Goal: Task Accomplishment & Management: Use online tool/utility

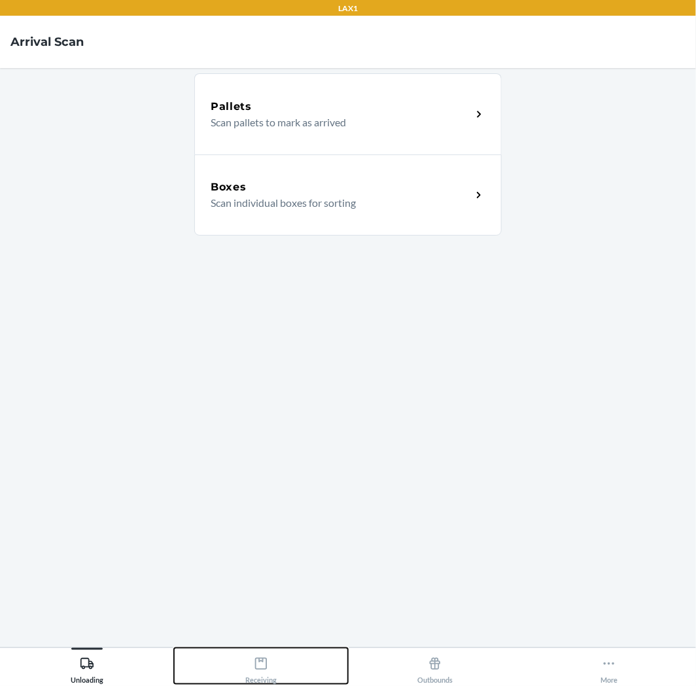
click at [263, 665] on icon at bounding box center [261, 663] width 14 height 14
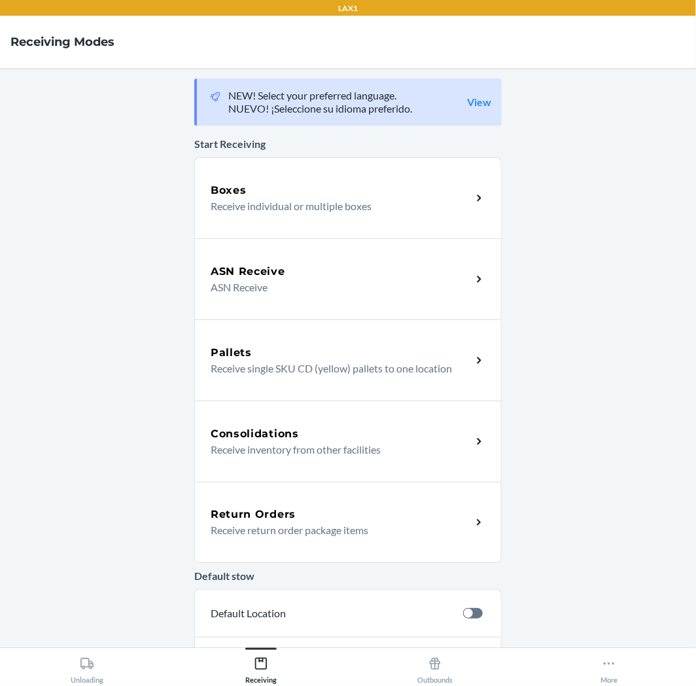
click at [347, 522] on p "Receive return order package items" at bounding box center [336, 530] width 251 height 16
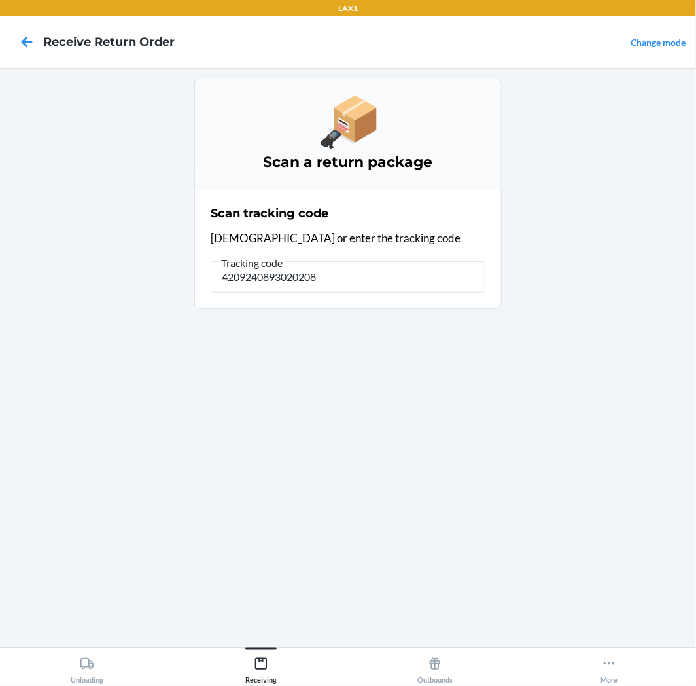
type input "42092408930202083"
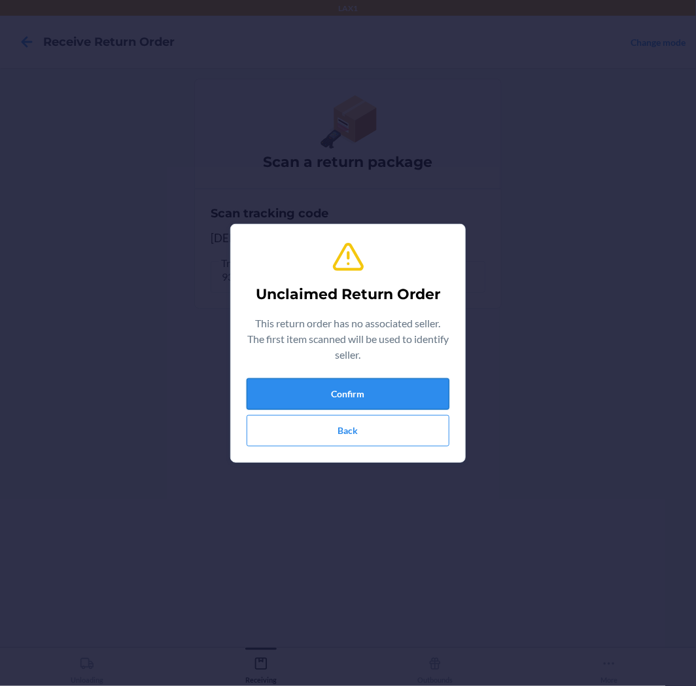
click at [404, 397] on button "Confirm" at bounding box center [348, 393] width 203 height 31
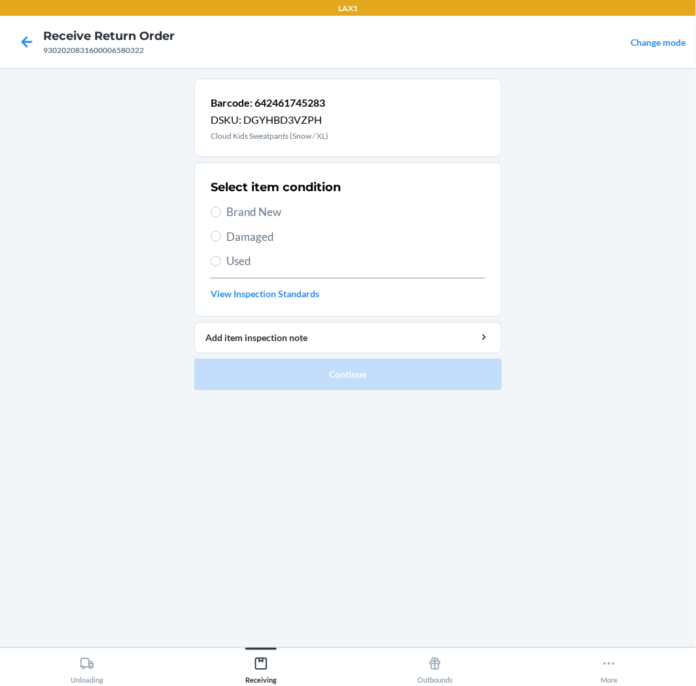
click at [215, 242] on label "Damaged" at bounding box center [348, 236] width 275 height 17
click at [215, 241] on input "Damaged" at bounding box center [216, 236] width 10 height 10
radio input "true"
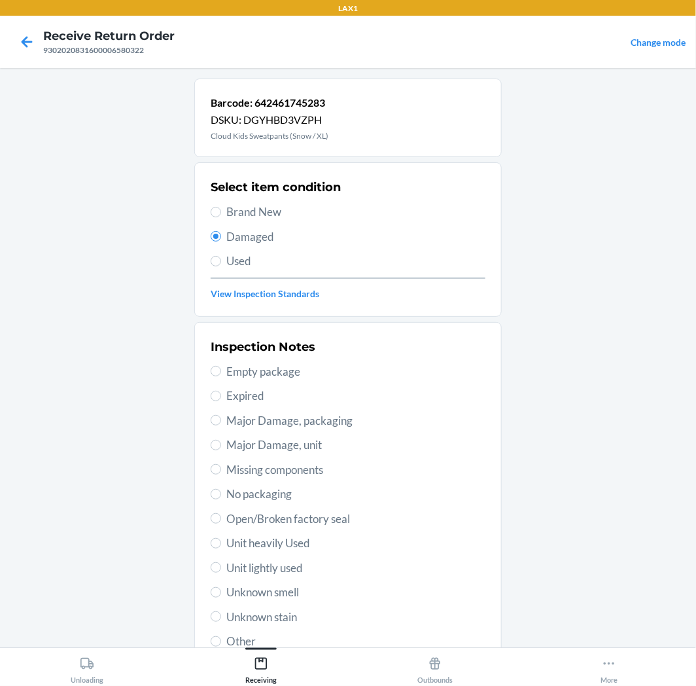
click at [292, 564] on span "Unit lightly used" at bounding box center [355, 567] width 259 height 17
click at [221, 564] on input "Unit lightly used" at bounding box center [216, 567] width 10 height 10
radio input "true"
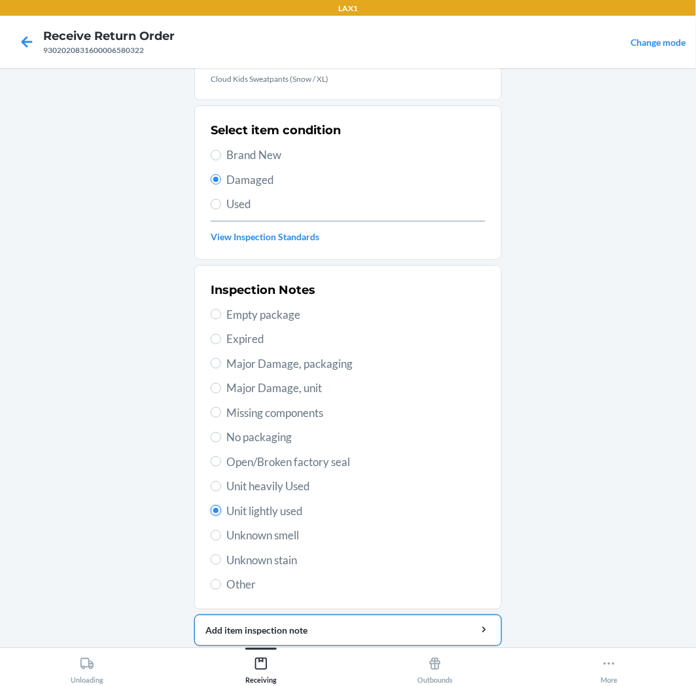
scroll to position [101, 0]
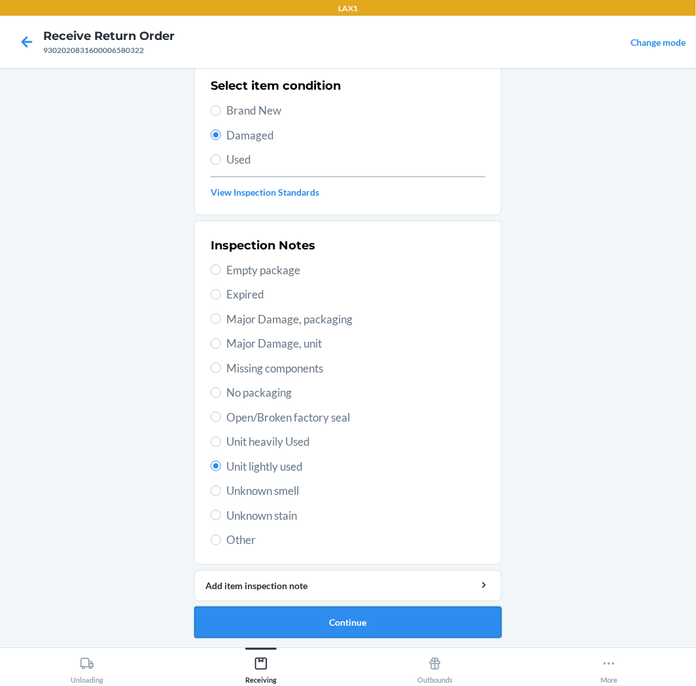
click at [330, 623] on button "Continue" at bounding box center [347, 621] width 307 height 31
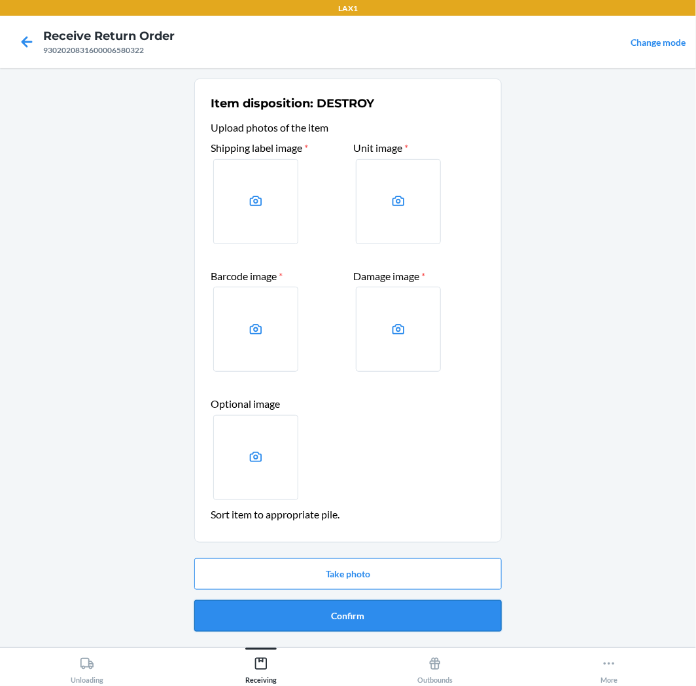
click at [335, 618] on button "Confirm" at bounding box center [347, 615] width 307 height 31
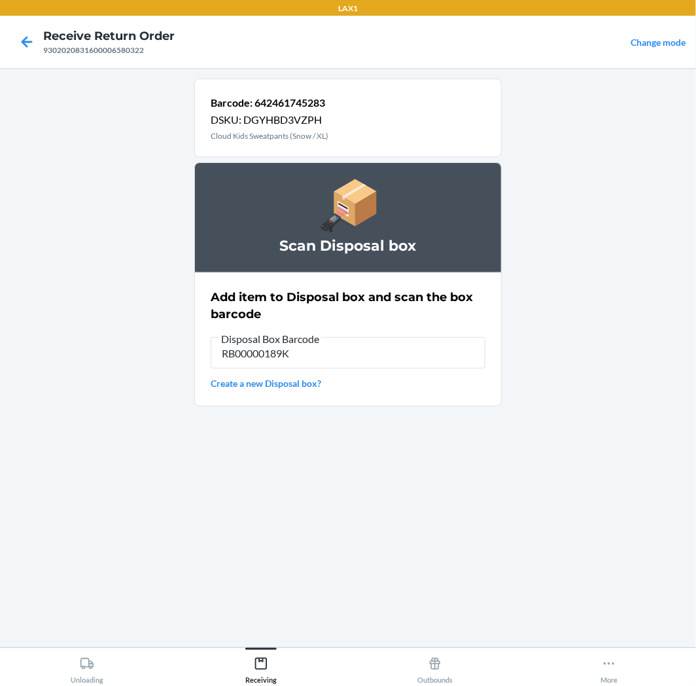
type input "RB00000189K"
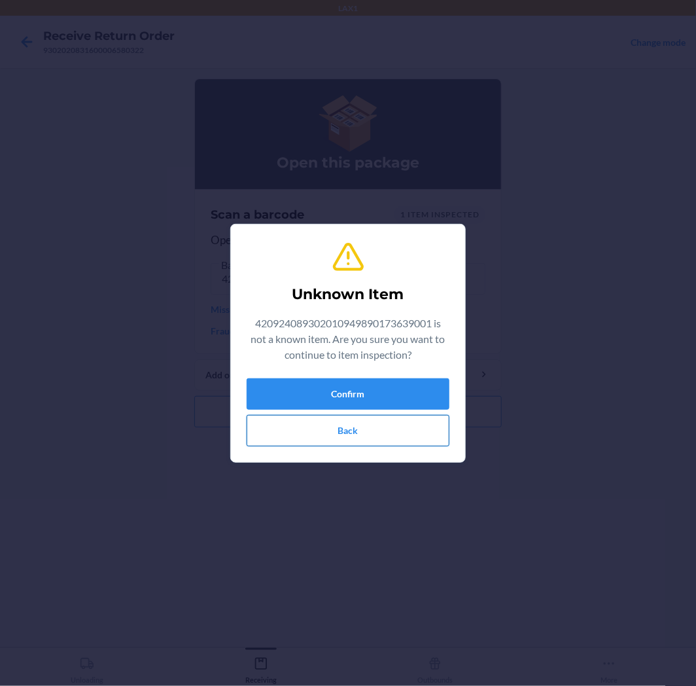
click at [414, 436] on button "Back" at bounding box center [348, 430] width 203 height 31
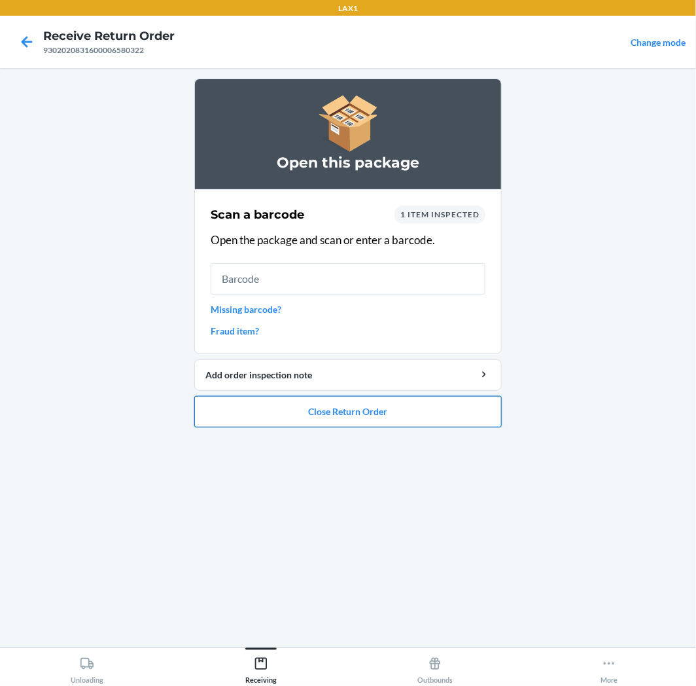
click at [368, 409] on button "Close Return Order" at bounding box center [347, 411] width 307 height 31
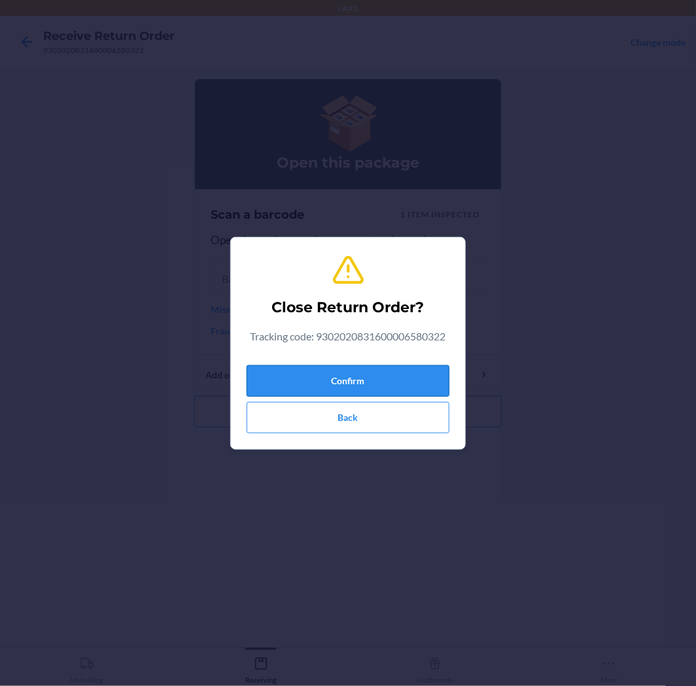
click at [397, 385] on button "Confirm" at bounding box center [348, 380] width 203 height 31
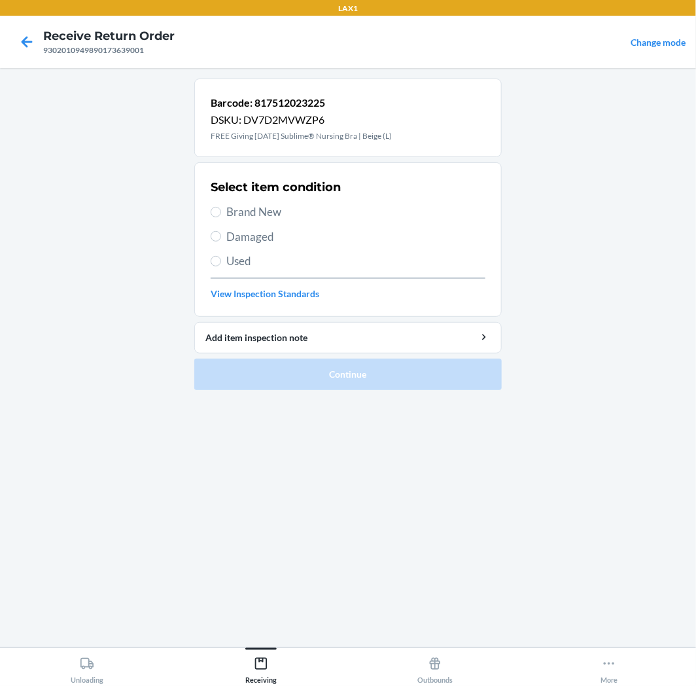
click at [237, 234] on span "Damaged" at bounding box center [355, 236] width 259 height 17
click at [221, 234] on input "Damaged" at bounding box center [216, 236] width 10 height 10
radio input "true"
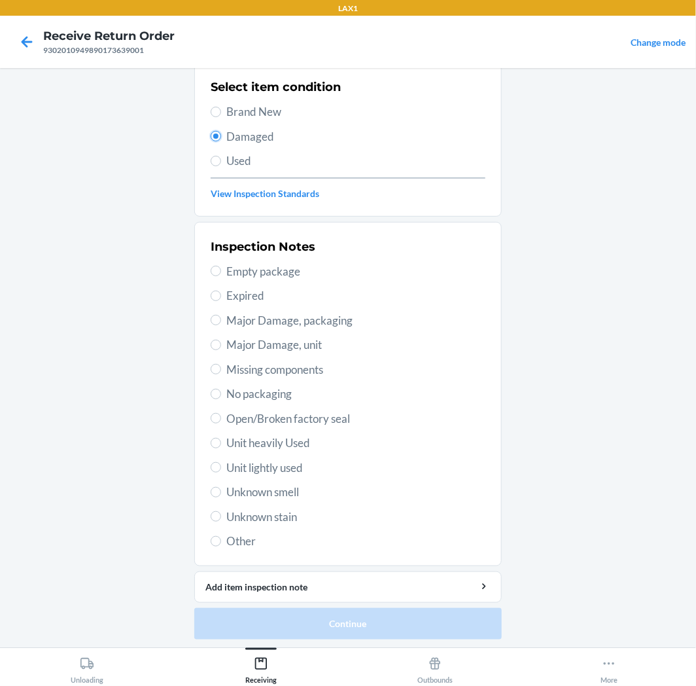
scroll to position [101, 0]
click at [315, 325] on span "Major Damage, packaging" at bounding box center [355, 319] width 259 height 17
click at [221, 324] on input "Major Damage, packaging" at bounding box center [216, 318] width 10 height 10
radio input "true"
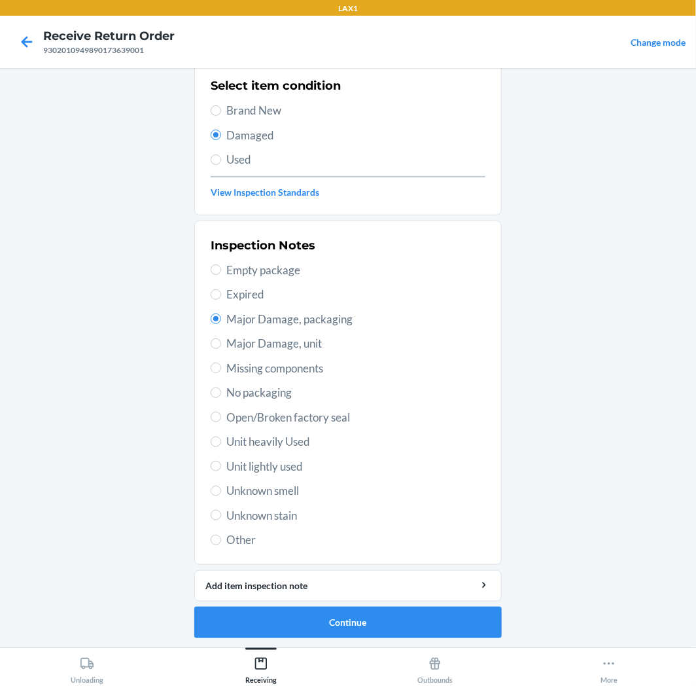
click at [304, 412] on span "Open/Broken factory seal" at bounding box center [355, 417] width 259 height 17
click at [221, 412] on input "Open/Broken factory seal" at bounding box center [216, 417] width 10 height 10
radio input "true"
radio input "false"
click at [371, 615] on button "Continue" at bounding box center [347, 621] width 307 height 31
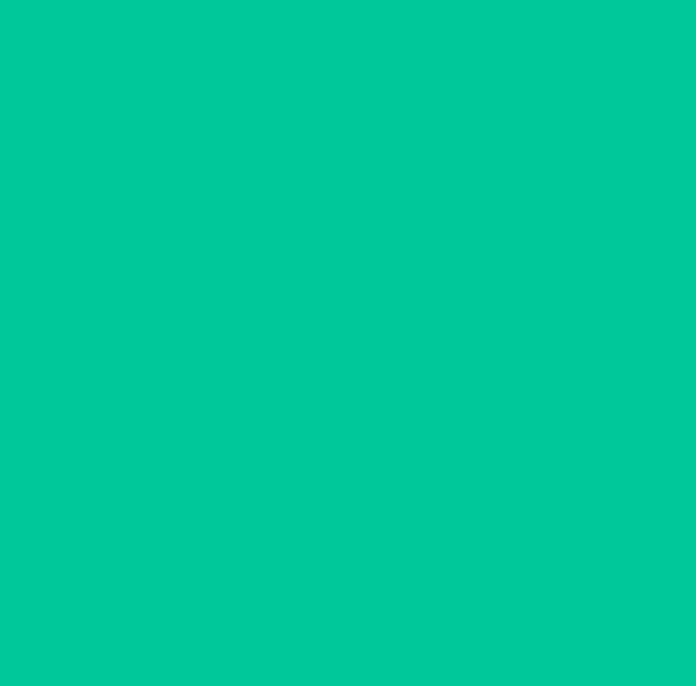
scroll to position [0, 0]
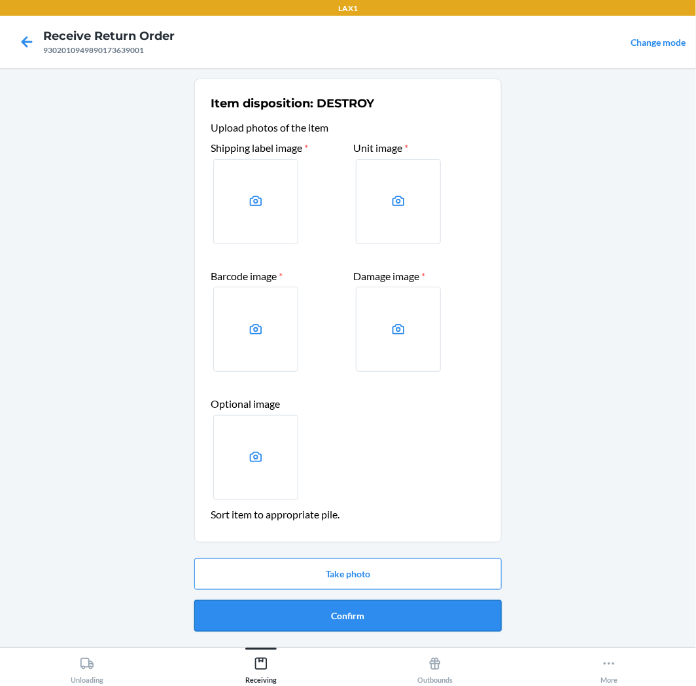
click at [356, 617] on button "Confirm" at bounding box center [347, 615] width 307 height 31
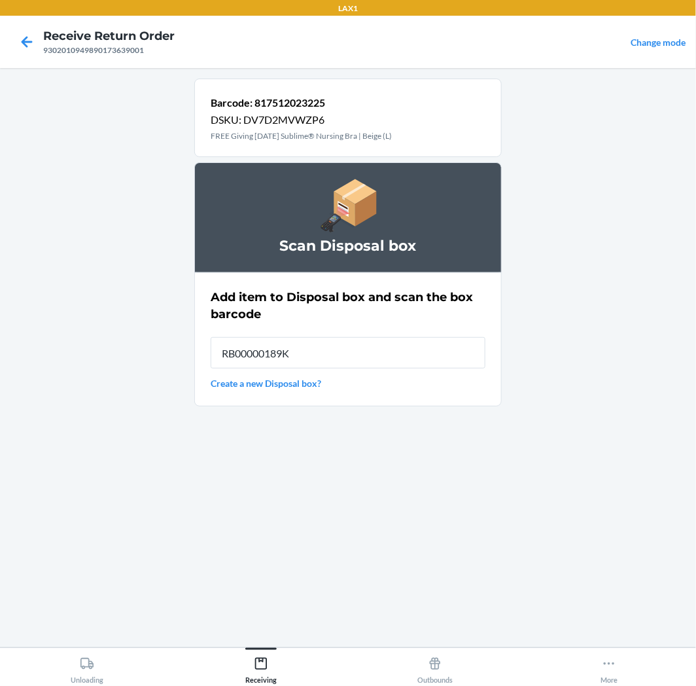
type input "RB00000189K"
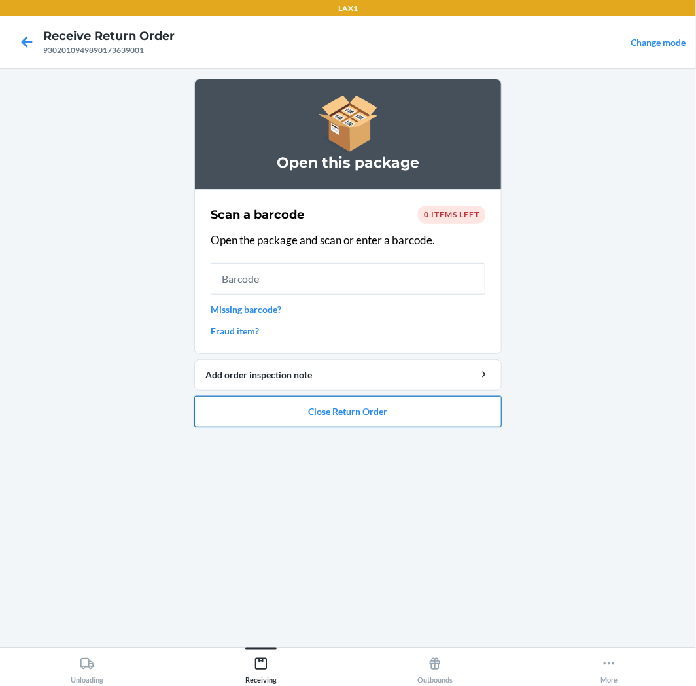
click at [378, 415] on button "Close Return Order" at bounding box center [347, 411] width 307 height 31
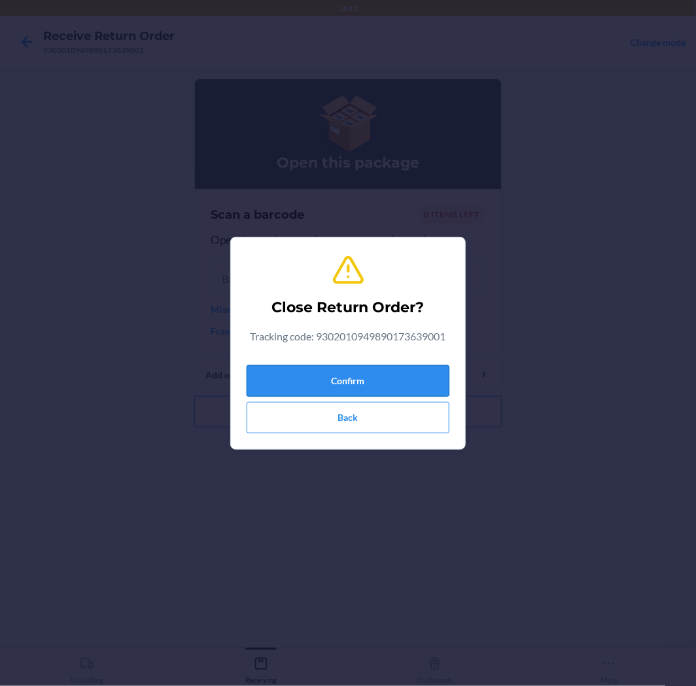
click at [396, 379] on button "Confirm" at bounding box center [348, 380] width 203 height 31
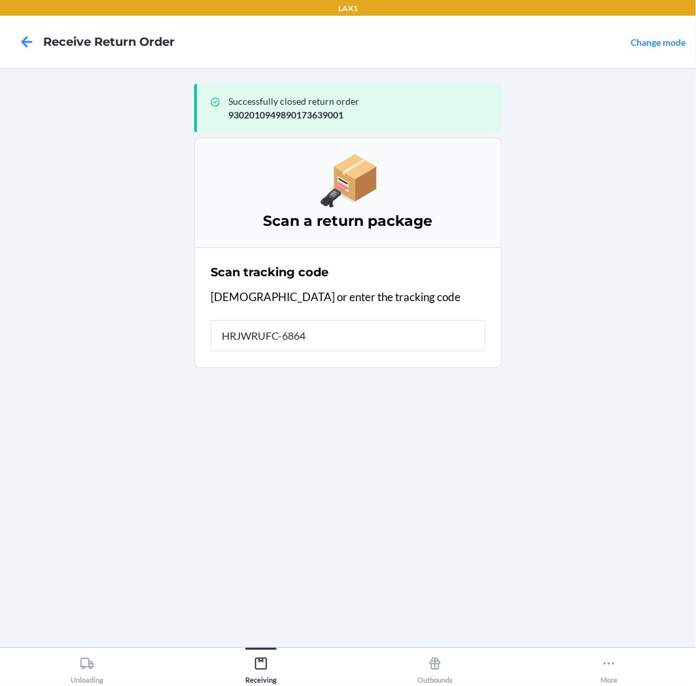
type input "HRJWRUFC-6864-"
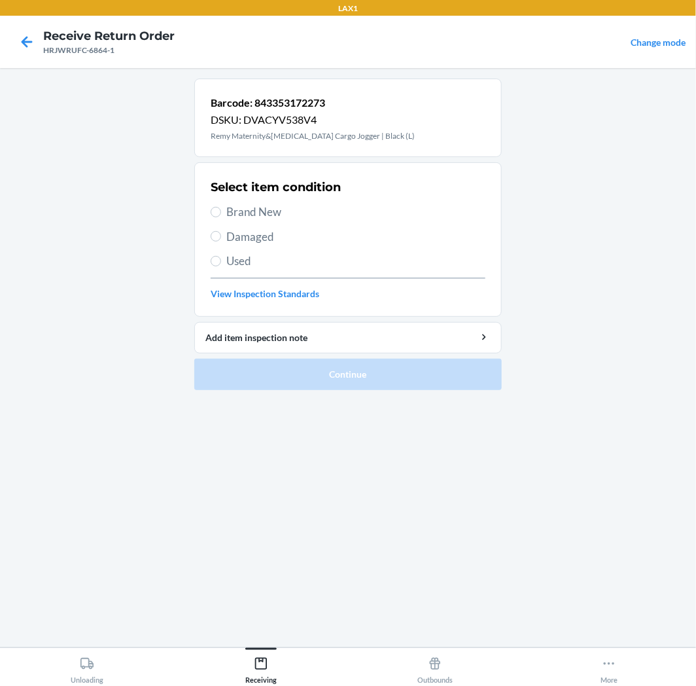
click at [224, 256] on label "Used" at bounding box center [348, 261] width 275 height 17
click at [221, 256] on input "Used" at bounding box center [216, 261] width 10 height 10
radio input "true"
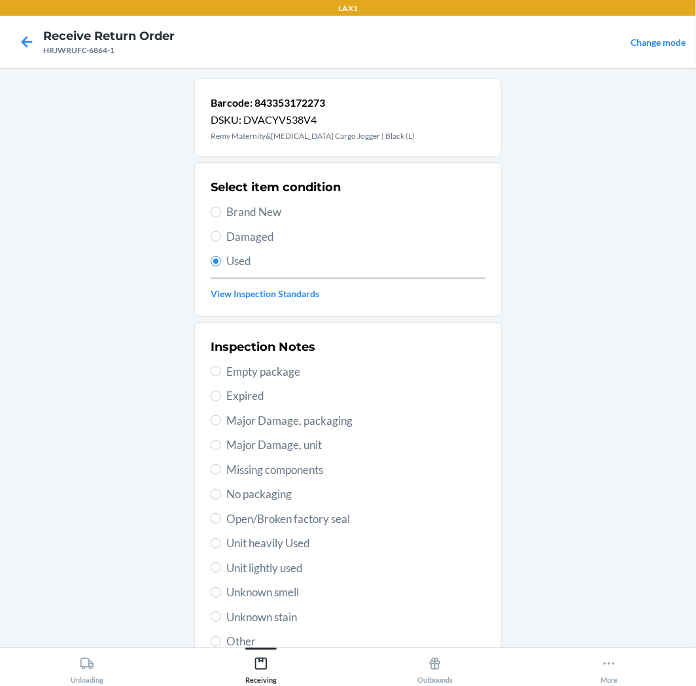
click at [277, 565] on span "Unit lightly used" at bounding box center [355, 567] width 259 height 17
click at [221, 565] on input "Unit lightly used" at bounding box center [216, 567] width 10 height 10
radio input "true"
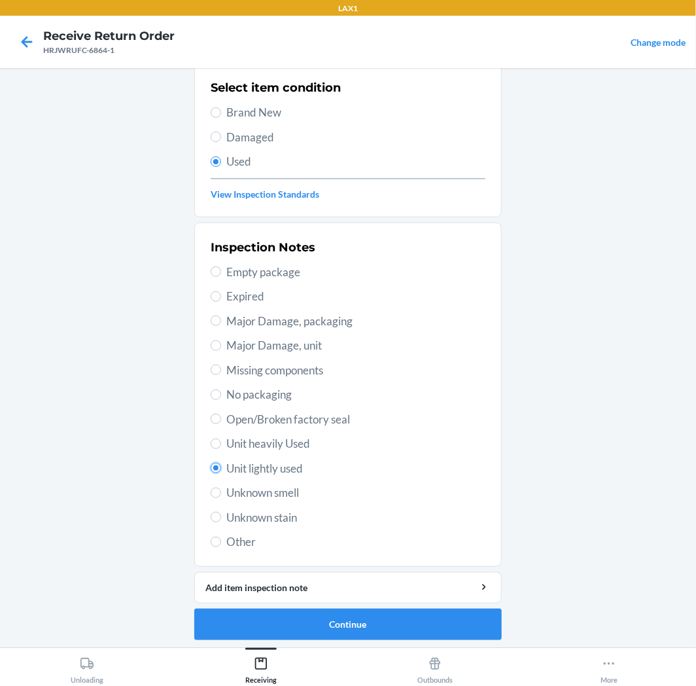
scroll to position [101, 0]
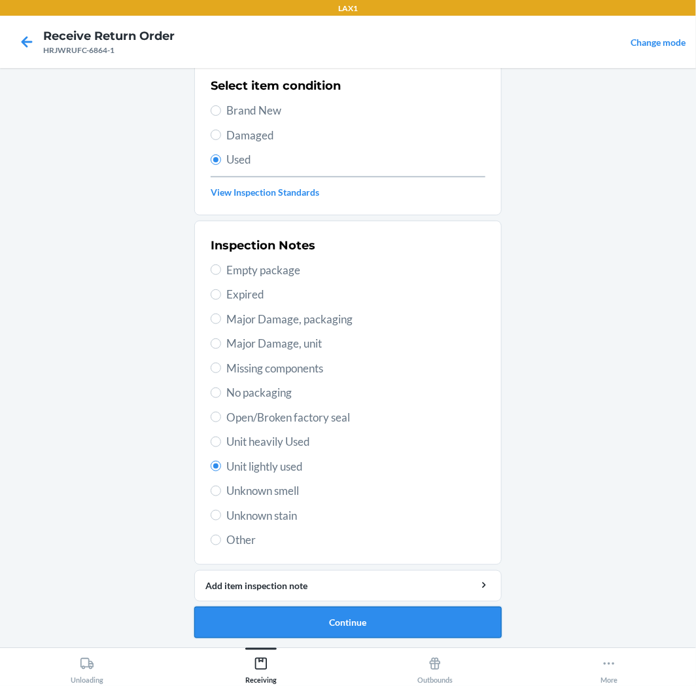
click at [363, 618] on button "Continue" at bounding box center [347, 621] width 307 height 31
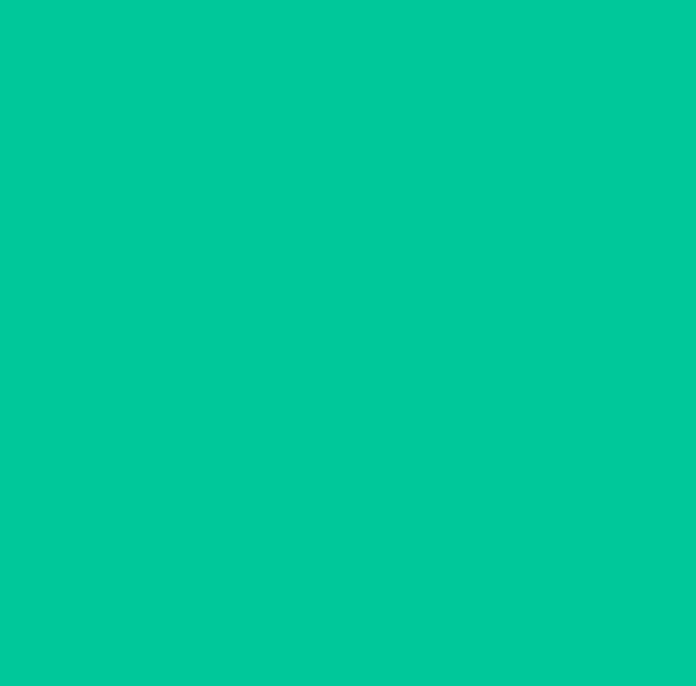
scroll to position [0, 0]
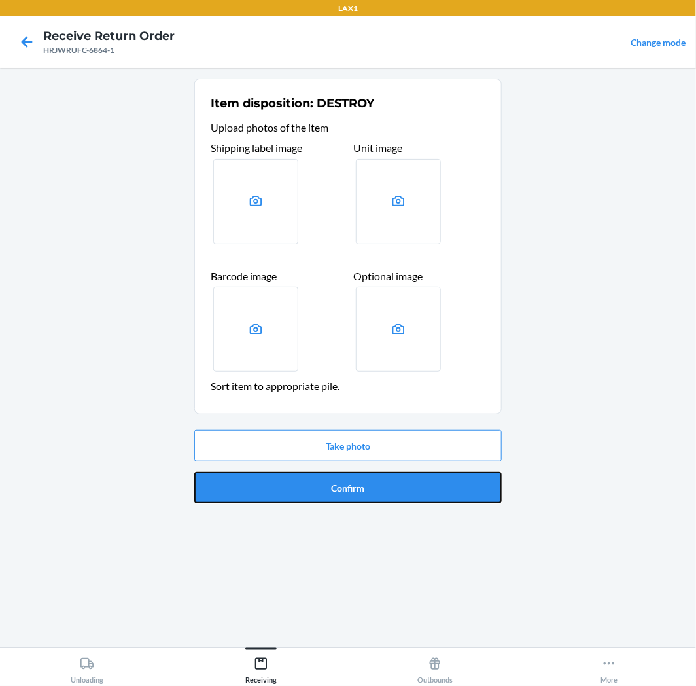
click at [357, 487] on button "Confirm" at bounding box center [347, 487] width 307 height 31
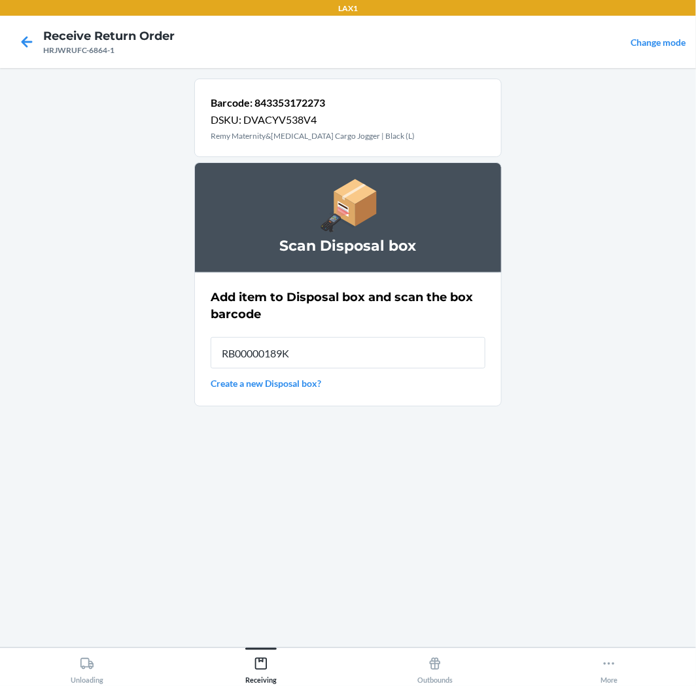
type input "RB00000189K"
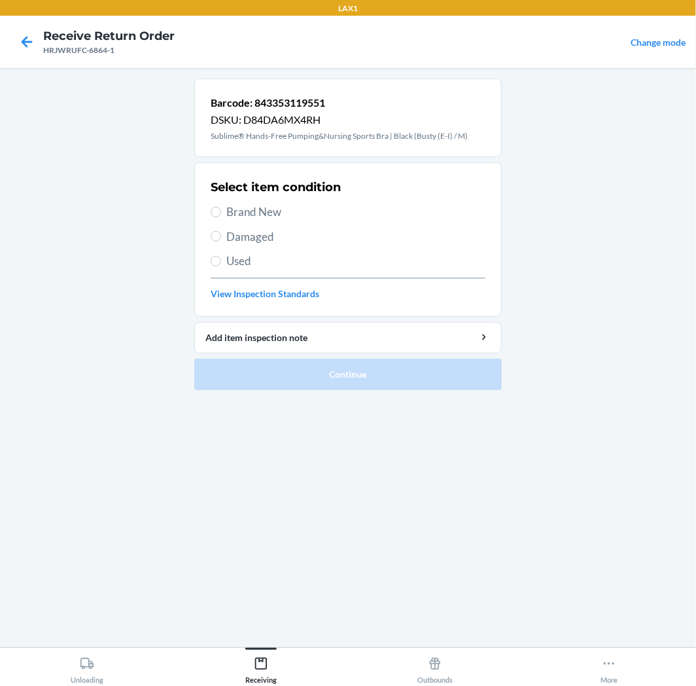
click at [277, 214] on span "Brand New" at bounding box center [355, 211] width 259 height 17
click at [221, 214] on input "Brand New" at bounding box center [216, 212] width 10 height 10
radio input "true"
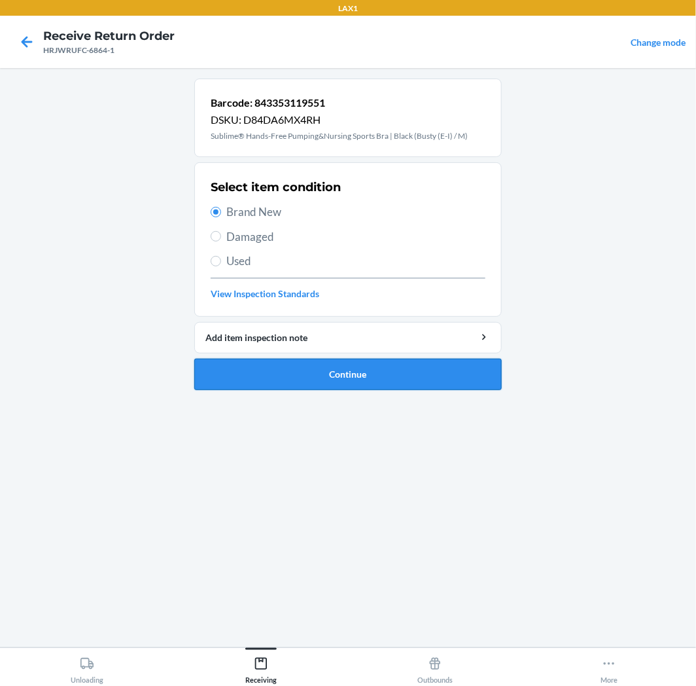
click at [401, 372] on button "Continue" at bounding box center [347, 374] width 307 height 31
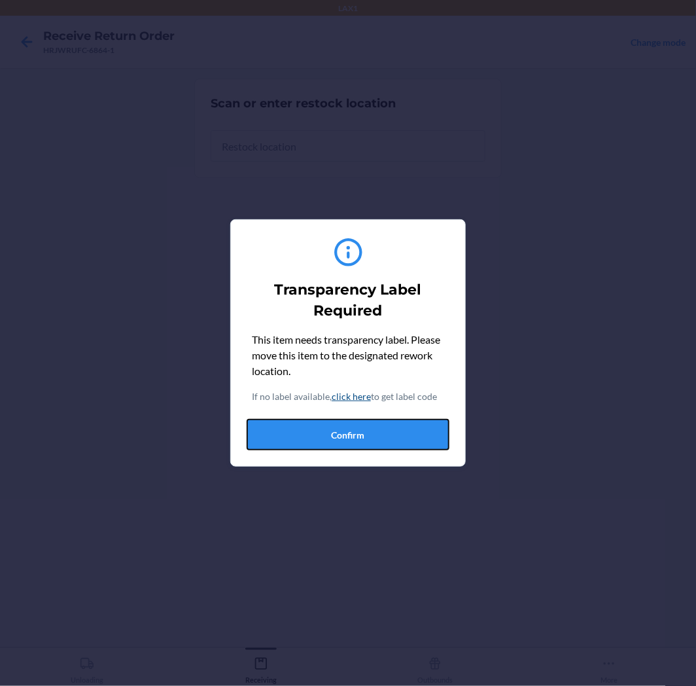
drag, startPoint x: 410, startPoint y: 442, endPoint x: 442, endPoint y: 429, distance: 34.9
click at [420, 434] on button "Confirm" at bounding box center [348, 434] width 203 height 31
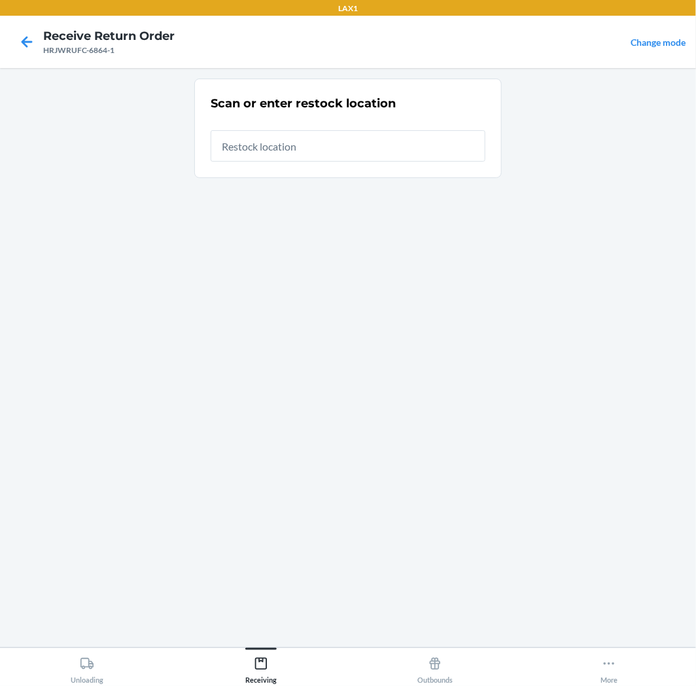
type input "RTCART005"
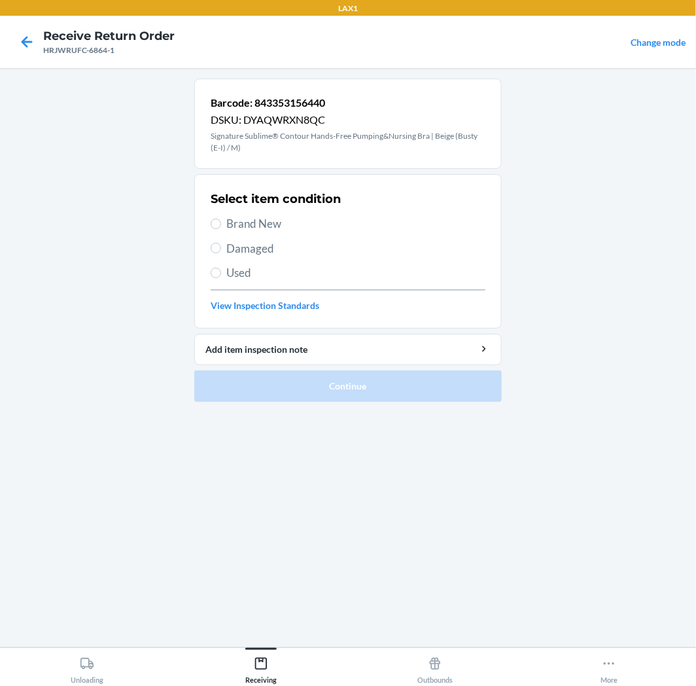
click at [227, 232] on div "Select item condition Brand New Damaged Used View Inspection Standards" at bounding box center [348, 251] width 275 height 130
click at [239, 226] on span "Brand New" at bounding box center [355, 223] width 259 height 17
click at [221, 226] on input "Brand New" at bounding box center [216, 224] width 10 height 10
radio input "true"
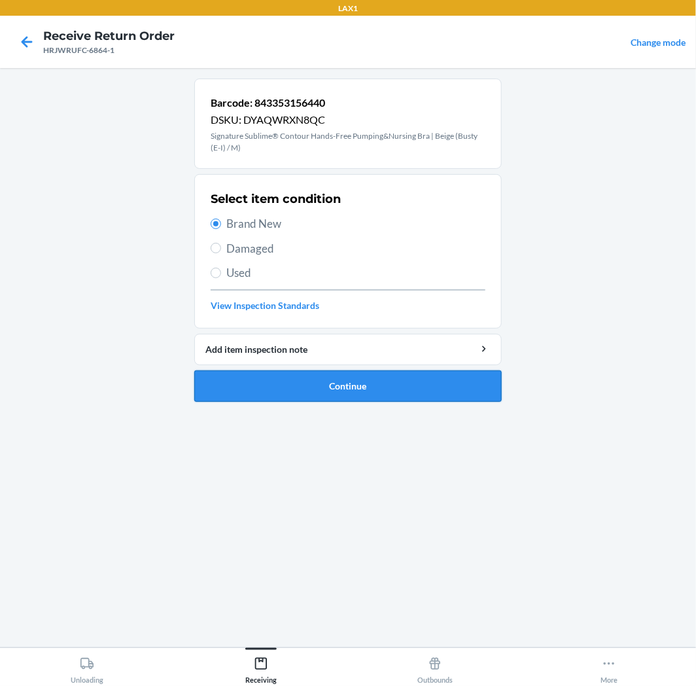
click at [314, 387] on button "Continue" at bounding box center [347, 385] width 307 height 31
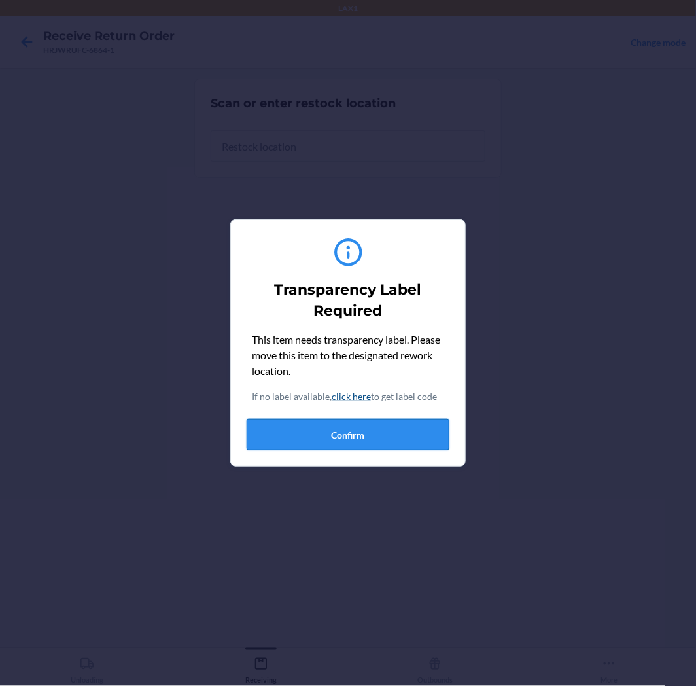
click at [306, 432] on button "Confirm" at bounding box center [348, 434] width 203 height 31
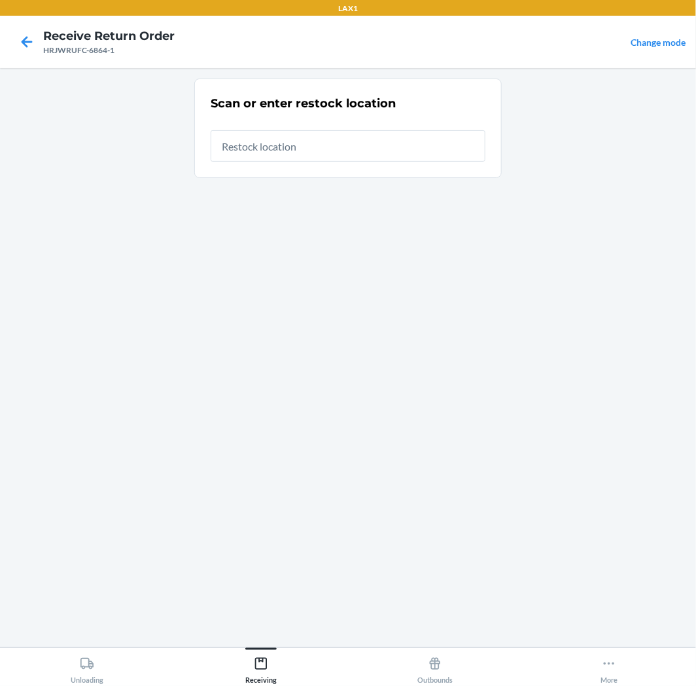
type input "RTCART005"
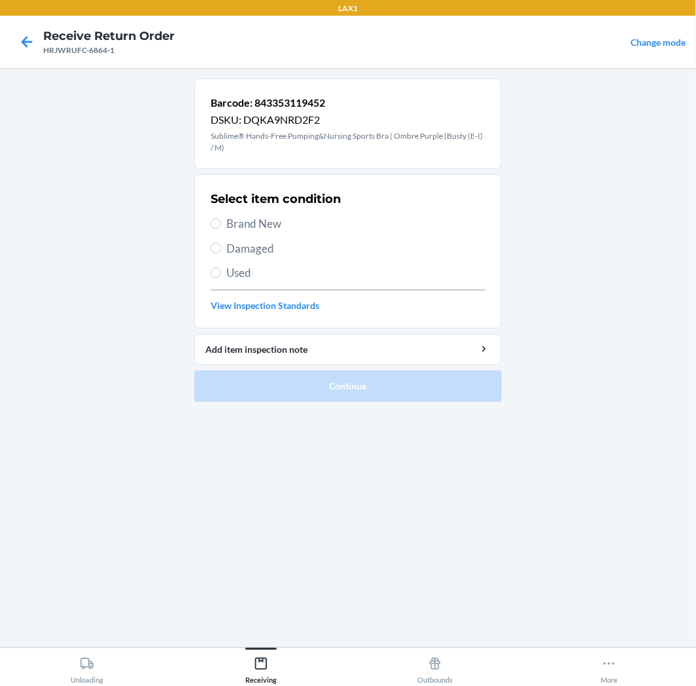
click at [239, 230] on span "Brand New" at bounding box center [355, 223] width 259 height 17
click at [221, 229] on input "Brand New" at bounding box center [216, 224] width 10 height 10
radio input "true"
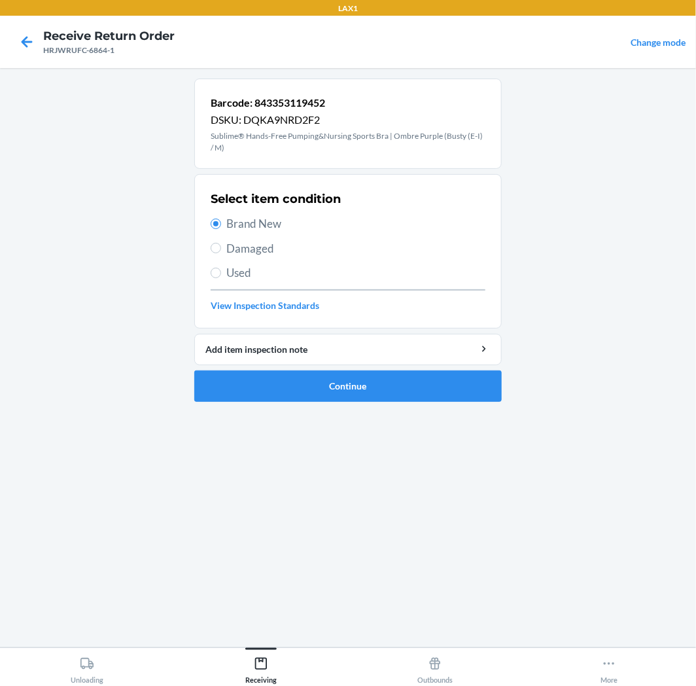
click at [262, 404] on ol "Barcode: 843353119452 DSKU: DQKA9NRD2F2 Sublime® Hands-Free Pumping&Nursing Spo…" at bounding box center [347, 246] width 307 height 334
click at [273, 386] on button "Continue" at bounding box center [347, 385] width 307 height 31
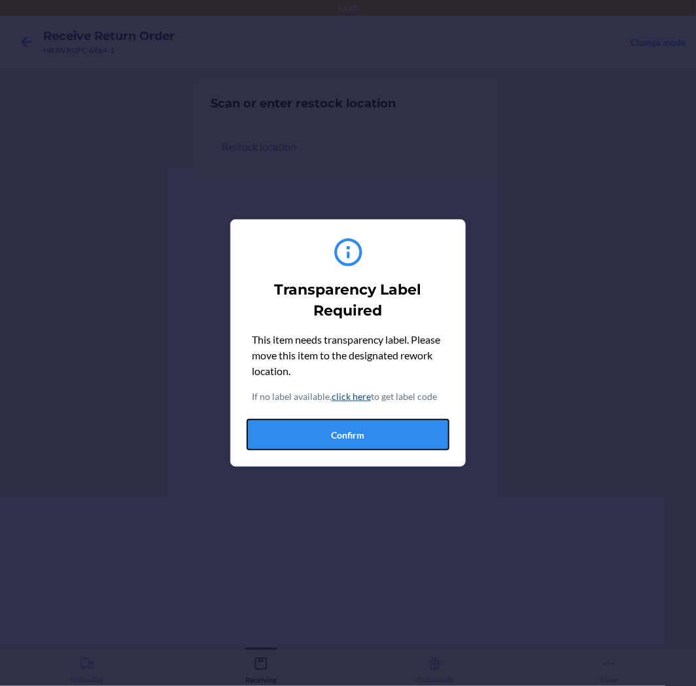
click at [378, 423] on button "Confirm" at bounding box center [348, 434] width 203 height 31
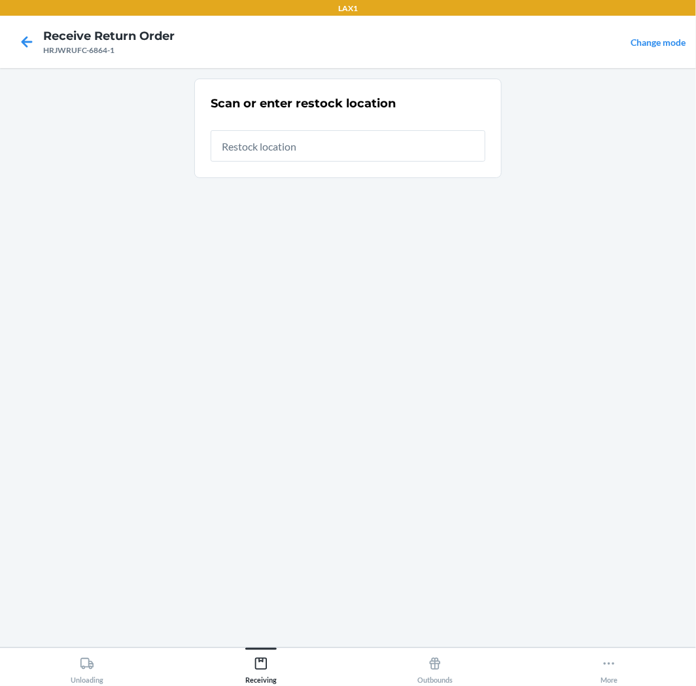
type input "RTCART005"
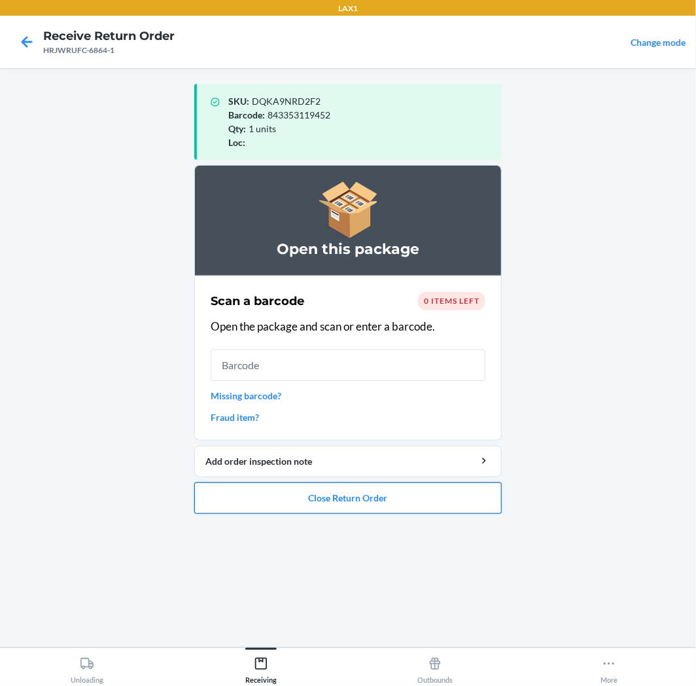
click at [263, 499] on button "Close Return Order" at bounding box center [347, 497] width 307 height 31
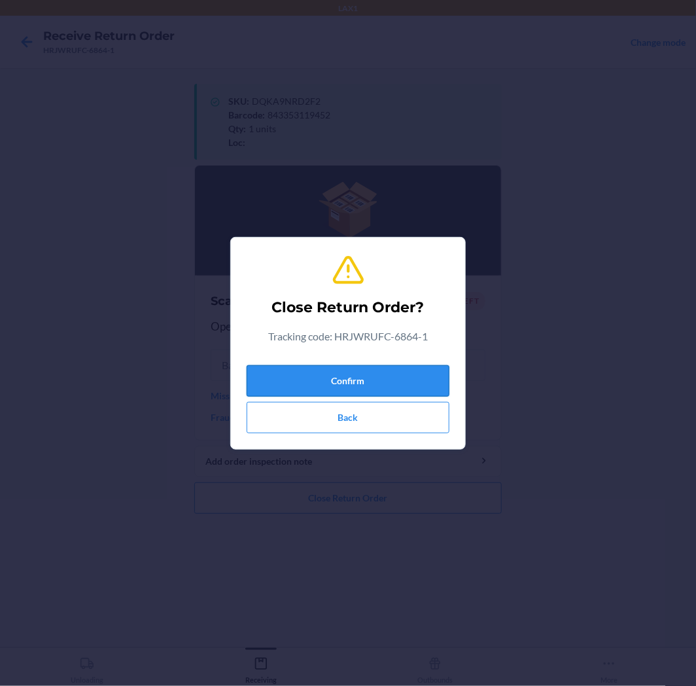
click at [401, 388] on button "Confirm" at bounding box center [348, 380] width 203 height 31
click at [340, 373] on button "Confirm" at bounding box center [348, 380] width 203 height 31
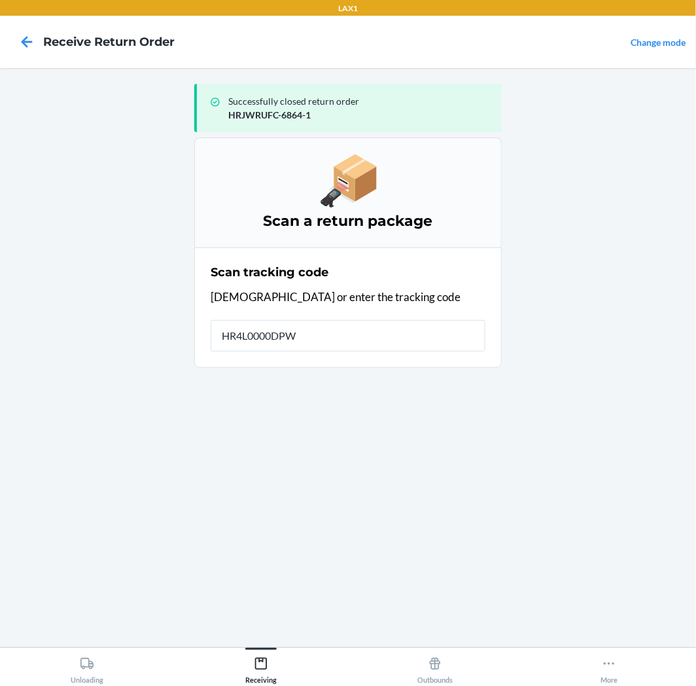
type input "HR4L0000DPWS"
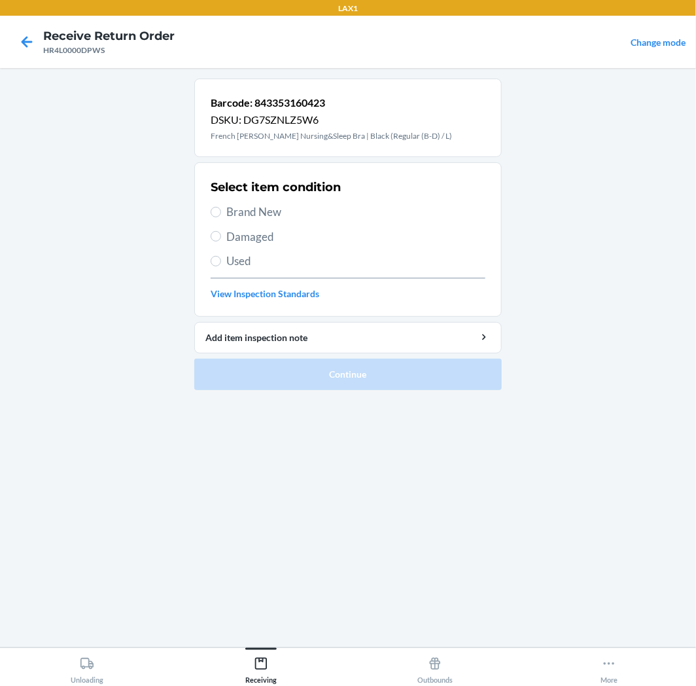
click at [264, 212] on span "Brand New" at bounding box center [355, 211] width 259 height 17
click at [221, 212] on input "Brand New" at bounding box center [216, 212] width 10 height 10
radio input "true"
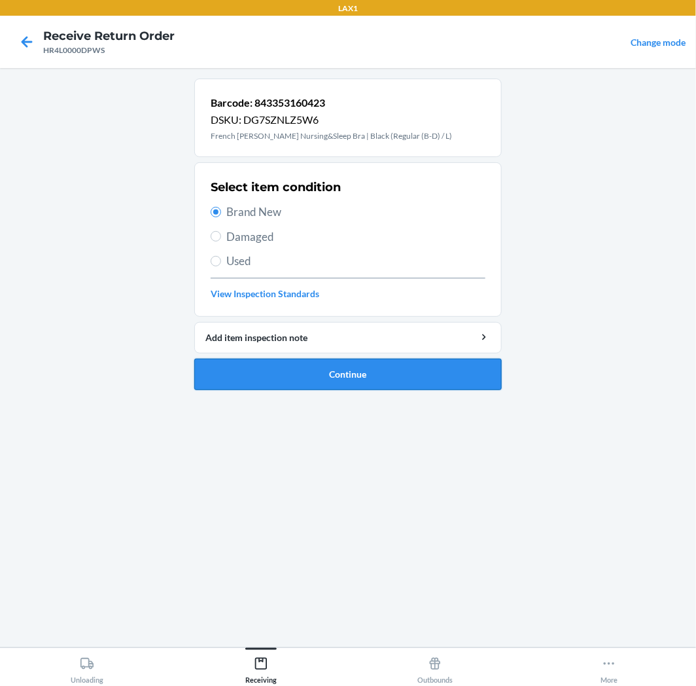
click at [260, 376] on button "Continue" at bounding box center [347, 374] width 307 height 31
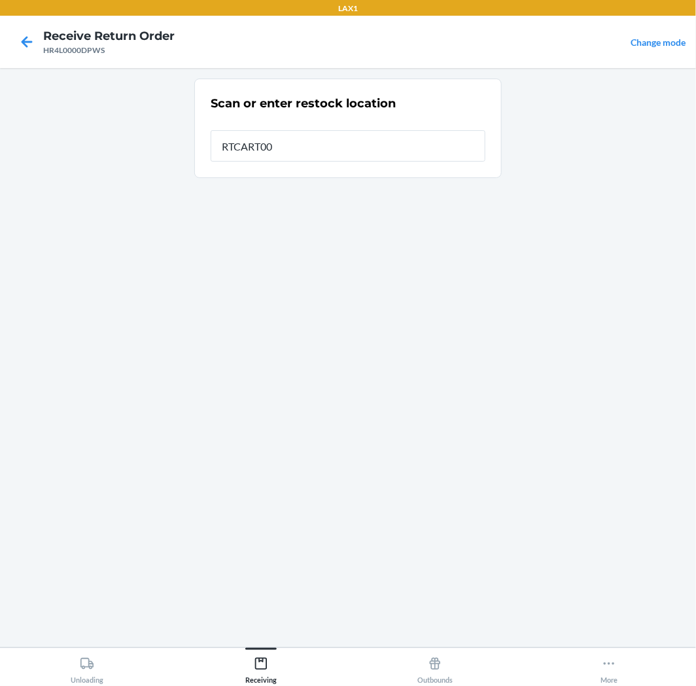
type input "RTCART005"
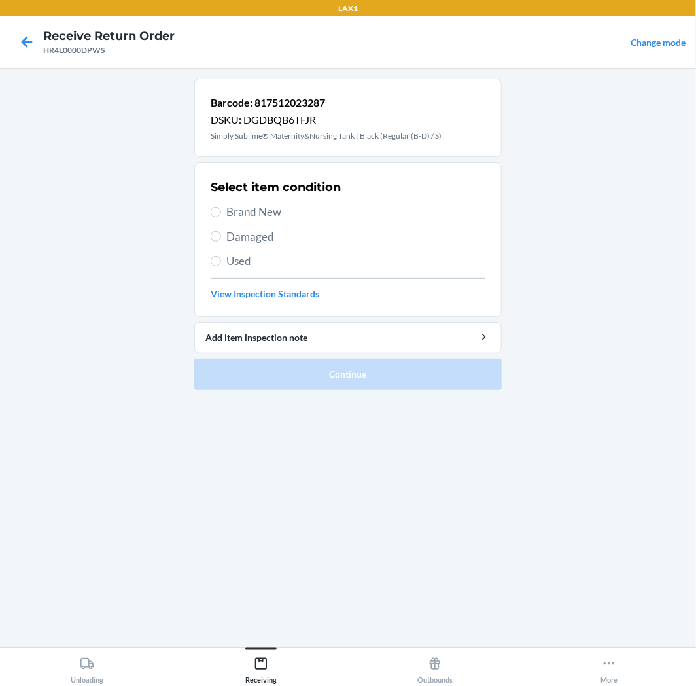
click at [262, 213] on span "Brand New" at bounding box center [355, 211] width 259 height 17
click at [221, 213] on input "Brand New" at bounding box center [216, 212] width 10 height 10
radio input "true"
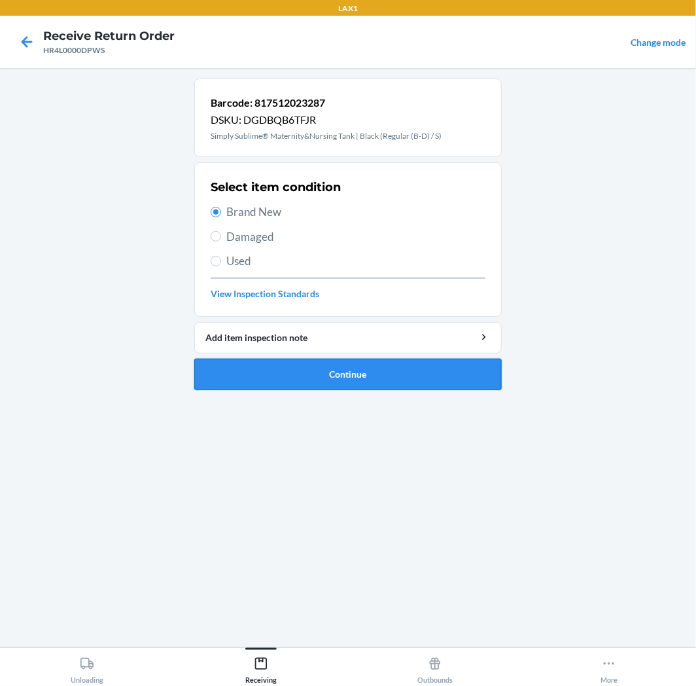
click at [363, 373] on button "Continue" at bounding box center [347, 374] width 307 height 31
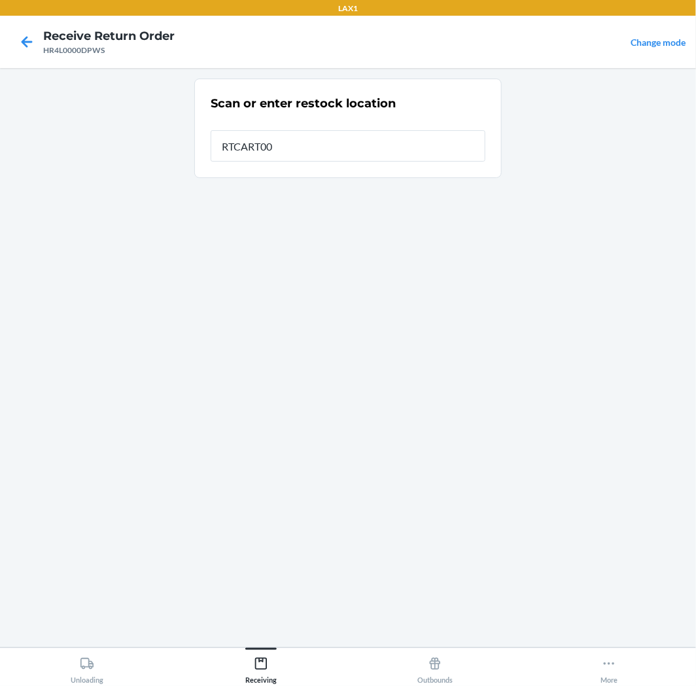
type input "RTCART005"
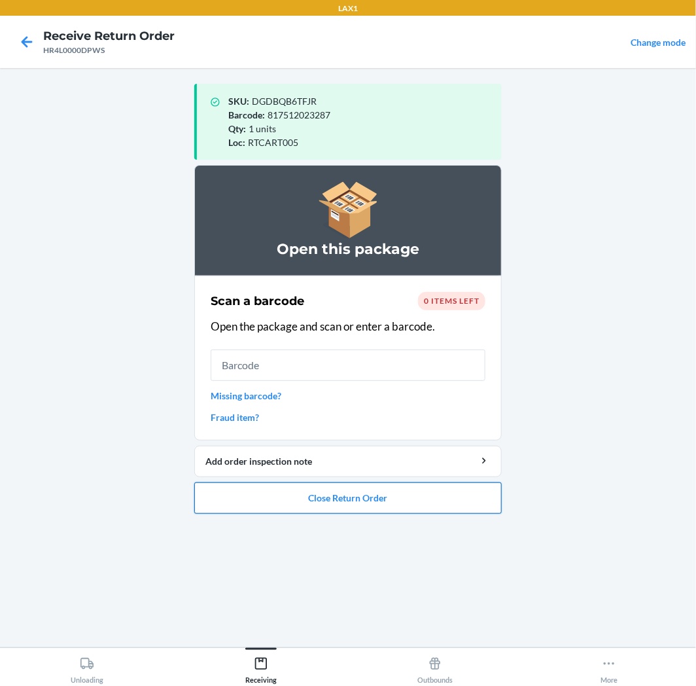
click at [404, 484] on button "Close Return Order" at bounding box center [347, 497] width 307 height 31
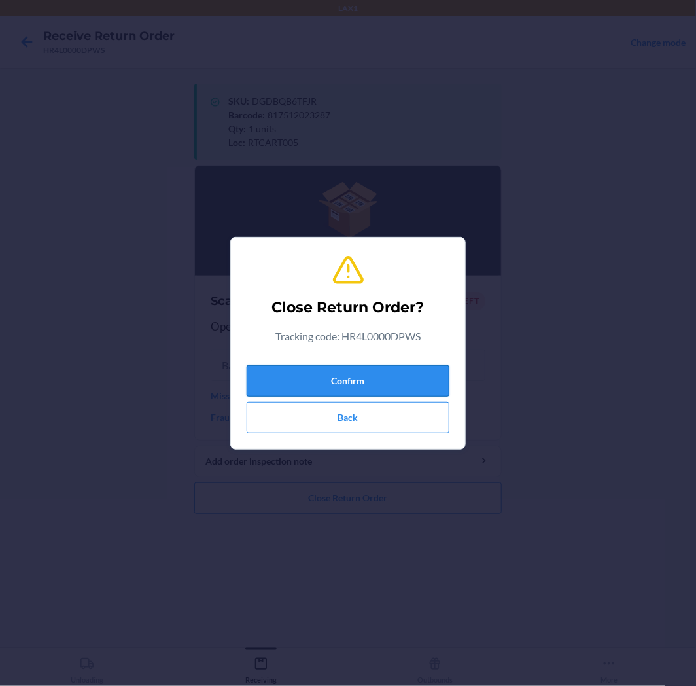
click at [423, 384] on button "Confirm" at bounding box center [348, 380] width 203 height 31
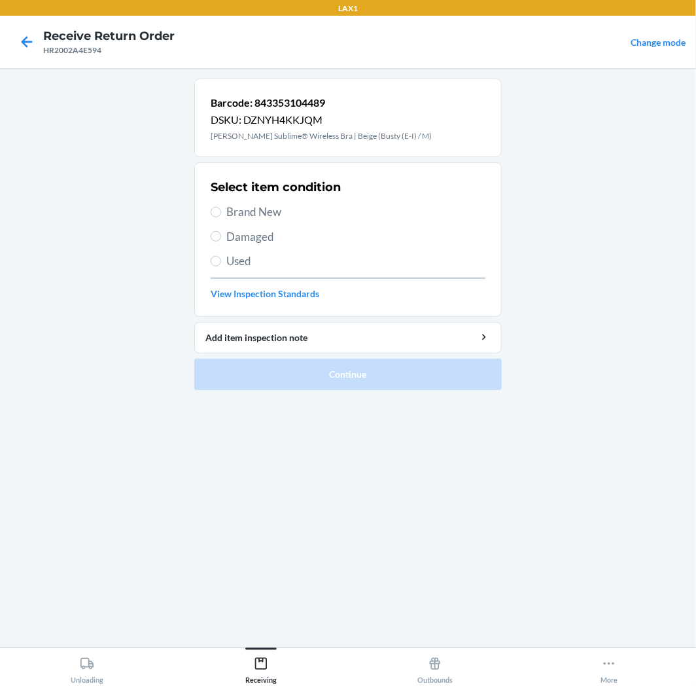
click at [277, 216] on span "Brand New" at bounding box center [355, 211] width 259 height 17
click at [221, 216] on input "Brand New" at bounding box center [216, 212] width 10 height 10
radio input "true"
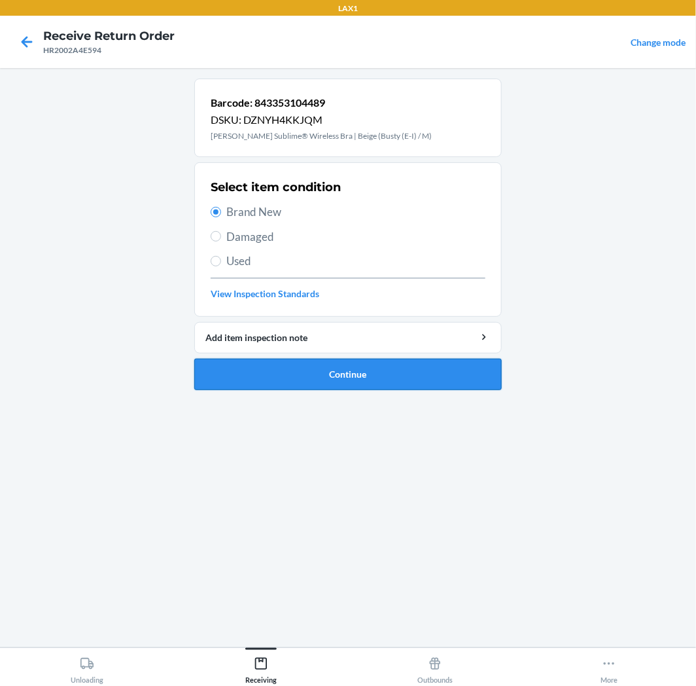
click at [266, 362] on button "Continue" at bounding box center [347, 374] width 307 height 31
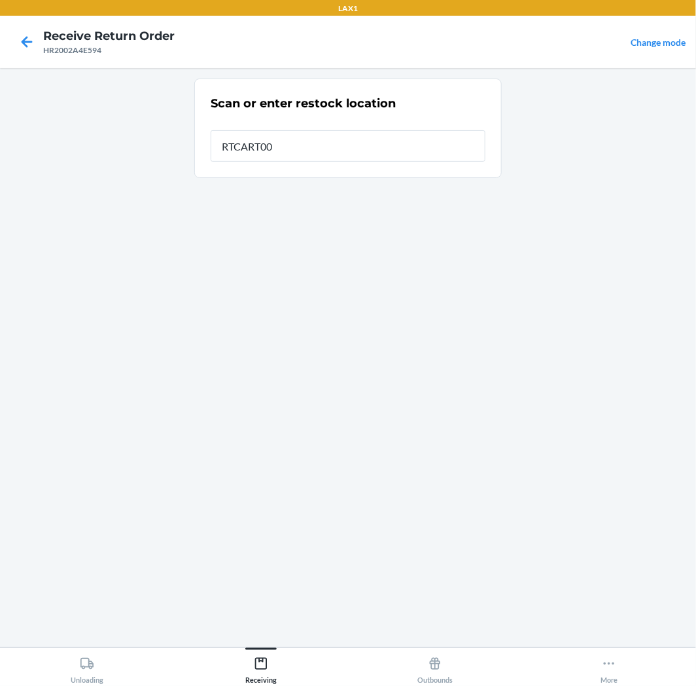
type input "RTCART005"
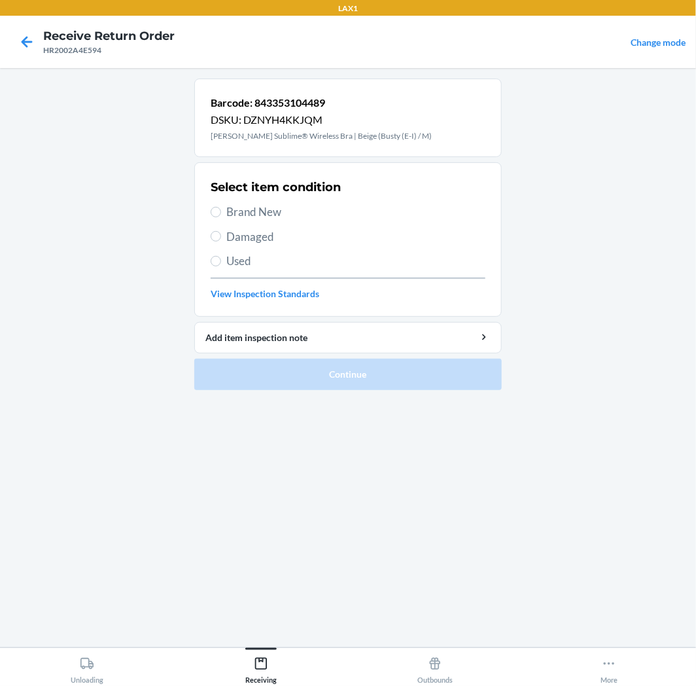
click at [228, 262] on span "Used" at bounding box center [355, 261] width 259 height 17
click at [221, 262] on input "Used" at bounding box center [216, 261] width 10 height 10
radio input "true"
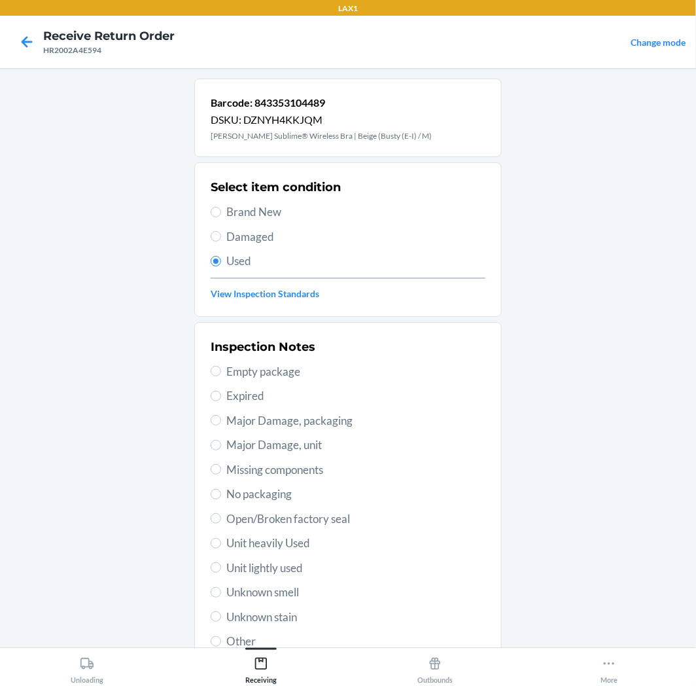
click at [267, 614] on span "Unknown stain" at bounding box center [355, 616] width 259 height 17
click at [221, 614] on input "Unknown stain" at bounding box center [216, 616] width 10 height 10
radio input "true"
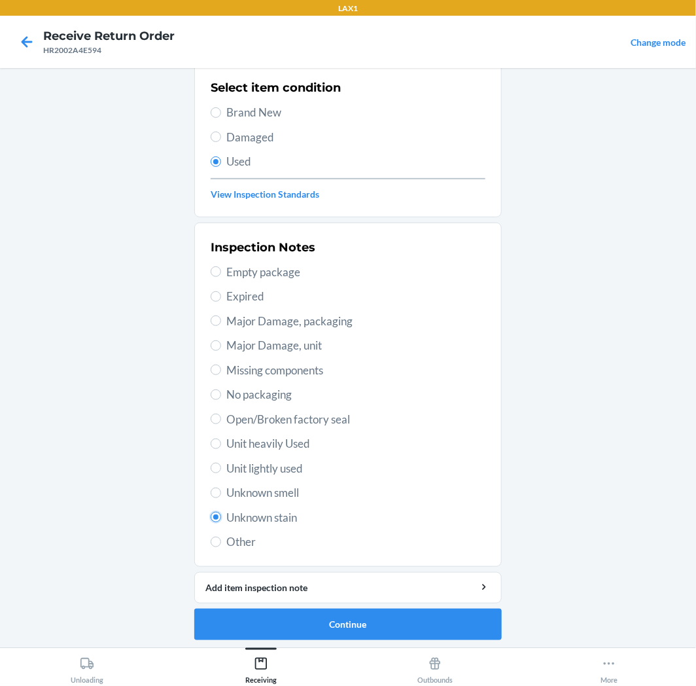
scroll to position [101, 0]
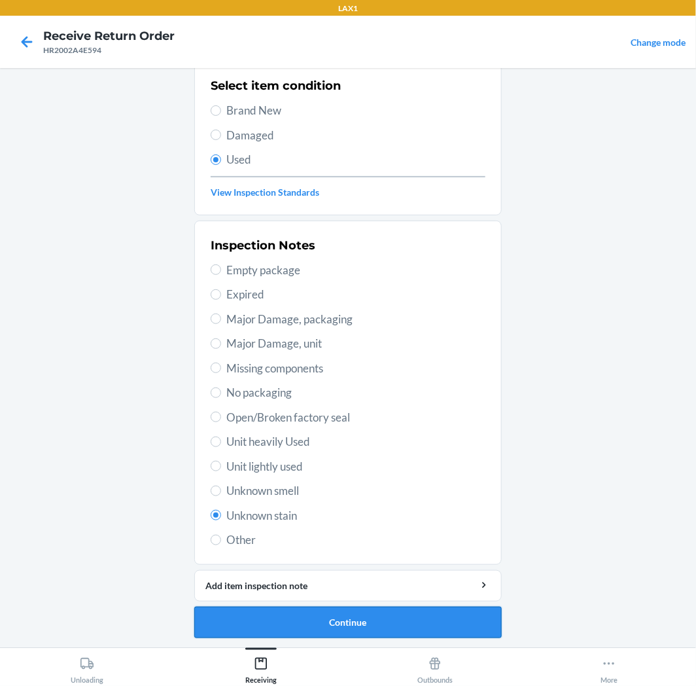
click at [332, 613] on button "Continue" at bounding box center [347, 621] width 307 height 31
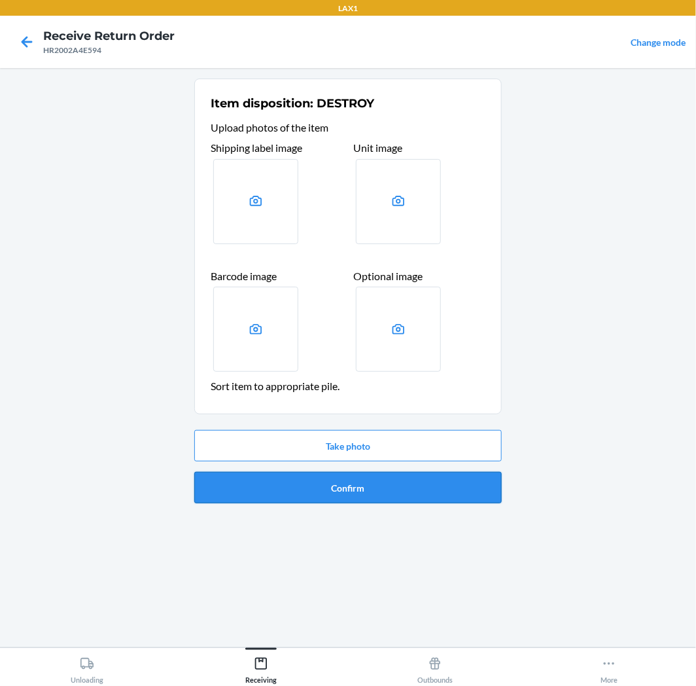
click at [408, 486] on button "Confirm" at bounding box center [347, 487] width 307 height 31
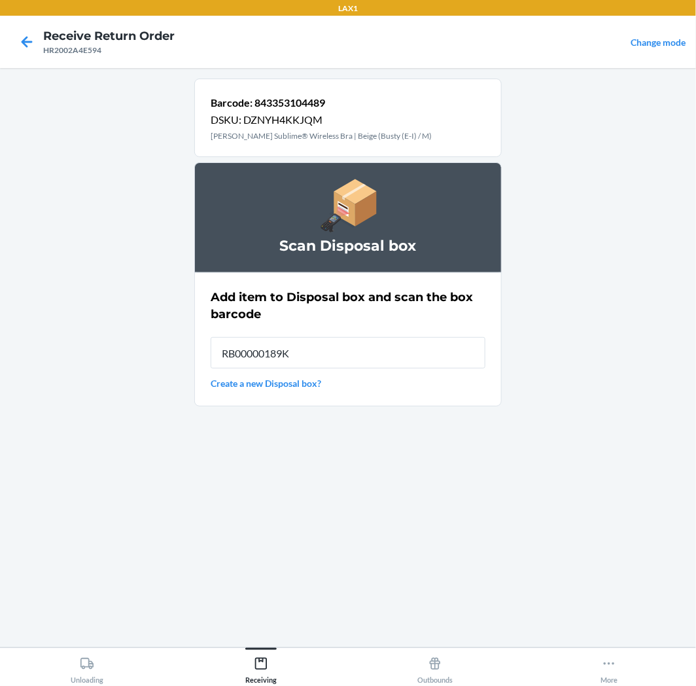
type input "RB00000189K"
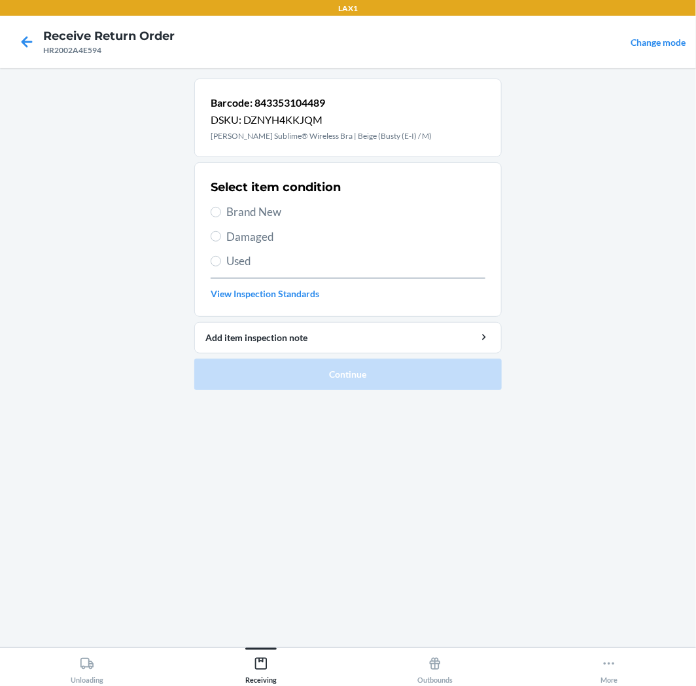
click at [269, 211] on span "Brand New" at bounding box center [355, 211] width 259 height 17
click at [221, 211] on input "Brand New" at bounding box center [216, 212] width 10 height 10
radio input "true"
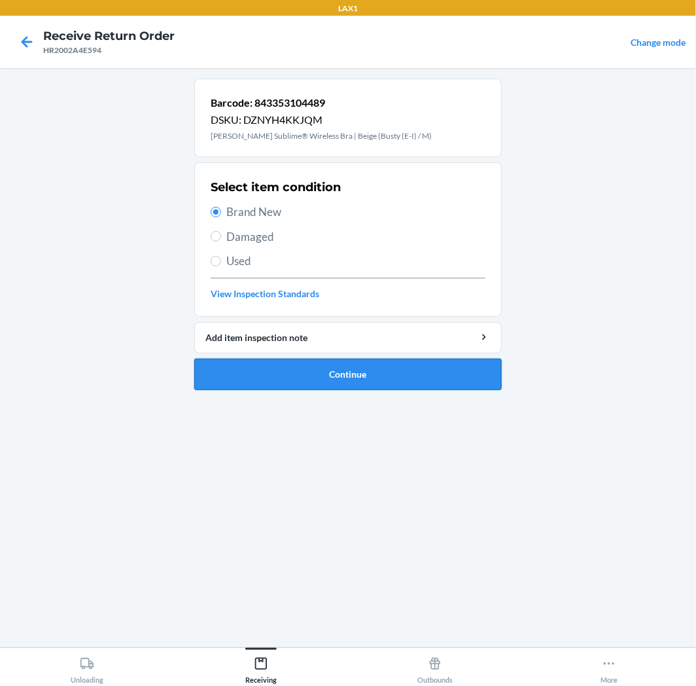
click at [266, 370] on button "Continue" at bounding box center [347, 374] width 307 height 31
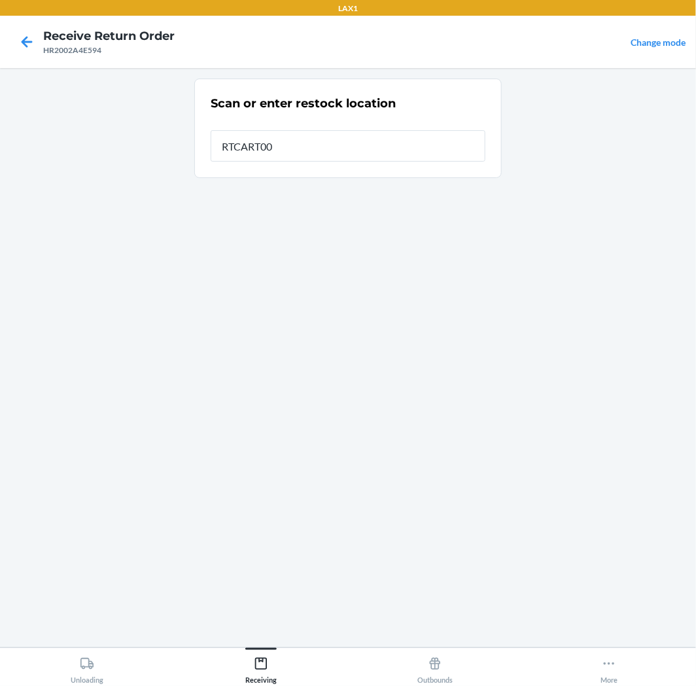
type input "RTCART005"
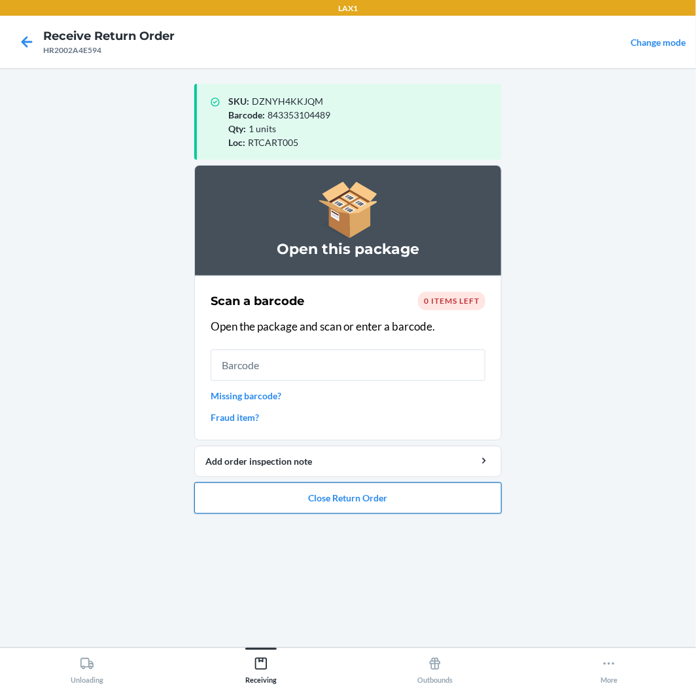
click at [337, 499] on button "Close Return Order" at bounding box center [347, 497] width 307 height 31
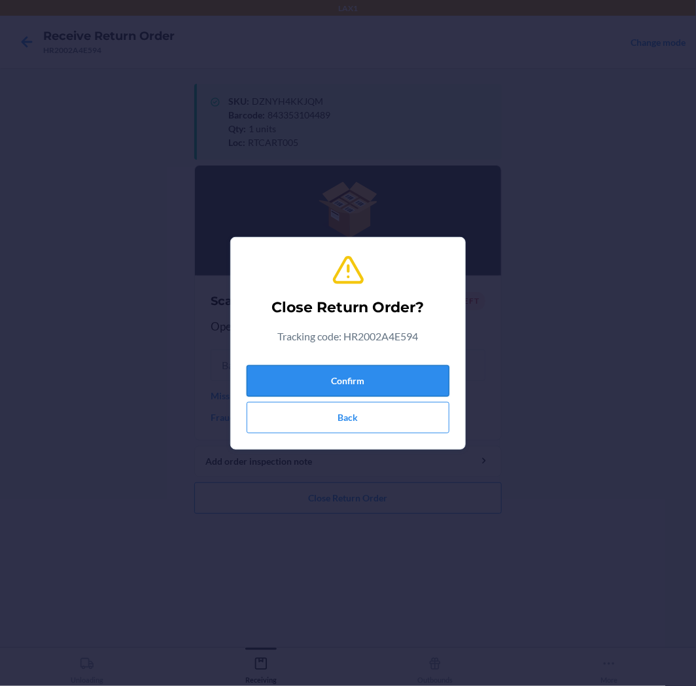
click at [404, 374] on button "Confirm" at bounding box center [348, 380] width 203 height 31
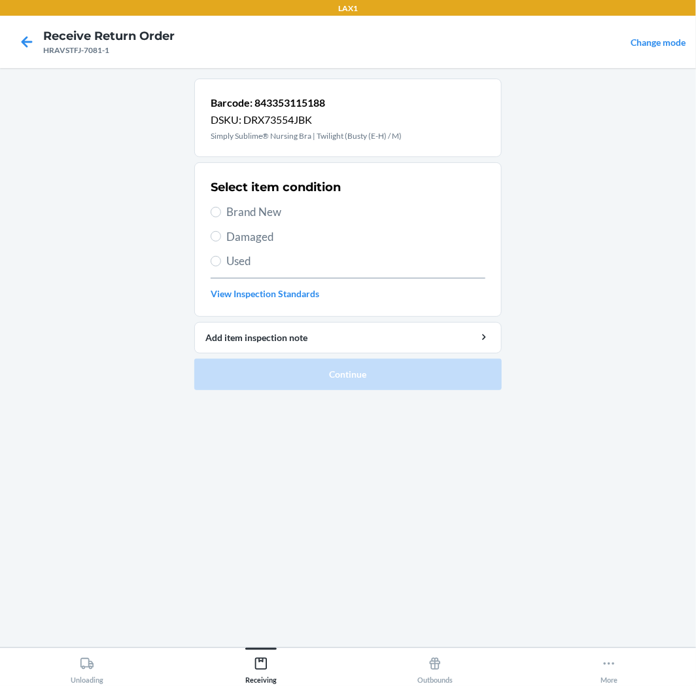
click at [237, 210] on span "Brand New" at bounding box center [355, 211] width 259 height 17
click at [221, 210] on input "Brand New" at bounding box center [216, 212] width 10 height 10
radio input "true"
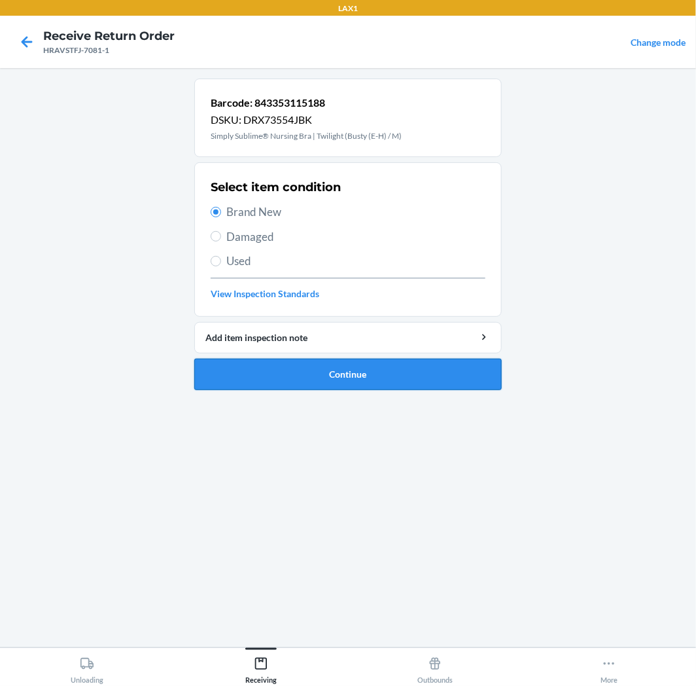
click at [250, 369] on button "Continue" at bounding box center [347, 374] width 307 height 31
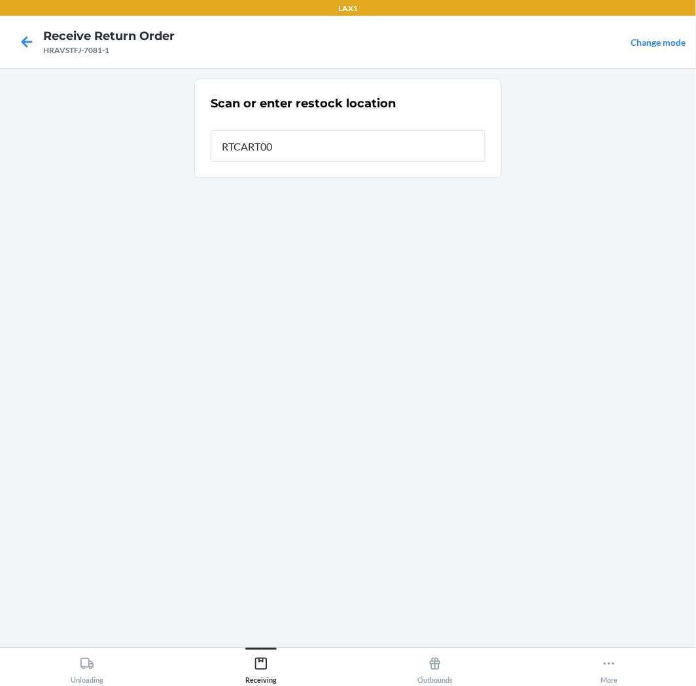
type input "RTCART005"
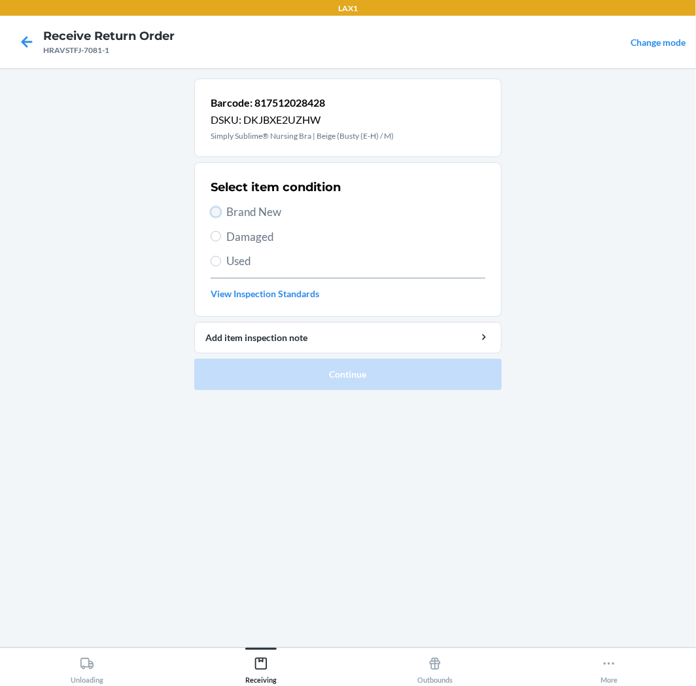
click at [214, 217] on input "Brand New" at bounding box center [216, 212] width 10 height 10
radio input "true"
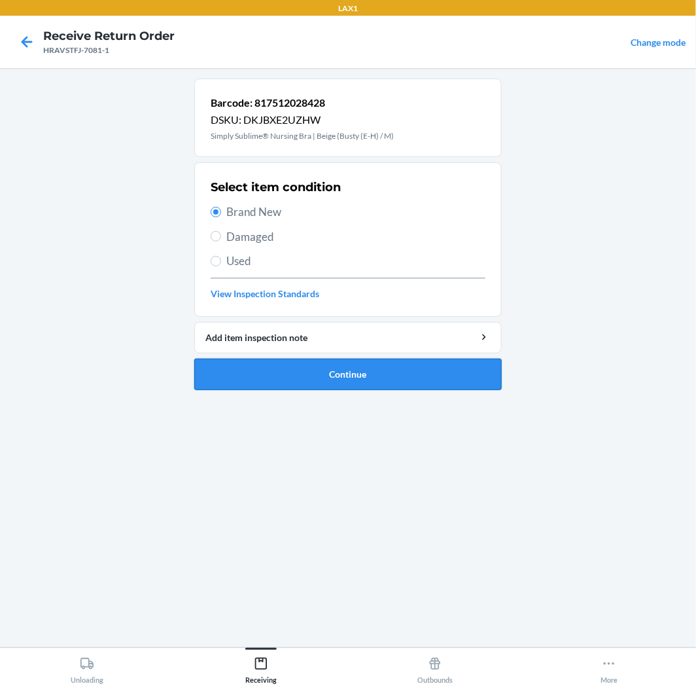
click at [310, 374] on button "Continue" at bounding box center [347, 374] width 307 height 31
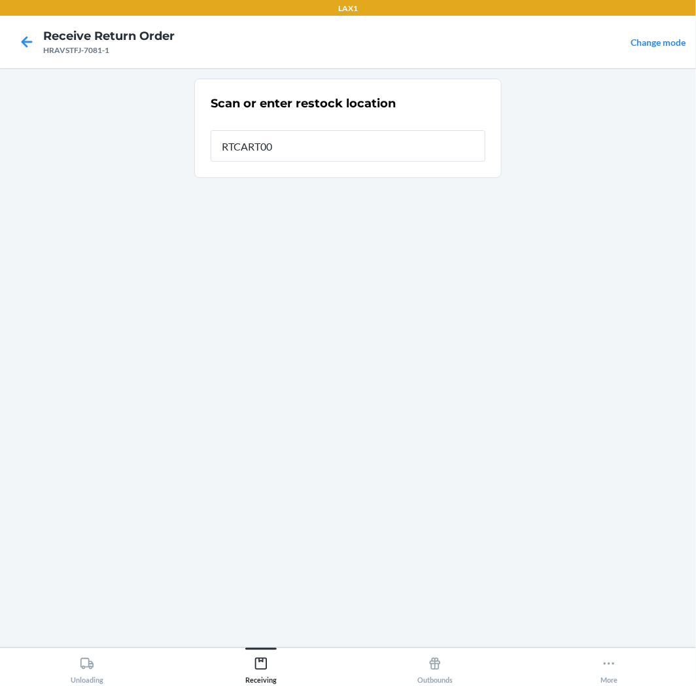
type input "RTCART005"
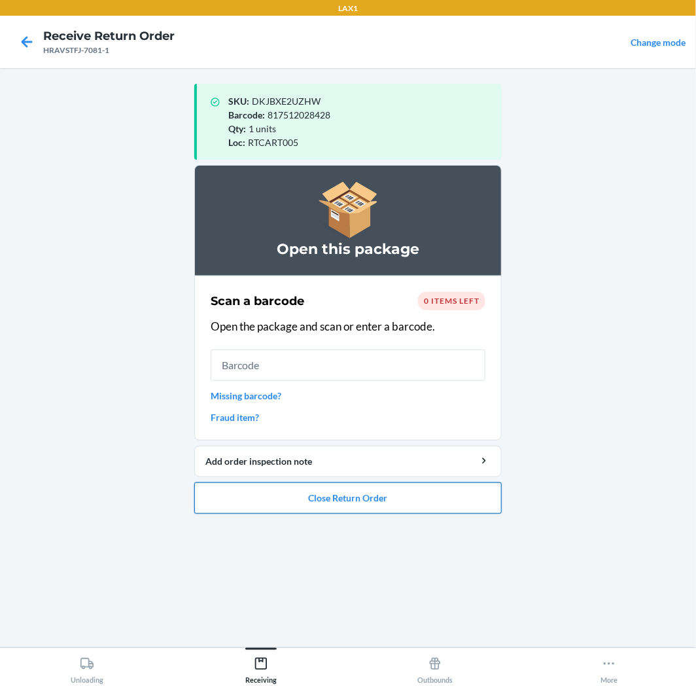
click at [376, 502] on button "Close Return Order" at bounding box center [347, 497] width 307 height 31
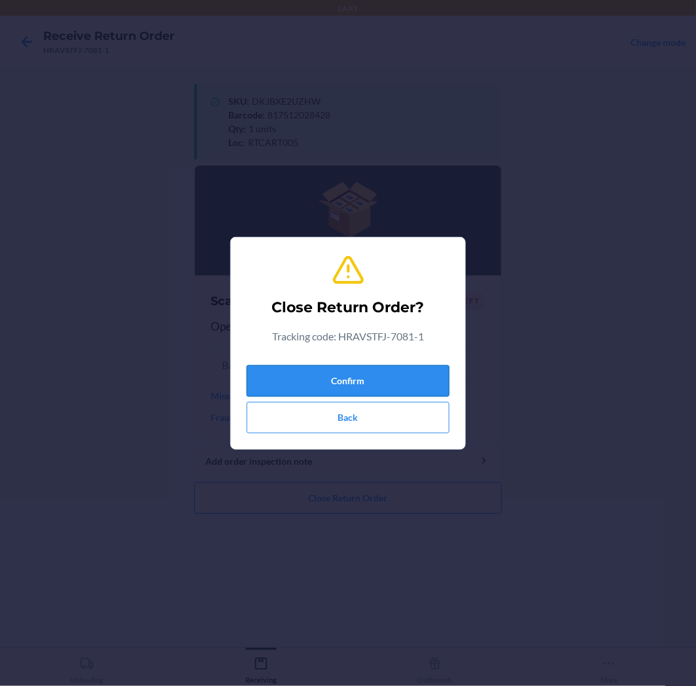
click at [391, 386] on button "Confirm" at bounding box center [348, 380] width 203 height 31
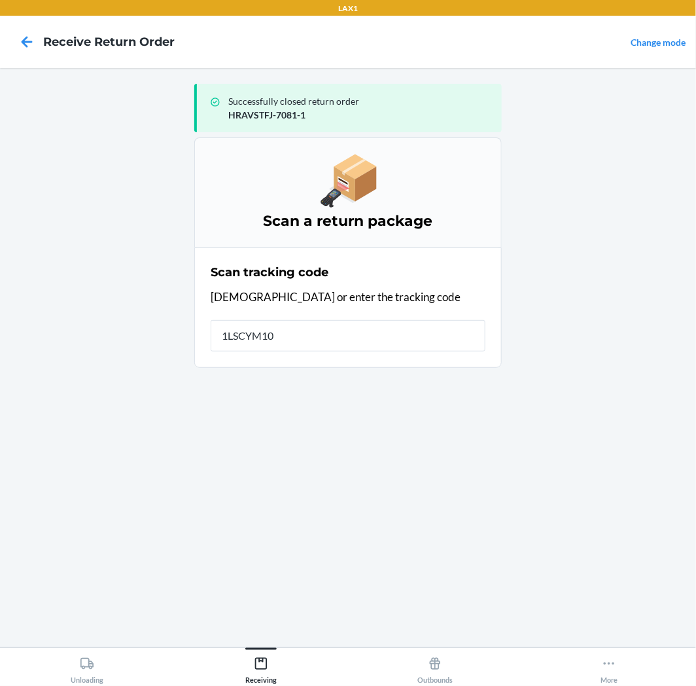
type input "1LSCYM100"
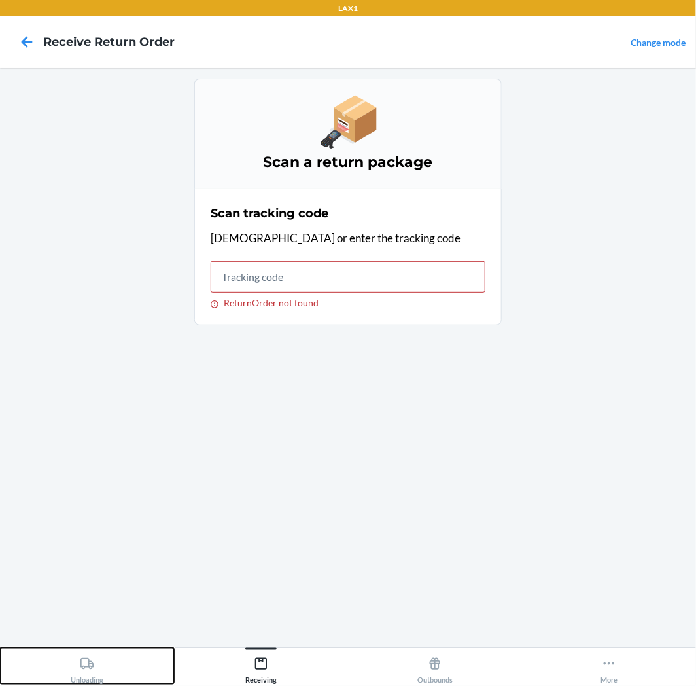
click at [101, 676] on div "Unloading" at bounding box center [87, 667] width 33 height 33
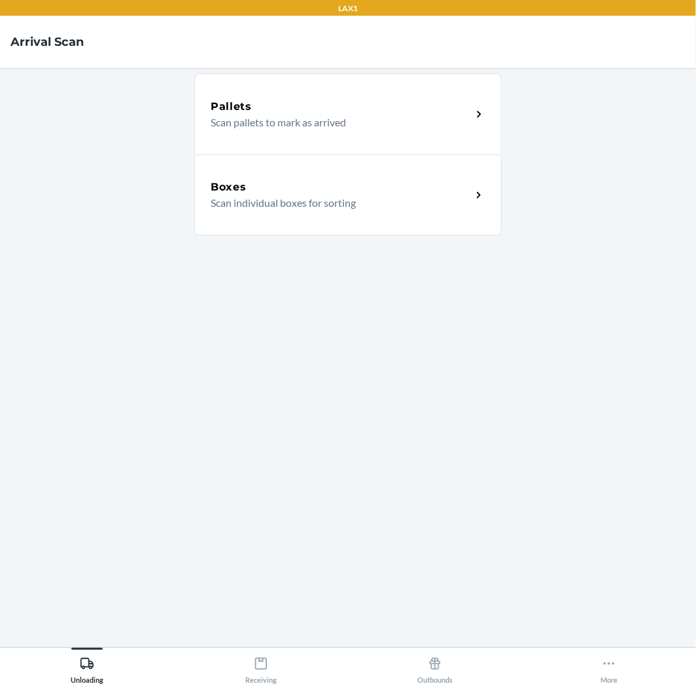
click at [364, 218] on div "Boxes Scan individual boxes for sorting" at bounding box center [347, 194] width 307 height 81
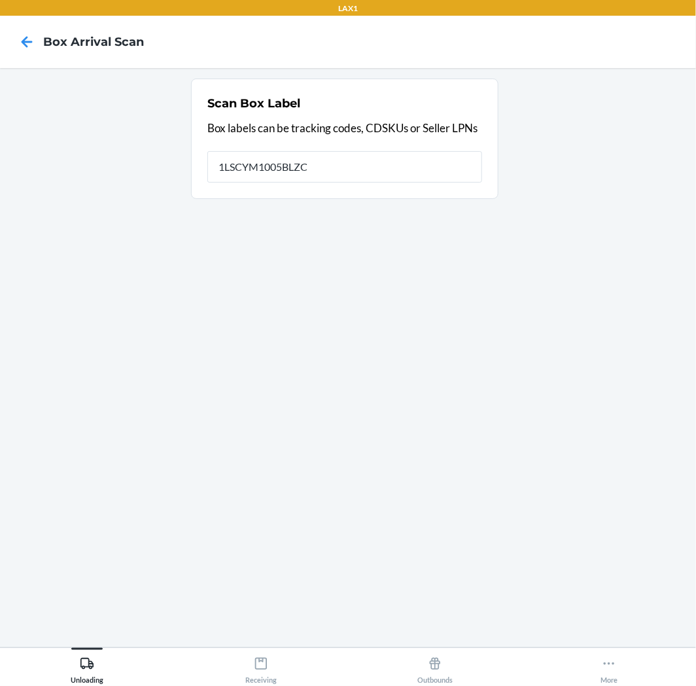
type input "1LSCYM1005BLZC7"
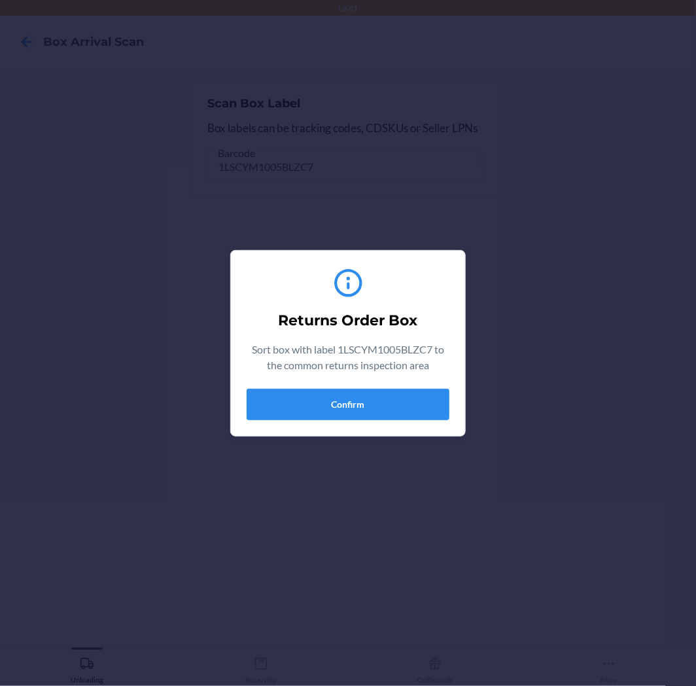
click at [331, 421] on div "Returns Order Box Sort box with label 1LSCYM1005BLZC7 to the common returns ins…" at bounding box center [348, 343] width 203 height 164
click at [351, 391] on button "Confirm" at bounding box center [348, 404] width 203 height 31
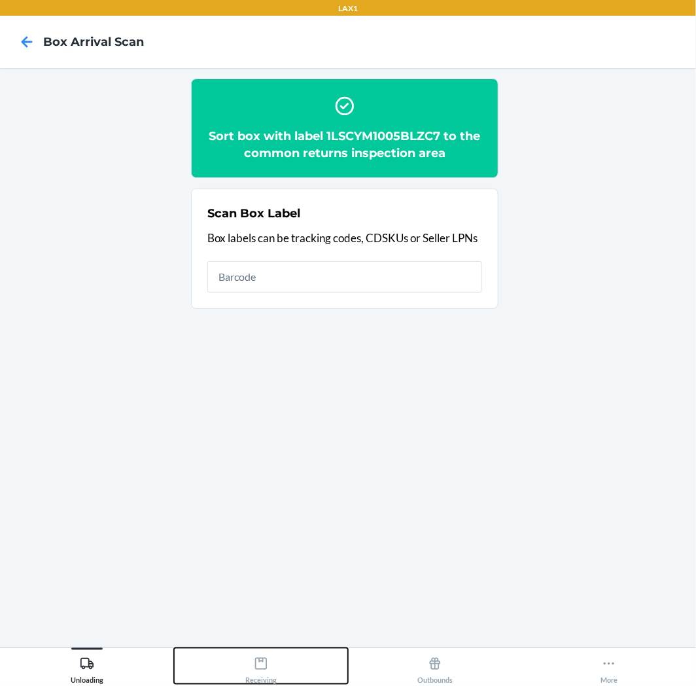
click at [262, 665] on icon at bounding box center [261, 663] width 14 height 14
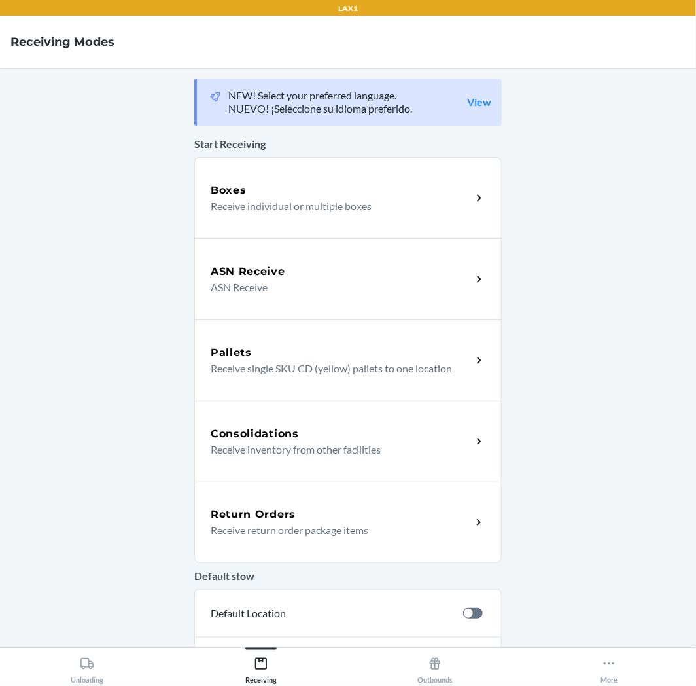
click at [389, 529] on p "Receive return order package items" at bounding box center [336, 530] width 251 height 16
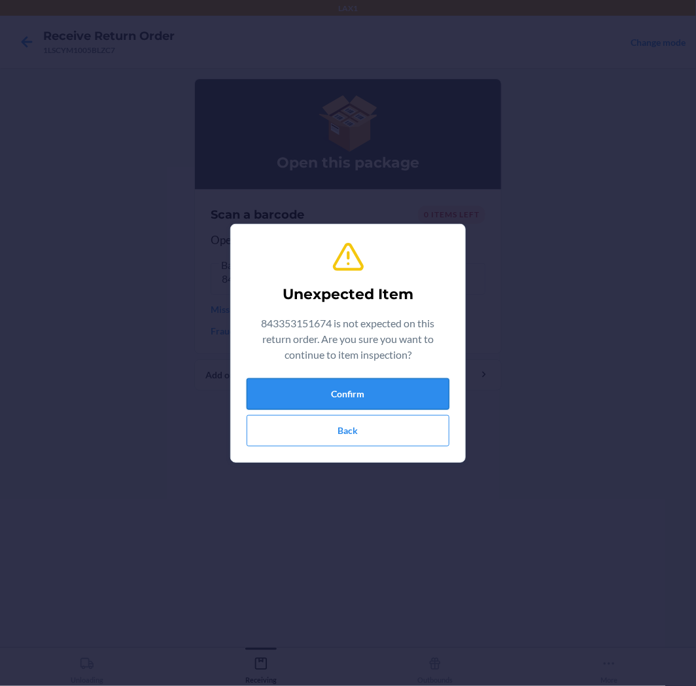
click at [330, 401] on button "Confirm" at bounding box center [348, 393] width 203 height 31
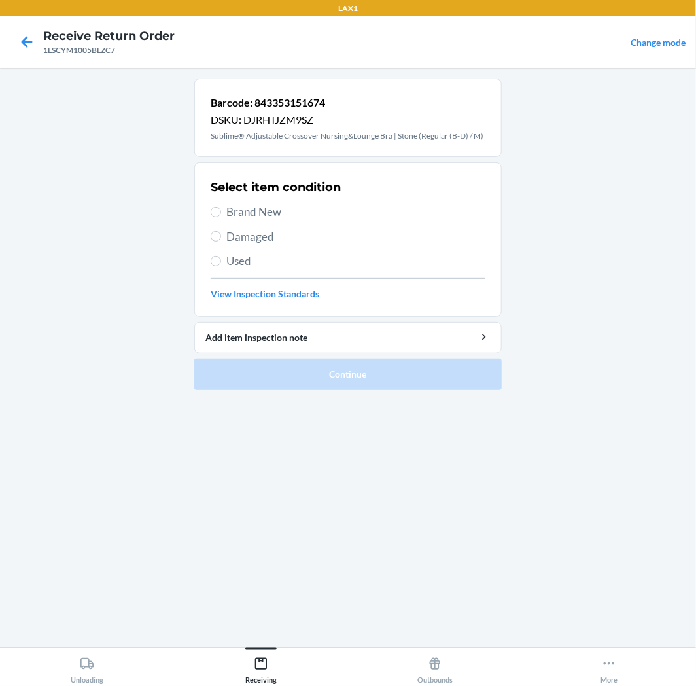
click at [265, 219] on span "Brand New" at bounding box center [355, 211] width 259 height 17
click at [221, 217] on input "Brand New" at bounding box center [216, 212] width 10 height 10
radio input "true"
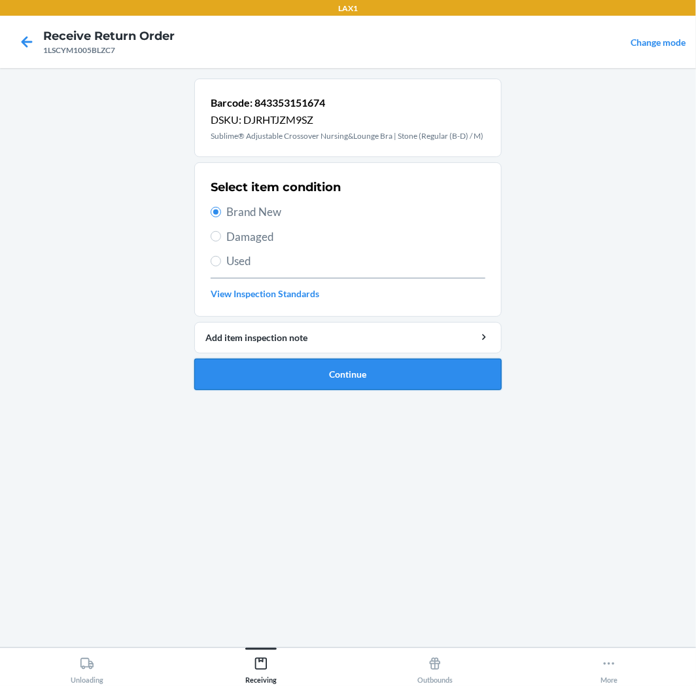
click at [288, 384] on button "Continue" at bounding box center [347, 374] width 307 height 31
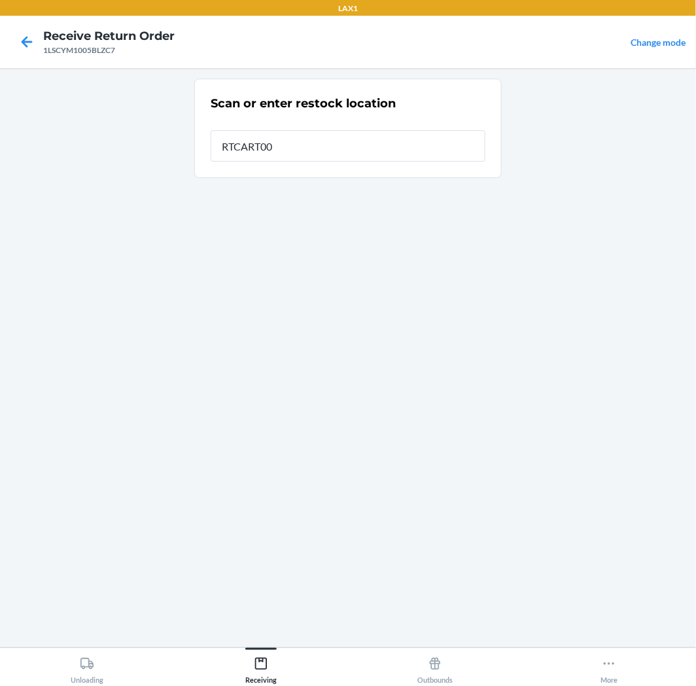
type input "RTCART005"
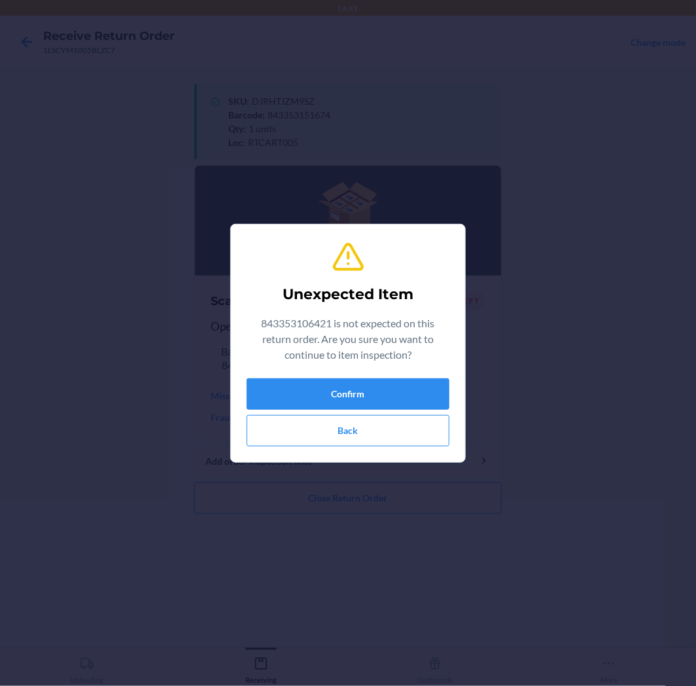
click at [463, 368] on section "Unexpected Item 843353106421 is not expected on this return order. Are you sure…" at bounding box center [348, 343] width 236 height 239
click at [410, 387] on button "Confirm" at bounding box center [348, 393] width 203 height 31
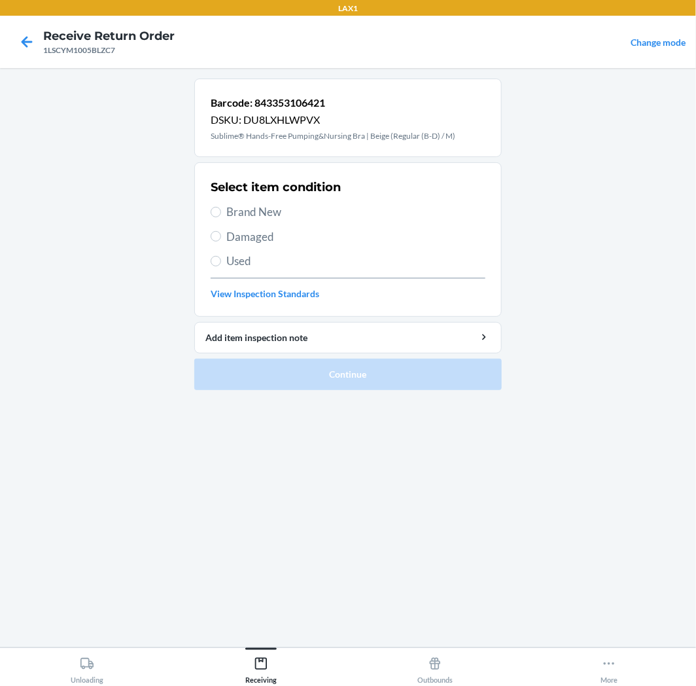
click at [247, 206] on span "Brand New" at bounding box center [355, 211] width 259 height 17
click at [221, 207] on input "Brand New" at bounding box center [216, 212] width 10 height 10
radio input "true"
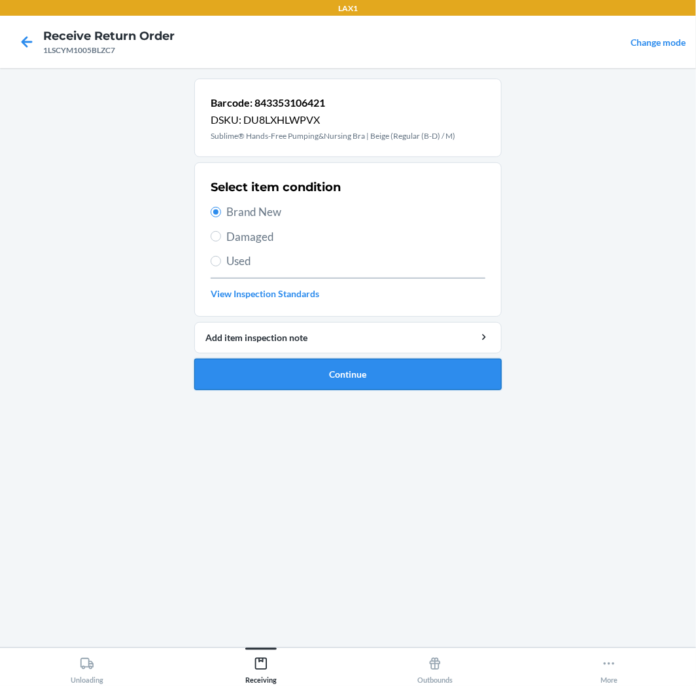
click at [289, 365] on button "Continue" at bounding box center [347, 374] width 307 height 31
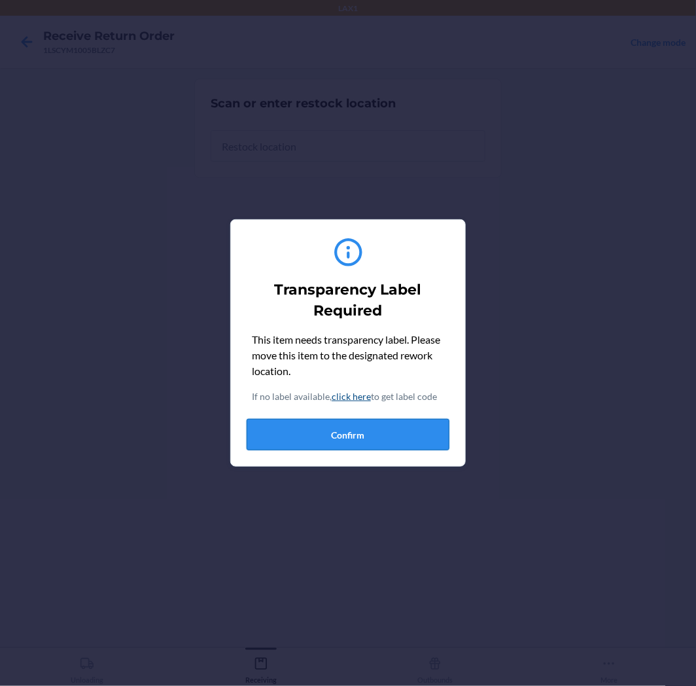
click at [364, 442] on button "Confirm" at bounding box center [348, 434] width 203 height 31
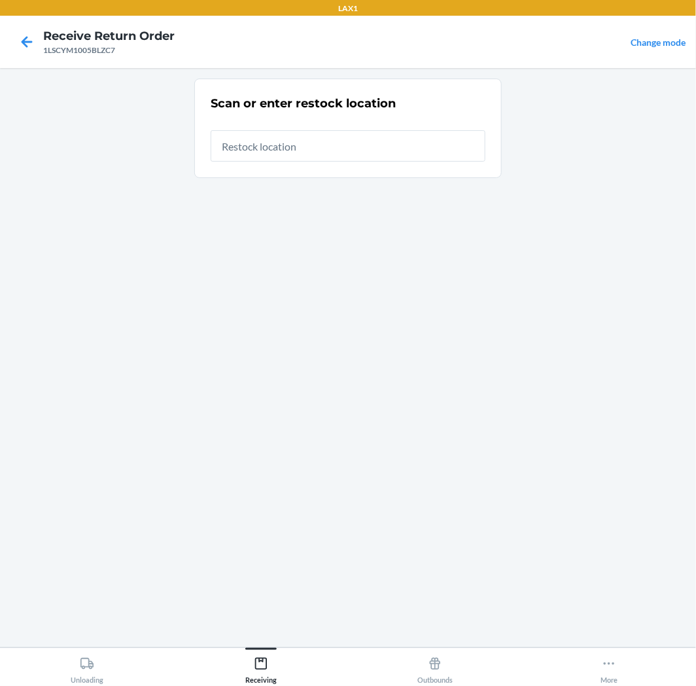
type input "RTCART005"
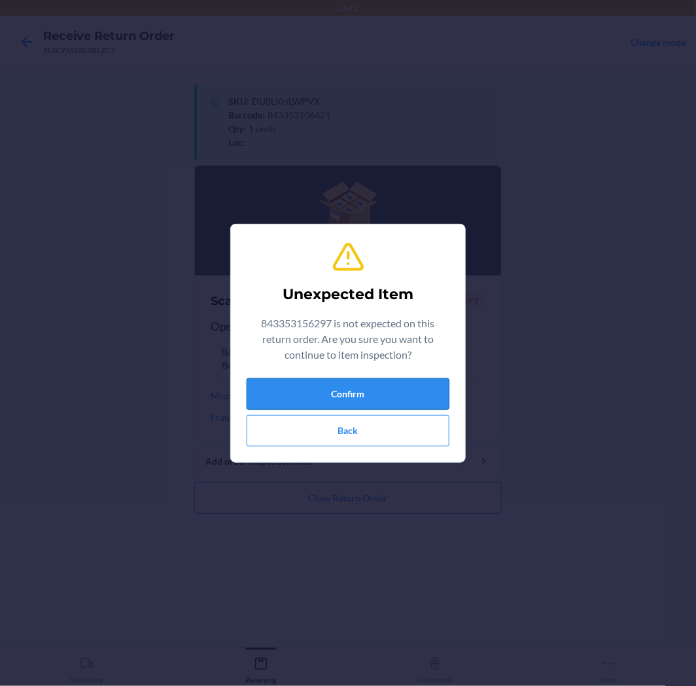
click at [353, 393] on button "Confirm" at bounding box center [348, 393] width 203 height 31
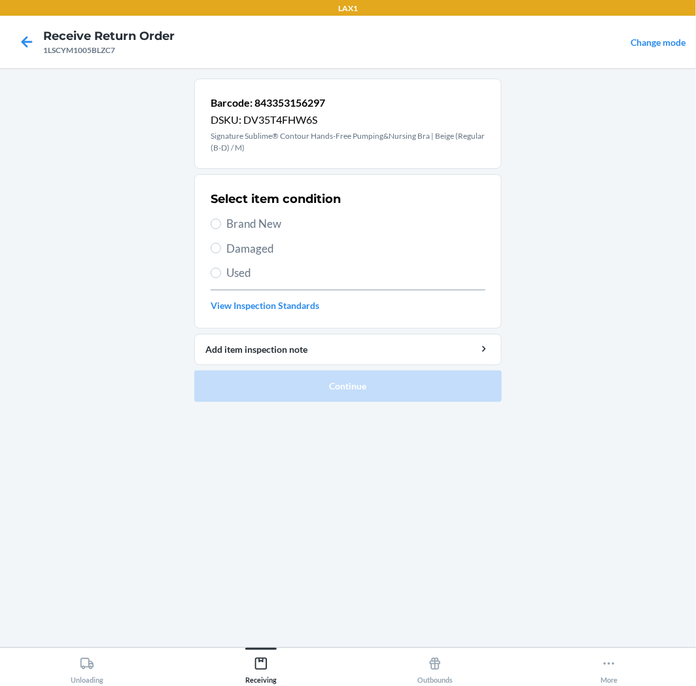
click at [239, 216] on span "Brand New" at bounding box center [355, 223] width 259 height 17
click at [221, 219] on input "Brand New" at bounding box center [216, 224] width 10 height 10
radio input "true"
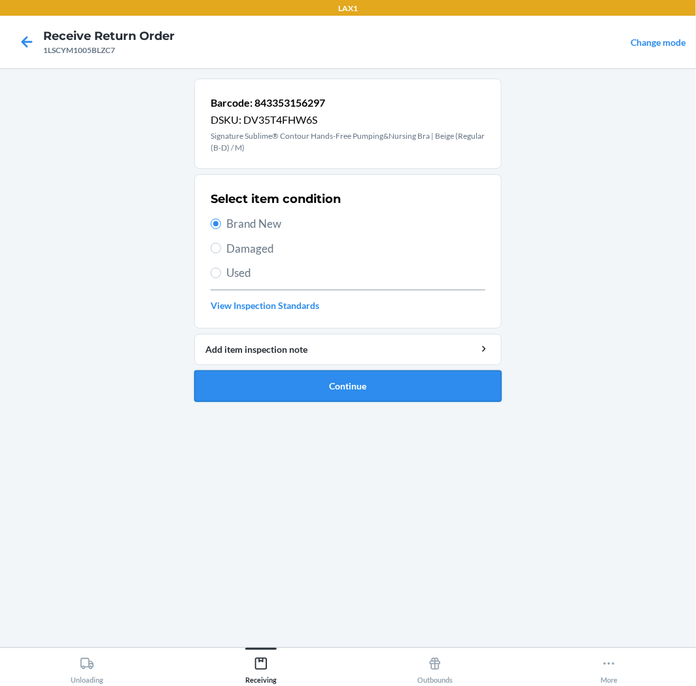
click at [319, 387] on button "Continue" at bounding box center [347, 385] width 307 height 31
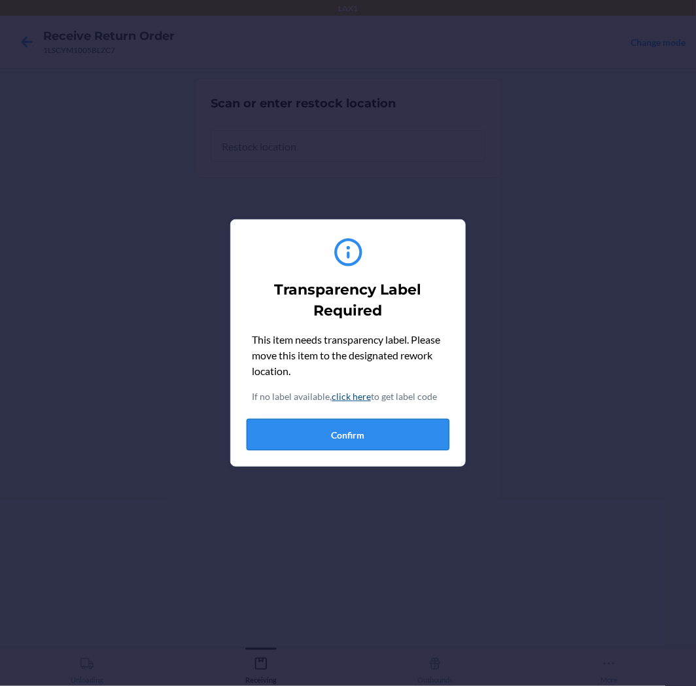
click at [401, 428] on button "Confirm" at bounding box center [348, 434] width 203 height 31
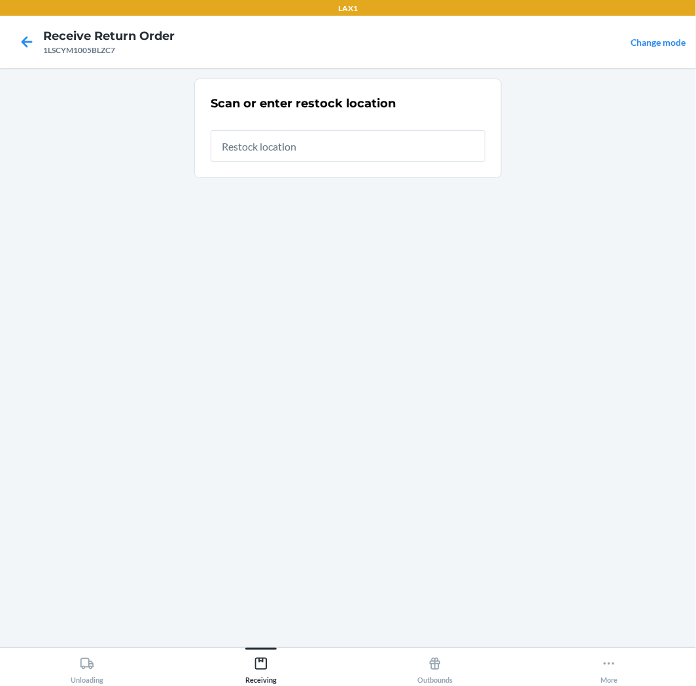
type input "RTCART005"
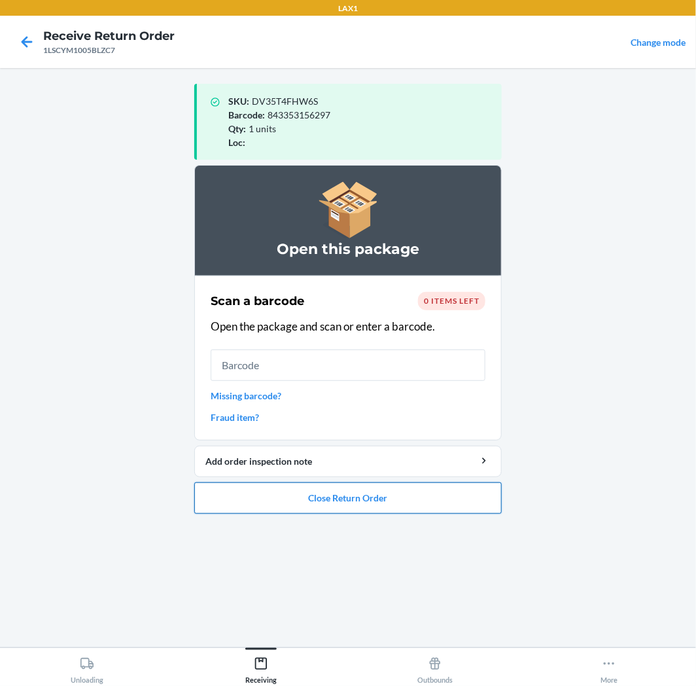
click at [473, 493] on button "Close Return Order" at bounding box center [347, 497] width 307 height 31
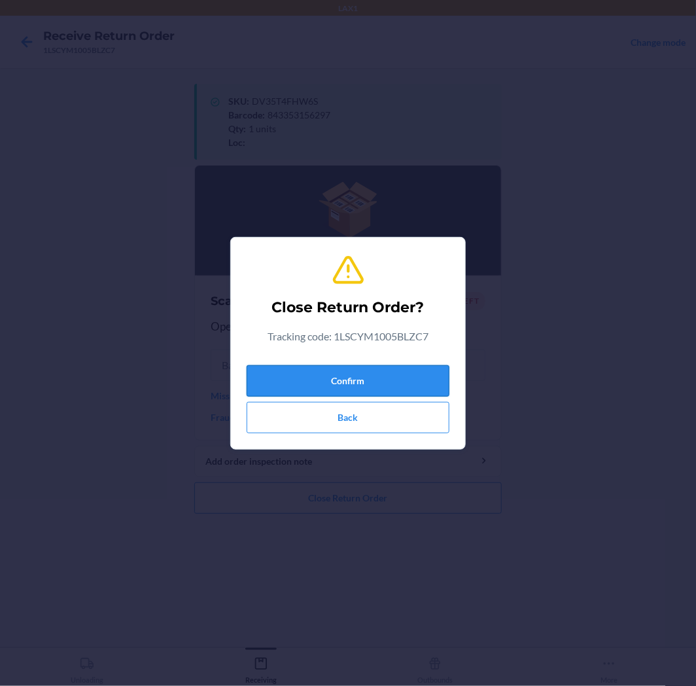
click at [349, 377] on button "Confirm" at bounding box center [348, 380] width 203 height 31
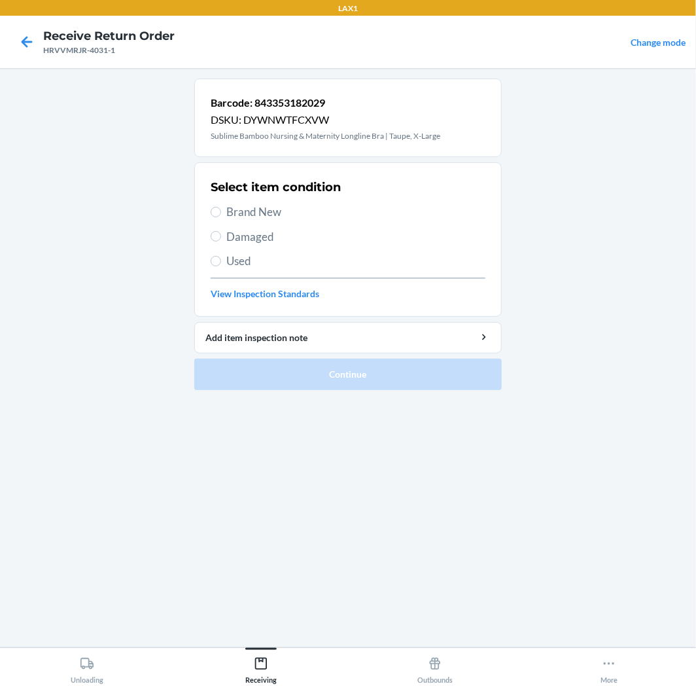
click at [272, 214] on span "Brand New" at bounding box center [355, 211] width 259 height 17
click at [221, 214] on input "Brand New" at bounding box center [216, 212] width 10 height 10
radio input "true"
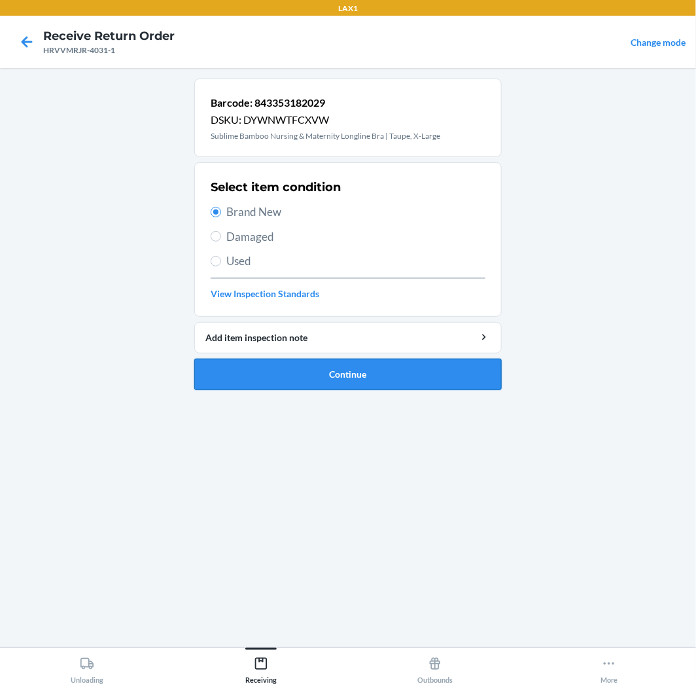
click at [287, 367] on button "Continue" at bounding box center [347, 374] width 307 height 31
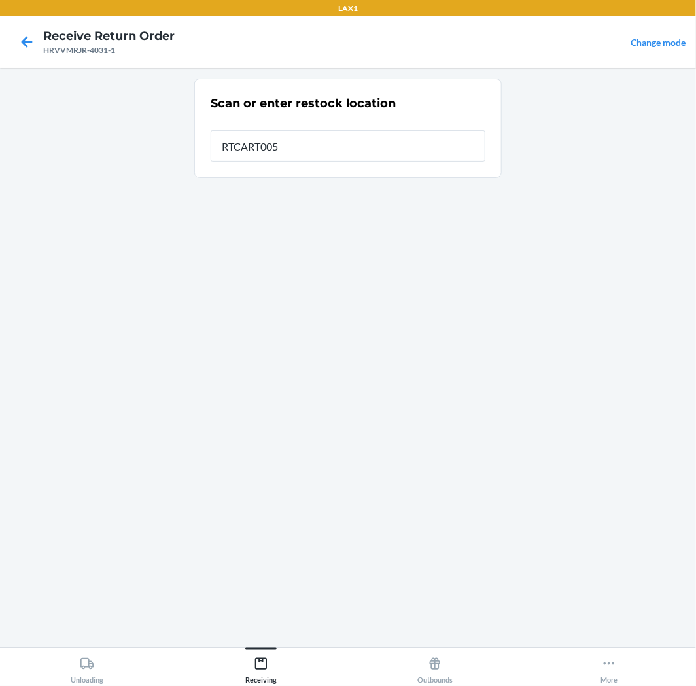
type input "RTCART005"
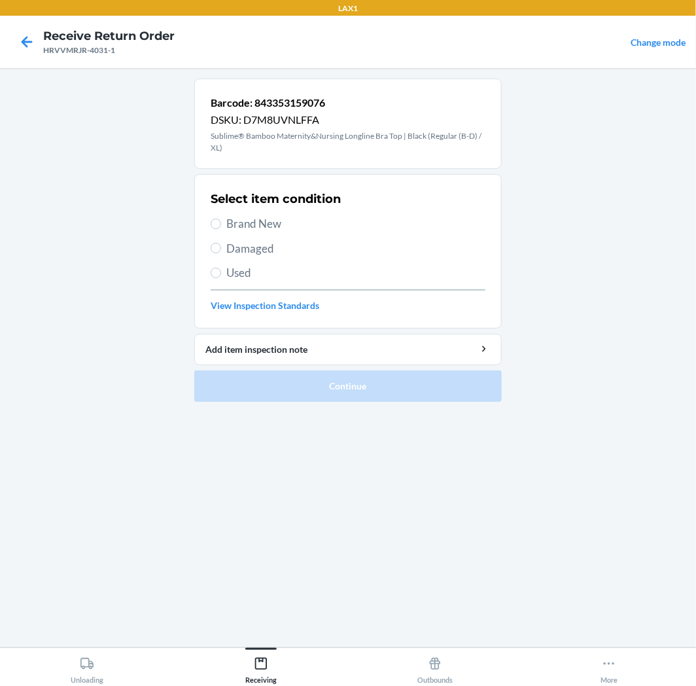
click at [229, 270] on span "Used" at bounding box center [355, 272] width 259 height 17
click at [221, 270] on input "Used" at bounding box center [216, 273] width 10 height 10
radio input "true"
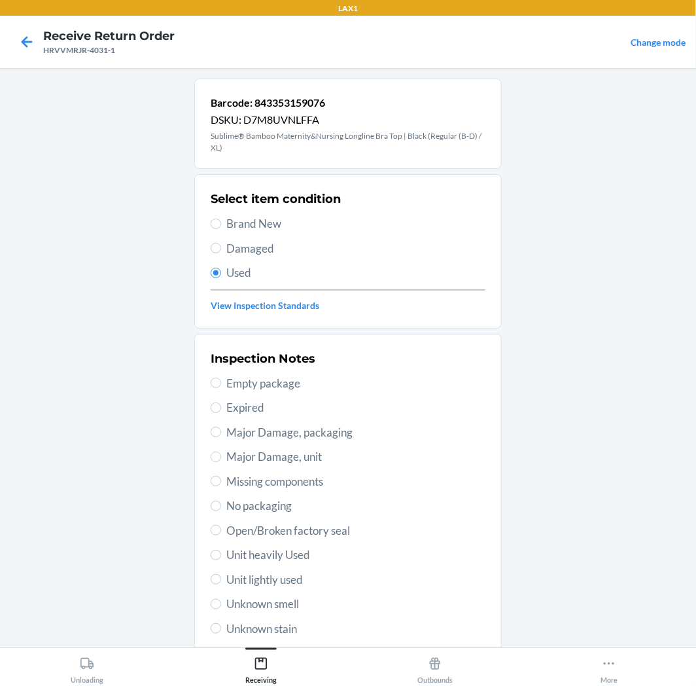
click at [251, 551] on span "Unit heavily Used" at bounding box center [355, 554] width 259 height 17
click at [221, 551] on input "Unit heavily Used" at bounding box center [216, 555] width 10 height 10
radio input "true"
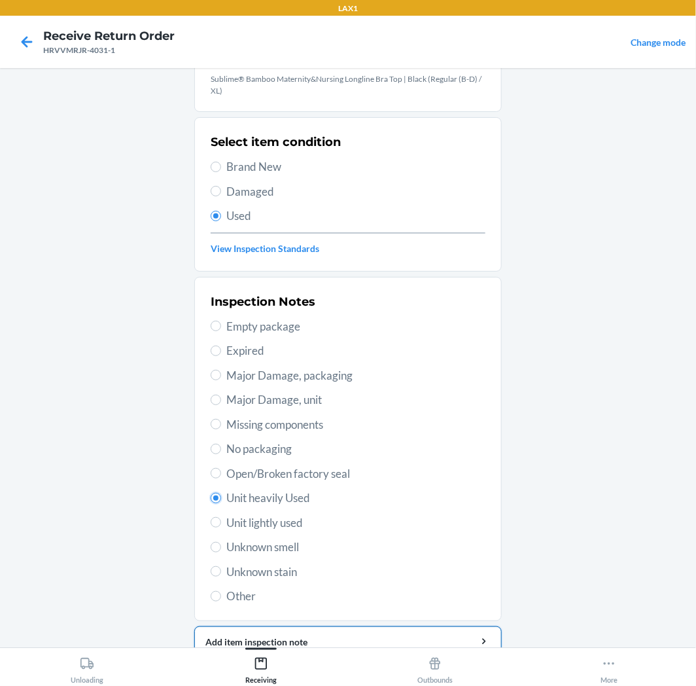
scroll to position [113, 0]
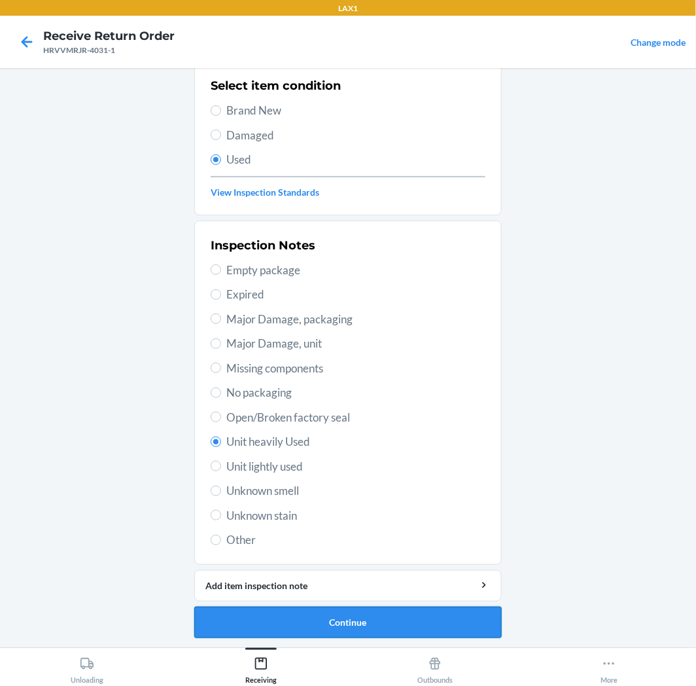
click at [303, 615] on button "Continue" at bounding box center [347, 621] width 307 height 31
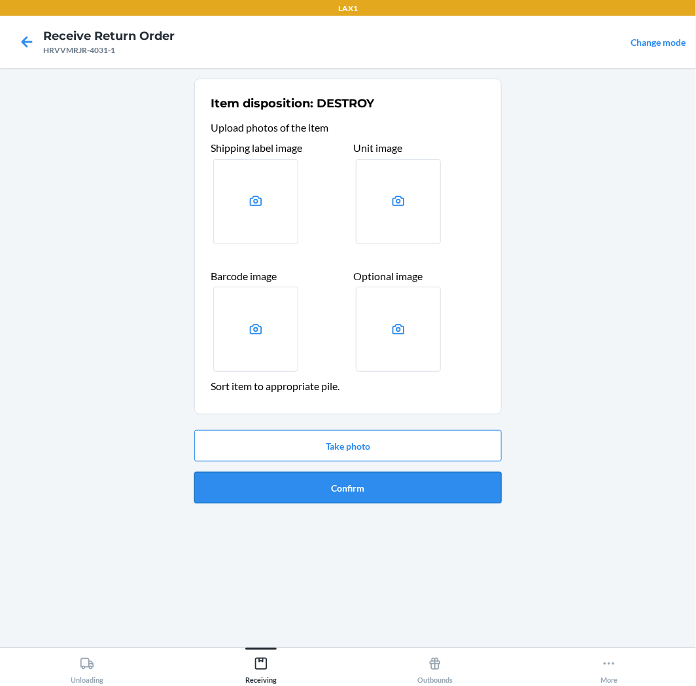
click at [383, 496] on button "Confirm" at bounding box center [347, 487] width 307 height 31
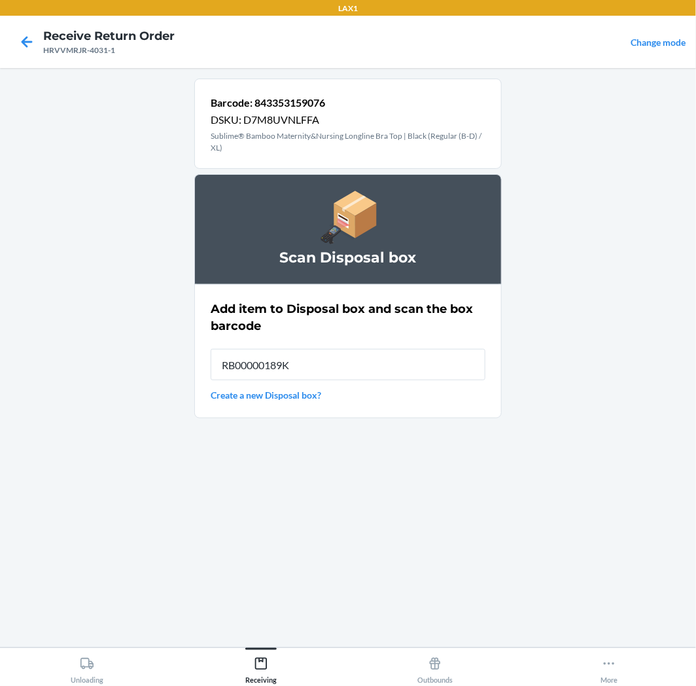
type input "RB00000189K"
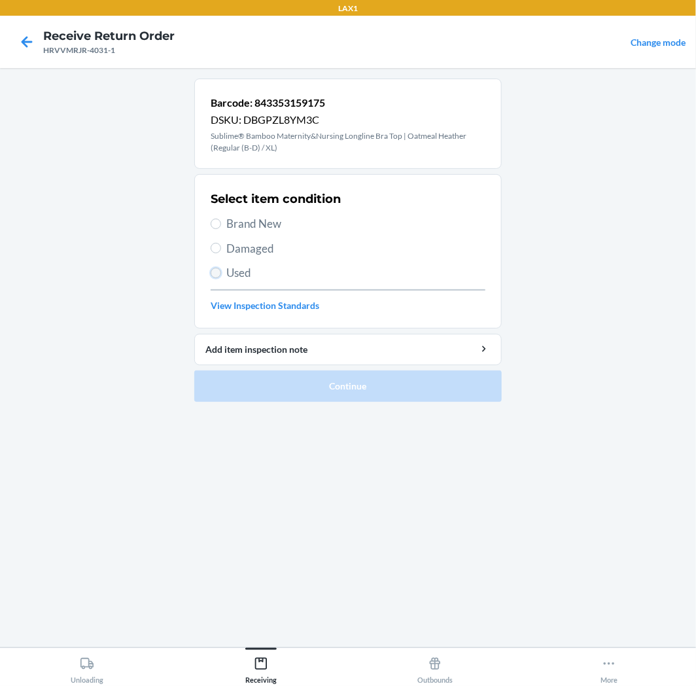
click at [216, 270] on input "Used" at bounding box center [216, 273] width 10 height 10
radio input "true"
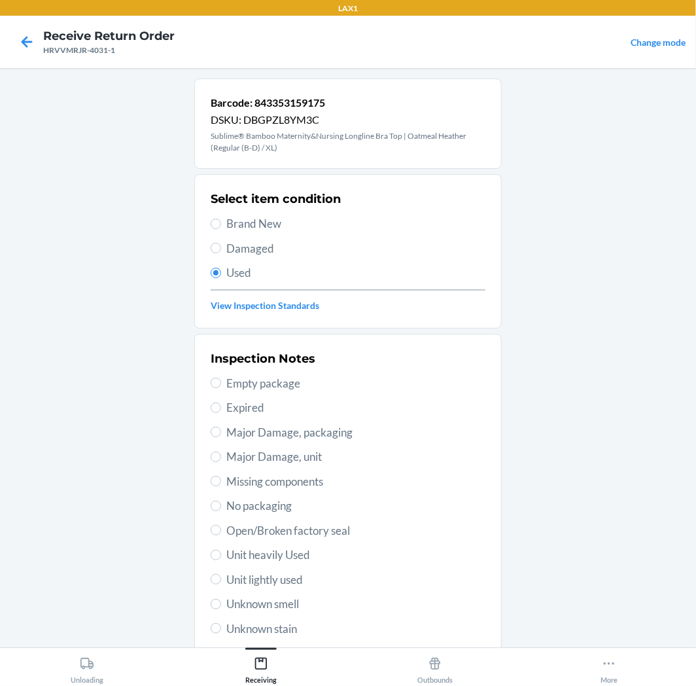
click at [217, 525] on label "Open/Broken factory seal" at bounding box center [348, 530] width 275 height 17
click at [217, 525] on input "Open/Broken factory seal" at bounding box center [216, 530] width 10 height 10
radio input "true"
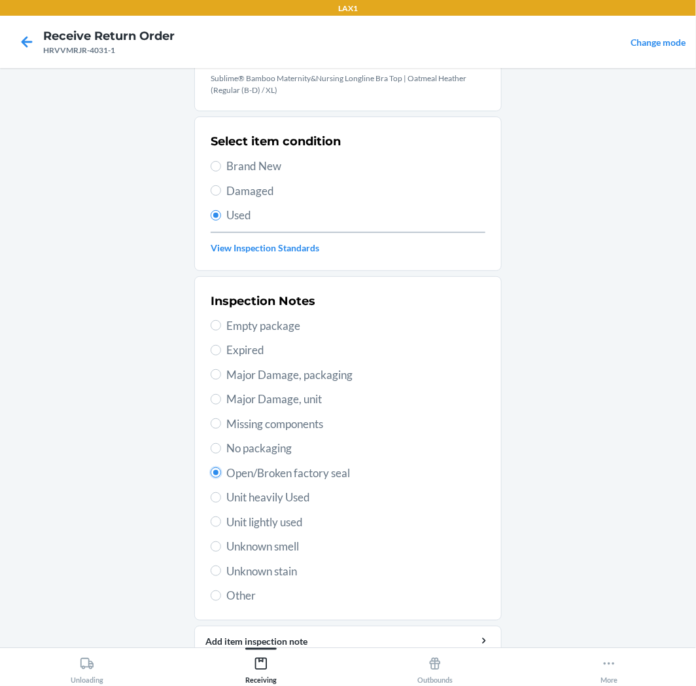
scroll to position [113, 0]
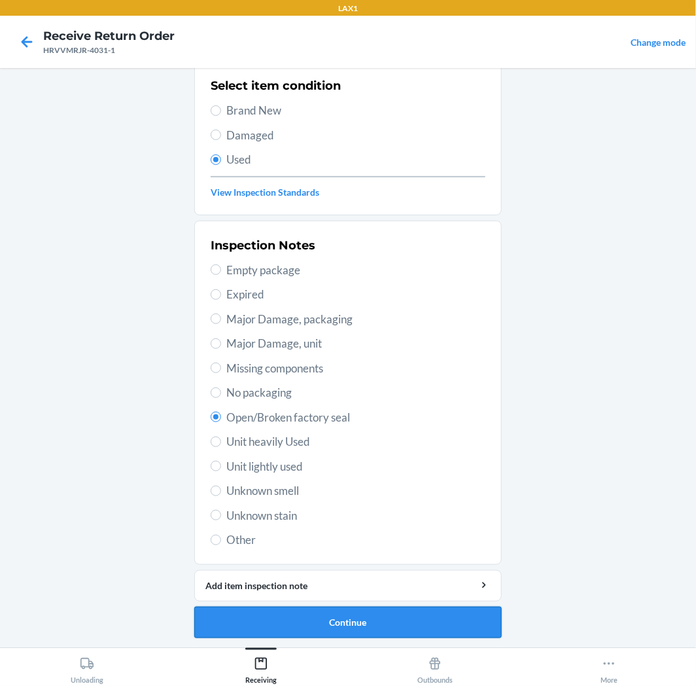
click at [361, 623] on button "Continue" at bounding box center [347, 621] width 307 height 31
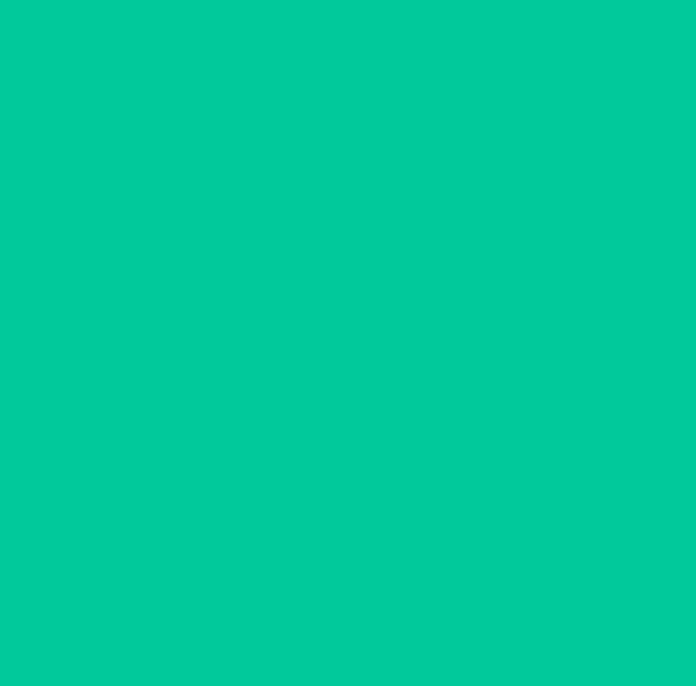
scroll to position [0, 0]
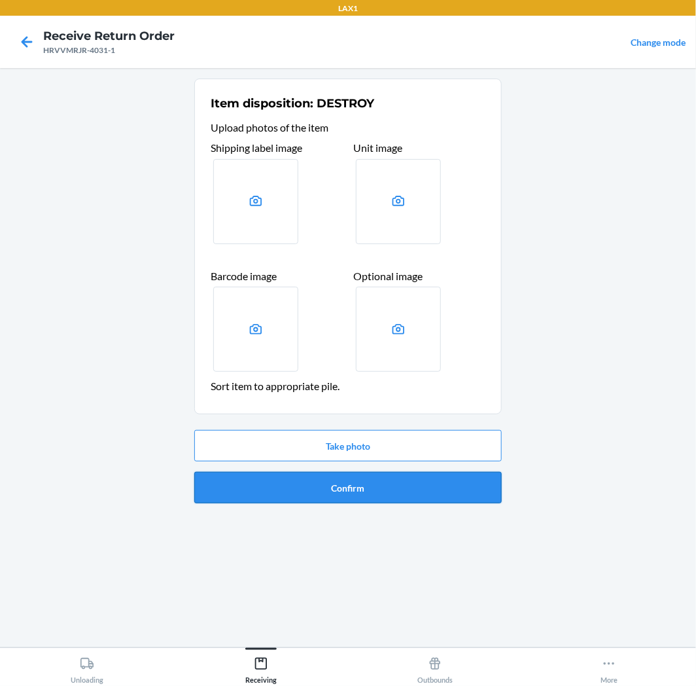
click at [396, 482] on button "Confirm" at bounding box center [347, 487] width 307 height 31
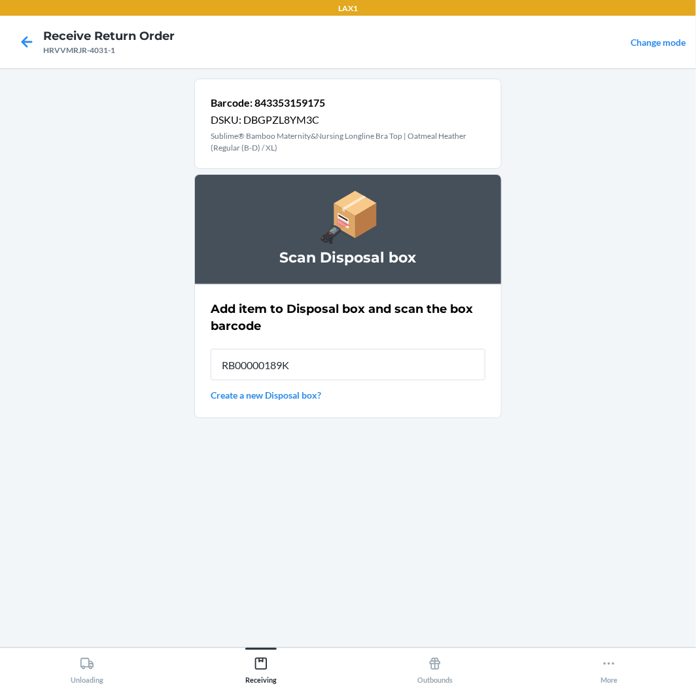
type input "RB00000189K"
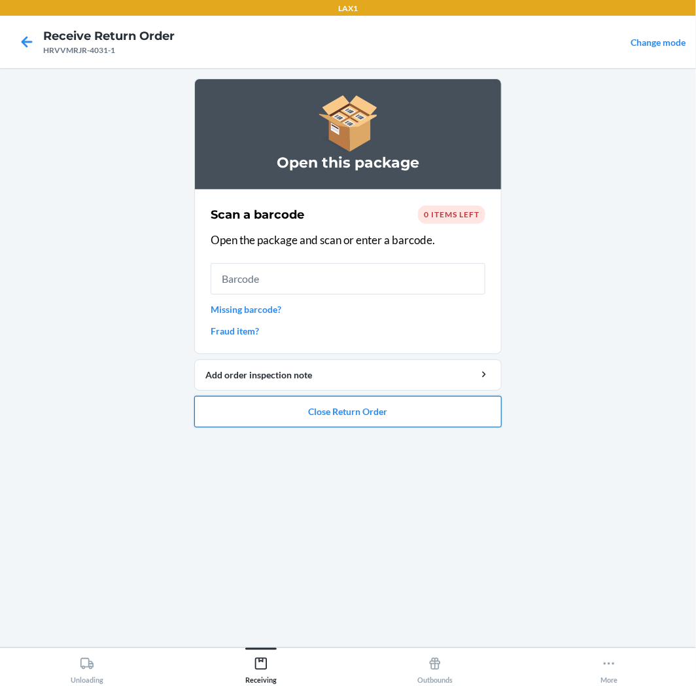
click at [329, 403] on button "Close Return Order" at bounding box center [347, 411] width 307 height 31
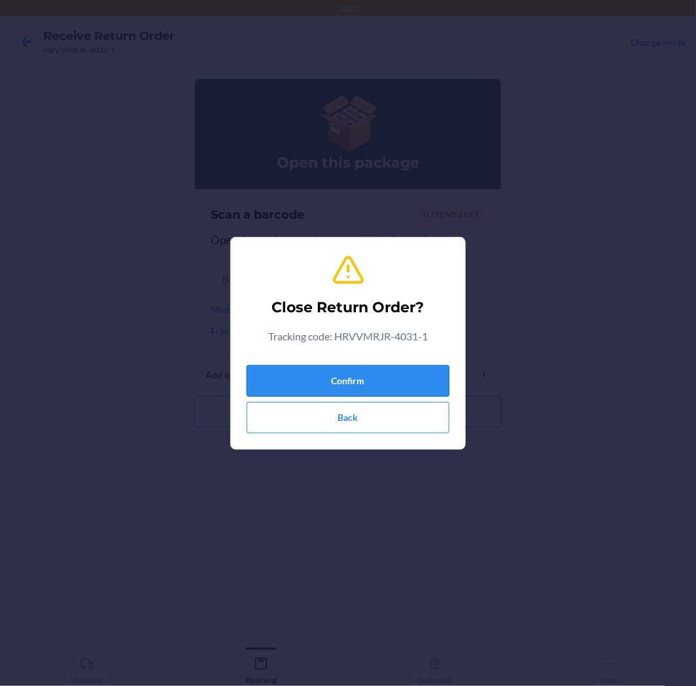
click at [338, 372] on button "Confirm" at bounding box center [348, 380] width 203 height 31
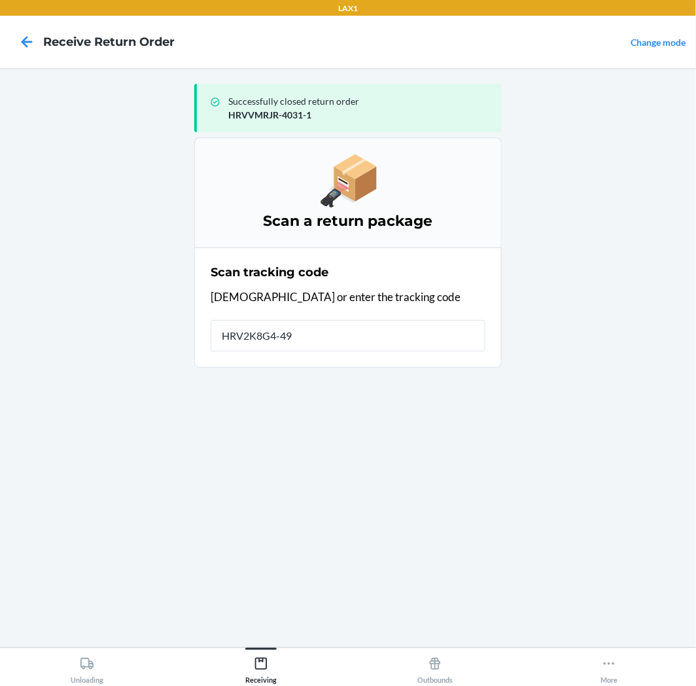
type input "HRV2K8G4-491"
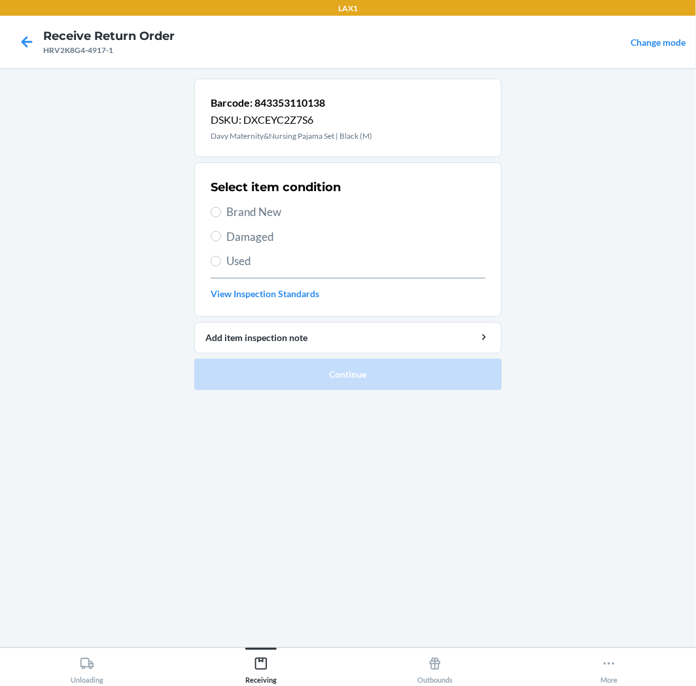
click at [252, 215] on span "Brand New" at bounding box center [355, 211] width 259 height 17
click at [221, 215] on input "Brand New" at bounding box center [216, 212] width 10 height 10
radio input "true"
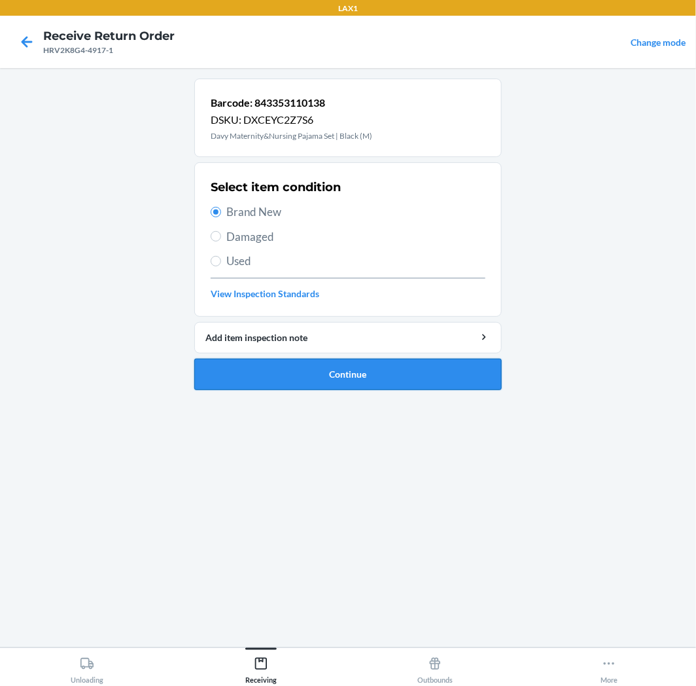
click at [232, 370] on button "Continue" at bounding box center [347, 374] width 307 height 31
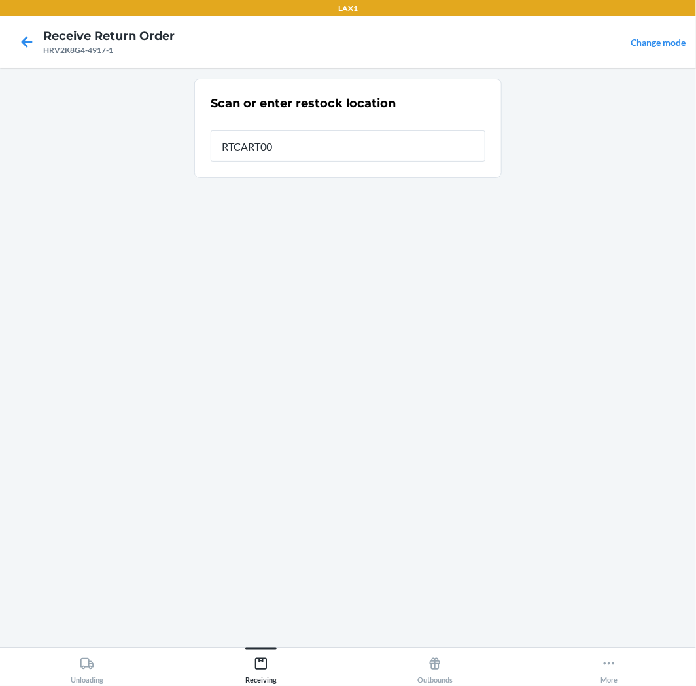
type input "RTCART005"
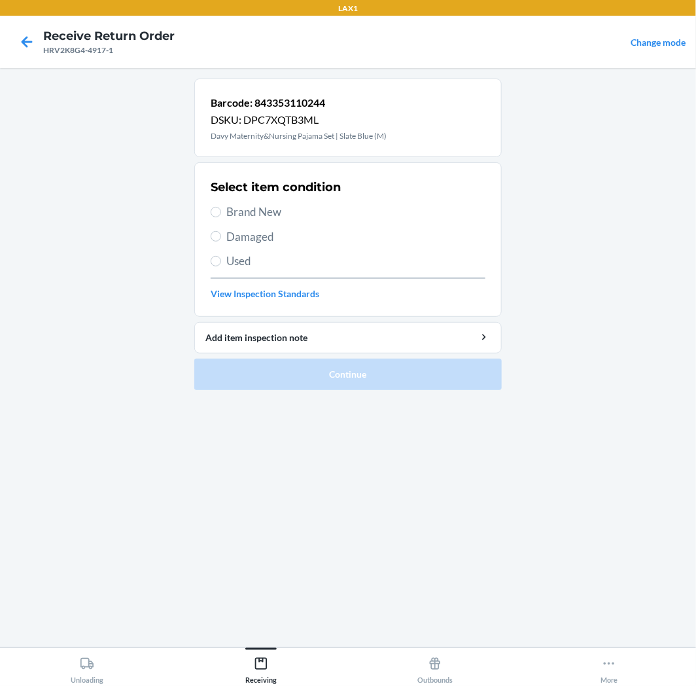
click at [225, 232] on label "Damaged" at bounding box center [348, 236] width 275 height 17
click at [221, 232] on input "Damaged" at bounding box center [216, 236] width 10 height 10
radio input "true"
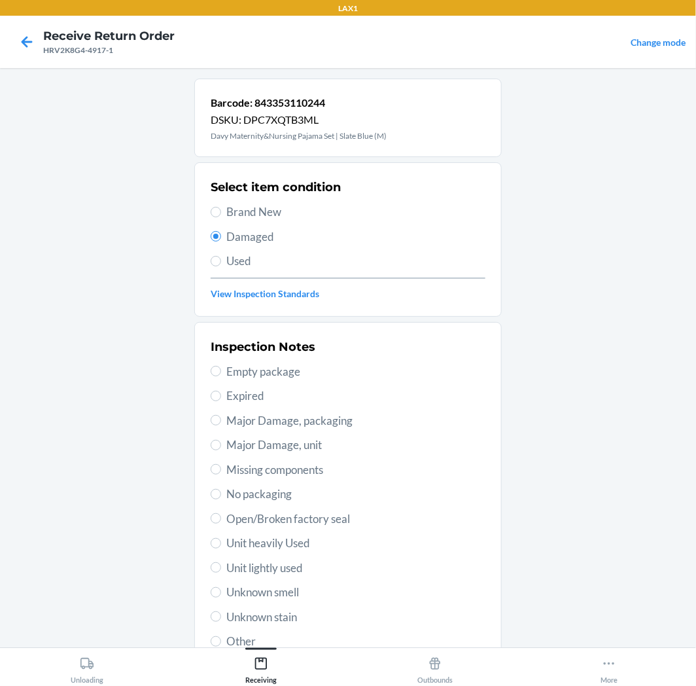
click at [217, 419] on label "Major Damage, packaging" at bounding box center [348, 420] width 275 height 17
click at [217, 419] on input "Major Damage, packaging" at bounding box center [216, 420] width 10 height 10
radio input "true"
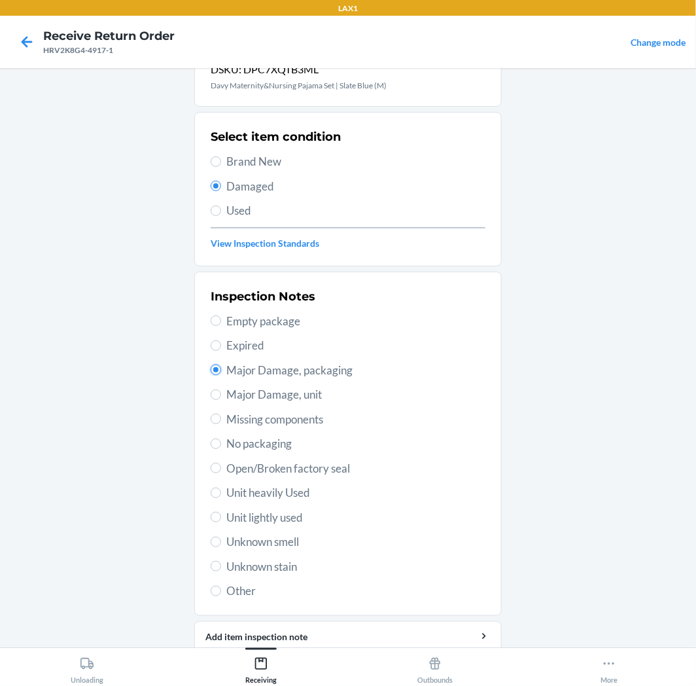
scroll to position [101, 0]
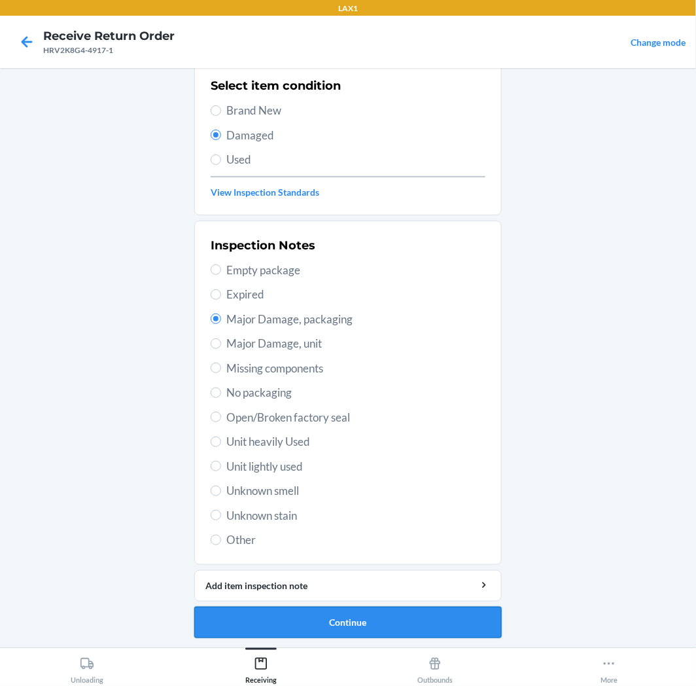
click at [313, 620] on button "Continue" at bounding box center [347, 621] width 307 height 31
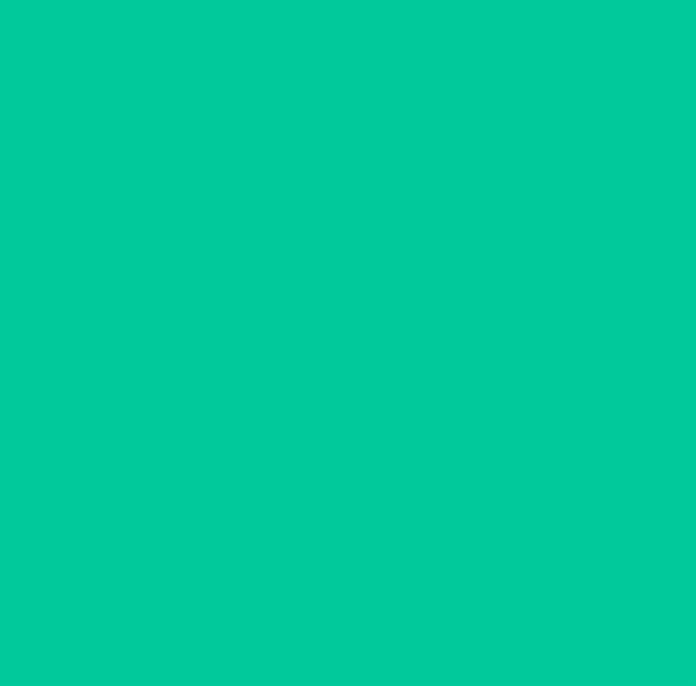
scroll to position [0, 0]
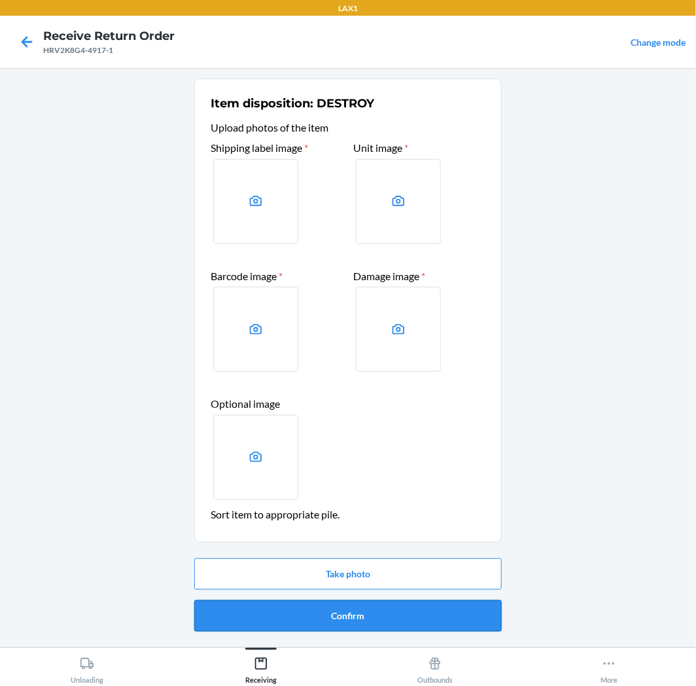
click at [324, 608] on button "Confirm" at bounding box center [347, 615] width 307 height 31
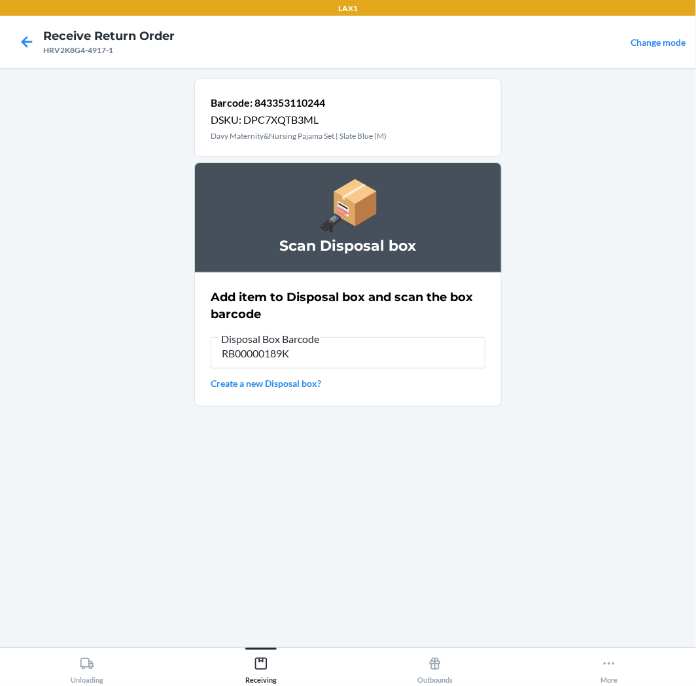
type input "RB00000189K"
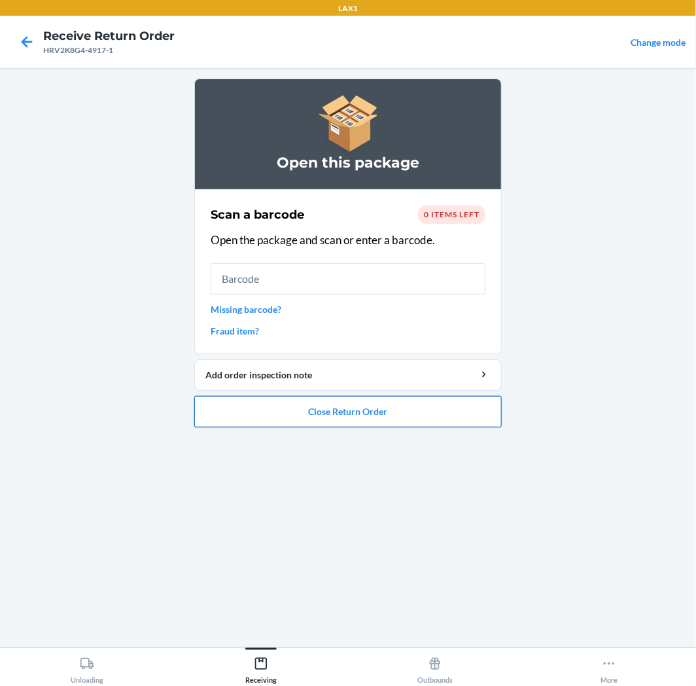
click at [341, 402] on button "Close Return Order" at bounding box center [347, 411] width 307 height 31
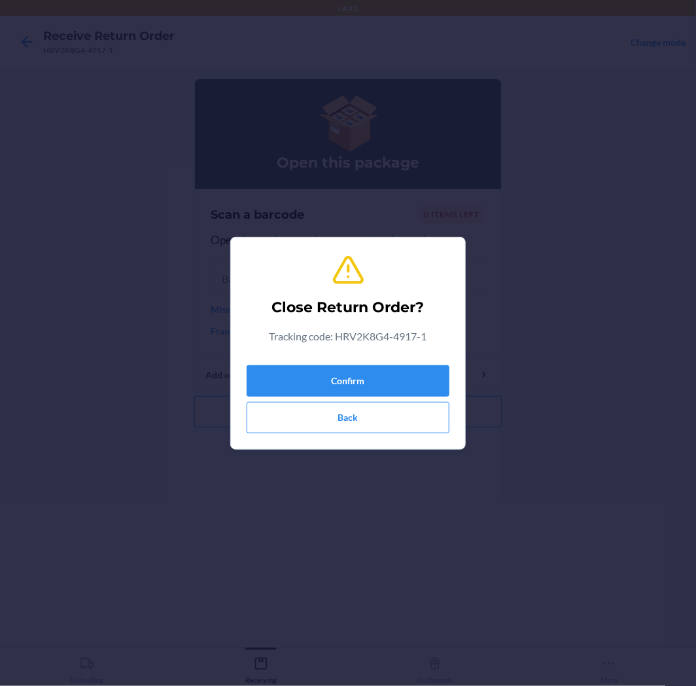
click at [336, 362] on div "Confirm Back" at bounding box center [348, 396] width 203 height 73
click at [332, 368] on button "Confirm" at bounding box center [348, 380] width 203 height 31
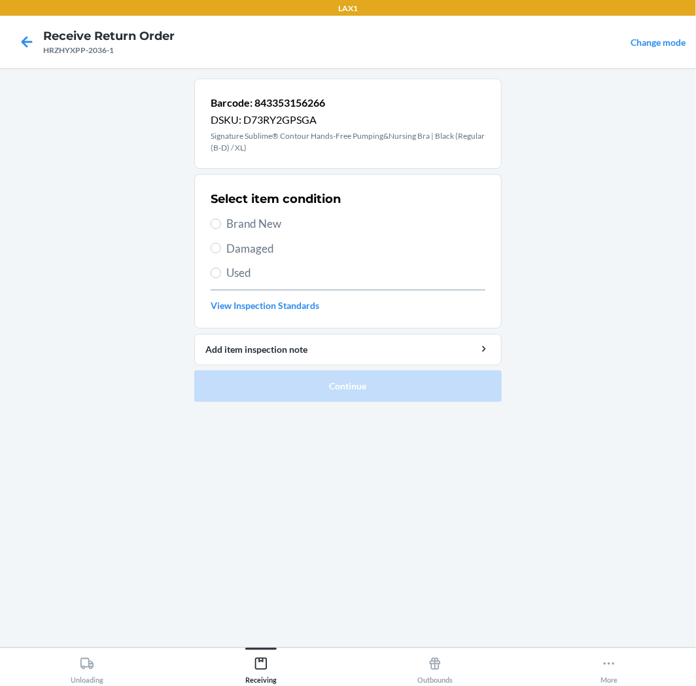
click at [220, 230] on label "Brand New" at bounding box center [348, 223] width 275 height 17
click at [220, 229] on input "Brand New" at bounding box center [216, 224] width 10 height 10
radio input "true"
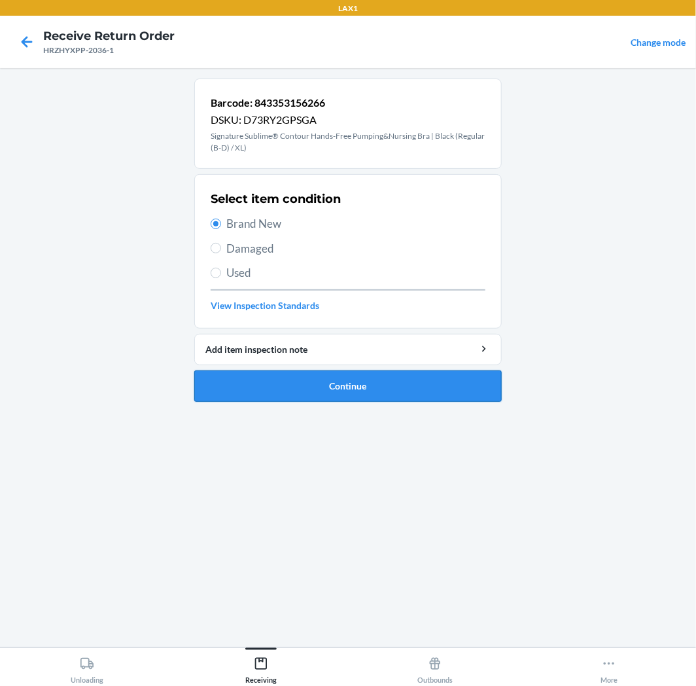
click at [226, 400] on button "Continue" at bounding box center [347, 385] width 307 height 31
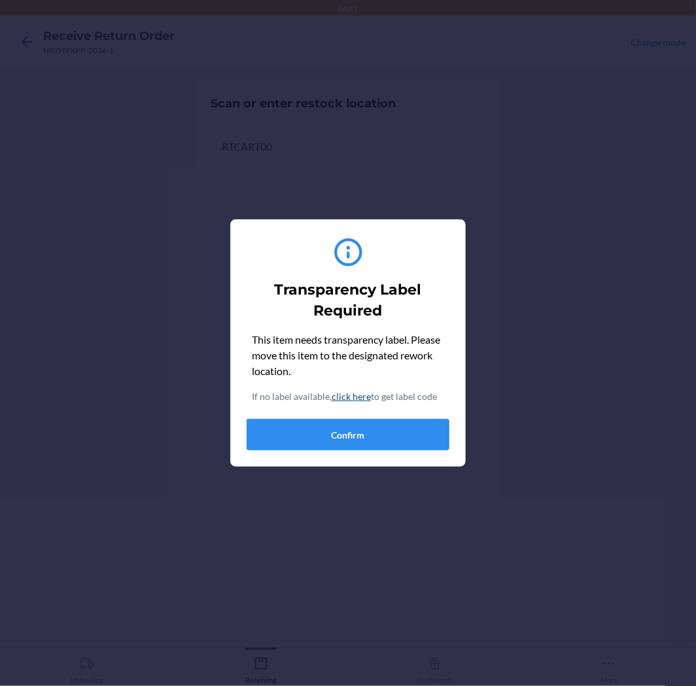
type input "RTCART005"
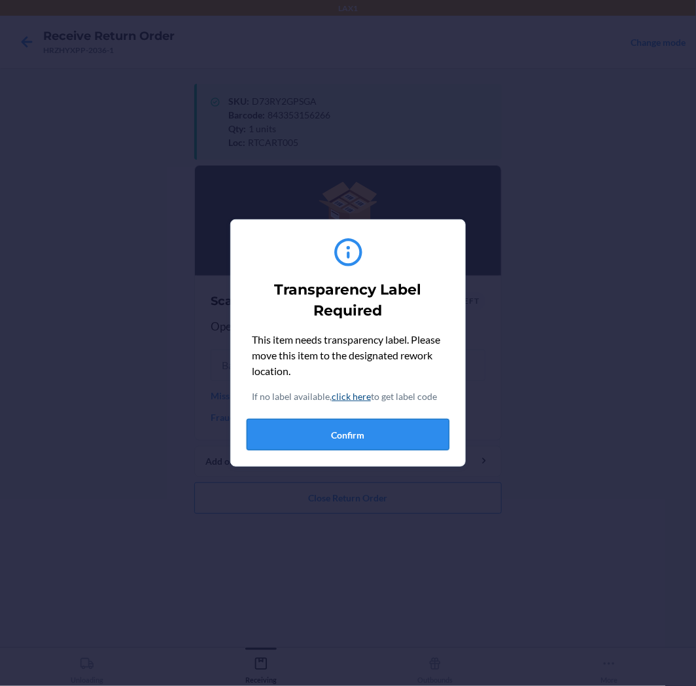
click at [335, 432] on button "Confirm" at bounding box center [348, 434] width 203 height 31
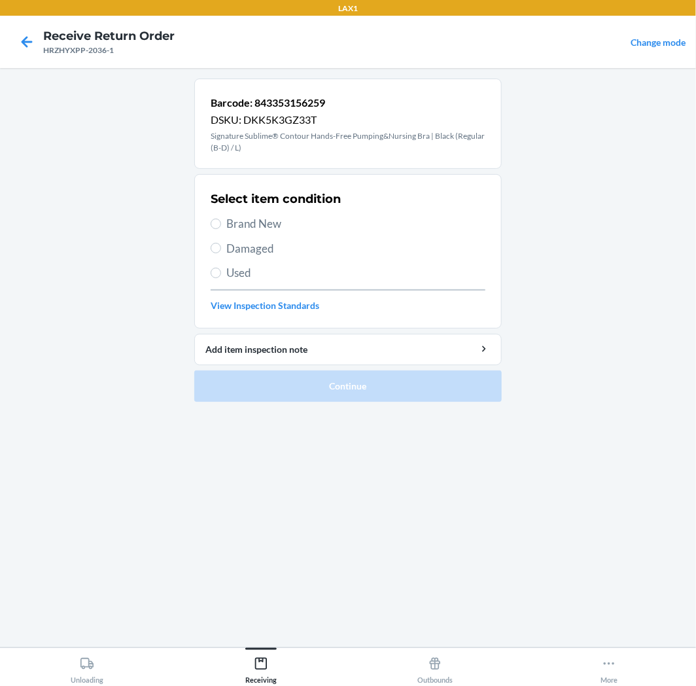
drag, startPoint x: 234, startPoint y: 281, endPoint x: 241, endPoint y: 276, distance: 8.4
click at [239, 278] on div "Select item condition Brand New Damaged Used View Inspection Standards" at bounding box center [348, 251] width 275 height 130
click at [245, 270] on span "Used" at bounding box center [355, 272] width 259 height 17
click at [221, 270] on input "Used" at bounding box center [216, 273] width 10 height 10
radio input "true"
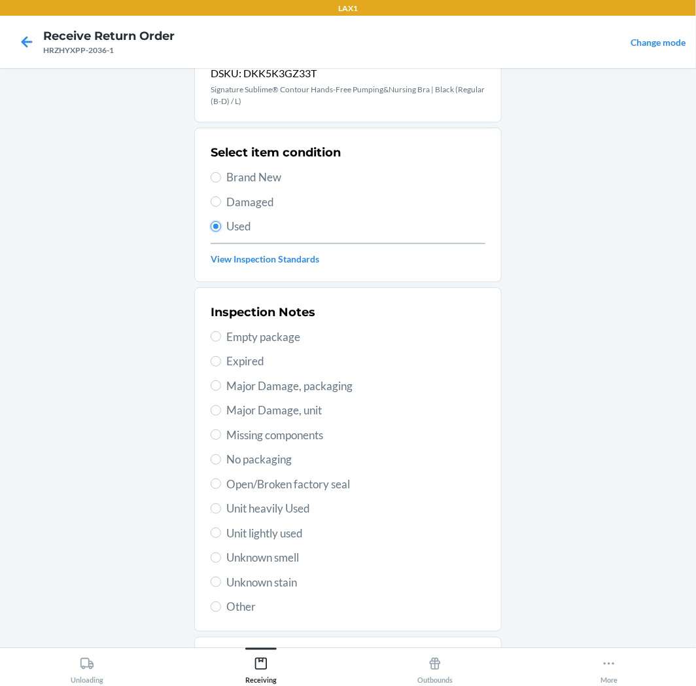
scroll to position [73, 0]
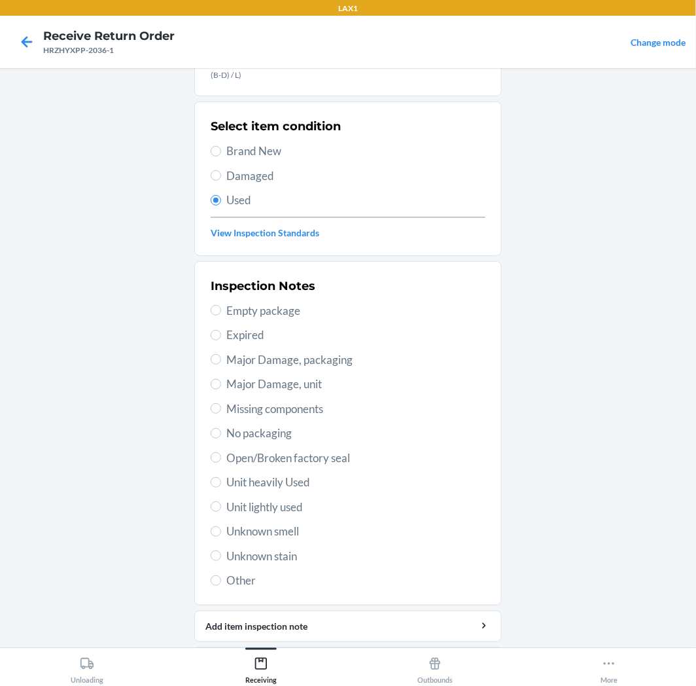
click at [247, 502] on span "Unit lightly used" at bounding box center [355, 507] width 259 height 17
click at [221, 502] on input "Unit lightly used" at bounding box center [216, 506] width 10 height 10
radio input "true"
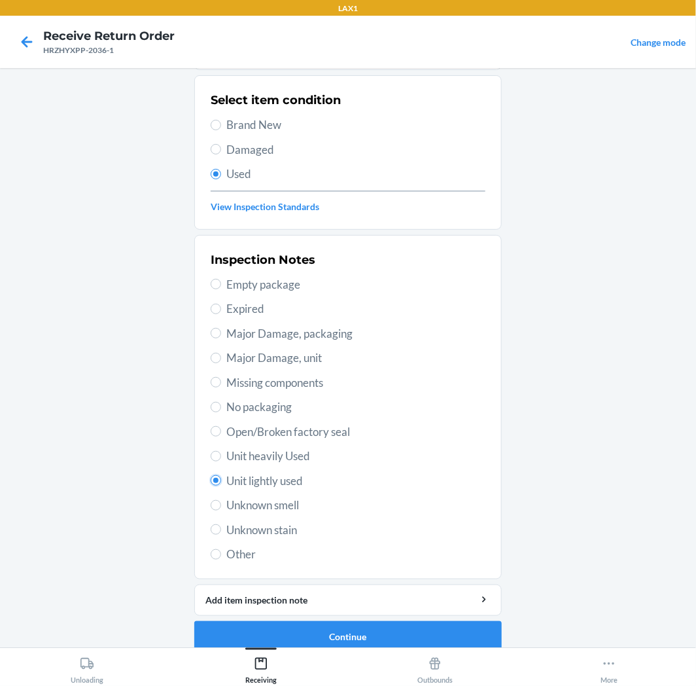
scroll to position [113, 0]
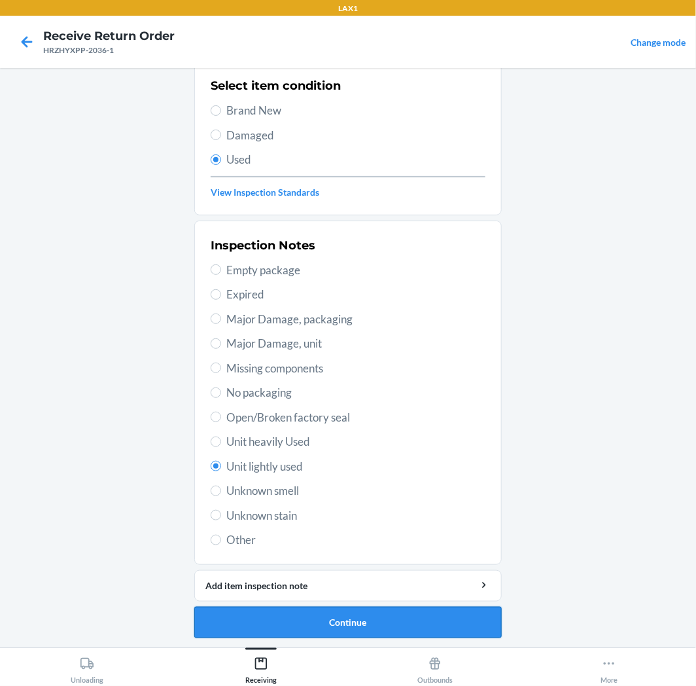
click at [280, 616] on button "Continue" at bounding box center [347, 621] width 307 height 31
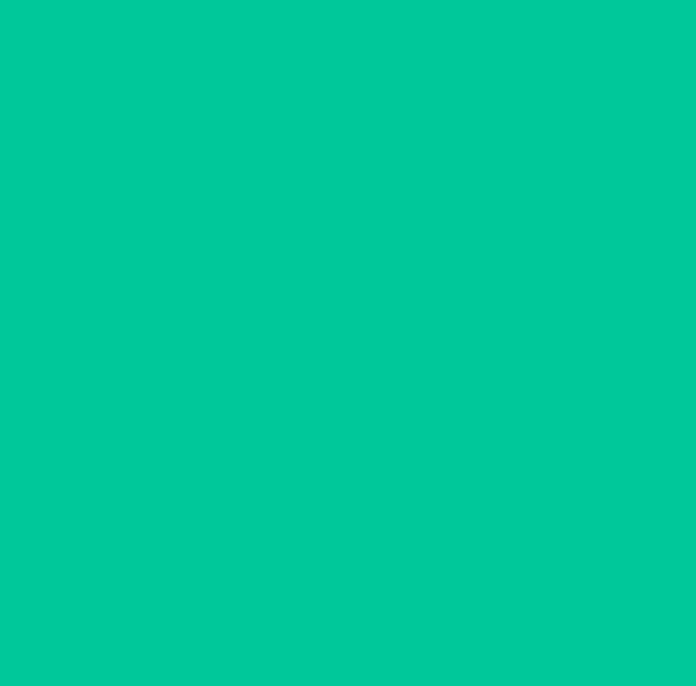
scroll to position [0, 0]
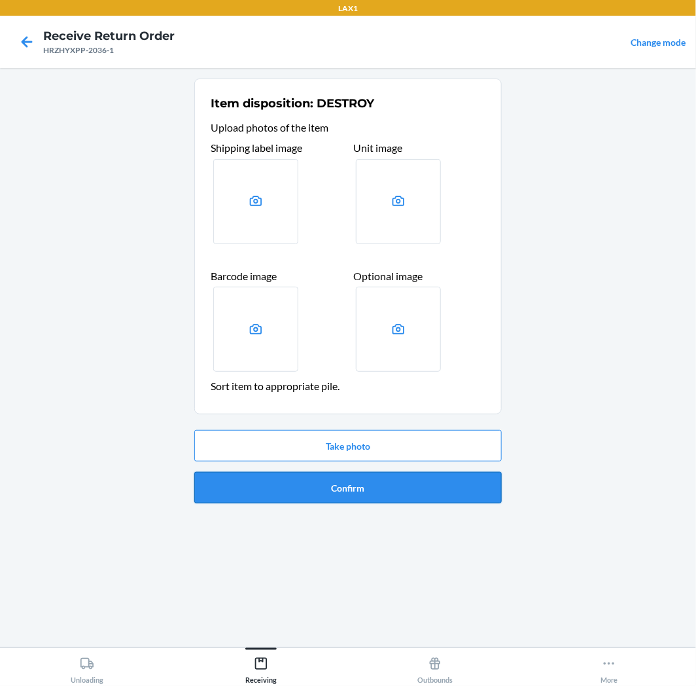
click at [309, 482] on button "Confirm" at bounding box center [347, 487] width 307 height 31
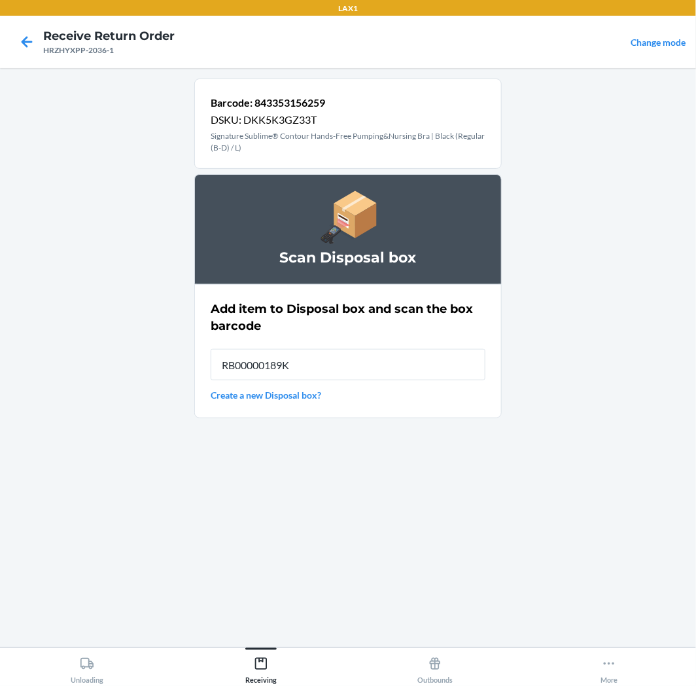
type input "RB00000189K"
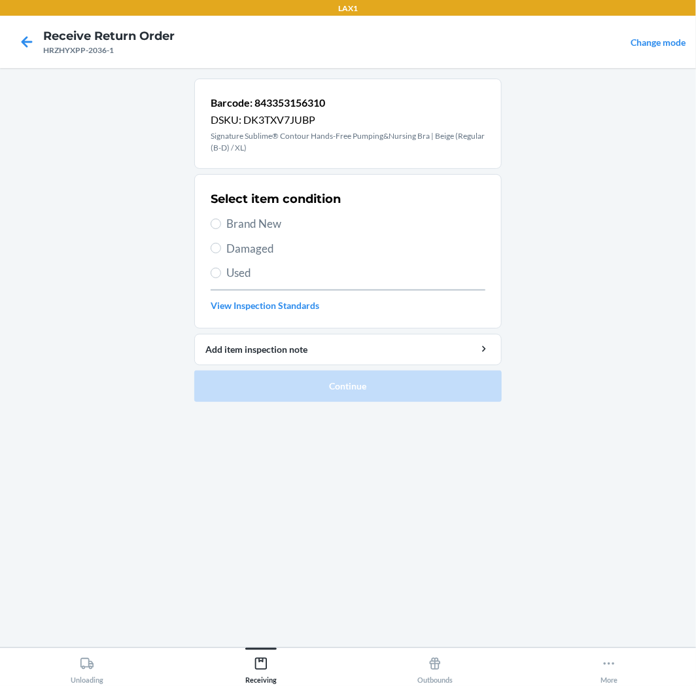
click at [258, 228] on span "Brand New" at bounding box center [355, 223] width 259 height 17
click at [221, 228] on input "Brand New" at bounding box center [216, 224] width 10 height 10
radio input "true"
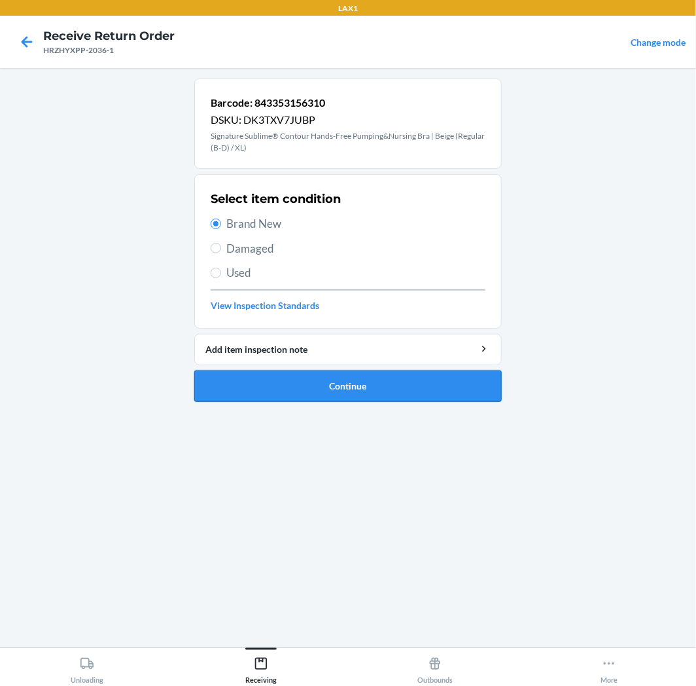
click at [262, 385] on button "Continue" at bounding box center [347, 385] width 307 height 31
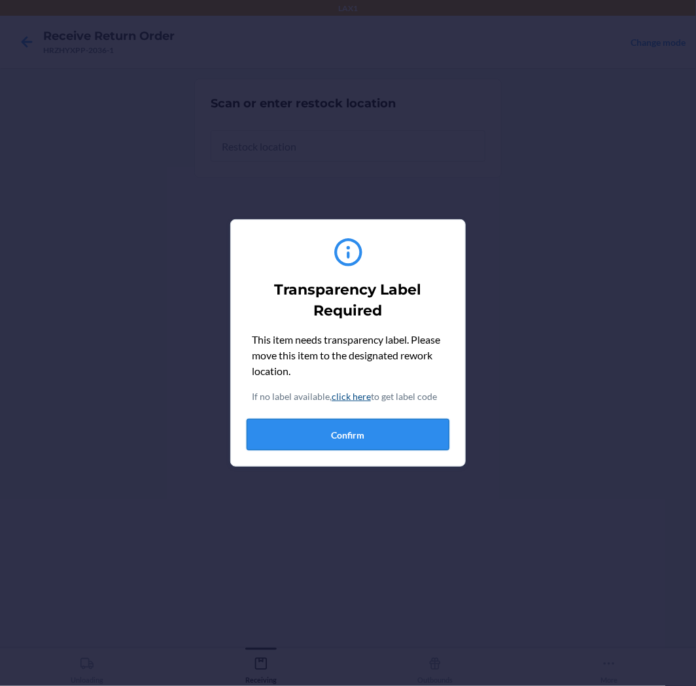
click at [337, 437] on button "Confirm" at bounding box center [348, 434] width 203 height 31
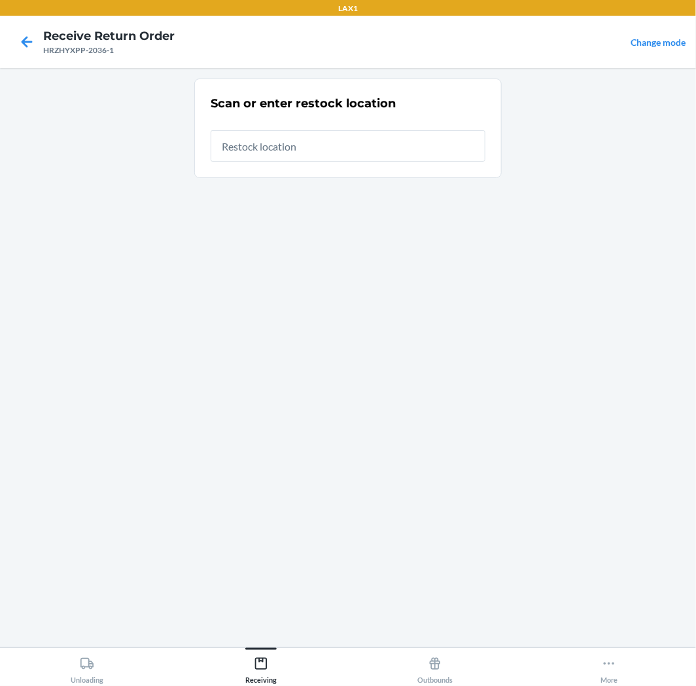
type input "RTCART005"
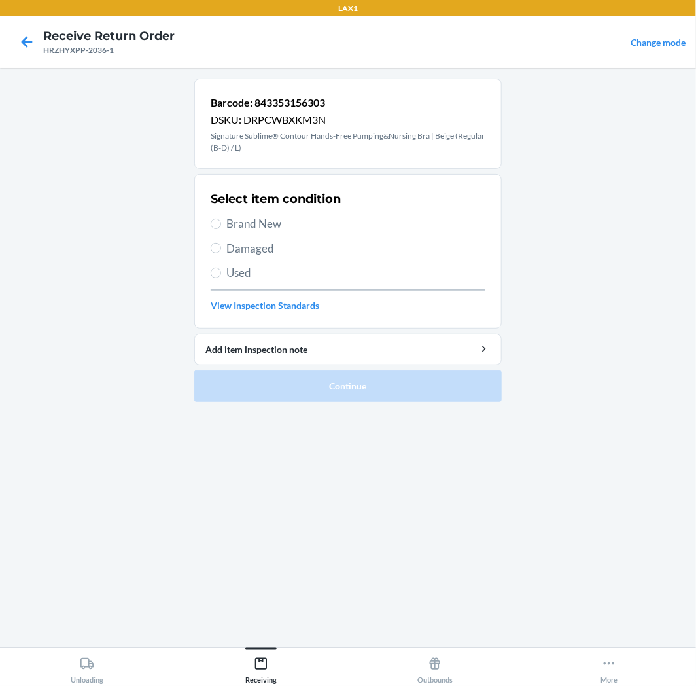
click at [220, 269] on label "Used" at bounding box center [348, 272] width 275 height 17
click at [220, 269] on input "Used" at bounding box center [216, 273] width 10 height 10
radio input "true"
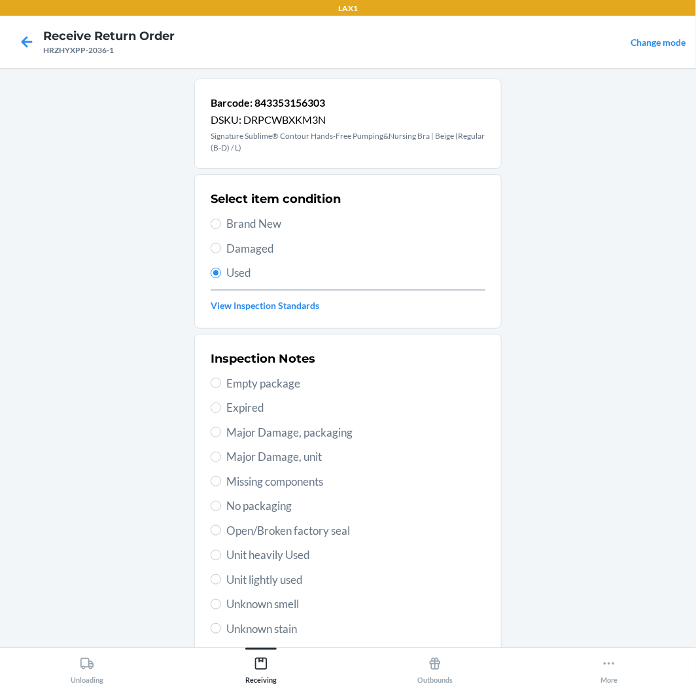
click at [244, 559] on span "Unit heavily Used" at bounding box center [355, 554] width 259 height 17
click at [221, 559] on input "Unit heavily Used" at bounding box center [216, 555] width 10 height 10
radio input "true"
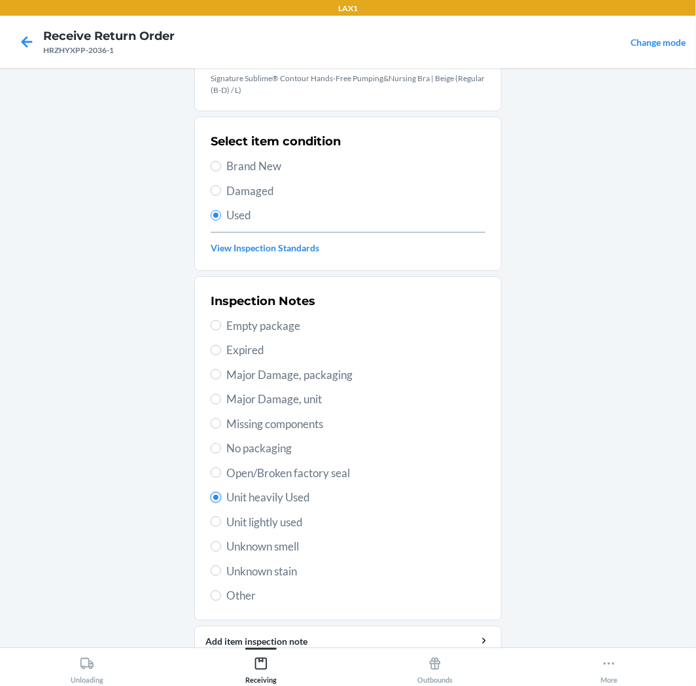
scroll to position [113, 0]
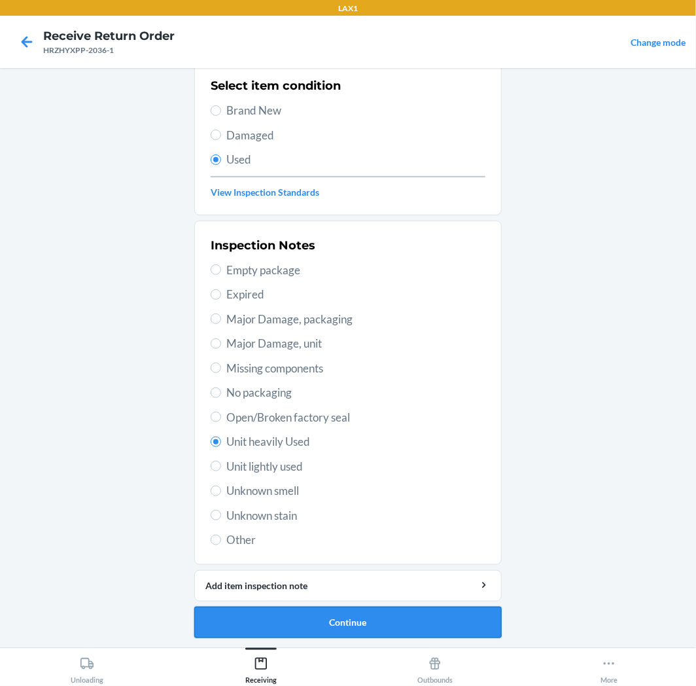
click at [386, 612] on button "Continue" at bounding box center [347, 621] width 307 height 31
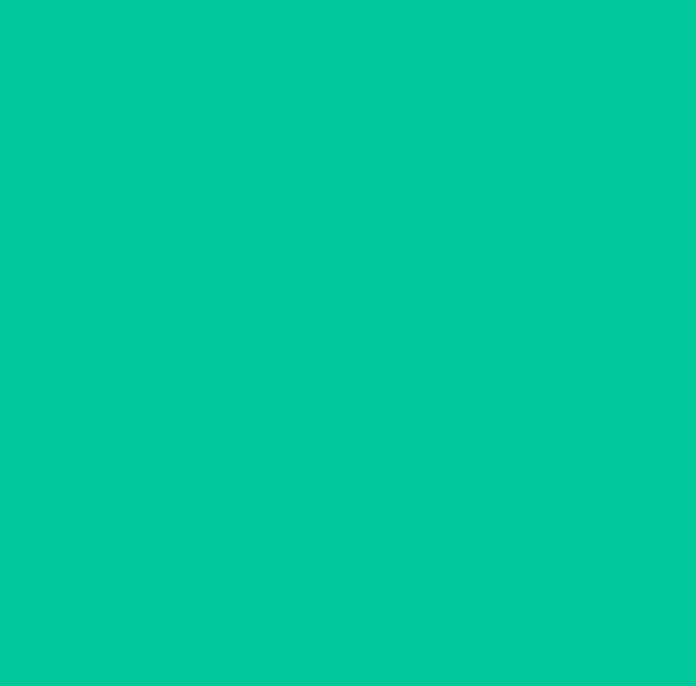
scroll to position [0, 0]
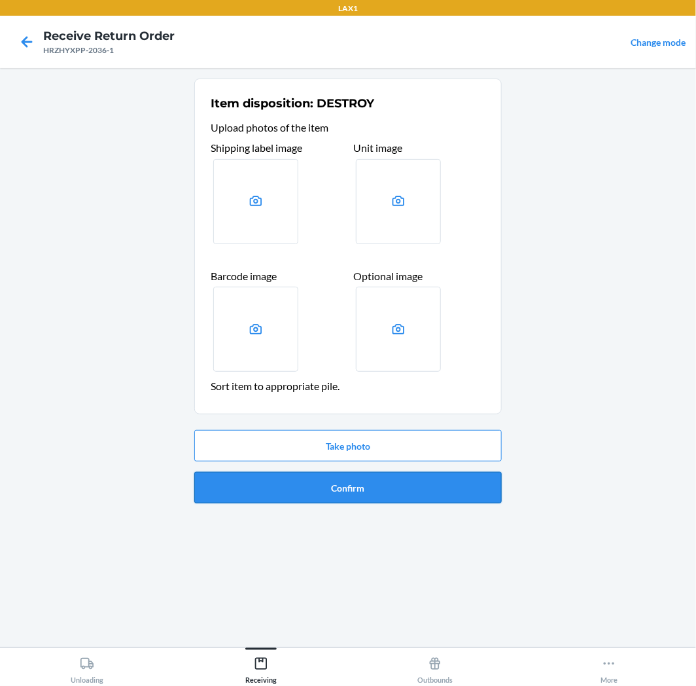
click at [406, 487] on button "Confirm" at bounding box center [347, 487] width 307 height 31
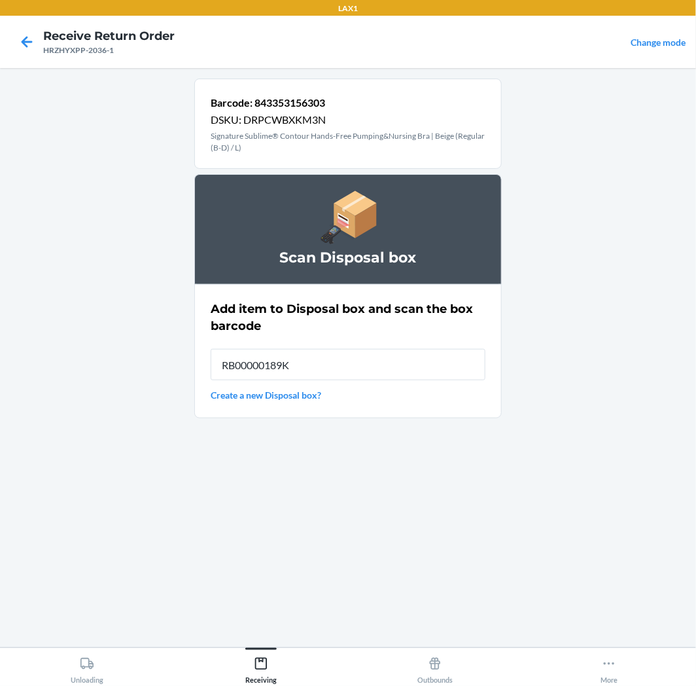
type input "RB00000189K"
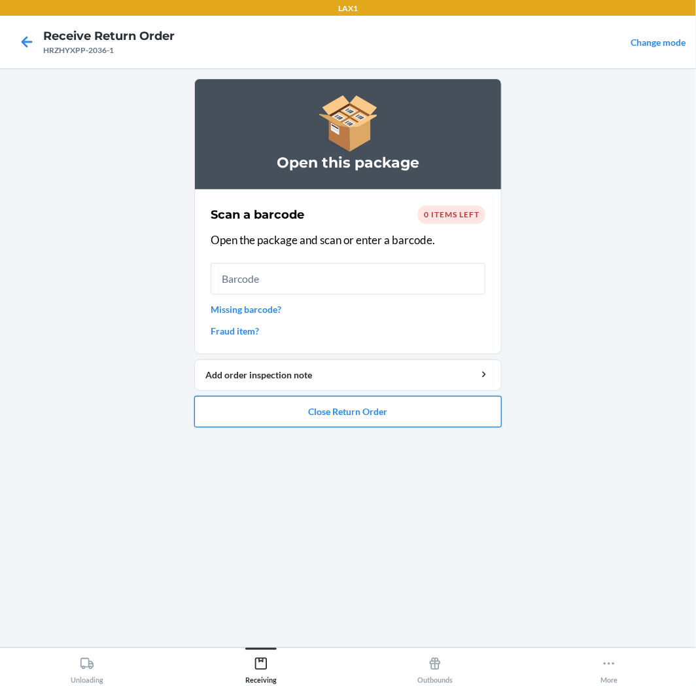
click at [306, 402] on button "Close Return Order" at bounding box center [347, 411] width 307 height 31
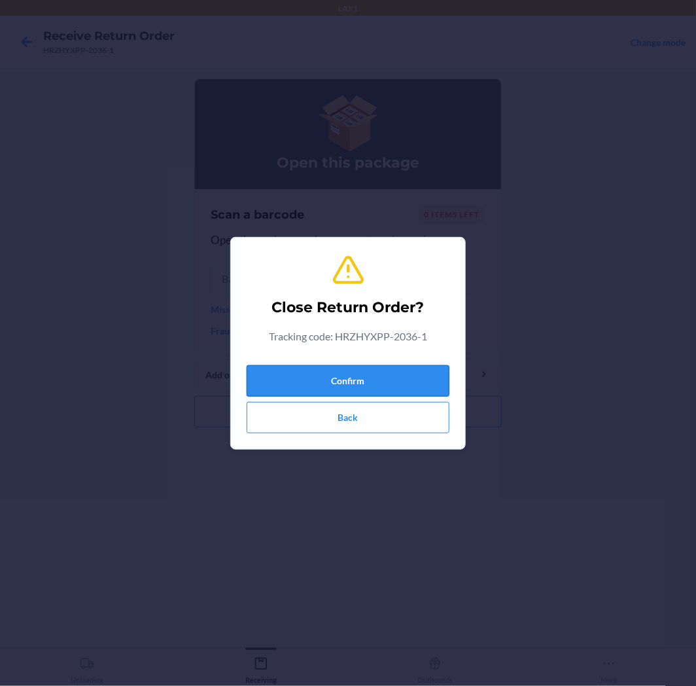
click at [325, 374] on button "Confirm" at bounding box center [348, 380] width 203 height 31
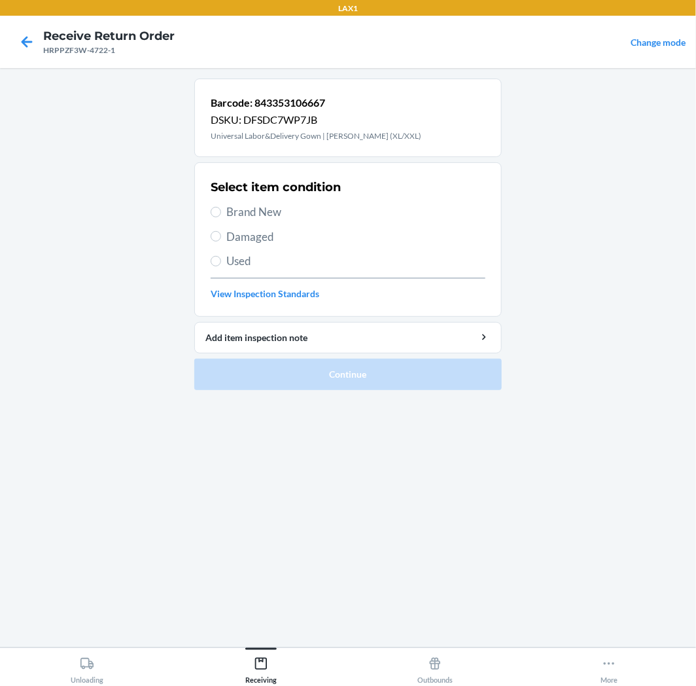
click at [234, 258] on span "Used" at bounding box center [355, 261] width 259 height 17
click at [221, 258] on input "Used" at bounding box center [216, 261] width 10 height 10
radio input "true"
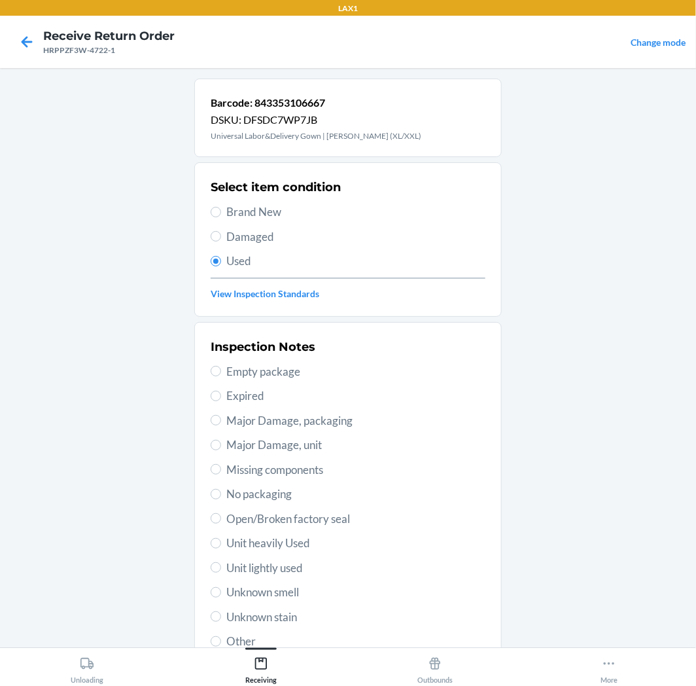
click at [295, 544] on span "Unit heavily Used" at bounding box center [355, 543] width 259 height 17
click at [221, 544] on input "Unit heavily Used" at bounding box center [216, 543] width 10 height 10
radio input "true"
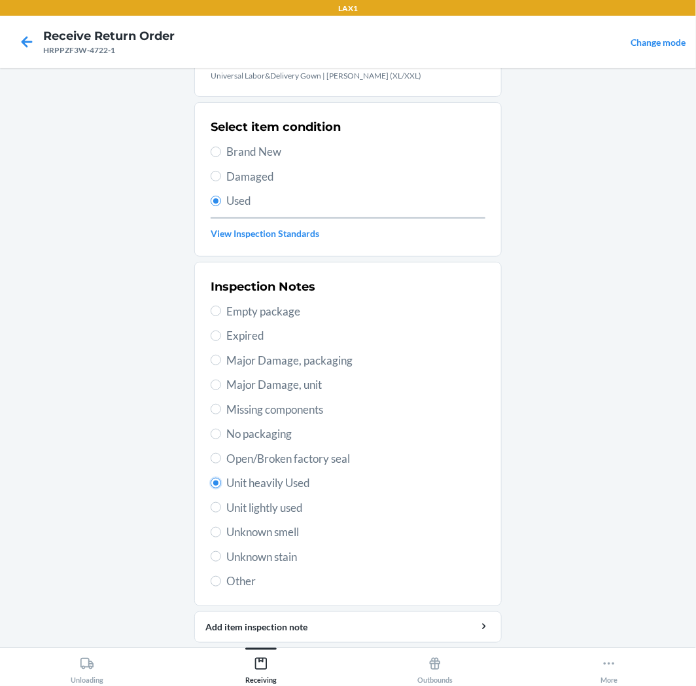
scroll to position [101, 0]
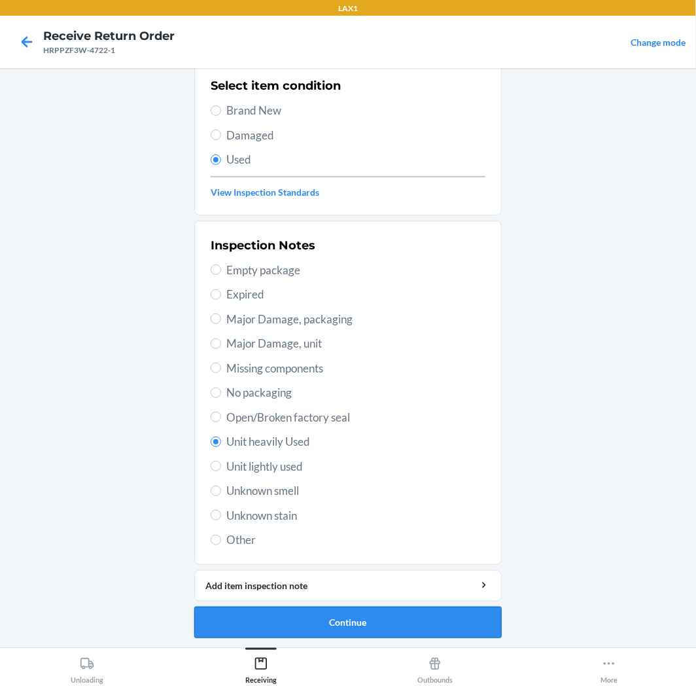
click at [416, 619] on button "Continue" at bounding box center [347, 621] width 307 height 31
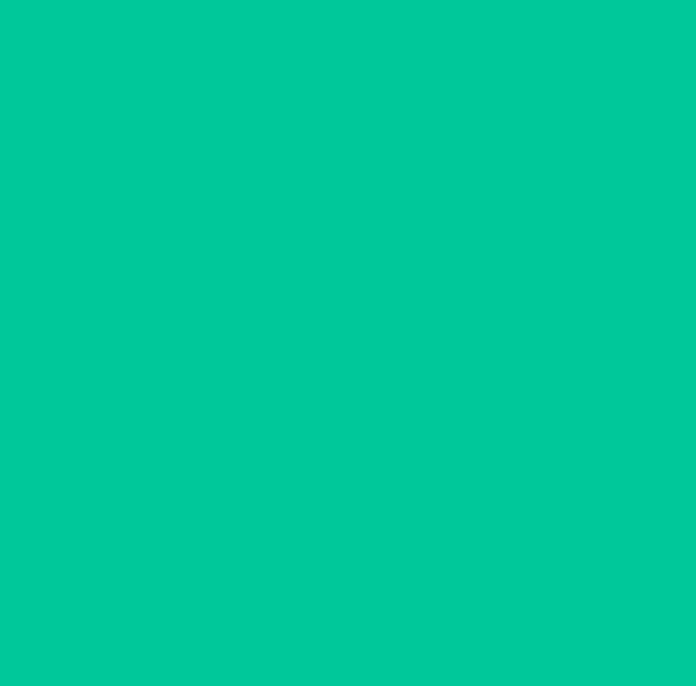
scroll to position [0, 0]
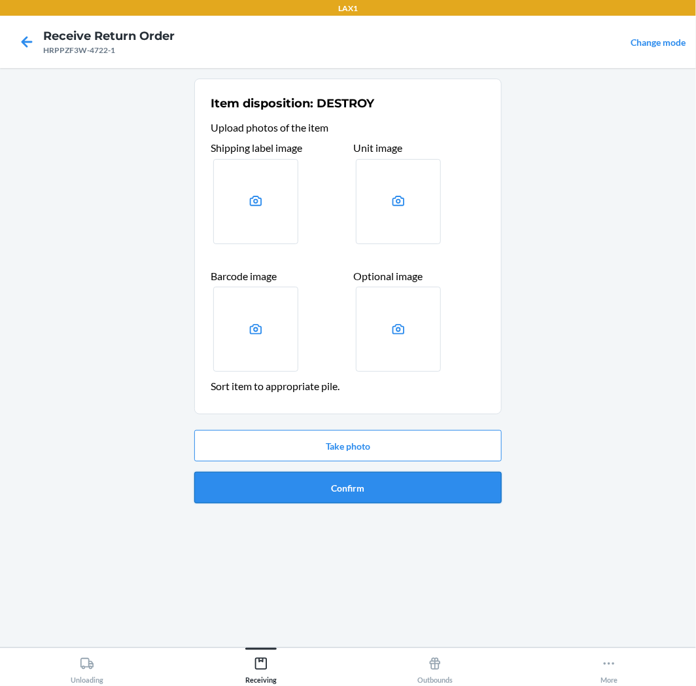
click at [375, 484] on button "Confirm" at bounding box center [347, 487] width 307 height 31
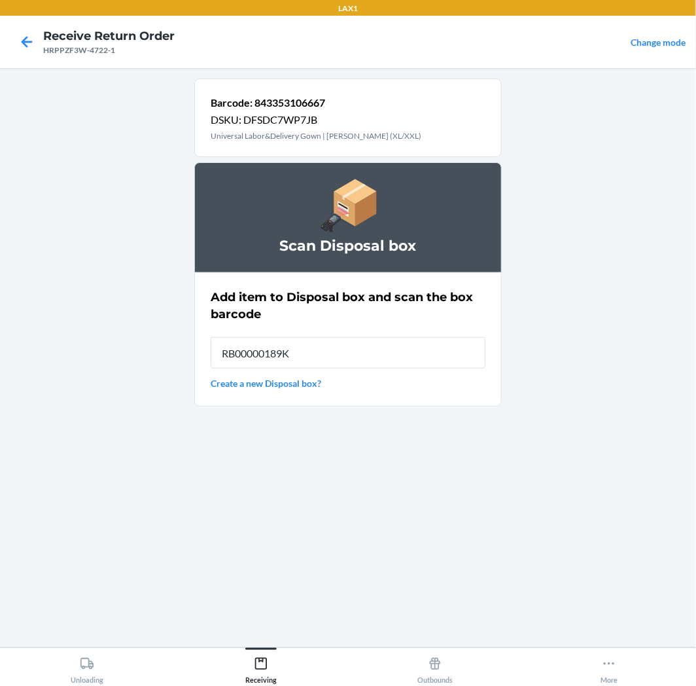
type input "RB00000189K"
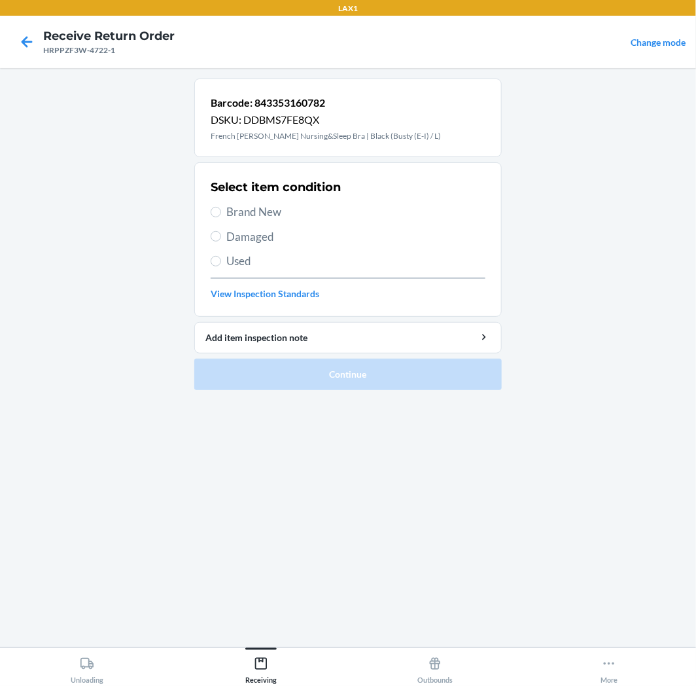
click at [237, 266] on span "Used" at bounding box center [355, 261] width 259 height 17
click at [221, 266] on input "Used" at bounding box center [216, 261] width 10 height 10
radio input "true"
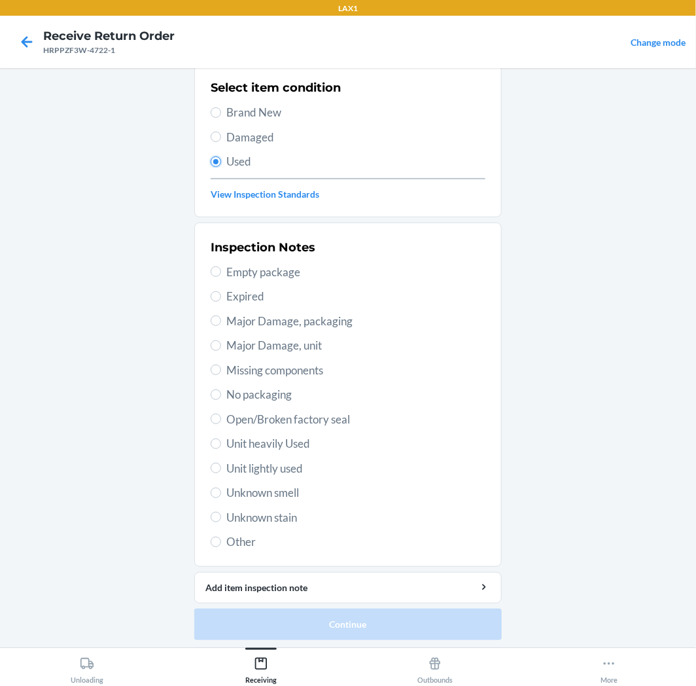
scroll to position [101, 0]
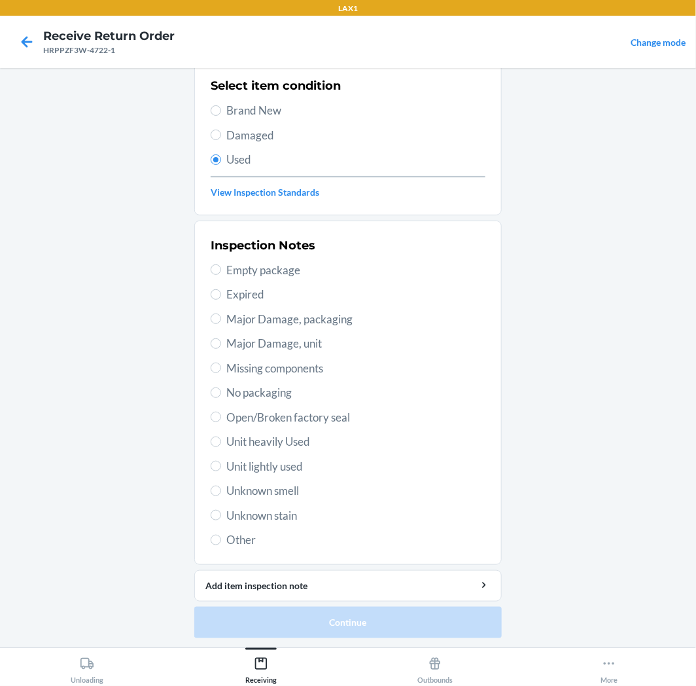
click at [275, 466] on span "Unit lightly used" at bounding box center [355, 466] width 259 height 17
click at [221, 466] on input "Unit lightly used" at bounding box center [216, 466] width 10 height 10
radio input "true"
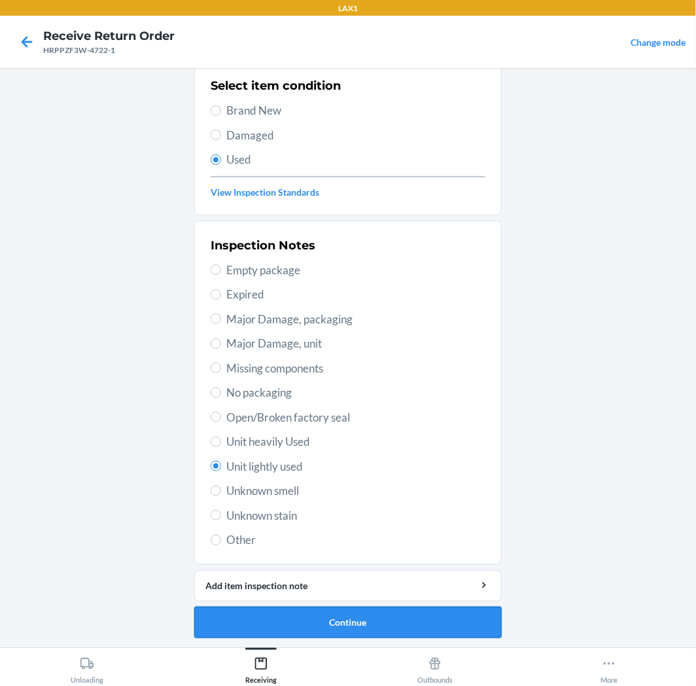
click at [348, 629] on button "Continue" at bounding box center [347, 621] width 307 height 31
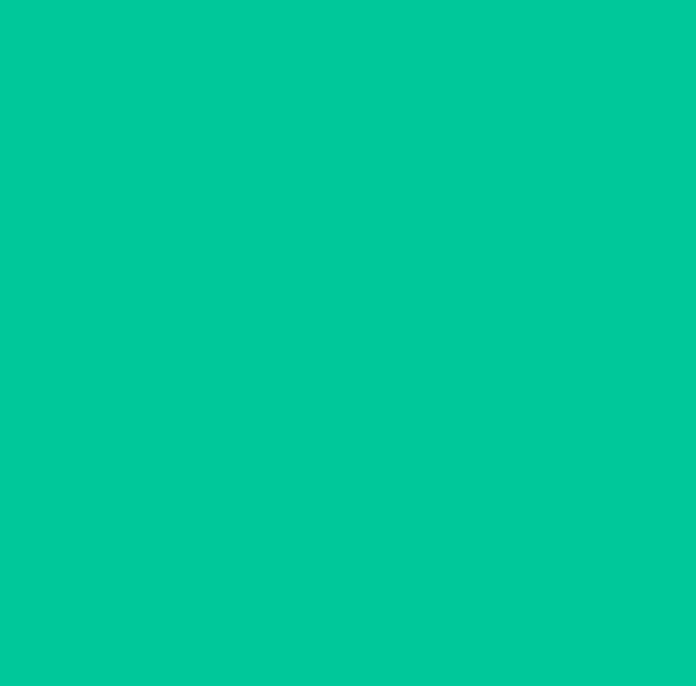
scroll to position [0, 0]
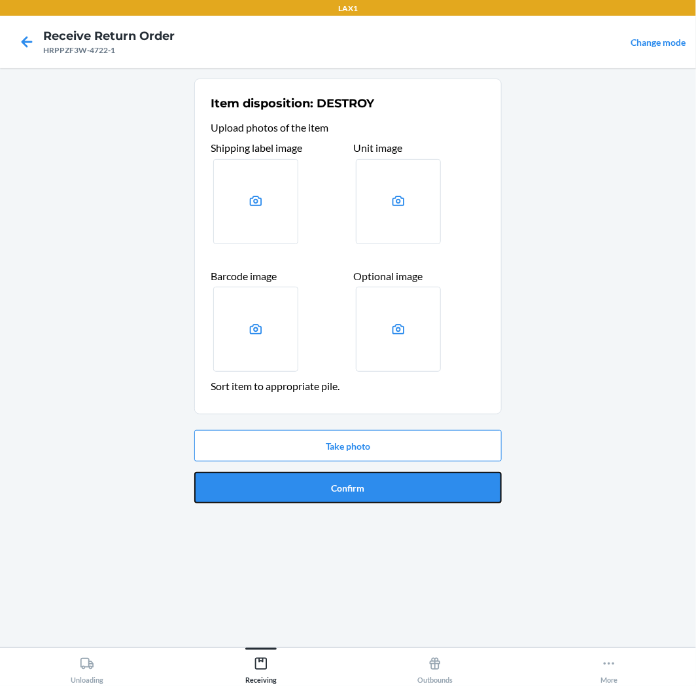
drag, startPoint x: 357, startPoint y: 491, endPoint x: 367, endPoint y: 493, distance: 10.7
click at [361, 491] on button "Confirm" at bounding box center [347, 487] width 307 height 31
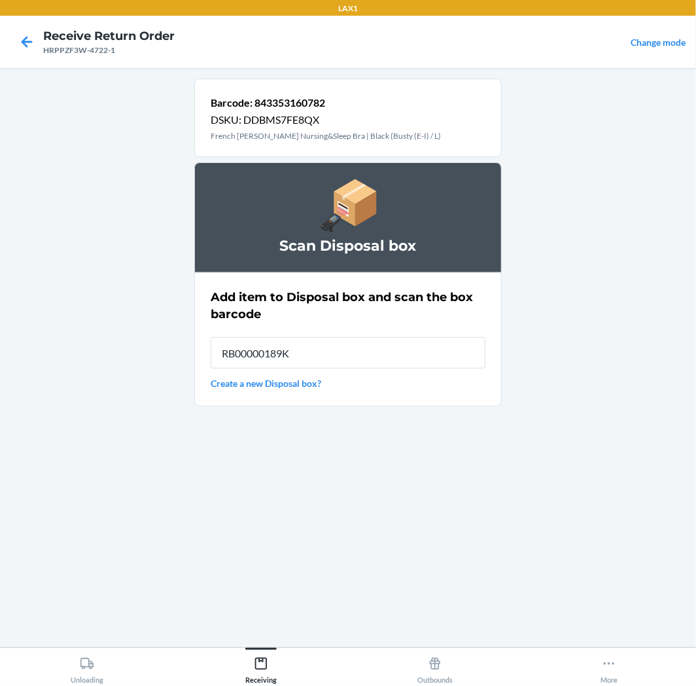
type input "RB00000189K"
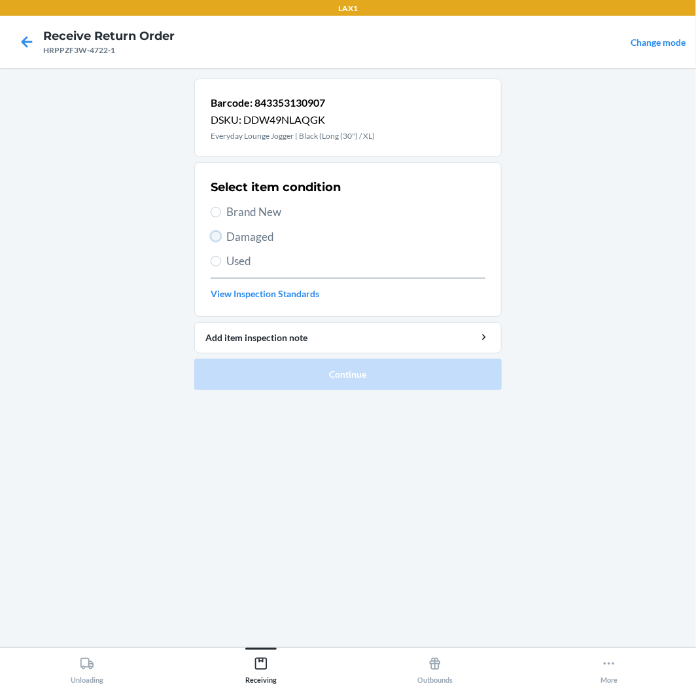
click at [216, 236] on input "Damaged" at bounding box center [216, 236] width 10 height 10
radio input "true"
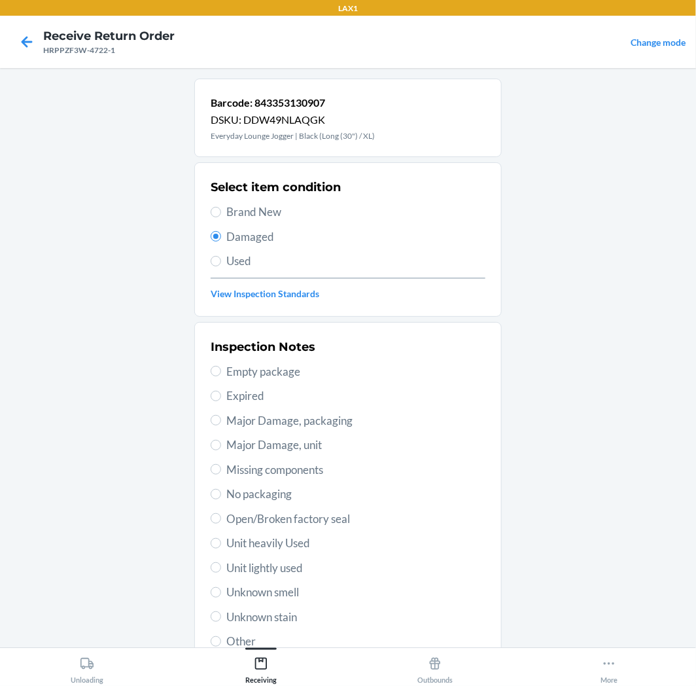
click at [277, 521] on span "Open/Broken factory seal" at bounding box center [355, 518] width 259 height 17
click at [221, 521] on input "Open/Broken factory seal" at bounding box center [216, 518] width 10 height 10
radio input "true"
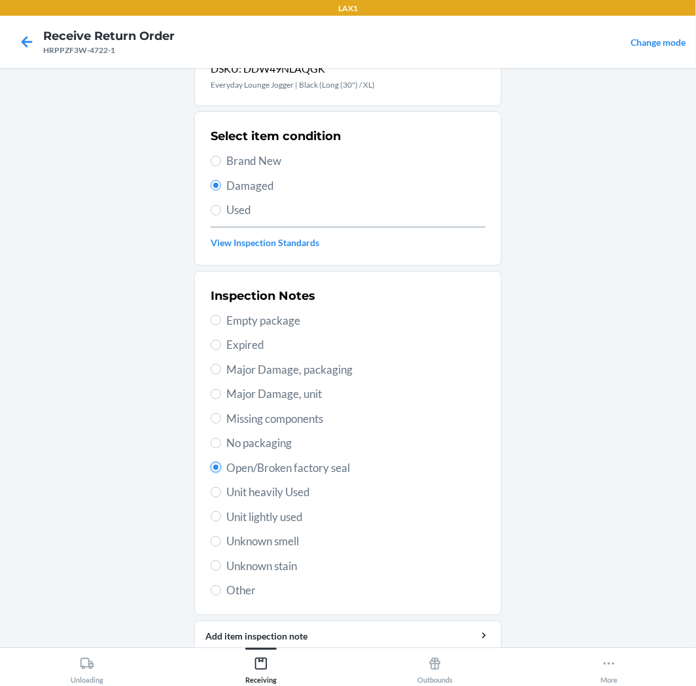
scroll to position [101, 0]
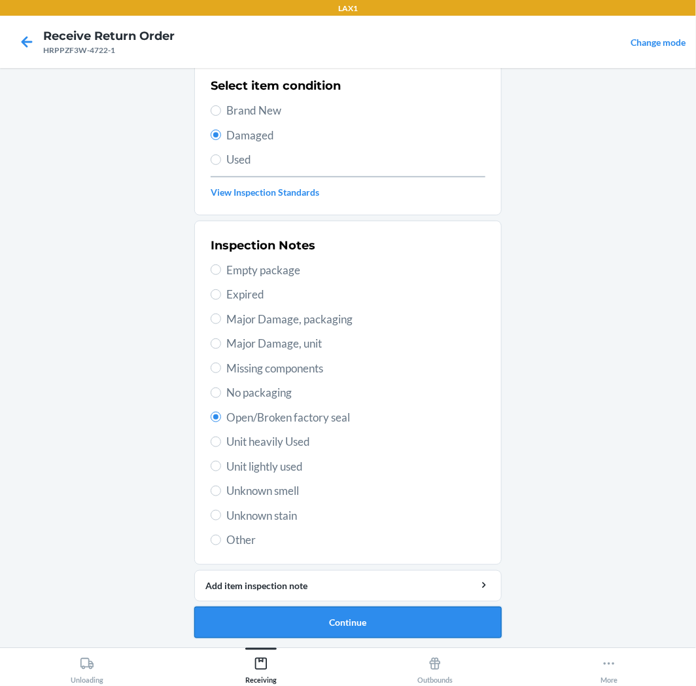
click at [362, 620] on button "Continue" at bounding box center [347, 621] width 307 height 31
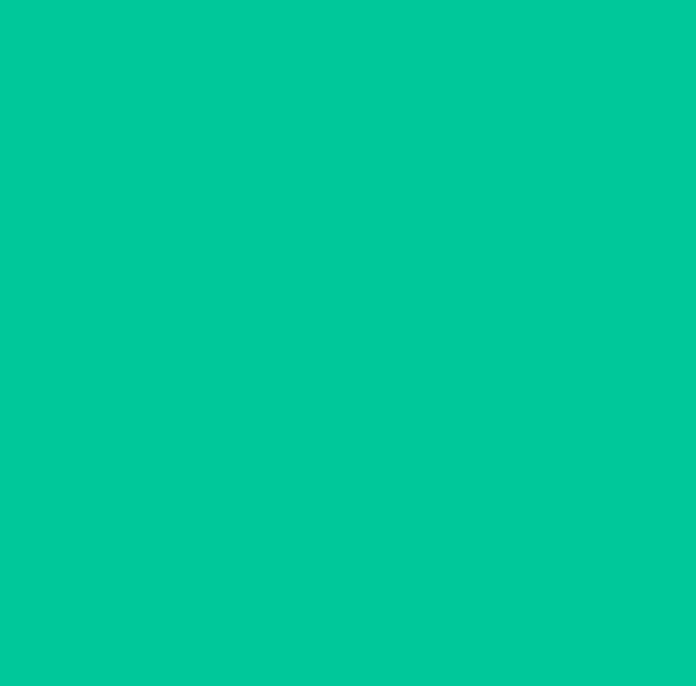
scroll to position [0, 0]
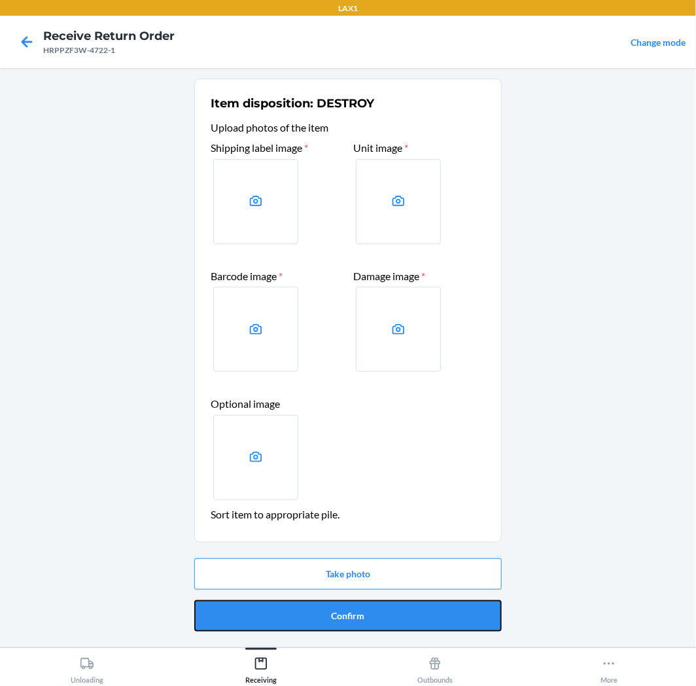
click at [362, 620] on button "Confirm" at bounding box center [347, 615] width 307 height 31
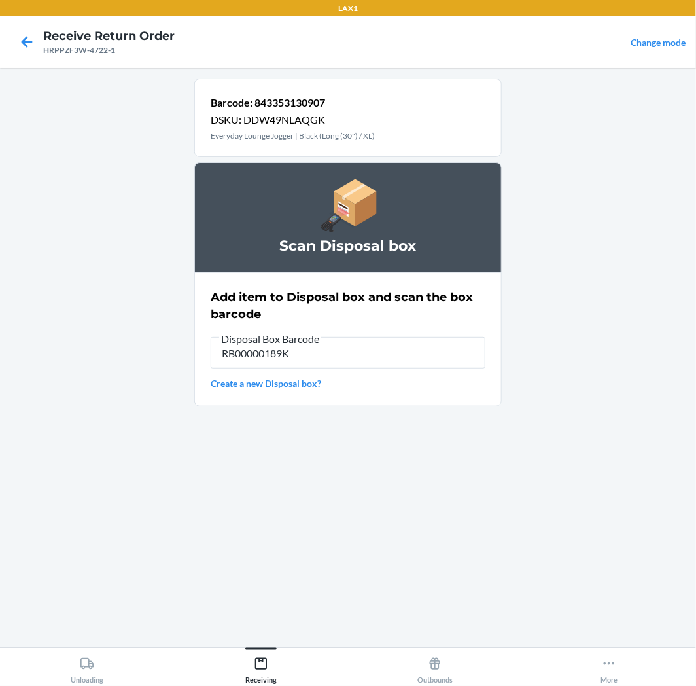
type input "RB00000189K"
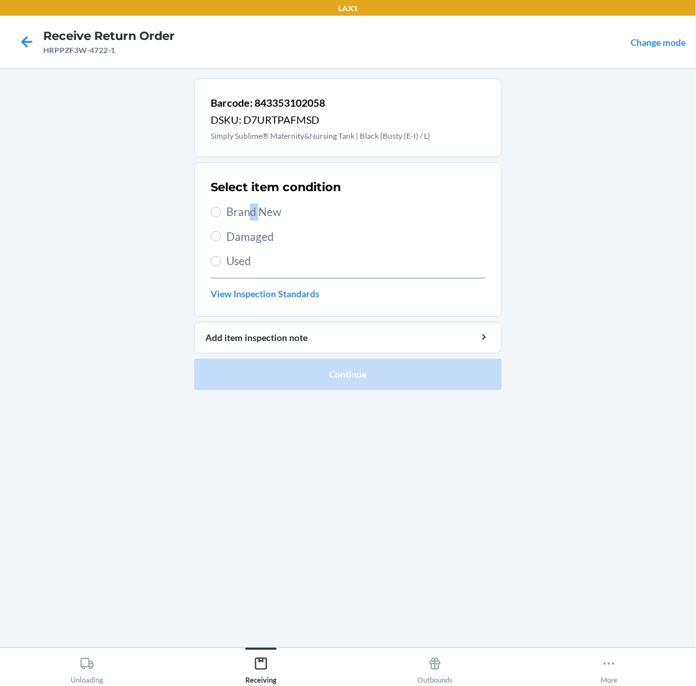
drag, startPoint x: 249, startPoint y: 211, endPoint x: 258, endPoint y: 207, distance: 9.1
click at [258, 207] on span "Brand New" at bounding box center [355, 211] width 259 height 17
click at [227, 208] on span "Brand New" at bounding box center [355, 211] width 259 height 17
click at [221, 208] on input "Brand New" at bounding box center [216, 212] width 10 height 10
radio input "true"
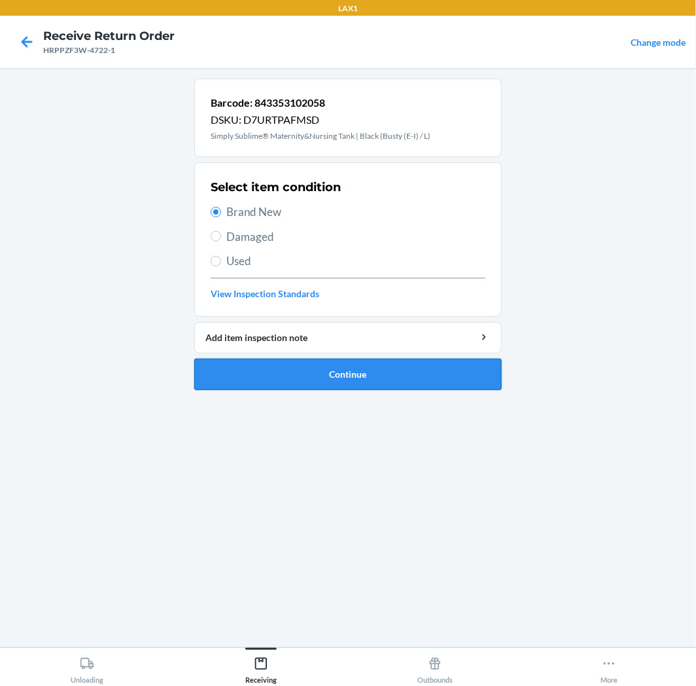
click at [270, 368] on button "Continue" at bounding box center [347, 374] width 307 height 31
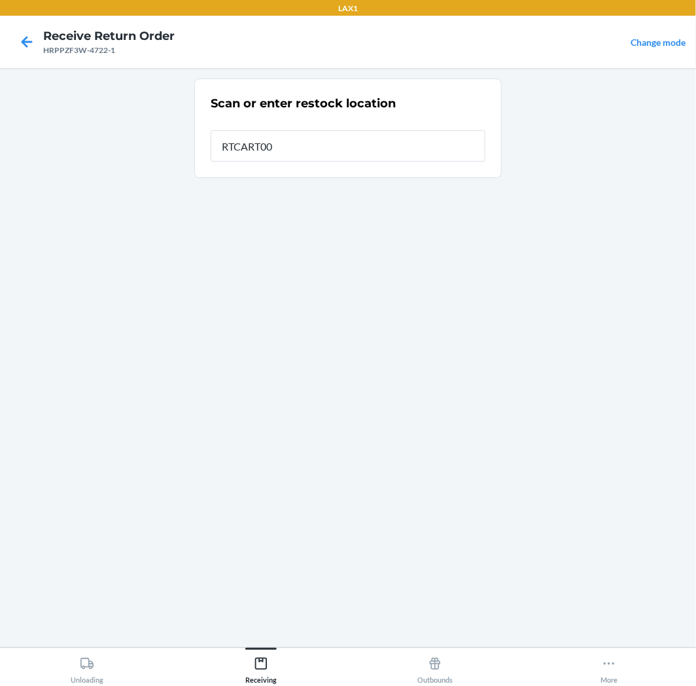
type input "RTCART005"
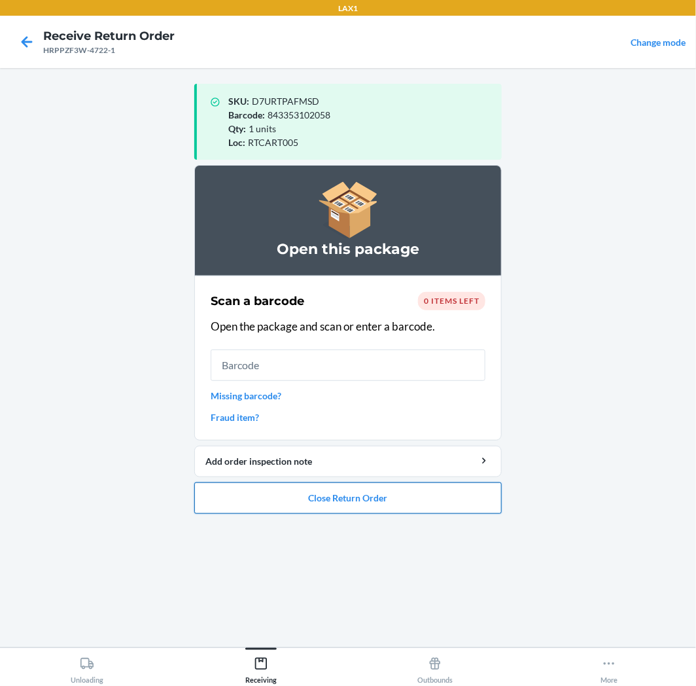
click at [386, 500] on button "Close Return Order" at bounding box center [347, 497] width 307 height 31
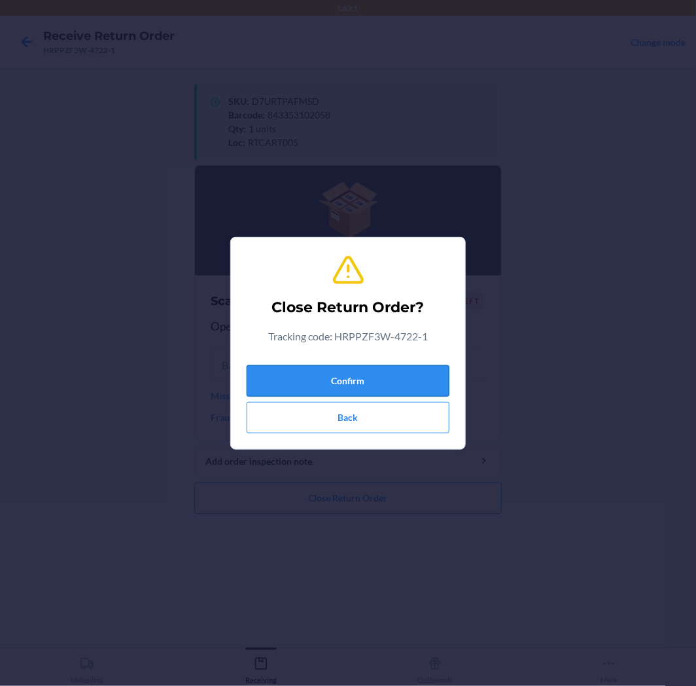
click at [384, 376] on button "Confirm" at bounding box center [348, 380] width 203 height 31
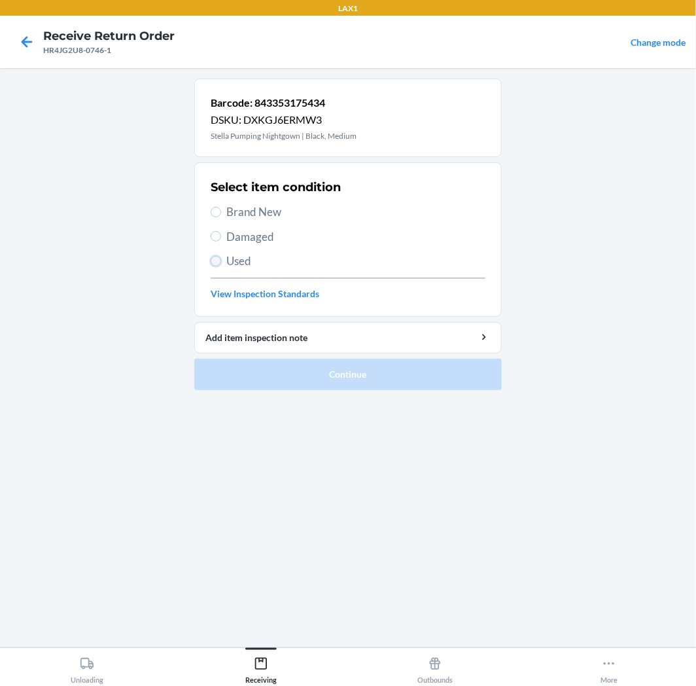
click at [218, 256] on input "Used" at bounding box center [216, 261] width 10 height 10
radio input "true"
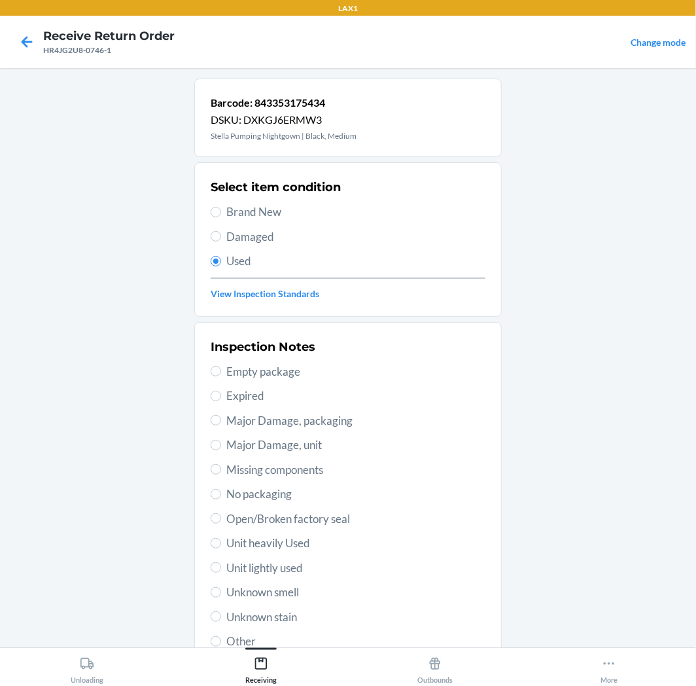
click at [273, 570] on span "Unit lightly used" at bounding box center [355, 567] width 259 height 17
click at [221, 570] on input "Unit lightly used" at bounding box center [216, 567] width 10 height 10
radio input "true"
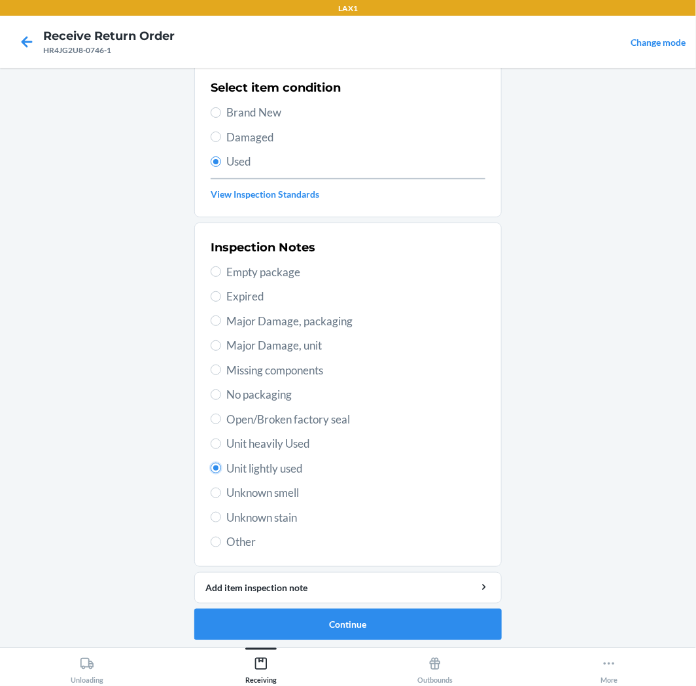
scroll to position [101, 0]
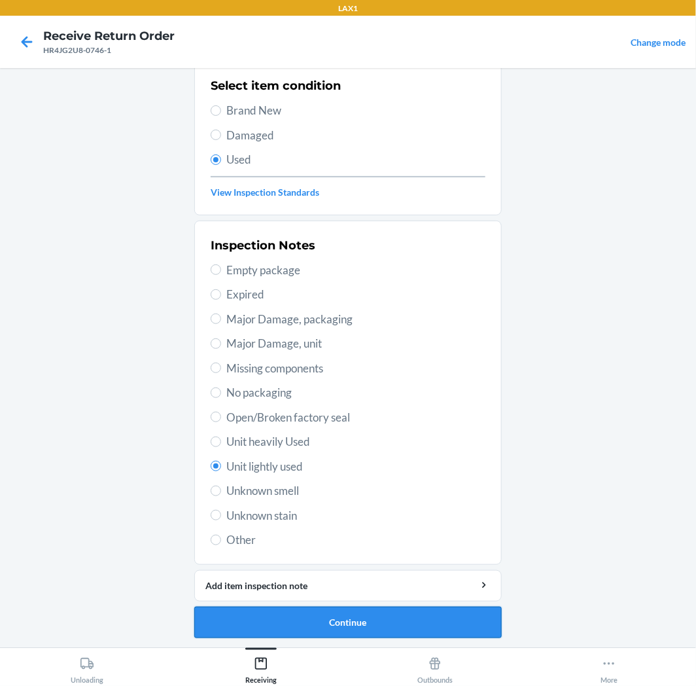
click at [347, 611] on button "Continue" at bounding box center [347, 621] width 307 height 31
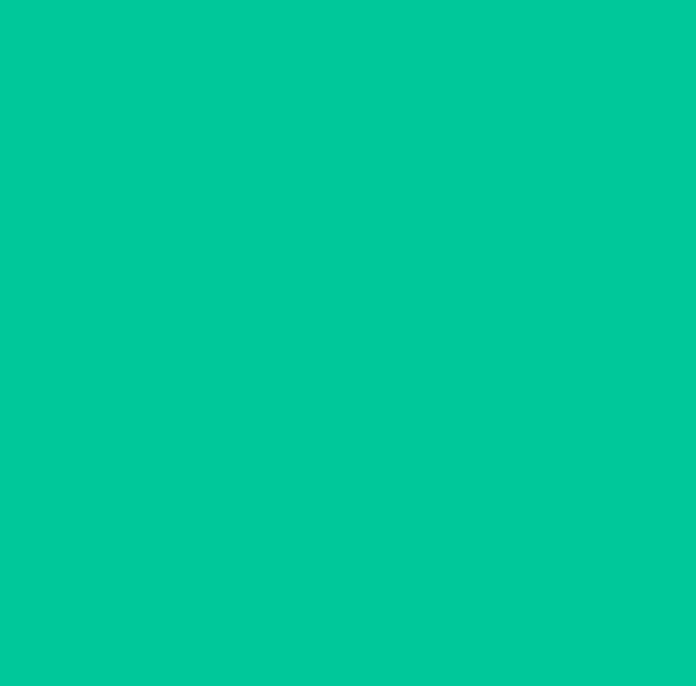
scroll to position [0, 0]
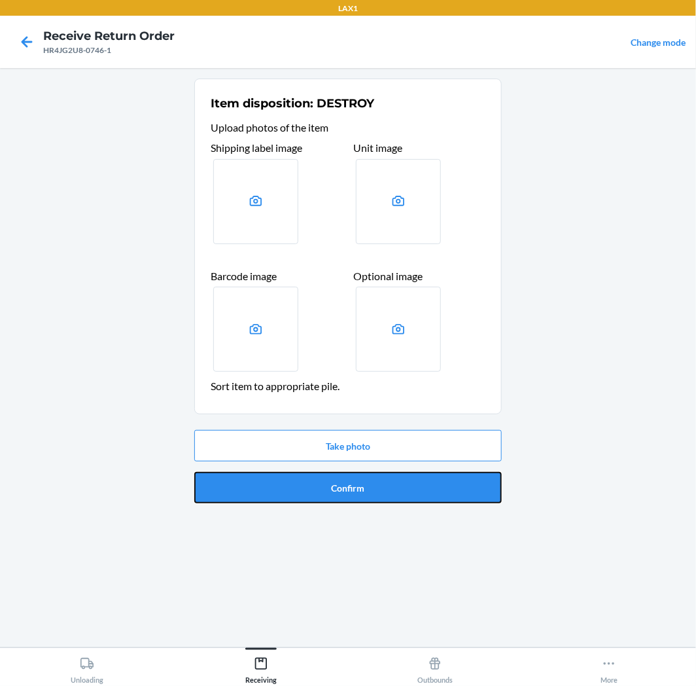
click at [372, 482] on button "Confirm" at bounding box center [347, 487] width 307 height 31
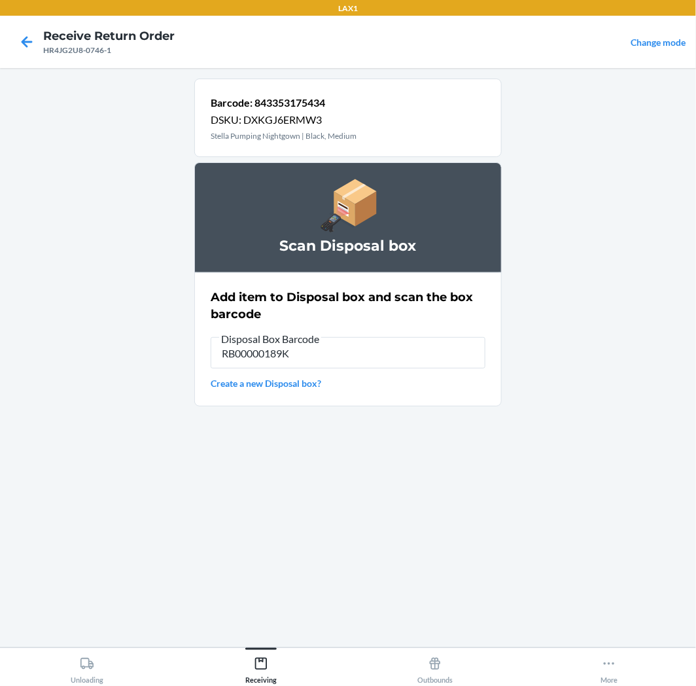
type input "RB00000189K"
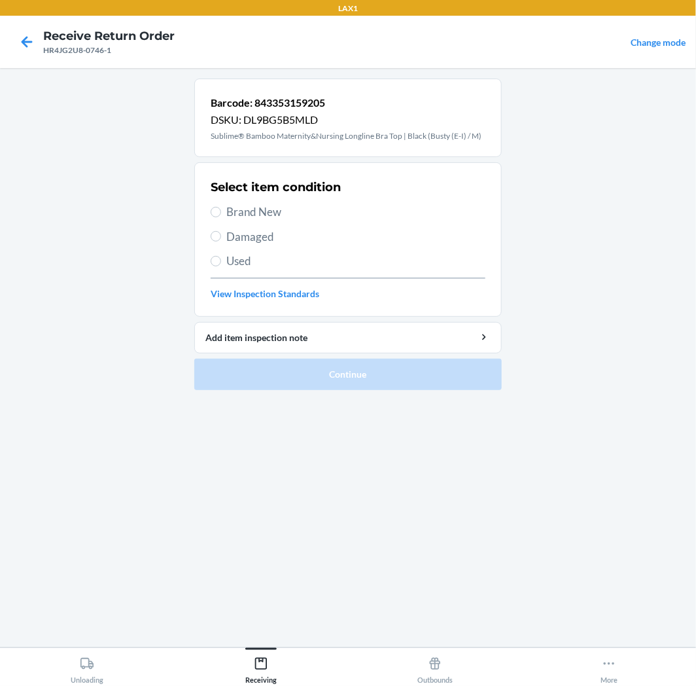
click at [210, 262] on section "Select item condition Brand New Damaged Used View Inspection Standards" at bounding box center [347, 239] width 307 height 154
click at [228, 262] on span "Used" at bounding box center [355, 261] width 259 height 17
click at [221, 262] on input "Used" at bounding box center [216, 261] width 10 height 10
radio input "true"
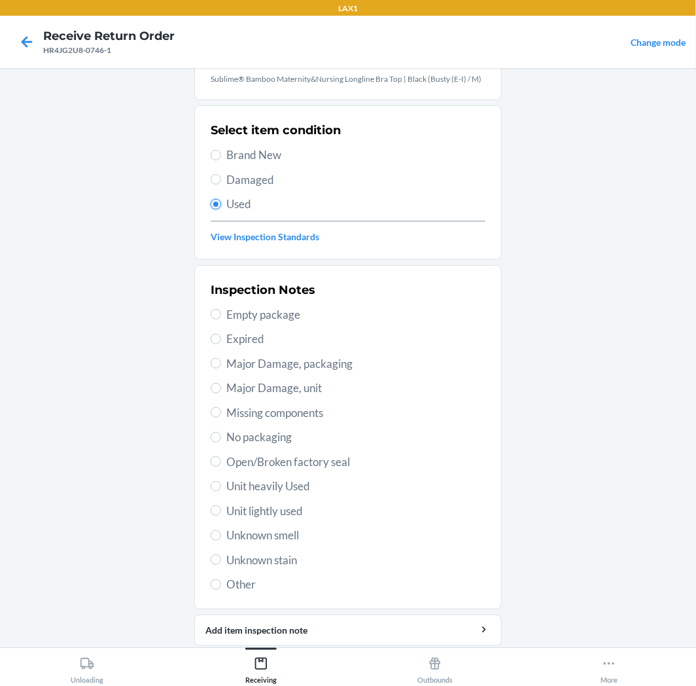
scroll to position [101, 0]
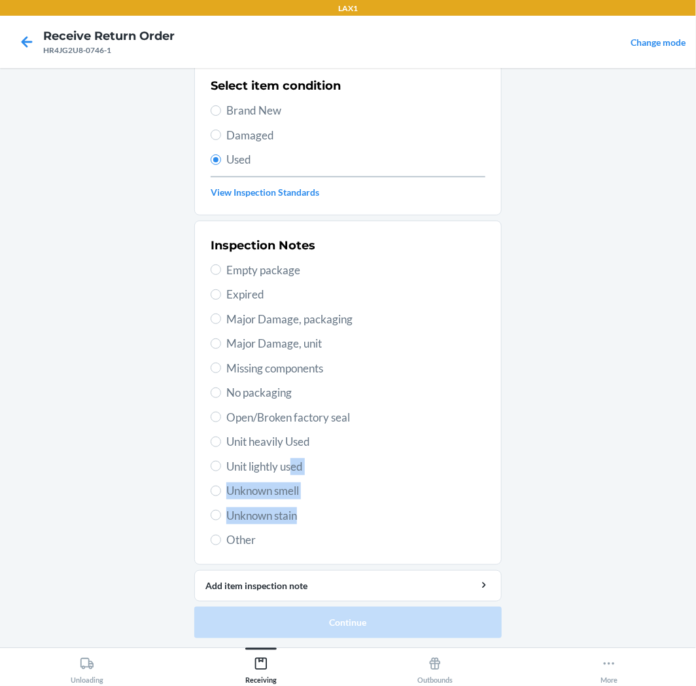
drag, startPoint x: 286, startPoint y: 455, endPoint x: 297, endPoint y: 502, distance: 48.4
click at [297, 502] on div "Inspection Notes Empty package Expired Major Damage, packaging Major Damage, un…" at bounding box center [348, 392] width 275 height 319
drag, startPoint x: 256, startPoint y: 461, endPoint x: 258, endPoint y: 446, distance: 15.3
click at [256, 461] on span "Unit lightly used" at bounding box center [355, 466] width 259 height 17
click at [221, 461] on input "Unit lightly used" at bounding box center [216, 466] width 10 height 10
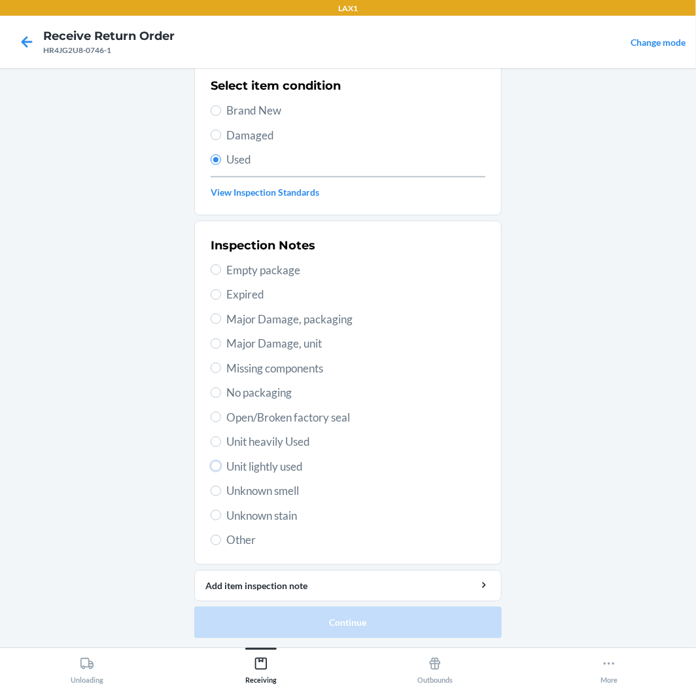
radio input "true"
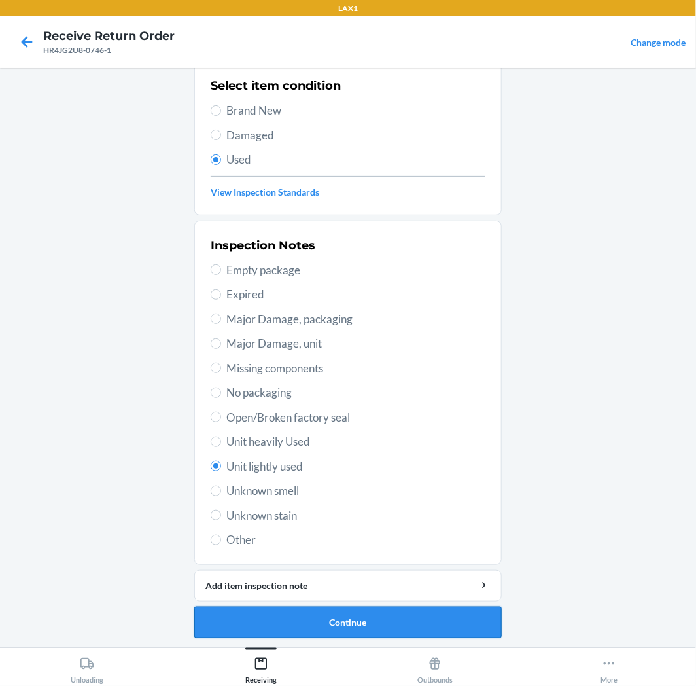
click at [387, 628] on button "Continue" at bounding box center [347, 621] width 307 height 31
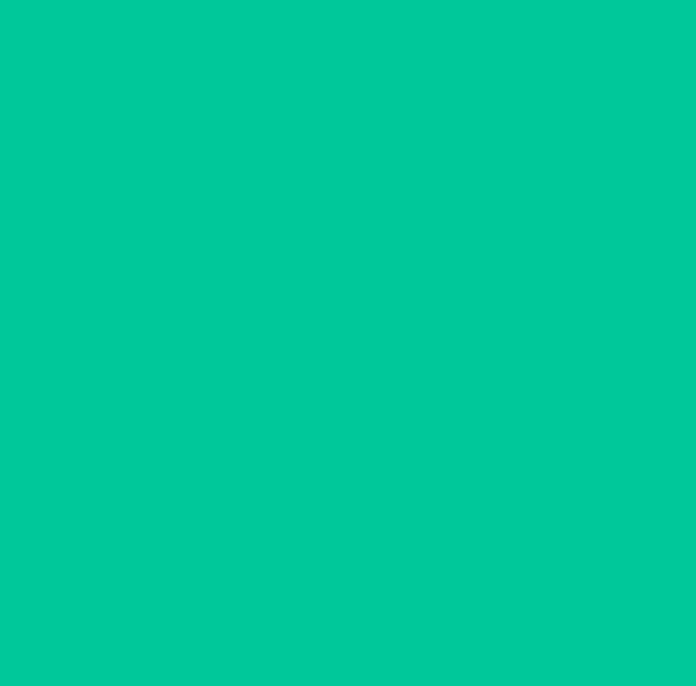
scroll to position [0, 0]
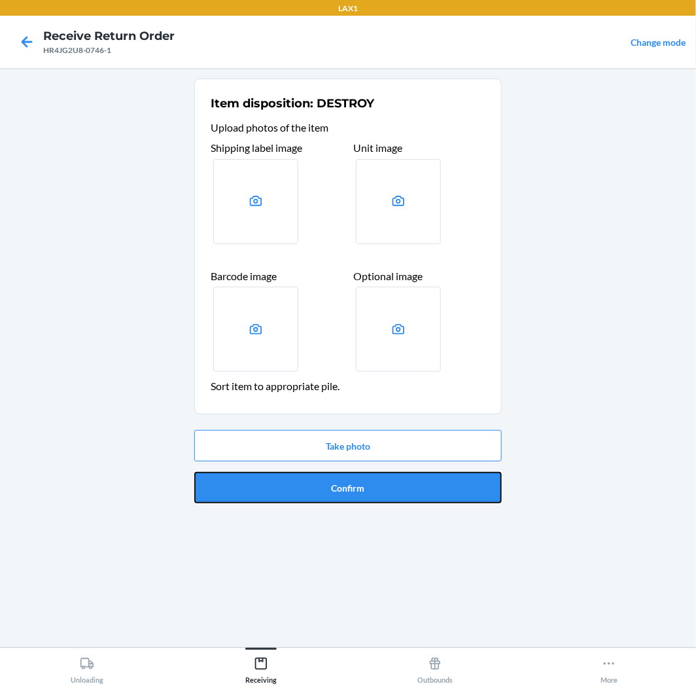
click at [372, 487] on button "Confirm" at bounding box center [347, 487] width 307 height 31
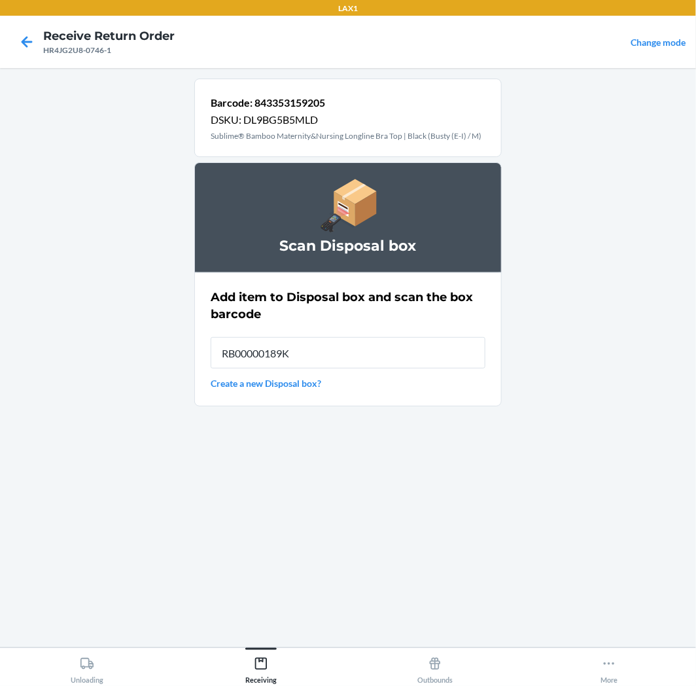
type input "RB00000189K"
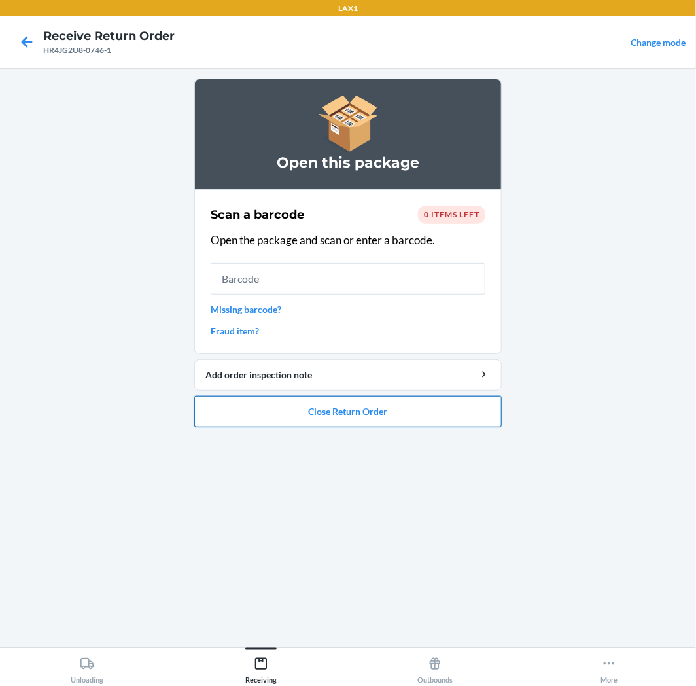
click at [332, 399] on button "Close Return Order" at bounding box center [347, 411] width 307 height 31
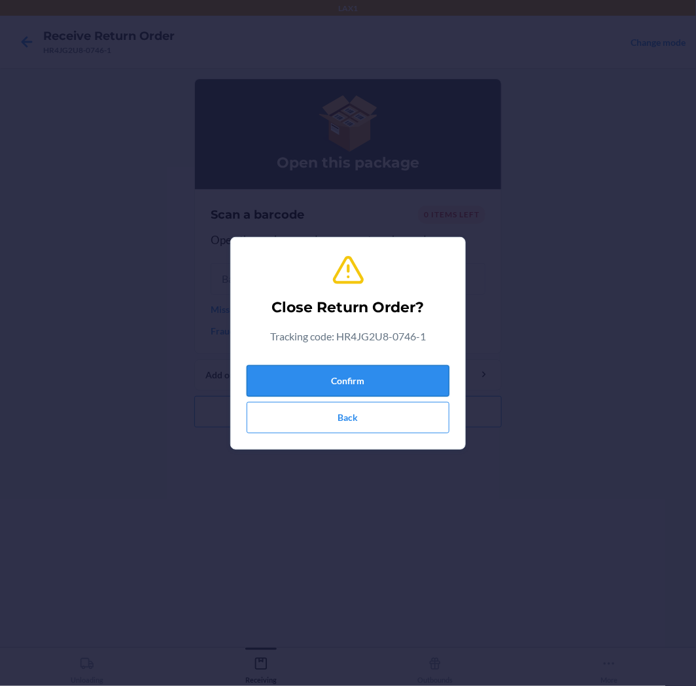
click at [339, 377] on button "Confirm" at bounding box center [348, 380] width 203 height 31
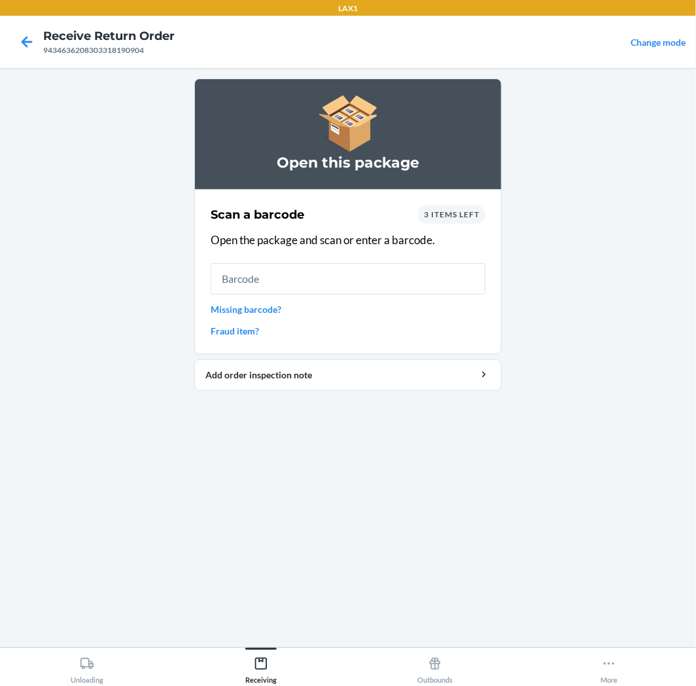
click at [459, 218] on span "3 items left" at bounding box center [452, 214] width 56 height 10
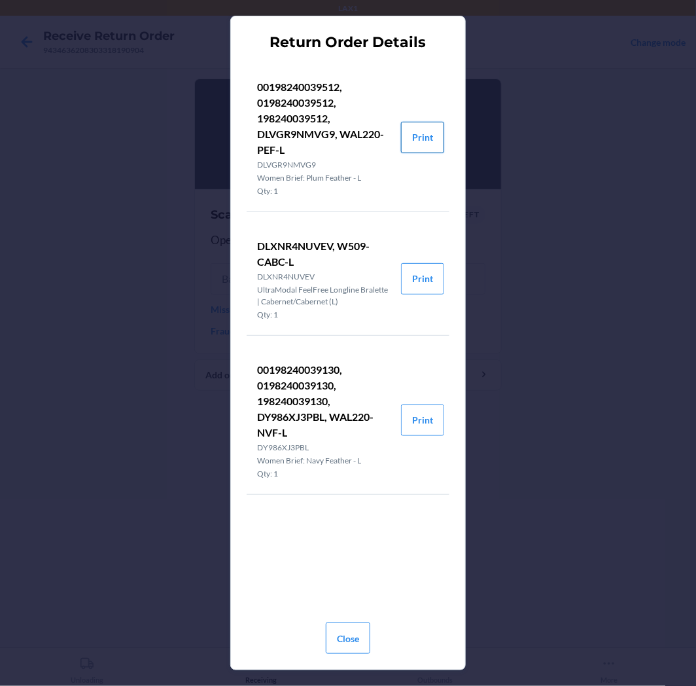
click at [430, 139] on button "Print" at bounding box center [422, 137] width 43 height 31
click at [436, 285] on button "Print" at bounding box center [422, 278] width 43 height 31
click at [429, 423] on button "Print" at bounding box center [422, 419] width 43 height 31
click at [351, 648] on button "Close" at bounding box center [348, 637] width 44 height 31
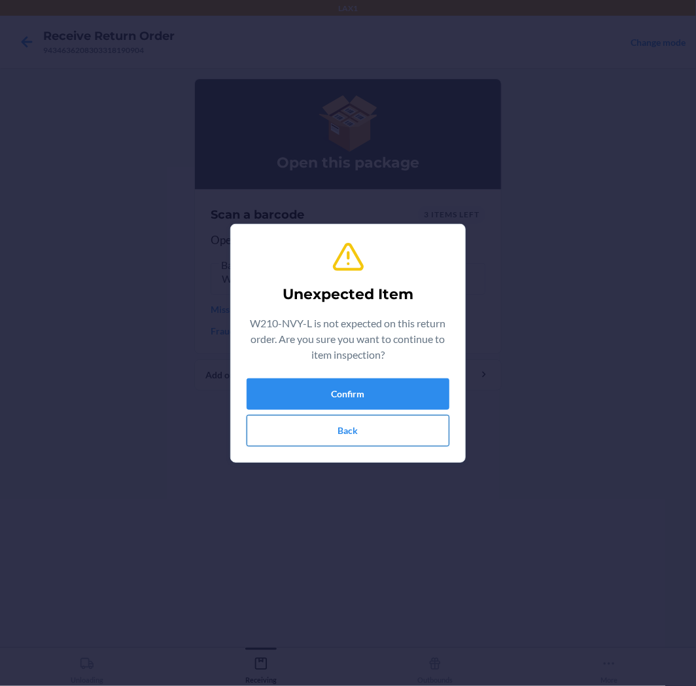
click at [411, 442] on button "Back" at bounding box center [348, 430] width 203 height 31
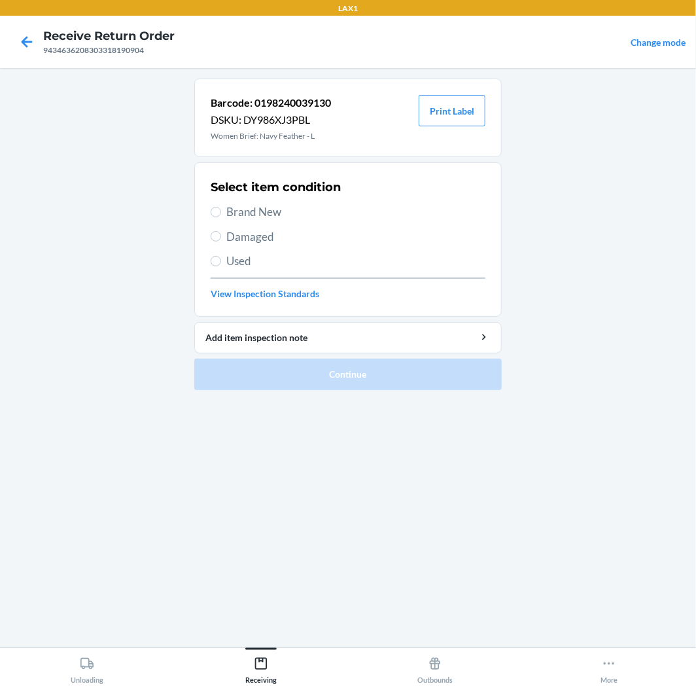
click at [232, 254] on span "Used" at bounding box center [355, 261] width 259 height 17
click at [221, 256] on input "Used" at bounding box center [216, 261] width 10 height 10
radio input "true"
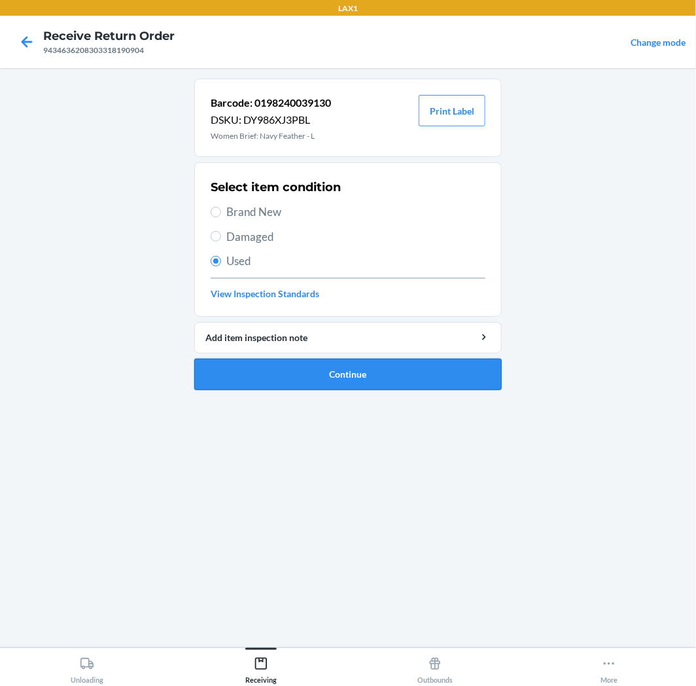
click at [356, 383] on button "Continue" at bounding box center [347, 374] width 307 height 31
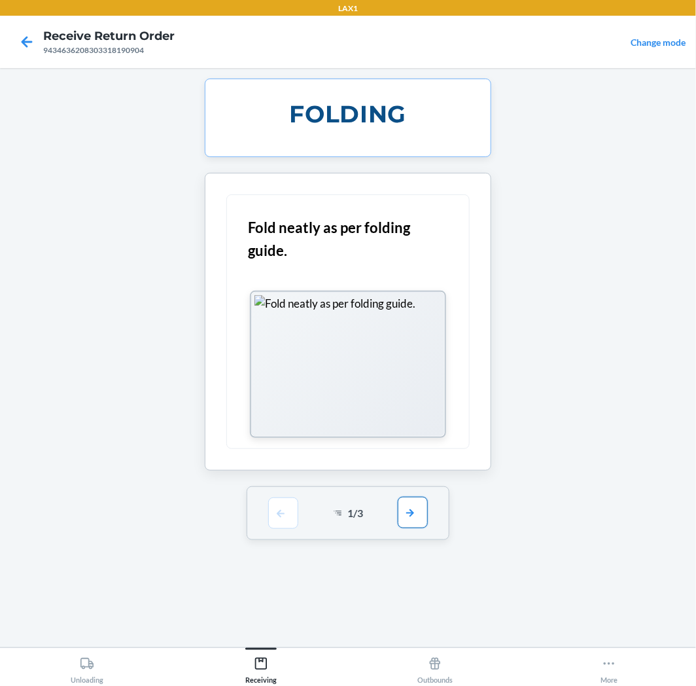
click at [410, 514] on button "button" at bounding box center [413, 512] width 30 height 31
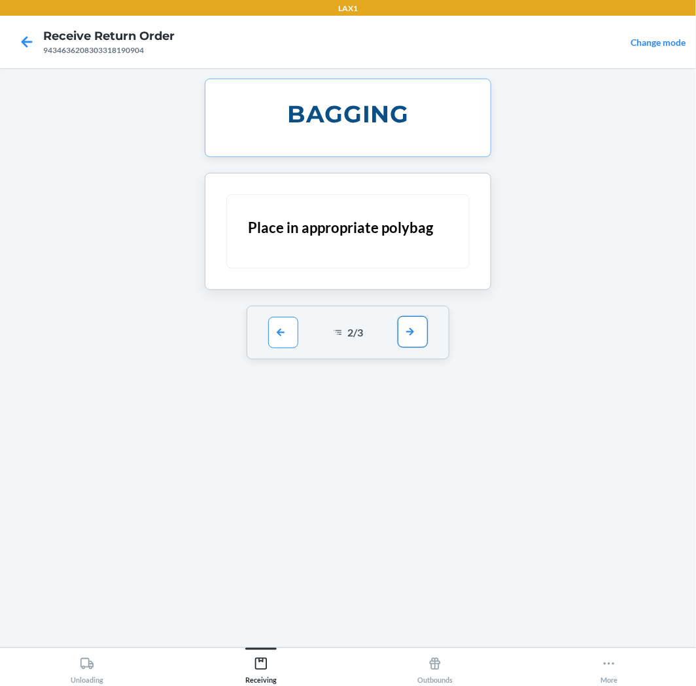
click at [417, 334] on button "button" at bounding box center [413, 331] width 30 height 31
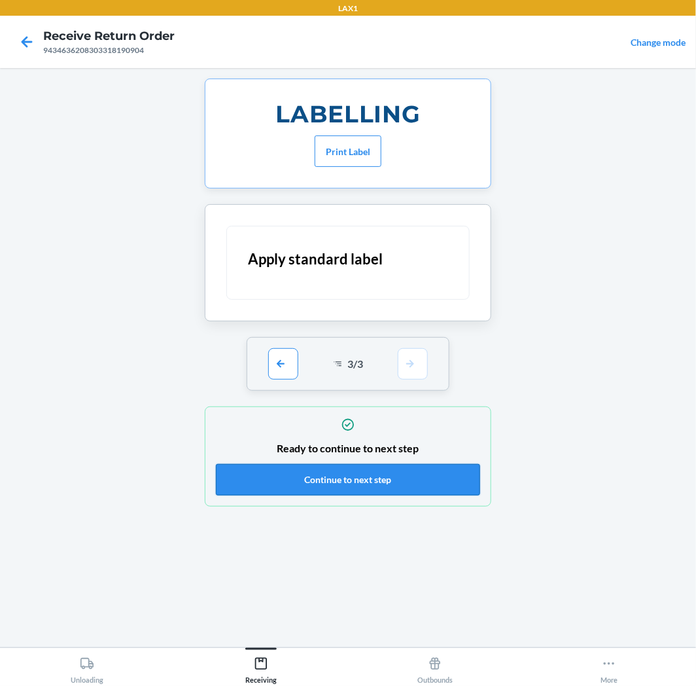
click at [382, 474] on button "Continue to next step" at bounding box center [348, 479] width 264 height 31
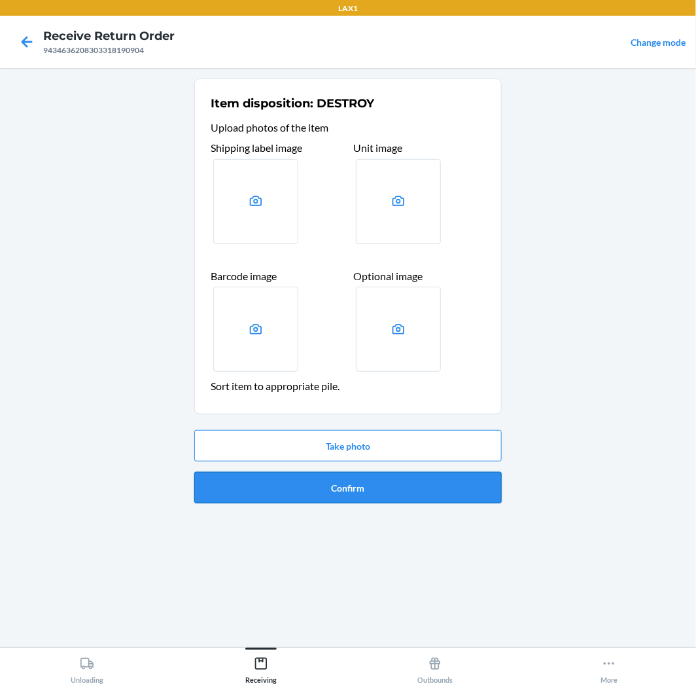
click at [365, 482] on button "Confirm" at bounding box center [347, 487] width 307 height 31
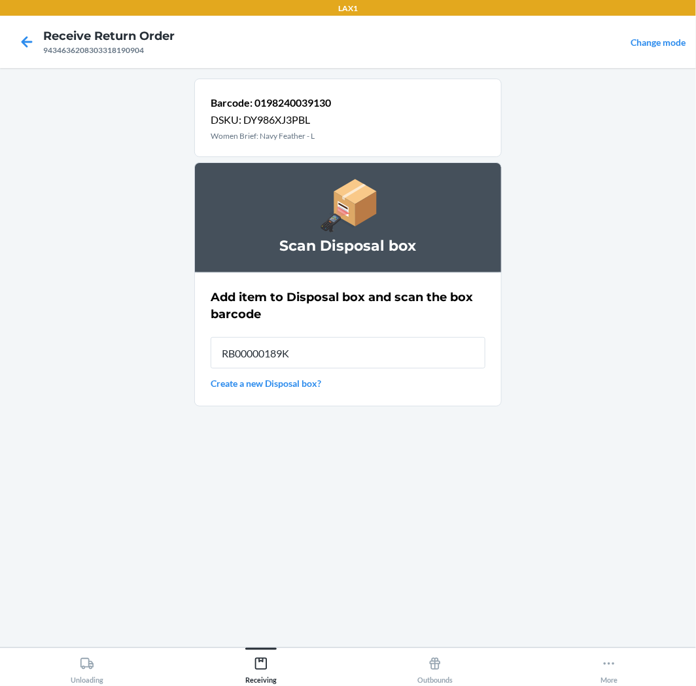
type input "RB00000189K"
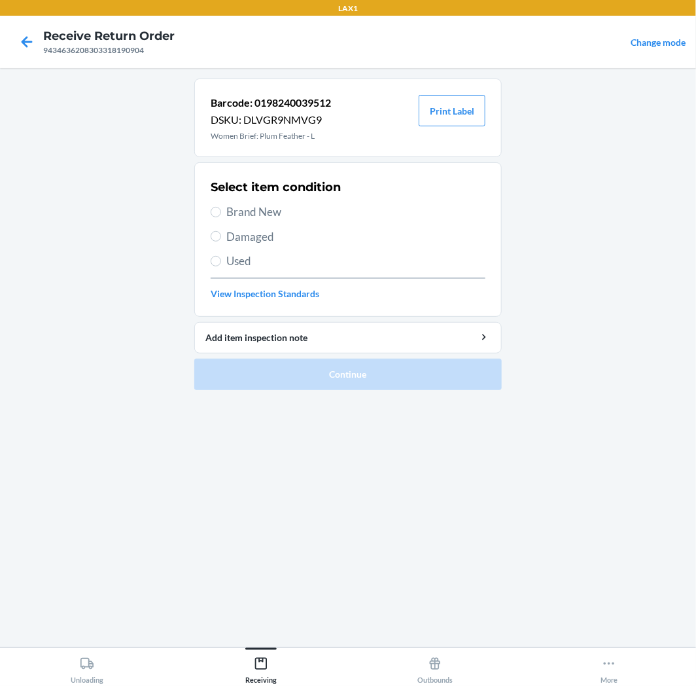
click at [239, 253] on span "Used" at bounding box center [355, 261] width 259 height 17
click at [221, 256] on input "Used" at bounding box center [216, 261] width 10 height 10
radio input "true"
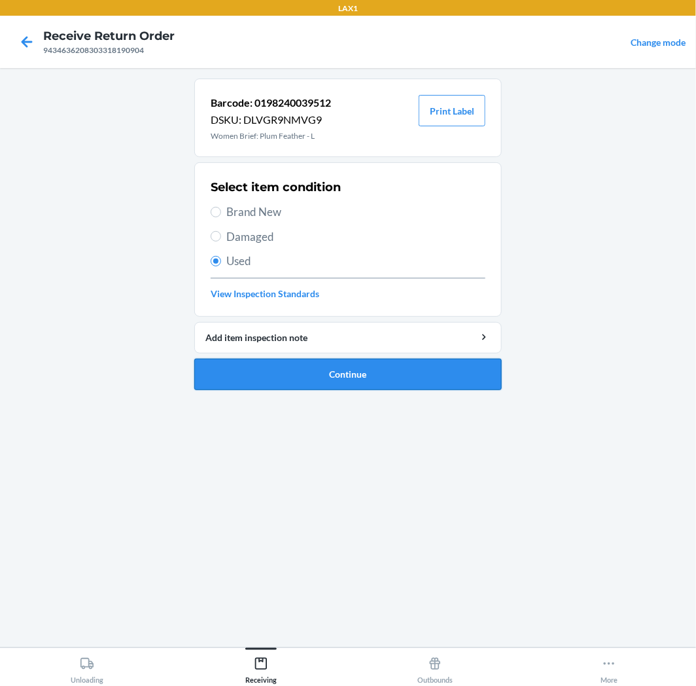
click at [221, 367] on button "Continue" at bounding box center [347, 374] width 307 height 31
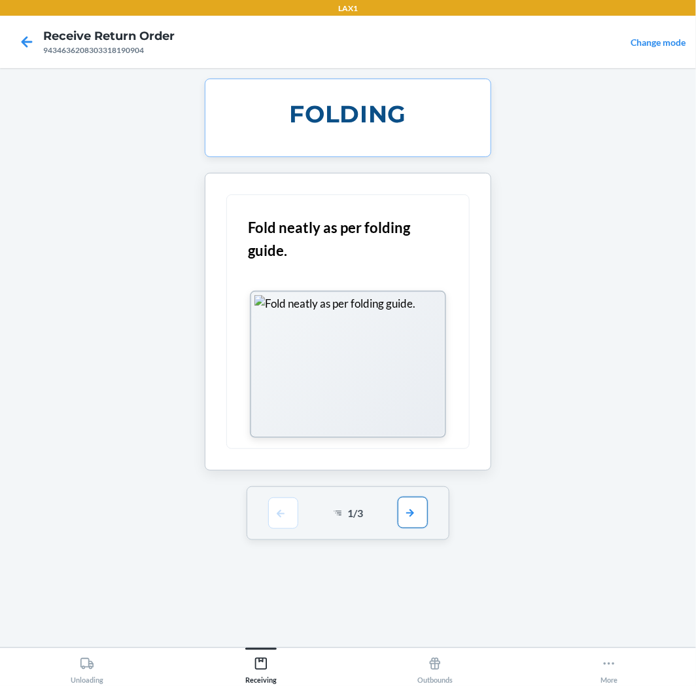
click at [412, 501] on button "button" at bounding box center [413, 512] width 30 height 31
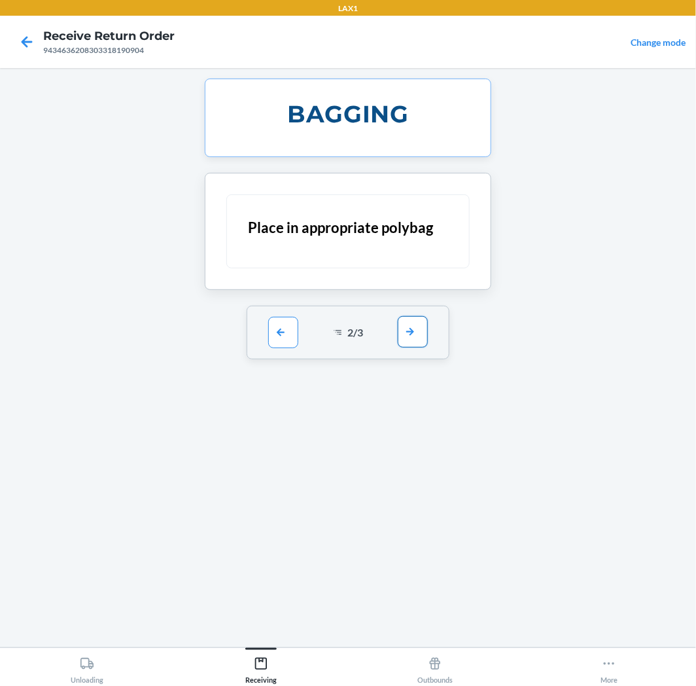
click at [423, 334] on button "button" at bounding box center [413, 331] width 30 height 31
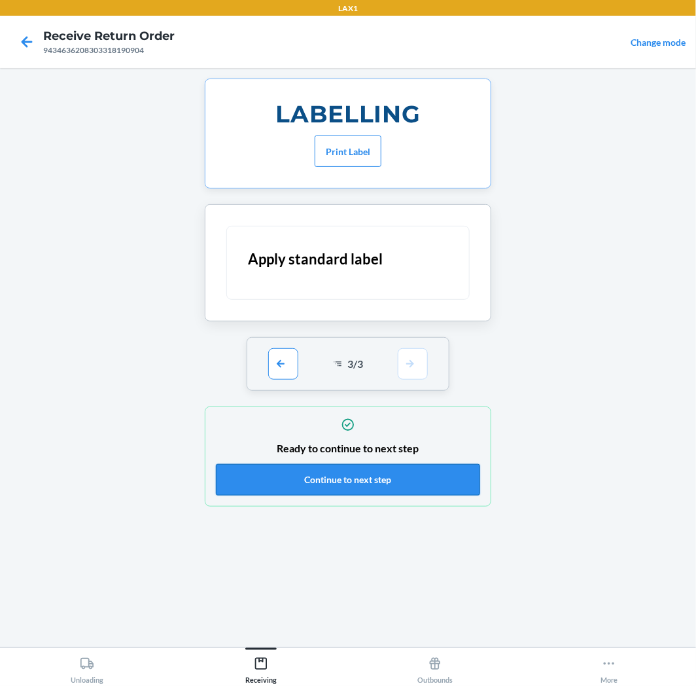
click at [399, 487] on button "Continue to next step" at bounding box center [348, 479] width 264 height 31
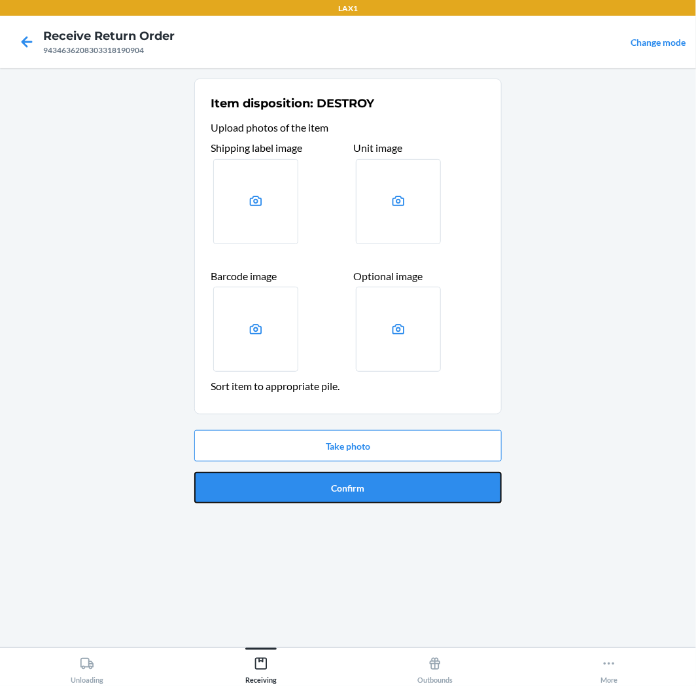
click at [349, 478] on button "Confirm" at bounding box center [347, 487] width 307 height 31
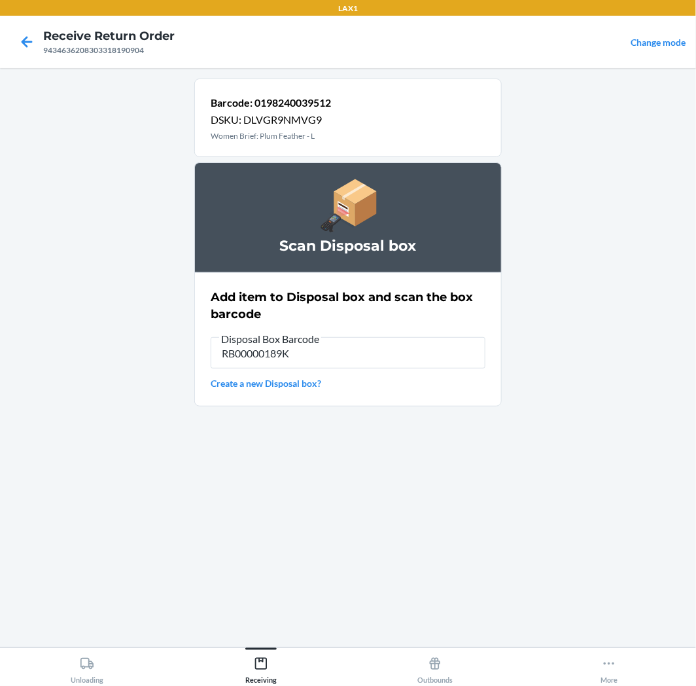
type input "RB00000189K"
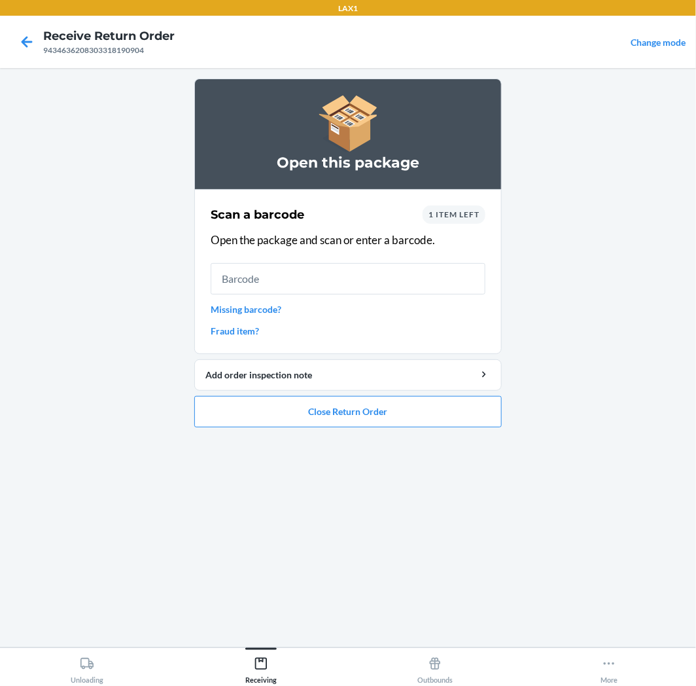
click at [461, 217] on span "1 item left" at bounding box center [454, 214] width 51 height 10
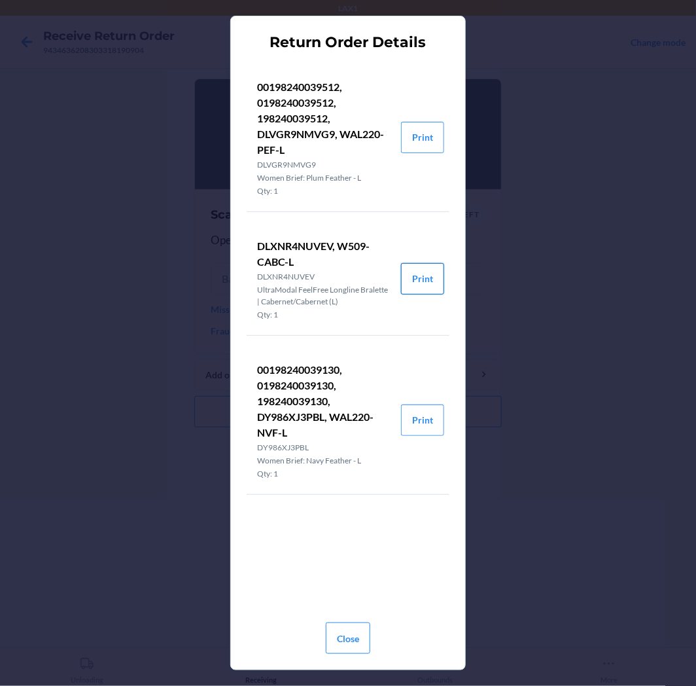
click at [421, 276] on button "Print" at bounding box center [422, 278] width 43 height 31
click at [433, 285] on button "Print" at bounding box center [422, 278] width 43 height 31
drag, startPoint x: 349, startPoint y: 644, endPoint x: 357, endPoint y: 643, distance: 8.6
click at [357, 643] on button "Close" at bounding box center [348, 637] width 44 height 31
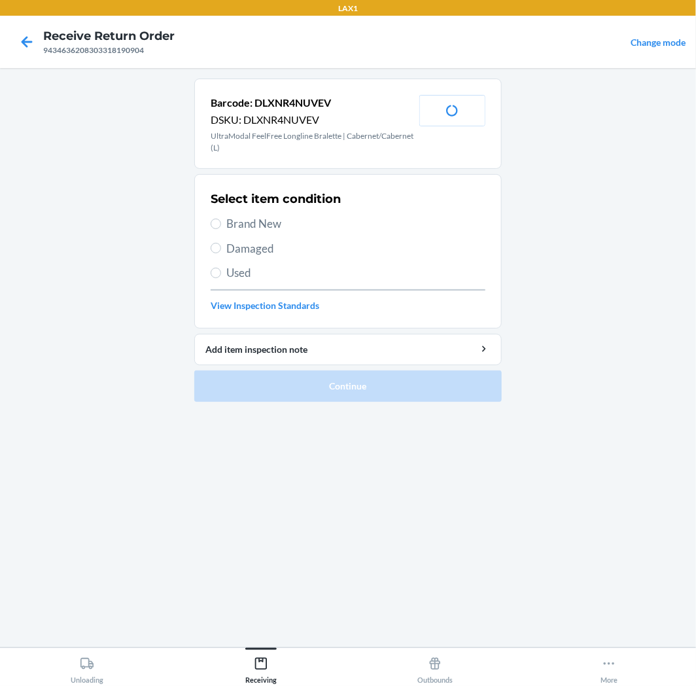
click at [279, 217] on span "Brand New" at bounding box center [355, 223] width 259 height 17
click at [221, 219] on input "Brand New" at bounding box center [216, 224] width 10 height 10
radio input "true"
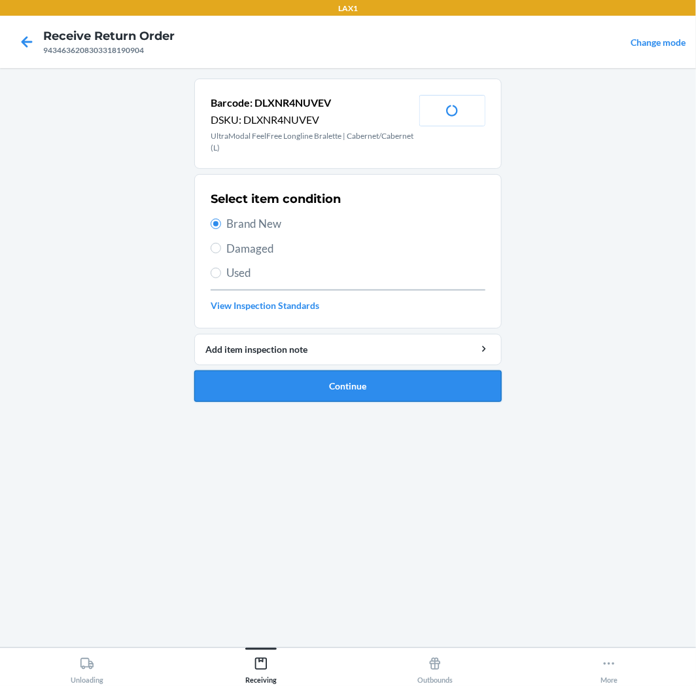
click at [336, 382] on button "Continue" at bounding box center [347, 385] width 307 height 31
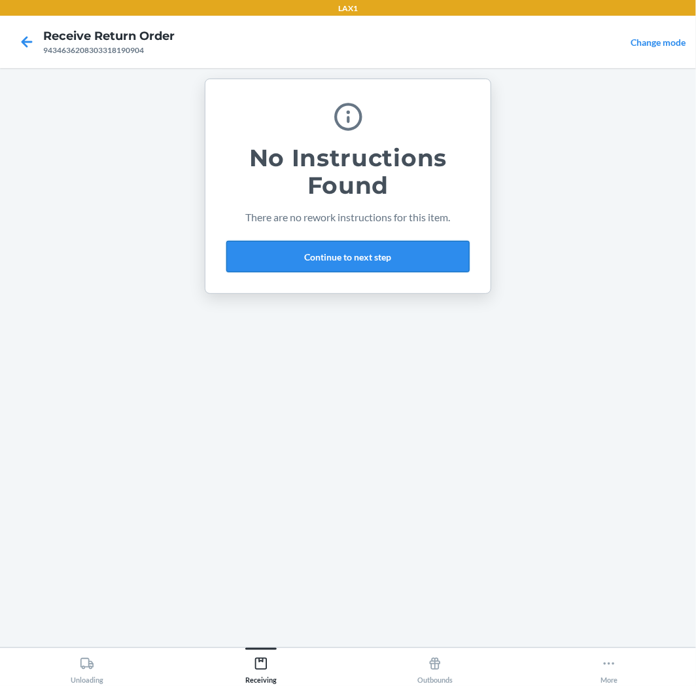
click at [449, 255] on button "Continue to next step" at bounding box center [347, 256] width 243 height 31
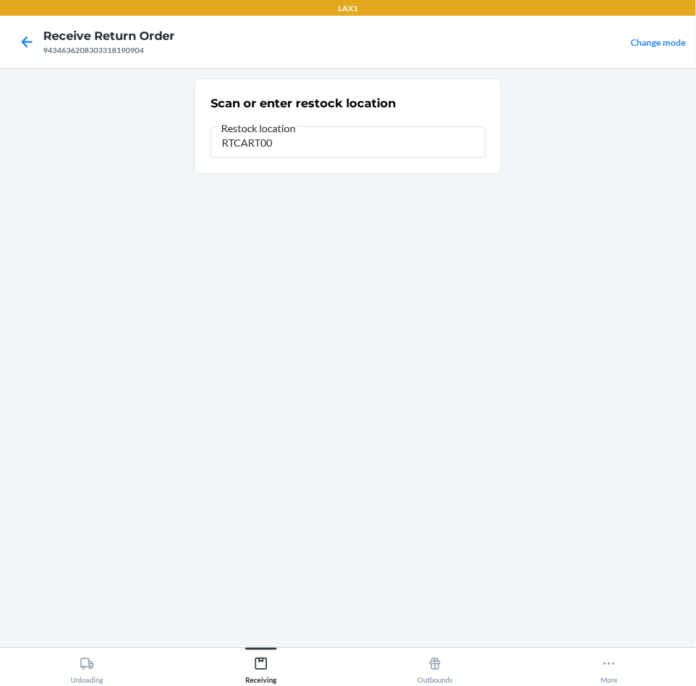
type input "RTCART005"
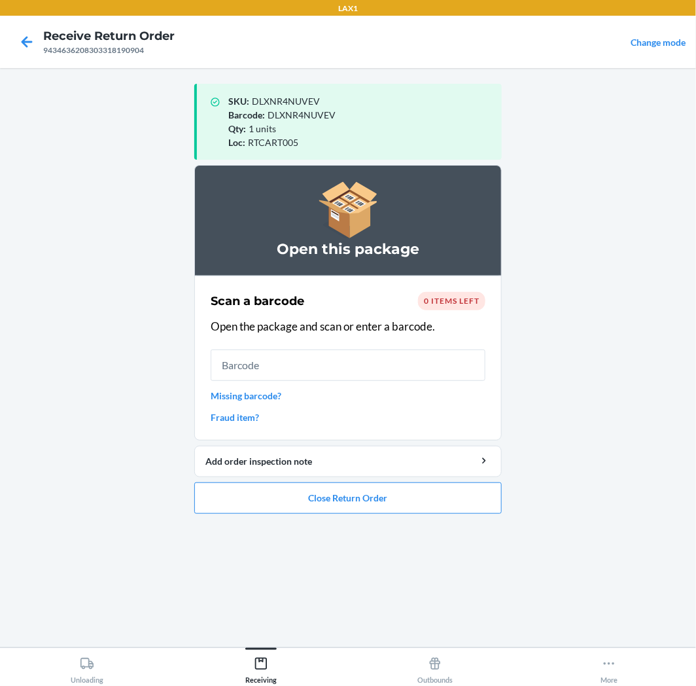
click at [249, 480] on li "Open this package Scan a barcode 0 items left Open the package and scan or ente…" at bounding box center [347, 339] width 307 height 349
click at [240, 493] on button "Close Return Order" at bounding box center [347, 497] width 307 height 31
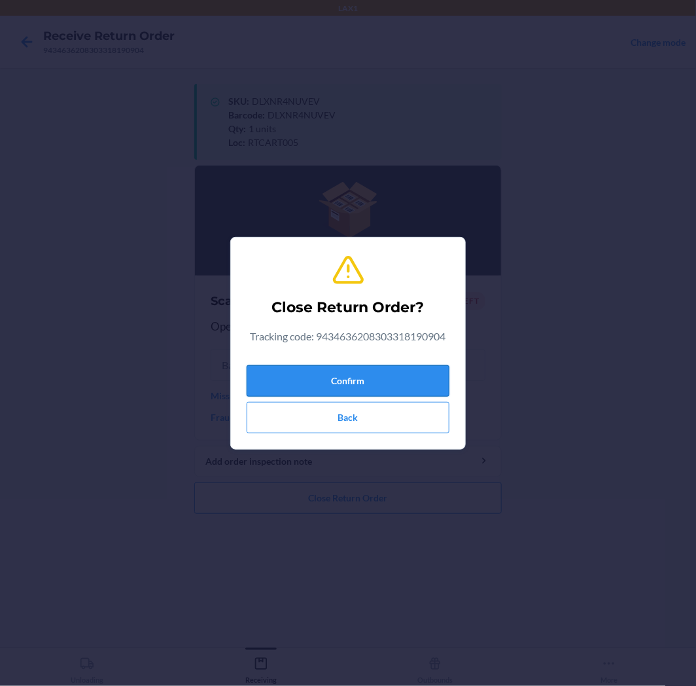
drag, startPoint x: 319, startPoint y: 380, endPoint x: 327, endPoint y: 377, distance: 8.5
click at [321, 380] on button "Confirm" at bounding box center [348, 380] width 203 height 31
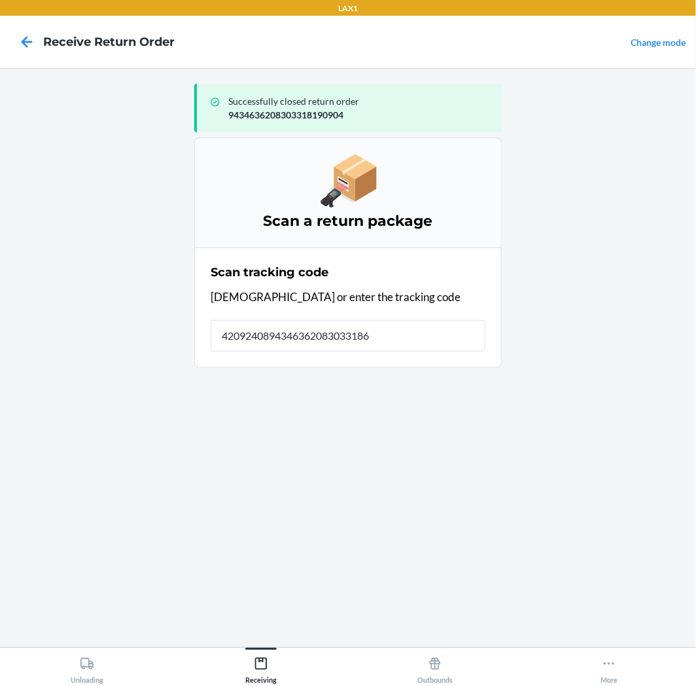
type input "42092408943463620830331862"
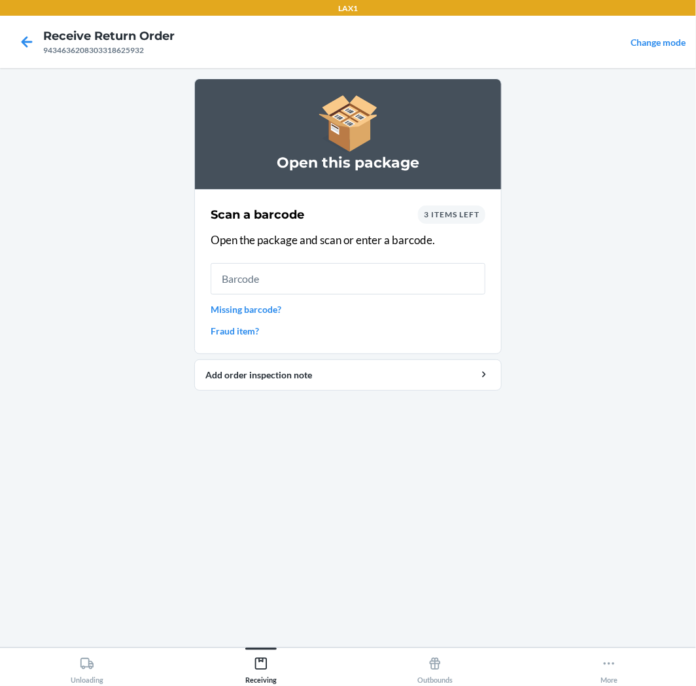
click at [453, 213] on span "3 items left" at bounding box center [452, 214] width 56 height 10
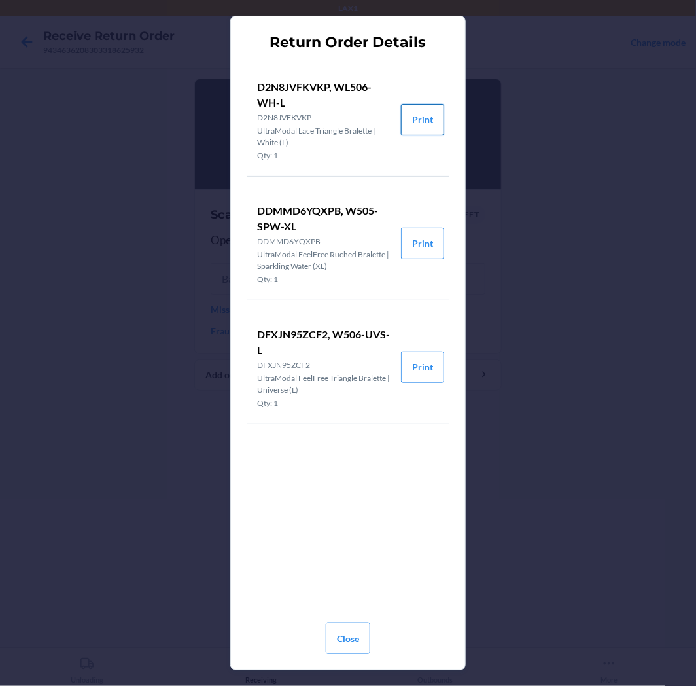
click at [429, 120] on button "Print" at bounding box center [422, 119] width 43 height 31
click at [428, 245] on button "Print" at bounding box center [422, 243] width 43 height 31
click at [436, 367] on button "Print" at bounding box center [422, 366] width 43 height 31
click at [338, 637] on button "Close" at bounding box center [348, 637] width 44 height 31
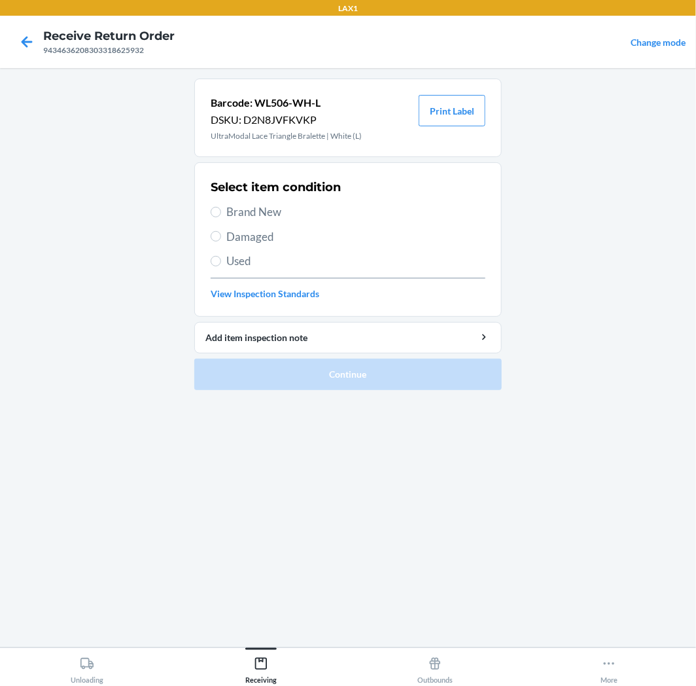
click at [244, 212] on span "Brand New" at bounding box center [355, 211] width 259 height 17
click at [221, 212] on input "Brand New" at bounding box center [216, 212] width 10 height 10
radio input "true"
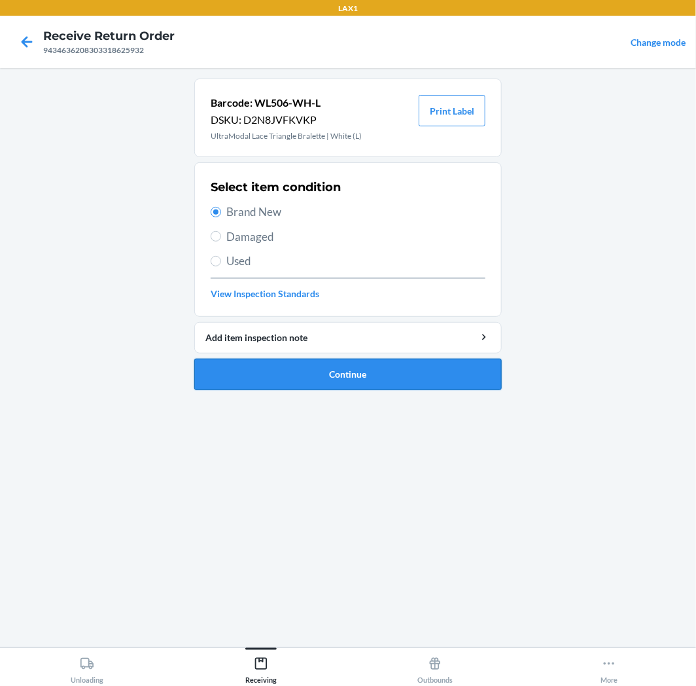
click at [288, 376] on button "Continue" at bounding box center [347, 374] width 307 height 31
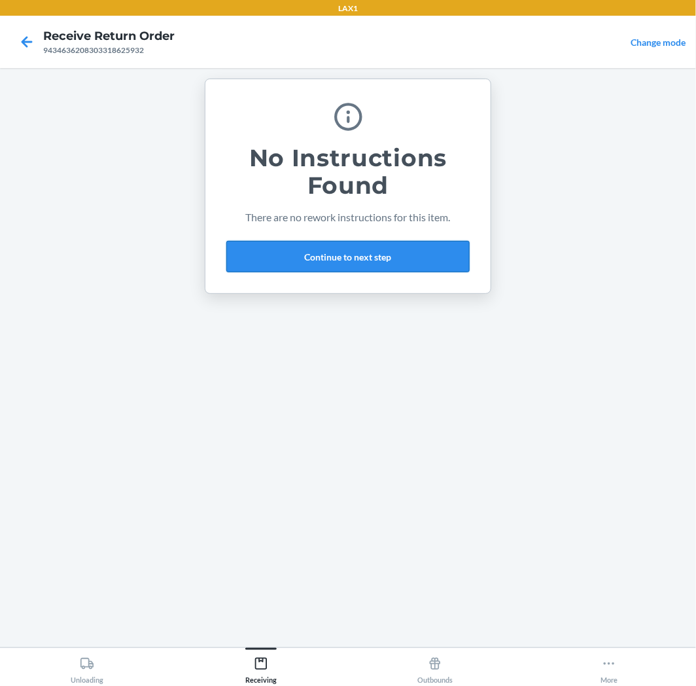
click at [379, 244] on button "Continue to next step" at bounding box center [347, 256] width 243 height 31
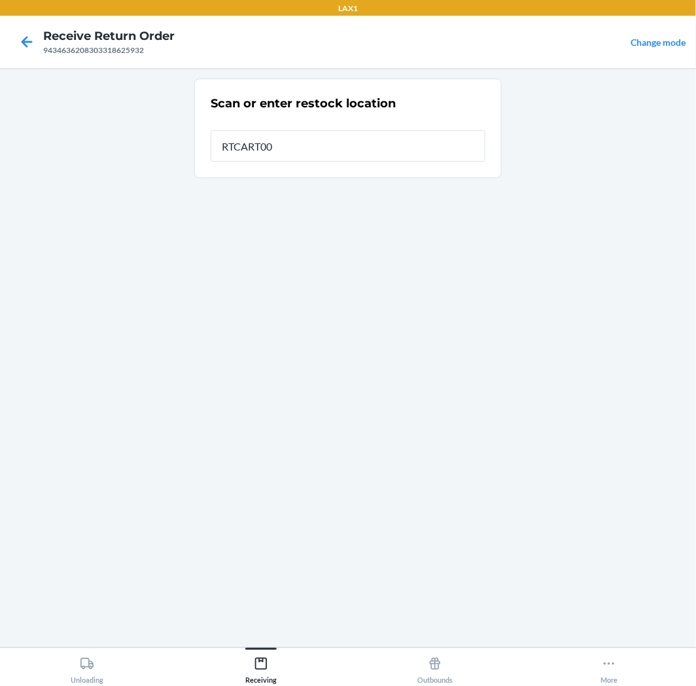
type input "RTCART005"
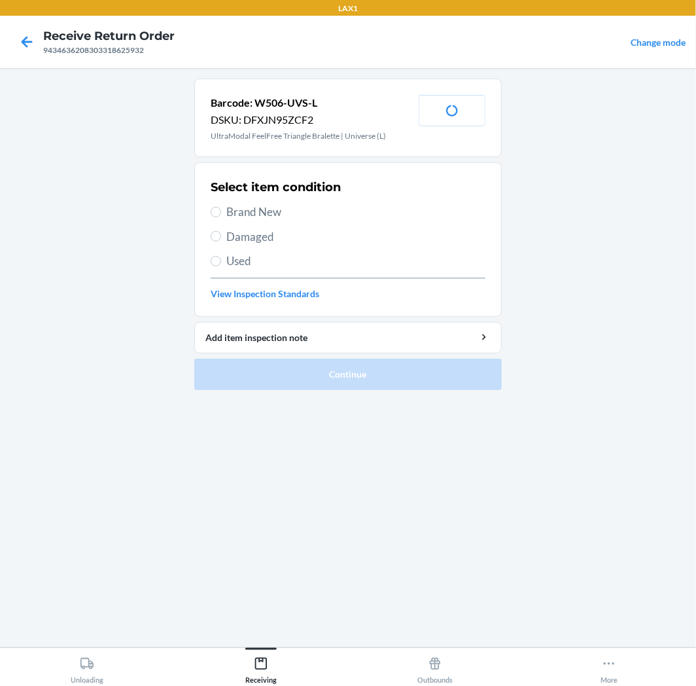
click at [258, 216] on span "Brand New" at bounding box center [355, 211] width 259 height 17
click at [221, 216] on input "Brand New" at bounding box center [216, 212] width 10 height 10
radio input "true"
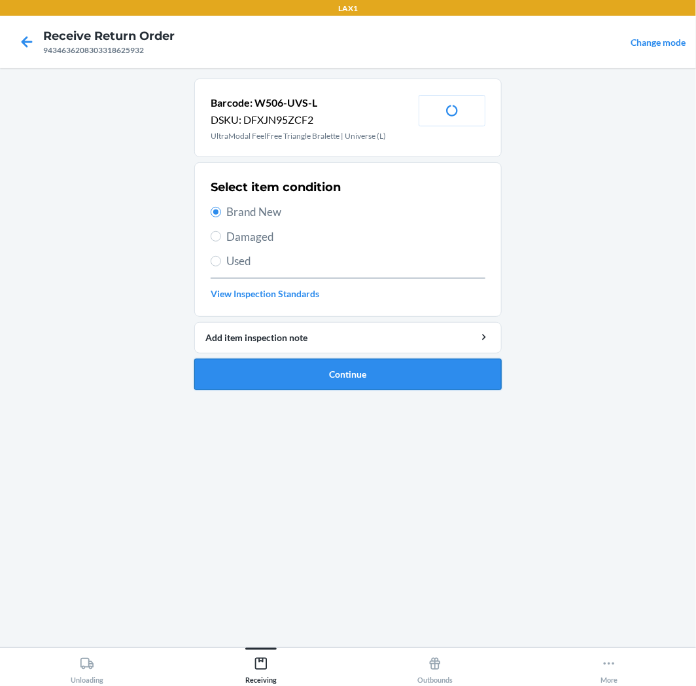
click at [292, 377] on button "Continue" at bounding box center [347, 374] width 307 height 31
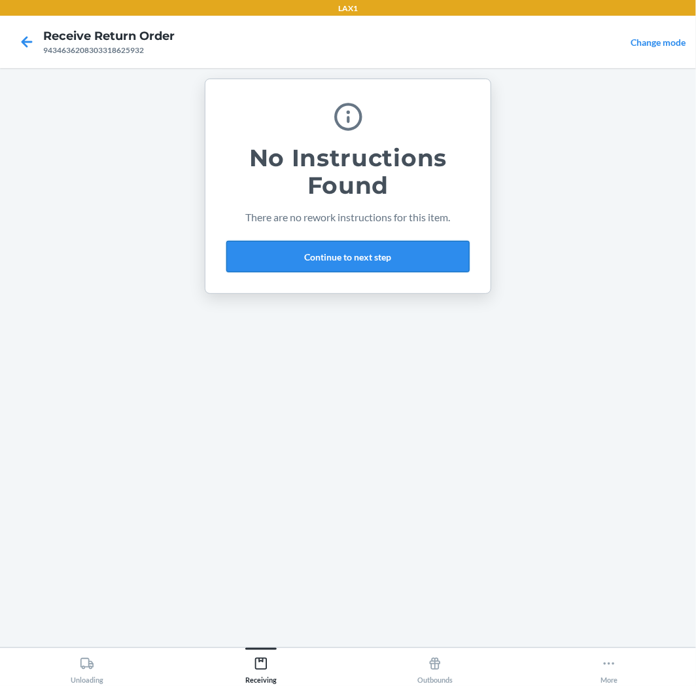
click at [355, 262] on button "Continue to next step" at bounding box center [347, 256] width 243 height 31
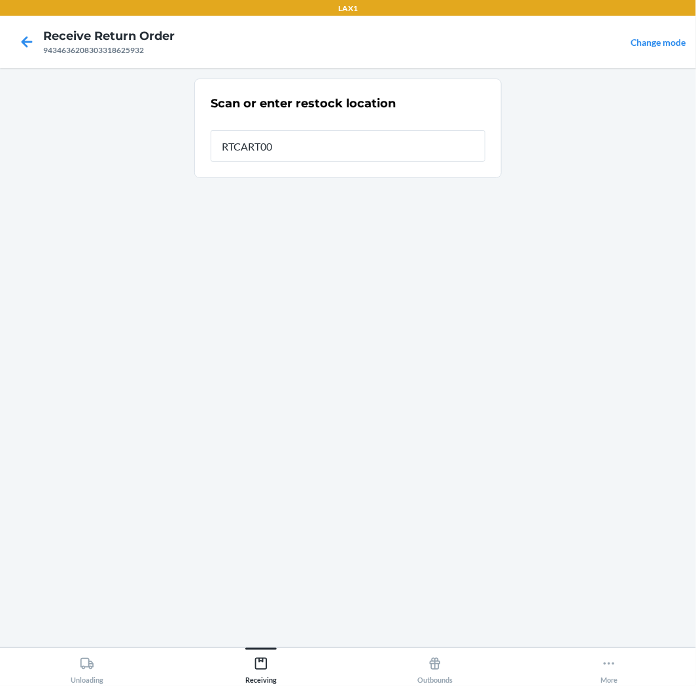
type input "RTCART005"
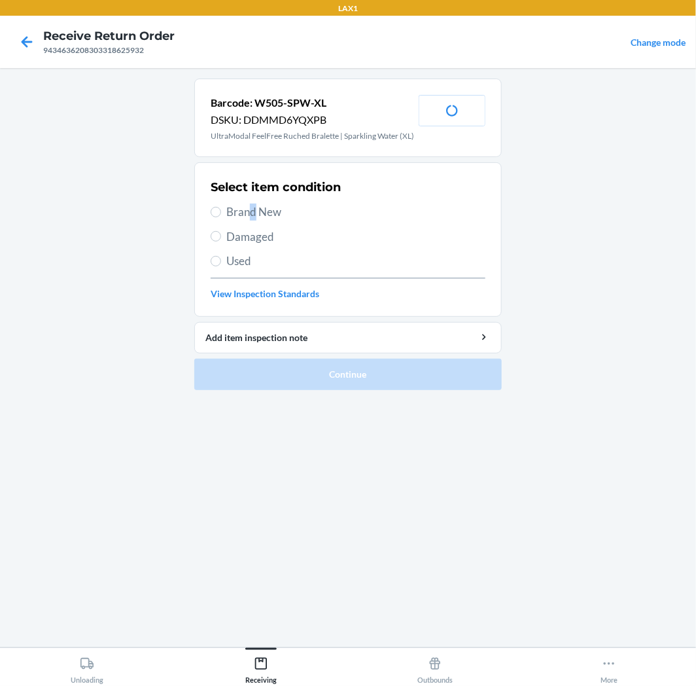
click at [254, 202] on div "Select item condition Brand New Damaged Used View Inspection Standards" at bounding box center [348, 240] width 275 height 130
click at [256, 213] on span "Brand New" at bounding box center [355, 211] width 259 height 17
click at [221, 213] on input "Brand New" at bounding box center [216, 212] width 10 height 10
radio input "true"
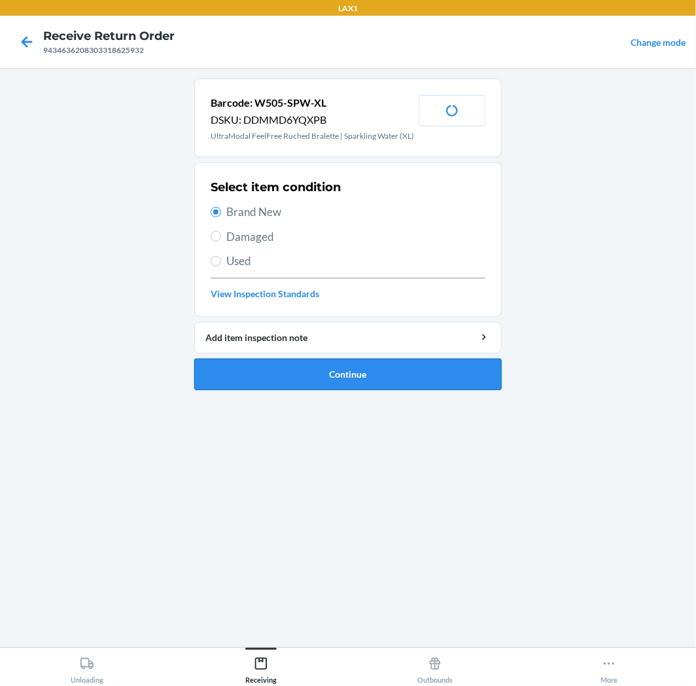
click at [351, 378] on button "Continue" at bounding box center [347, 374] width 307 height 31
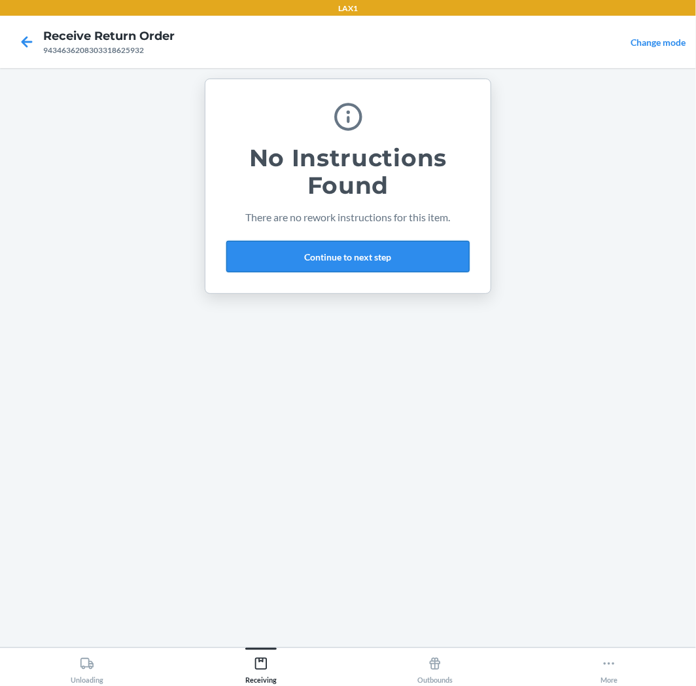
click at [350, 266] on button "Continue to next step" at bounding box center [347, 256] width 243 height 31
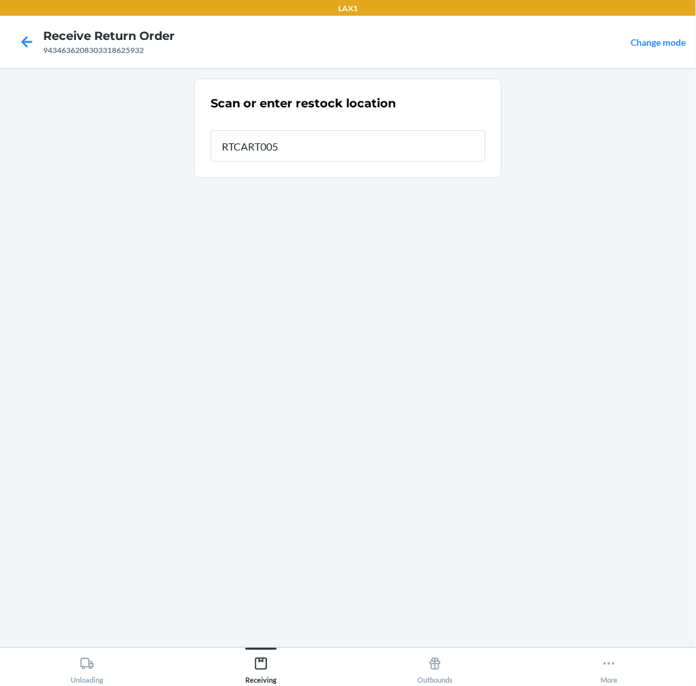
type input "RTCART005"
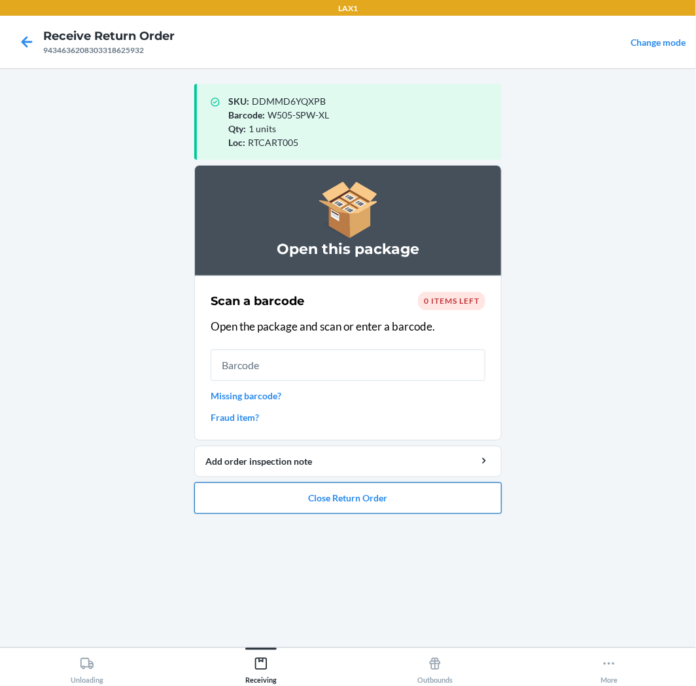
click at [263, 488] on button "Close Return Order" at bounding box center [347, 497] width 307 height 31
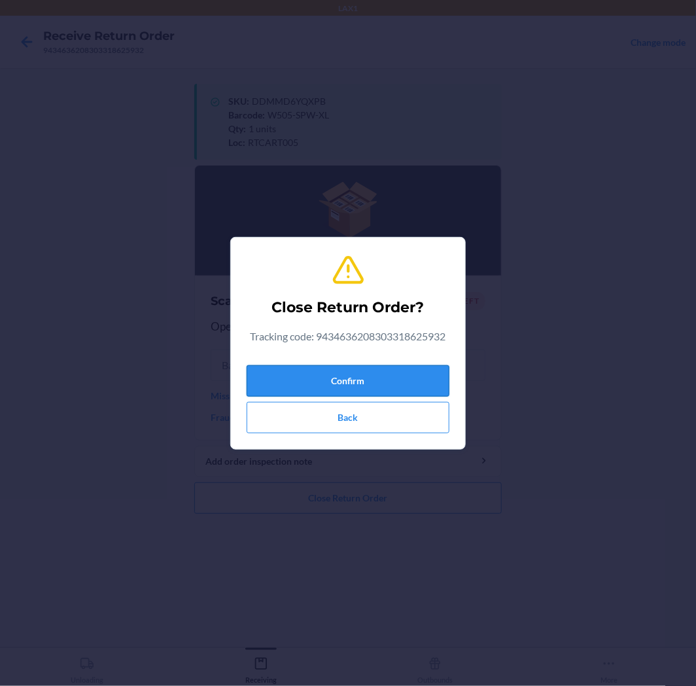
click at [345, 374] on button "Confirm" at bounding box center [348, 380] width 203 height 31
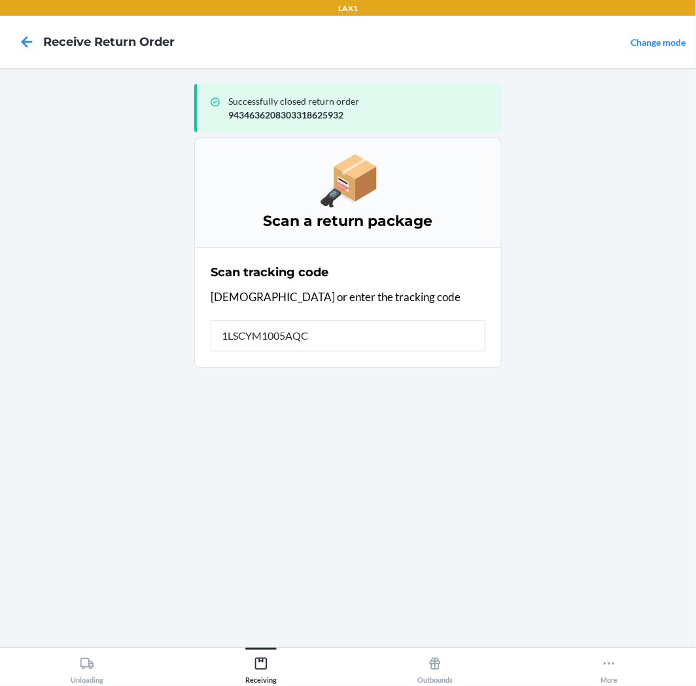
type input "1LSCYM1005AQCH"
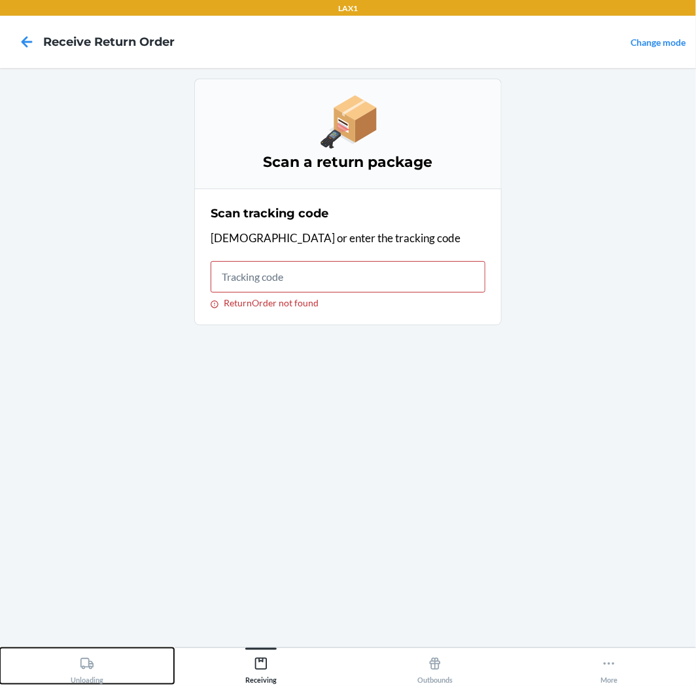
click at [107, 678] on button "Unloading" at bounding box center [87, 666] width 174 height 36
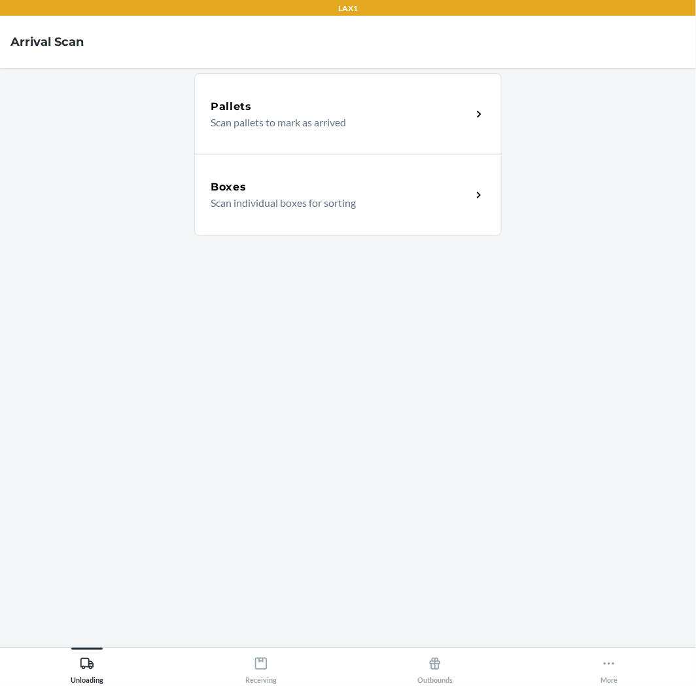
click at [241, 192] on h5 "Boxes" at bounding box center [229, 187] width 36 height 16
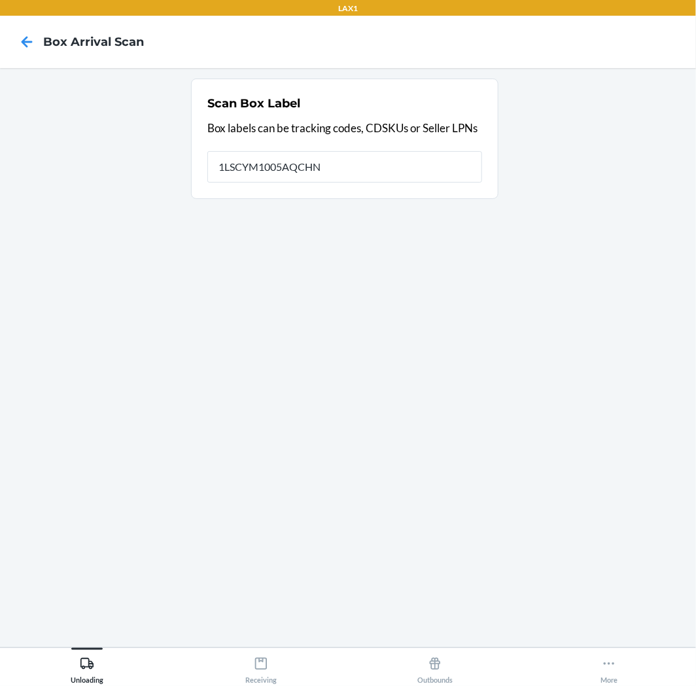
type input "1LSCYM1005AQCHN"
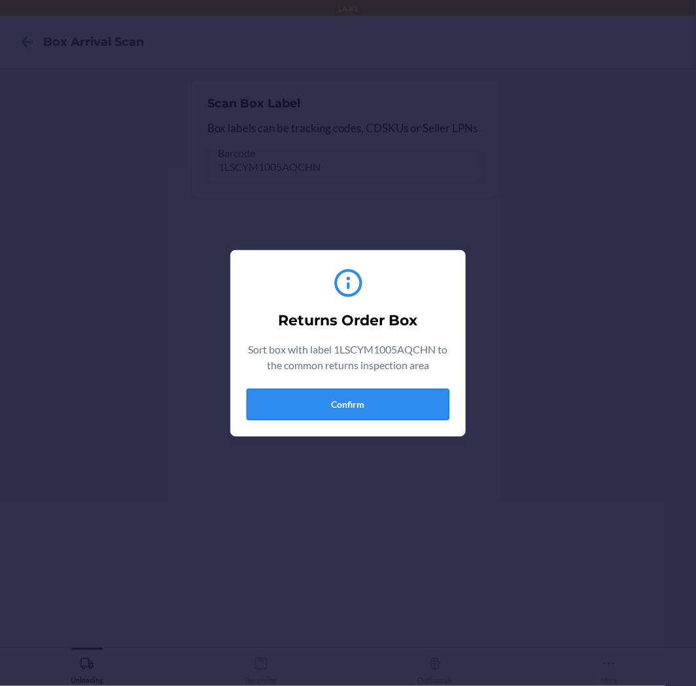
click at [334, 410] on button "Confirm" at bounding box center [348, 404] width 203 height 31
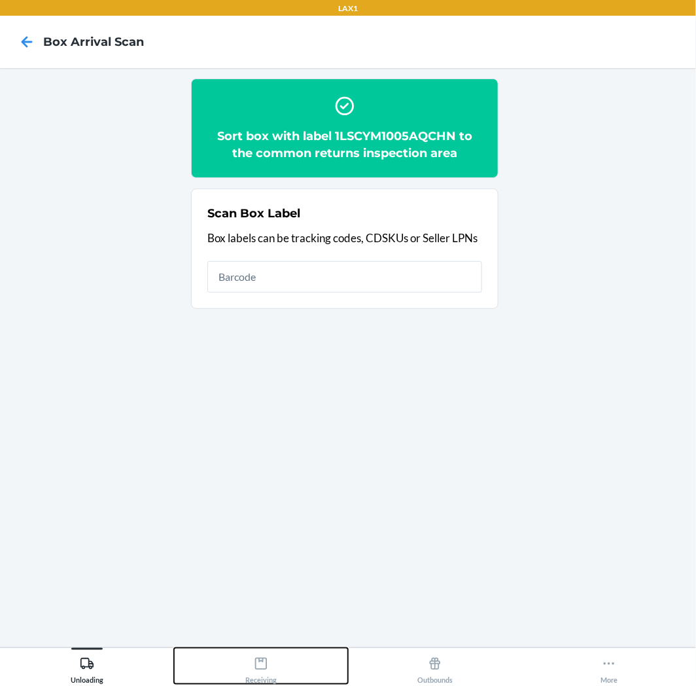
click at [269, 676] on div "Receiving" at bounding box center [260, 667] width 31 height 33
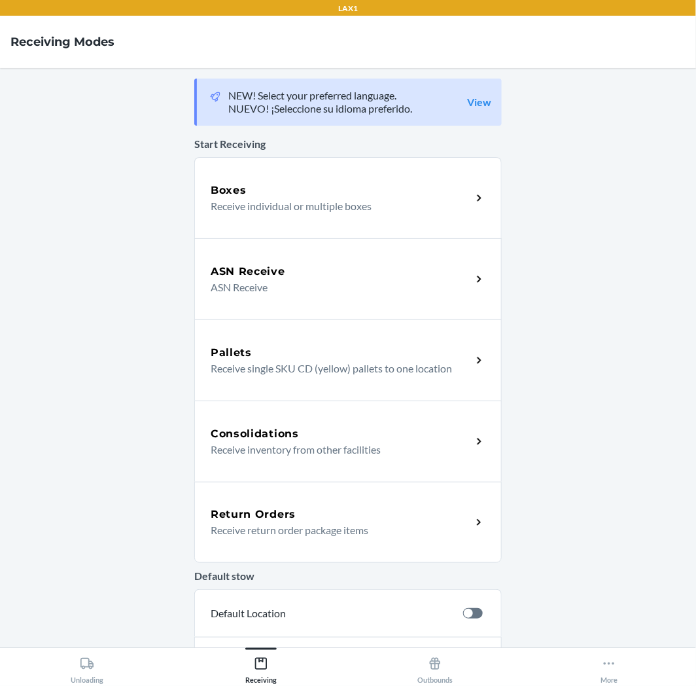
click at [360, 502] on div "Return Orders Receive return order package items" at bounding box center [347, 522] width 307 height 81
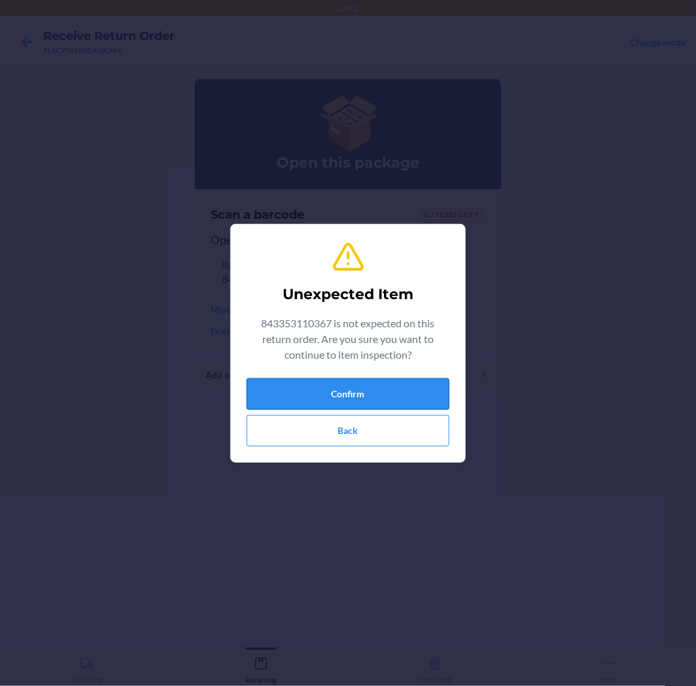
click at [393, 390] on button "Confirm" at bounding box center [348, 393] width 203 height 31
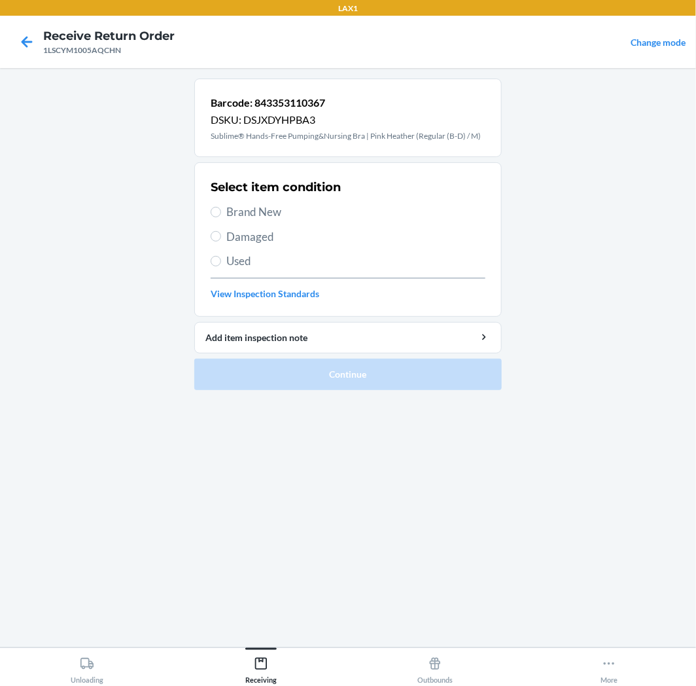
click at [277, 210] on span "Brand New" at bounding box center [355, 211] width 259 height 17
click at [221, 210] on input "Brand New" at bounding box center [216, 212] width 10 height 10
radio input "true"
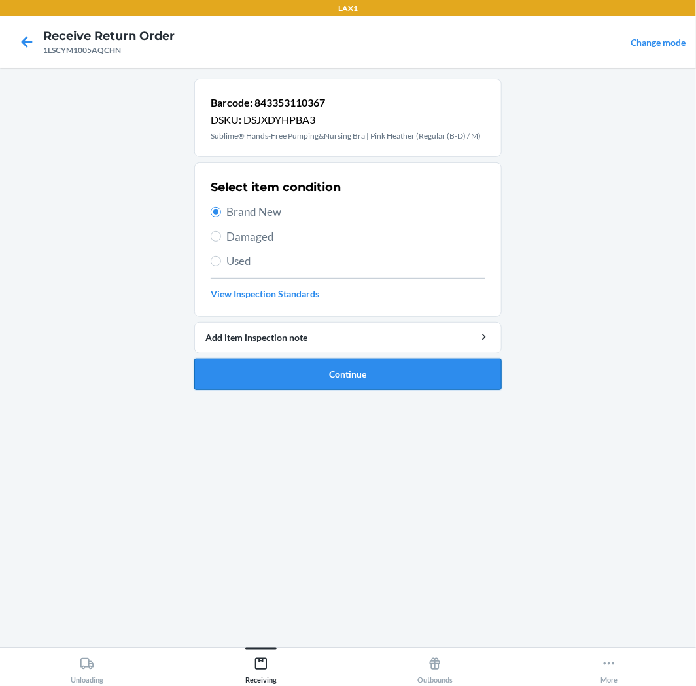
click at [263, 368] on button "Continue" at bounding box center [347, 374] width 307 height 31
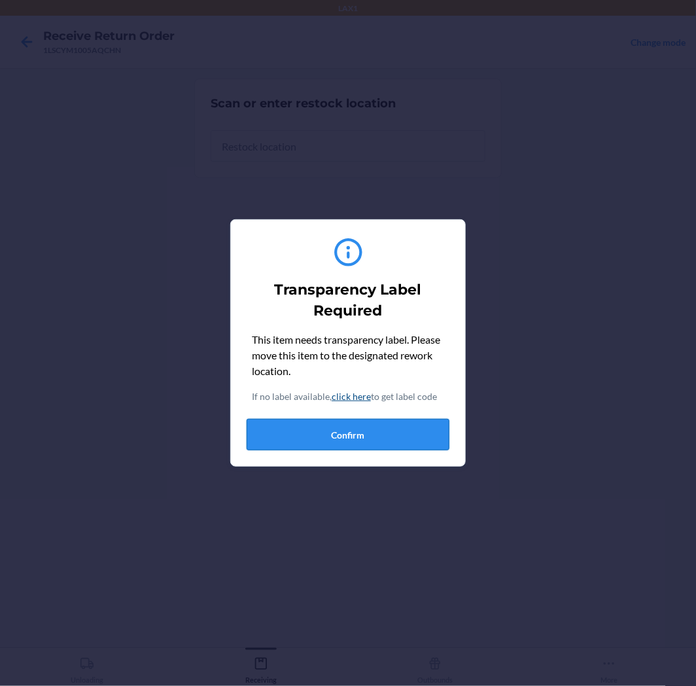
click at [307, 428] on button "Confirm" at bounding box center [348, 434] width 203 height 31
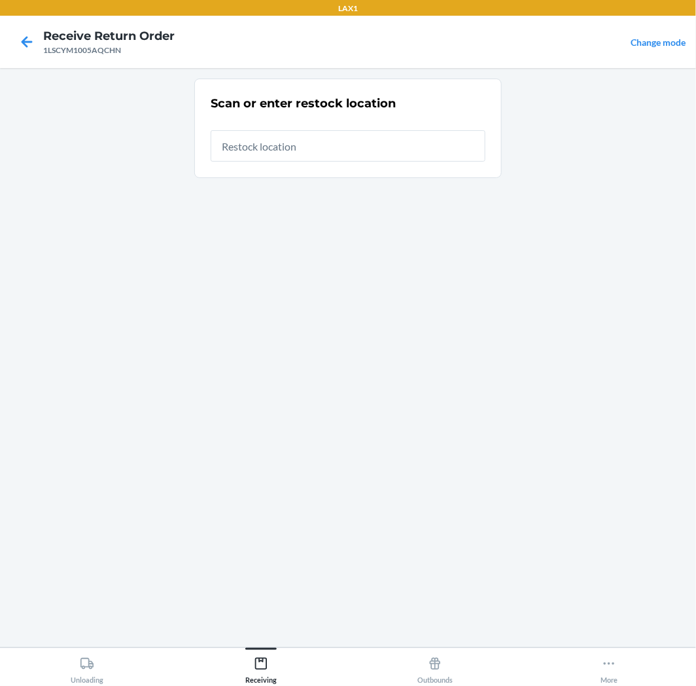
type input "RTCART005"
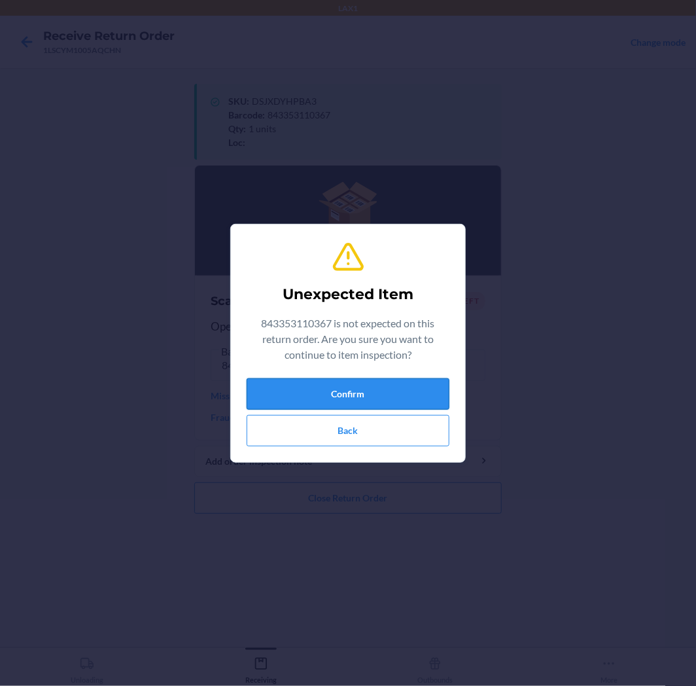
click at [351, 402] on button "Confirm" at bounding box center [348, 393] width 203 height 31
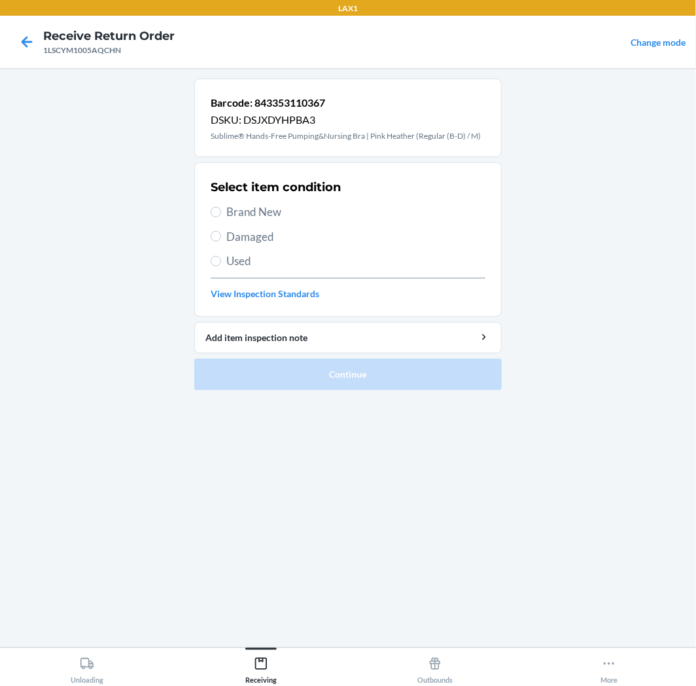
click at [234, 212] on span "Brand New" at bounding box center [355, 211] width 259 height 17
click at [221, 212] on input "Brand New" at bounding box center [216, 212] width 10 height 10
radio input "true"
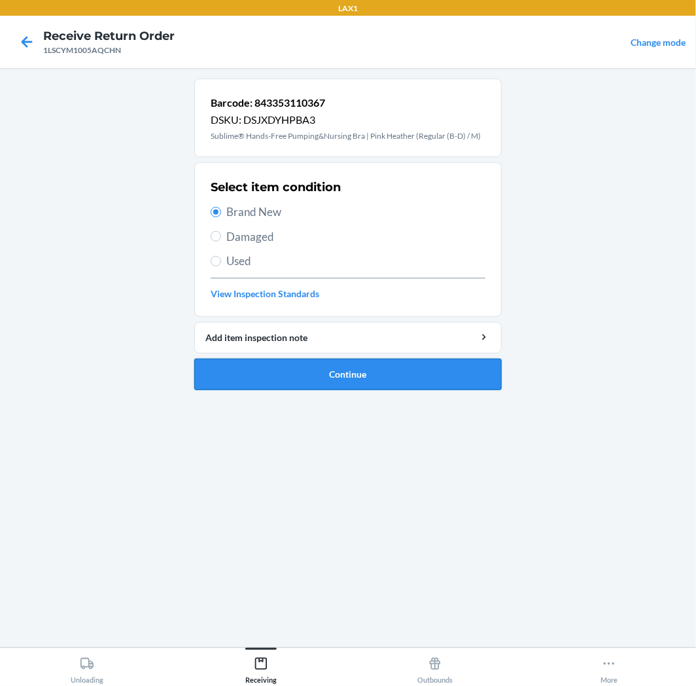
click at [198, 368] on button "Continue" at bounding box center [347, 374] width 307 height 31
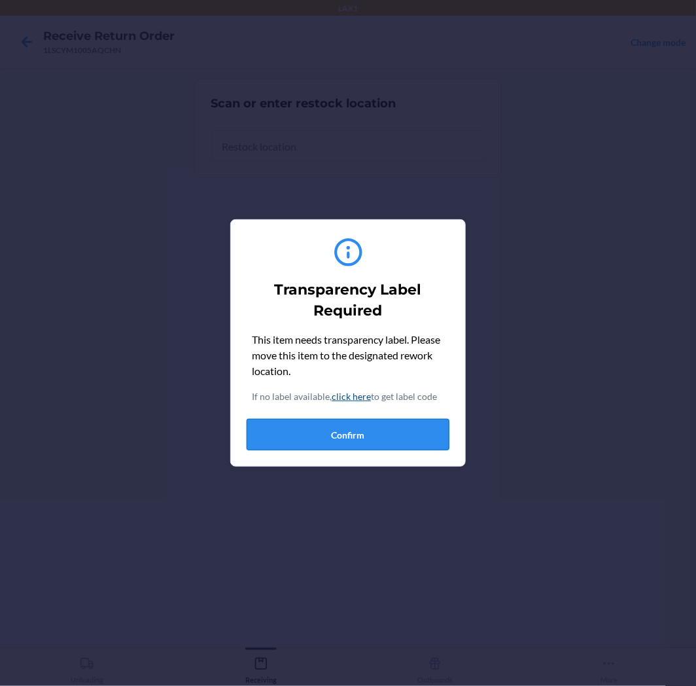
click at [387, 423] on button "Confirm" at bounding box center [348, 434] width 203 height 31
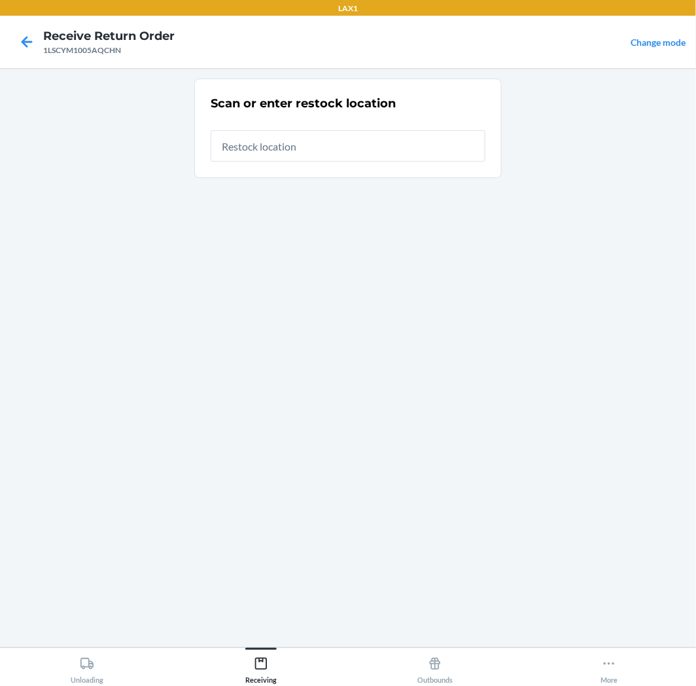
type input "RTCART005"
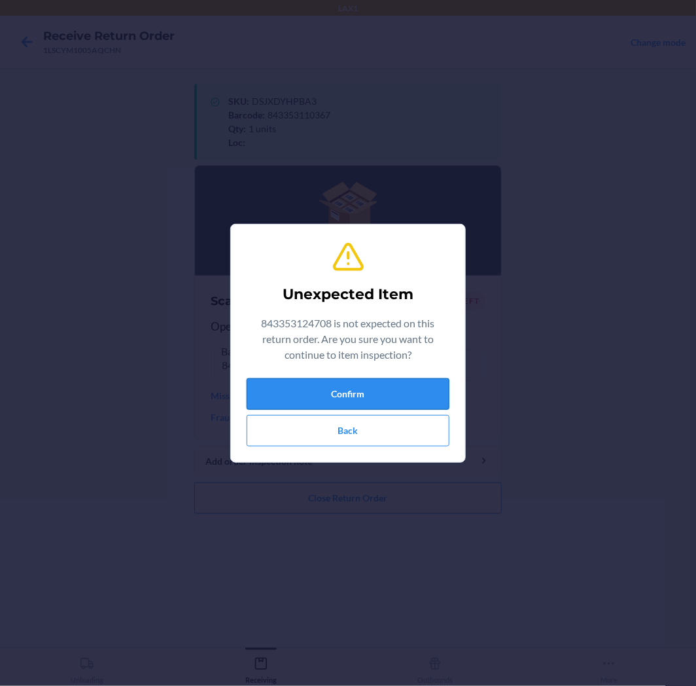
click at [284, 397] on button "Confirm" at bounding box center [348, 393] width 203 height 31
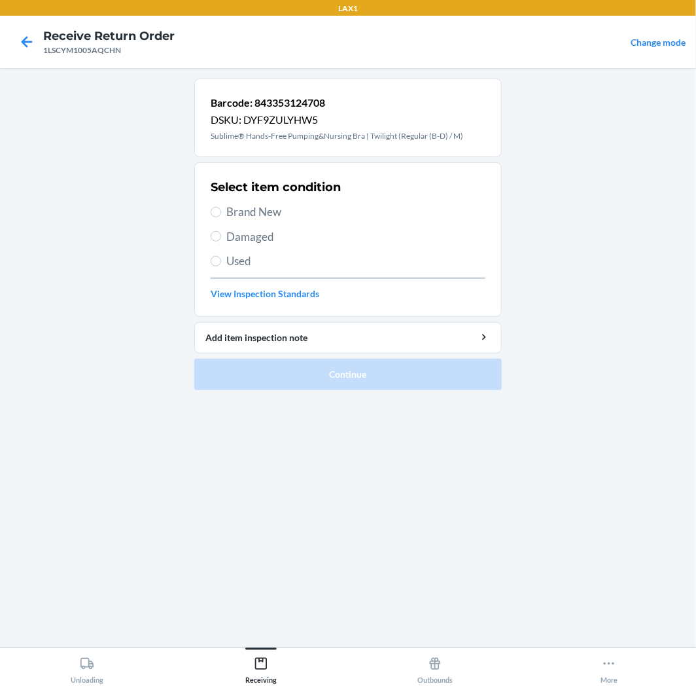
click at [239, 212] on span "Brand New" at bounding box center [355, 211] width 259 height 17
click at [221, 212] on input "Brand New" at bounding box center [216, 212] width 10 height 10
radio input "true"
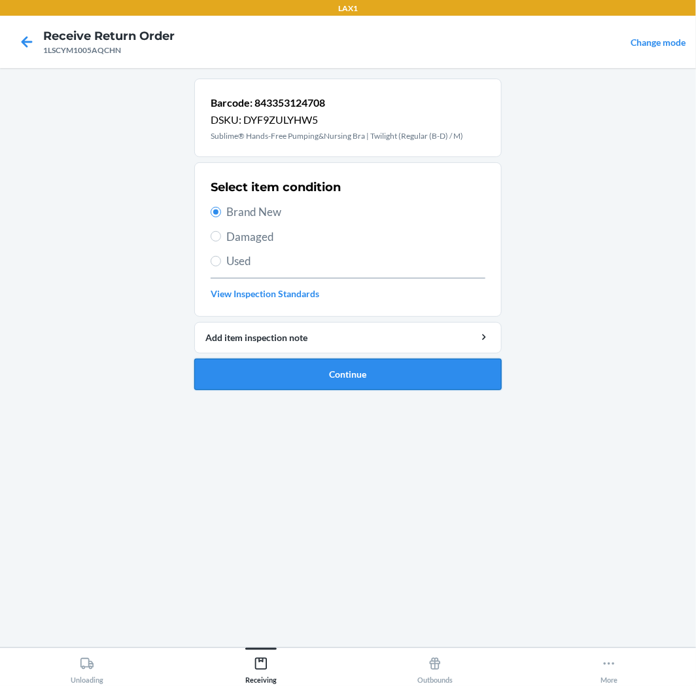
click at [224, 381] on button "Continue" at bounding box center [347, 374] width 307 height 31
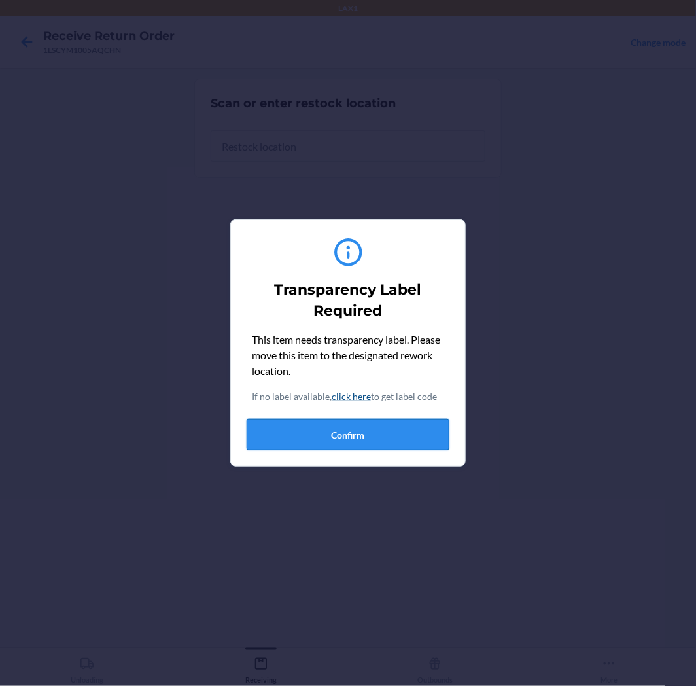
click at [286, 430] on button "Confirm" at bounding box center [348, 434] width 203 height 31
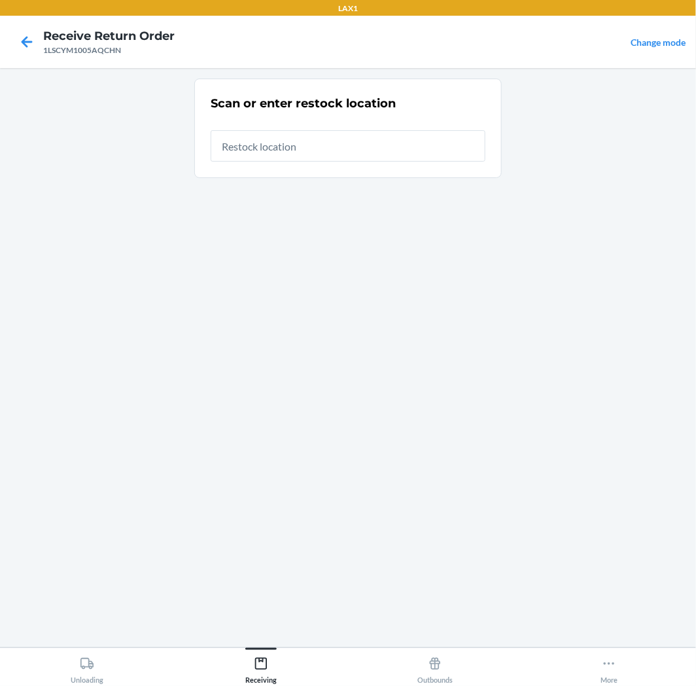
type input "RTCART005"
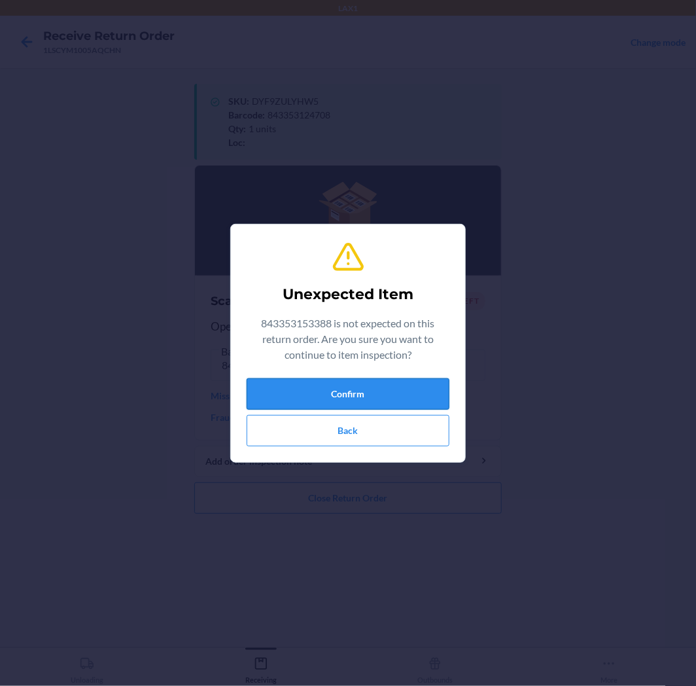
click at [372, 402] on button "Confirm" at bounding box center [348, 393] width 203 height 31
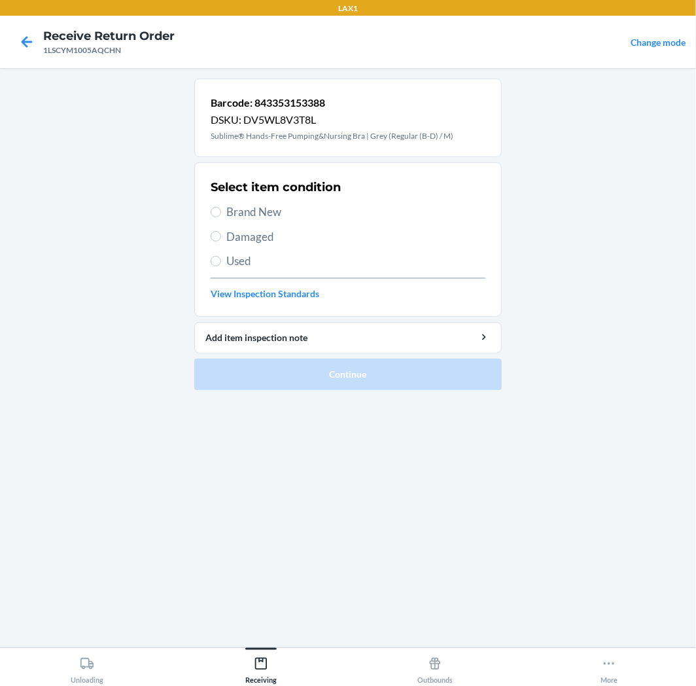
click at [262, 200] on div "Select item condition Brand New Damaged Used View Inspection Standards" at bounding box center [348, 240] width 275 height 130
click at [249, 215] on span "Brand New" at bounding box center [355, 211] width 259 height 17
click at [221, 215] on input "Brand New" at bounding box center [216, 212] width 10 height 10
radio input "true"
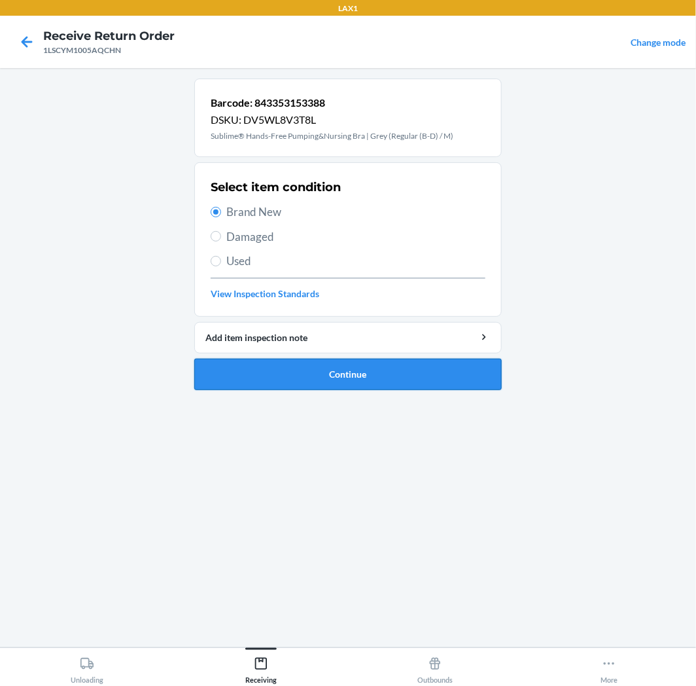
click at [290, 376] on button "Continue" at bounding box center [347, 374] width 307 height 31
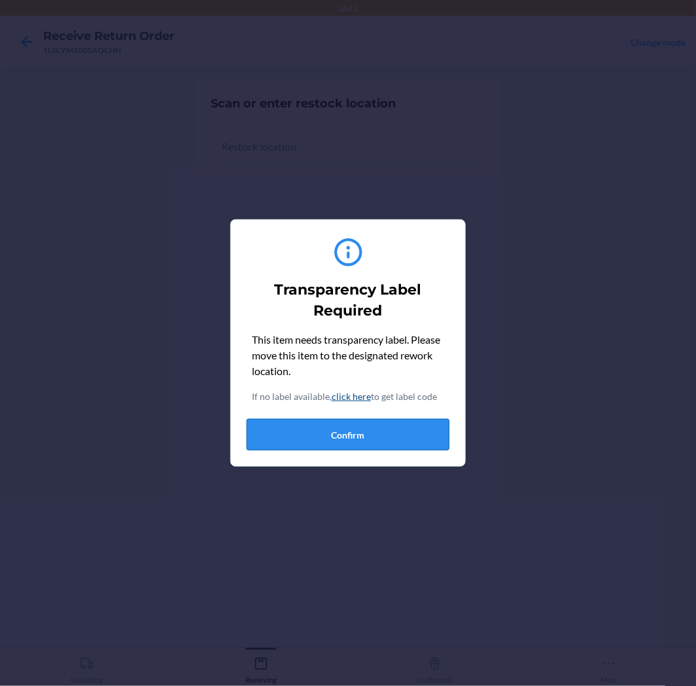
click at [273, 441] on button "Confirm" at bounding box center [348, 434] width 203 height 31
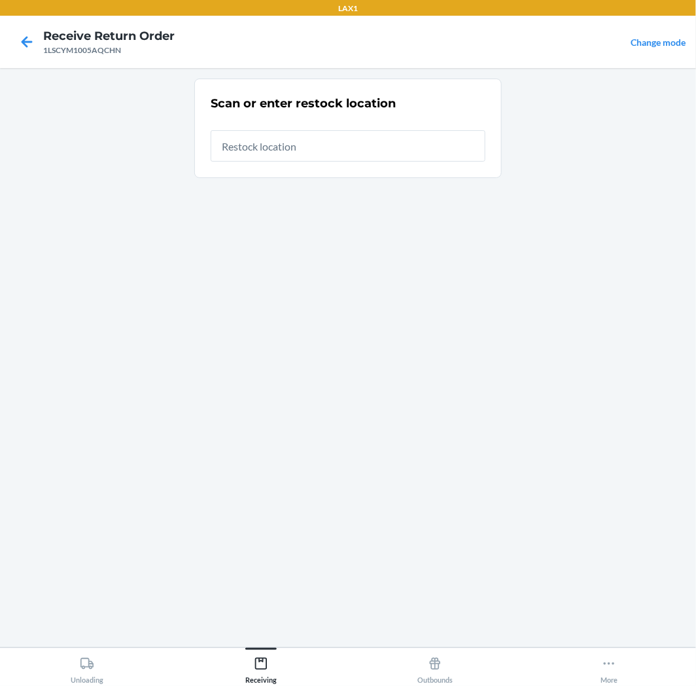
type input "RTCART005"
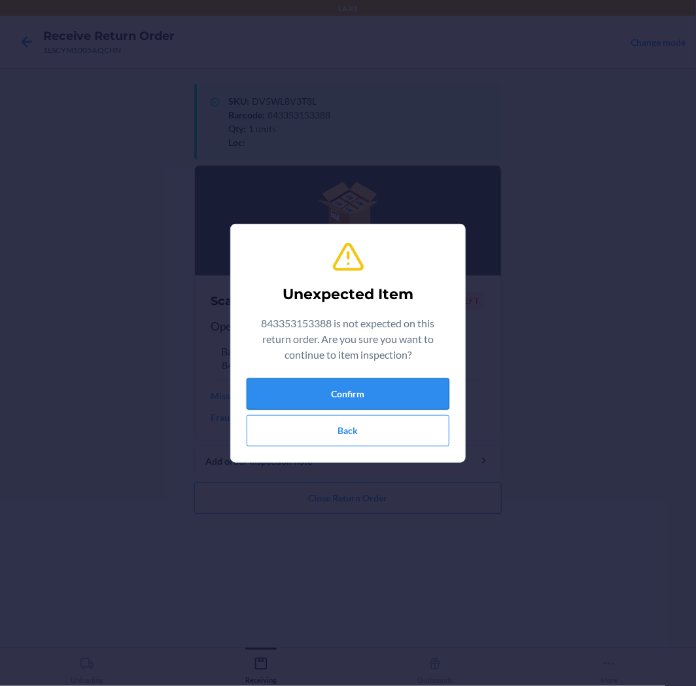
click at [367, 385] on button "Confirm" at bounding box center [348, 393] width 203 height 31
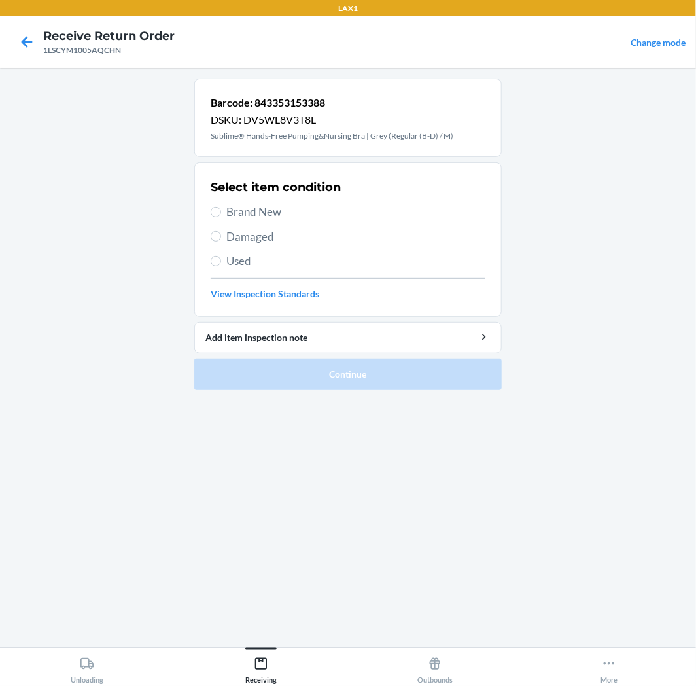
click at [237, 210] on span "Brand New" at bounding box center [355, 211] width 259 height 17
click at [221, 210] on input "Brand New" at bounding box center [216, 212] width 10 height 10
radio input "true"
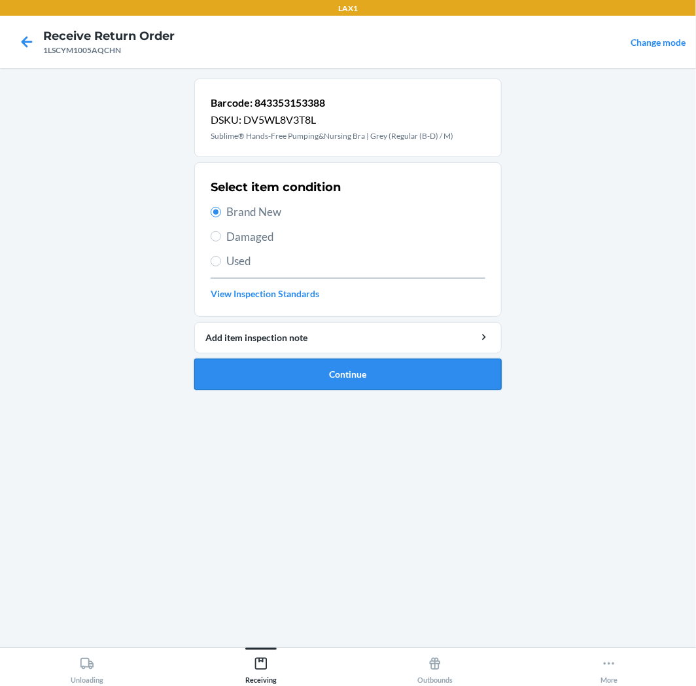
click at [362, 376] on button "Continue" at bounding box center [347, 374] width 307 height 31
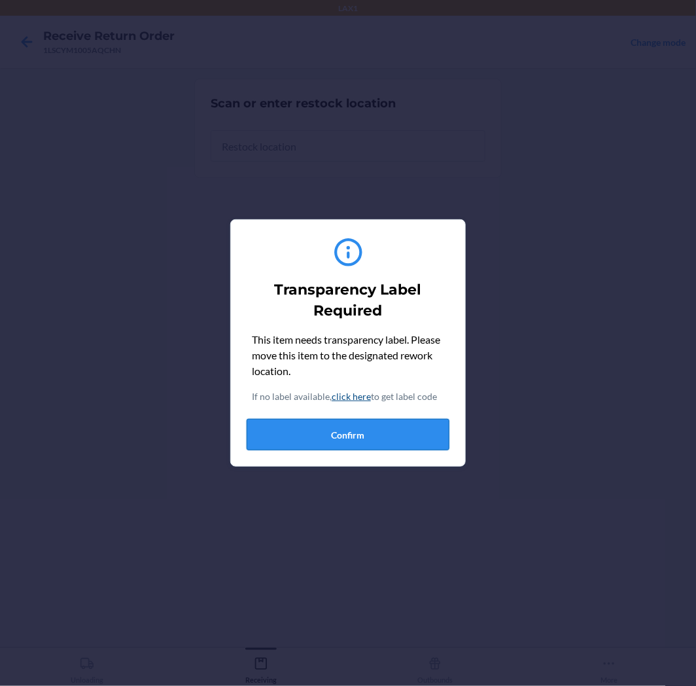
click at [337, 424] on button "Confirm" at bounding box center [348, 434] width 203 height 31
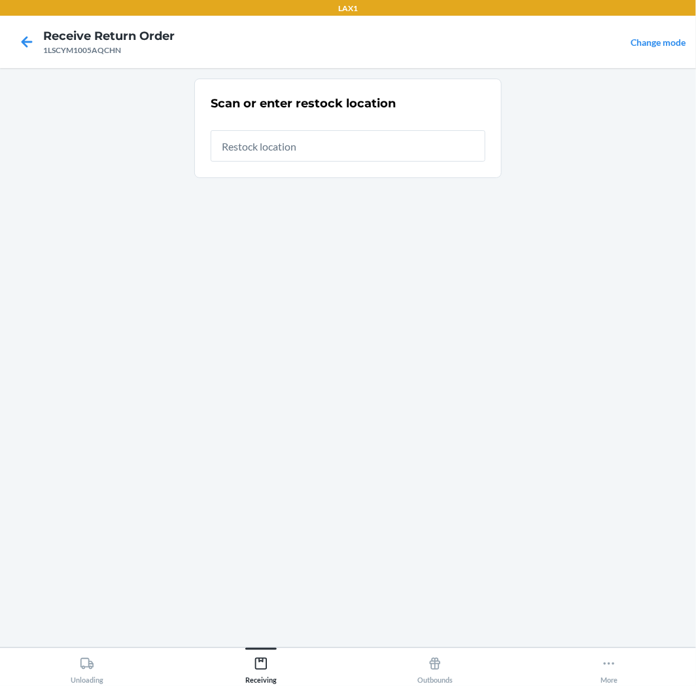
type input "RTCART005"
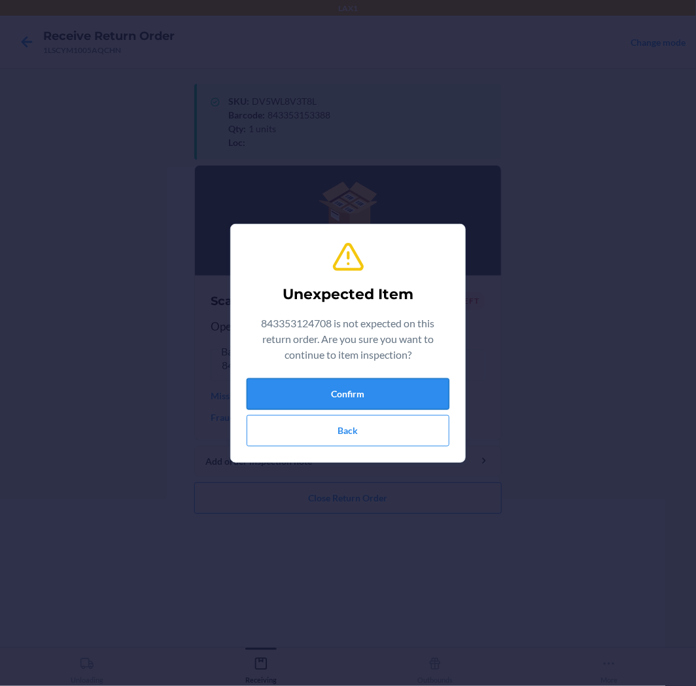
click at [374, 393] on button "Confirm" at bounding box center [348, 393] width 203 height 31
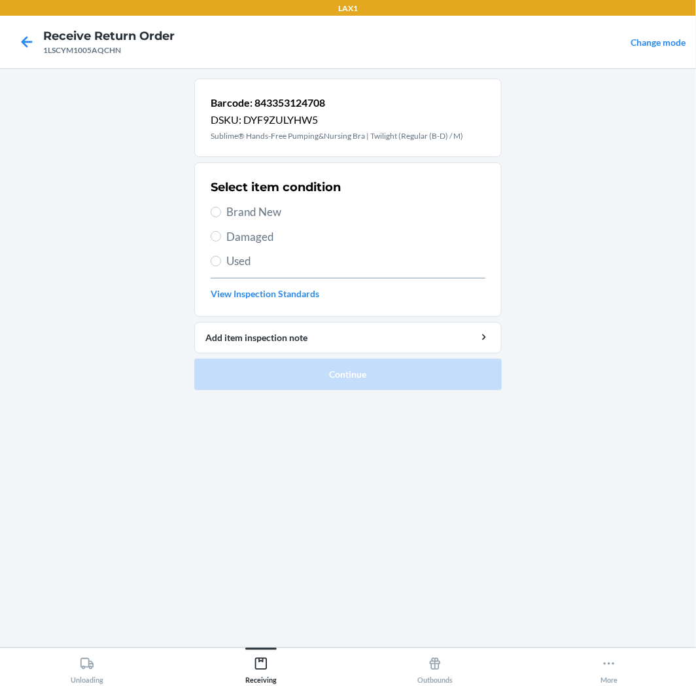
click at [254, 212] on span "Brand New" at bounding box center [355, 211] width 259 height 17
click at [221, 212] on input "Brand New" at bounding box center [216, 212] width 10 height 10
radio input "true"
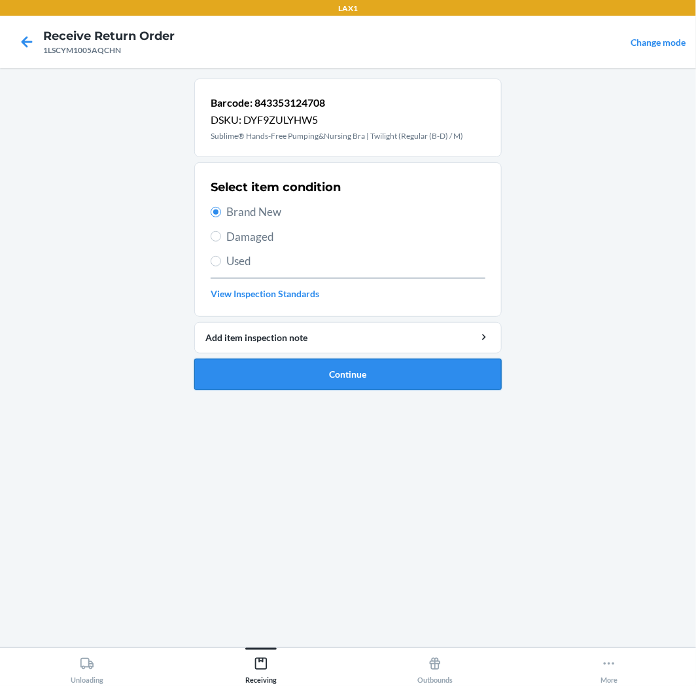
click at [227, 373] on button "Continue" at bounding box center [347, 374] width 307 height 31
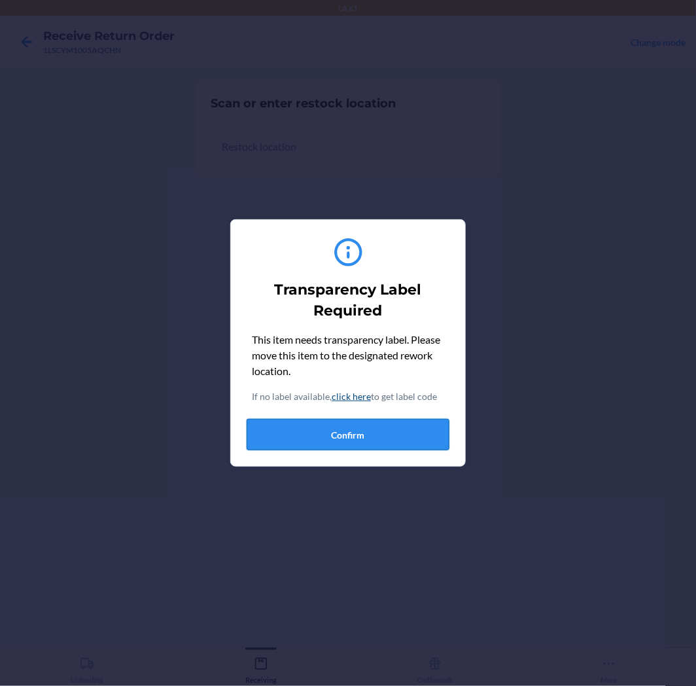
click at [364, 440] on button "Confirm" at bounding box center [348, 434] width 203 height 31
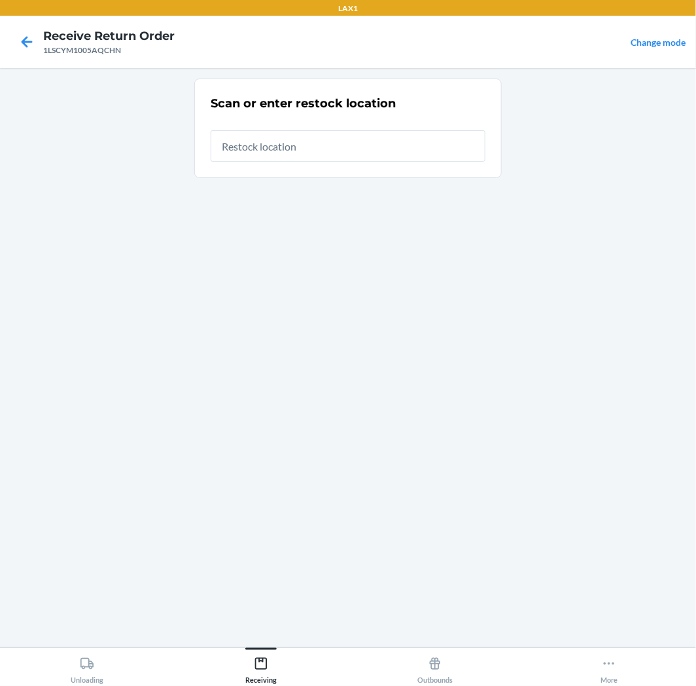
type input "RTCART005"
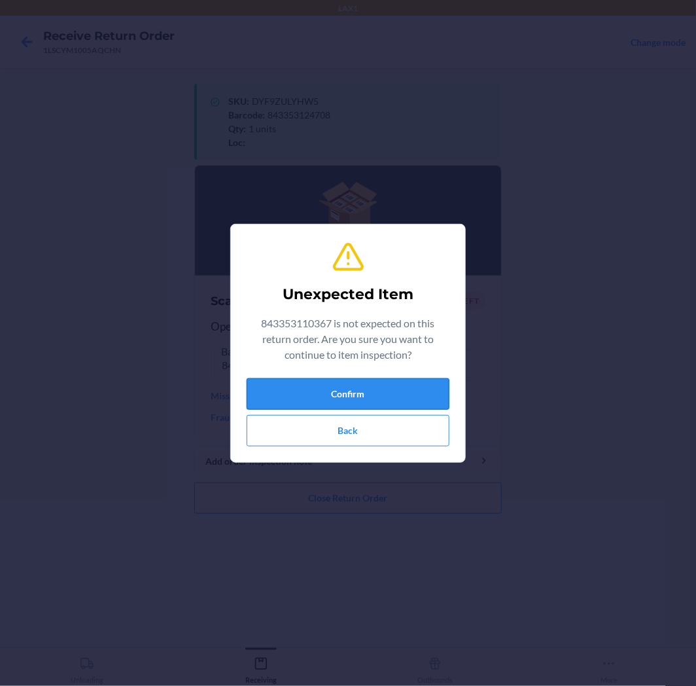
click at [284, 404] on button "Confirm" at bounding box center [348, 393] width 203 height 31
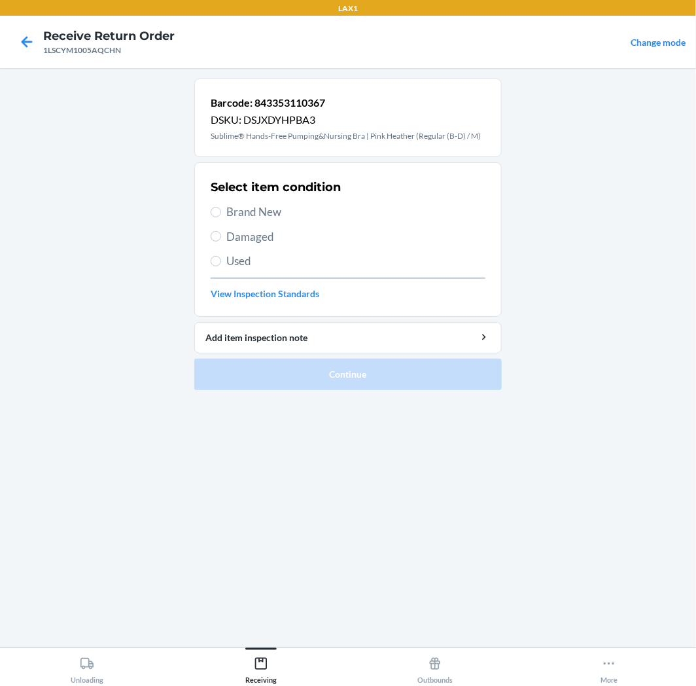
click at [268, 217] on span "Brand New" at bounding box center [355, 211] width 259 height 17
click at [221, 217] on input "Brand New" at bounding box center [216, 212] width 10 height 10
radio input "true"
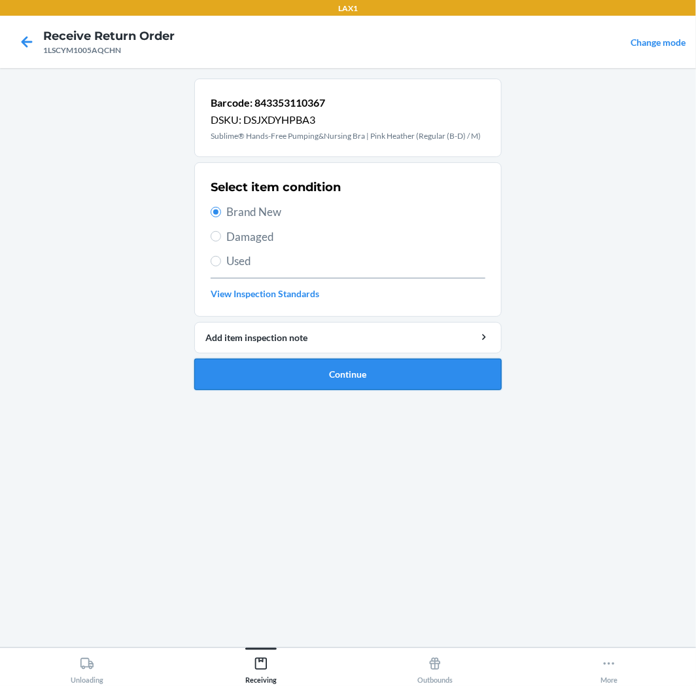
click at [229, 370] on button "Continue" at bounding box center [347, 374] width 307 height 31
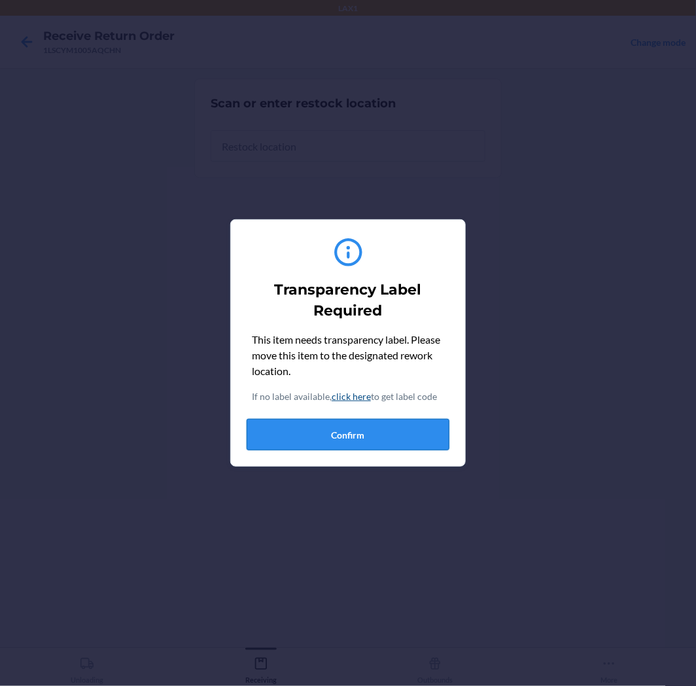
click at [389, 439] on button "Confirm" at bounding box center [348, 434] width 203 height 31
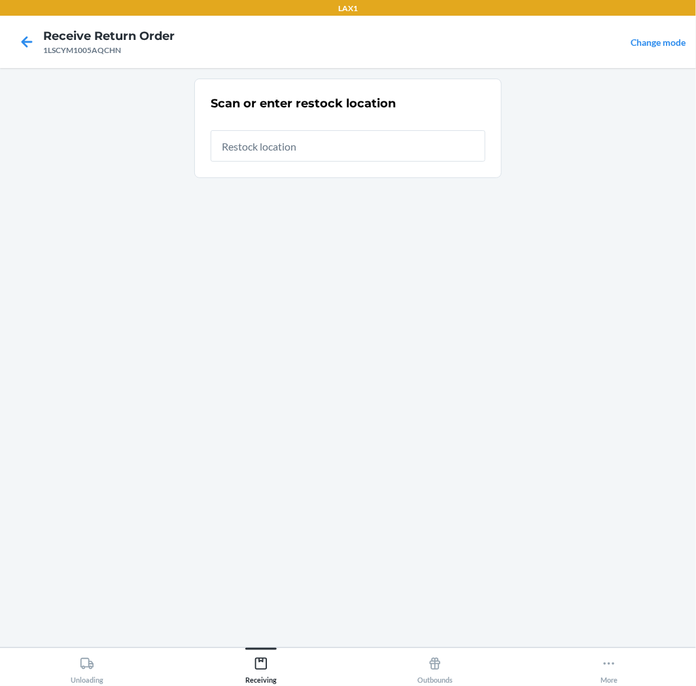
type input "RTCART005"
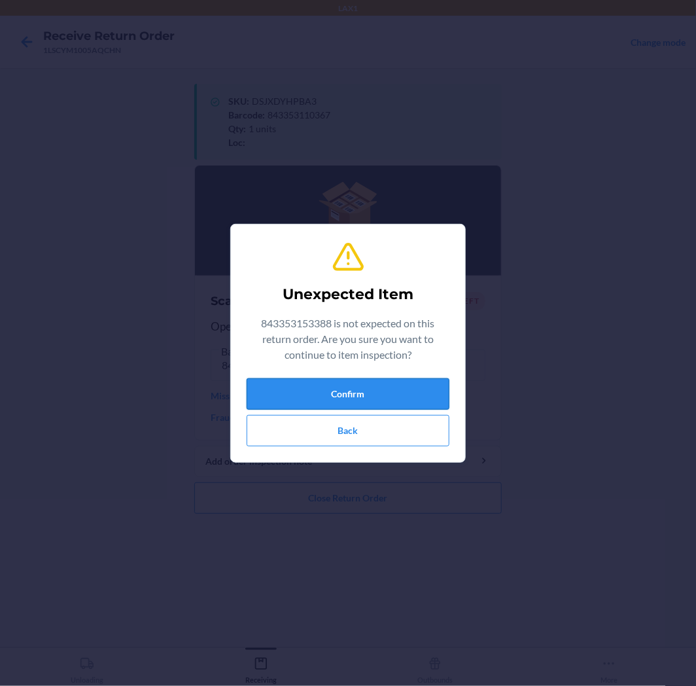
click at [295, 394] on button "Confirm" at bounding box center [348, 393] width 203 height 31
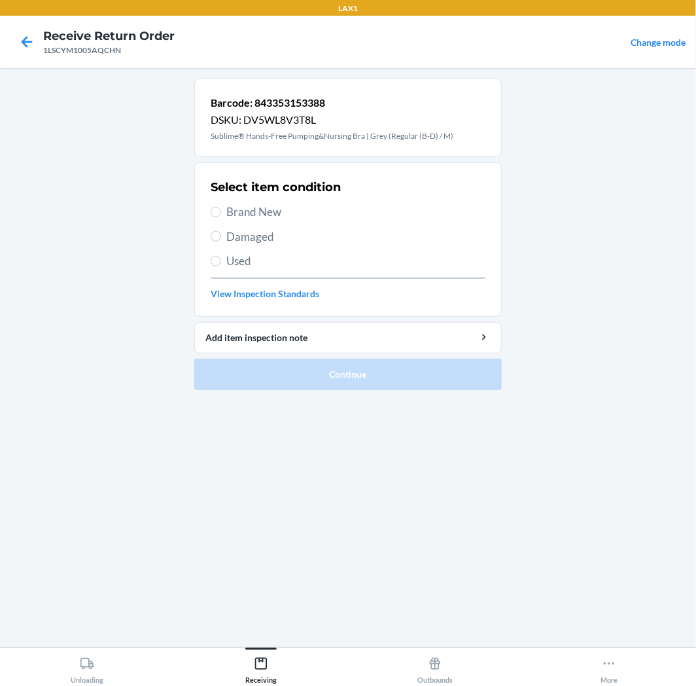
click at [256, 206] on span "Brand New" at bounding box center [355, 211] width 259 height 17
click at [221, 207] on input "Brand New" at bounding box center [216, 212] width 10 height 10
radio input "true"
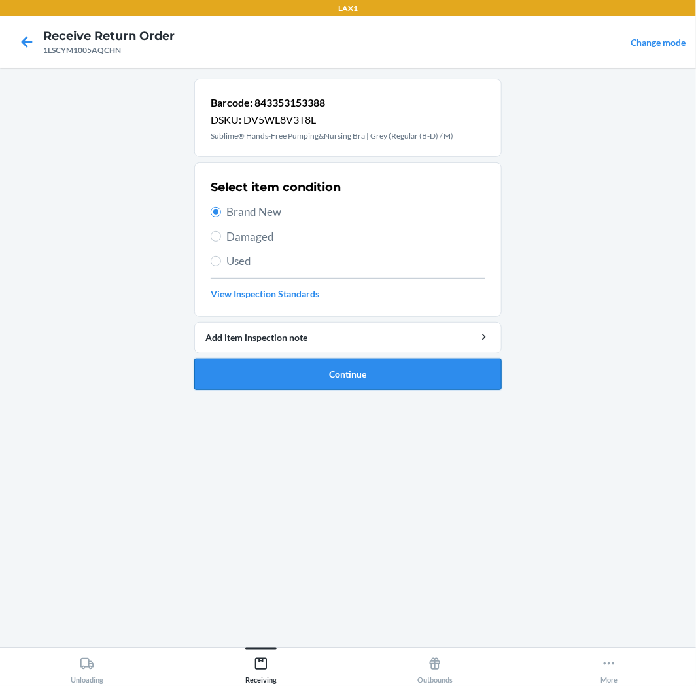
click at [239, 372] on button "Continue" at bounding box center [347, 374] width 307 height 31
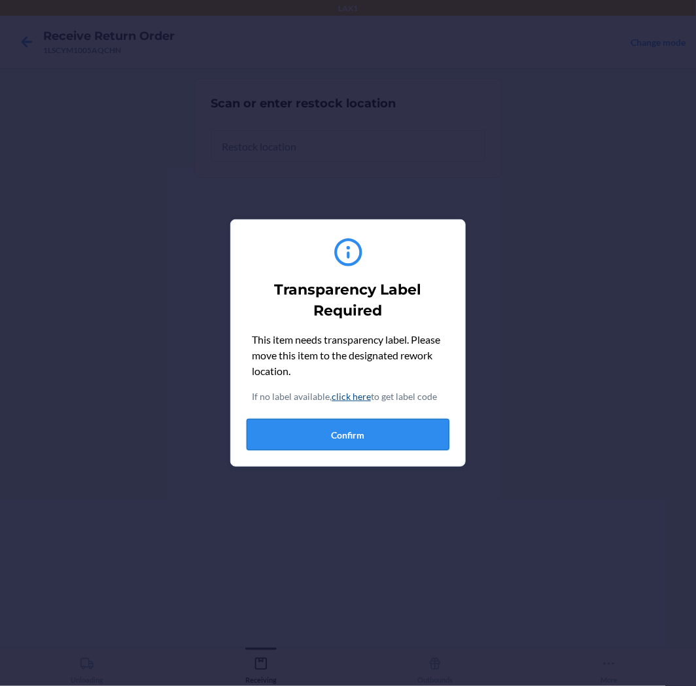
click at [336, 440] on button "Confirm" at bounding box center [348, 434] width 203 height 31
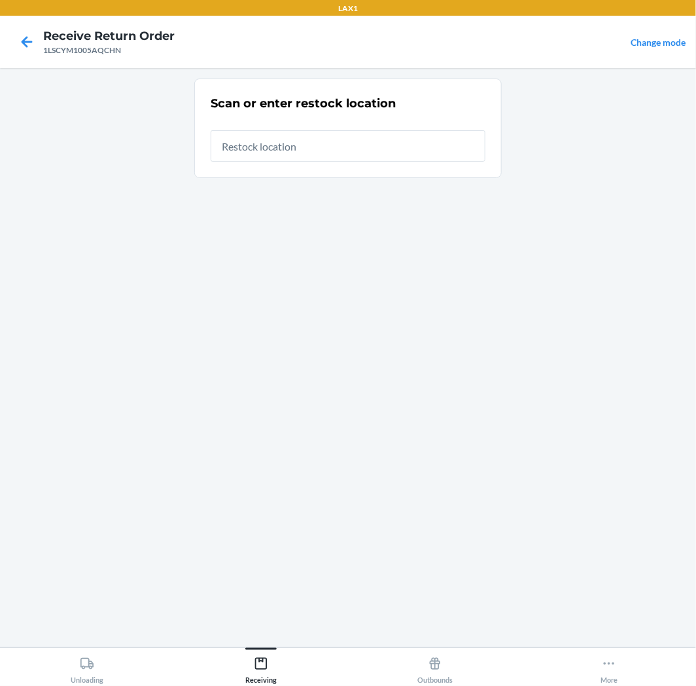
type input "RTCART005"
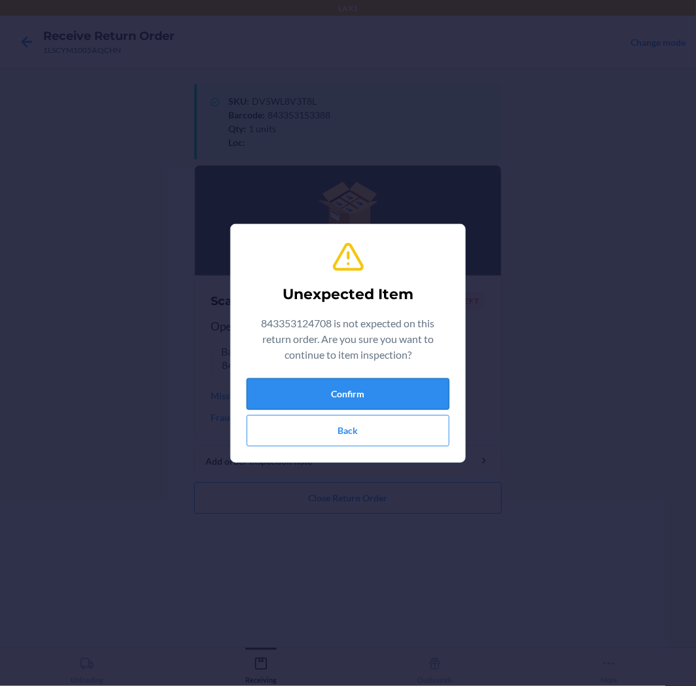
click at [352, 391] on button "Confirm" at bounding box center [348, 393] width 203 height 31
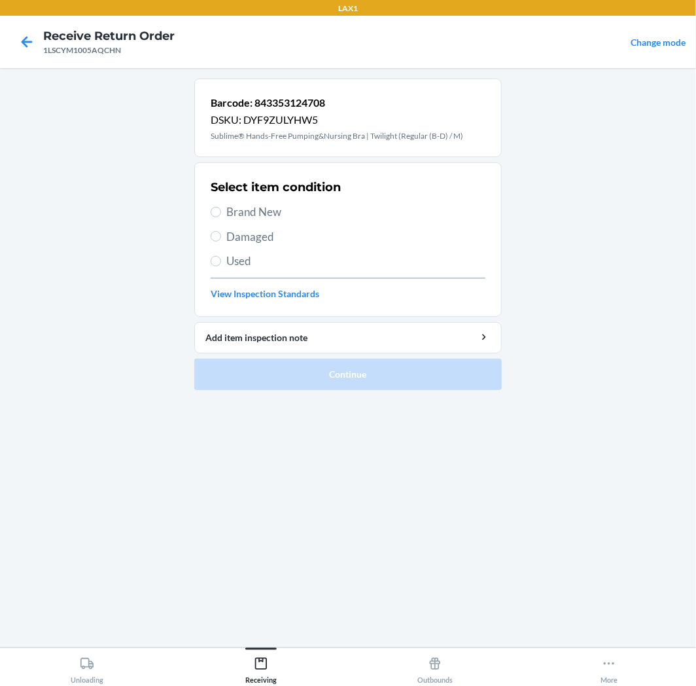
click at [254, 209] on span "Brand New" at bounding box center [355, 211] width 259 height 17
click at [221, 209] on input "Brand New" at bounding box center [216, 212] width 10 height 10
radio input "true"
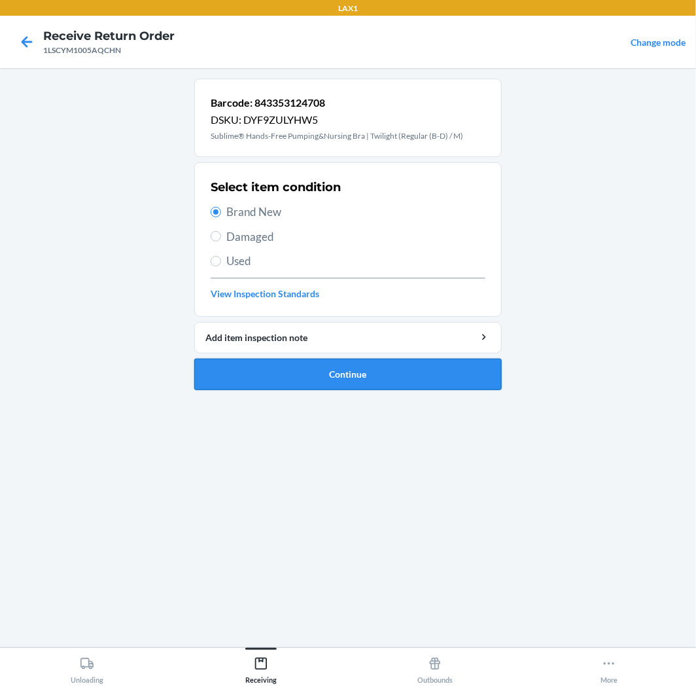
click at [262, 377] on button "Continue" at bounding box center [347, 374] width 307 height 31
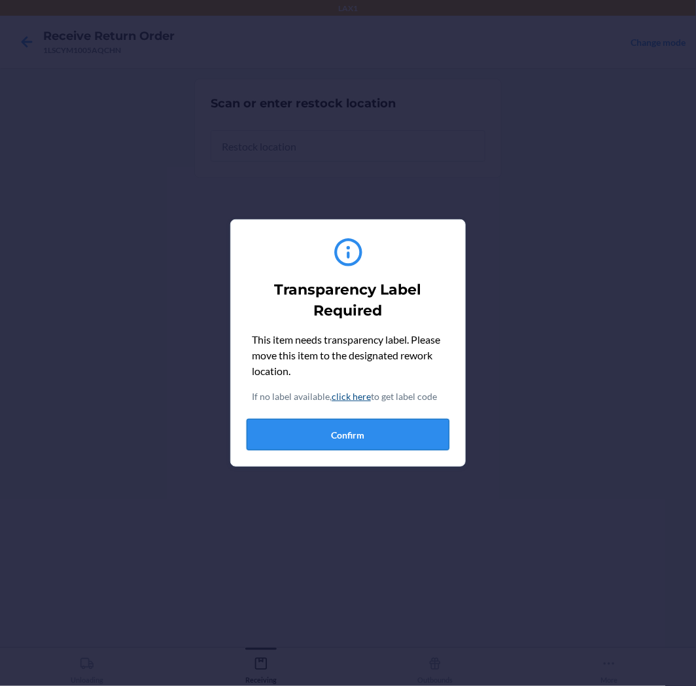
click at [377, 434] on button "Confirm" at bounding box center [348, 434] width 203 height 31
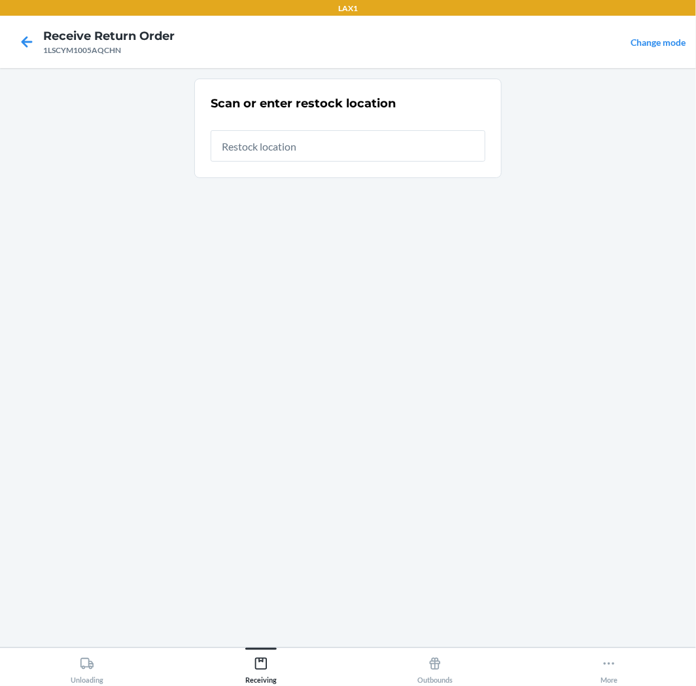
type input "RTCART005"
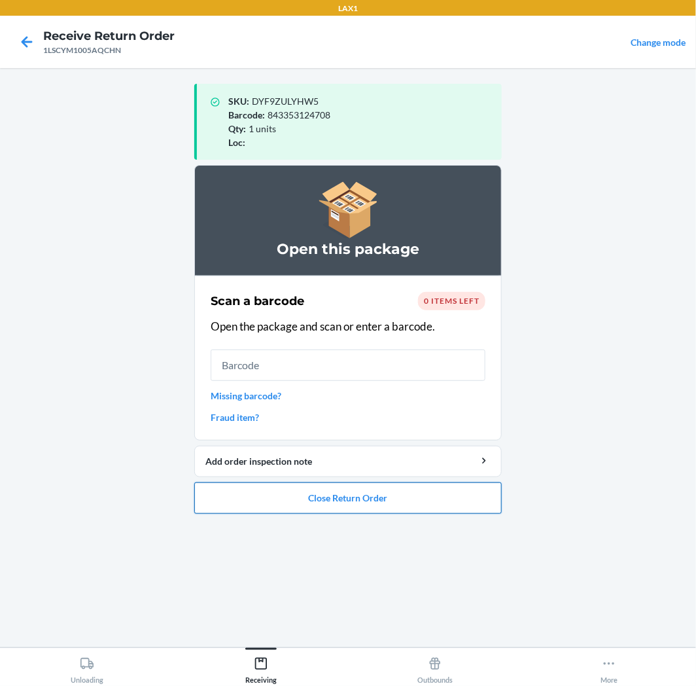
click at [455, 498] on button "Close Return Order" at bounding box center [347, 497] width 307 height 31
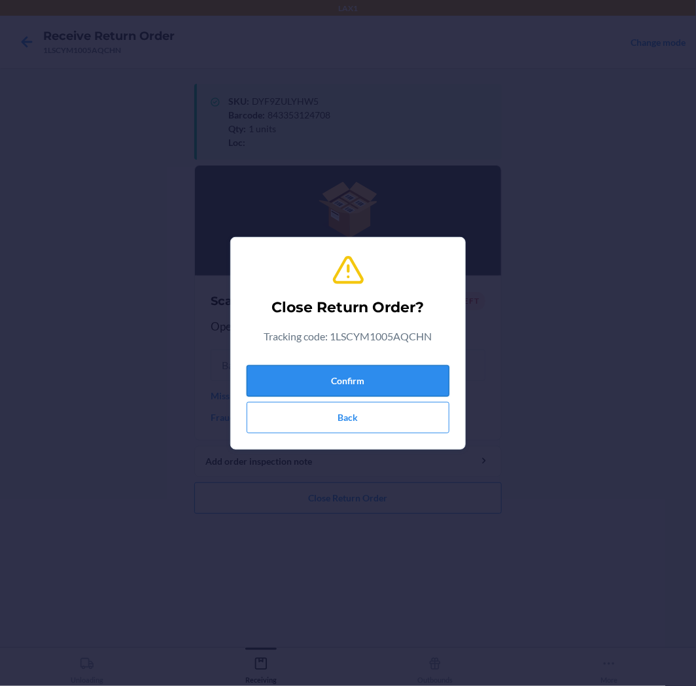
click at [407, 376] on button "Confirm" at bounding box center [348, 380] width 203 height 31
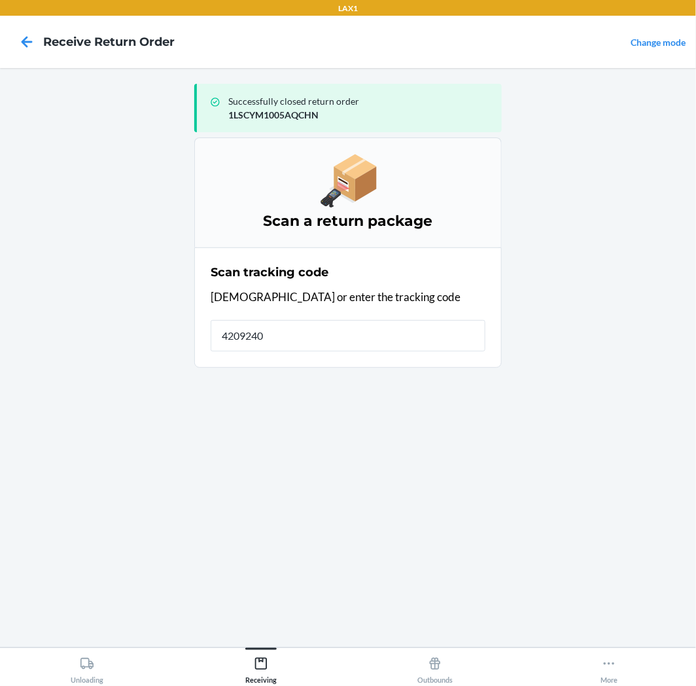
type input "42092408"
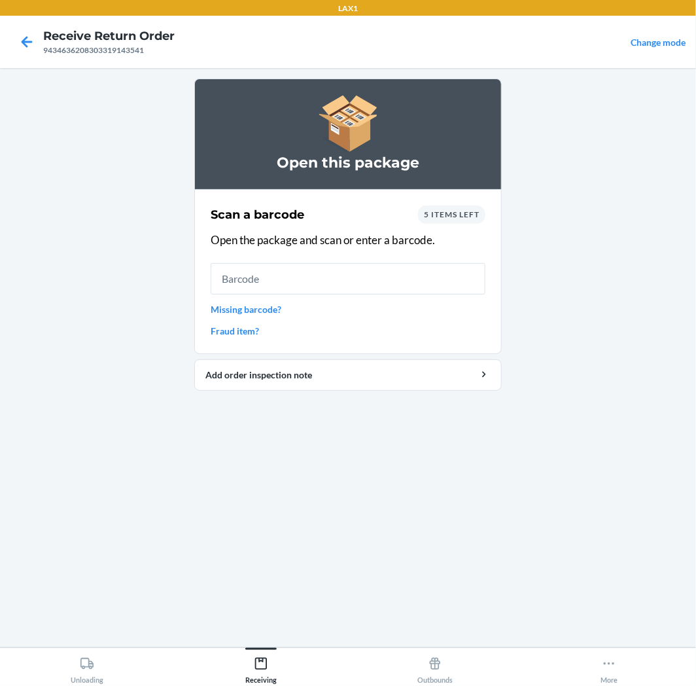
click at [461, 211] on span "5 items left" at bounding box center [452, 214] width 56 height 10
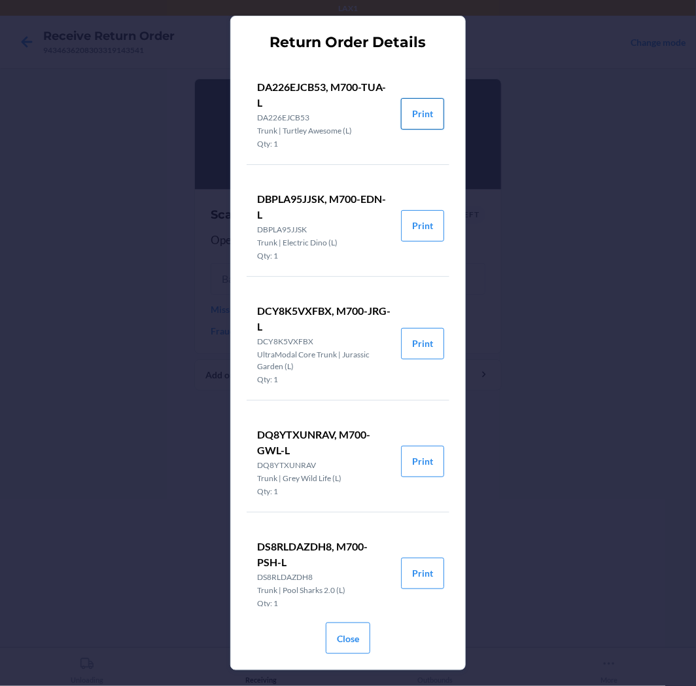
click at [419, 109] on button "Print" at bounding box center [422, 113] width 43 height 31
click at [421, 219] on button "Print" at bounding box center [422, 225] width 43 height 31
click at [402, 348] on button "Print" at bounding box center [422, 343] width 43 height 31
click at [422, 454] on button "Print" at bounding box center [422, 461] width 43 height 31
click at [410, 570] on button "Print" at bounding box center [422, 572] width 43 height 31
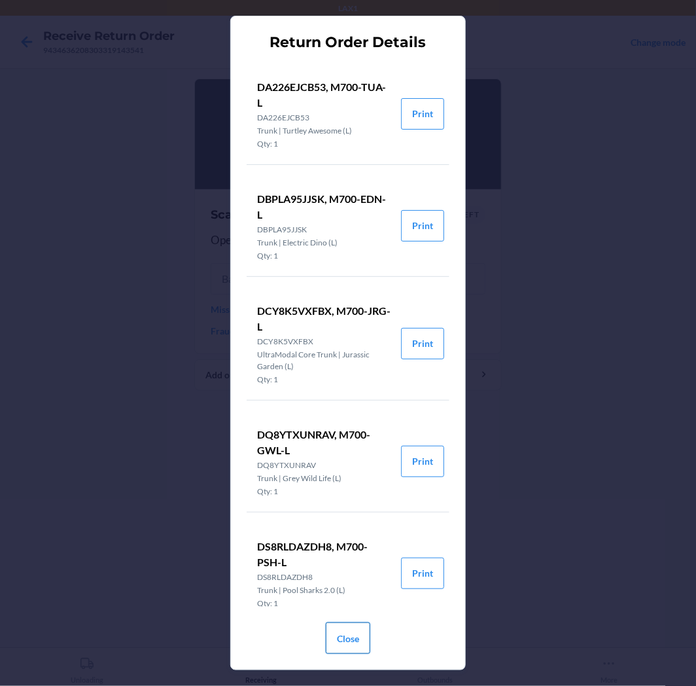
click at [334, 645] on button "Close" at bounding box center [348, 637] width 44 height 31
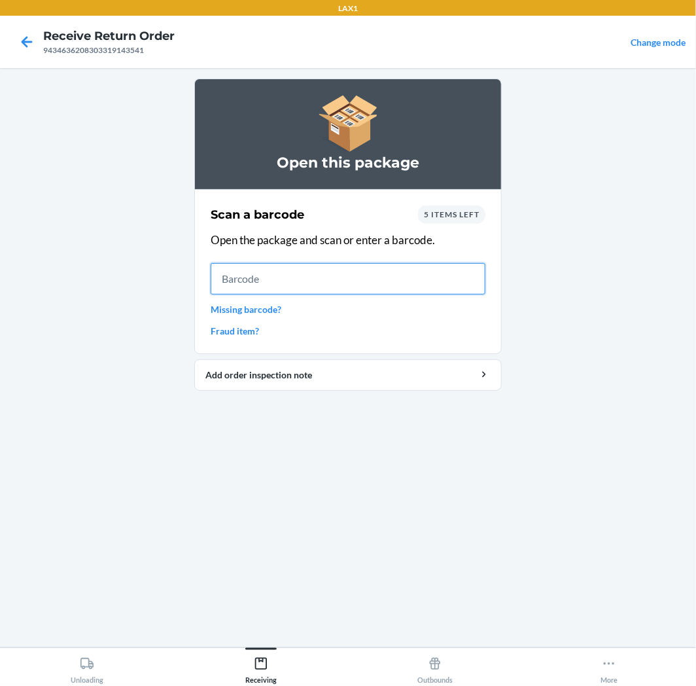
click at [441, 276] on input "text" at bounding box center [348, 278] width 275 height 31
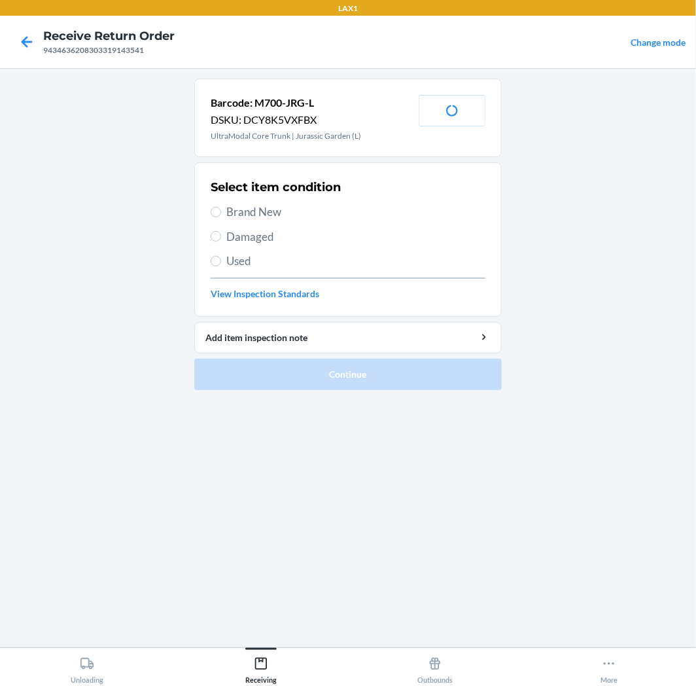
click at [270, 213] on span "Brand New" at bounding box center [355, 211] width 259 height 17
click at [221, 213] on input "Brand New" at bounding box center [216, 212] width 10 height 10
radio input "true"
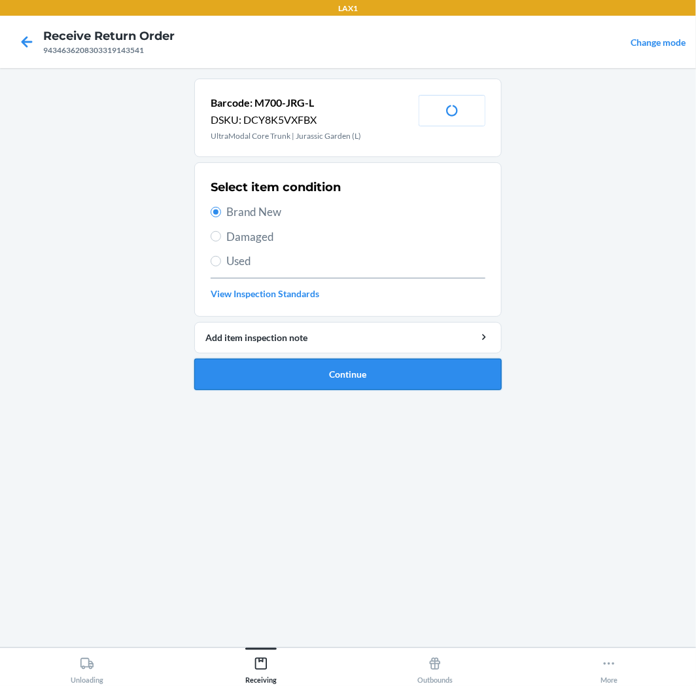
click at [290, 379] on button "Continue" at bounding box center [347, 374] width 307 height 31
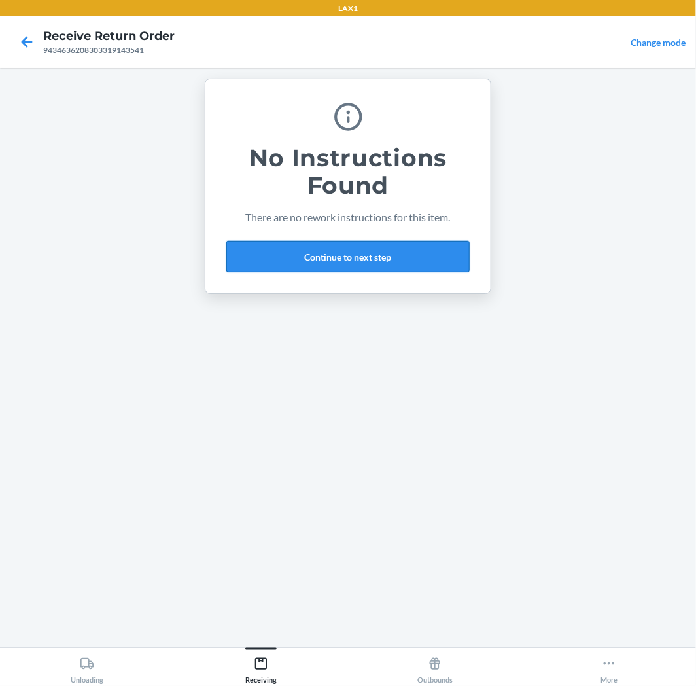
click at [383, 253] on button "Continue to next step" at bounding box center [347, 256] width 243 height 31
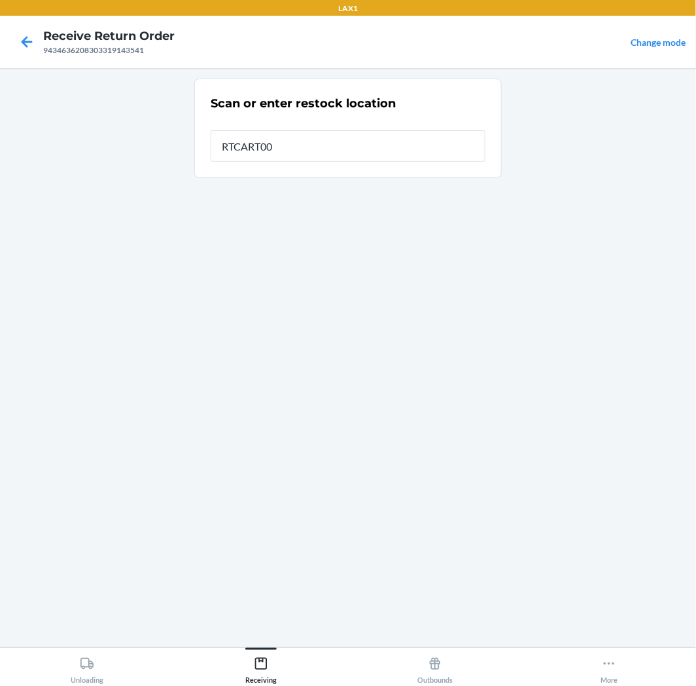
type input "RTCART005"
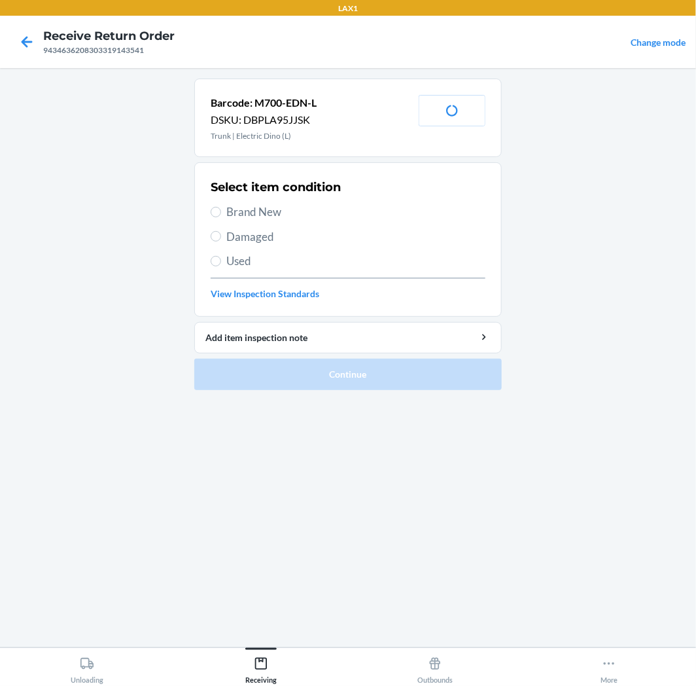
click at [277, 212] on span "Brand New" at bounding box center [355, 211] width 259 height 17
click at [221, 212] on input "Brand New" at bounding box center [216, 212] width 10 height 10
radio input "true"
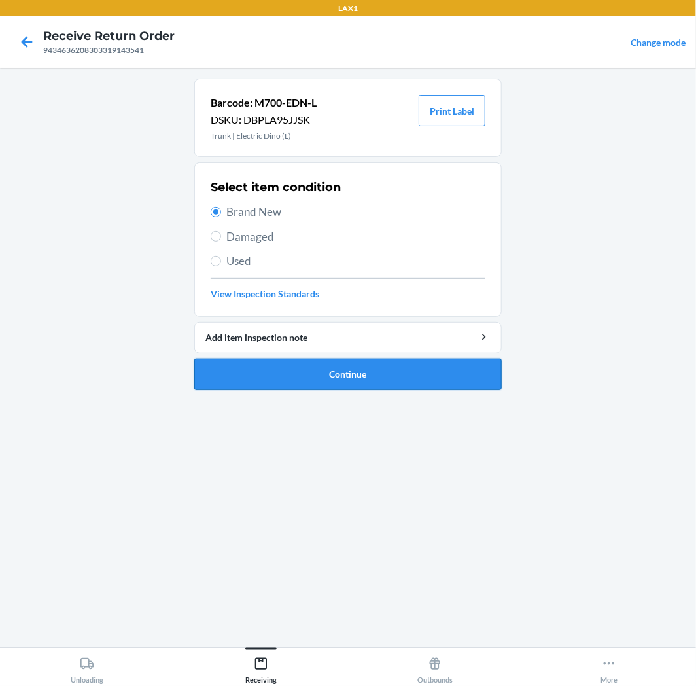
click at [278, 377] on button "Continue" at bounding box center [347, 374] width 307 height 31
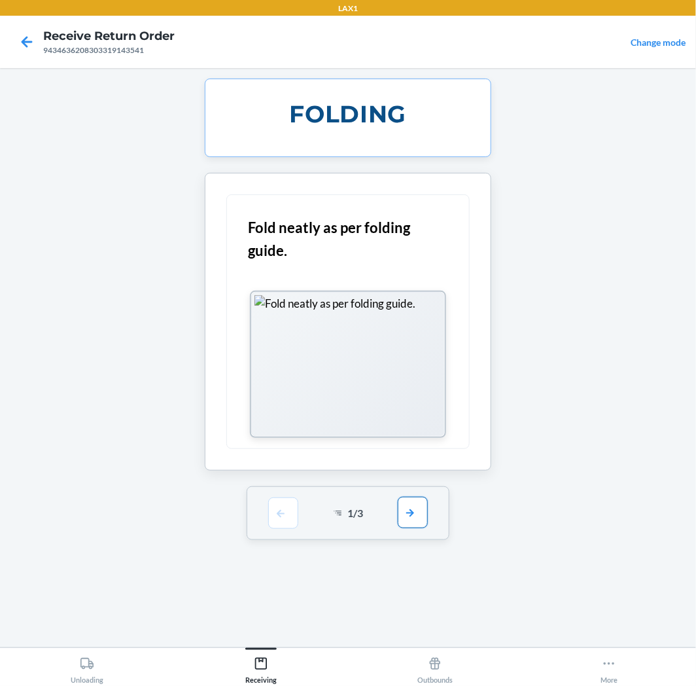
click at [423, 514] on button "button" at bounding box center [413, 512] width 30 height 31
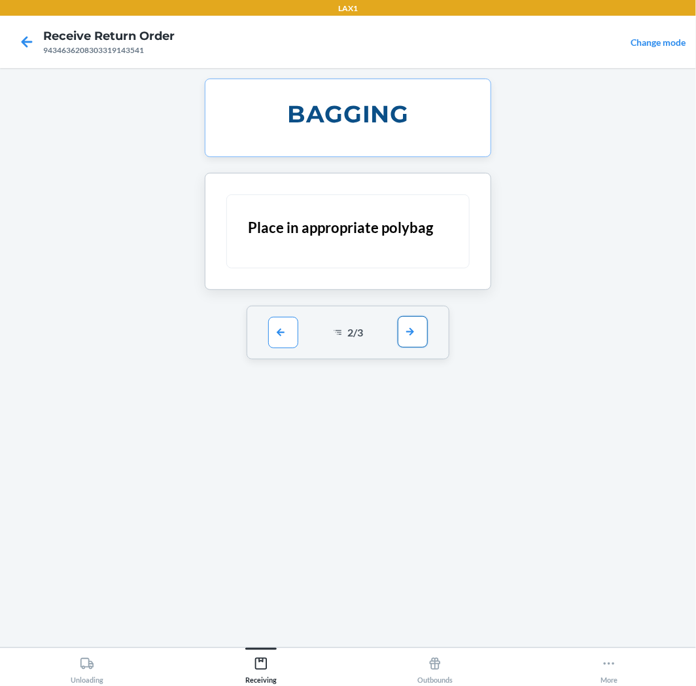
click at [415, 330] on button "button" at bounding box center [413, 331] width 30 height 31
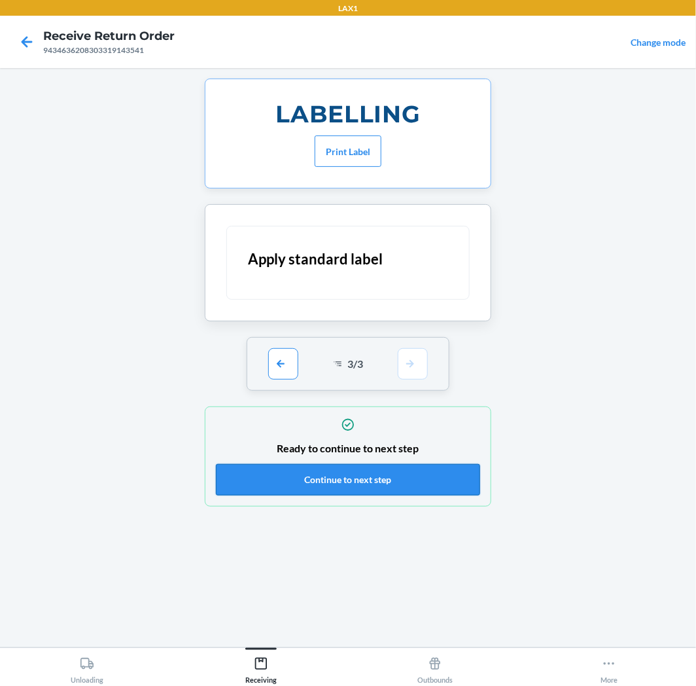
click at [390, 483] on button "Continue to next step" at bounding box center [348, 479] width 264 height 31
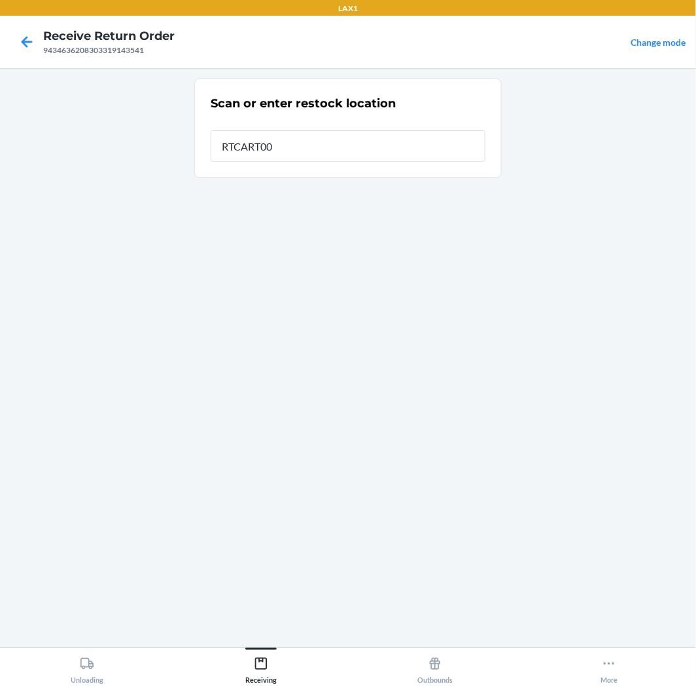
type input "RTCART005"
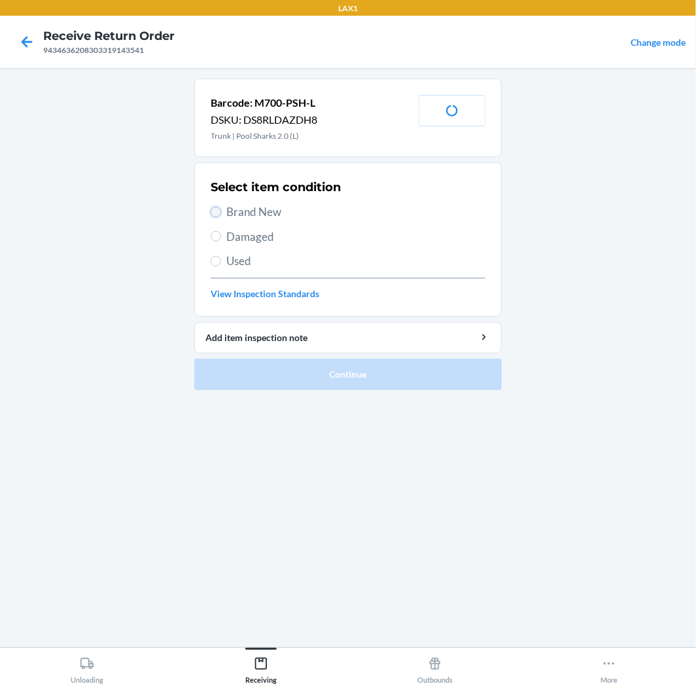
click at [211, 214] on input "Brand New" at bounding box center [216, 212] width 10 height 10
radio input "true"
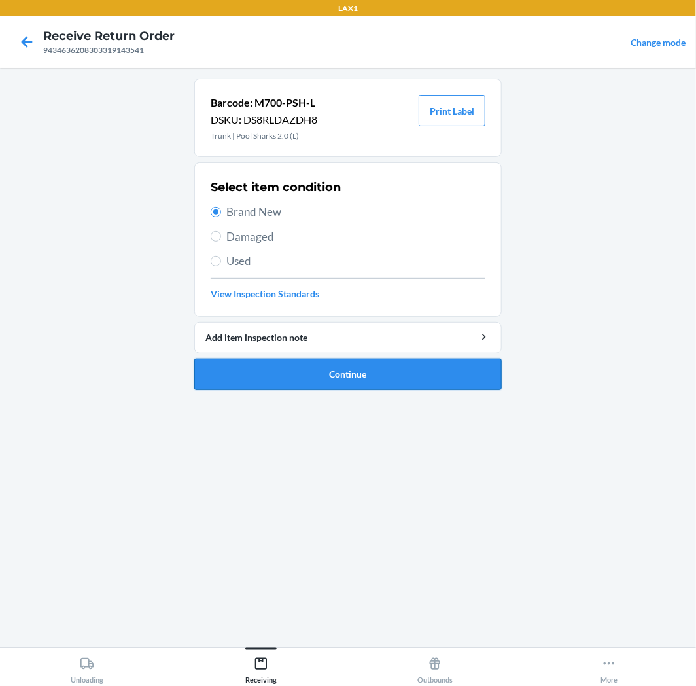
click at [267, 370] on button "Continue" at bounding box center [347, 374] width 307 height 31
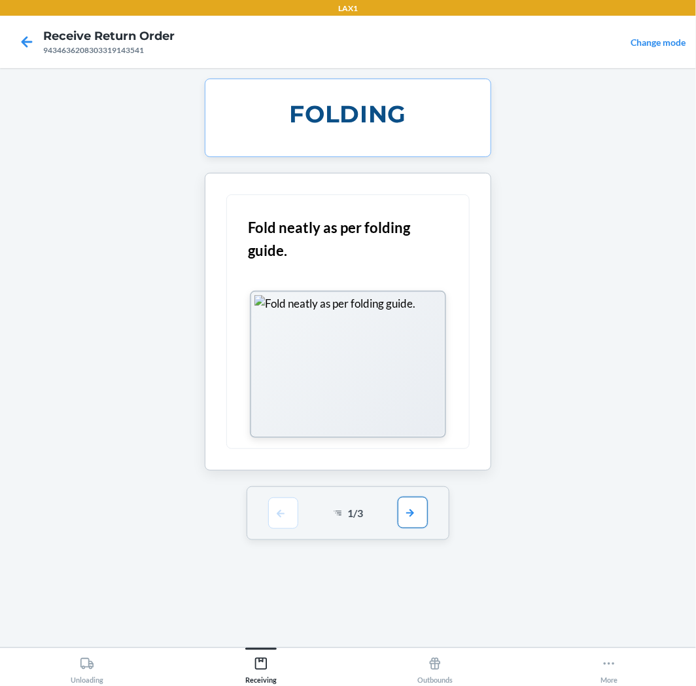
click at [415, 521] on button "button" at bounding box center [413, 512] width 30 height 31
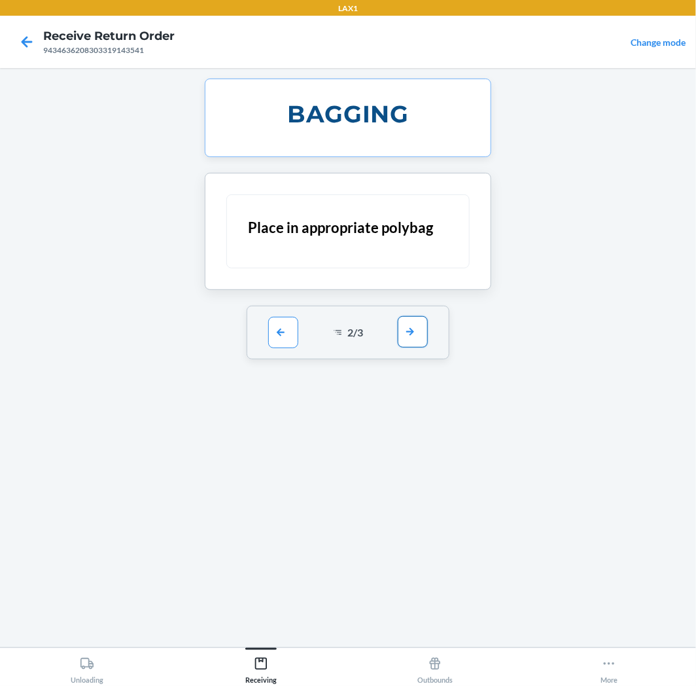
click at [414, 340] on button "button" at bounding box center [413, 331] width 30 height 31
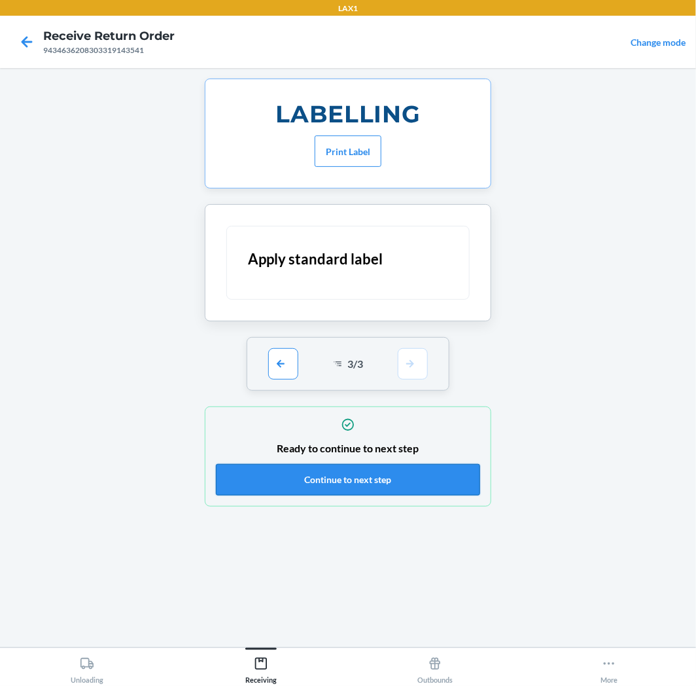
click at [391, 480] on button "Continue to next step" at bounding box center [348, 479] width 264 height 31
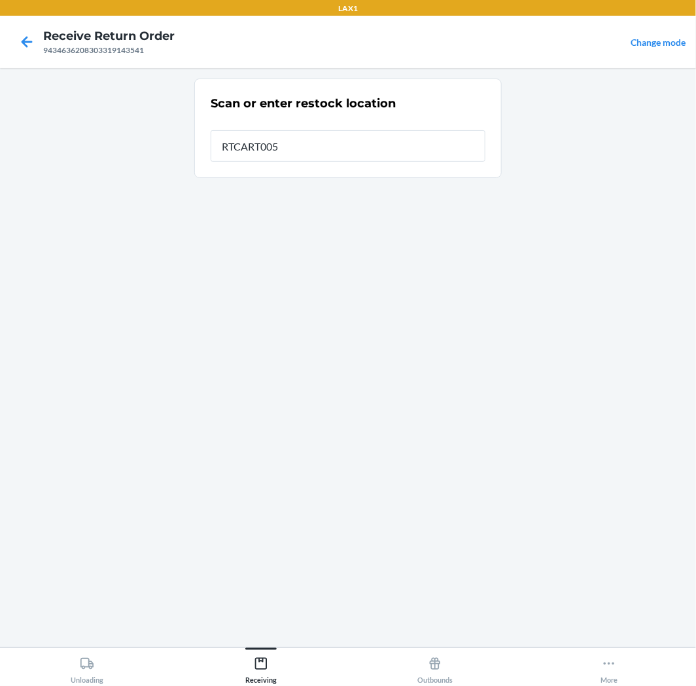
type input "RTCART005"
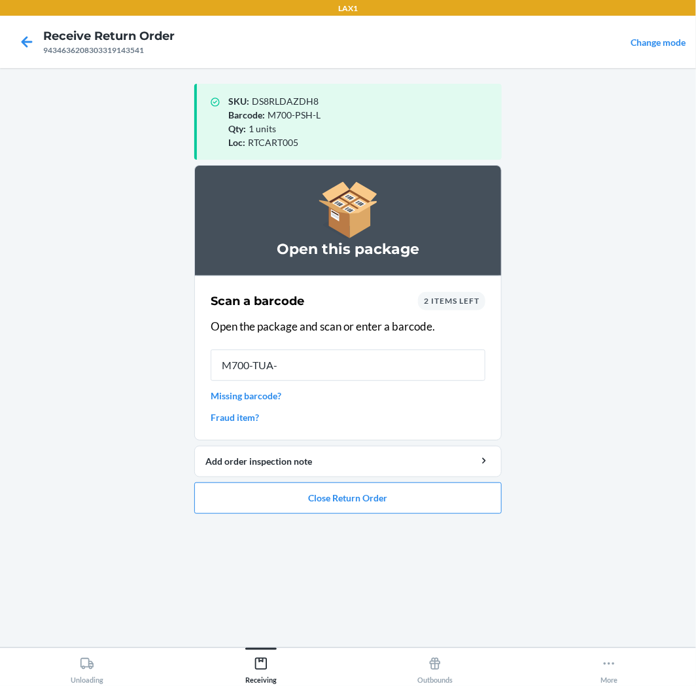
type input "M700-TUA-L"
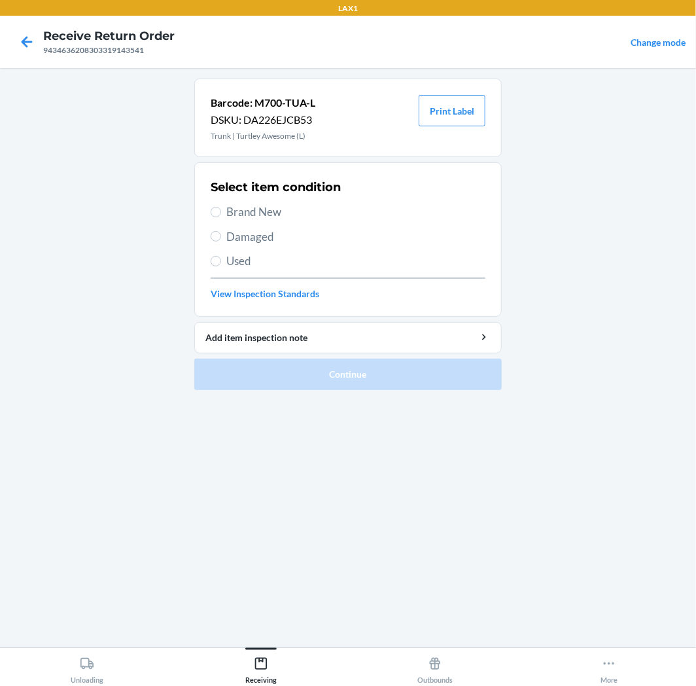
click at [236, 214] on span "Brand New" at bounding box center [355, 211] width 259 height 17
click at [221, 214] on input "Brand New" at bounding box center [216, 212] width 10 height 10
radio input "true"
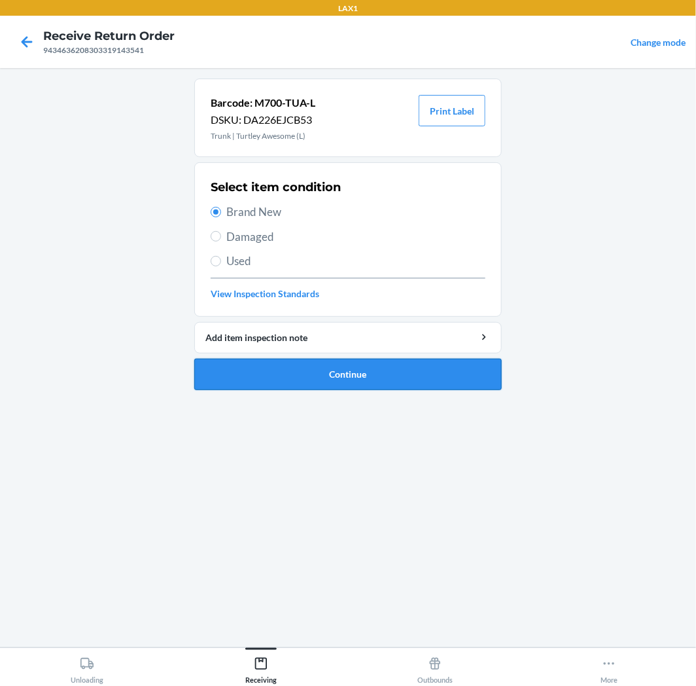
click at [287, 368] on button "Continue" at bounding box center [347, 374] width 307 height 31
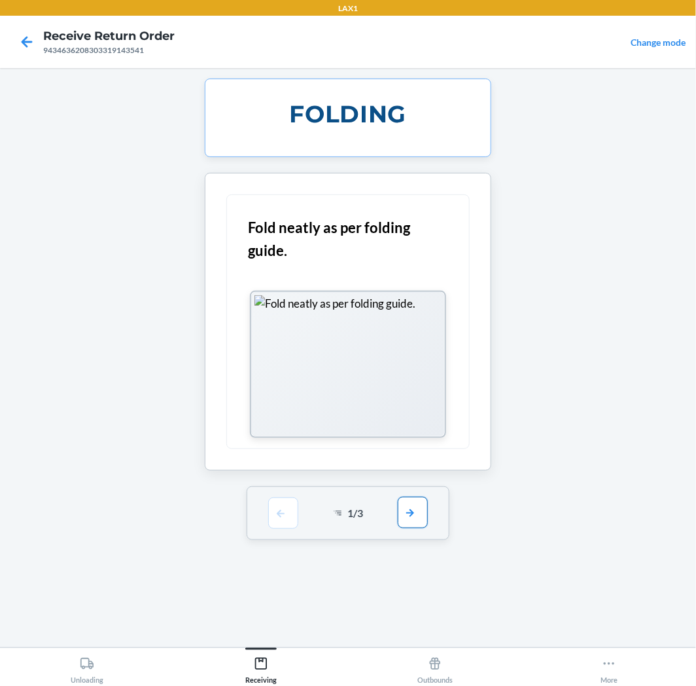
click at [421, 518] on button "button" at bounding box center [413, 512] width 30 height 31
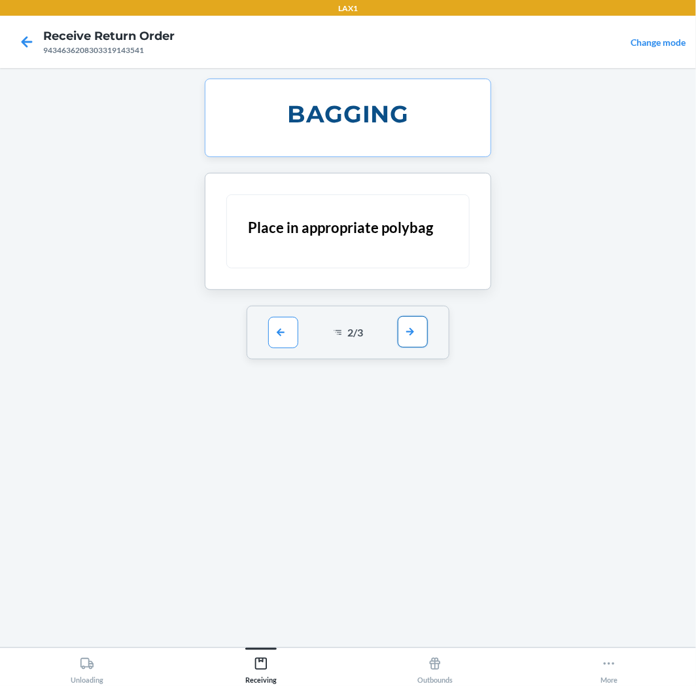
click at [413, 328] on button "button" at bounding box center [413, 331] width 30 height 31
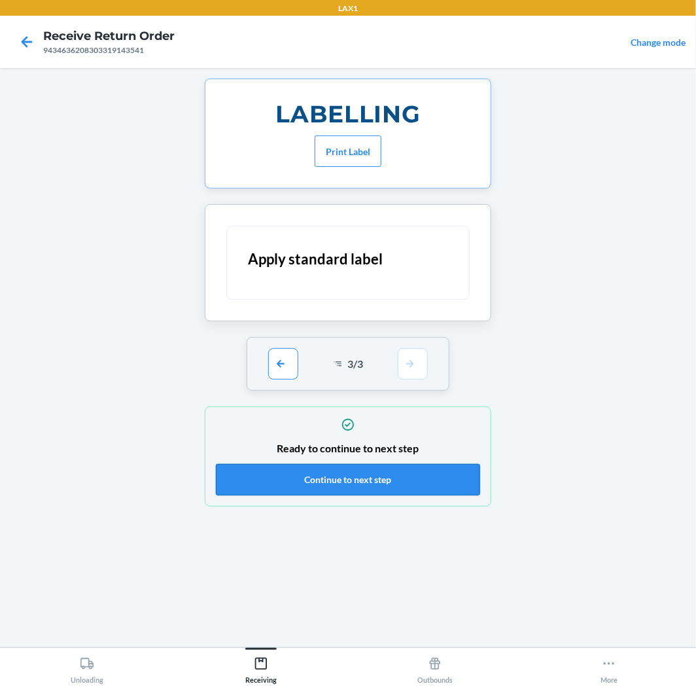
click at [400, 479] on button "Continue to next step" at bounding box center [348, 479] width 264 height 31
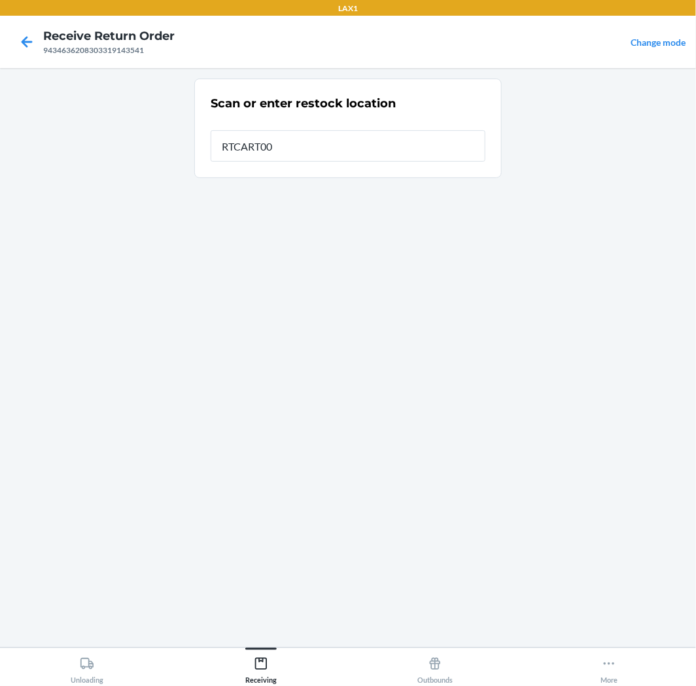
type input "RTCART005"
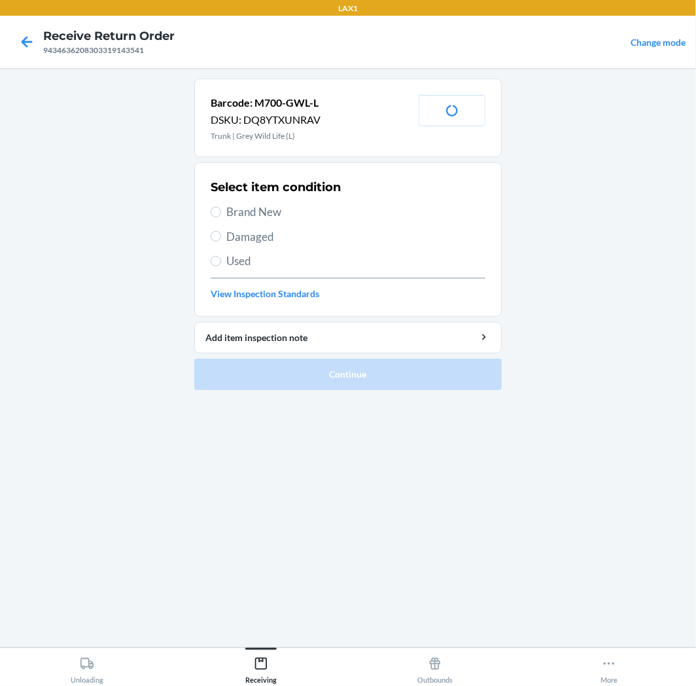
click at [256, 211] on span "Brand New" at bounding box center [355, 211] width 259 height 17
click at [221, 211] on input "Brand New" at bounding box center [216, 212] width 10 height 10
radio input "true"
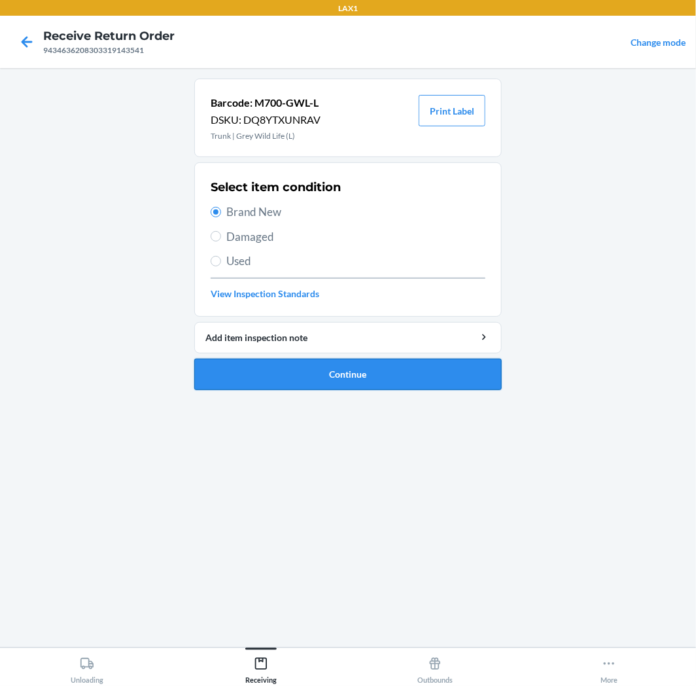
click at [351, 383] on button "Continue" at bounding box center [347, 374] width 307 height 31
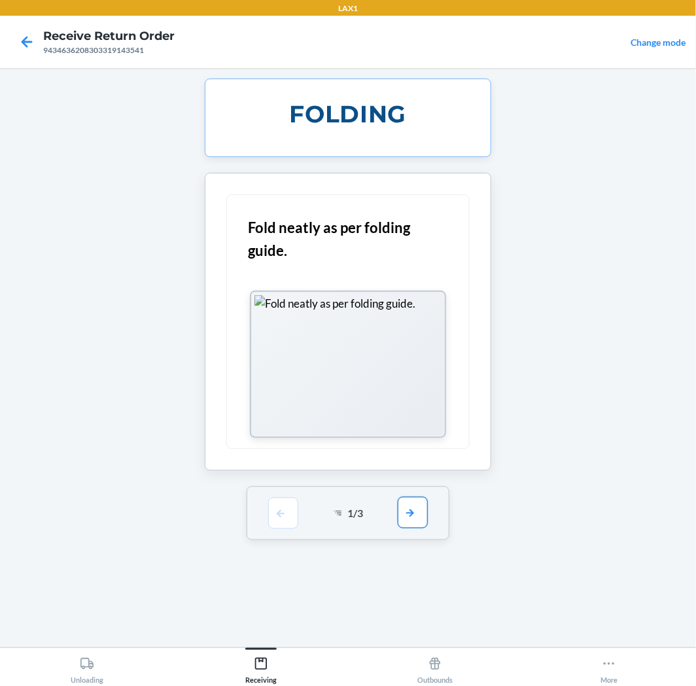
click at [427, 507] on button "button" at bounding box center [413, 512] width 30 height 31
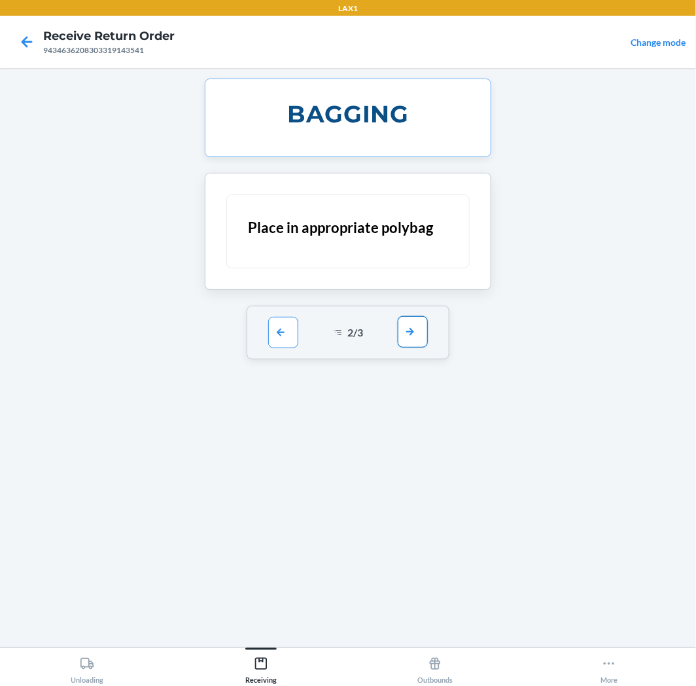
click at [413, 340] on button "button" at bounding box center [413, 331] width 30 height 31
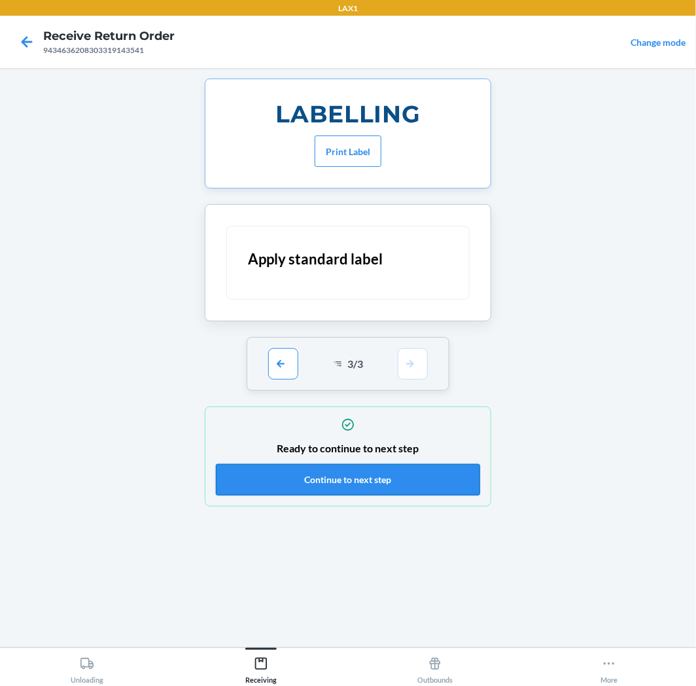
click at [408, 470] on button "Continue to next step" at bounding box center [348, 479] width 264 height 31
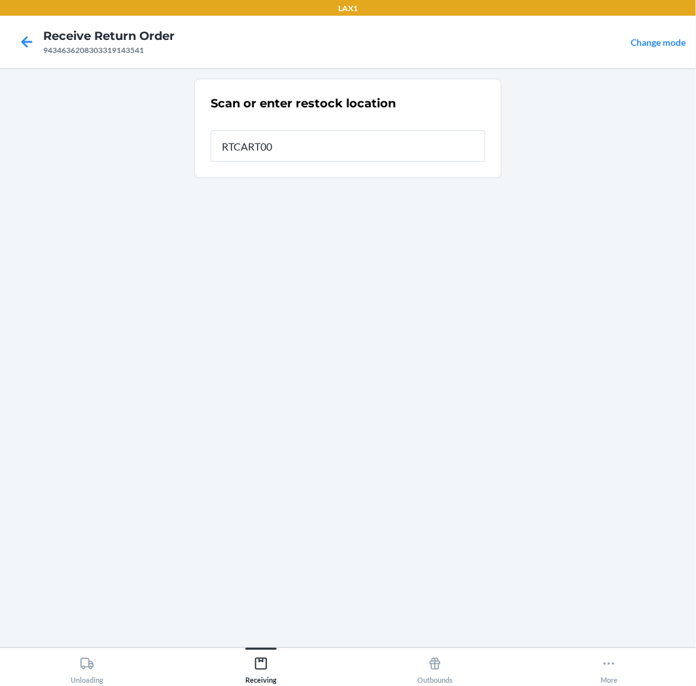
type input "RTCART005"
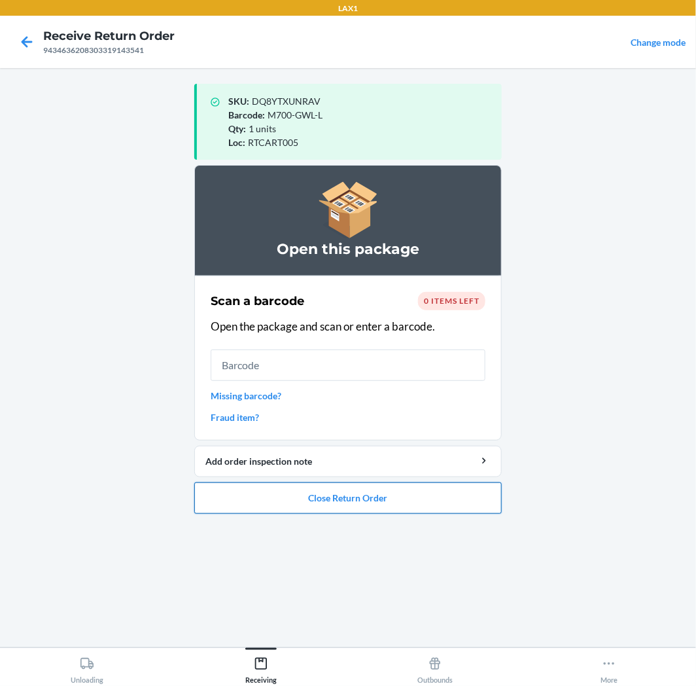
click at [413, 501] on button "Close Return Order" at bounding box center [347, 497] width 307 height 31
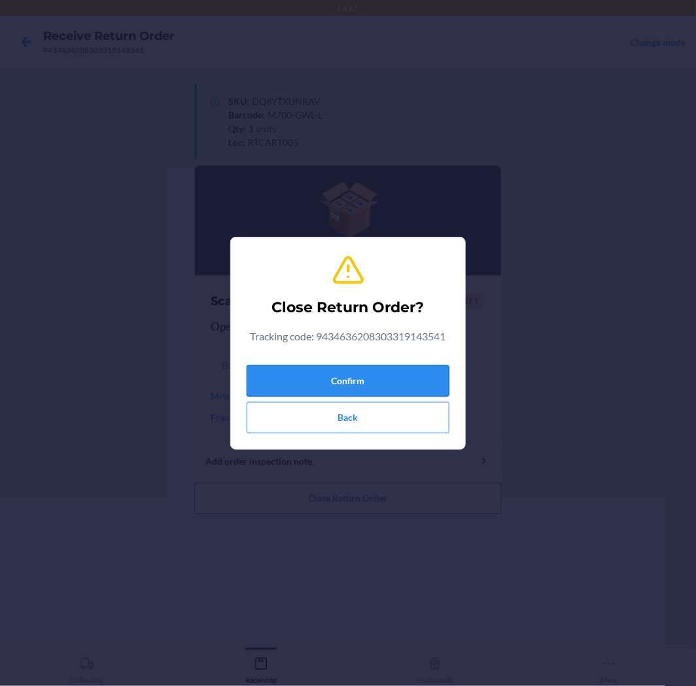
click at [427, 384] on button "Confirm" at bounding box center [348, 380] width 203 height 31
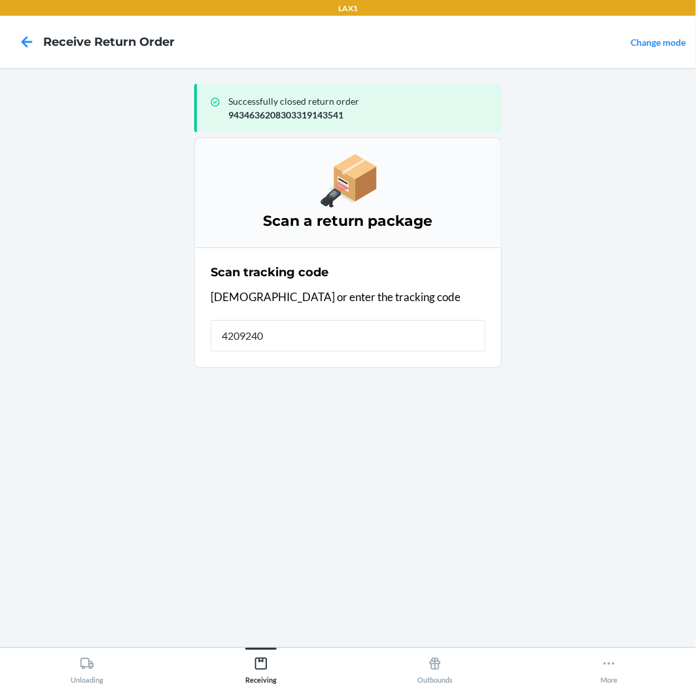
type input "42092408"
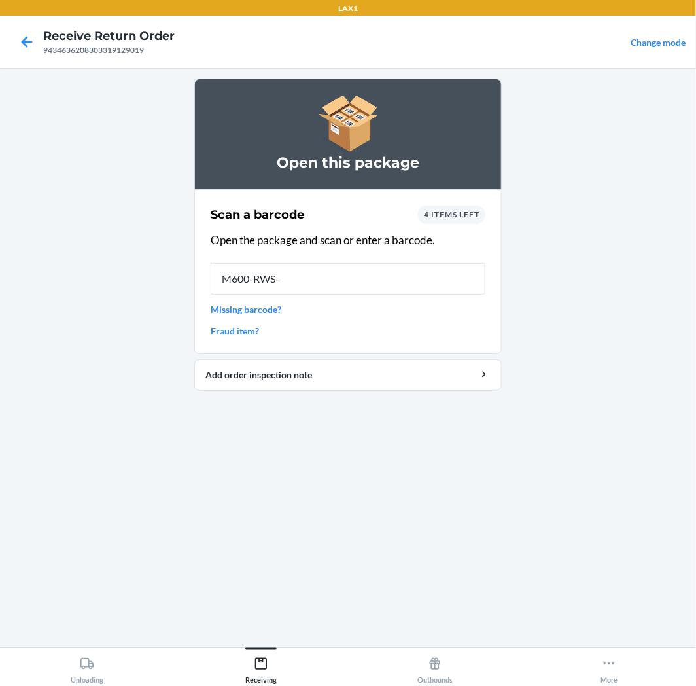
type input "M600-RWS-X"
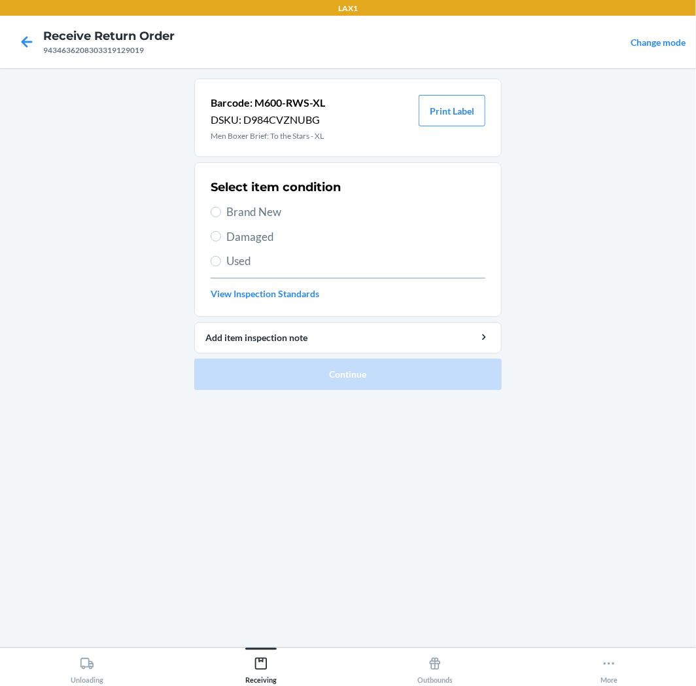
click at [259, 209] on span "Brand New" at bounding box center [355, 211] width 259 height 17
click at [221, 209] on input "Brand New" at bounding box center [216, 212] width 10 height 10
radio input "true"
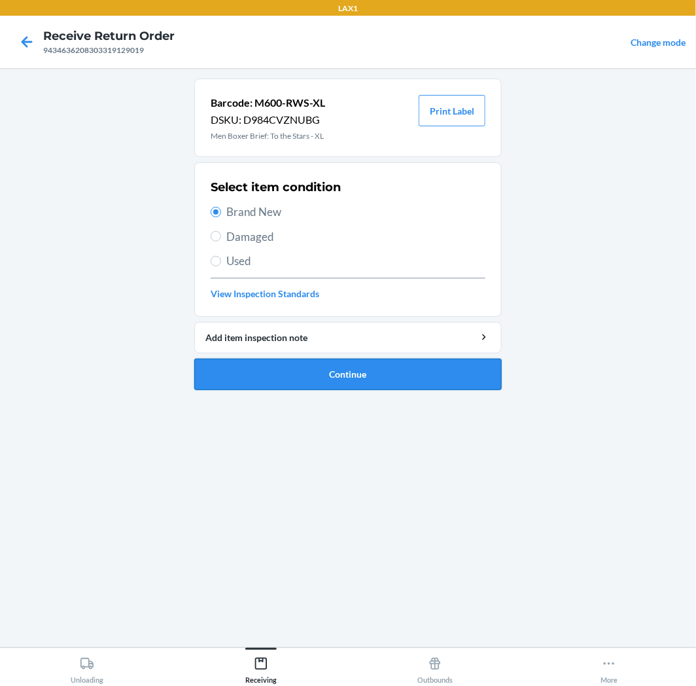
click at [288, 383] on button "Continue" at bounding box center [347, 374] width 307 height 31
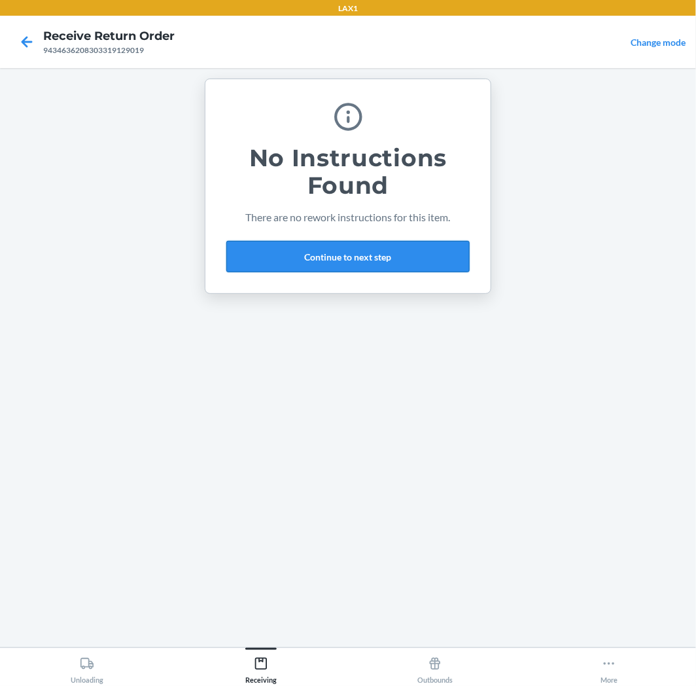
click at [391, 257] on button "Continue to next step" at bounding box center [347, 256] width 243 height 31
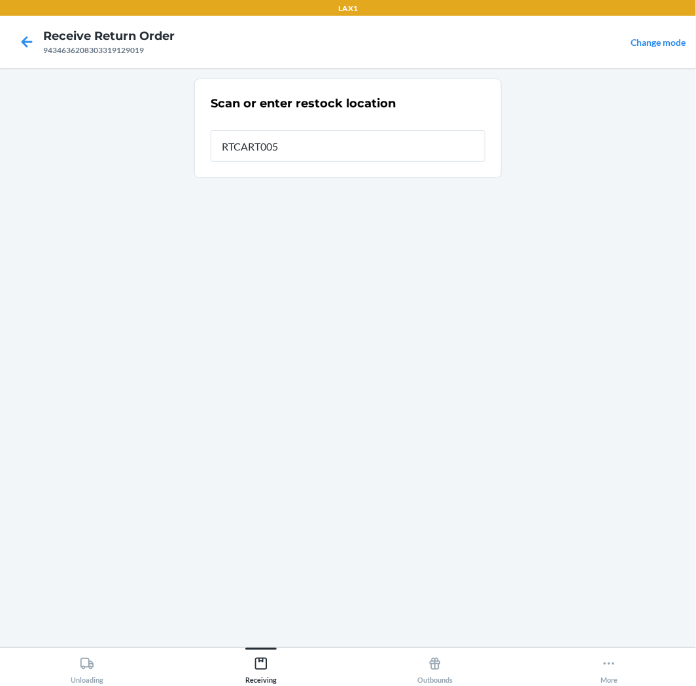
type input "RTCART005"
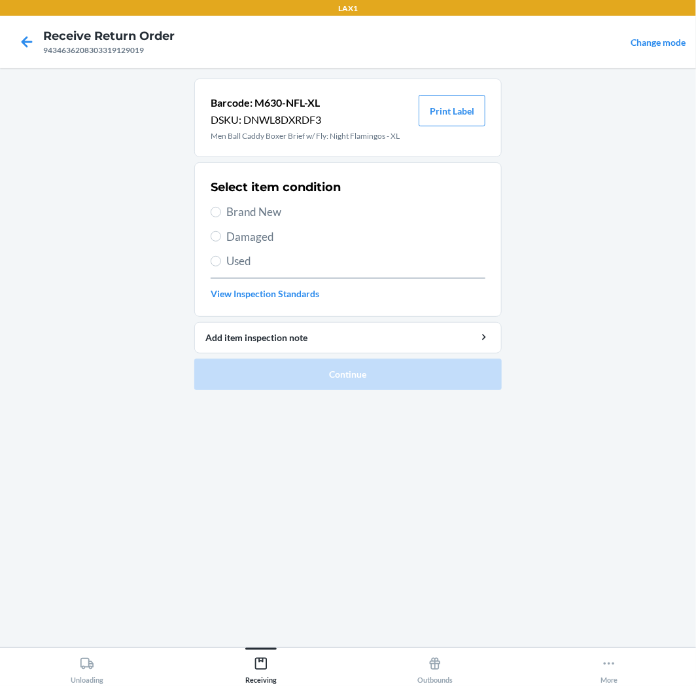
click at [260, 213] on span "Brand New" at bounding box center [355, 211] width 259 height 17
click at [221, 213] on input "Brand New" at bounding box center [216, 212] width 10 height 10
radio input "true"
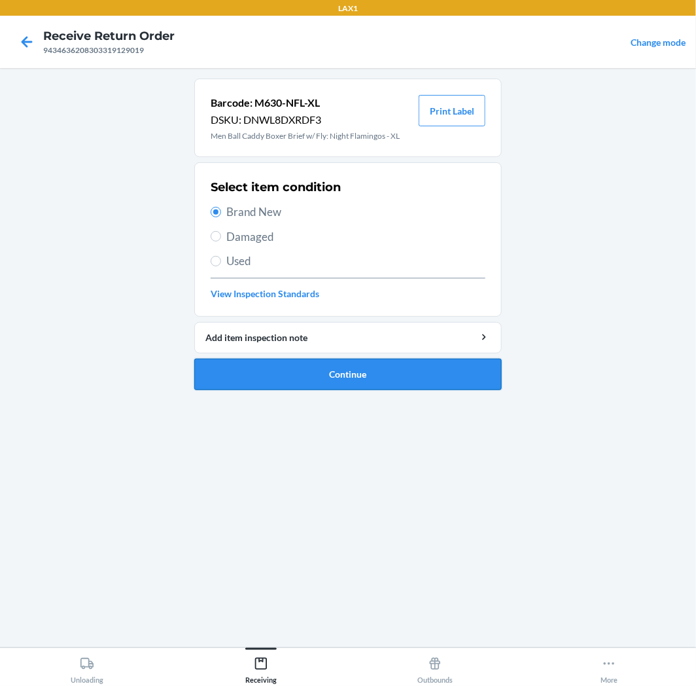
click at [315, 366] on button "Continue" at bounding box center [347, 374] width 307 height 31
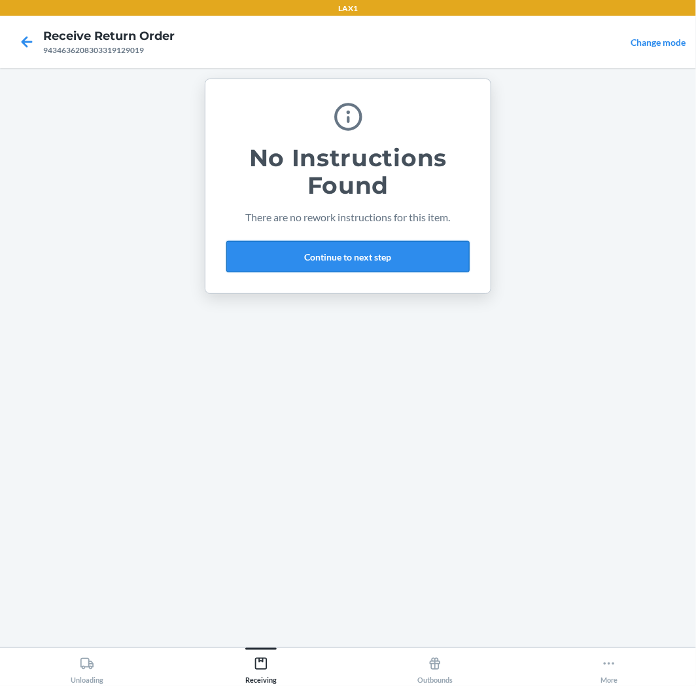
click at [357, 266] on button "Continue to next step" at bounding box center [347, 256] width 243 height 31
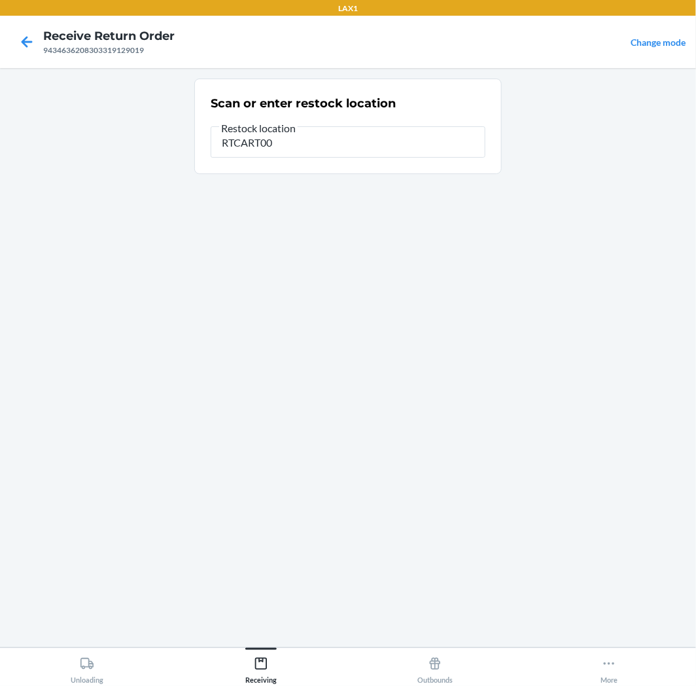
type input "RTCART005"
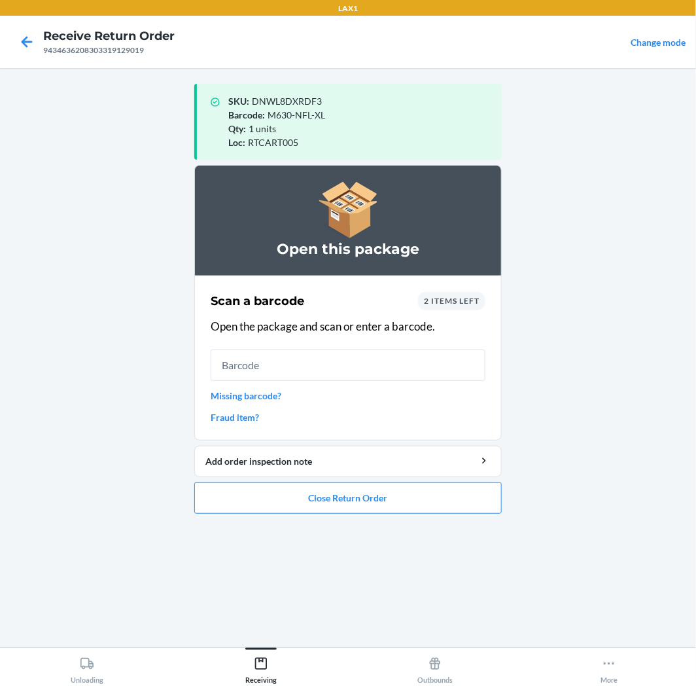
click at [473, 298] on span "2 items left" at bounding box center [452, 301] width 56 height 10
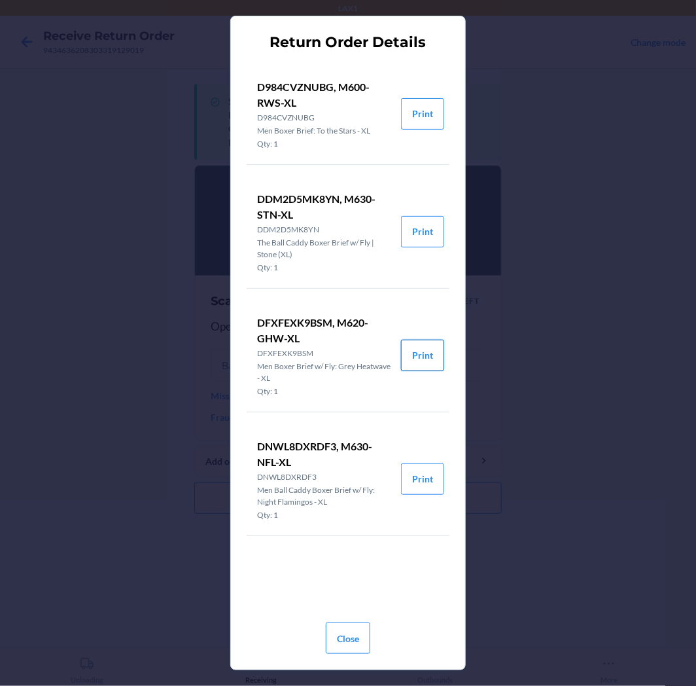
click at [408, 349] on button "Print" at bounding box center [422, 355] width 43 height 31
click at [423, 228] on button "Print" at bounding box center [422, 231] width 43 height 31
click at [343, 630] on button "Close" at bounding box center [348, 637] width 44 height 31
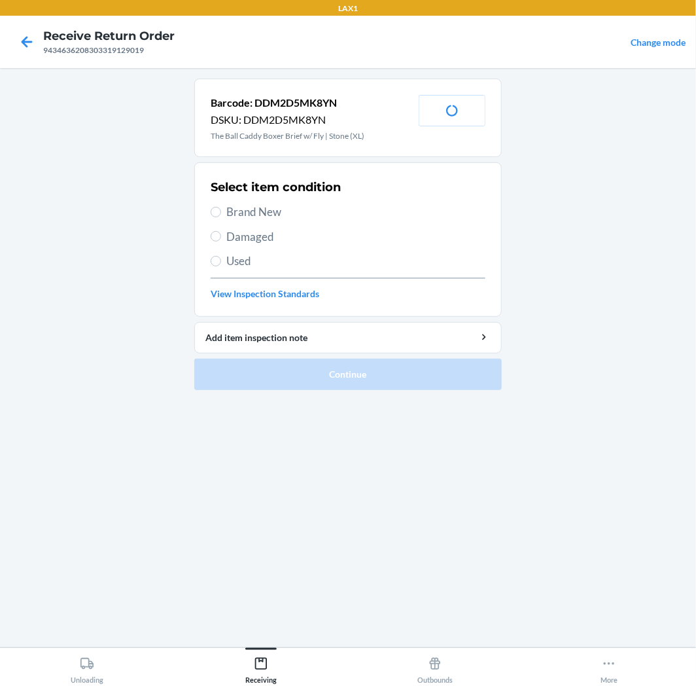
click at [240, 205] on span "Brand New" at bounding box center [355, 211] width 259 height 17
click at [221, 207] on input "Brand New" at bounding box center [216, 212] width 10 height 10
radio input "true"
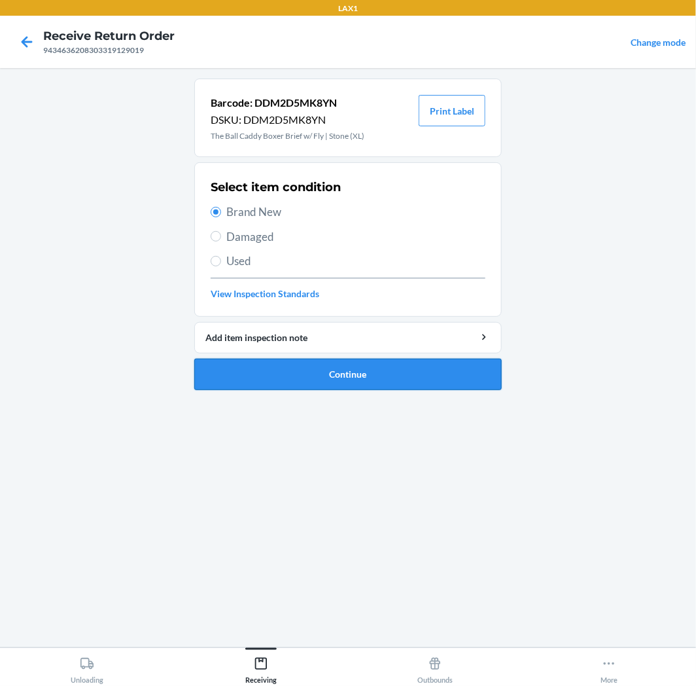
click at [277, 376] on button "Continue" at bounding box center [347, 374] width 307 height 31
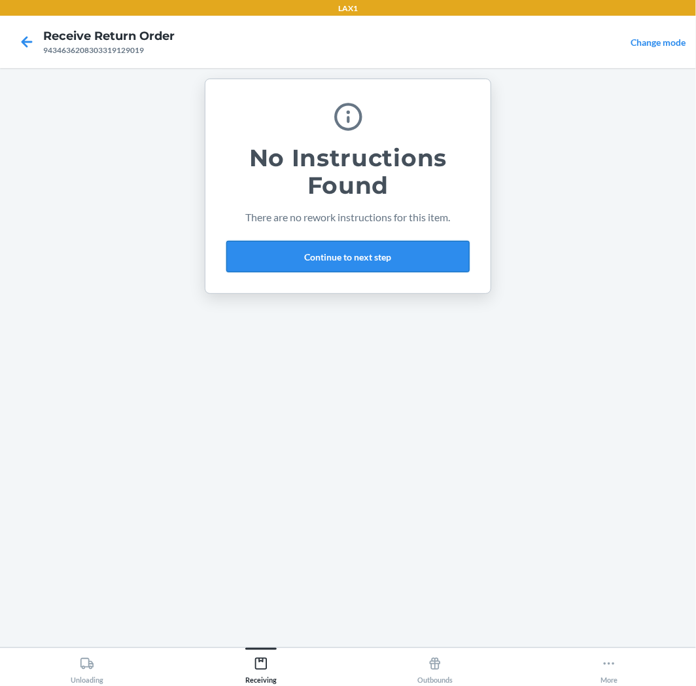
click at [353, 264] on button "Continue to next step" at bounding box center [347, 256] width 243 height 31
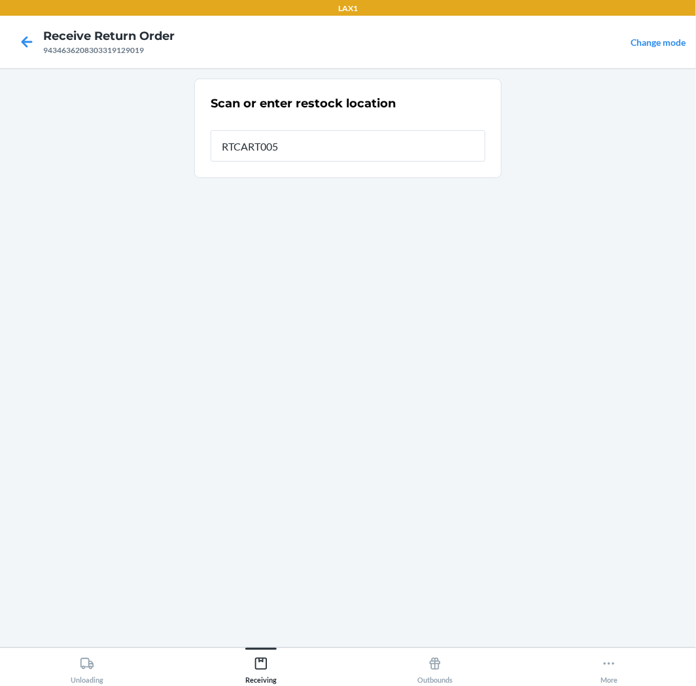
type input "RTCART005"
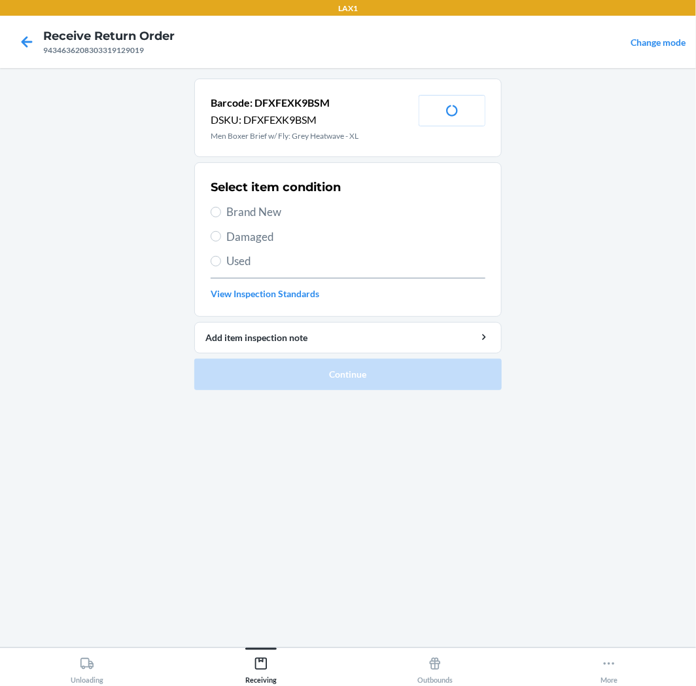
click at [241, 262] on span "Used" at bounding box center [355, 261] width 259 height 17
click at [221, 262] on input "Used" at bounding box center [216, 261] width 10 height 10
radio input "true"
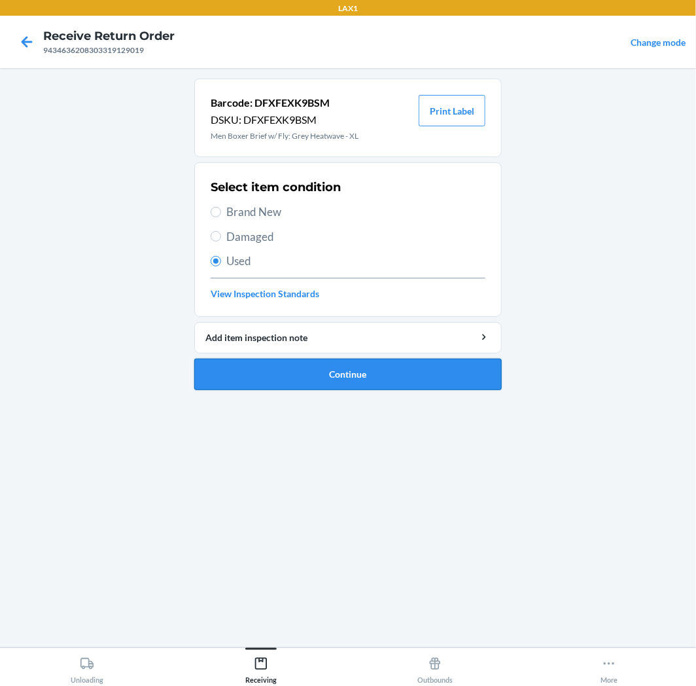
click at [259, 359] on button "Continue" at bounding box center [347, 374] width 307 height 31
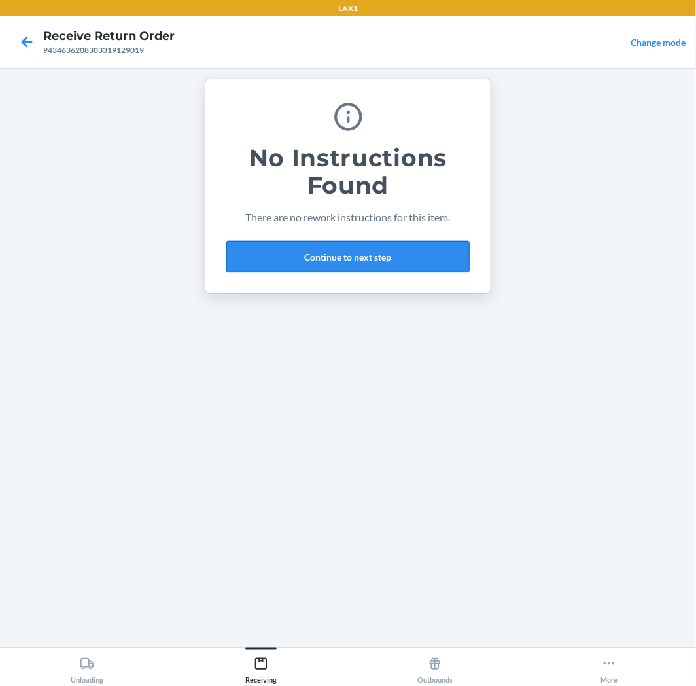
click at [413, 255] on button "Continue to next step" at bounding box center [347, 256] width 243 height 31
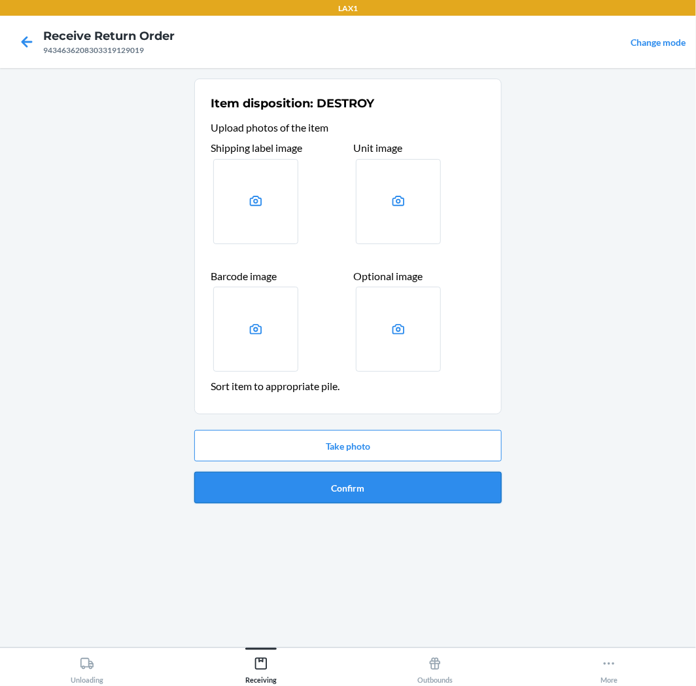
click at [413, 492] on button "Confirm" at bounding box center [347, 487] width 307 height 31
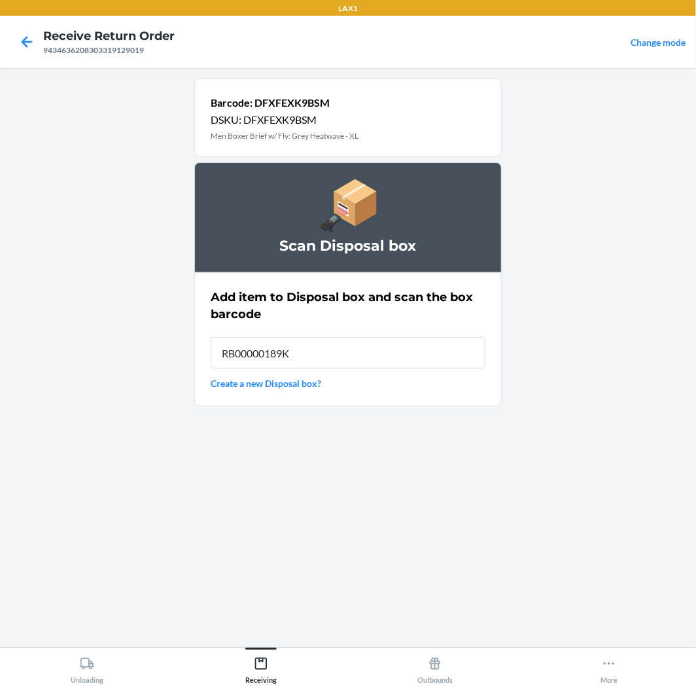
type input "RB00000189K"
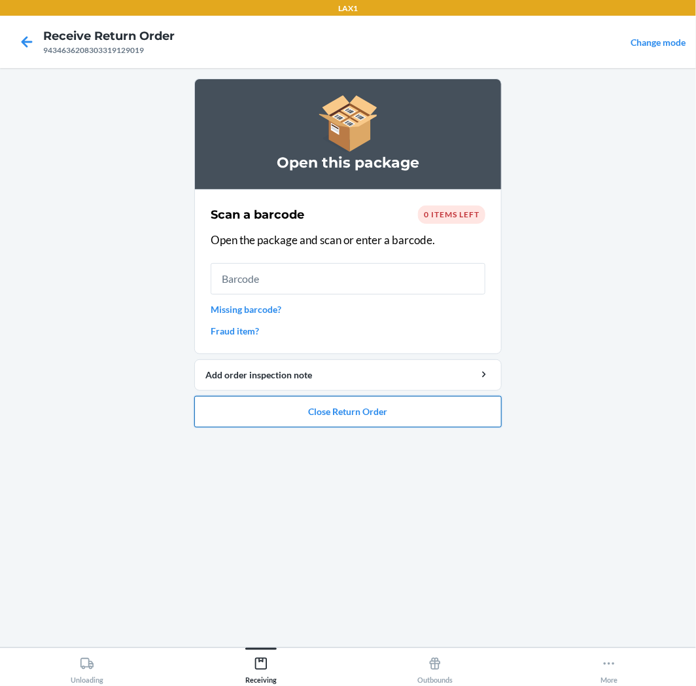
click at [340, 413] on button "Close Return Order" at bounding box center [347, 411] width 307 height 31
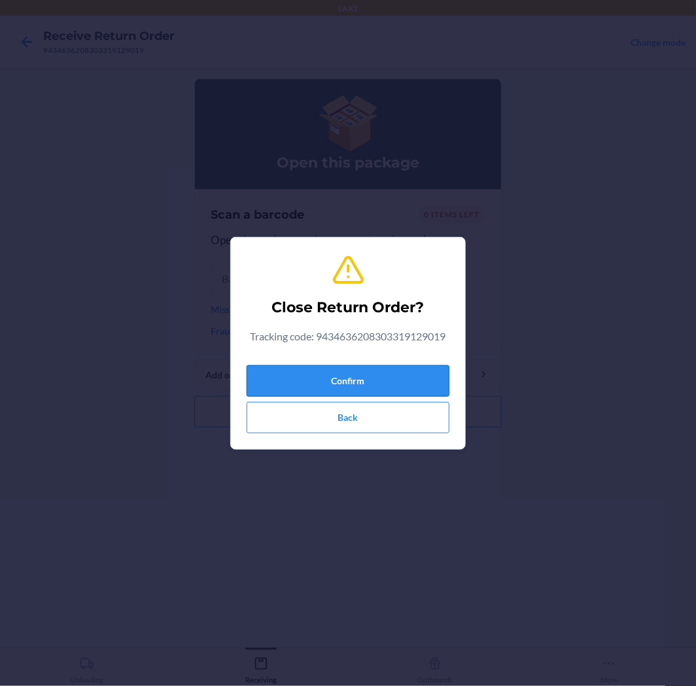
click at [367, 375] on button "Confirm" at bounding box center [348, 380] width 203 height 31
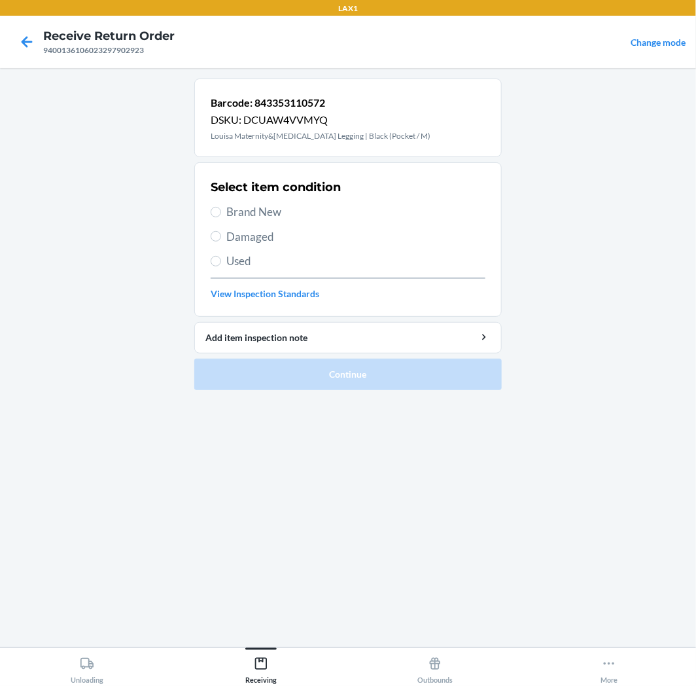
click at [260, 213] on span "Brand New" at bounding box center [355, 211] width 259 height 17
click at [221, 213] on input "Brand New" at bounding box center [216, 212] width 10 height 10
radio input "true"
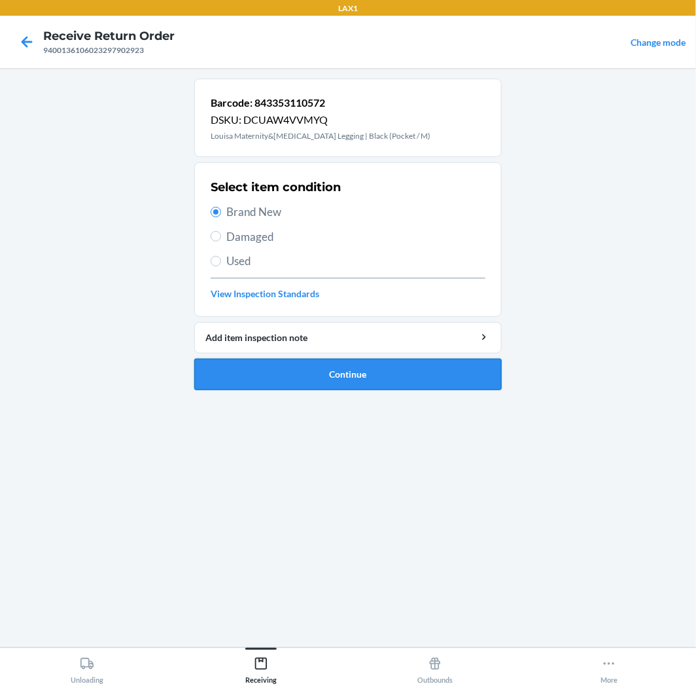
click at [288, 365] on button "Continue" at bounding box center [347, 374] width 307 height 31
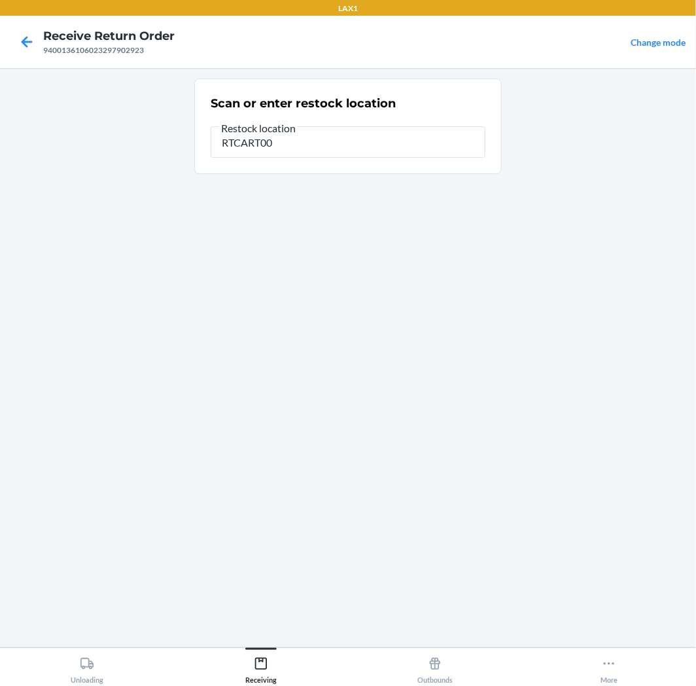
type input "RTCART005"
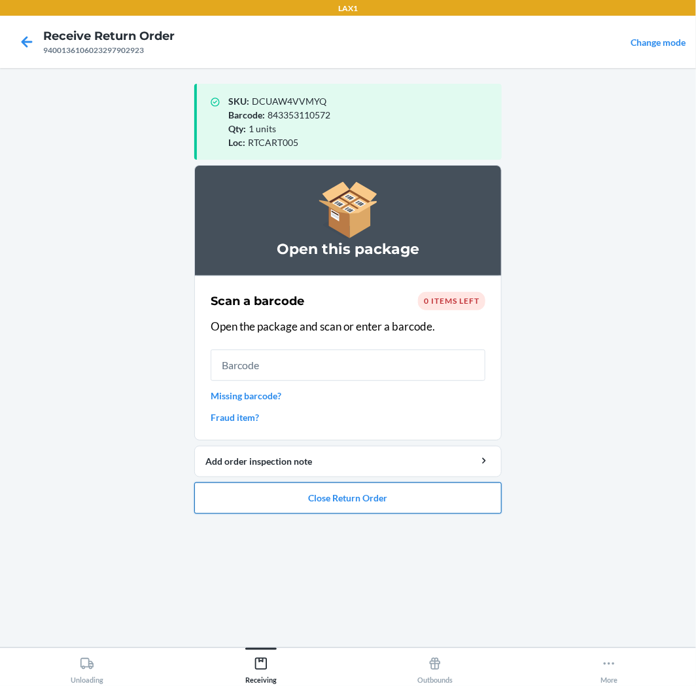
click at [366, 508] on button "Close Return Order" at bounding box center [347, 497] width 307 height 31
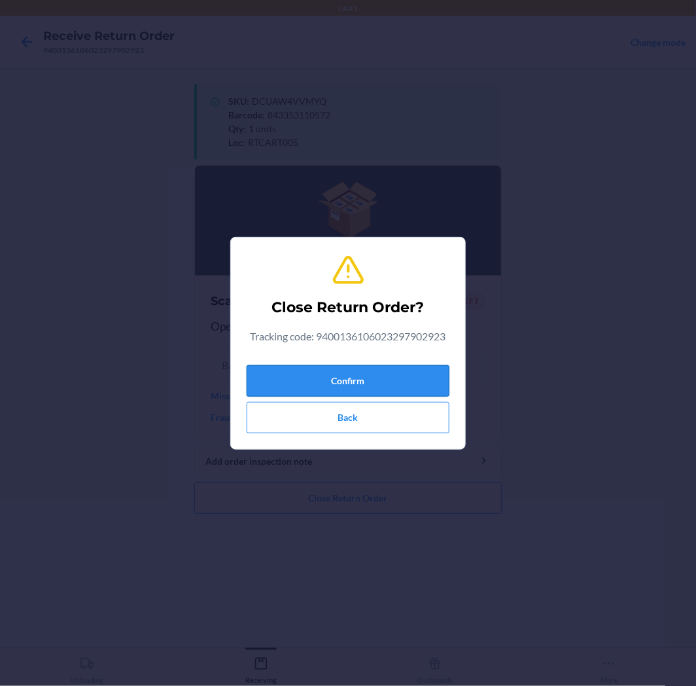
click at [388, 378] on button "Confirm" at bounding box center [348, 380] width 203 height 31
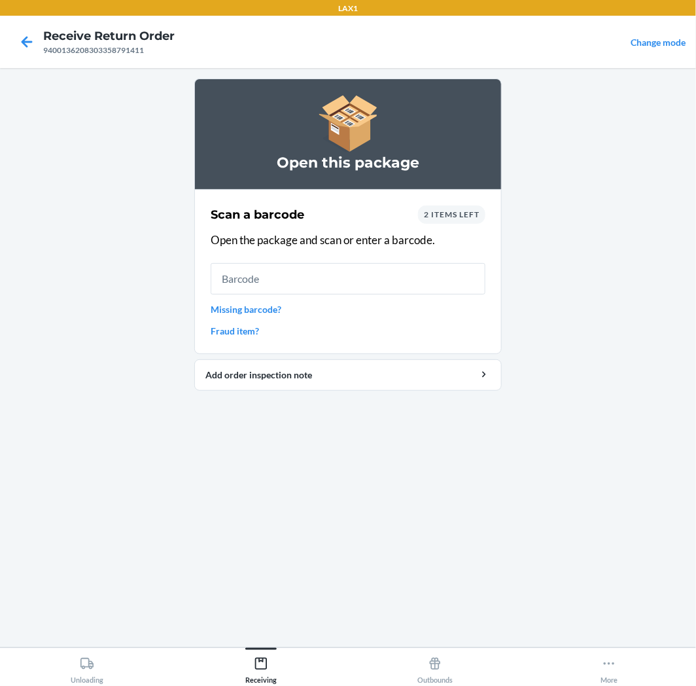
click at [459, 214] on span "2 items left" at bounding box center [452, 214] width 56 height 10
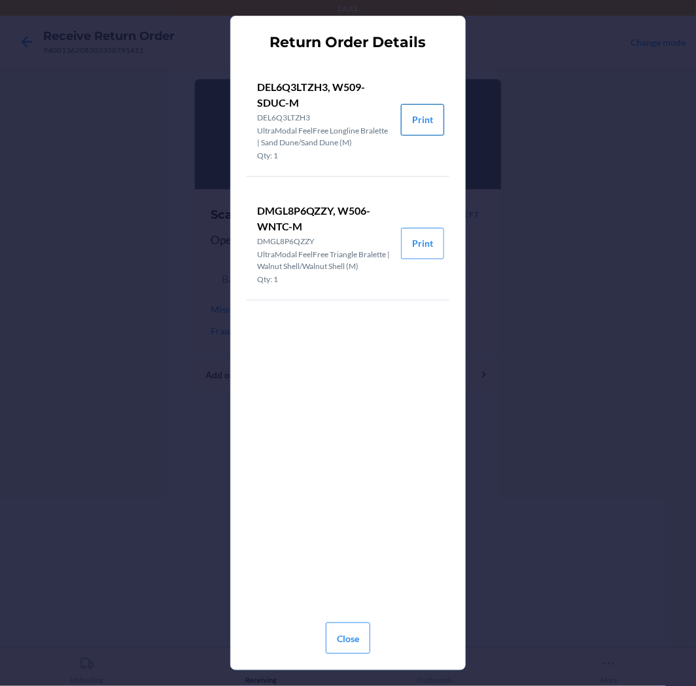
click at [429, 115] on button "Print" at bounding box center [422, 119] width 43 height 31
click at [426, 252] on button "Print" at bounding box center [422, 243] width 43 height 31
click at [351, 628] on button "Close" at bounding box center [348, 637] width 44 height 31
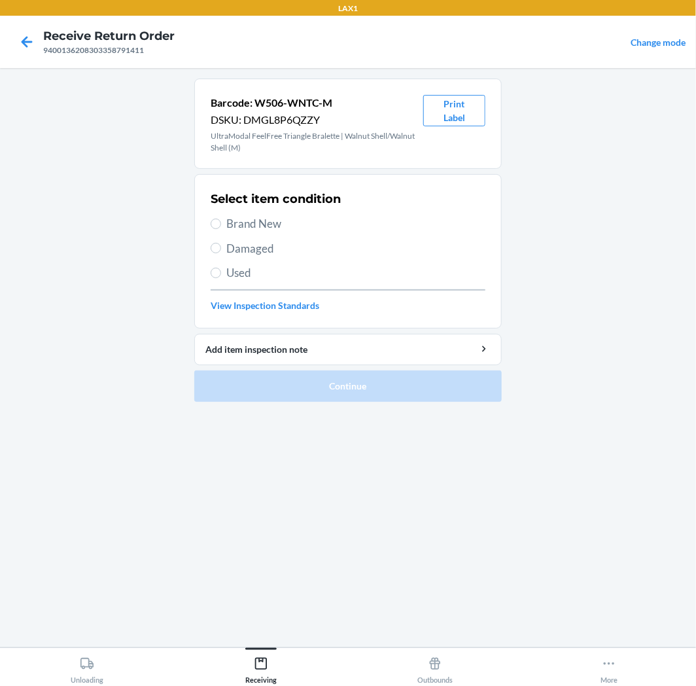
click at [262, 220] on span "Brand New" at bounding box center [355, 223] width 259 height 17
click at [221, 220] on input "Brand New" at bounding box center [216, 224] width 10 height 10
radio input "true"
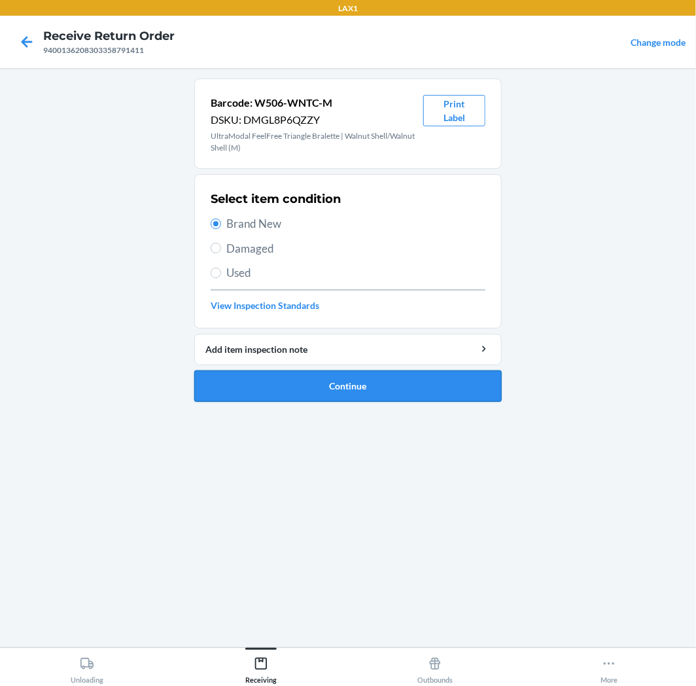
click at [370, 387] on button "Continue" at bounding box center [347, 385] width 307 height 31
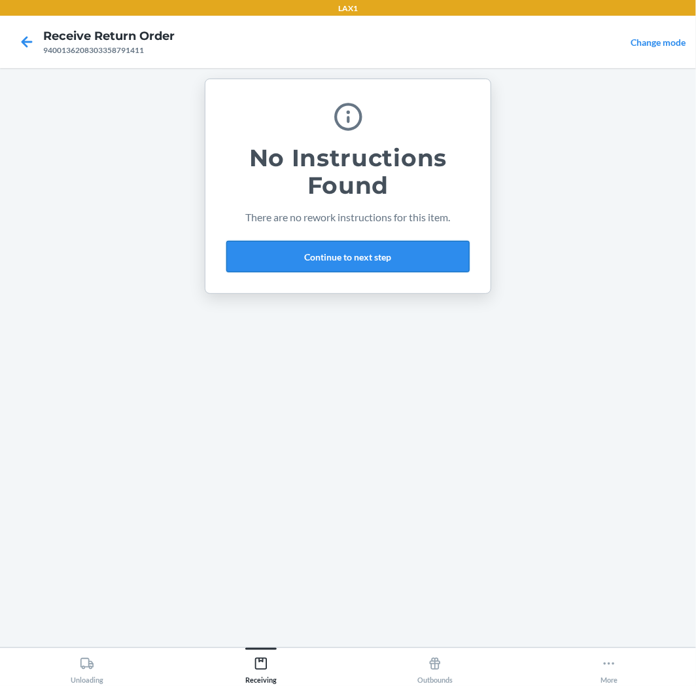
click at [368, 257] on button "Continue to next step" at bounding box center [347, 256] width 243 height 31
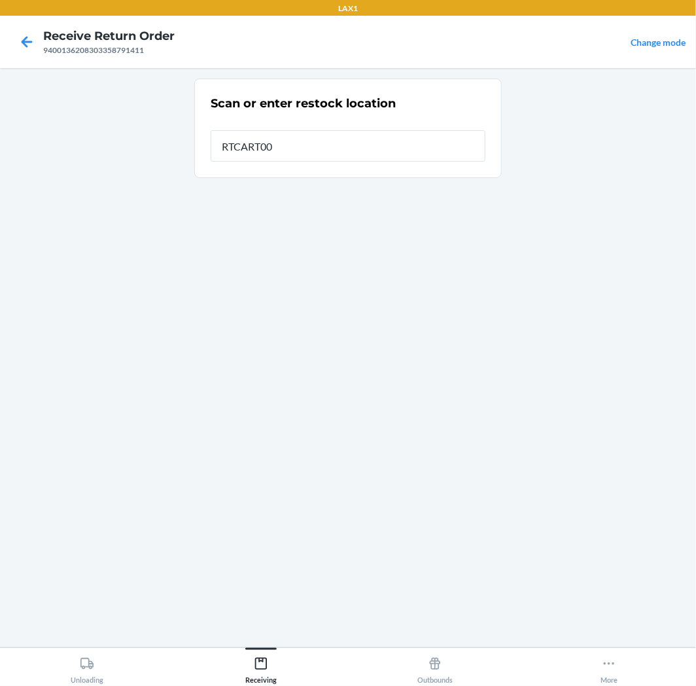
type input "RTCART005"
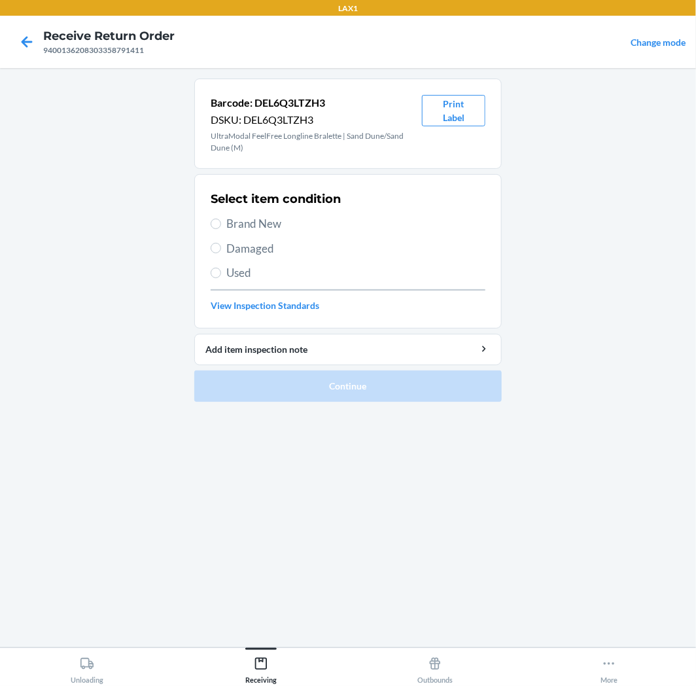
click at [211, 216] on label "Brand New" at bounding box center [348, 223] width 275 height 17
click at [211, 219] on input "Brand New" at bounding box center [216, 224] width 10 height 10
radio input "true"
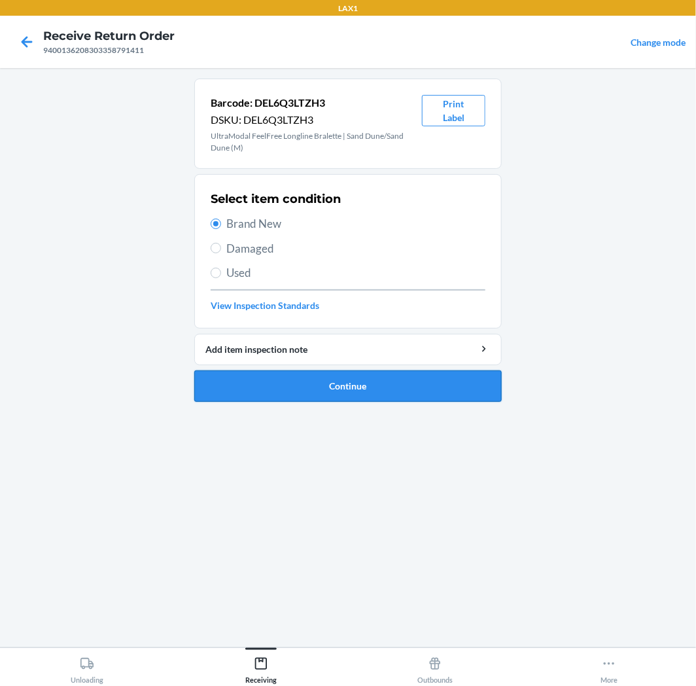
click at [263, 391] on button "Continue" at bounding box center [347, 385] width 307 height 31
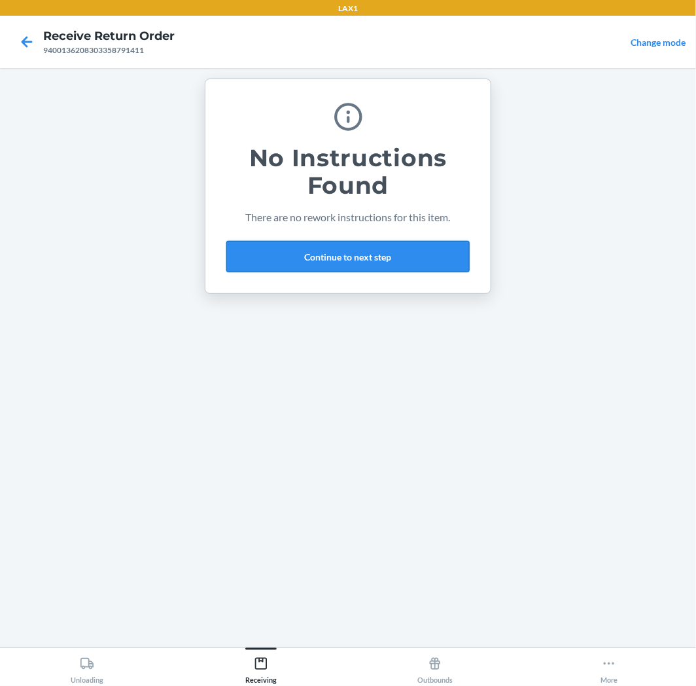
click at [321, 260] on button "Continue to next step" at bounding box center [347, 256] width 243 height 31
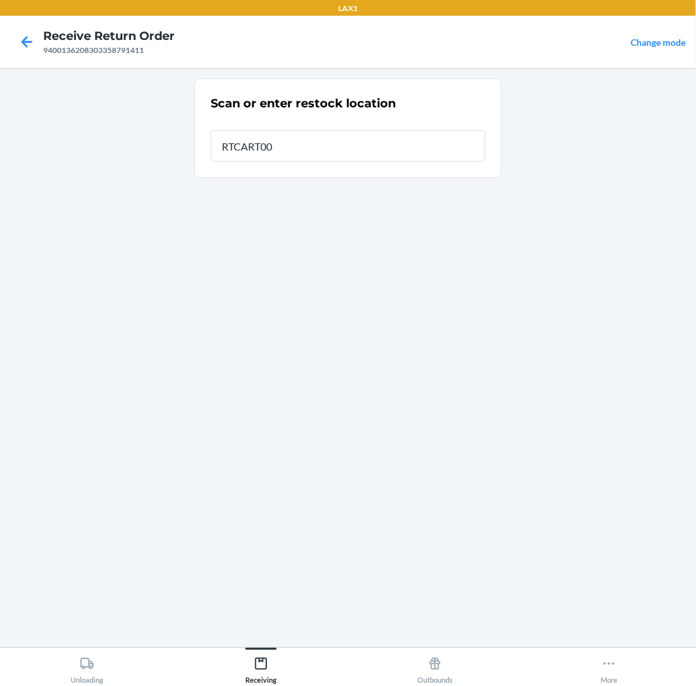
type input "RTCART005"
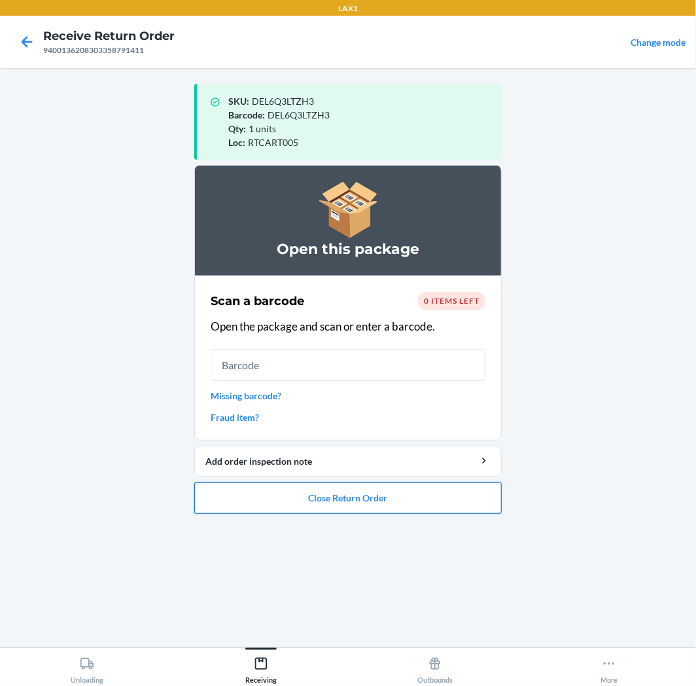
click at [393, 508] on button "Close Return Order" at bounding box center [347, 497] width 307 height 31
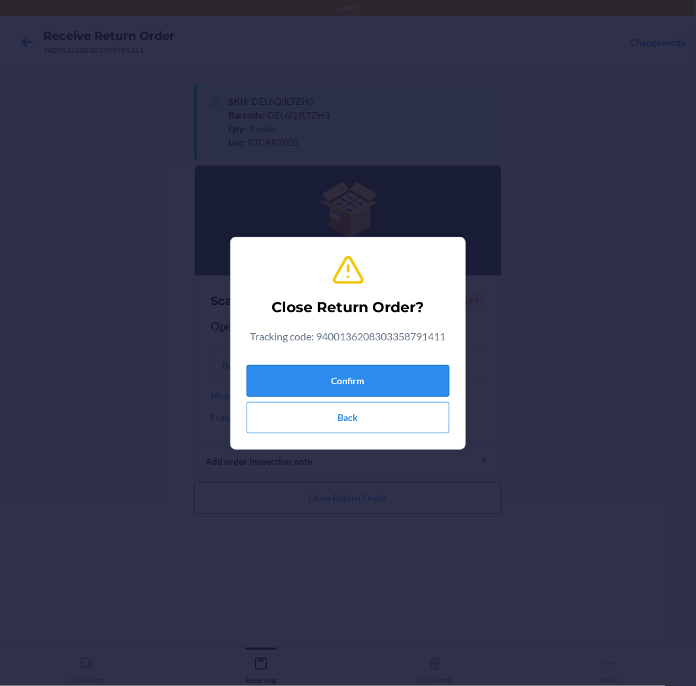
click at [398, 374] on button "Confirm" at bounding box center [348, 380] width 203 height 31
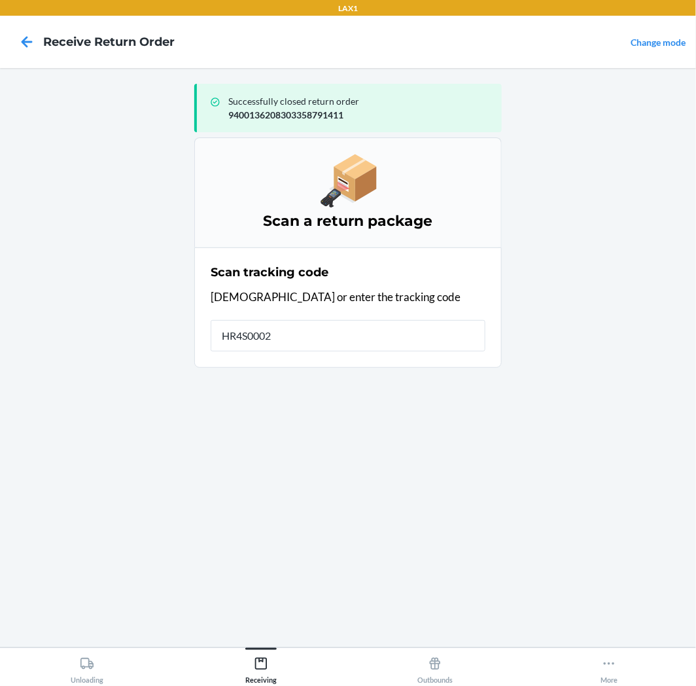
type input "HR4S00024"
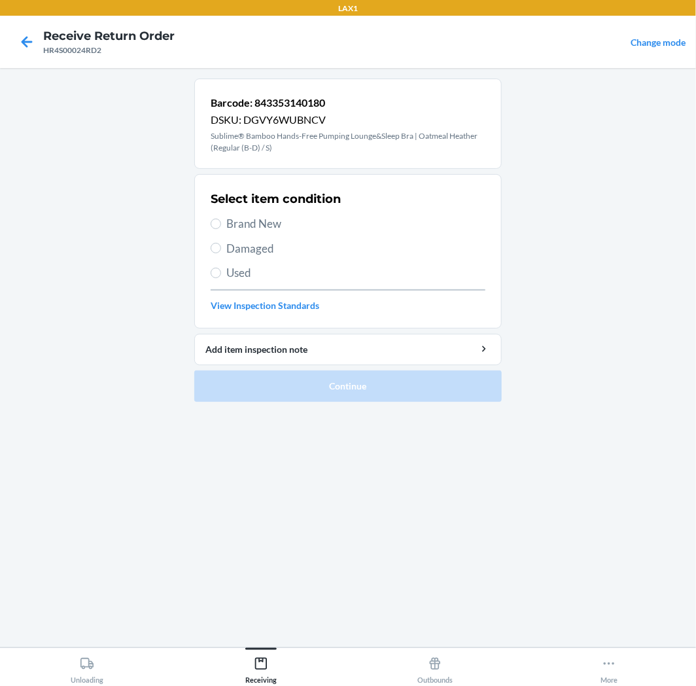
click at [253, 242] on span "Damaged" at bounding box center [355, 248] width 259 height 17
click at [221, 243] on input "Damaged" at bounding box center [216, 248] width 10 height 10
radio input "true"
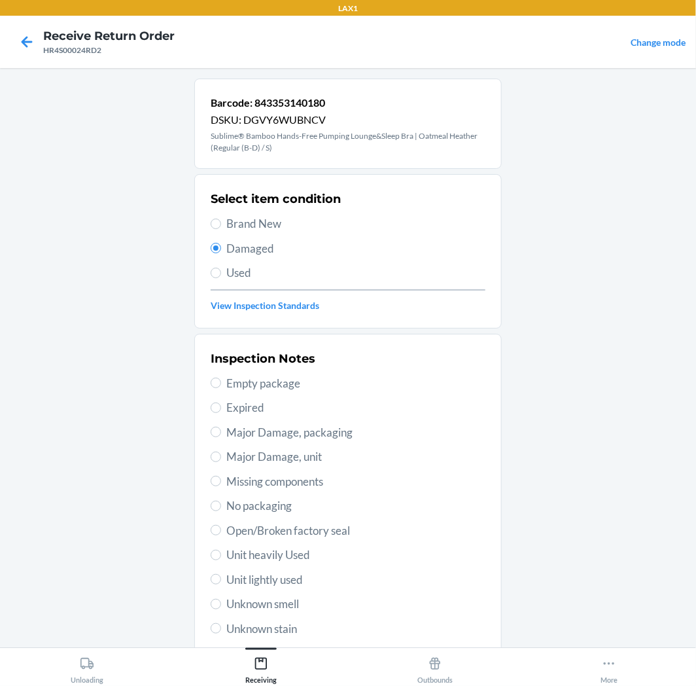
click at [259, 479] on span "Missing components" at bounding box center [355, 481] width 259 height 17
click at [221, 479] on input "Missing components" at bounding box center [216, 481] width 10 height 10
radio input "true"
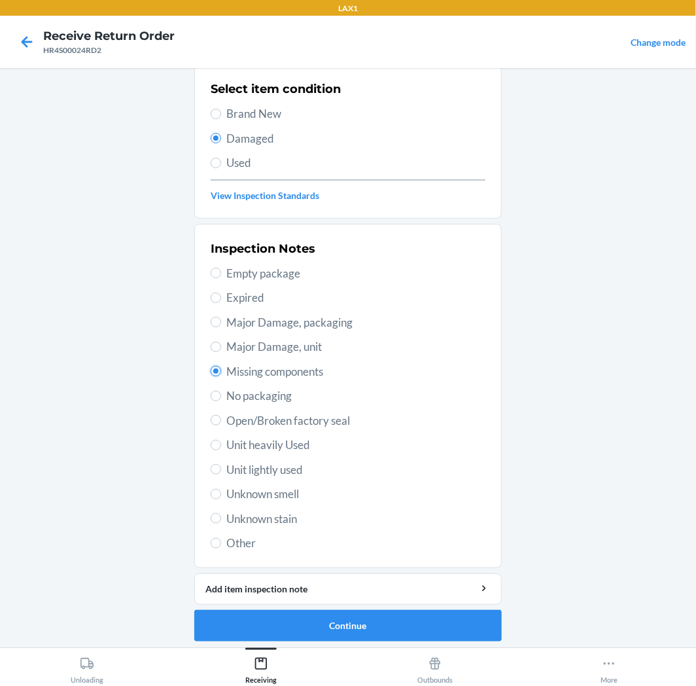
scroll to position [113, 0]
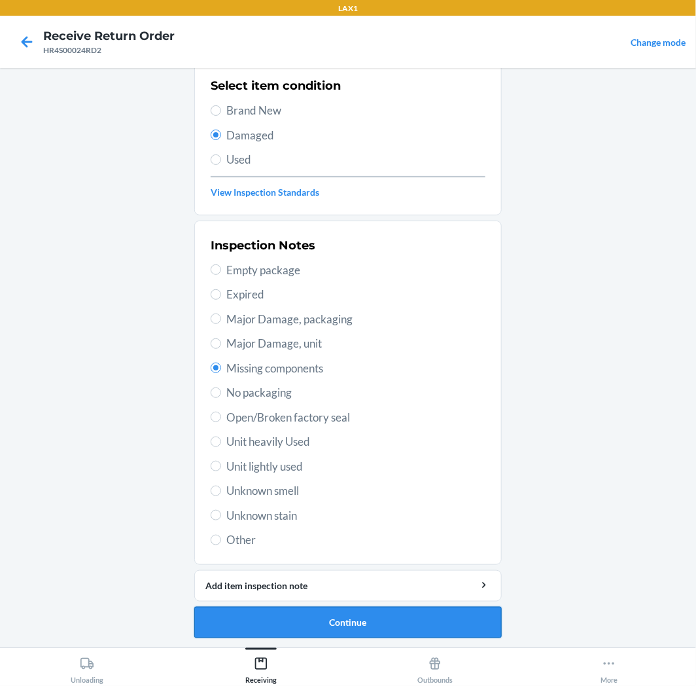
click at [238, 622] on button "Continue" at bounding box center [347, 621] width 307 height 31
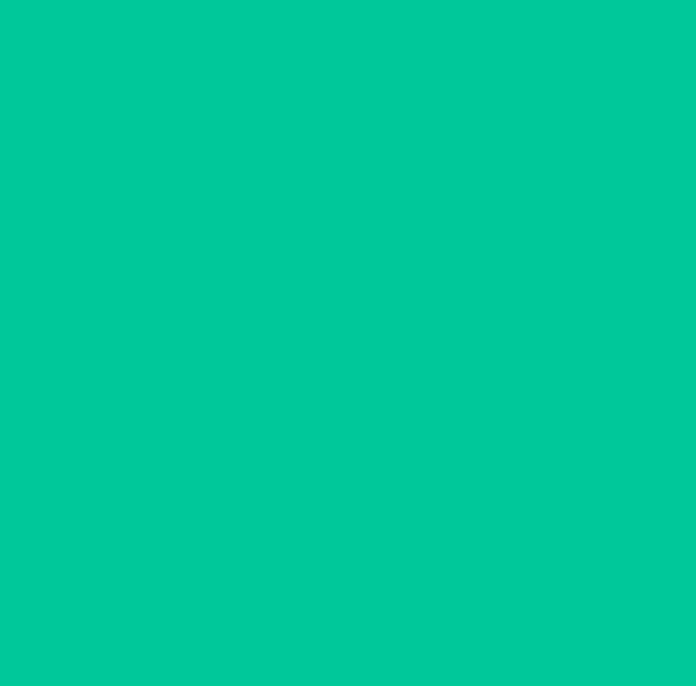
scroll to position [0, 0]
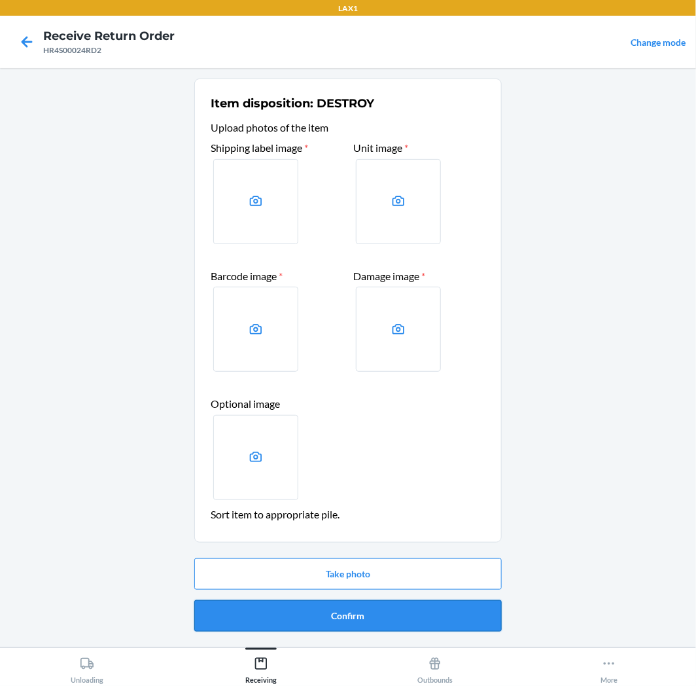
click at [241, 622] on button "Confirm" at bounding box center [347, 615] width 307 height 31
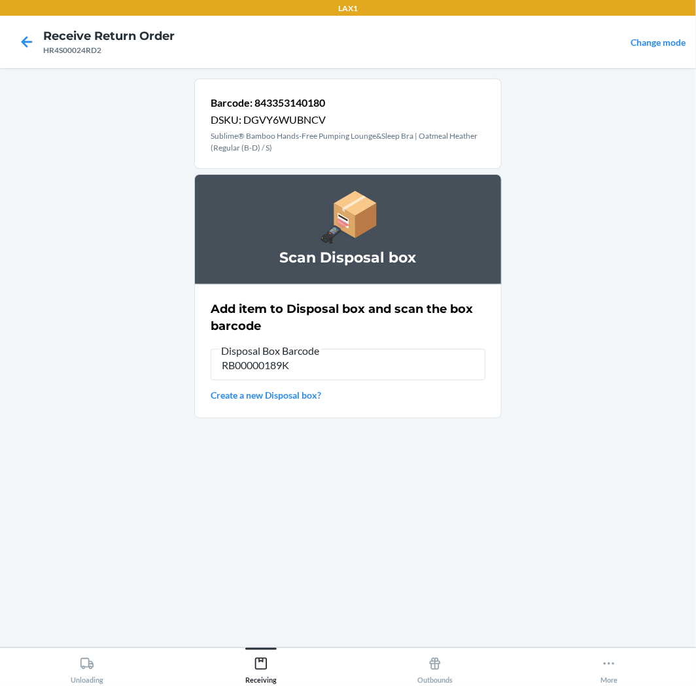
type input "RB00000189K"
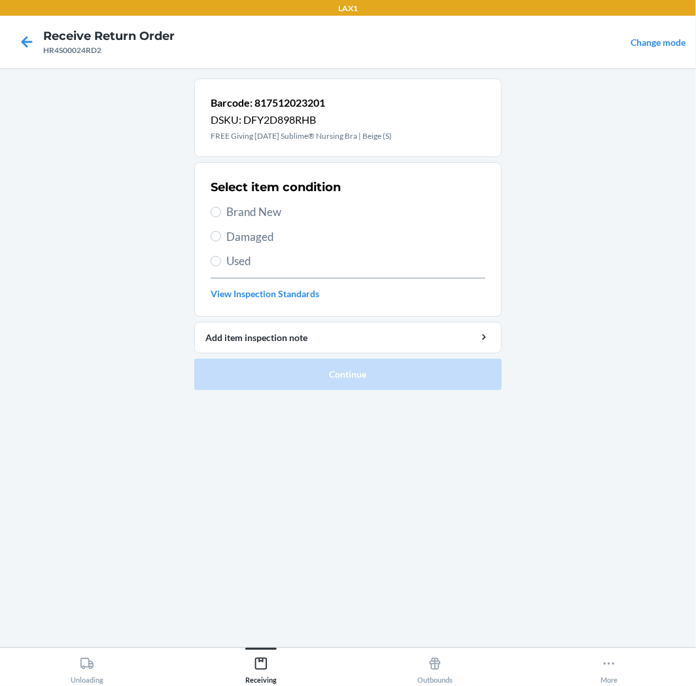
click at [243, 205] on span "Brand New" at bounding box center [355, 211] width 259 height 17
click at [221, 207] on input "Brand New" at bounding box center [216, 212] width 10 height 10
radio input "true"
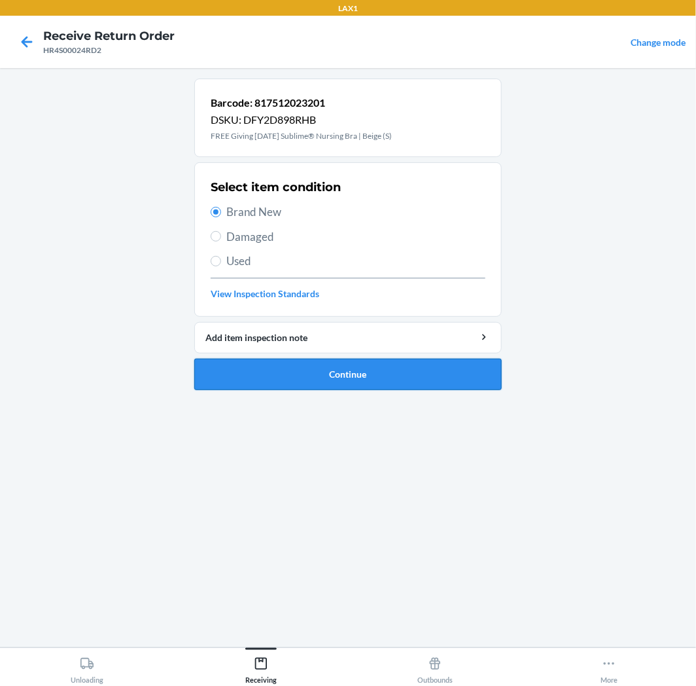
click at [388, 383] on button "Continue" at bounding box center [347, 374] width 307 height 31
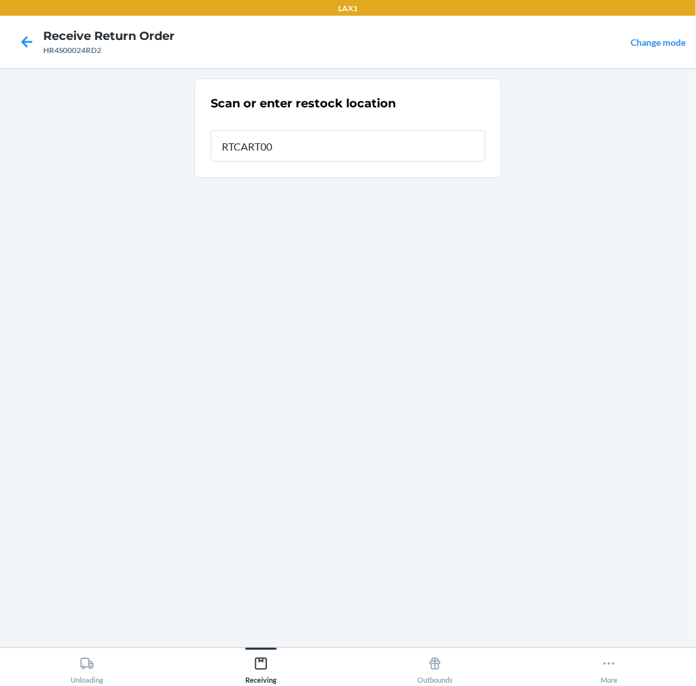
type input "RTCART005"
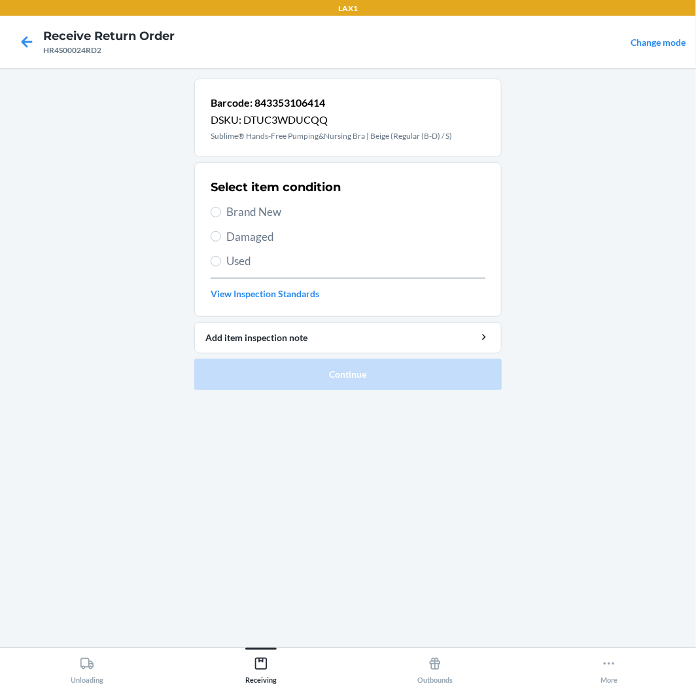
click at [250, 211] on span "Brand New" at bounding box center [355, 211] width 259 height 17
click at [221, 211] on input "Brand New" at bounding box center [216, 212] width 10 height 10
radio input "true"
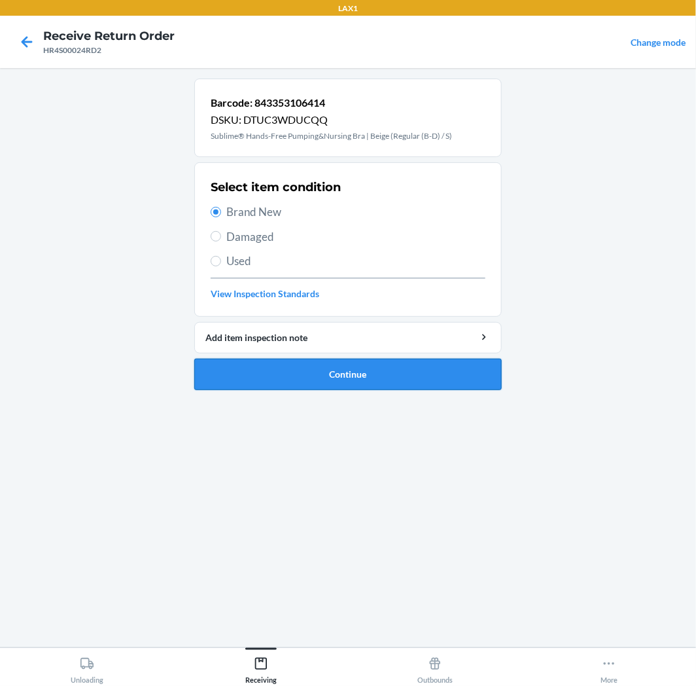
click at [347, 373] on button "Continue" at bounding box center [347, 374] width 307 height 31
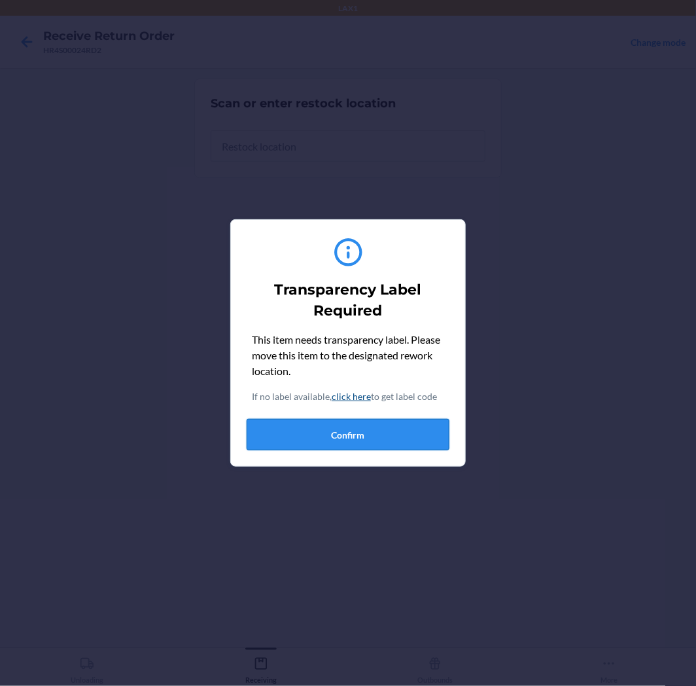
click at [332, 435] on button "Confirm" at bounding box center [348, 434] width 203 height 31
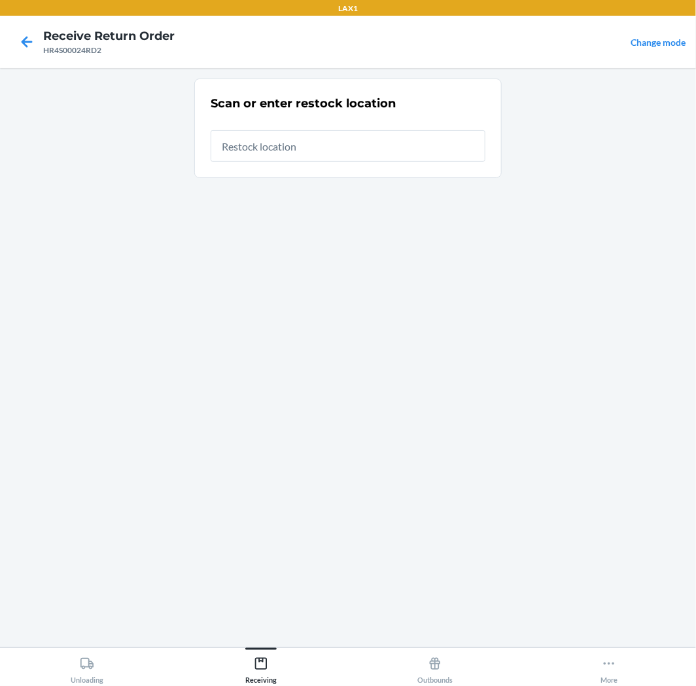
type input "RTCART005"
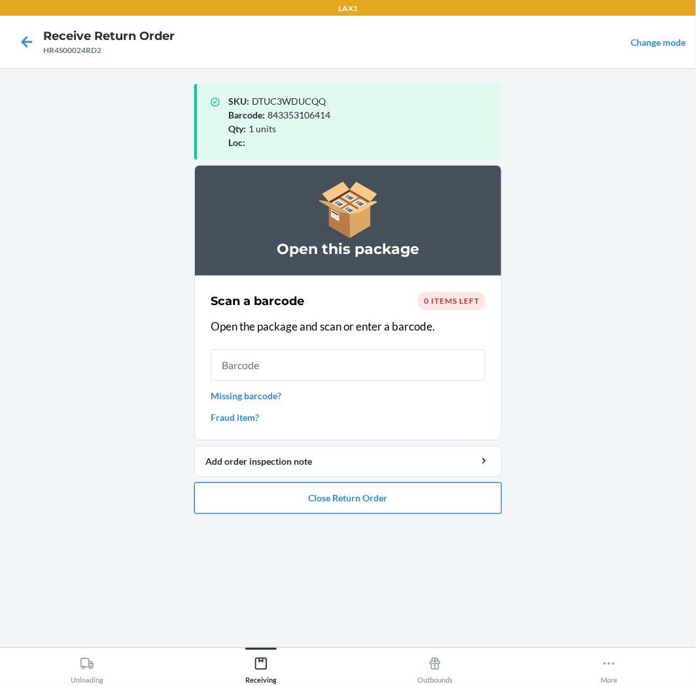
click at [318, 502] on button "Close Return Order" at bounding box center [347, 497] width 307 height 31
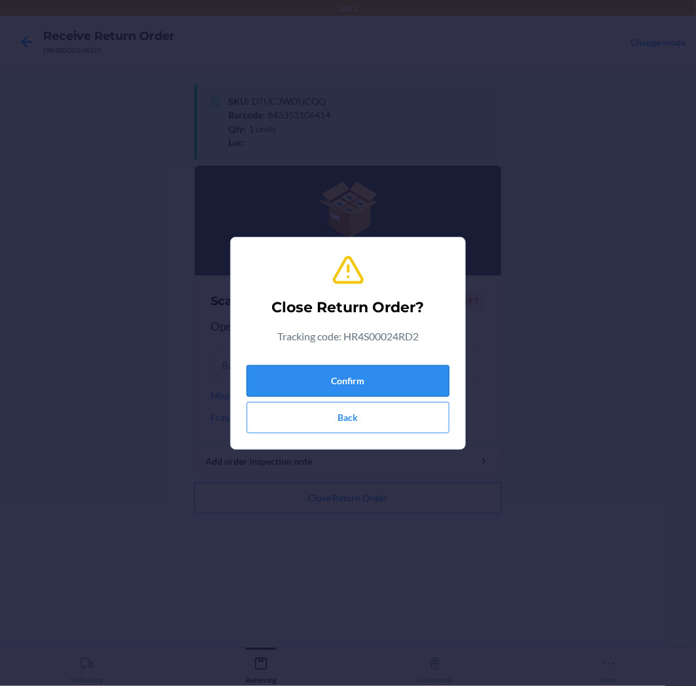
click at [334, 383] on button "Confirm" at bounding box center [348, 380] width 203 height 31
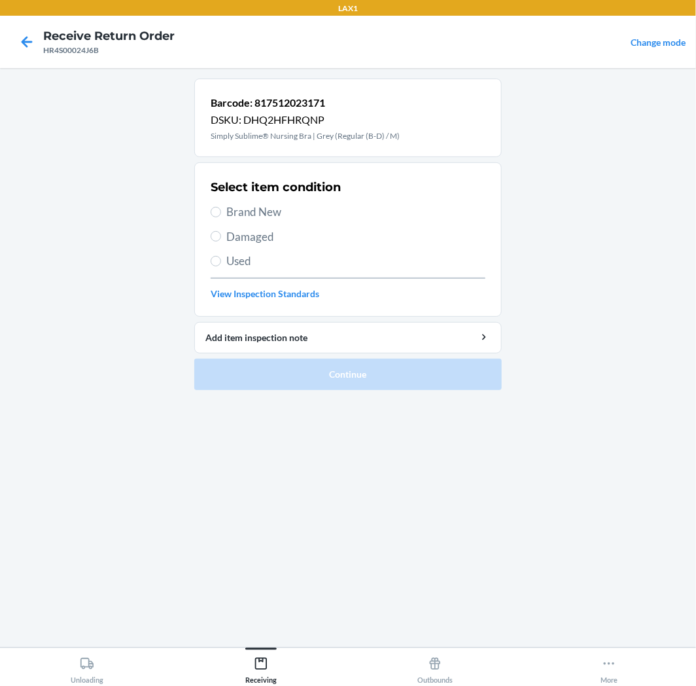
click at [246, 210] on span "Brand New" at bounding box center [355, 211] width 259 height 17
click at [221, 210] on input "Brand New" at bounding box center [216, 212] width 10 height 10
radio input "true"
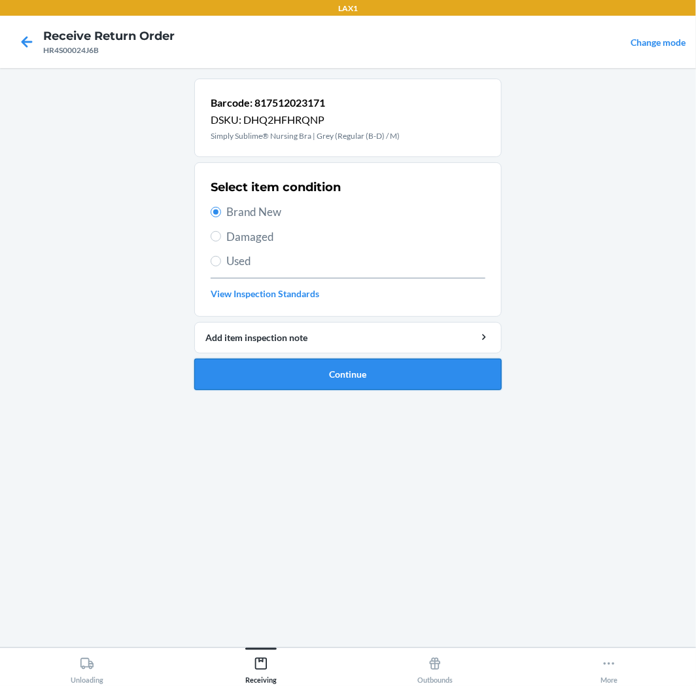
click at [360, 364] on button "Continue" at bounding box center [347, 374] width 307 height 31
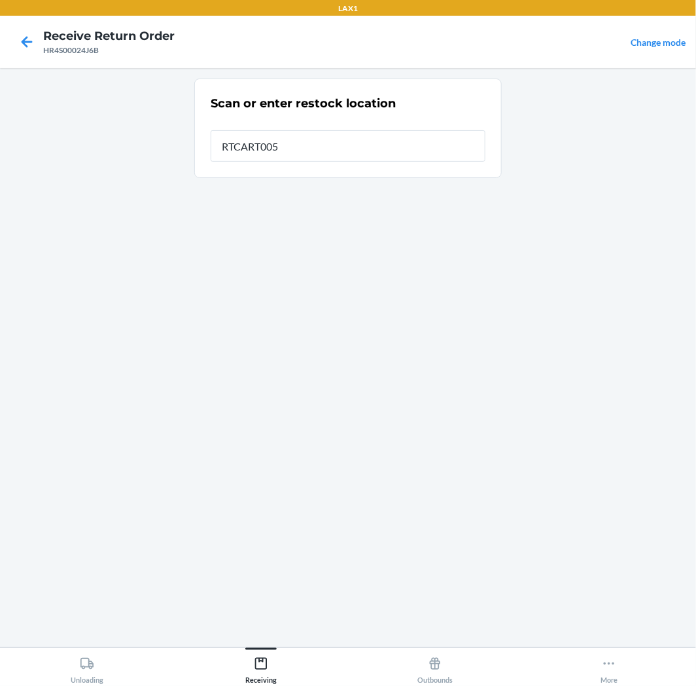
type input "RTCART005"
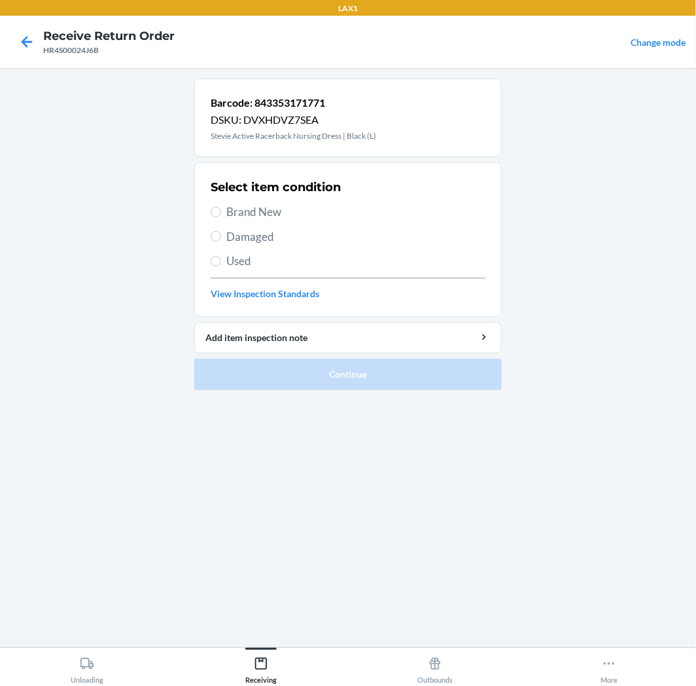
click at [243, 238] on span "Damaged" at bounding box center [355, 236] width 259 height 17
click at [221, 238] on input "Damaged" at bounding box center [216, 236] width 10 height 10
radio input "true"
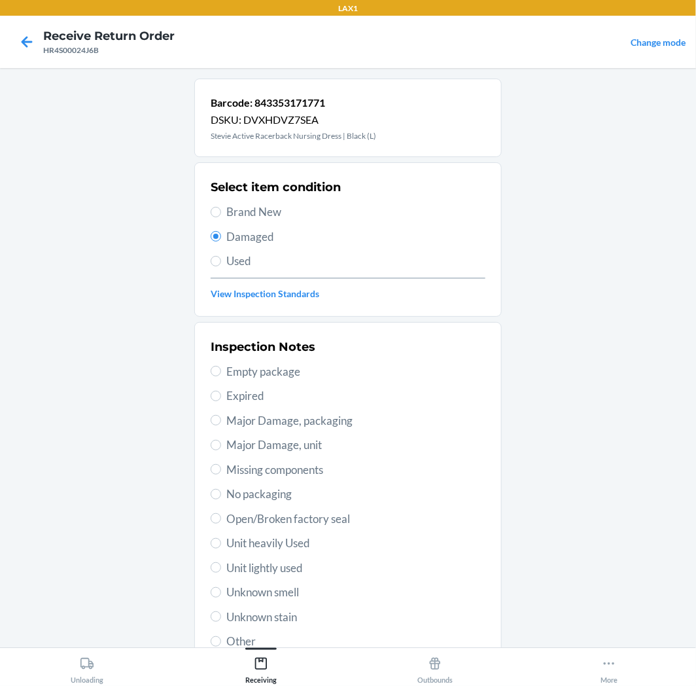
click at [293, 586] on span "Unknown smell" at bounding box center [355, 592] width 259 height 17
click at [221, 587] on input "Unknown smell" at bounding box center [216, 592] width 10 height 10
radio input "true"
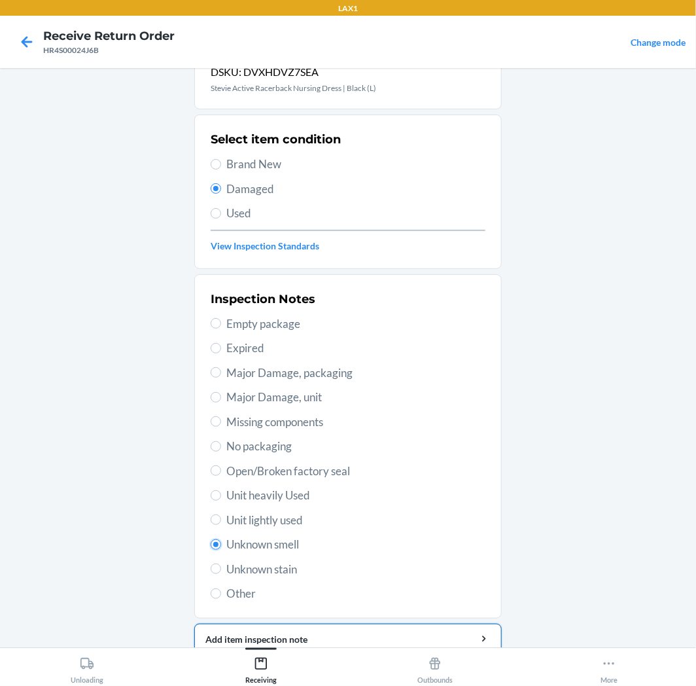
scroll to position [101, 0]
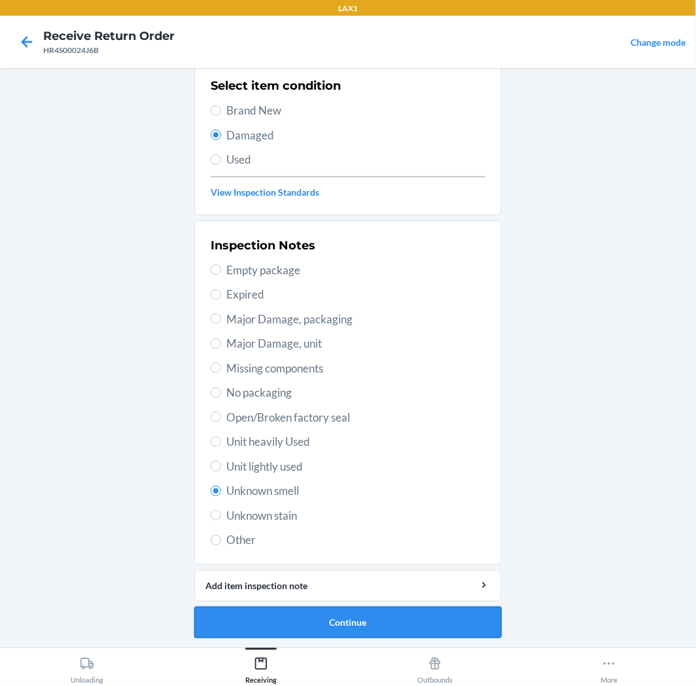
click at [391, 613] on button "Continue" at bounding box center [347, 621] width 307 height 31
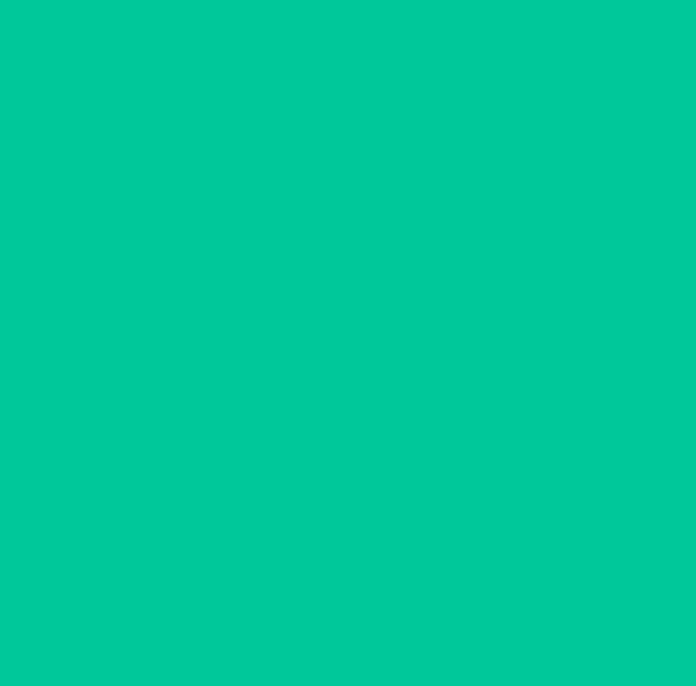
scroll to position [0, 0]
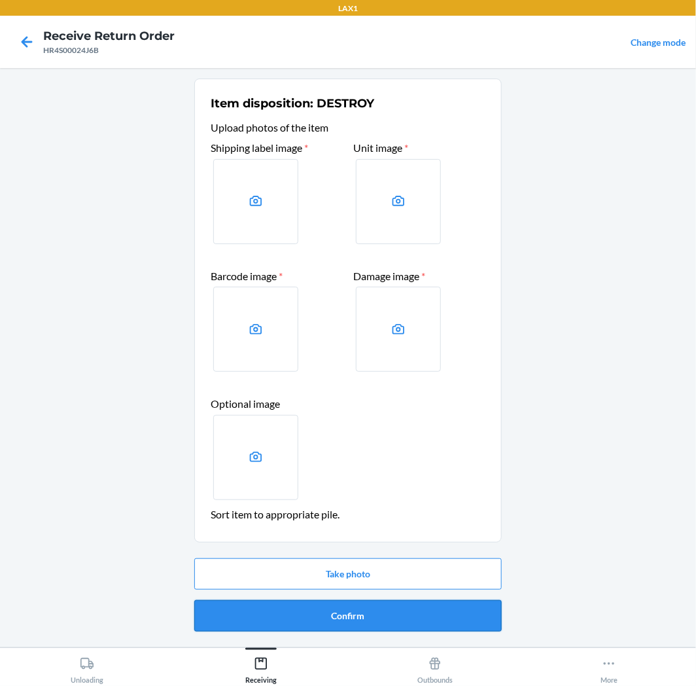
click at [309, 607] on button "Confirm" at bounding box center [347, 615] width 307 height 31
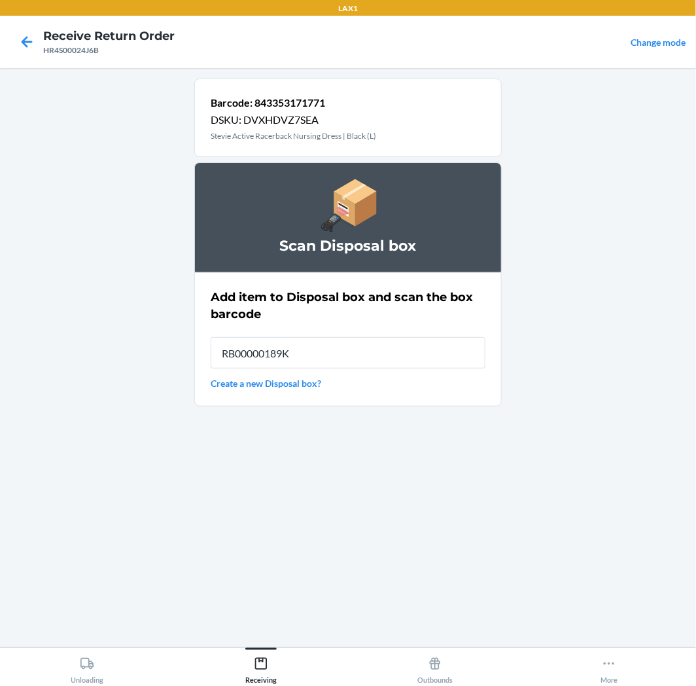
type input "RB00000189K"
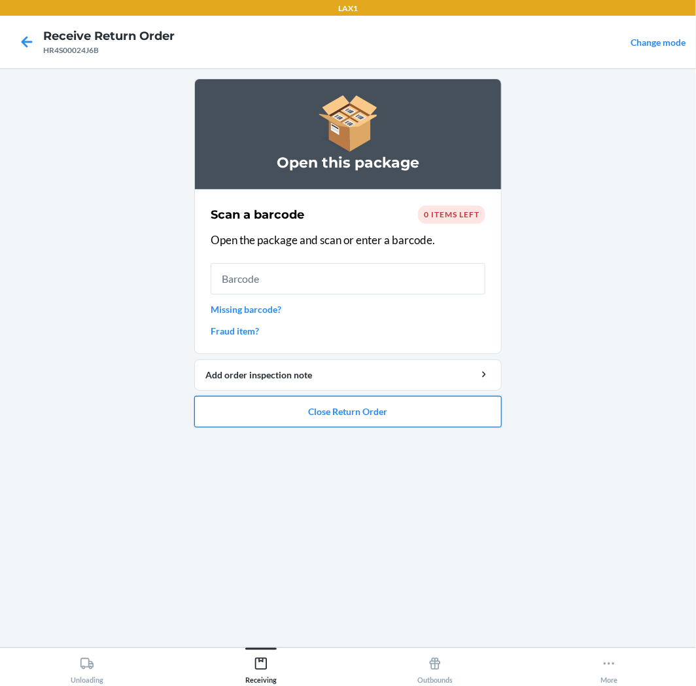
click at [355, 406] on button "Close Return Order" at bounding box center [347, 411] width 307 height 31
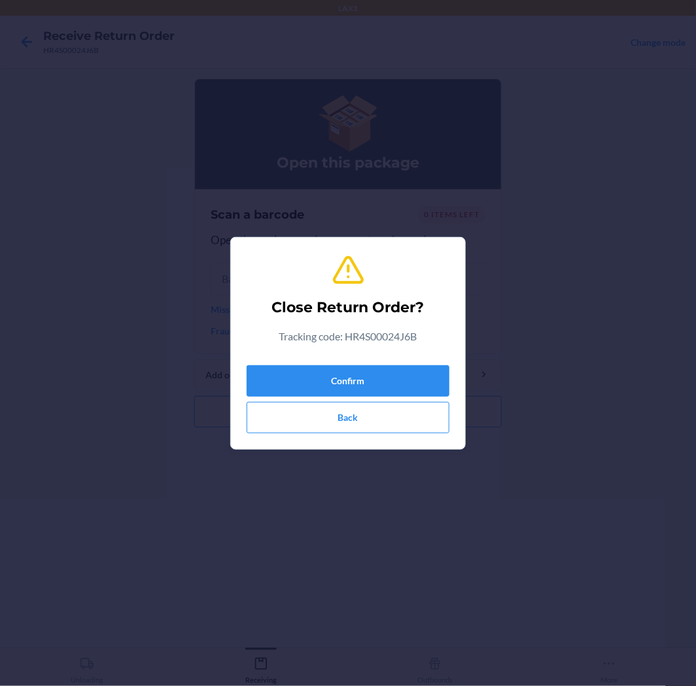
click at [370, 362] on div "Confirm Back" at bounding box center [348, 396] width 203 height 73
click at [365, 382] on button "Confirm" at bounding box center [348, 380] width 203 height 31
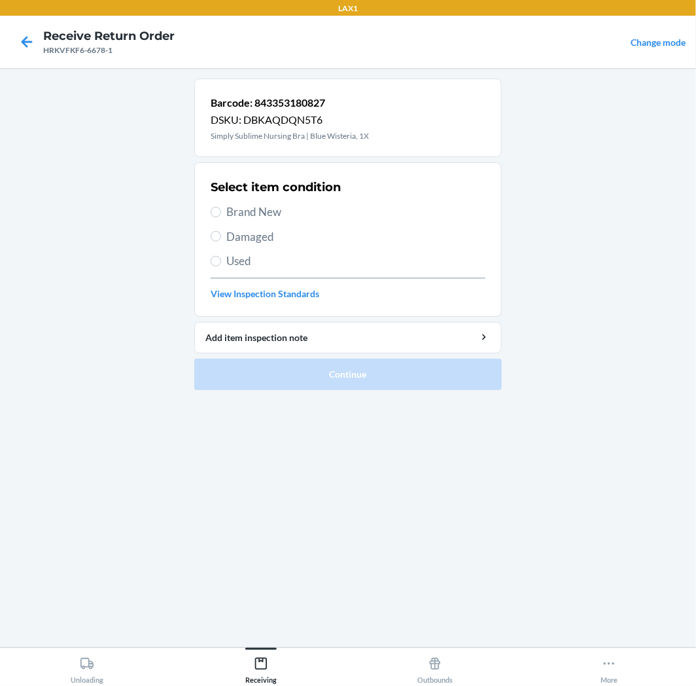
click at [228, 207] on span "Brand New" at bounding box center [355, 211] width 259 height 17
click at [221, 207] on input "Brand New" at bounding box center [216, 212] width 10 height 10
radio input "true"
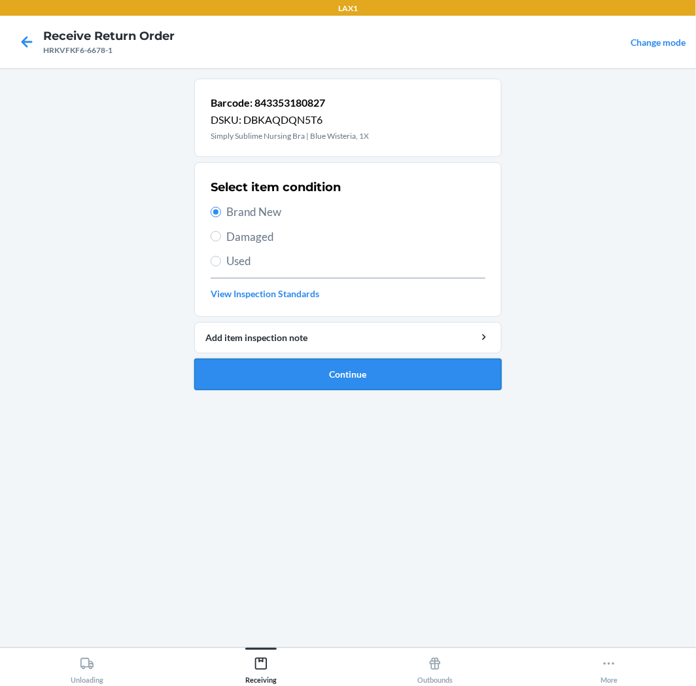
drag, startPoint x: 316, startPoint y: 376, endPoint x: 321, endPoint y: 381, distance: 7.5
click at [321, 381] on button "Continue" at bounding box center [347, 374] width 307 height 31
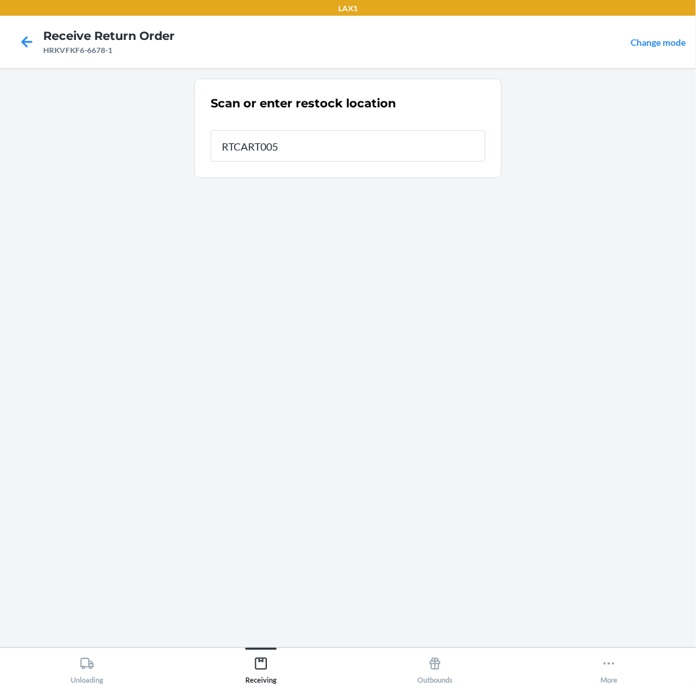
type input "RTCART005"
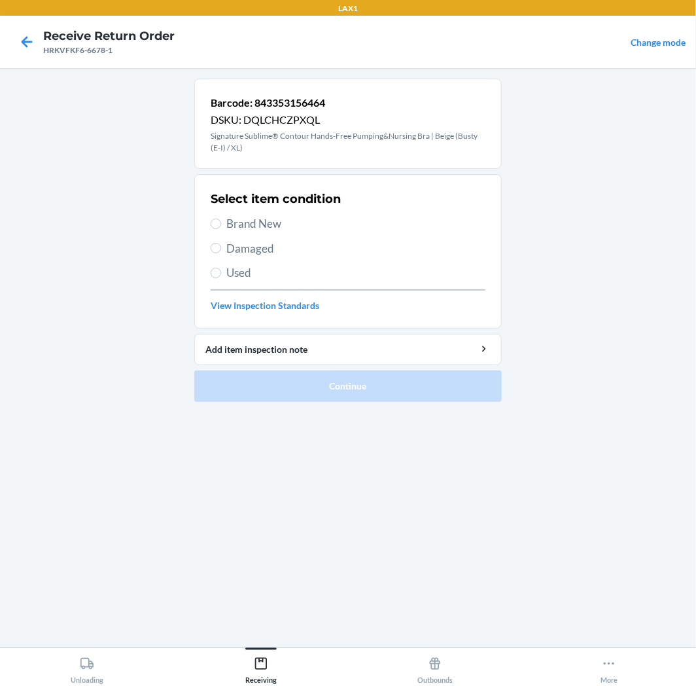
click at [252, 225] on span "Brand New" at bounding box center [355, 223] width 259 height 17
click at [221, 225] on input "Brand New" at bounding box center [216, 224] width 10 height 10
radio input "true"
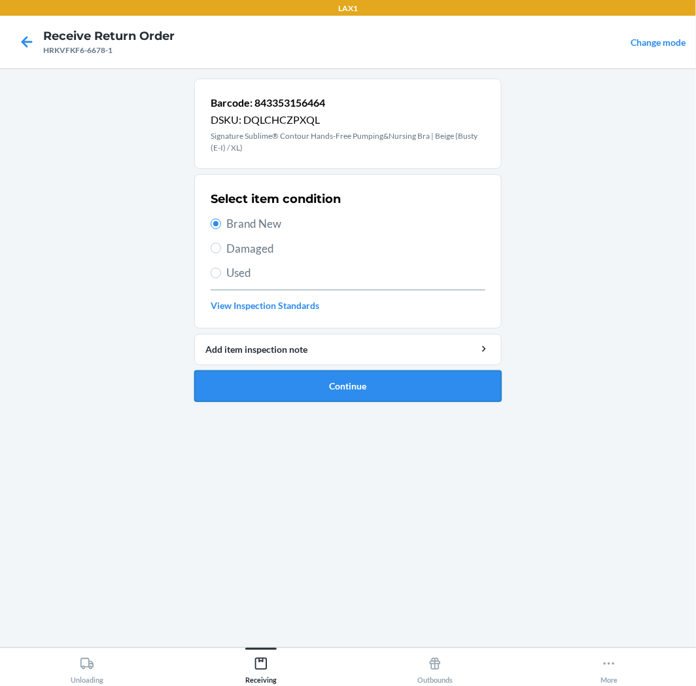
click at [279, 376] on button "Continue" at bounding box center [347, 385] width 307 height 31
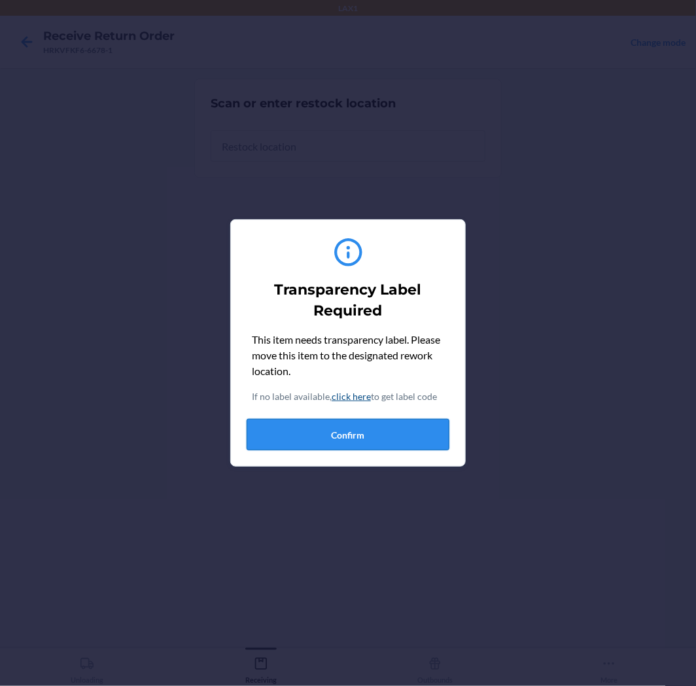
click at [357, 426] on button "Confirm" at bounding box center [348, 434] width 203 height 31
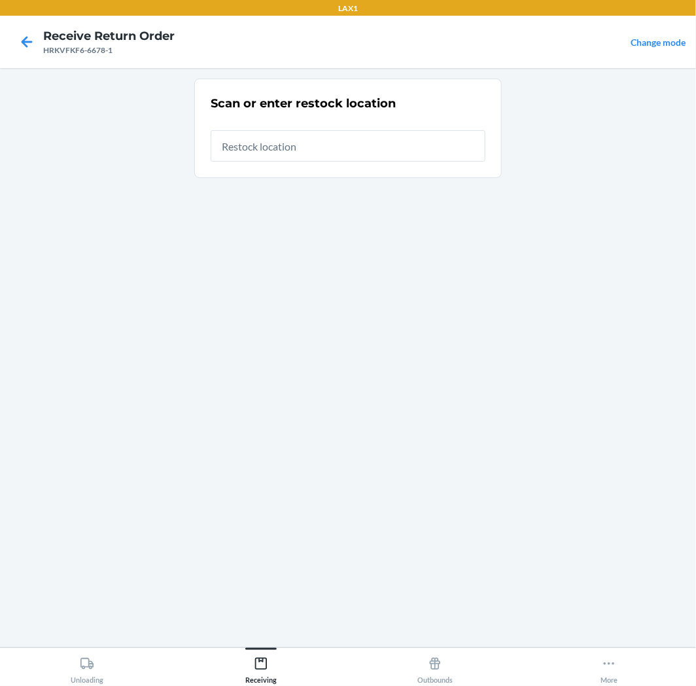
type input "RTCART005"
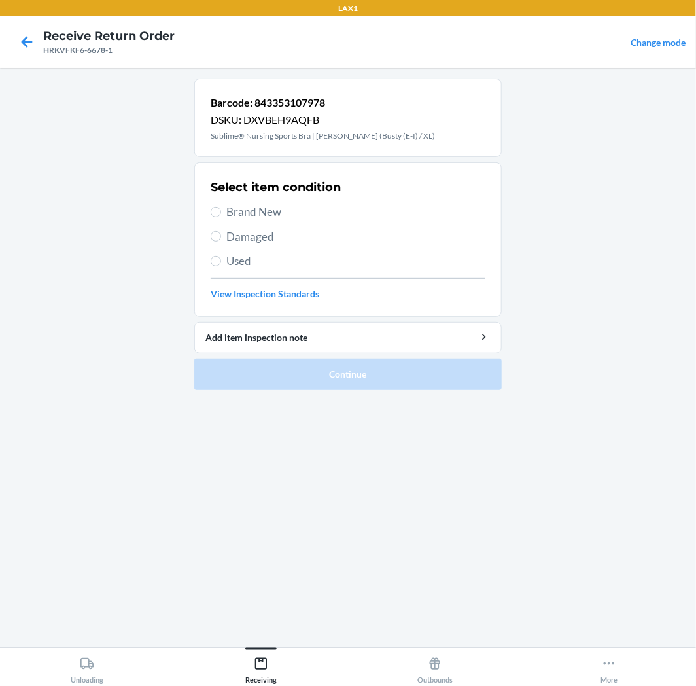
click at [234, 212] on span "Brand New" at bounding box center [355, 211] width 259 height 17
click at [221, 212] on input "Brand New" at bounding box center [216, 212] width 10 height 10
radio input "true"
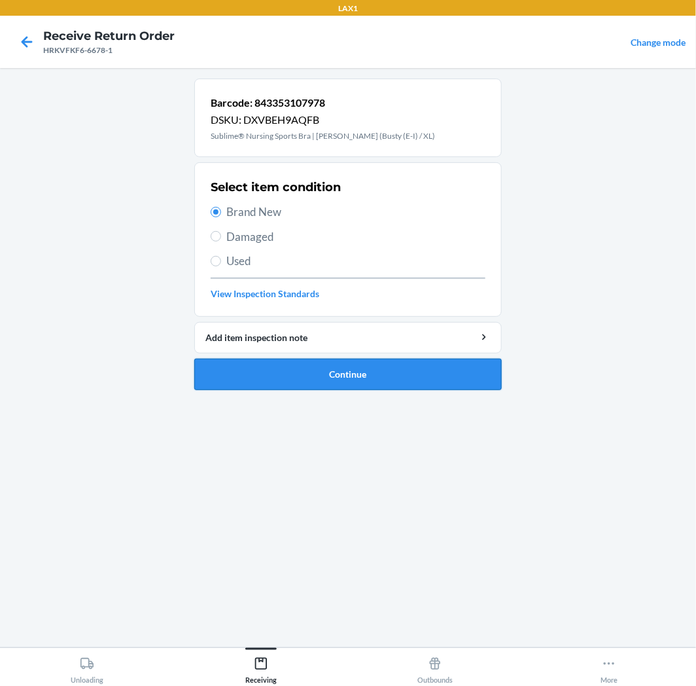
click at [325, 377] on button "Continue" at bounding box center [347, 374] width 307 height 31
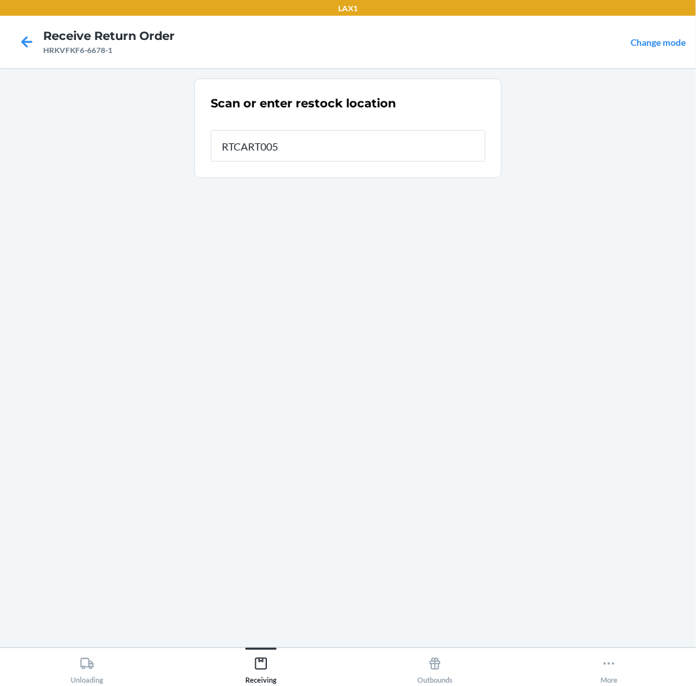
type input "RTCART005"
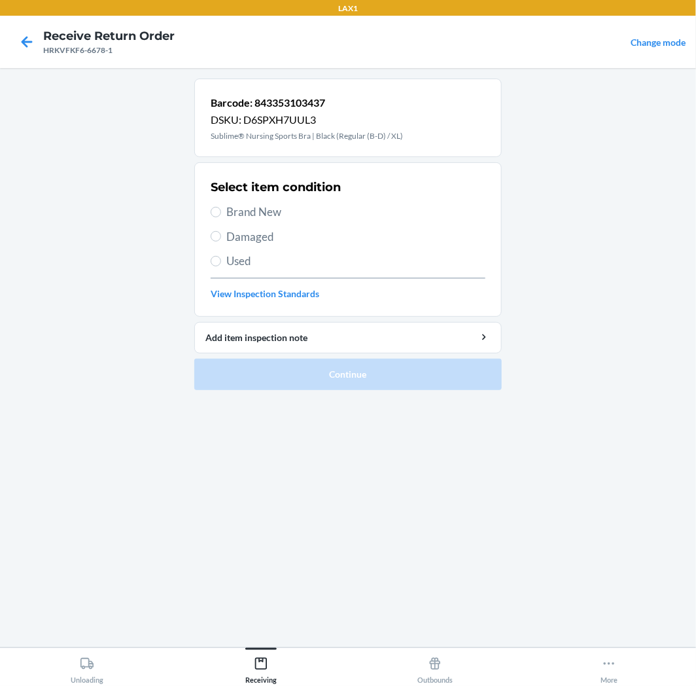
click at [267, 212] on span "Brand New" at bounding box center [355, 211] width 259 height 17
click at [221, 212] on input "Brand New" at bounding box center [216, 212] width 10 height 10
radio input "true"
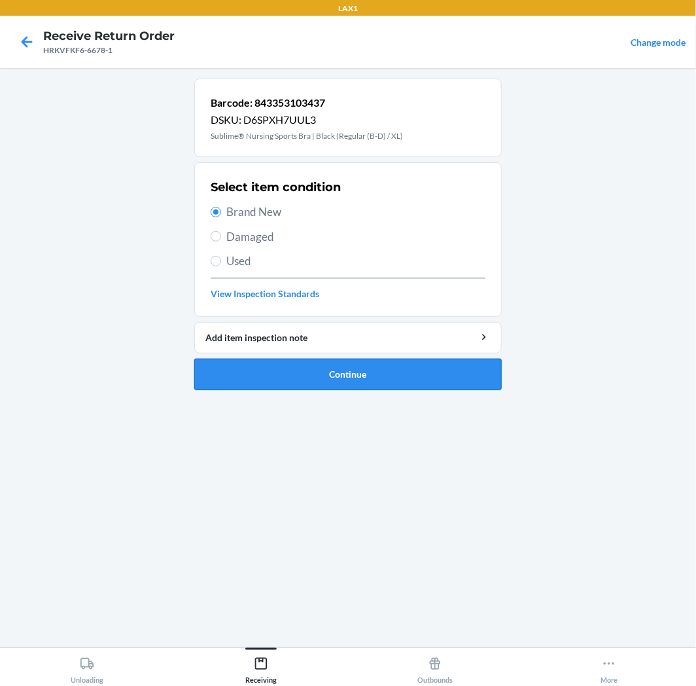
click at [393, 359] on button "Continue" at bounding box center [347, 374] width 307 height 31
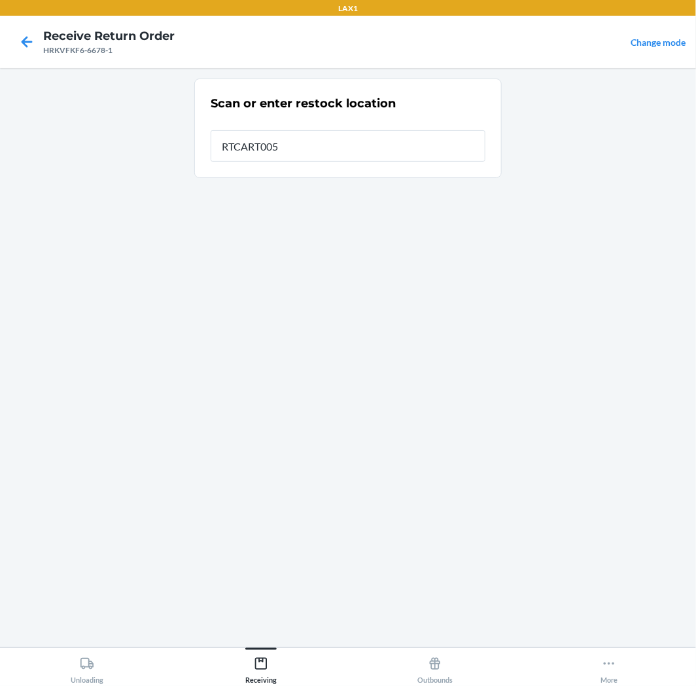
type input "RTCART005"
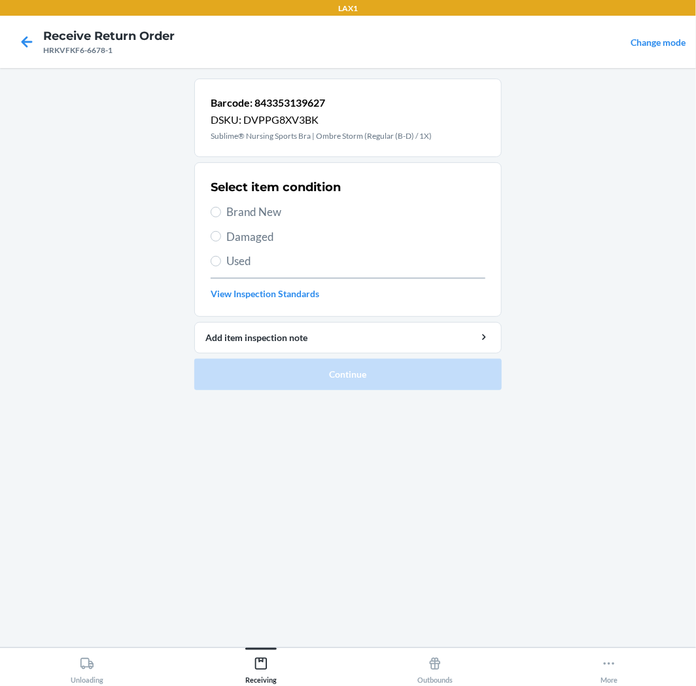
click at [264, 213] on span "Brand New" at bounding box center [355, 211] width 259 height 17
click at [221, 213] on input "Brand New" at bounding box center [216, 212] width 10 height 10
radio input "true"
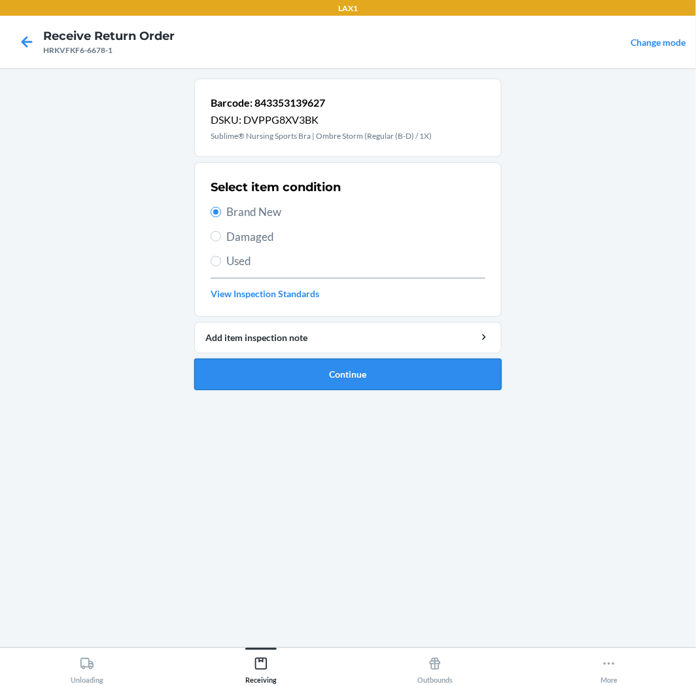
click at [283, 370] on button "Continue" at bounding box center [347, 374] width 307 height 31
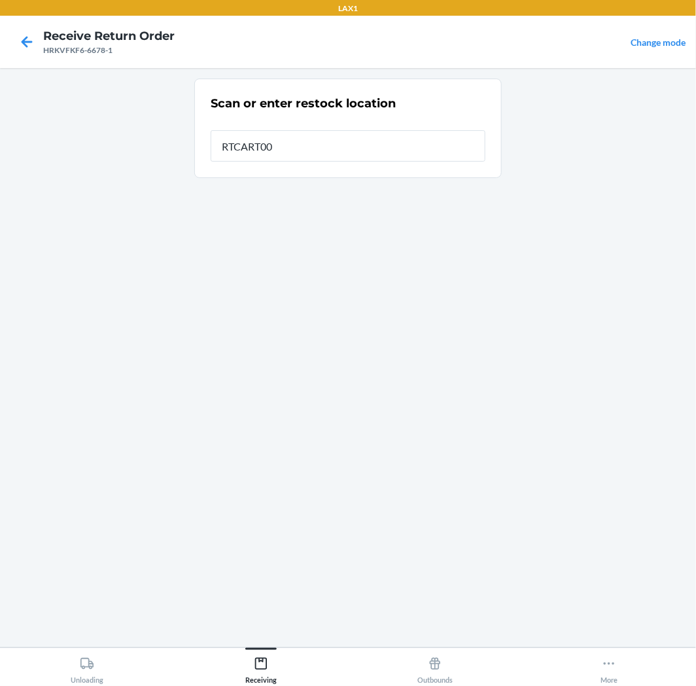
type input "RTCART005"
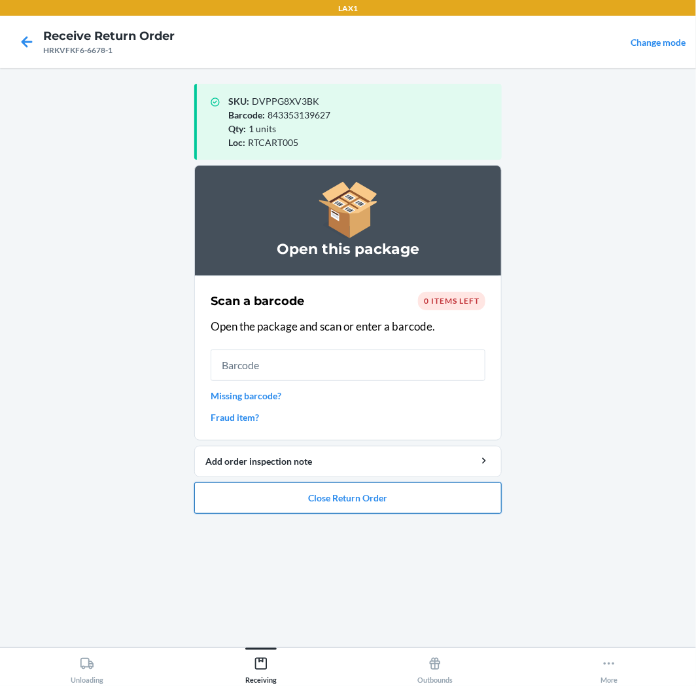
click at [323, 502] on button "Close Return Order" at bounding box center [347, 497] width 307 height 31
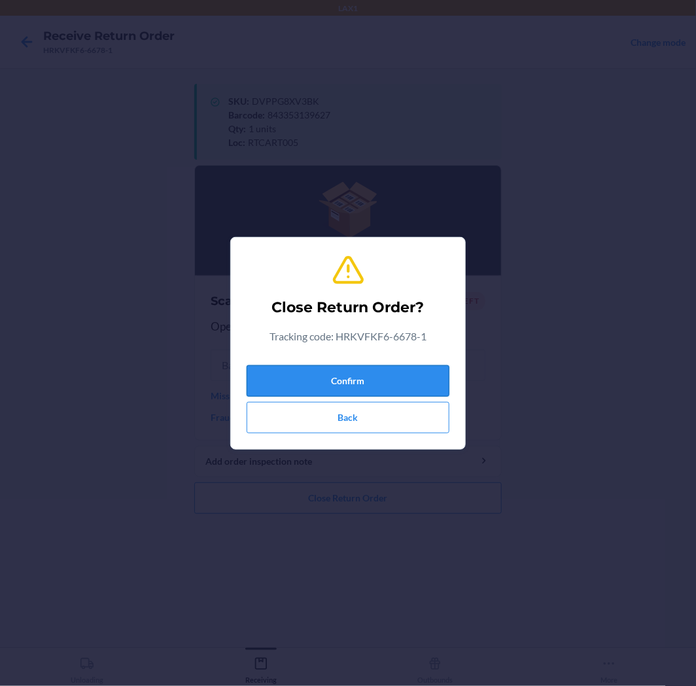
click at [396, 384] on button "Confirm" at bounding box center [348, 380] width 203 height 31
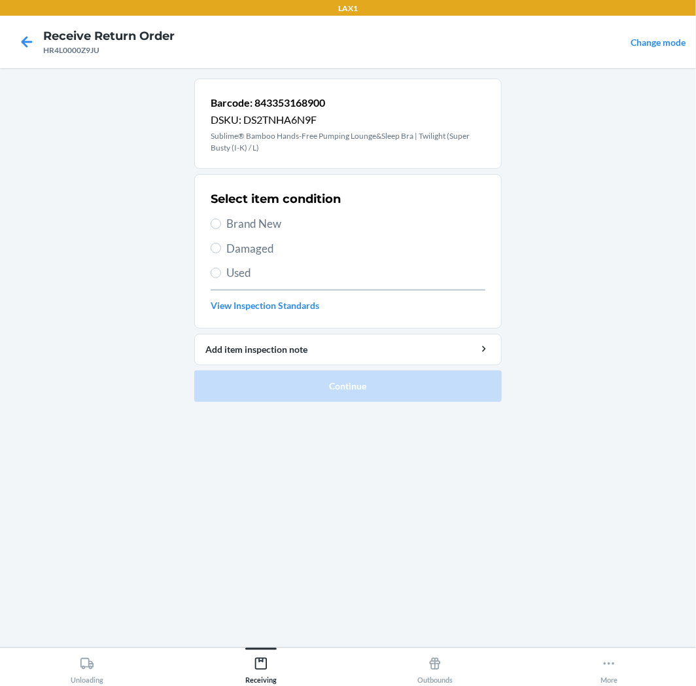
click at [275, 221] on span "Brand New" at bounding box center [355, 223] width 259 height 17
click at [221, 221] on input "Brand New" at bounding box center [216, 224] width 10 height 10
radio input "true"
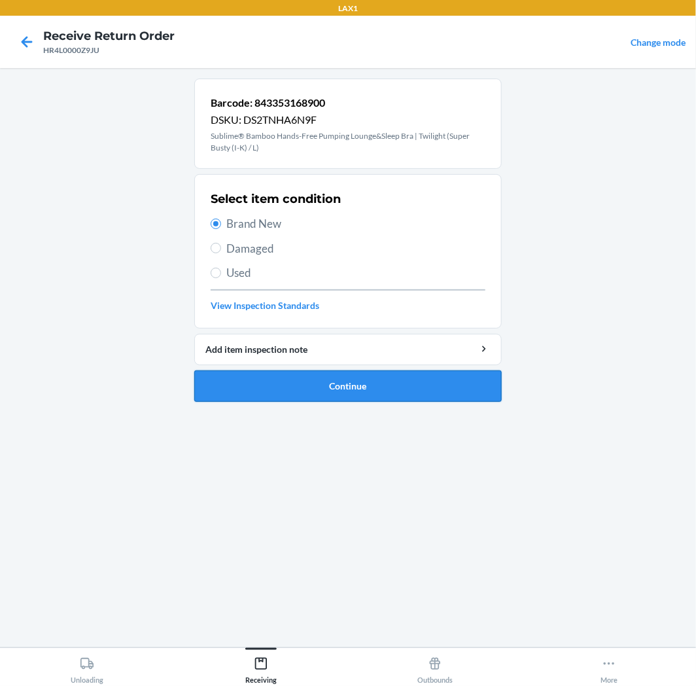
click at [237, 376] on button "Continue" at bounding box center [347, 385] width 307 height 31
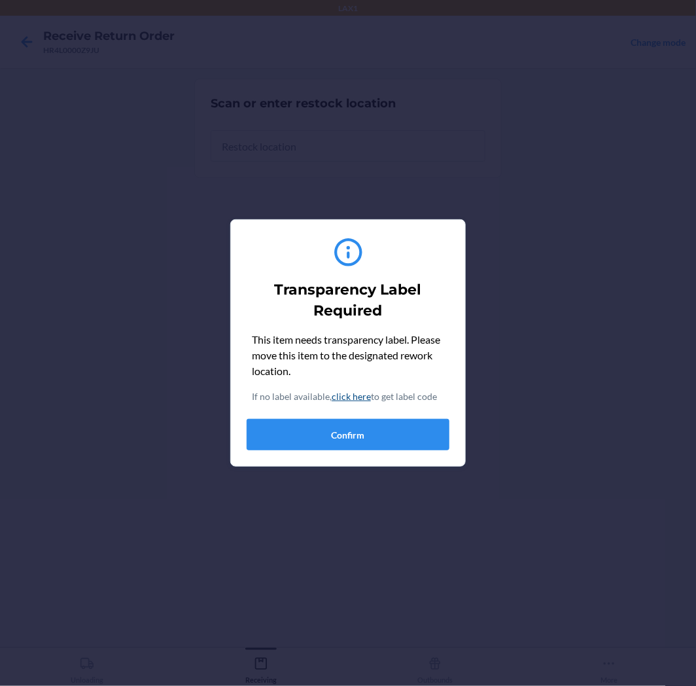
click at [387, 450] on div "Transparency Label Required This item needs transparency label. Please move thi…" at bounding box center [348, 342] width 203 height 225
click at [393, 436] on button "Confirm" at bounding box center [348, 434] width 203 height 31
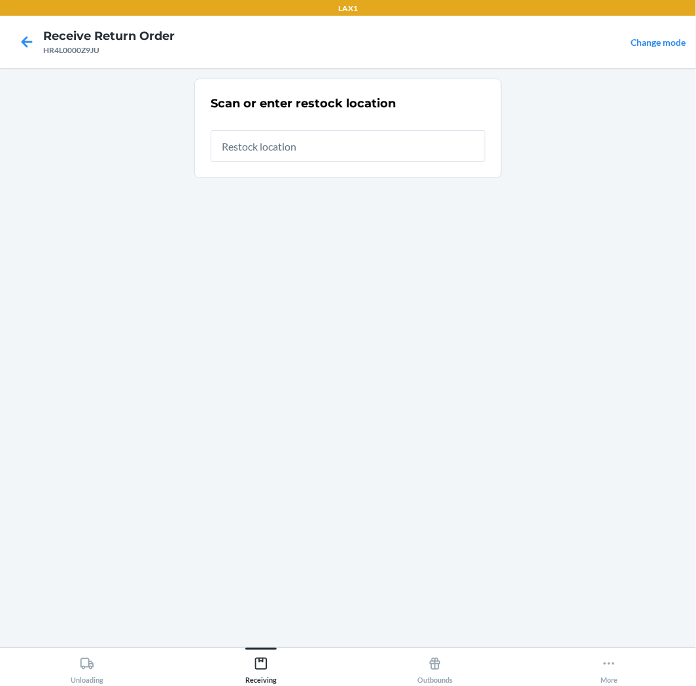
type input "RTCART005"
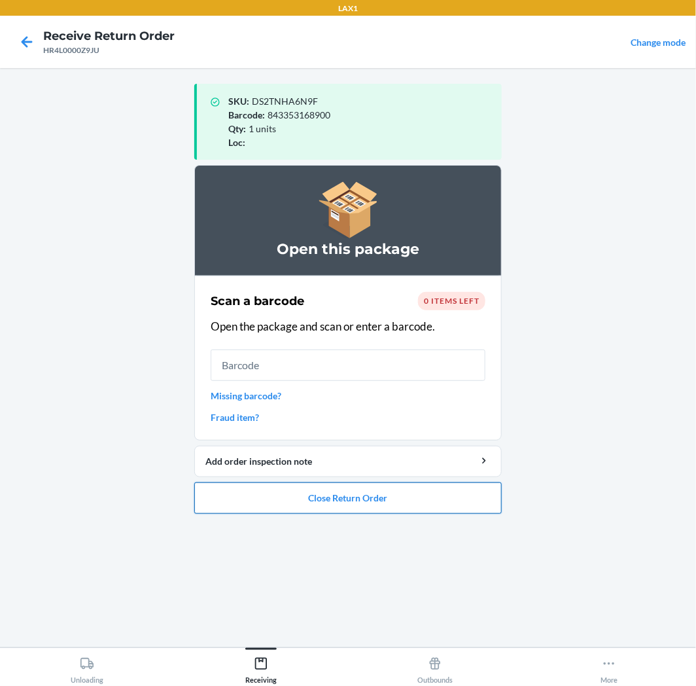
click at [331, 502] on button "Close Return Order" at bounding box center [347, 497] width 307 height 31
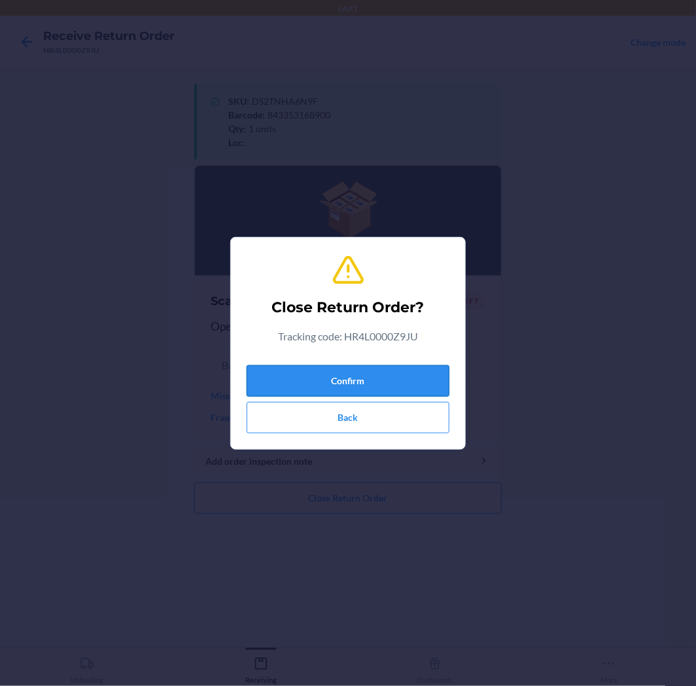
click at [388, 374] on button "Confirm" at bounding box center [348, 380] width 203 height 31
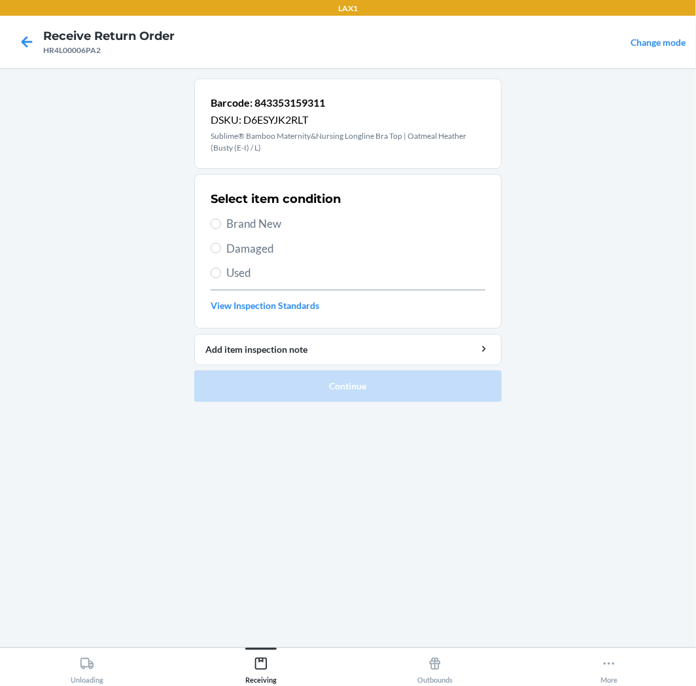
click at [243, 219] on span "Brand New" at bounding box center [355, 223] width 259 height 17
click at [221, 219] on input "Brand New" at bounding box center [216, 224] width 10 height 10
radio input "true"
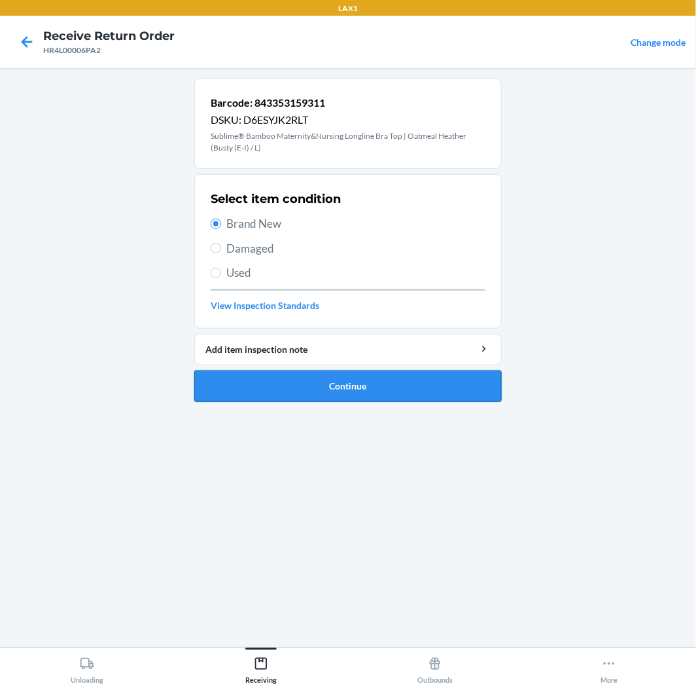
click at [328, 395] on button "Continue" at bounding box center [347, 385] width 307 height 31
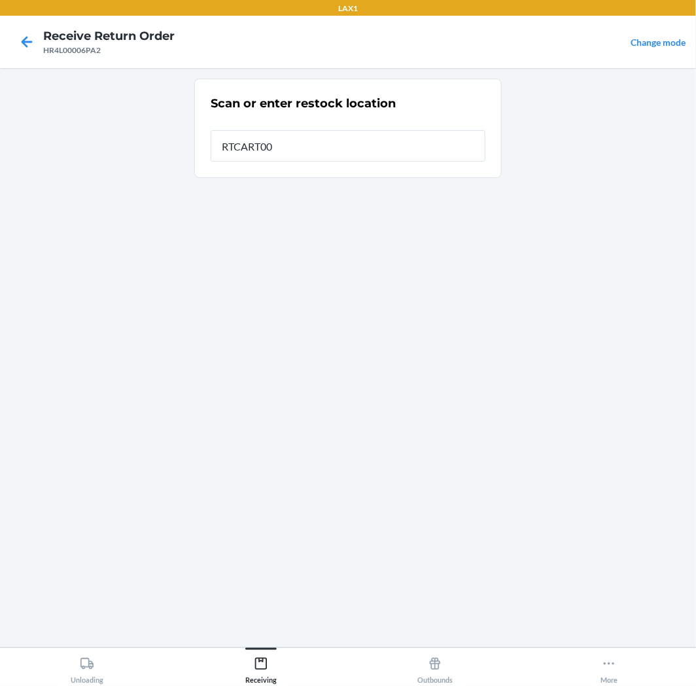
type input "RTCART005"
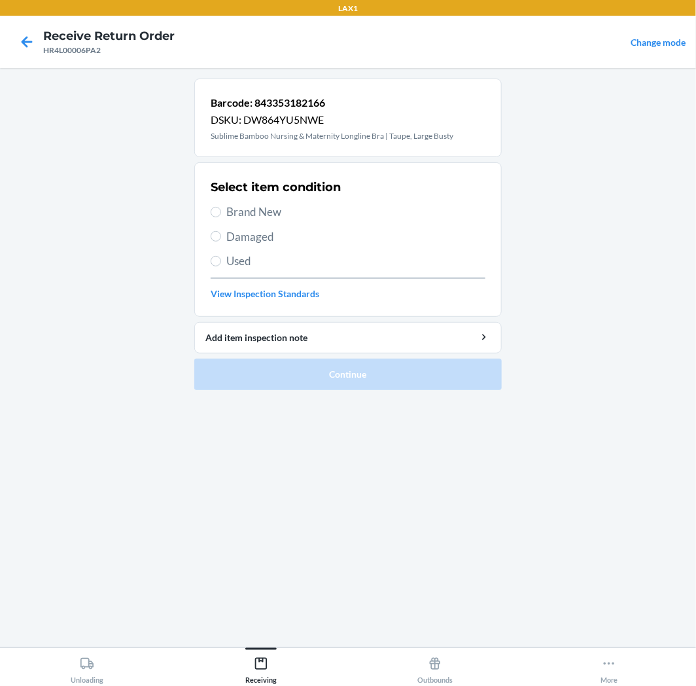
click at [258, 237] on span "Damaged" at bounding box center [355, 236] width 259 height 17
click at [221, 237] on input "Damaged" at bounding box center [216, 236] width 10 height 10
radio input "true"
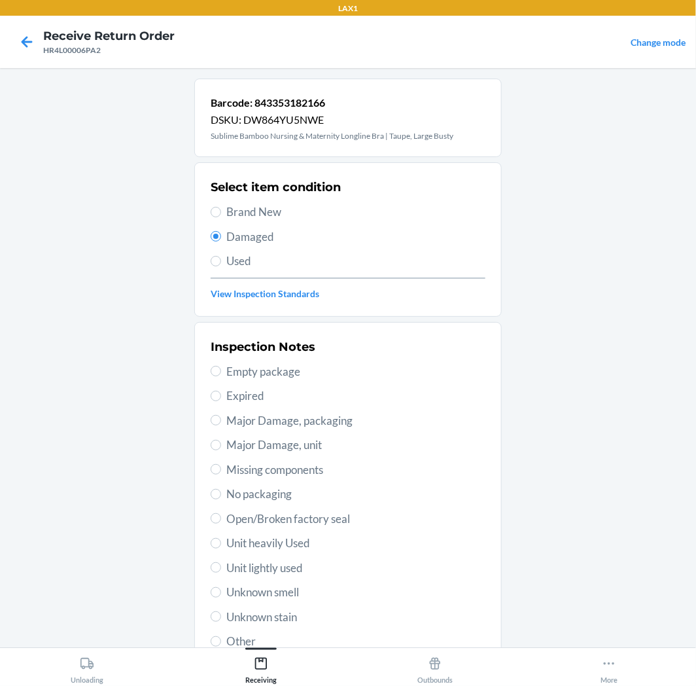
click at [236, 265] on span "Used" at bounding box center [355, 261] width 259 height 17
click at [221, 265] on input "Used" at bounding box center [216, 261] width 10 height 10
radio input "true"
radio input "false"
click at [290, 557] on div "Inspection Notes Empty package Expired Major Damage, packaging Major Damage, un…" at bounding box center [348, 493] width 275 height 319
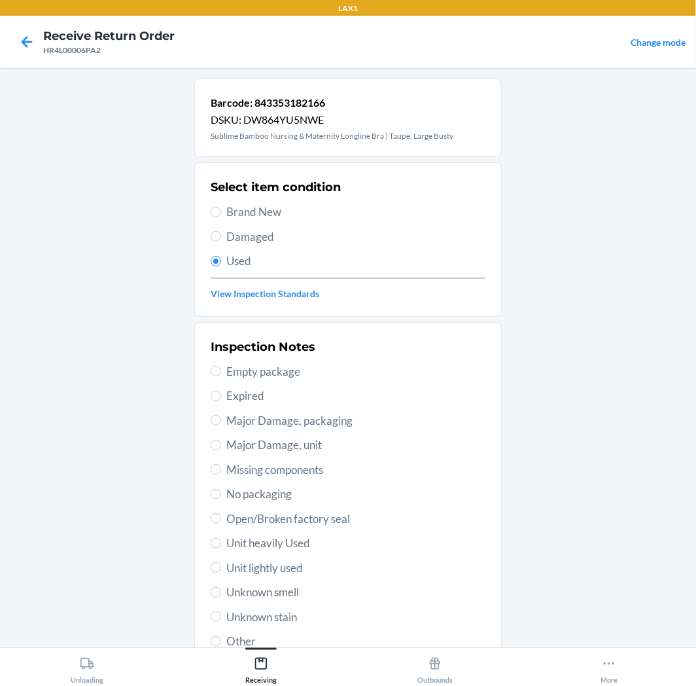
click at [289, 569] on span "Unit lightly used" at bounding box center [355, 567] width 259 height 17
click at [221, 569] on input "Unit lightly used" at bounding box center [216, 567] width 10 height 10
radio input "true"
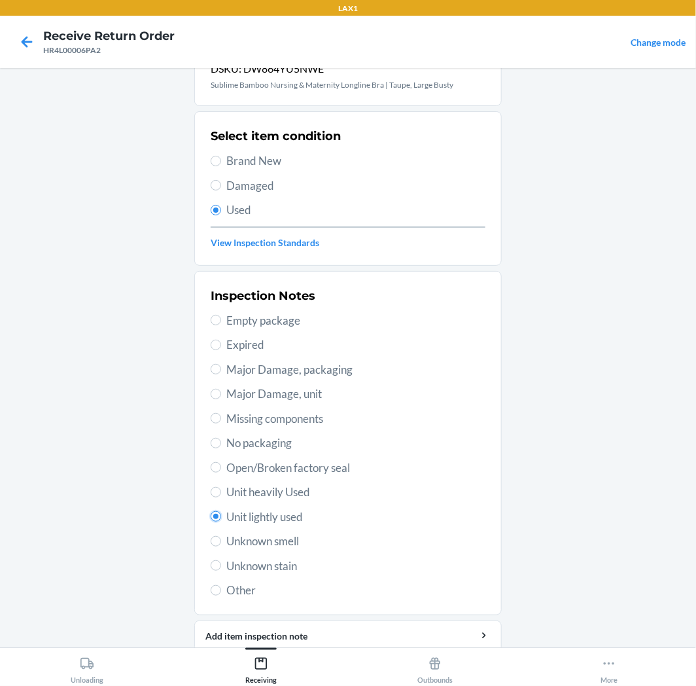
scroll to position [101, 0]
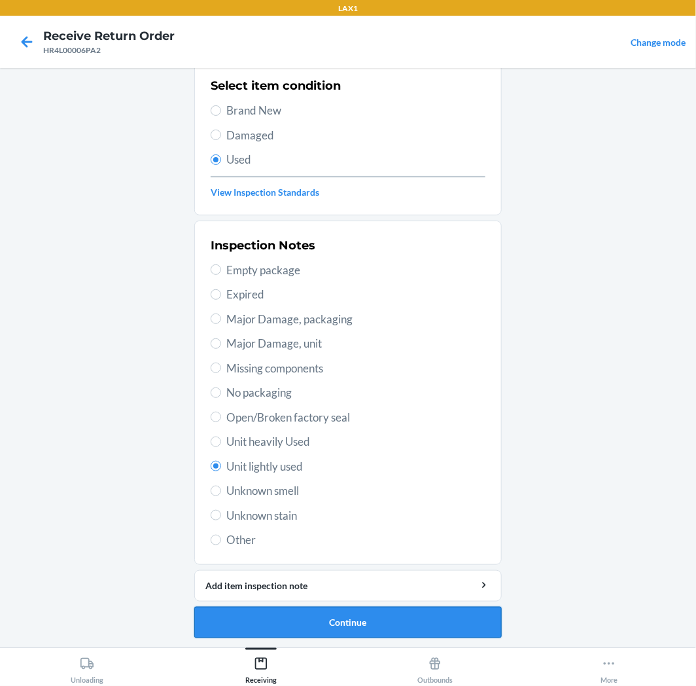
click at [479, 611] on button "Continue" at bounding box center [347, 621] width 307 height 31
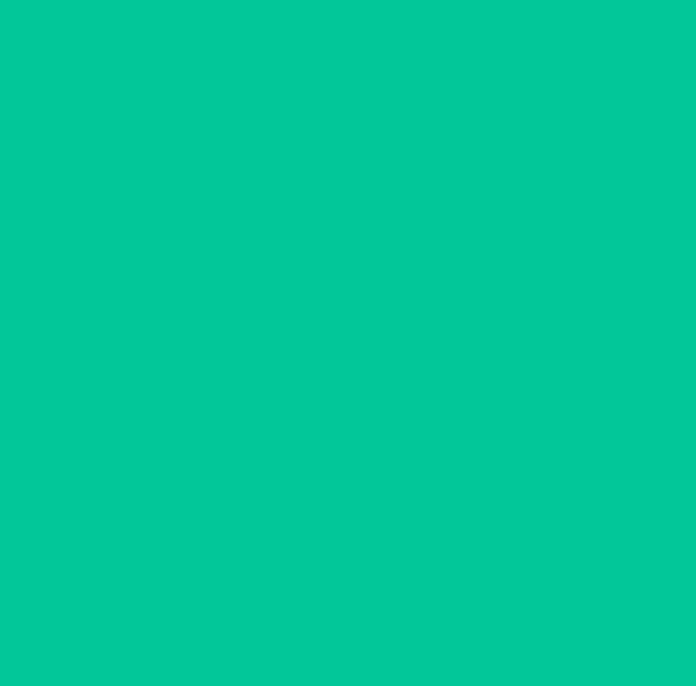
scroll to position [0, 0]
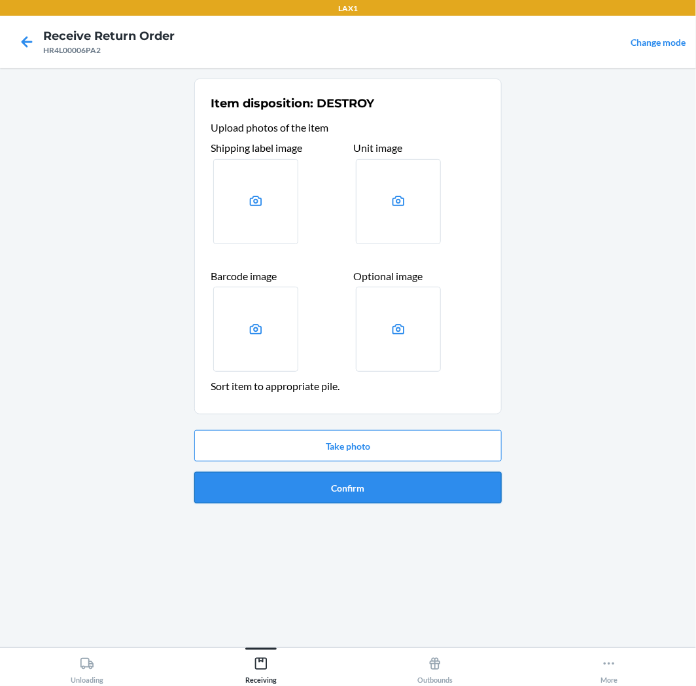
click at [394, 491] on button "Confirm" at bounding box center [347, 487] width 307 height 31
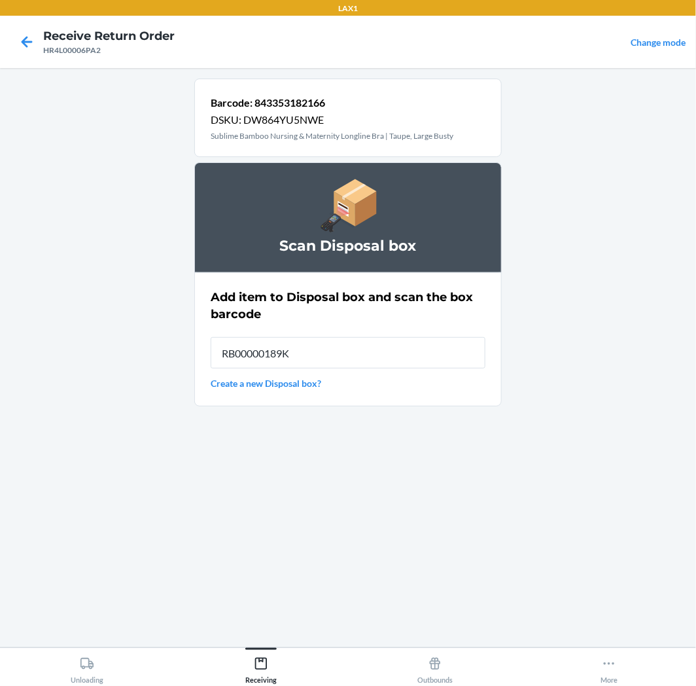
type input "RB00000189K"
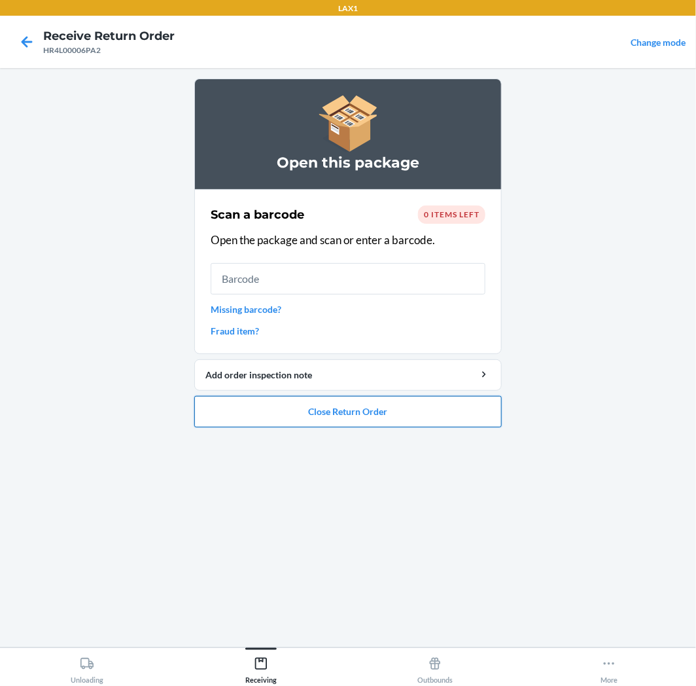
click at [381, 410] on button "Close Return Order" at bounding box center [347, 411] width 307 height 31
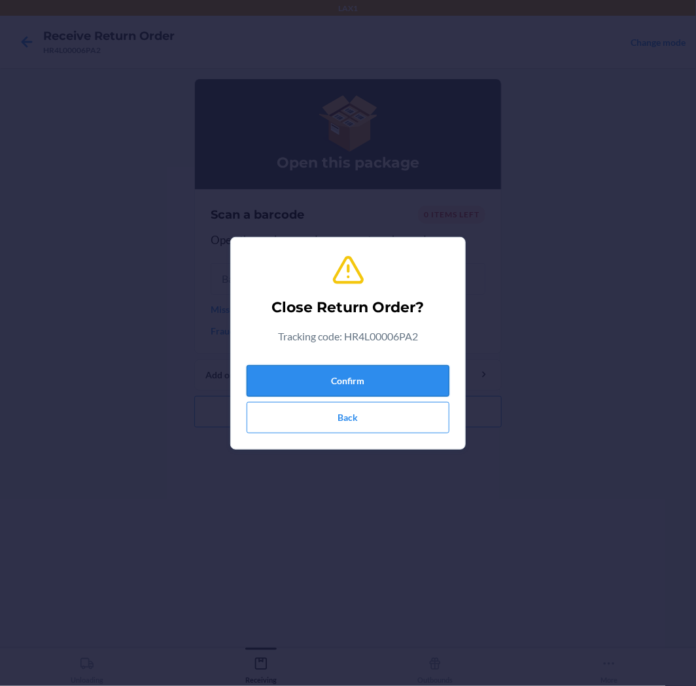
click at [388, 381] on button "Confirm" at bounding box center [348, 380] width 203 height 31
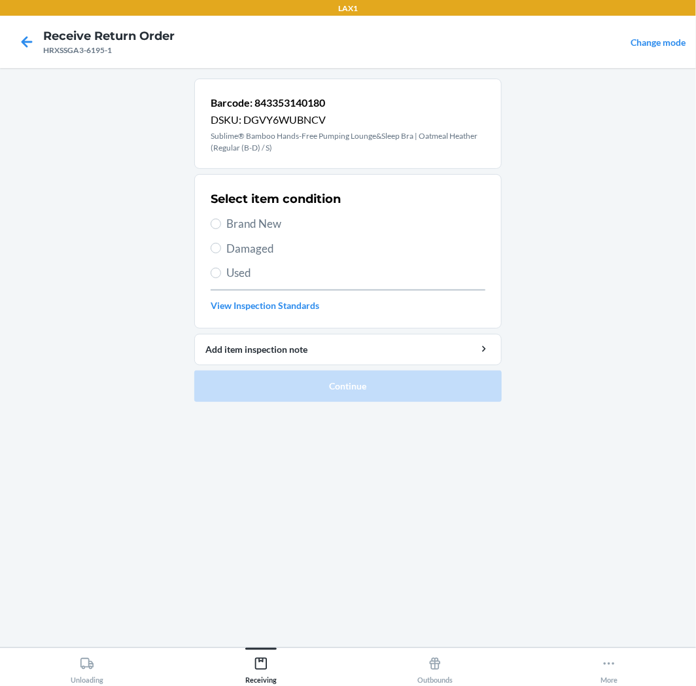
click at [241, 230] on span "Brand New" at bounding box center [355, 223] width 259 height 17
click at [221, 229] on input "Brand New" at bounding box center [216, 224] width 10 height 10
radio input "true"
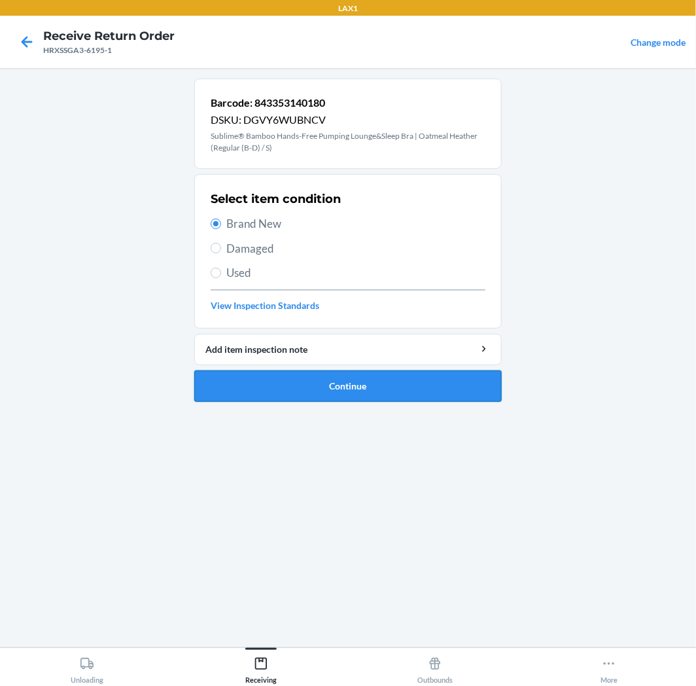
click at [314, 375] on button "Continue" at bounding box center [347, 385] width 307 height 31
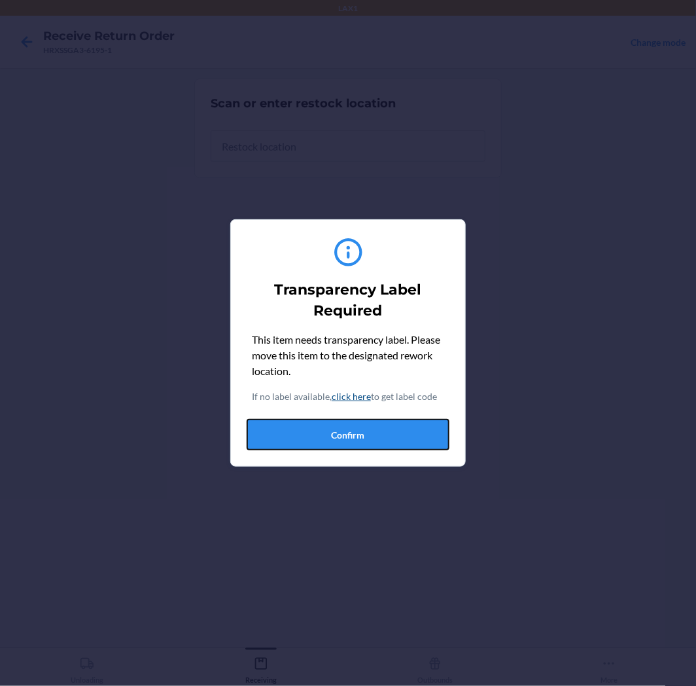
drag, startPoint x: 419, startPoint y: 441, endPoint x: 430, endPoint y: 436, distance: 12.6
click at [420, 440] on button "Confirm" at bounding box center [348, 434] width 203 height 31
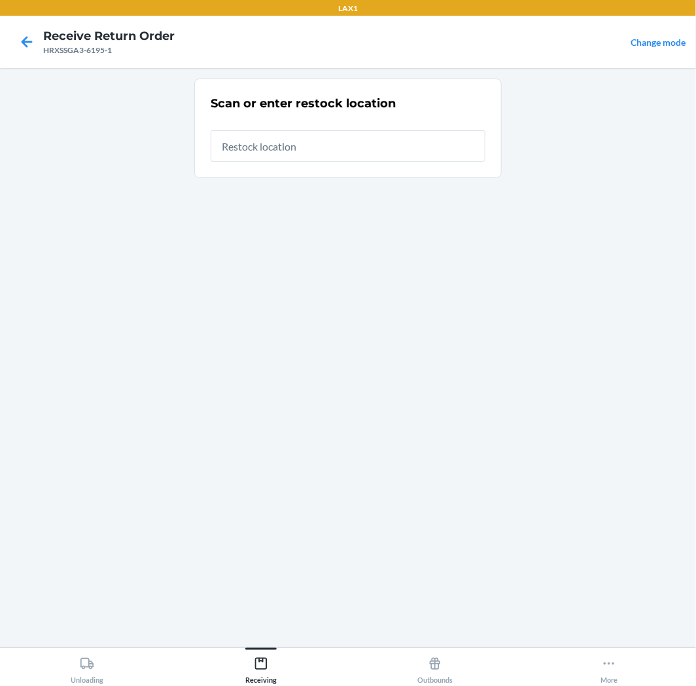
type input "RTCART005"
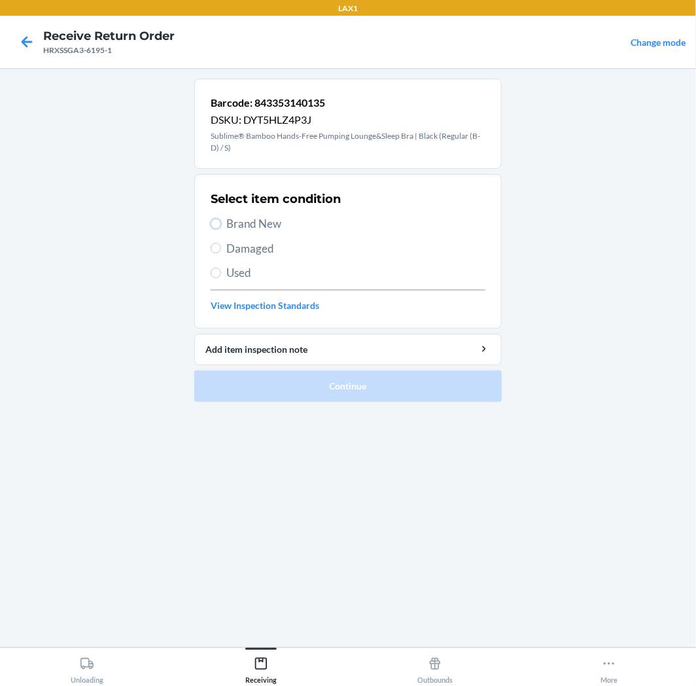
click at [219, 218] on label "Brand New" at bounding box center [348, 223] width 275 height 17
click at [219, 219] on input "Brand New" at bounding box center [216, 224] width 10 height 10
radio input "true"
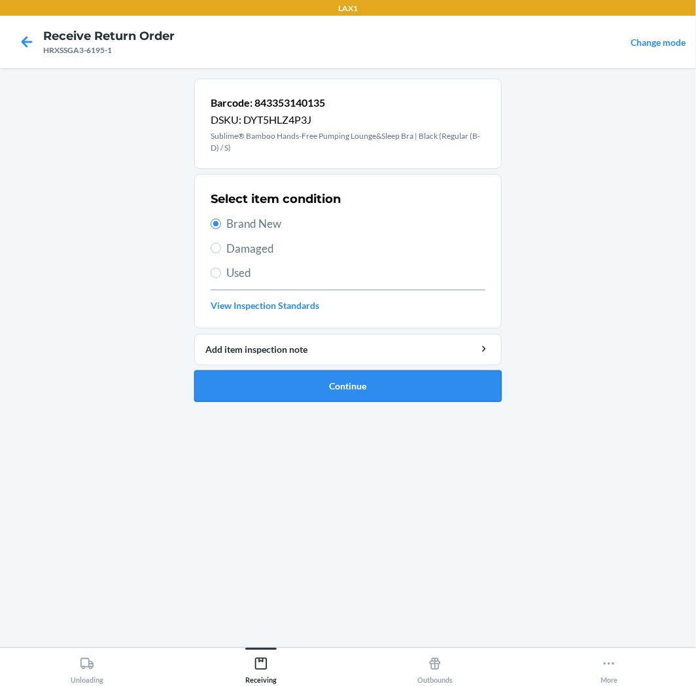
click at [246, 393] on button "Continue" at bounding box center [347, 385] width 307 height 31
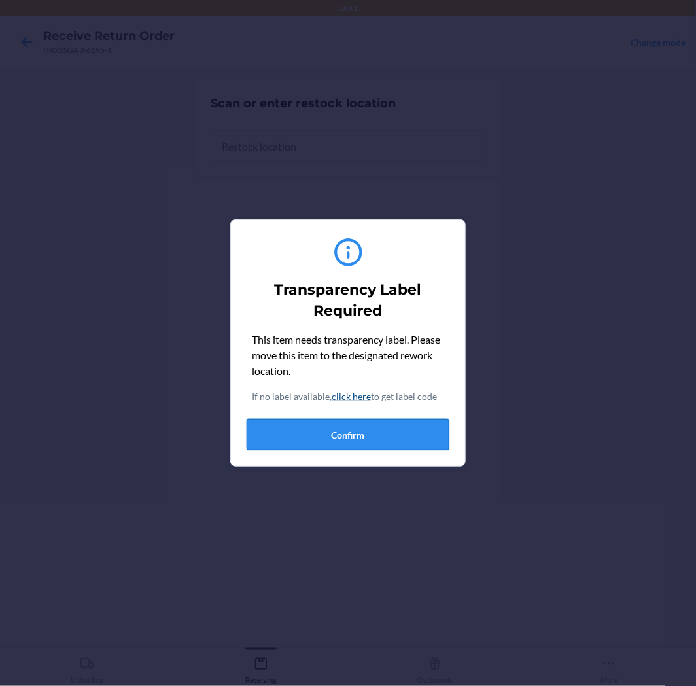
click at [289, 448] on button "Confirm" at bounding box center [348, 434] width 203 height 31
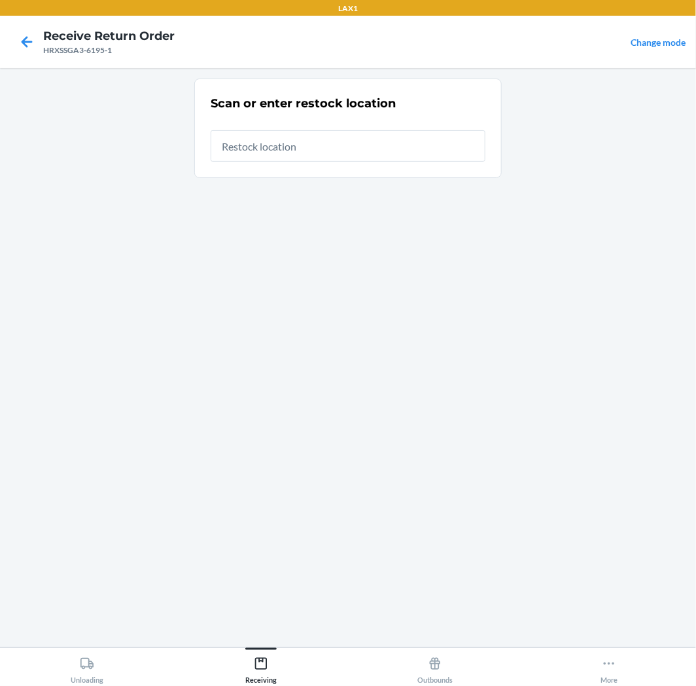
type input "RTCART005"
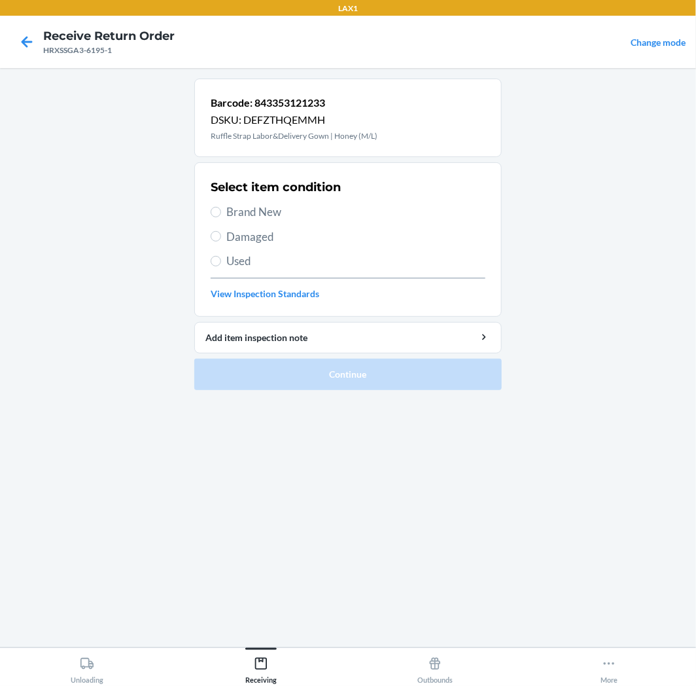
click at [237, 253] on span "Used" at bounding box center [355, 261] width 259 height 17
click at [221, 256] on input "Used" at bounding box center [216, 261] width 10 height 10
radio input "true"
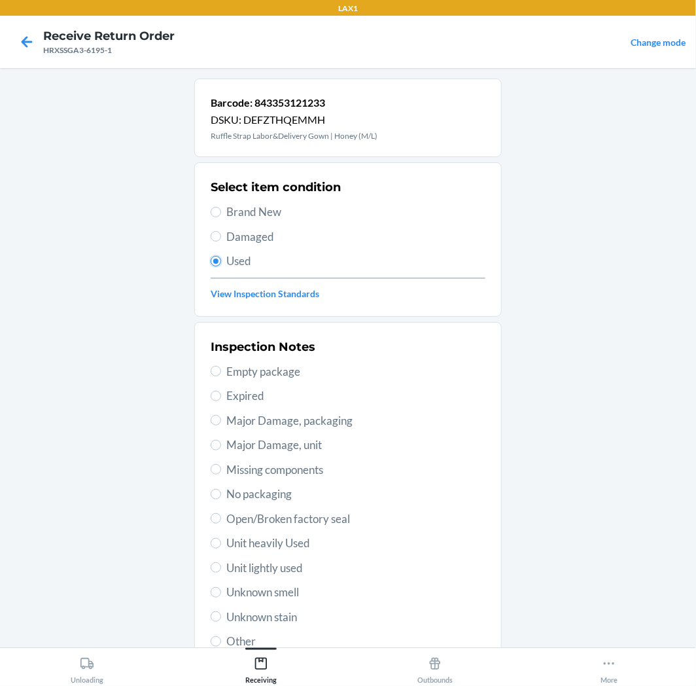
scroll to position [73, 0]
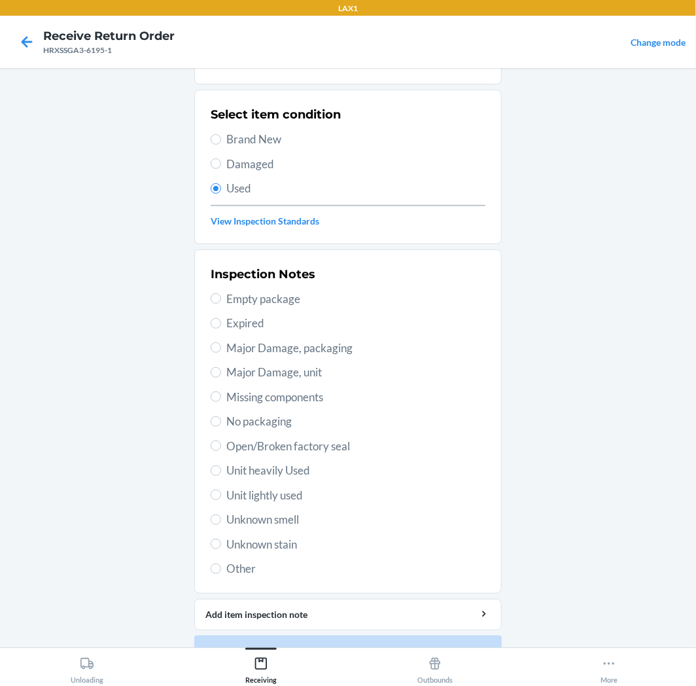
click at [237, 494] on span "Unit lightly used" at bounding box center [355, 495] width 259 height 17
click at [221, 494] on input "Unit lightly used" at bounding box center [216, 494] width 10 height 10
radio input "true"
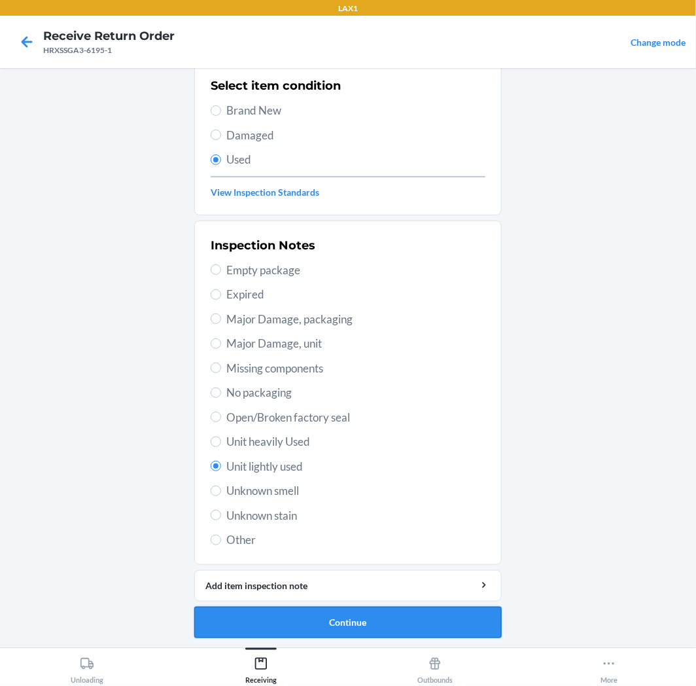
click at [417, 629] on button "Continue" at bounding box center [347, 621] width 307 height 31
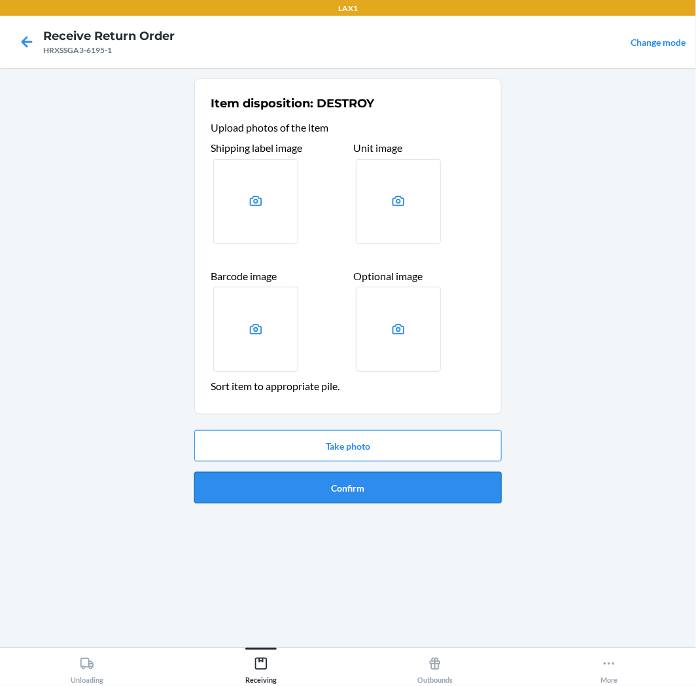
click at [348, 482] on button "Confirm" at bounding box center [347, 487] width 307 height 31
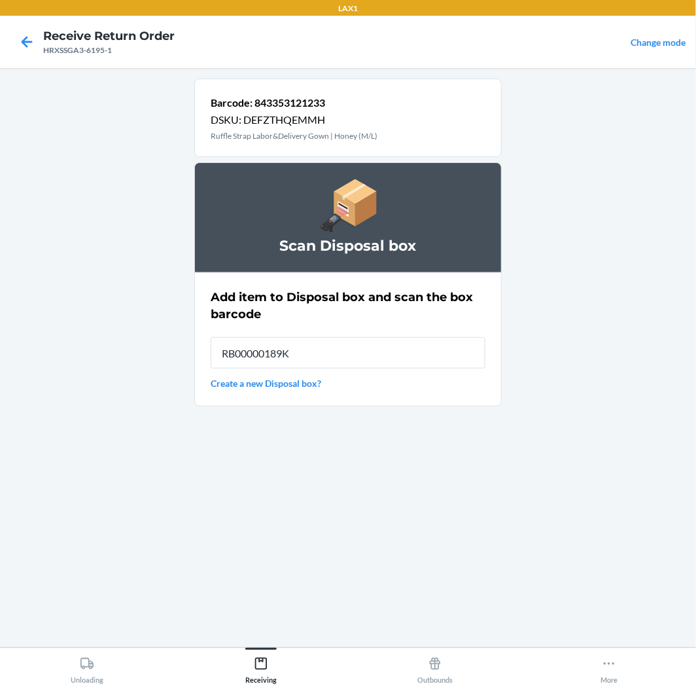
type input "RB00000189K"
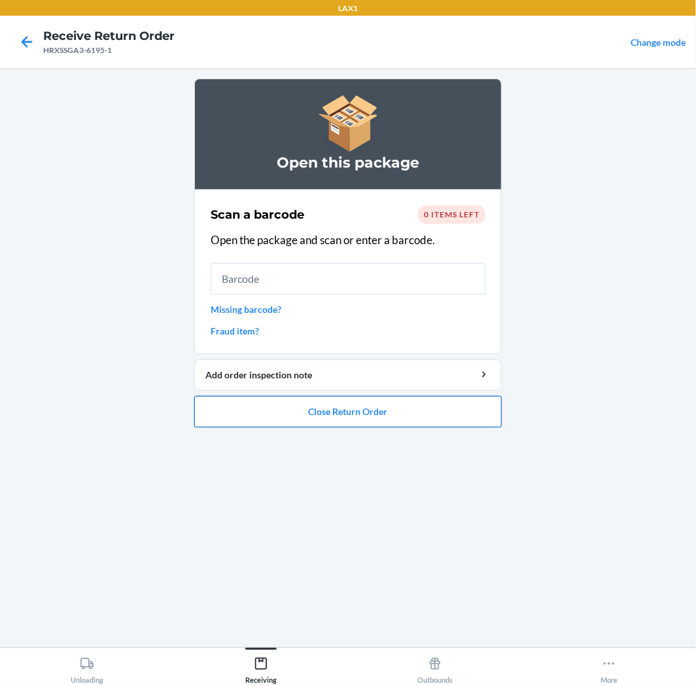
click at [417, 416] on button "Close Return Order" at bounding box center [347, 411] width 307 height 31
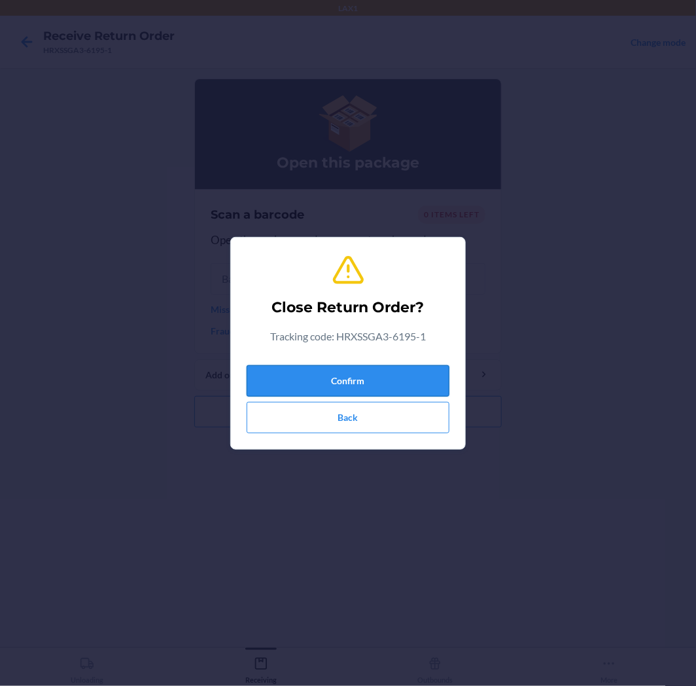
click at [415, 365] on button "Confirm" at bounding box center [348, 380] width 203 height 31
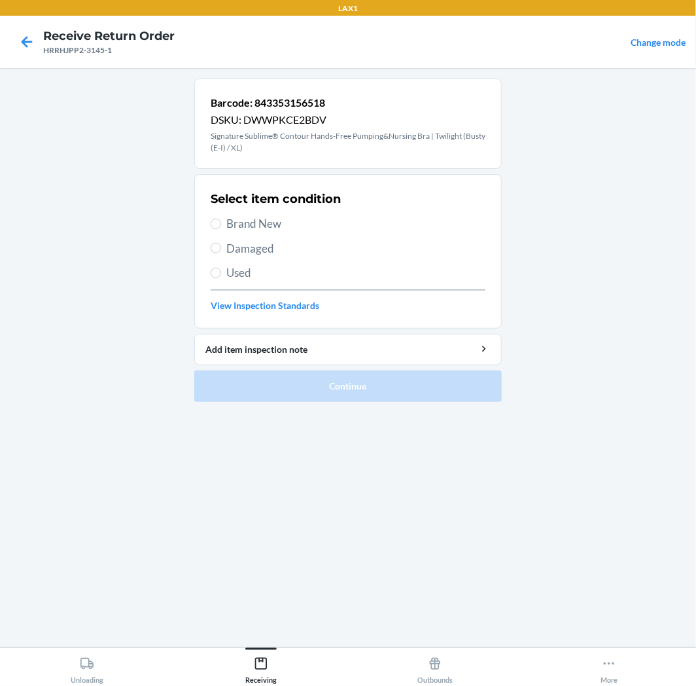
click at [220, 270] on label "Used" at bounding box center [348, 272] width 275 height 17
click at [220, 270] on input "Used" at bounding box center [216, 273] width 10 height 10
radio input "true"
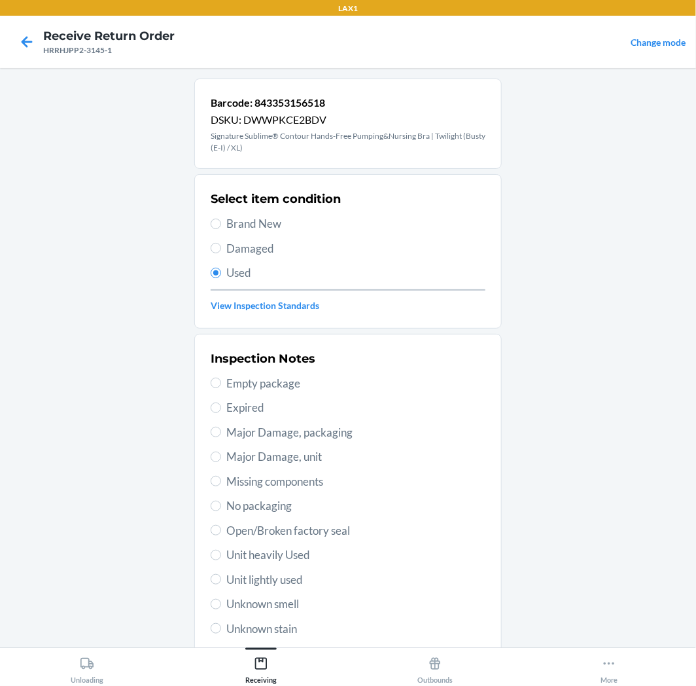
click at [259, 571] on span "Unit lightly used" at bounding box center [355, 579] width 259 height 17
click at [221, 574] on input "Unit lightly used" at bounding box center [216, 579] width 10 height 10
radio input "true"
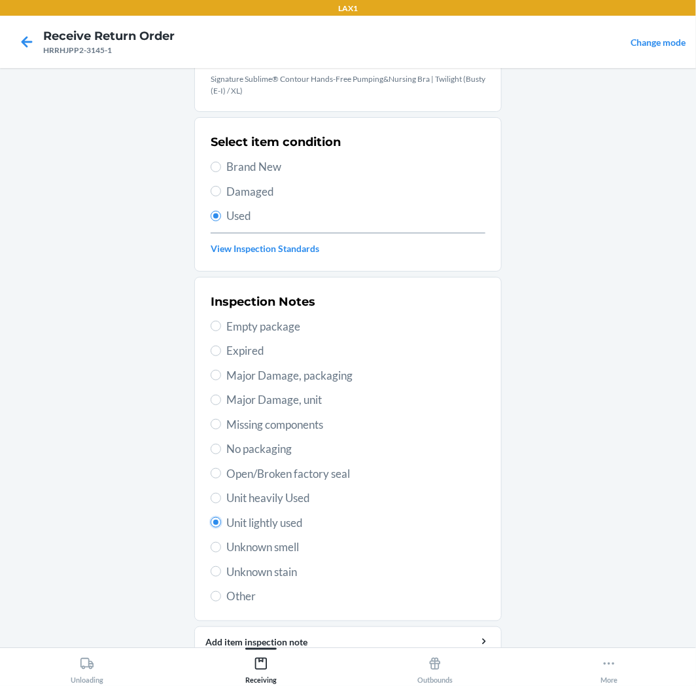
scroll to position [113, 0]
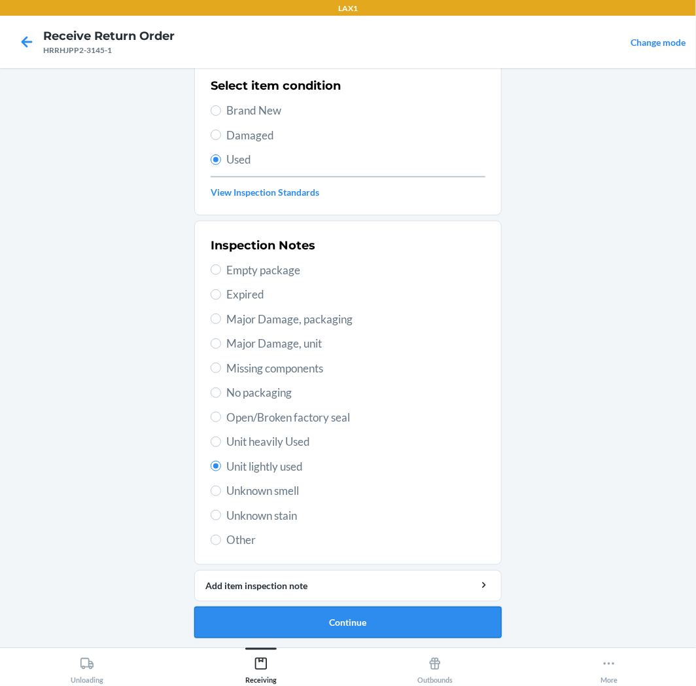
click at [421, 628] on button "Continue" at bounding box center [347, 621] width 307 height 31
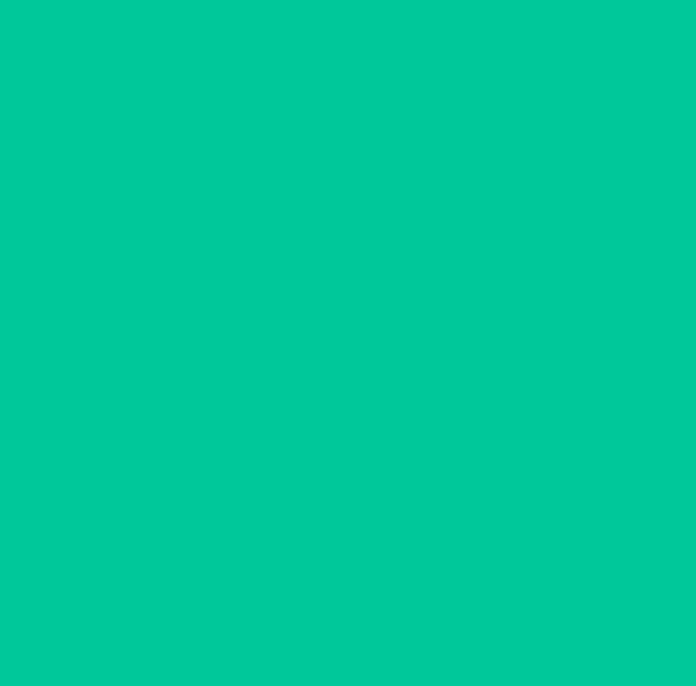
scroll to position [0, 0]
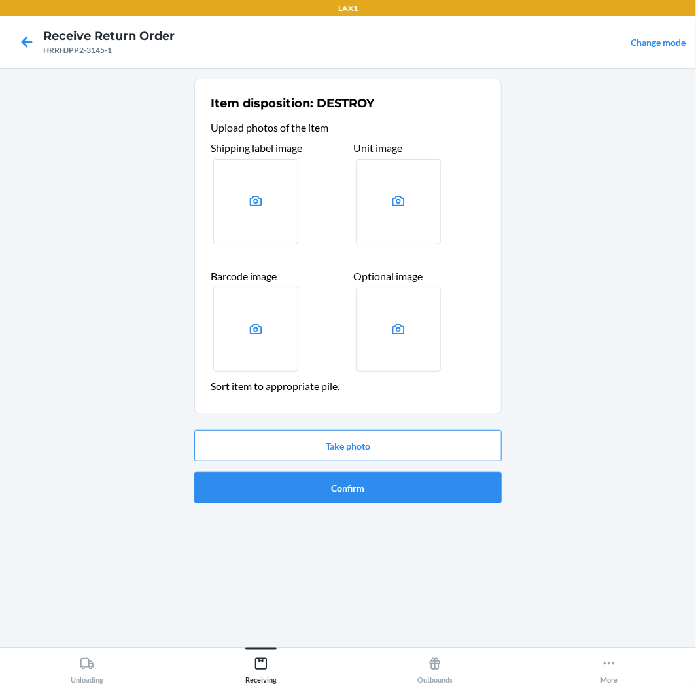
click at [410, 504] on div "Take photo Confirm" at bounding box center [347, 467] width 307 height 84
click at [419, 498] on button "Confirm" at bounding box center [347, 487] width 307 height 31
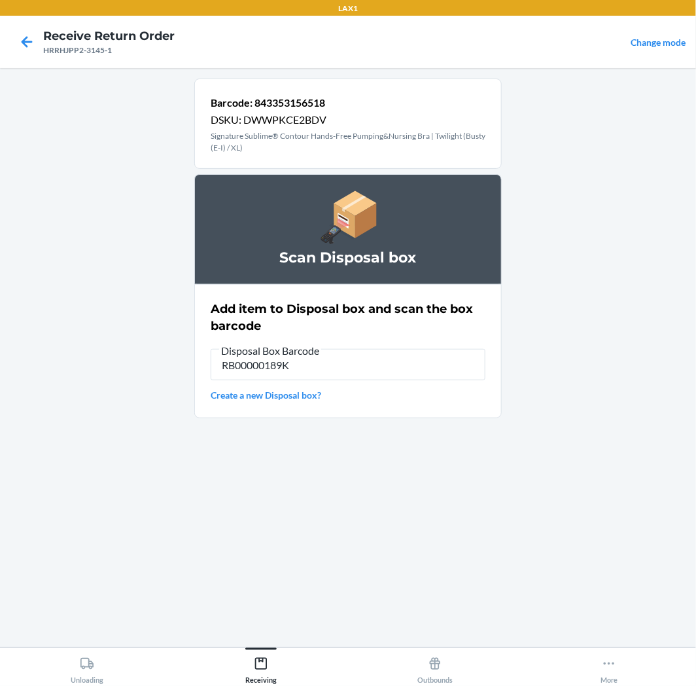
type input "RB00000189K"
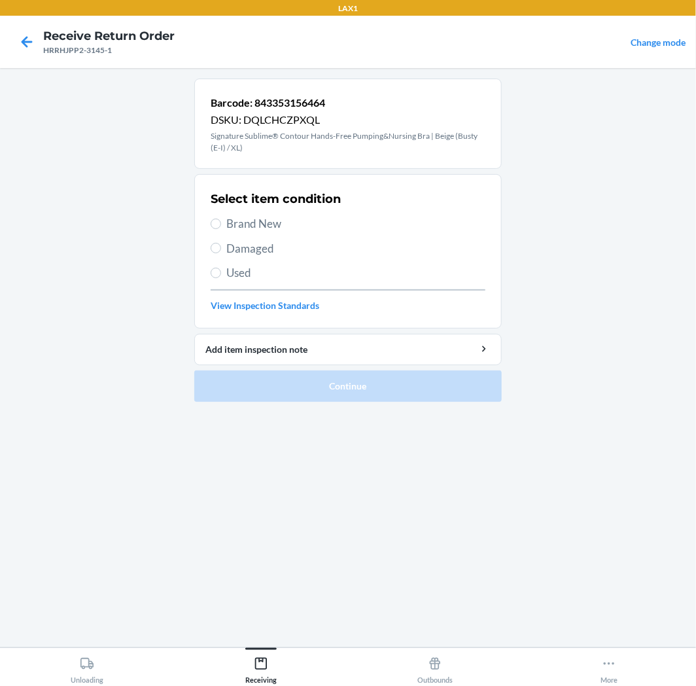
click at [243, 231] on span "Brand New" at bounding box center [355, 223] width 259 height 17
click at [221, 229] on input "Brand New" at bounding box center [216, 224] width 10 height 10
radio input "true"
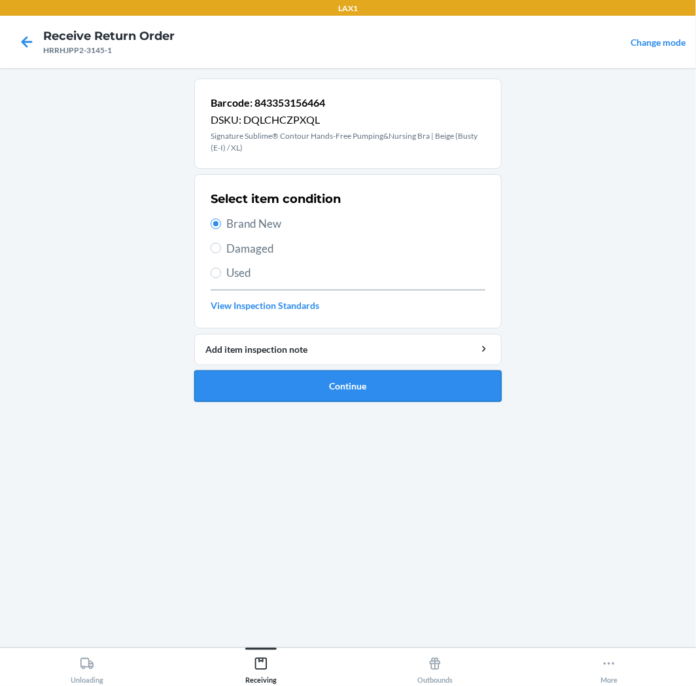
click at [289, 383] on button "Continue" at bounding box center [347, 385] width 307 height 31
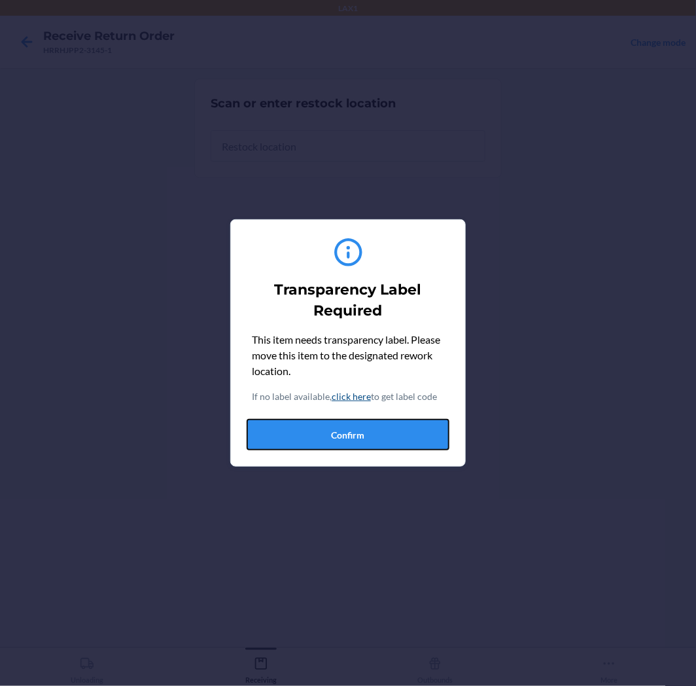
drag, startPoint x: 359, startPoint y: 438, endPoint x: 332, endPoint y: 436, distance: 26.2
click at [355, 436] on button "Confirm" at bounding box center [348, 434] width 203 height 31
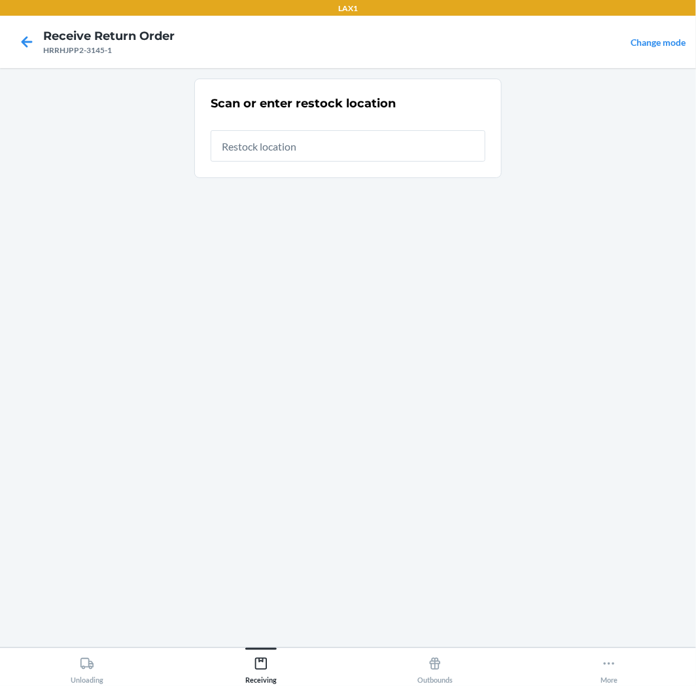
type input "RTCART005"
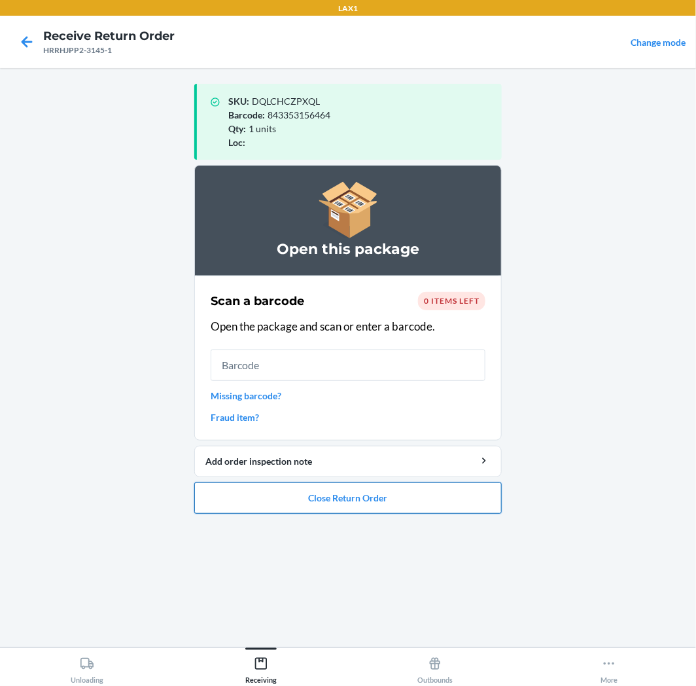
click at [291, 504] on button "Close Return Order" at bounding box center [347, 497] width 307 height 31
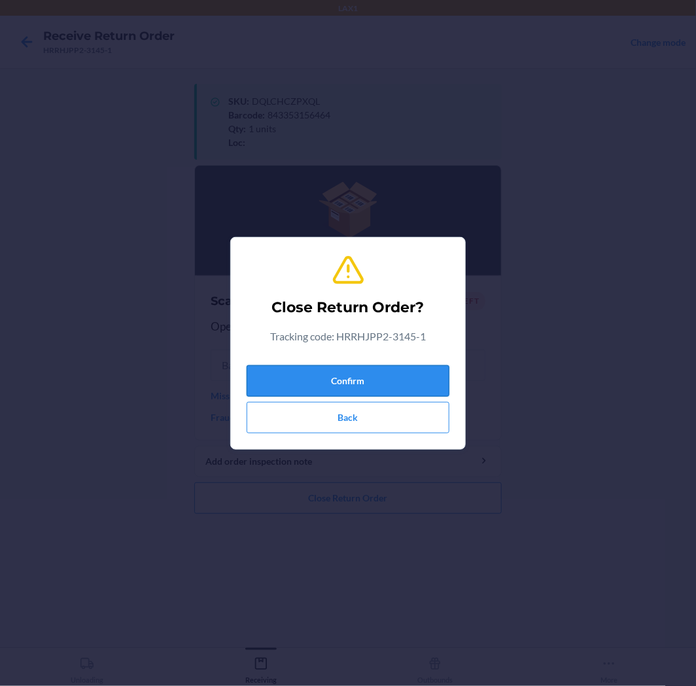
click at [342, 384] on button "Confirm" at bounding box center [348, 380] width 203 height 31
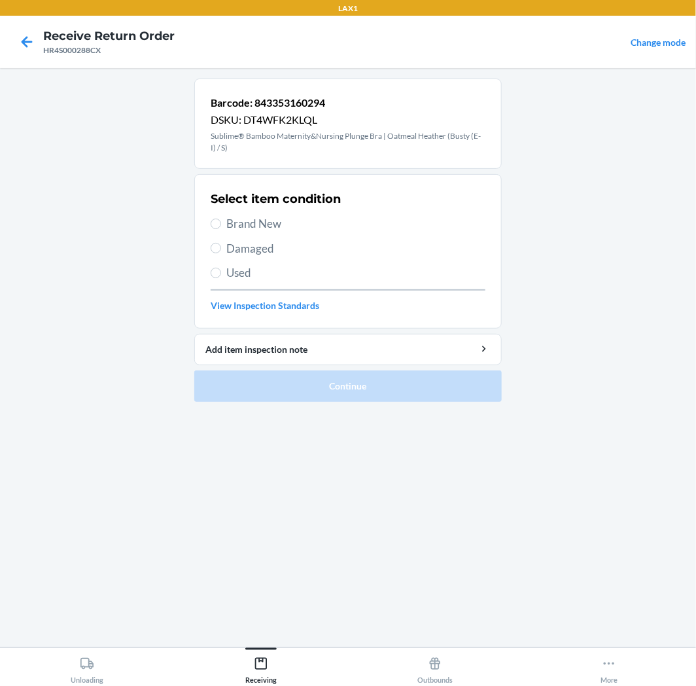
click at [234, 272] on span "Used" at bounding box center [355, 272] width 259 height 17
click at [221, 272] on input "Used" at bounding box center [216, 273] width 10 height 10
radio input "true"
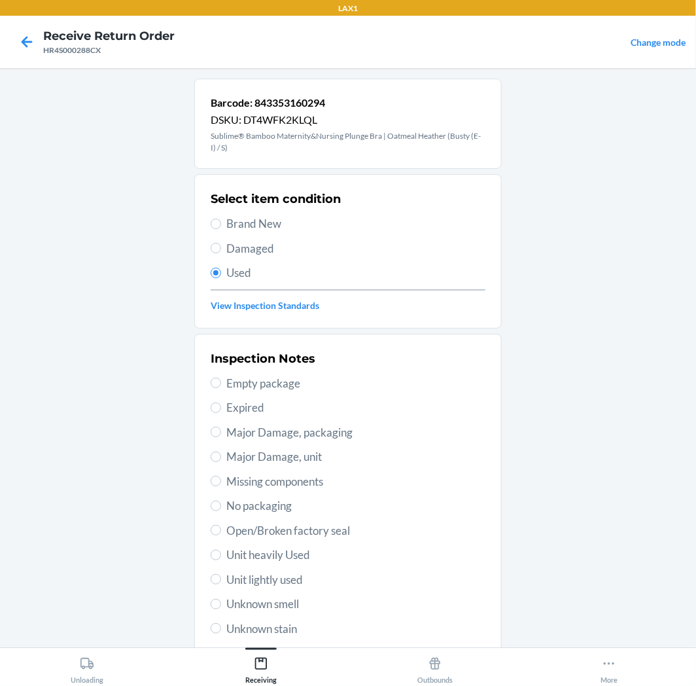
click at [264, 571] on span "Unit lightly used" at bounding box center [355, 579] width 259 height 17
click at [221, 574] on input "Unit lightly used" at bounding box center [216, 579] width 10 height 10
radio input "true"
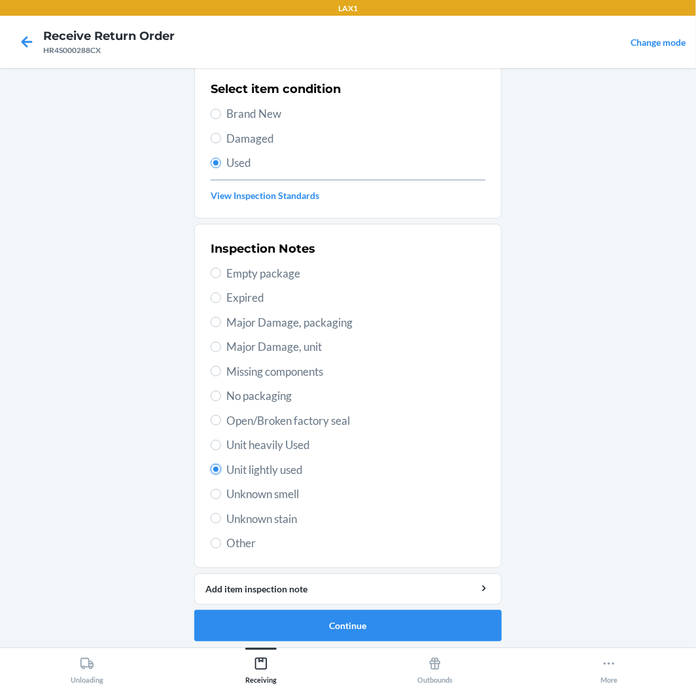
scroll to position [113, 0]
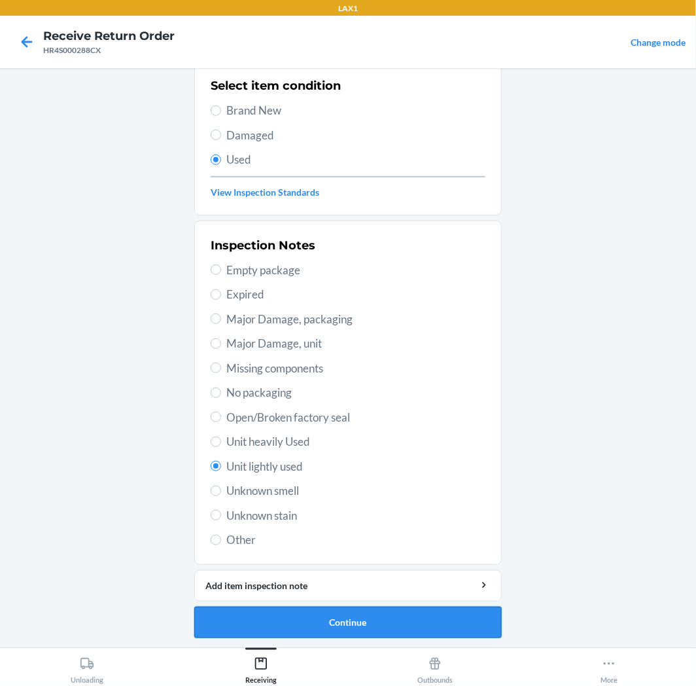
click at [377, 620] on button "Continue" at bounding box center [347, 621] width 307 height 31
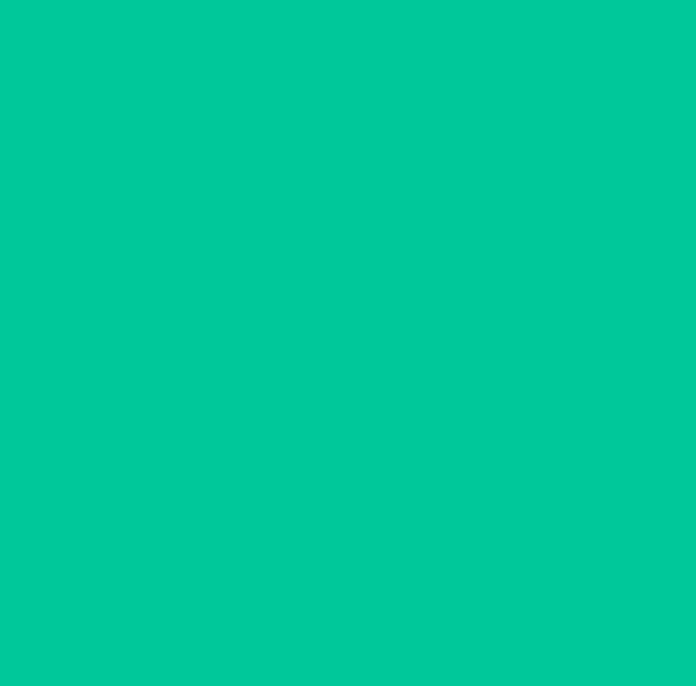
scroll to position [0, 0]
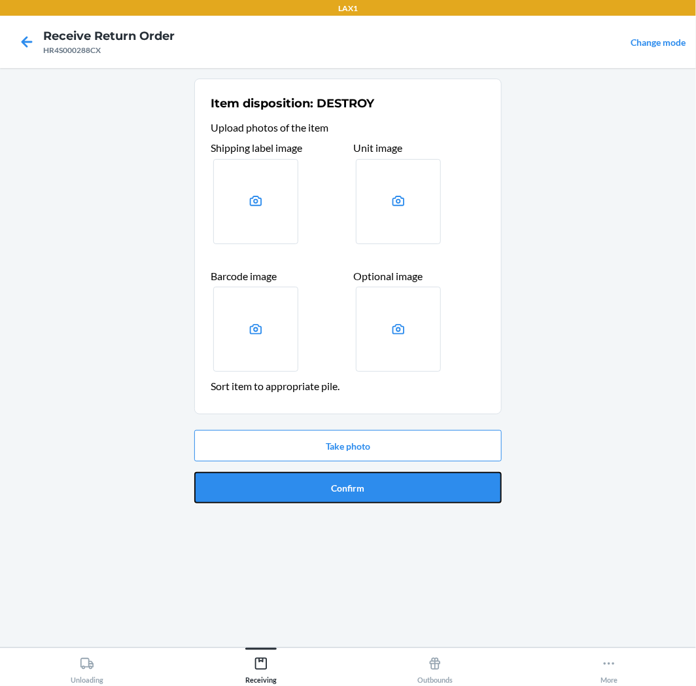
drag, startPoint x: 409, startPoint y: 492, endPoint x: 445, endPoint y: 500, distance: 36.8
click at [413, 489] on button "Confirm" at bounding box center [347, 487] width 307 height 31
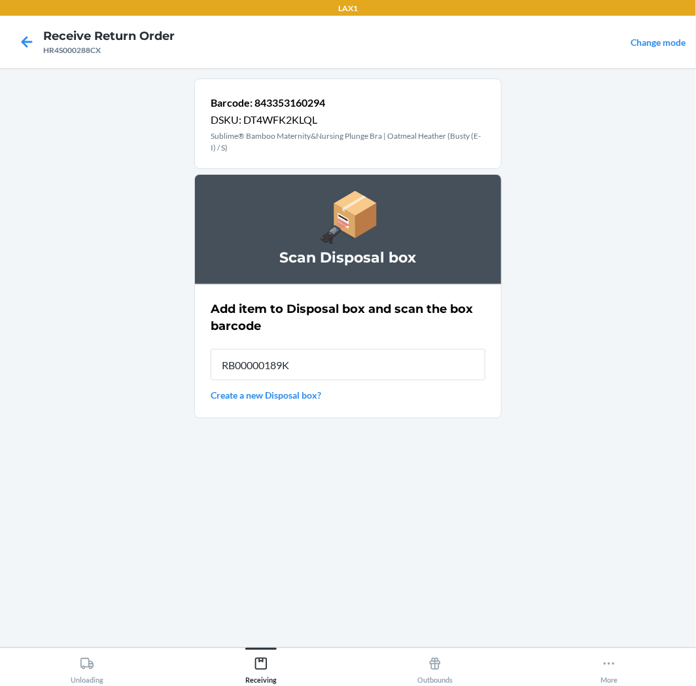
type input "RB00000189K"
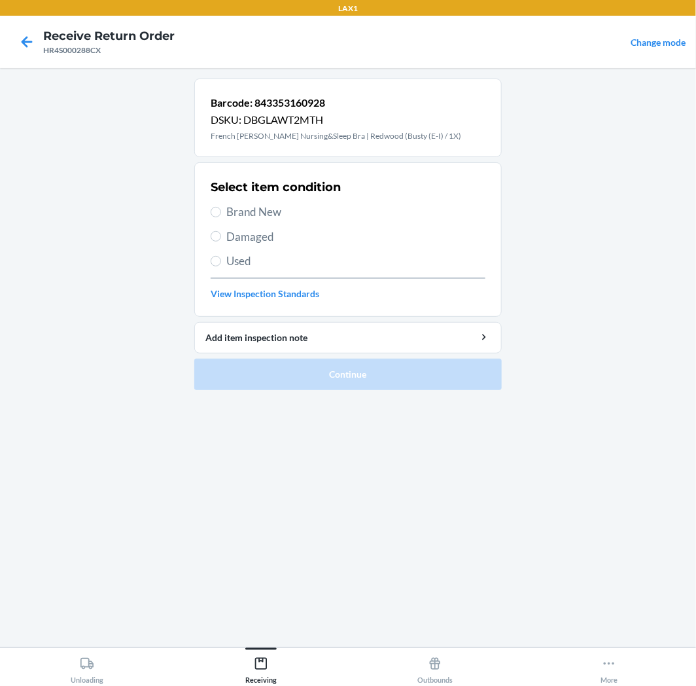
click at [209, 257] on section "Select item condition Brand New Damaged Used View Inspection Standards" at bounding box center [347, 239] width 307 height 154
click at [214, 256] on input "Used" at bounding box center [216, 261] width 10 height 10
radio input "true"
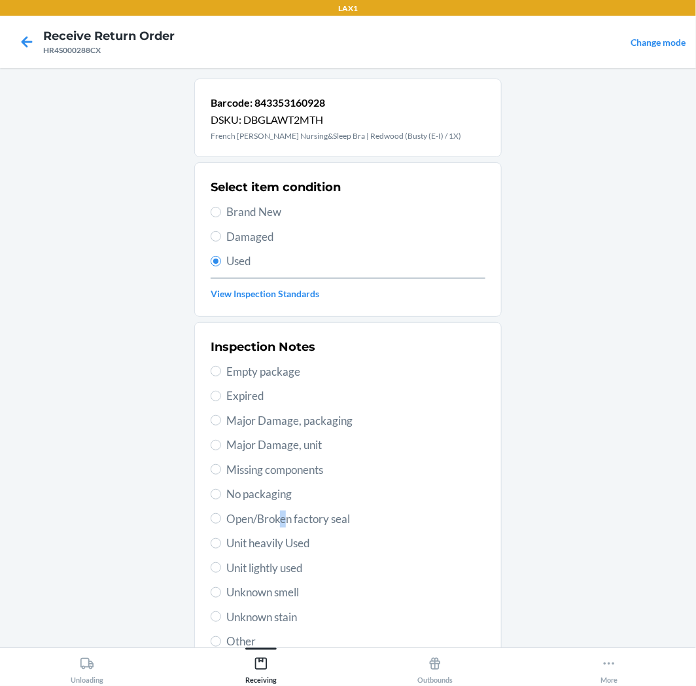
click at [279, 511] on span "Open/Broken factory seal" at bounding box center [355, 518] width 259 height 17
click at [276, 511] on span "Open/Broken factory seal" at bounding box center [355, 518] width 259 height 17
click at [221, 513] on input "Open/Broken factory seal" at bounding box center [216, 518] width 10 height 10
radio input "true"
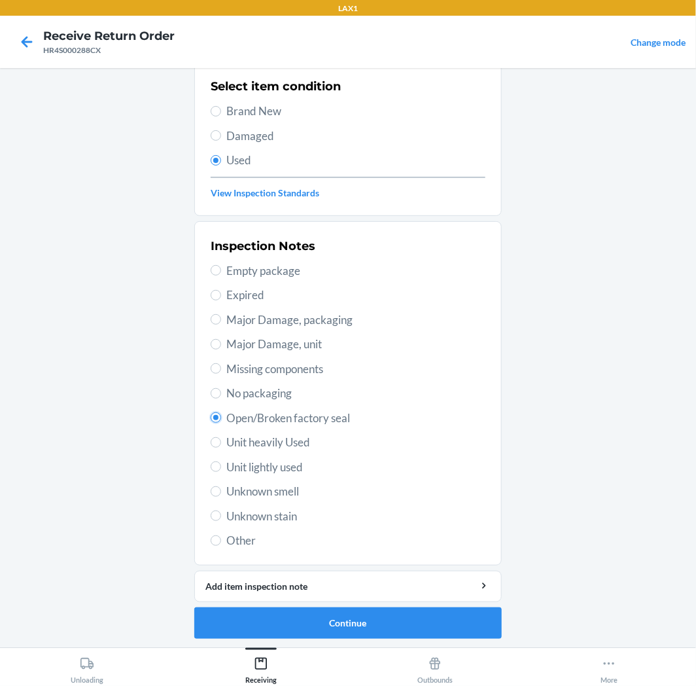
scroll to position [101, 0]
click at [450, 616] on button "Continue" at bounding box center [347, 621] width 307 height 31
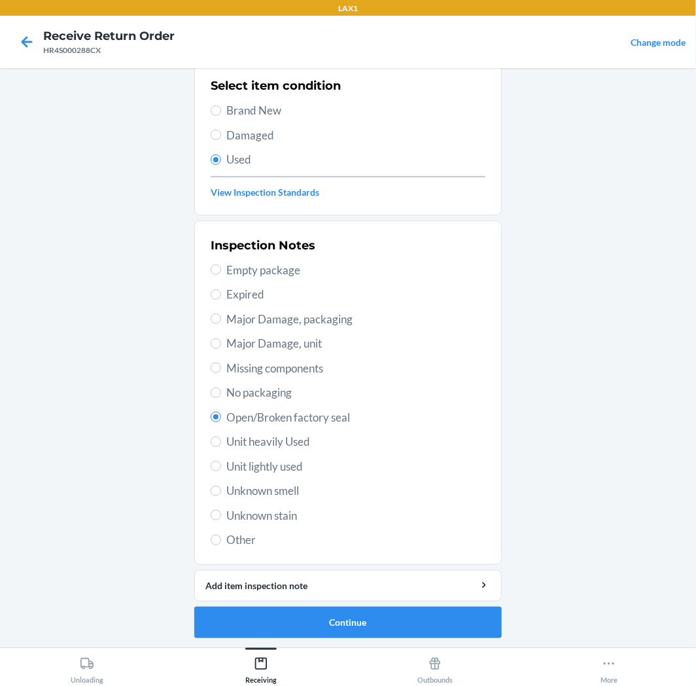
scroll to position [0, 0]
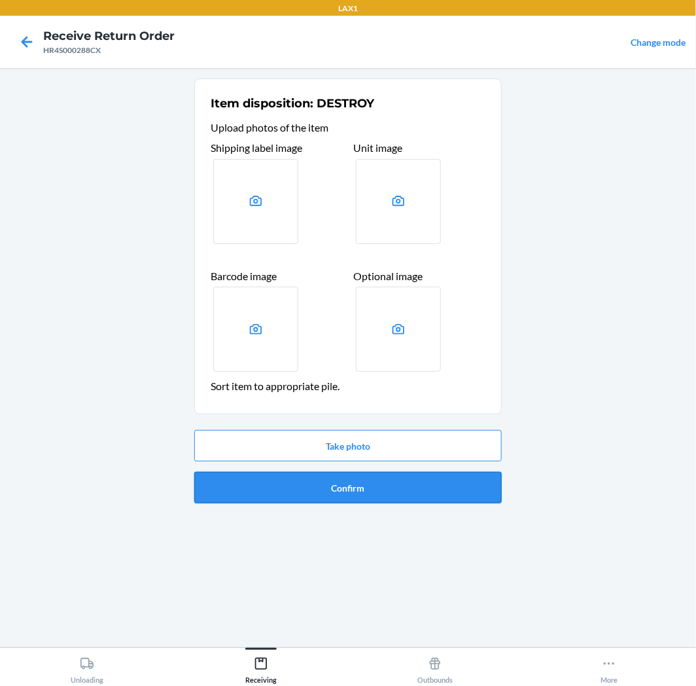
click at [440, 496] on button "Confirm" at bounding box center [347, 487] width 307 height 31
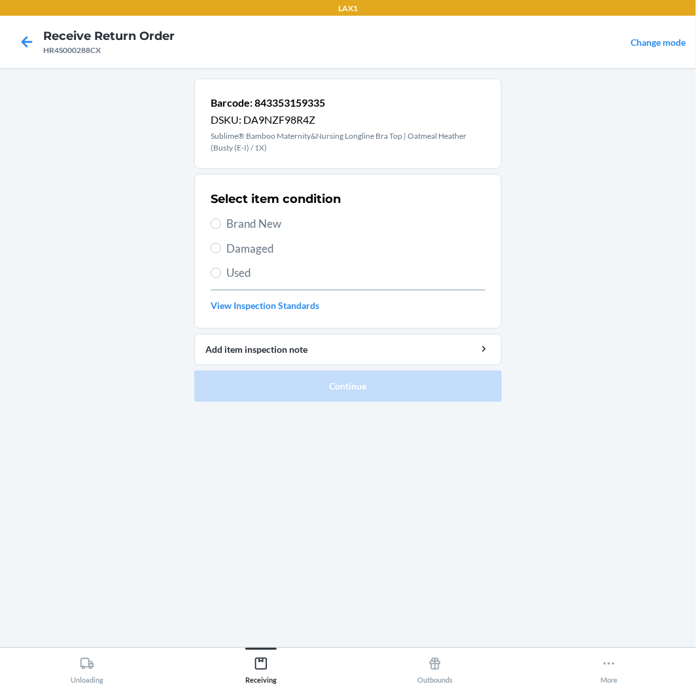
click at [211, 267] on label "Used" at bounding box center [348, 272] width 275 height 17
click at [211, 268] on input "Used" at bounding box center [216, 273] width 10 height 10
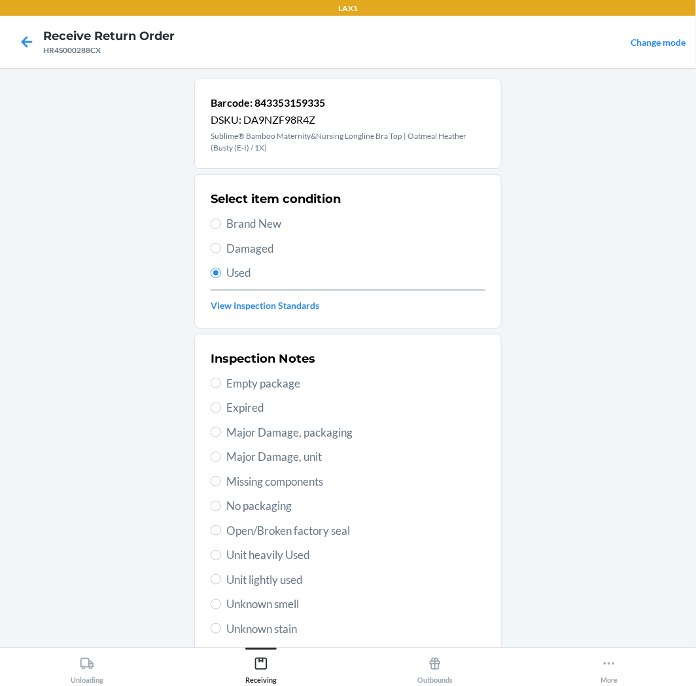
click at [308, 458] on span "Major Damage, unit" at bounding box center [355, 456] width 259 height 17
click at [221, 458] on input "Major Damage, unit" at bounding box center [216, 456] width 10 height 10
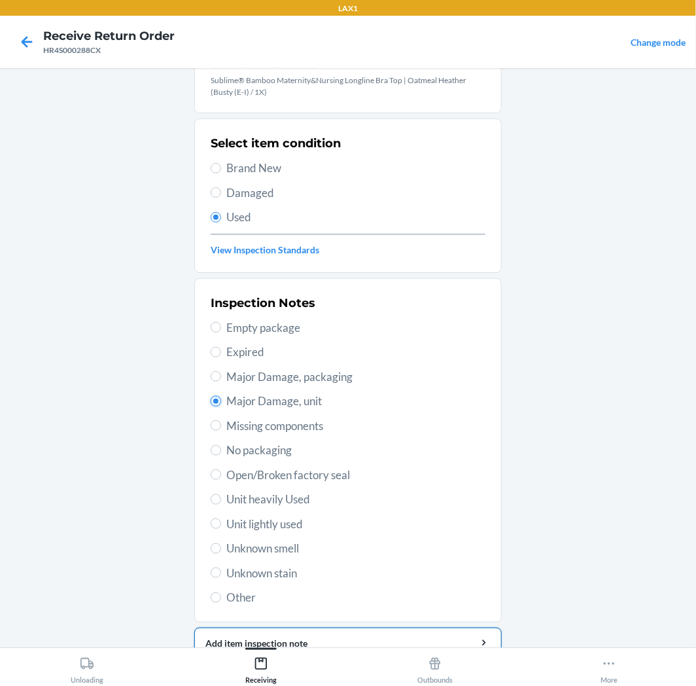
scroll to position [113, 0]
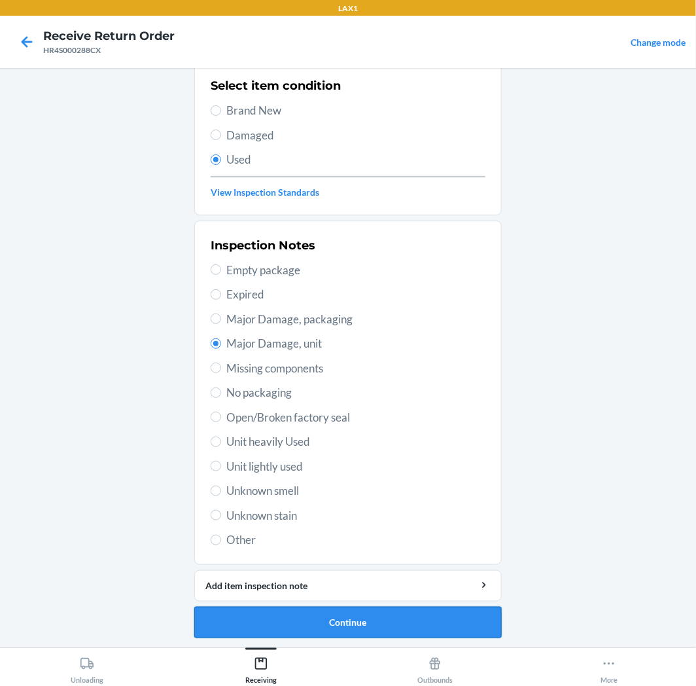
click at [383, 611] on button "Continue" at bounding box center [347, 621] width 307 height 31
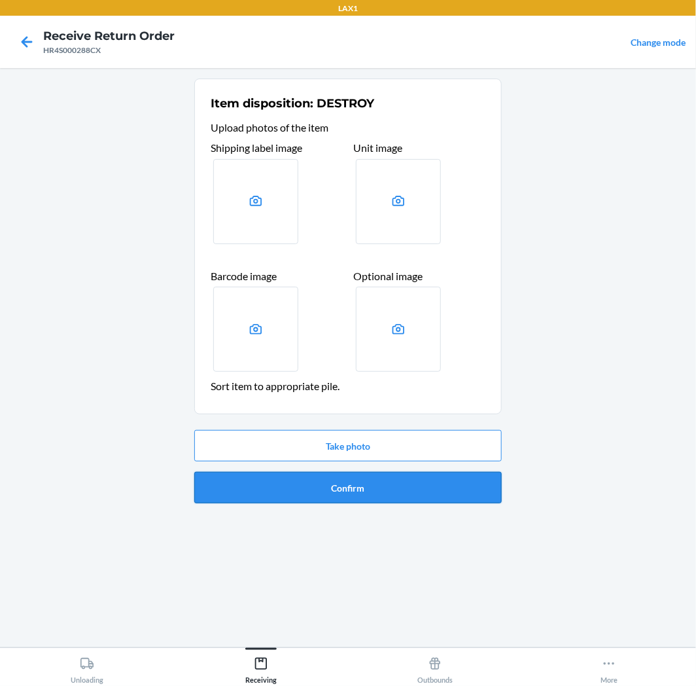
click at [432, 492] on button "Confirm" at bounding box center [347, 487] width 307 height 31
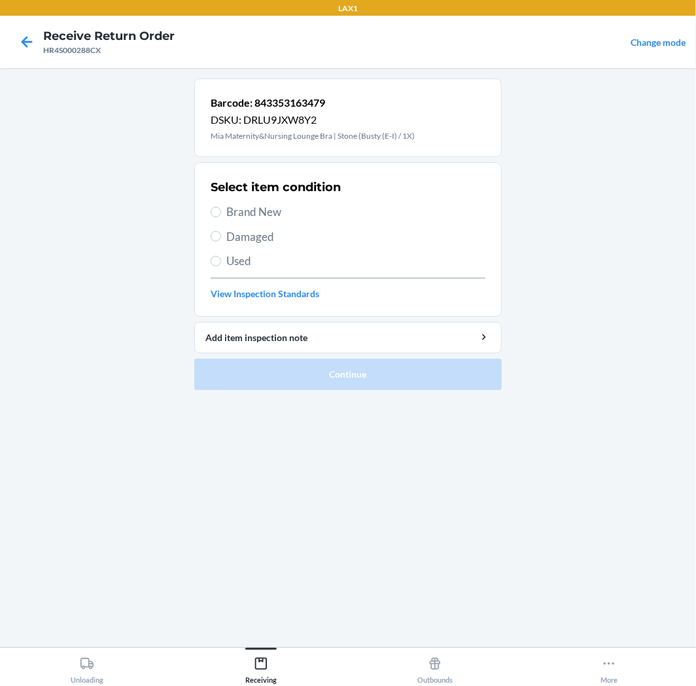
click at [244, 217] on span "Brand New" at bounding box center [355, 211] width 259 height 17
click at [221, 217] on input "Brand New" at bounding box center [216, 212] width 10 height 10
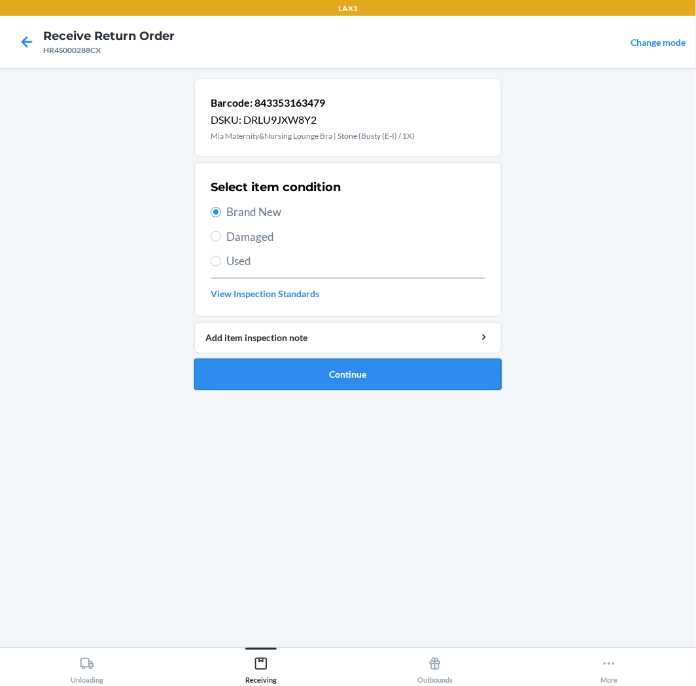
click at [237, 370] on button "Continue" at bounding box center [347, 374] width 307 height 31
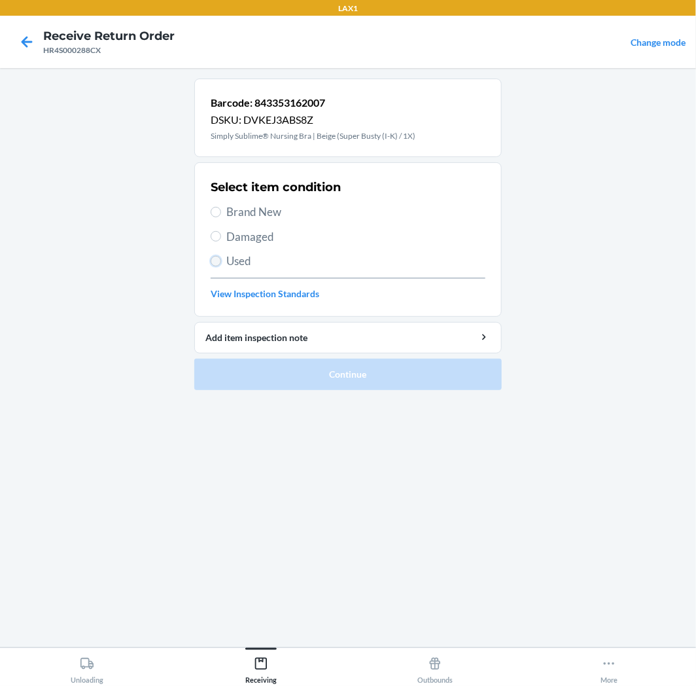
click at [211, 258] on input "Used" at bounding box center [216, 261] width 10 height 10
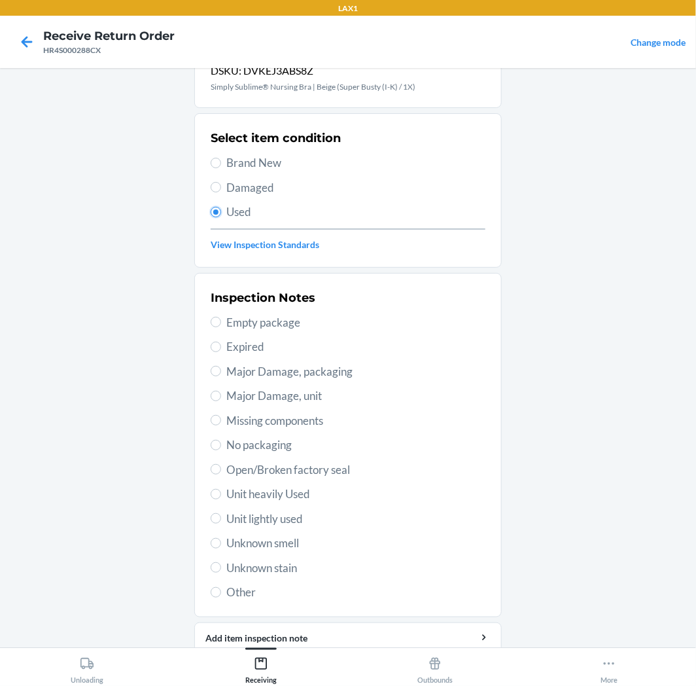
scroll to position [101, 0]
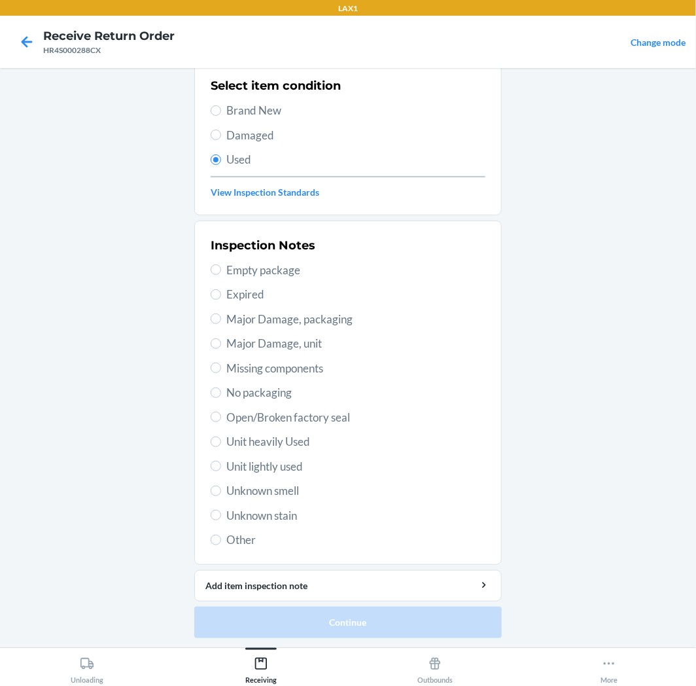
click at [262, 470] on span "Unit lightly used" at bounding box center [355, 466] width 259 height 17
click at [221, 470] on input "Unit lightly used" at bounding box center [216, 466] width 10 height 10
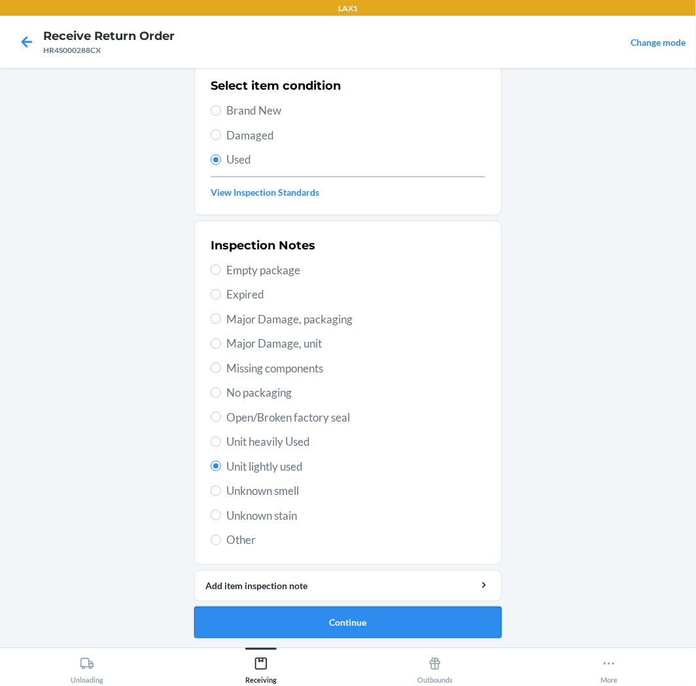
click at [345, 610] on button "Continue" at bounding box center [347, 621] width 307 height 31
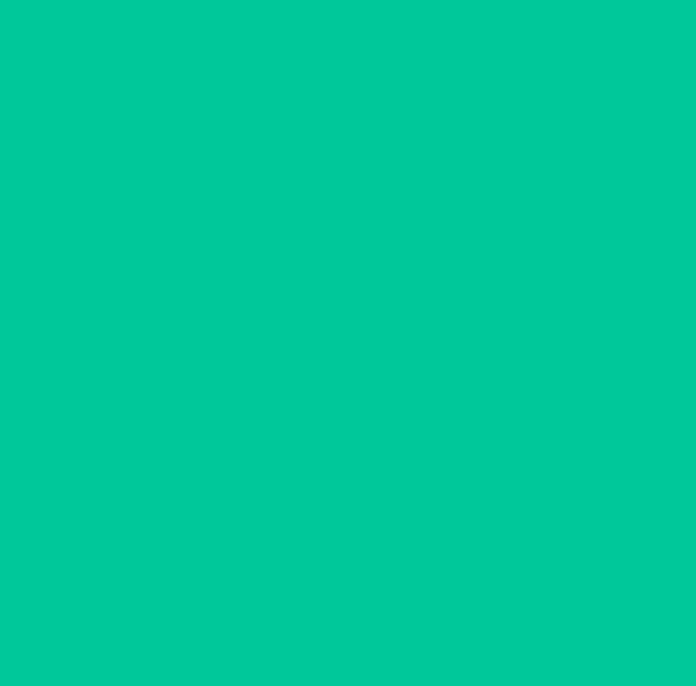
scroll to position [0, 0]
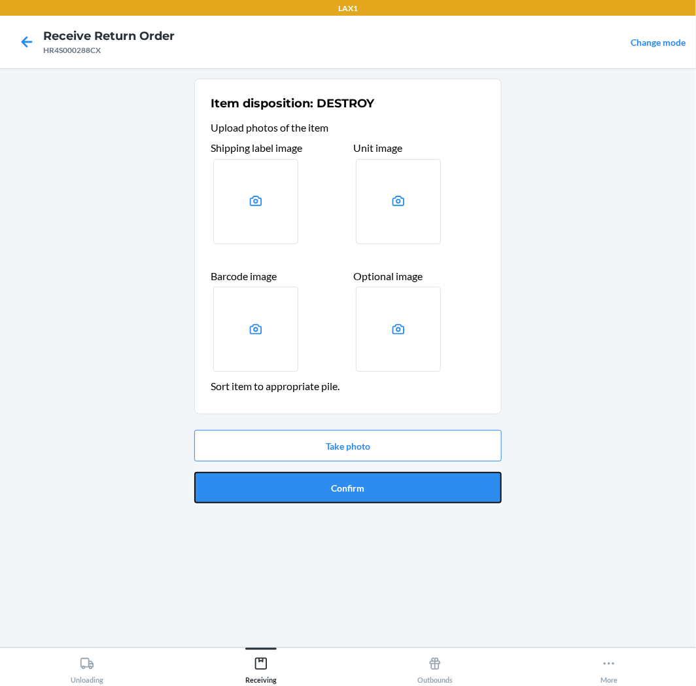
drag, startPoint x: 331, startPoint y: 486, endPoint x: 347, endPoint y: 495, distance: 18.7
click at [339, 485] on button "Confirm" at bounding box center [347, 487] width 307 height 31
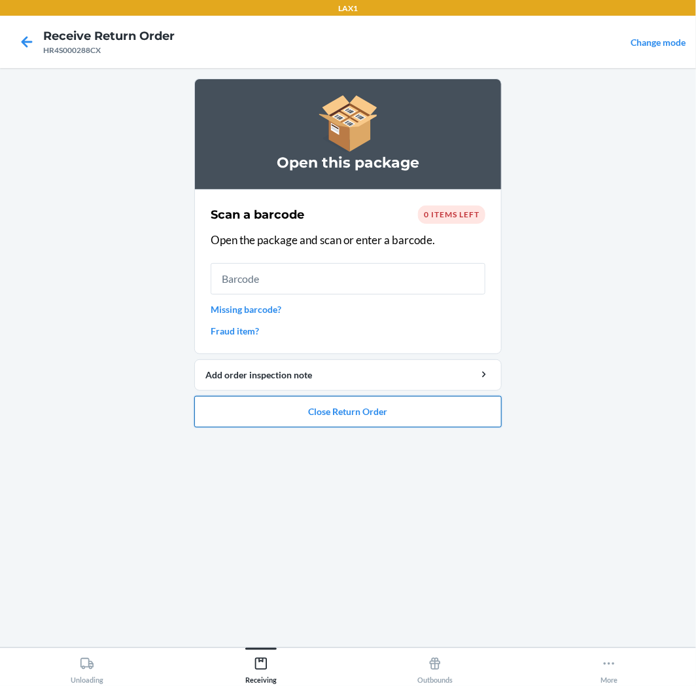
click at [484, 402] on button "Close Return Order" at bounding box center [347, 411] width 307 height 31
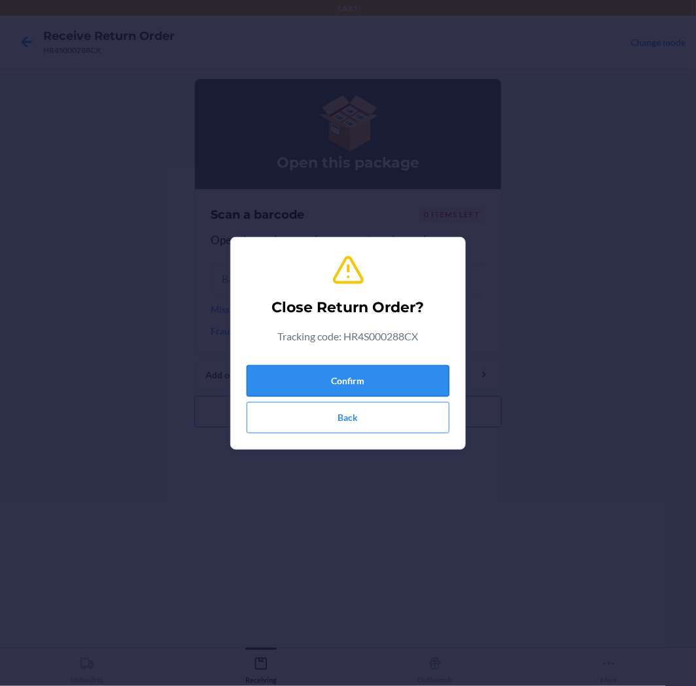
click at [402, 377] on button "Confirm" at bounding box center [348, 380] width 203 height 31
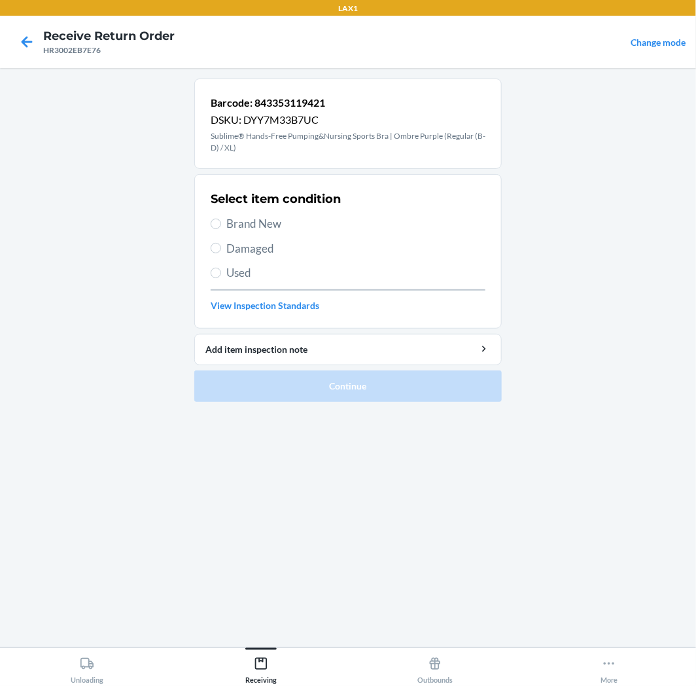
click at [236, 245] on span "Damaged" at bounding box center [355, 248] width 259 height 17
click at [221, 245] on input "Damaged" at bounding box center [216, 248] width 10 height 10
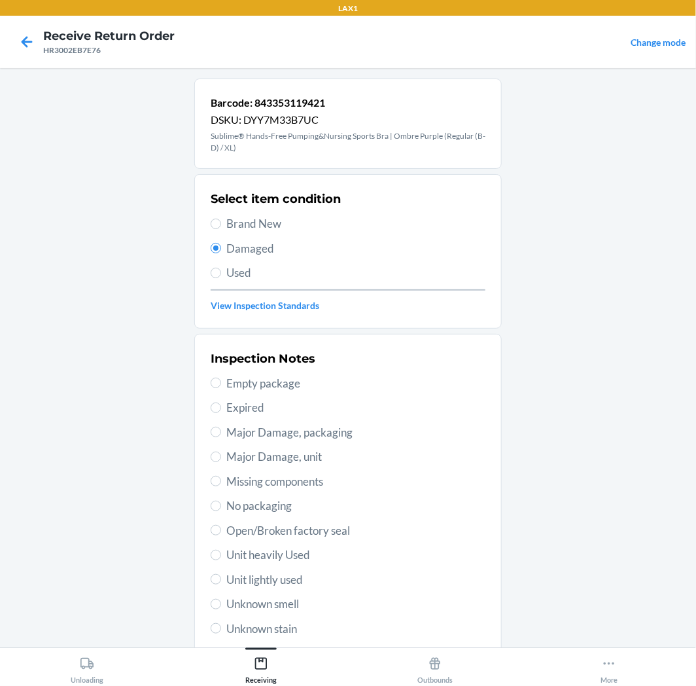
click at [255, 525] on span "Open/Broken factory seal" at bounding box center [355, 530] width 259 height 17
click at [221, 525] on input "Open/Broken factory seal" at bounding box center [216, 530] width 10 height 10
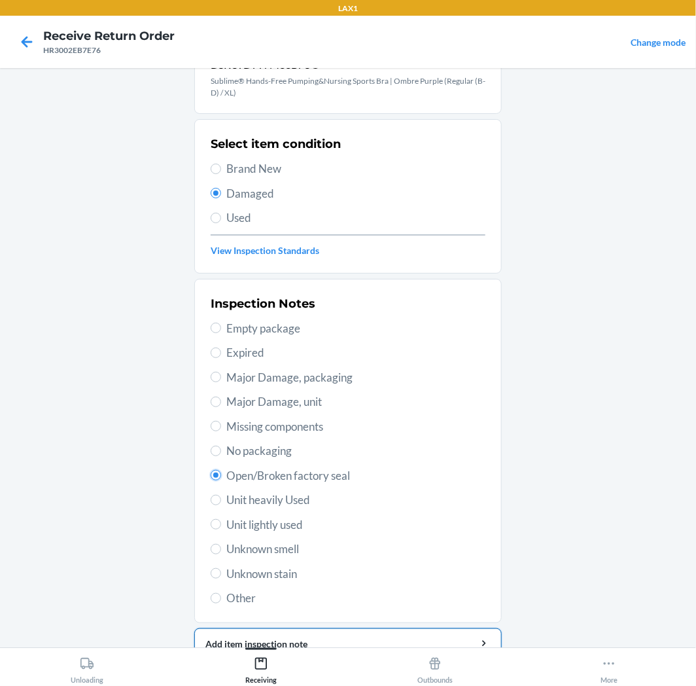
scroll to position [113, 0]
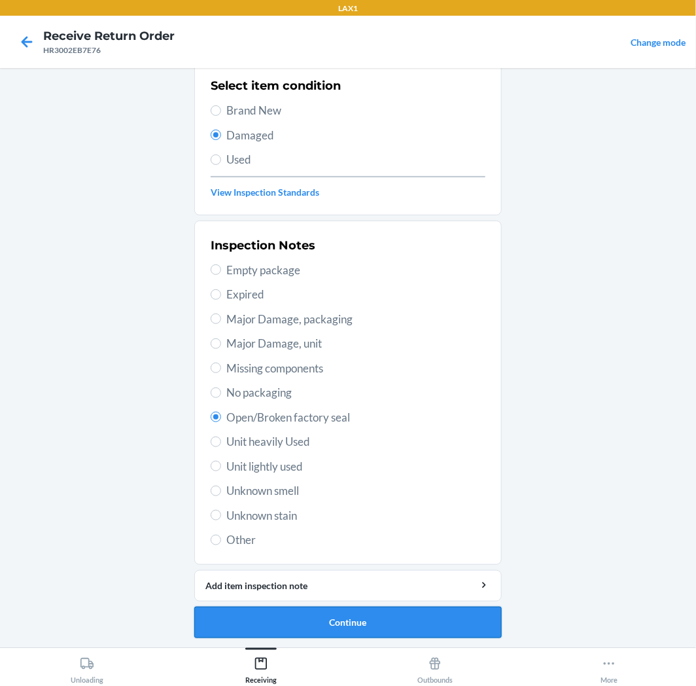
click at [343, 610] on button "Continue" at bounding box center [347, 621] width 307 height 31
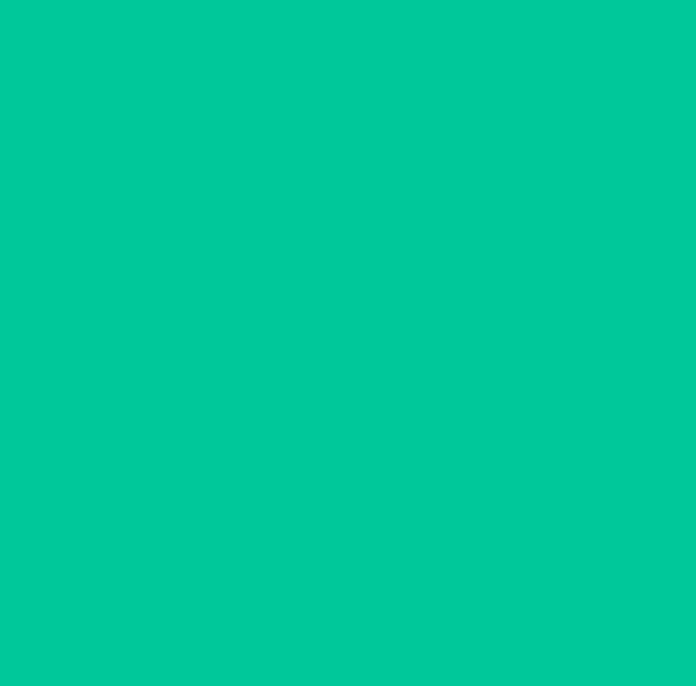
scroll to position [0, 0]
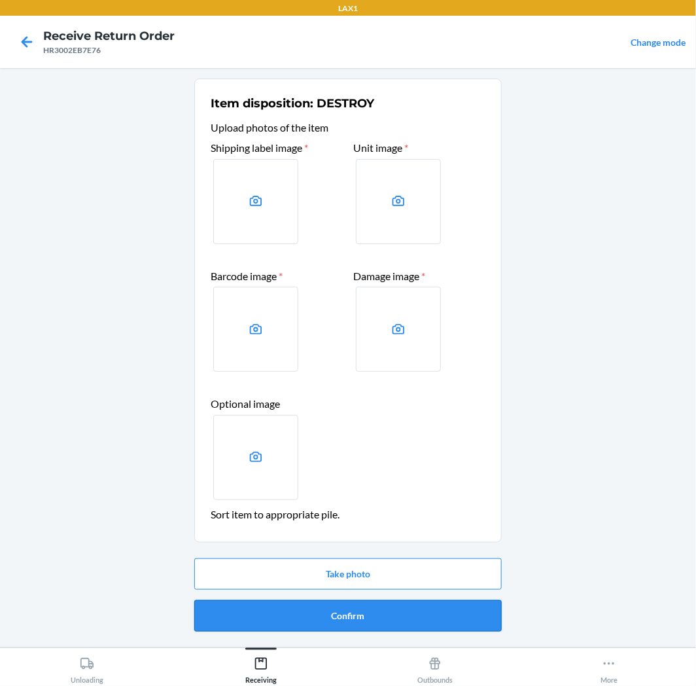
click at [338, 608] on button "Confirm" at bounding box center [347, 615] width 307 height 31
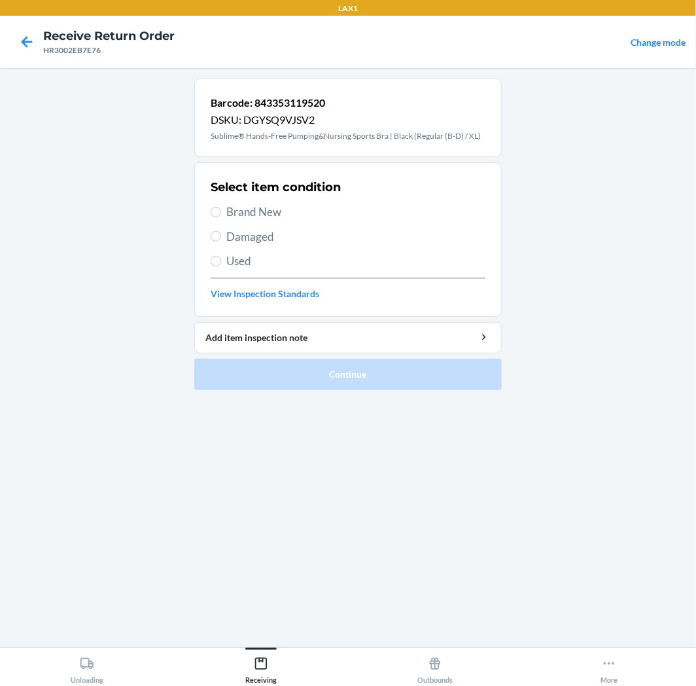
click at [251, 238] on span "Damaged" at bounding box center [355, 236] width 259 height 17
click at [221, 238] on input "Damaged" at bounding box center [216, 236] width 10 height 10
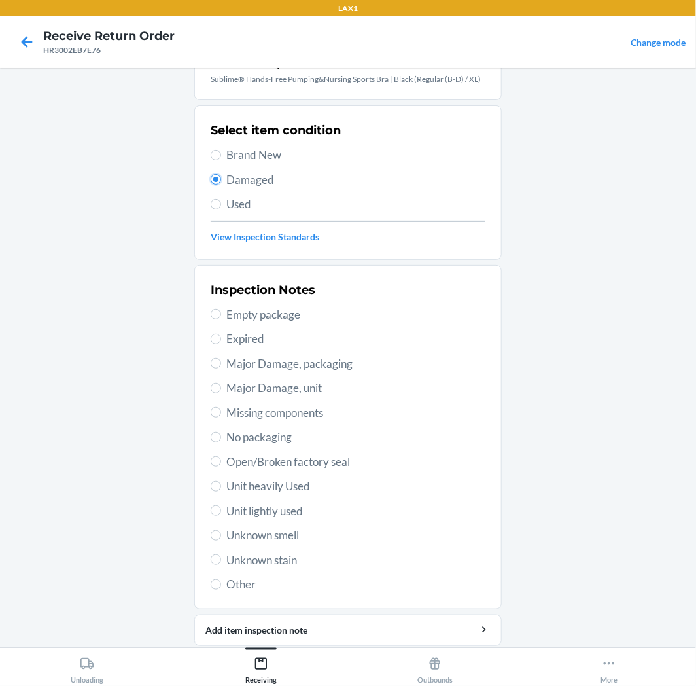
scroll to position [101, 0]
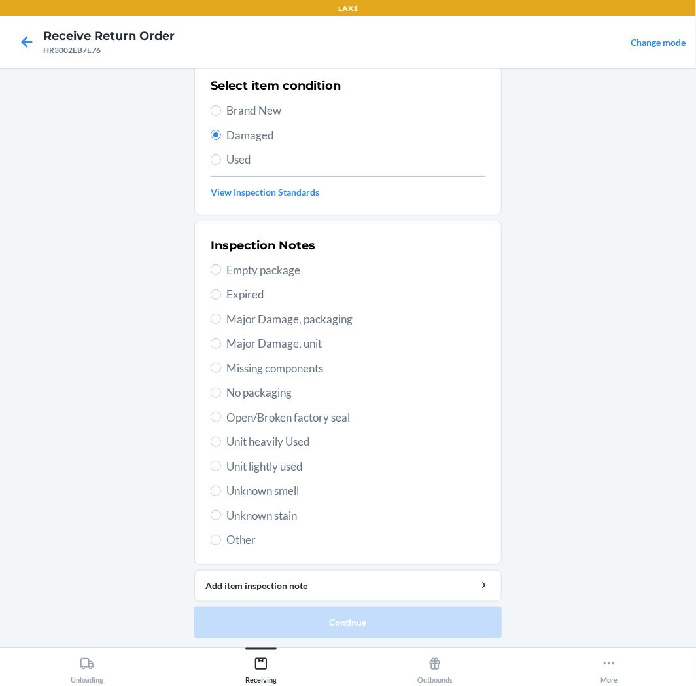
click at [260, 512] on span "Unknown stain" at bounding box center [355, 515] width 259 height 17
click at [221, 512] on input "Unknown stain" at bounding box center [216, 515] width 10 height 10
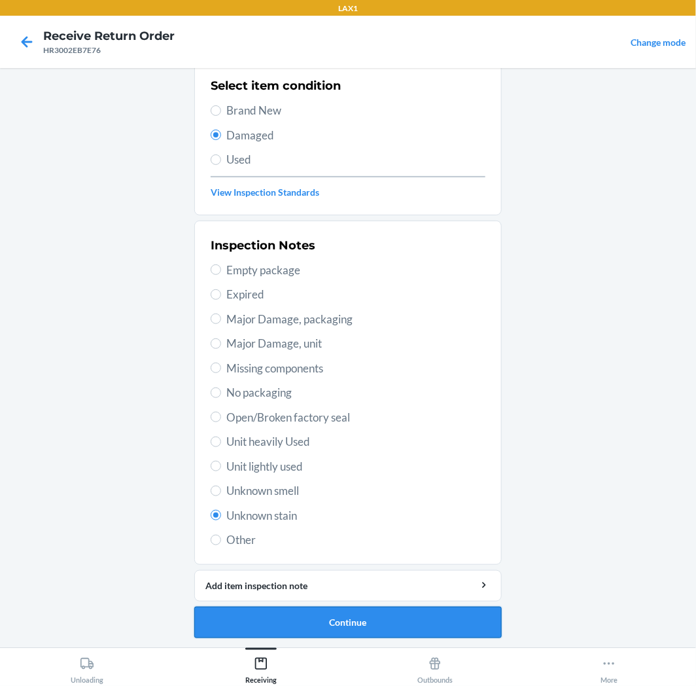
click at [367, 618] on button "Continue" at bounding box center [347, 621] width 307 height 31
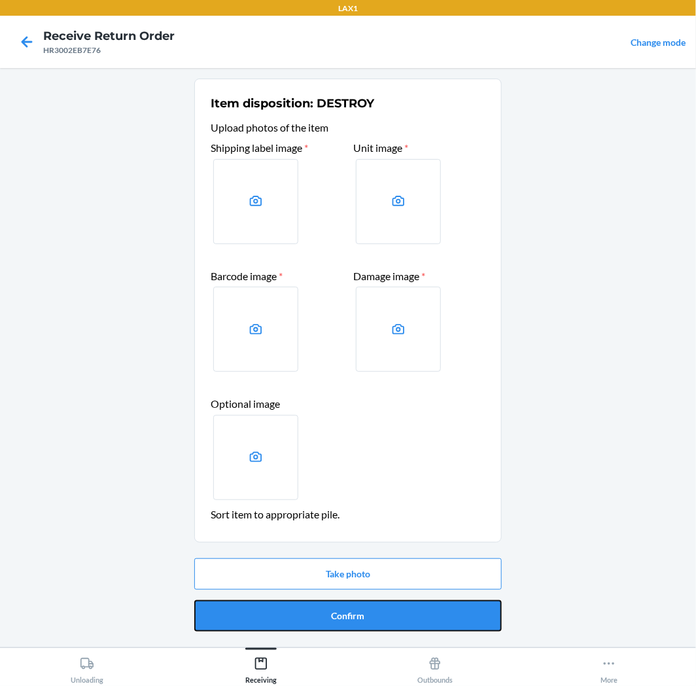
drag, startPoint x: 367, startPoint y: 618, endPoint x: 376, endPoint y: 613, distance: 10.2
click at [376, 614] on button "Confirm" at bounding box center [347, 615] width 307 height 31
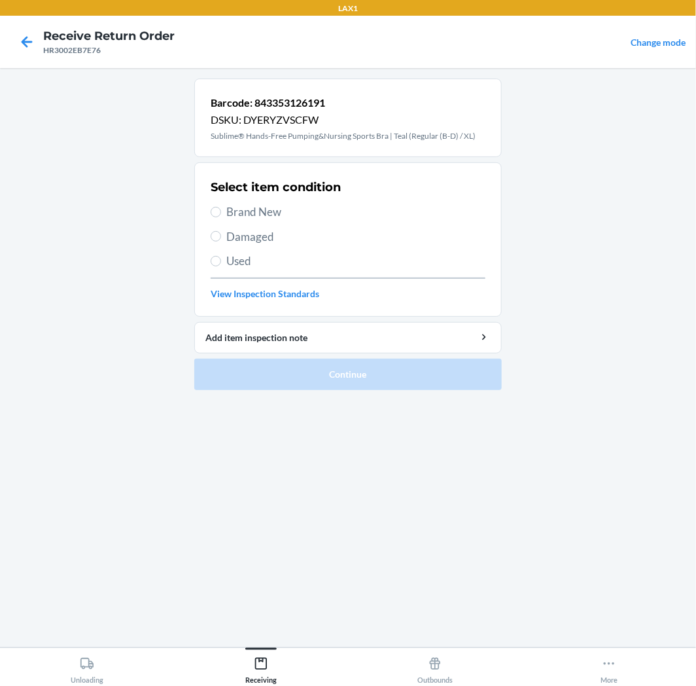
click at [260, 200] on div "Select item condition Brand New Damaged Used View Inspection Standards" at bounding box center [348, 240] width 275 height 130
click at [259, 204] on span "Brand New" at bounding box center [355, 211] width 259 height 17
click at [221, 207] on input "Brand New" at bounding box center [216, 212] width 10 height 10
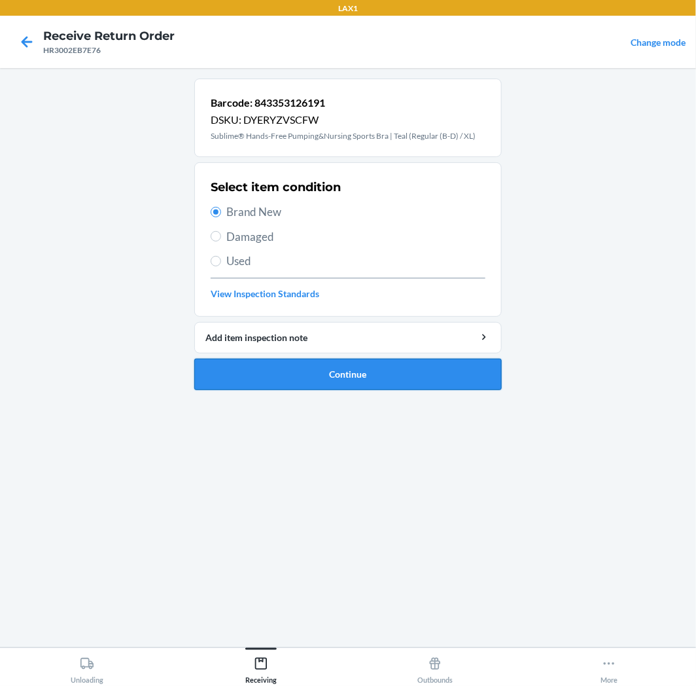
click at [316, 361] on button "Continue" at bounding box center [347, 374] width 307 height 31
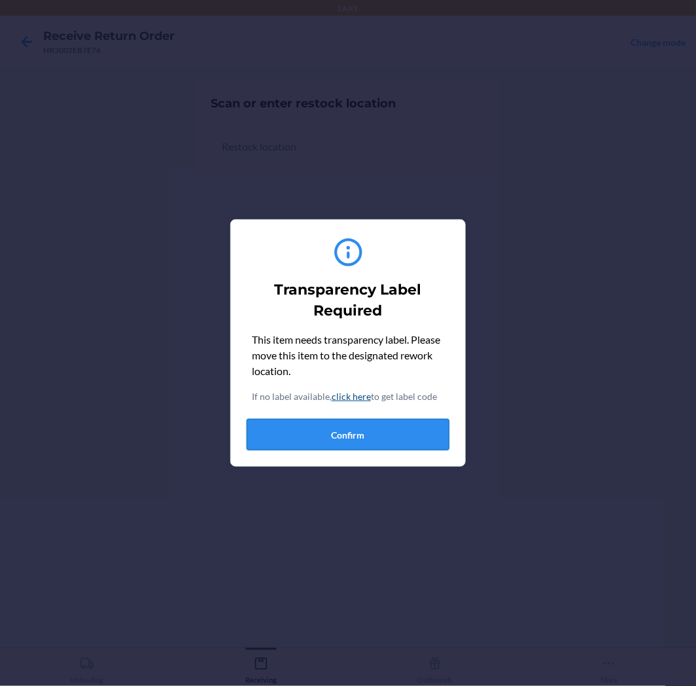
click at [323, 439] on button "Confirm" at bounding box center [348, 434] width 203 height 31
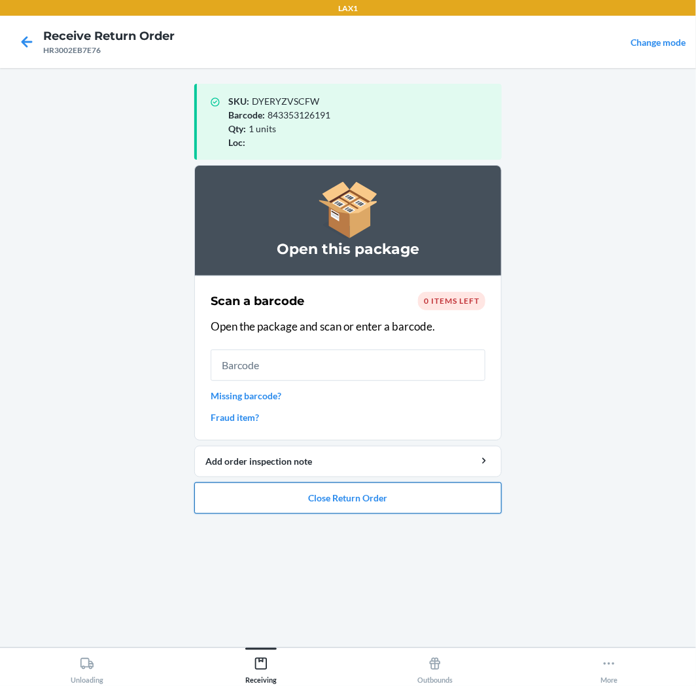
click at [400, 501] on button "Close Return Order" at bounding box center [347, 497] width 307 height 31
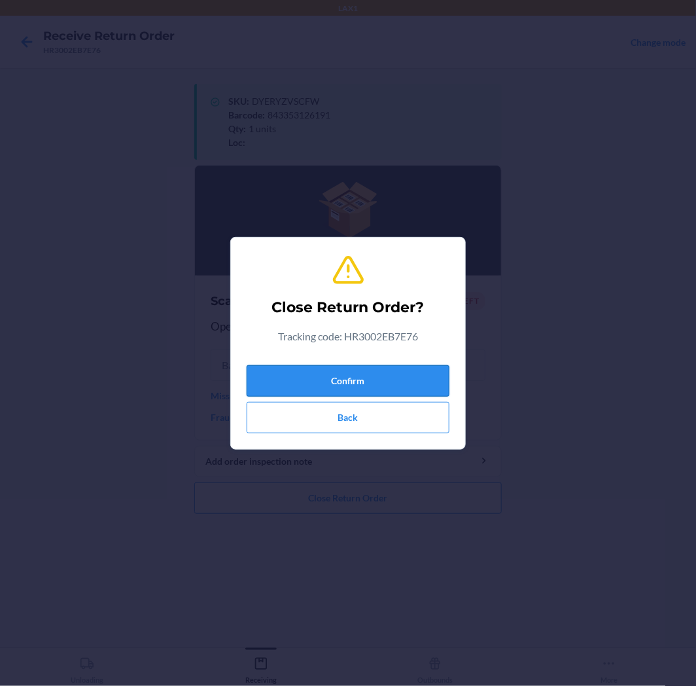
click at [375, 374] on button "Confirm" at bounding box center [348, 380] width 203 height 31
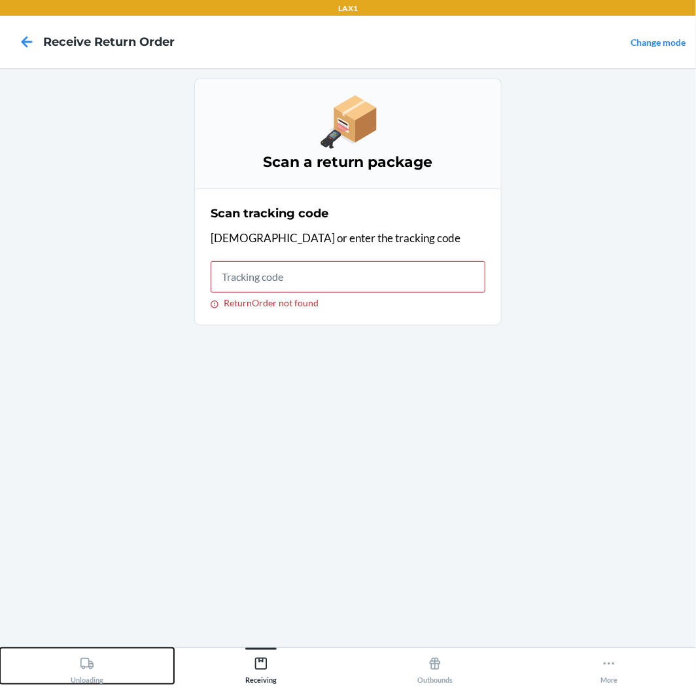
click at [89, 681] on div "Unloading" at bounding box center [87, 667] width 33 height 33
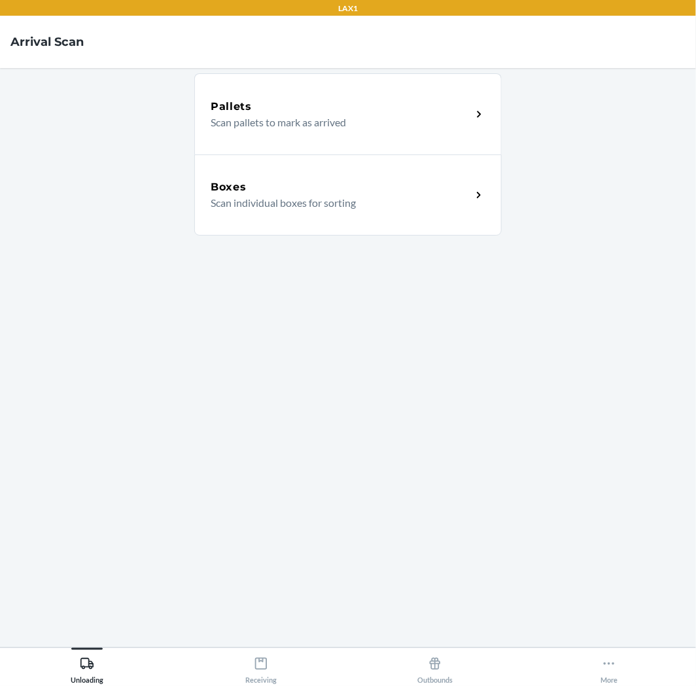
click at [365, 215] on div "Boxes Scan individual boxes for sorting" at bounding box center [347, 194] width 307 height 81
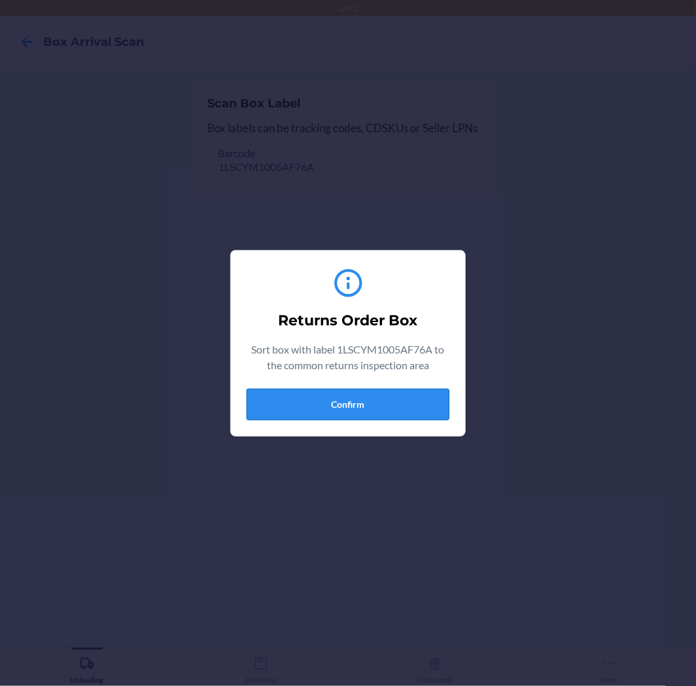
click at [334, 408] on button "Confirm" at bounding box center [348, 404] width 203 height 31
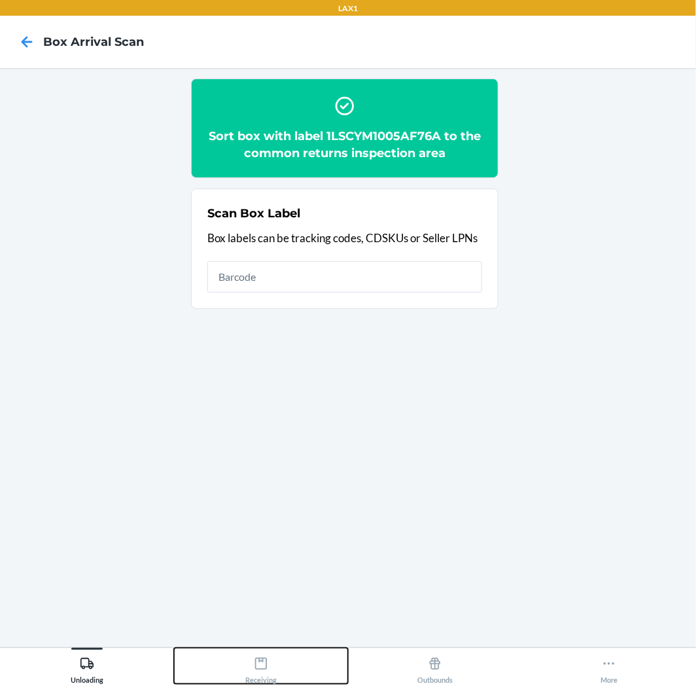
click at [262, 668] on icon at bounding box center [261, 663] width 14 height 14
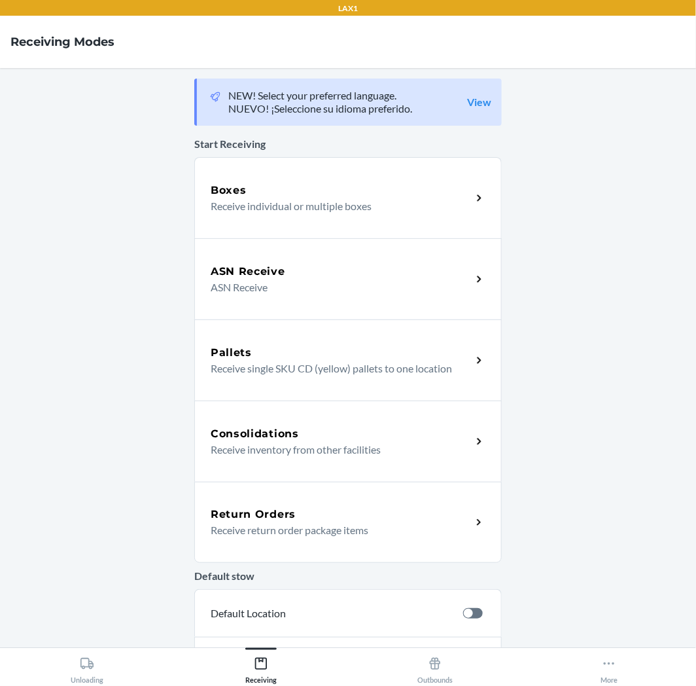
click at [298, 544] on div "Return Orders Receive return order package items" at bounding box center [347, 522] width 307 height 81
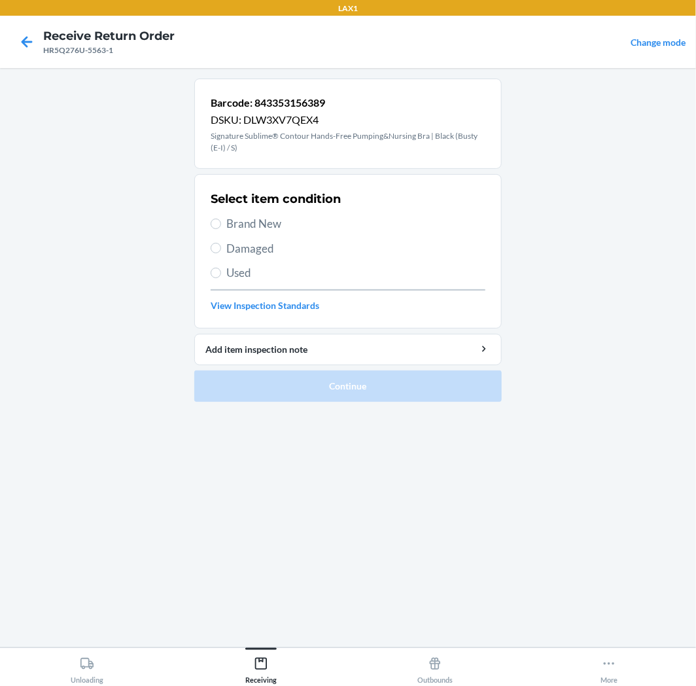
click at [234, 226] on span "Brand New" at bounding box center [355, 223] width 259 height 17
click at [221, 226] on input "Brand New" at bounding box center [216, 224] width 10 height 10
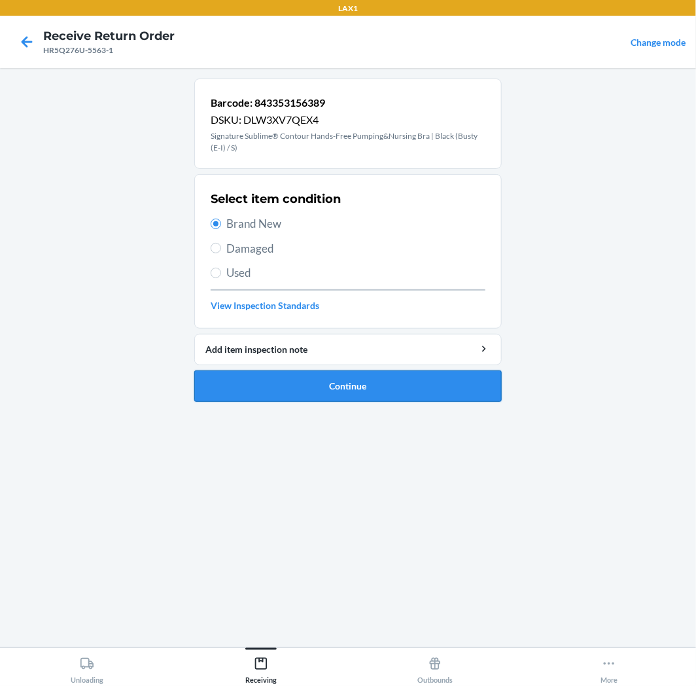
click at [229, 391] on button "Continue" at bounding box center [347, 385] width 307 height 31
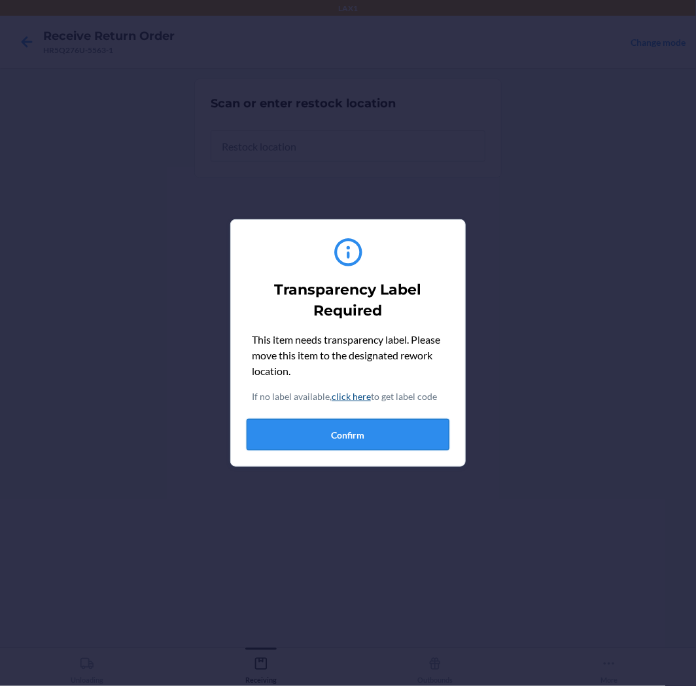
click at [334, 424] on button "Confirm" at bounding box center [348, 434] width 203 height 31
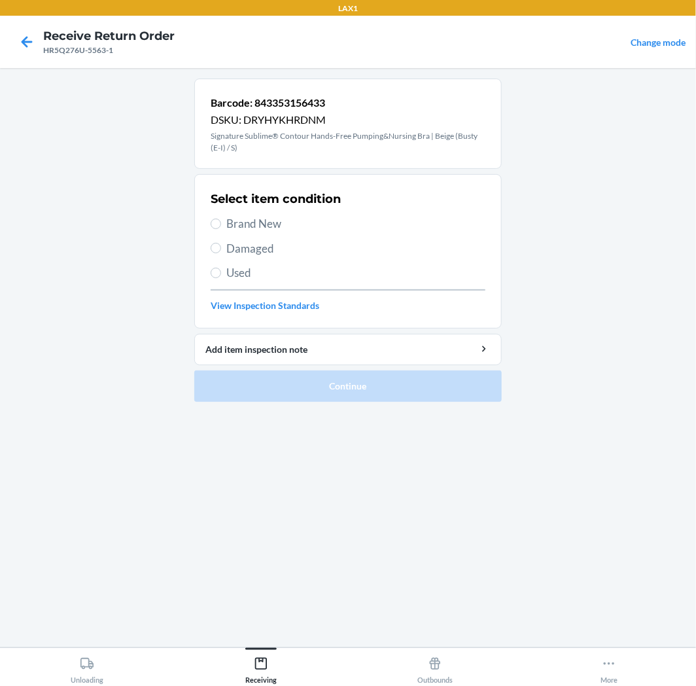
click at [270, 219] on span "Brand New" at bounding box center [355, 223] width 259 height 17
click at [221, 219] on input "Brand New" at bounding box center [216, 224] width 10 height 10
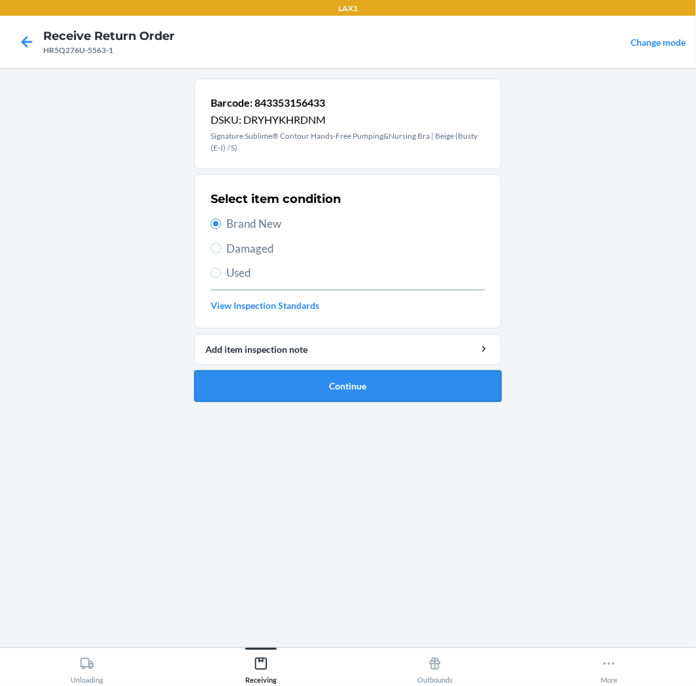
click at [299, 383] on button "Continue" at bounding box center [347, 385] width 307 height 31
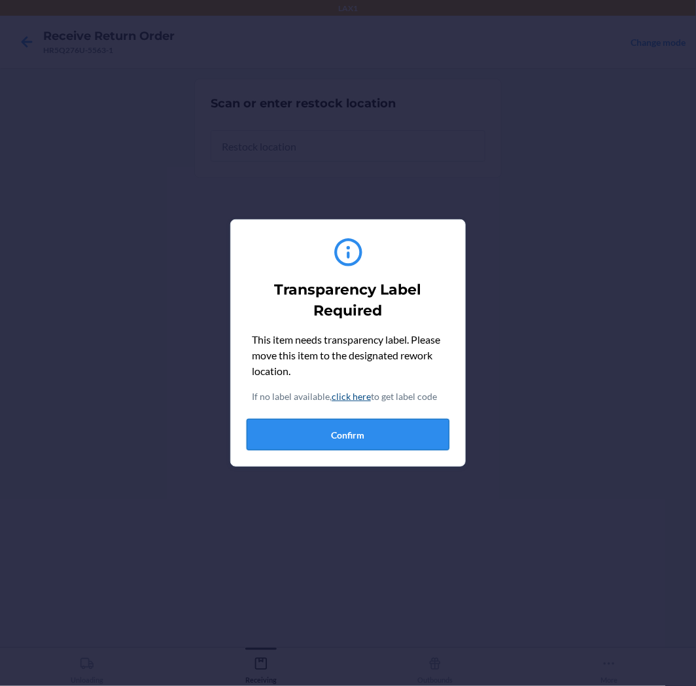
click at [309, 441] on button "Confirm" at bounding box center [348, 434] width 203 height 31
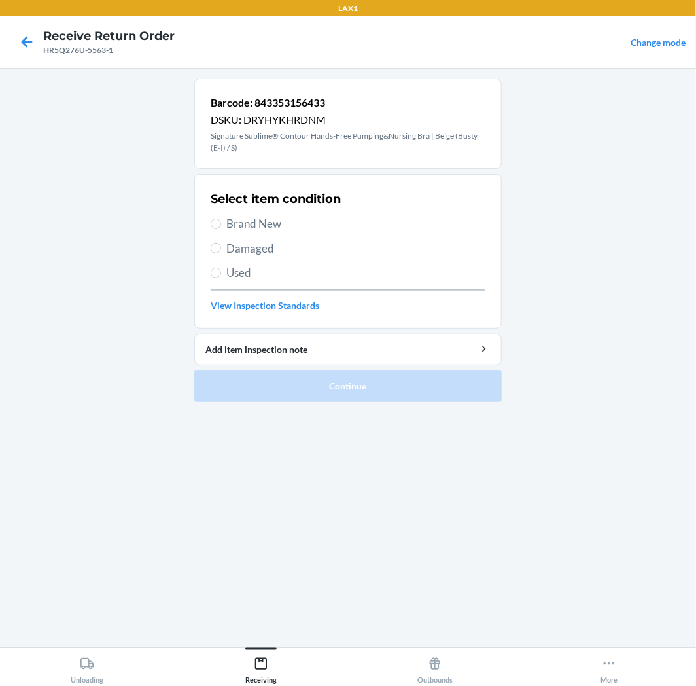
click at [249, 275] on span "Used" at bounding box center [355, 272] width 259 height 17
click at [221, 275] on input "Used" at bounding box center [216, 273] width 10 height 10
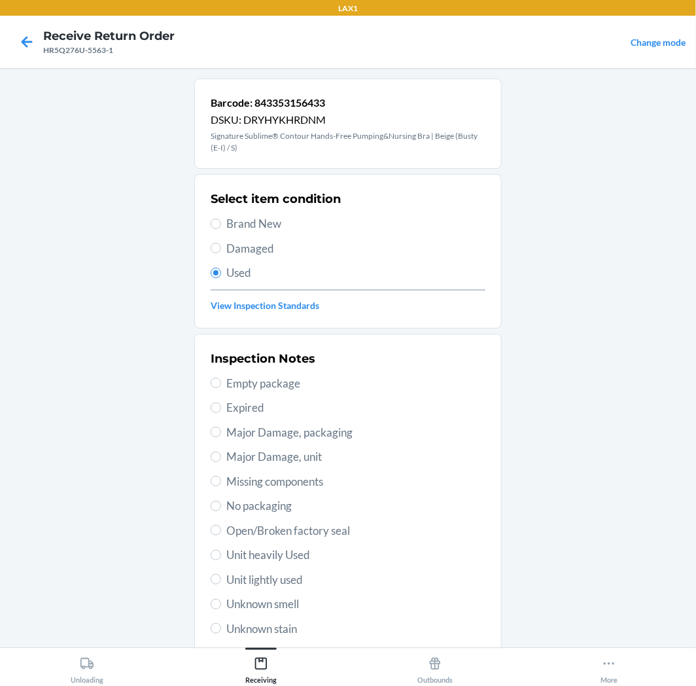
click at [296, 577] on span "Unit lightly used" at bounding box center [355, 579] width 259 height 17
click at [221, 577] on input "Unit lightly used" at bounding box center [216, 579] width 10 height 10
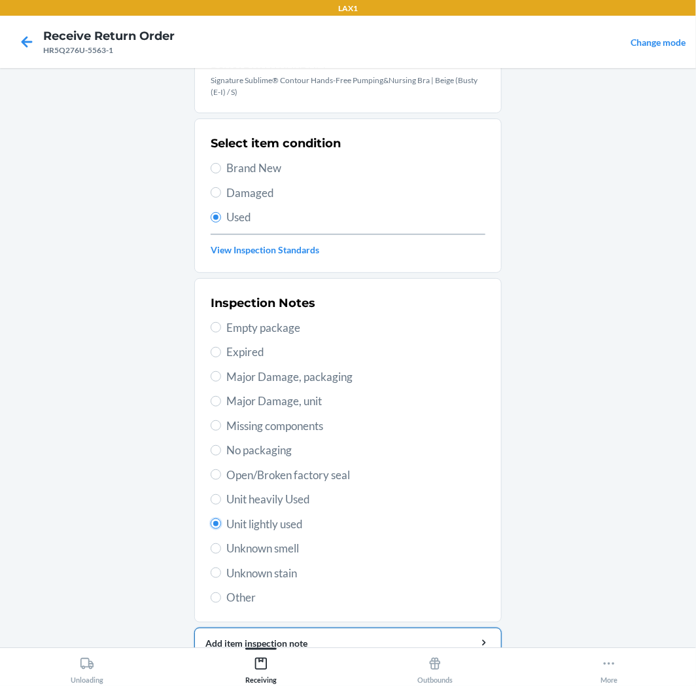
scroll to position [113, 0]
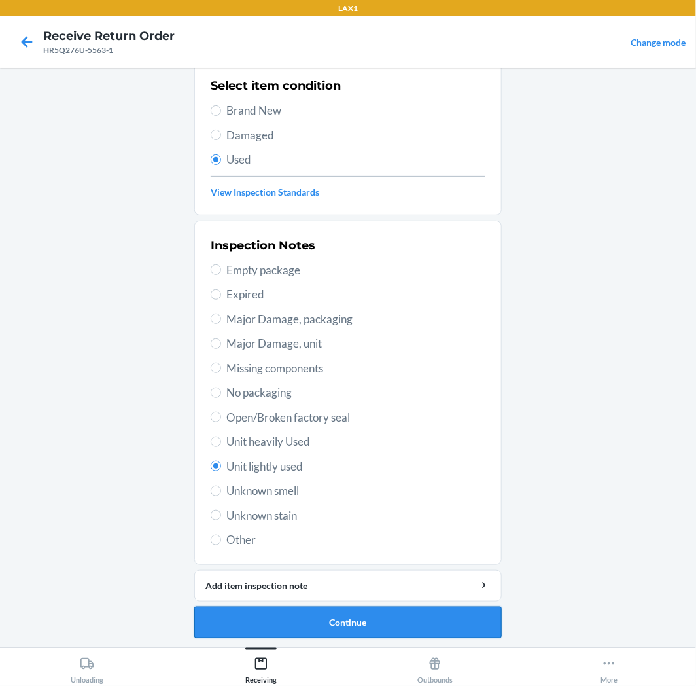
click at [362, 622] on button "Continue" at bounding box center [347, 621] width 307 height 31
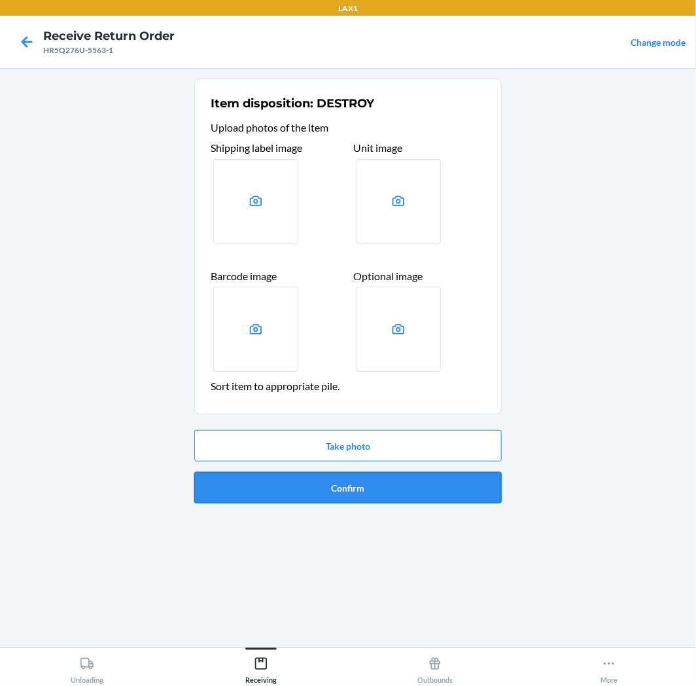
click at [377, 483] on button "Confirm" at bounding box center [347, 487] width 307 height 31
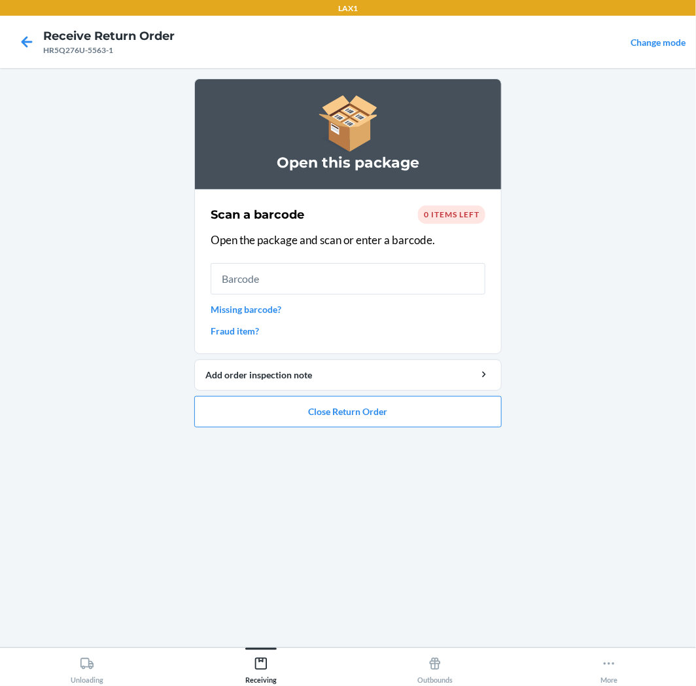
click at [430, 474] on div "Open this package Scan a barcode 0 items left Open the package and scan or ente…" at bounding box center [347, 358] width 307 height 558
click at [446, 417] on button "Close Return Order" at bounding box center [347, 411] width 307 height 31
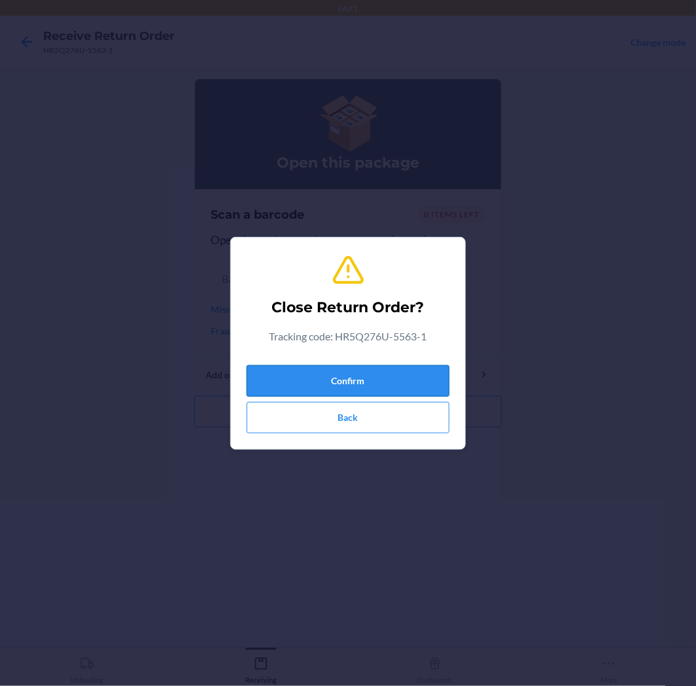
click at [410, 391] on button "Confirm" at bounding box center [348, 380] width 203 height 31
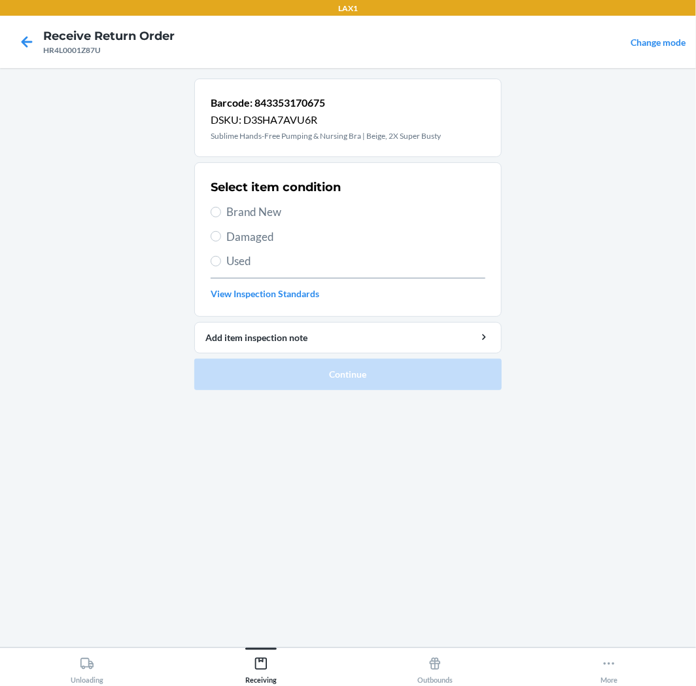
click at [238, 207] on span "Brand New" at bounding box center [355, 211] width 259 height 17
click at [221, 207] on input "Brand New" at bounding box center [216, 212] width 10 height 10
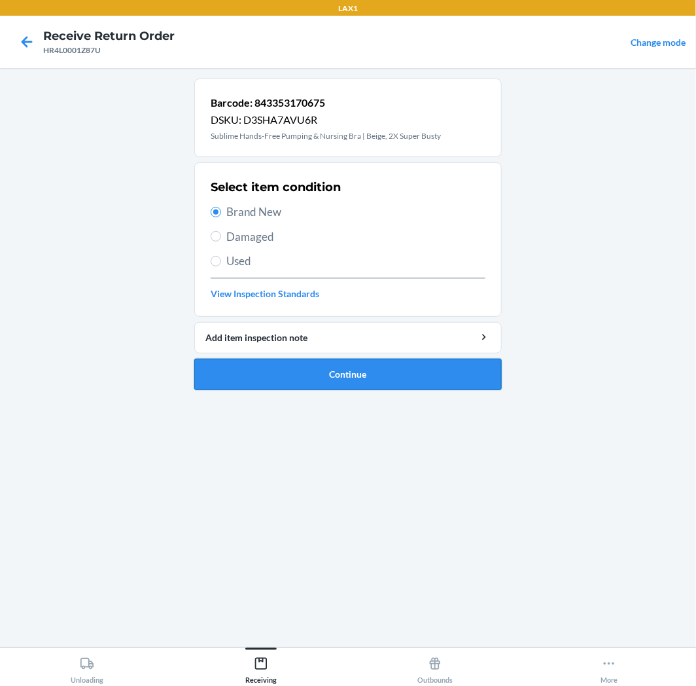
click at [306, 383] on button "Continue" at bounding box center [347, 374] width 307 height 31
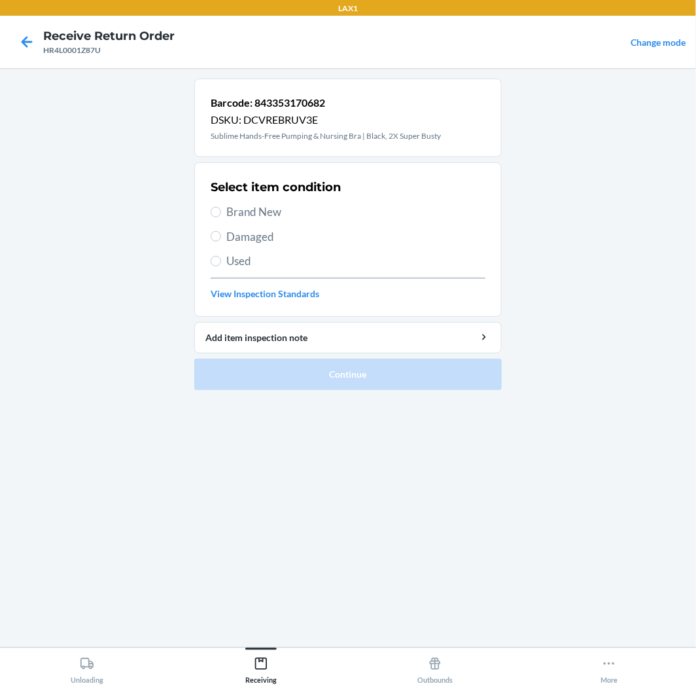
click at [255, 217] on span "Brand New" at bounding box center [355, 211] width 259 height 17
click at [221, 217] on input "Brand New" at bounding box center [216, 212] width 10 height 10
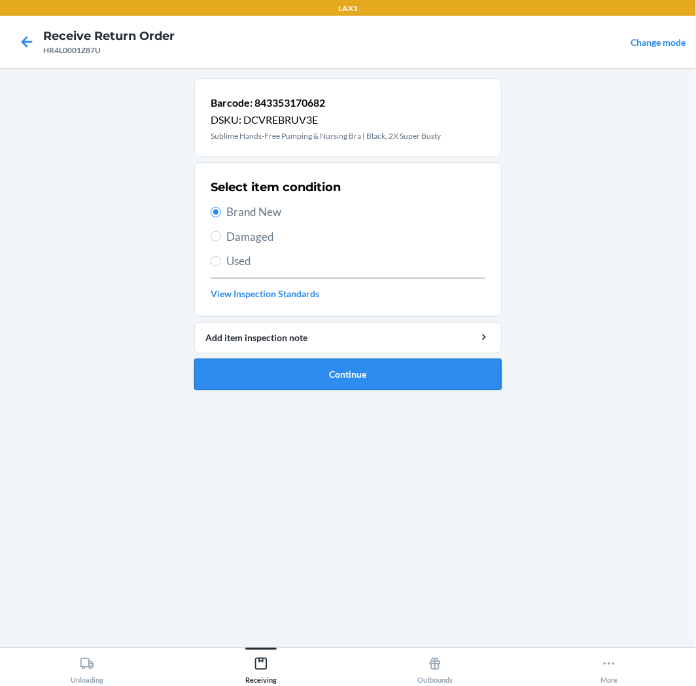
click at [256, 364] on button "Continue" at bounding box center [347, 374] width 307 height 31
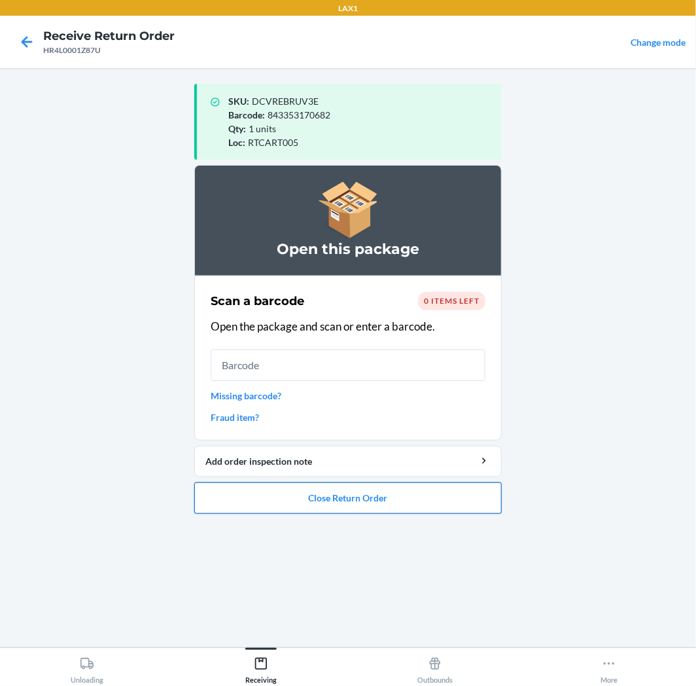
click at [302, 500] on button "Close Return Order" at bounding box center [347, 497] width 307 height 31
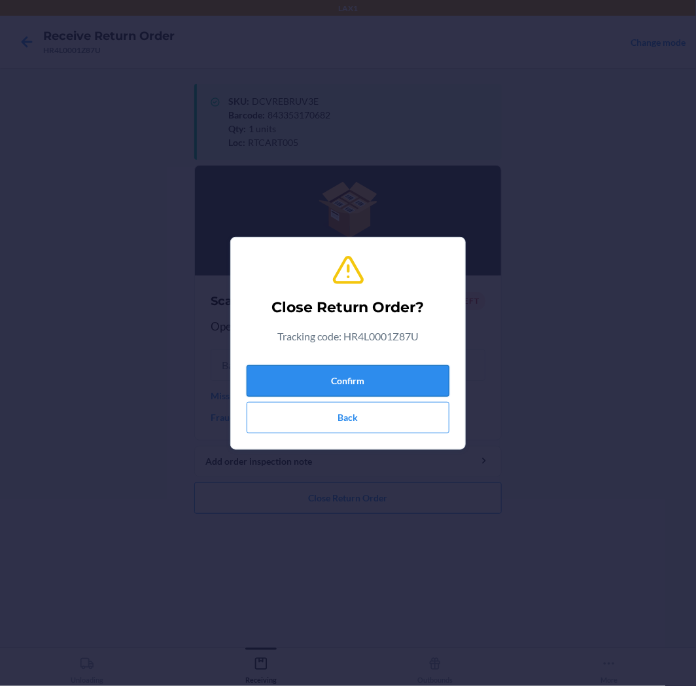
click at [351, 375] on button "Confirm" at bounding box center [348, 380] width 203 height 31
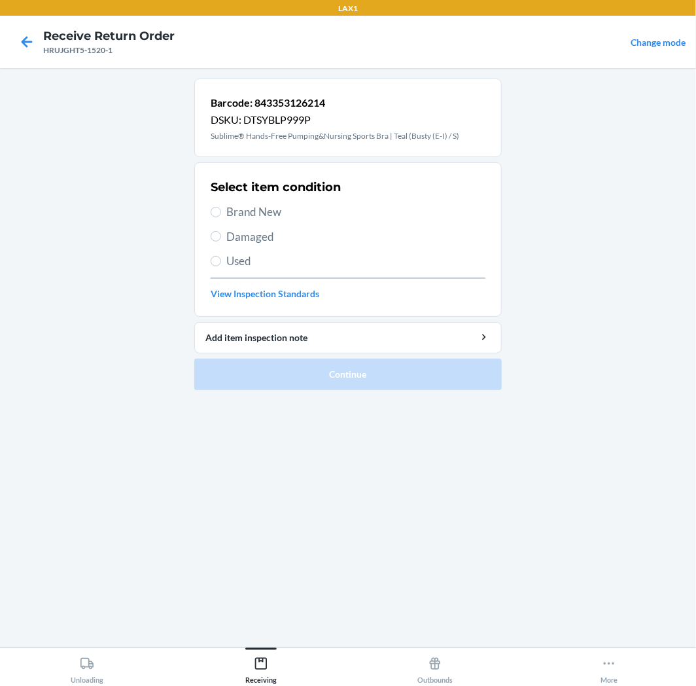
click at [224, 265] on label "Used" at bounding box center [348, 261] width 275 height 17
click at [221, 265] on input "Used" at bounding box center [216, 261] width 10 height 10
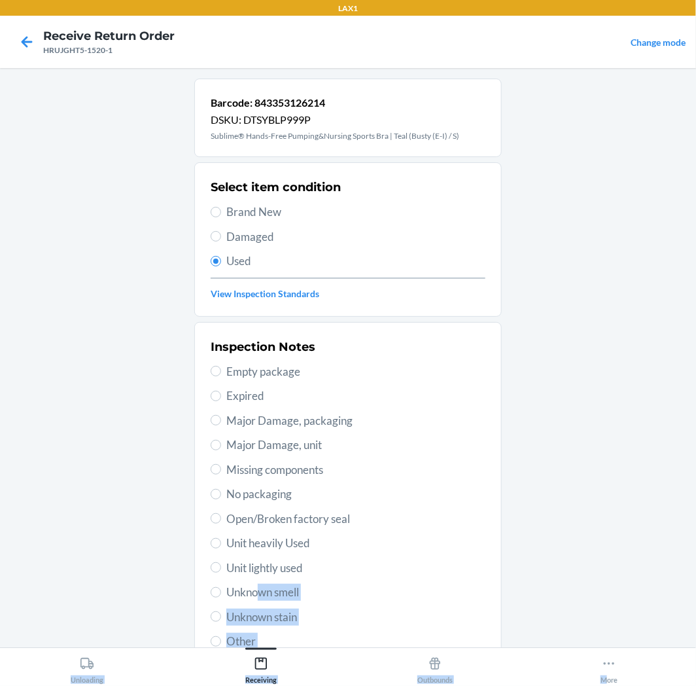
scroll to position [102, 0]
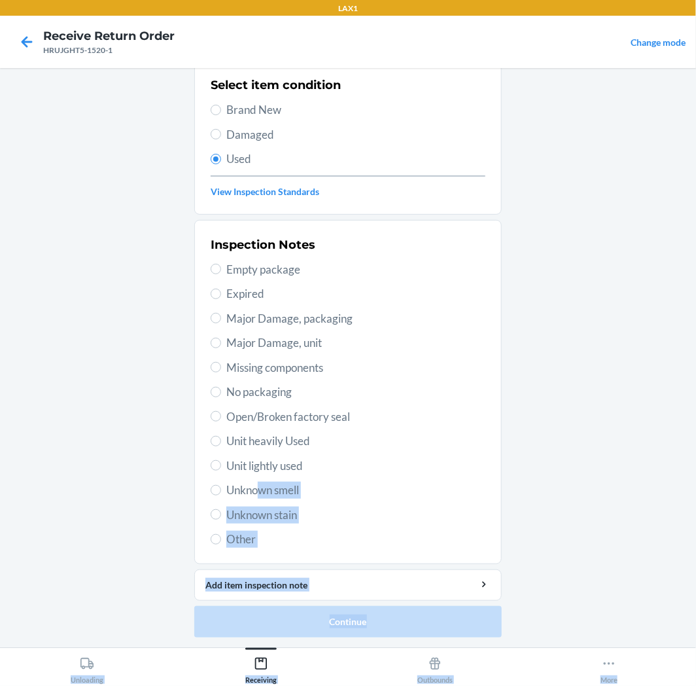
drag, startPoint x: 429, startPoint y: 721, endPoint x: 829, endPoint y: 721, distance: 400.4
click at [695, 685] on html "LAX1 Receive Return Order HRUJGHT5-1520-1 Change mode Barcode: 843353126214 DSK…" at bounding box center [348, 343] width 696 height 686
click at [275, 512] on span "Unknown stain" at bounding box center [355, 514] width 259 height 17
click at [221, 512] on input "Unknown stain" at bounding box center [216, 514] width 10 height 10
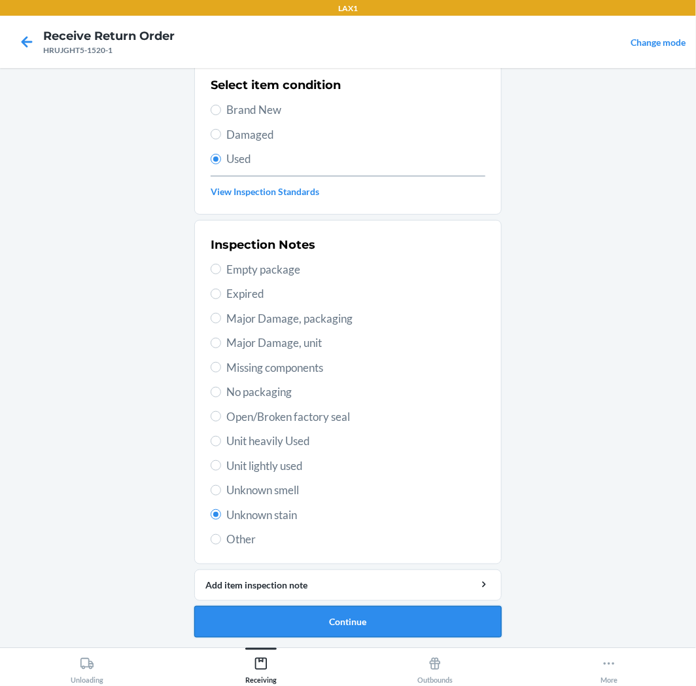
click at [287, 630] on button "Continue" at bounding box center [347, 621] width 307 height 31
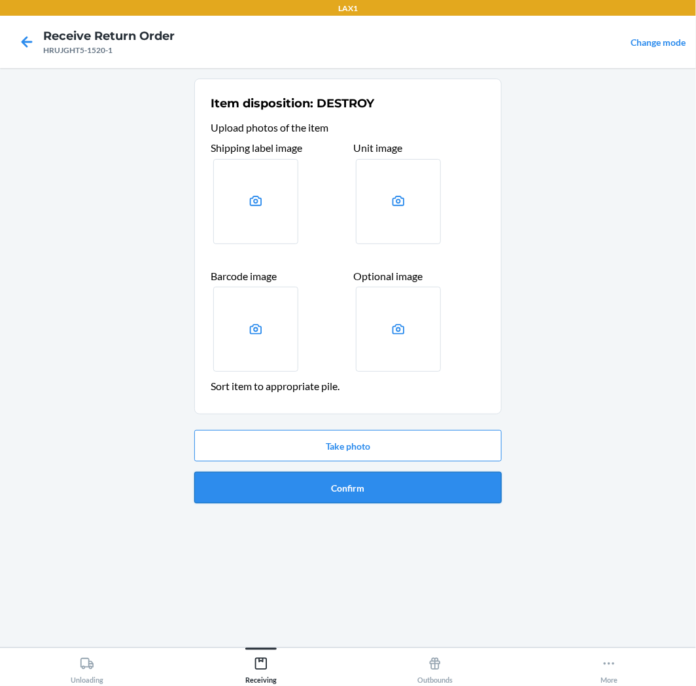
click at [489, 488] on button "Confirm" at bounding box center [347, 487] width 307 height 31
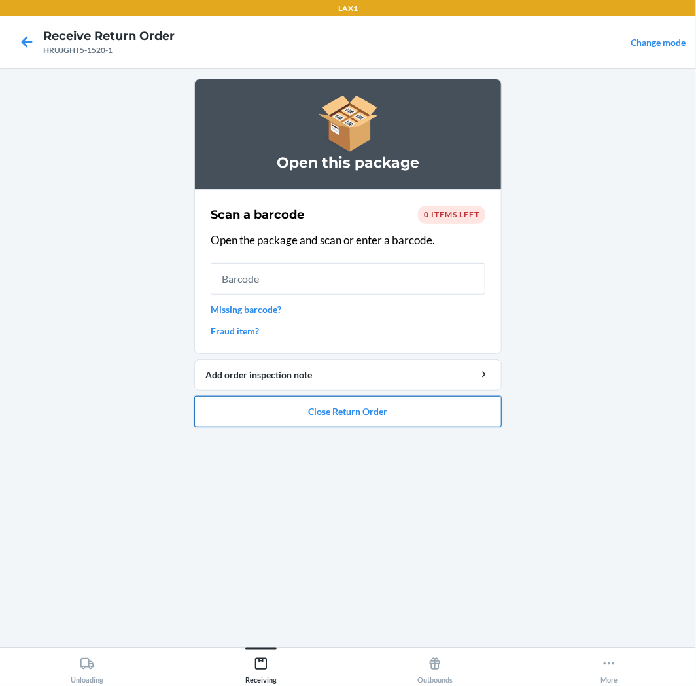
click at [465, 412] on button "Close Return Order" at bounding box center [347, 411] width 307 height 31
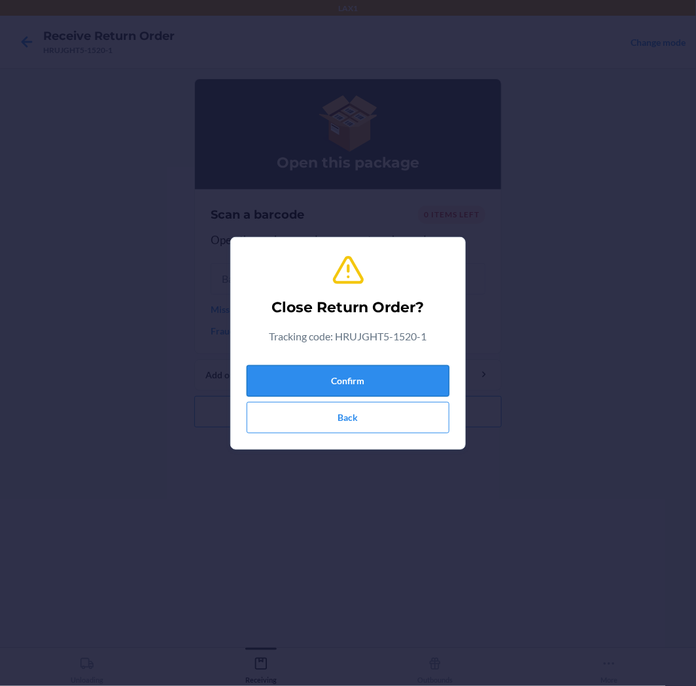
click at [423, 377] on button "Confirm" at bounding box center [348, 380] width 203 height 31
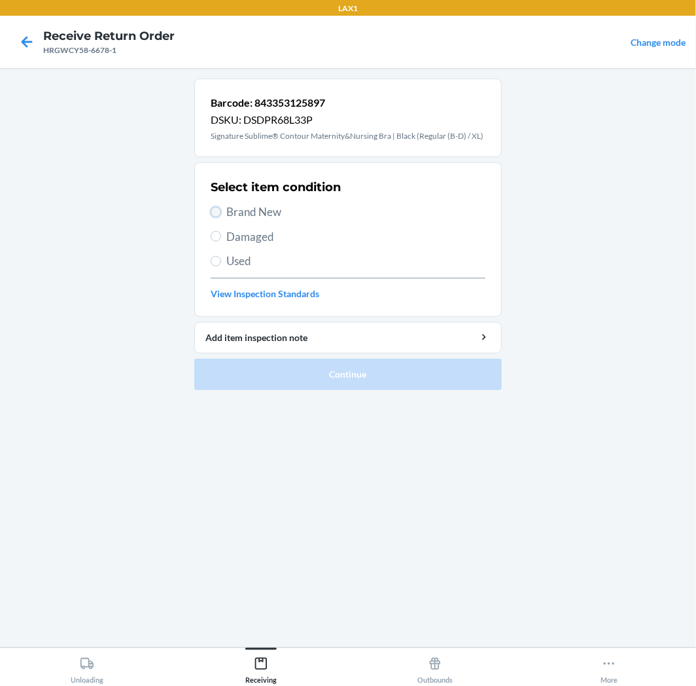
click at [219, 208] on input "Brand New" at bounding box center [216, 212] width 10 height 10
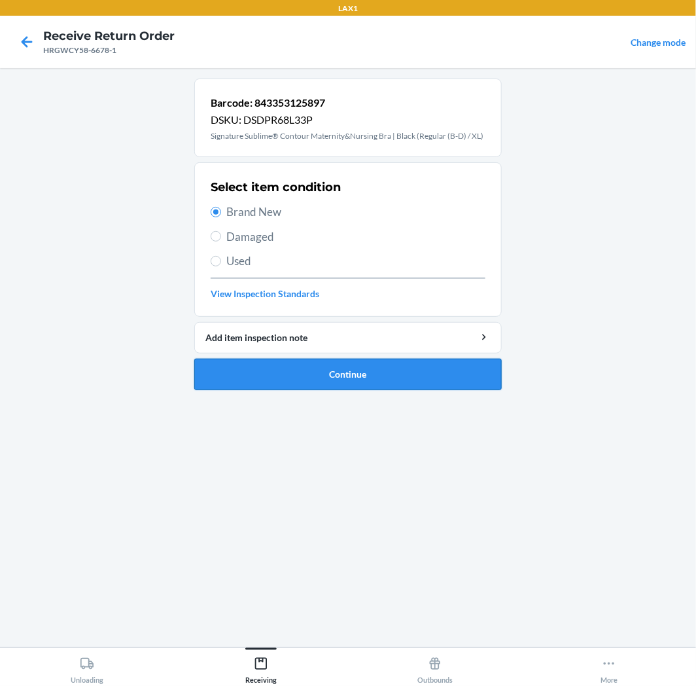
click at [263, 372] on button "Continue" at bounding box center [347, 374] width 307 height 31
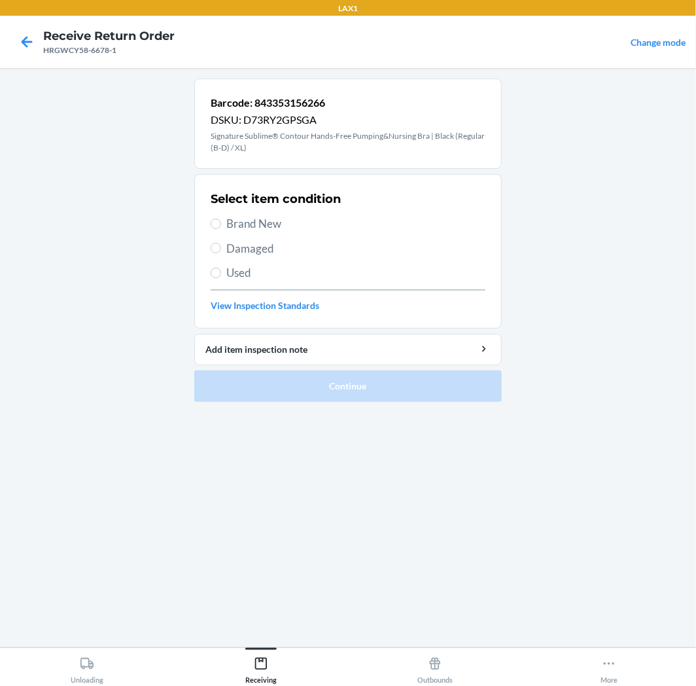
click at [263, 217] on span "Brand New" at bounding box center [355, 223] width 259 height 17
click at [221, 219] on input "Brand New" at bounding box center [216, 224] width 10 height 10
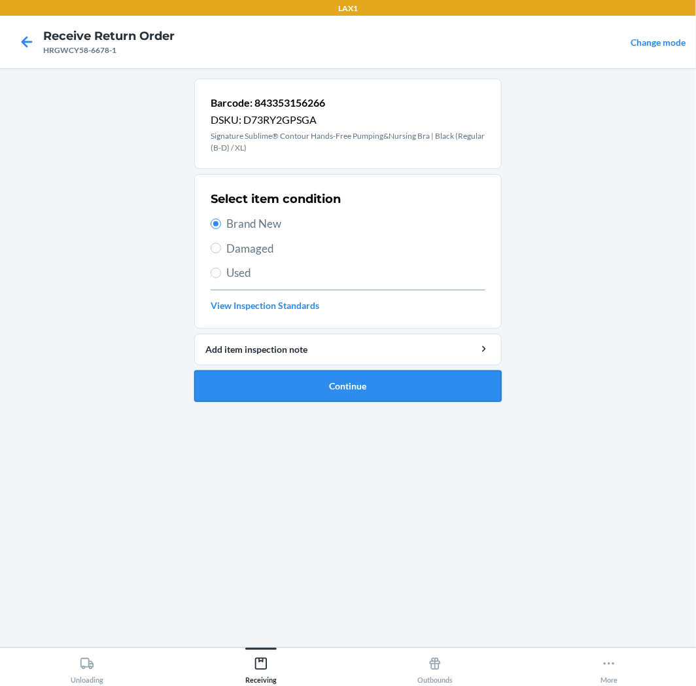
click at [339, 395] on button "Continue" at bounding box center [347, 385] width 307 height 31
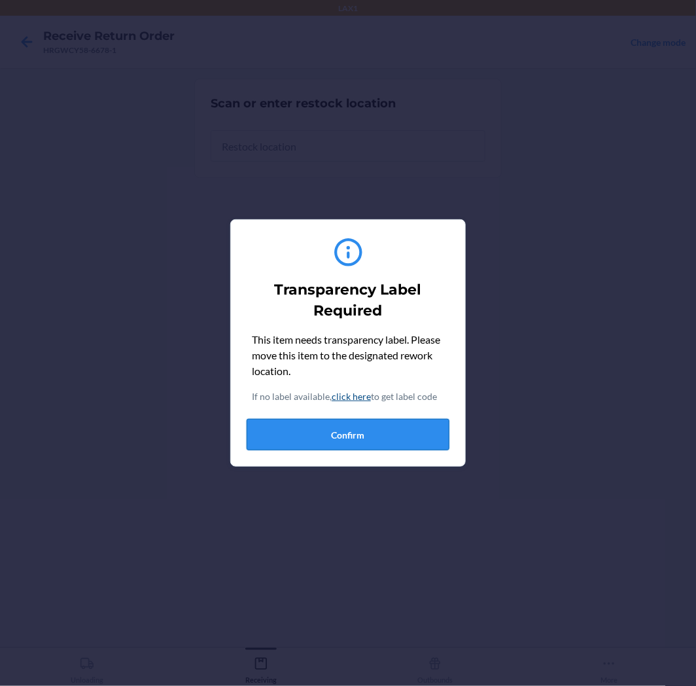
click at [351, 430] on button "Confirm" at bounding box center [348, 434] width 203 height 31
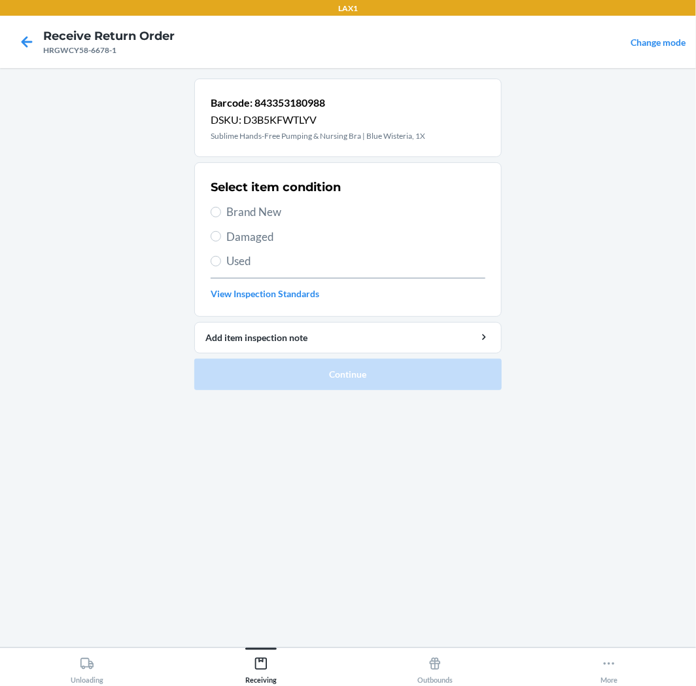
click at [236, 211] on span "Brand New" at bounding box center [355, 211] width 259 height 17
click at [221, 211] on input "Brand New" at bounding box center [216, 212] width 10 height 10
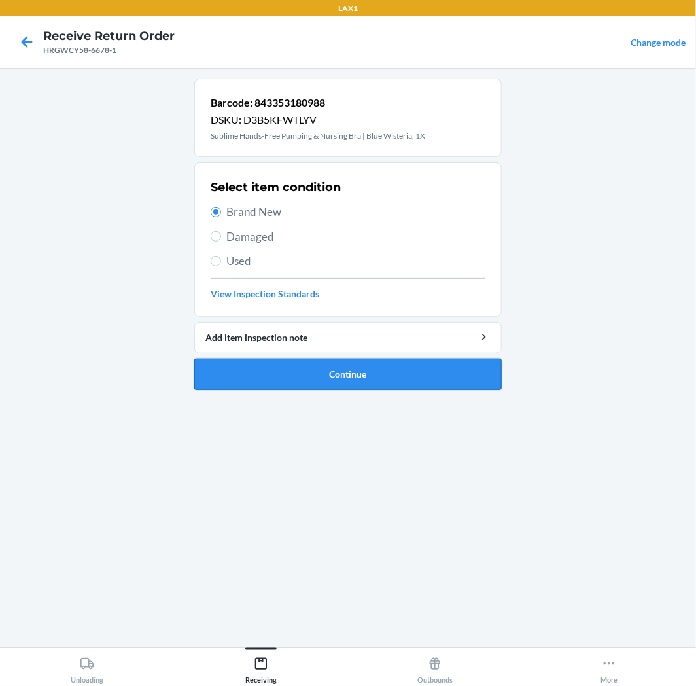
click at [269, 361] on button "Continue" at bounding box center [347, 374] width 307 height 31
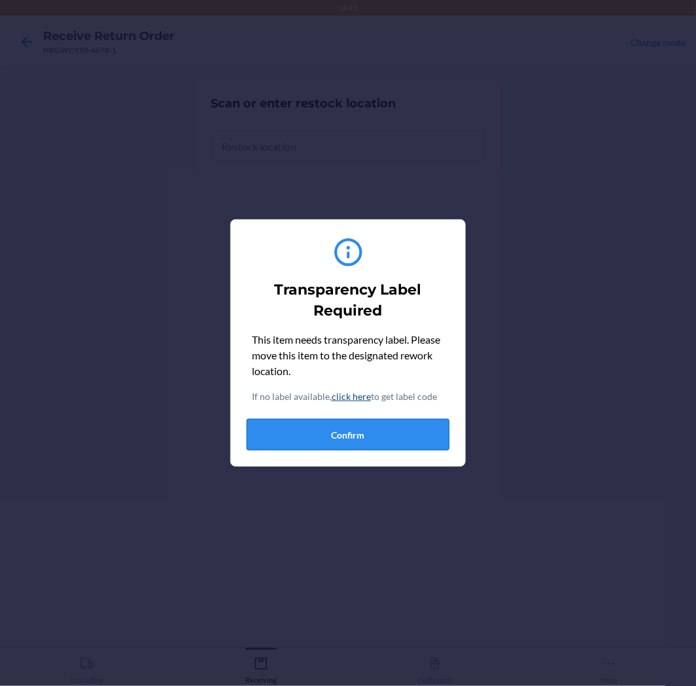
click at [318, 446] on button "Confirm" at bounding box center [348, 434] width 203 height 31
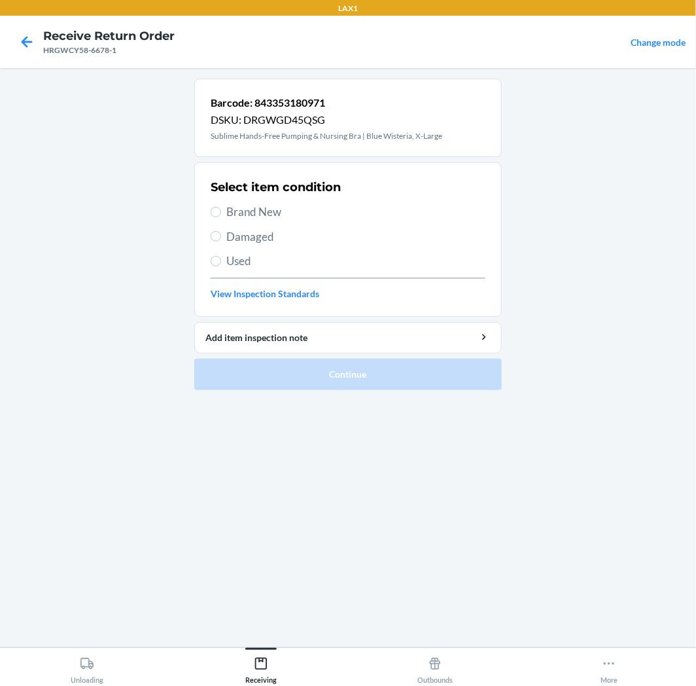
click at [268, 214] on span "Brand New" at bounding box center [355, 211] width 259 height 17
click at [221, 214] on input "Brand New" at bounding box center [216, 212] width 10 height 10
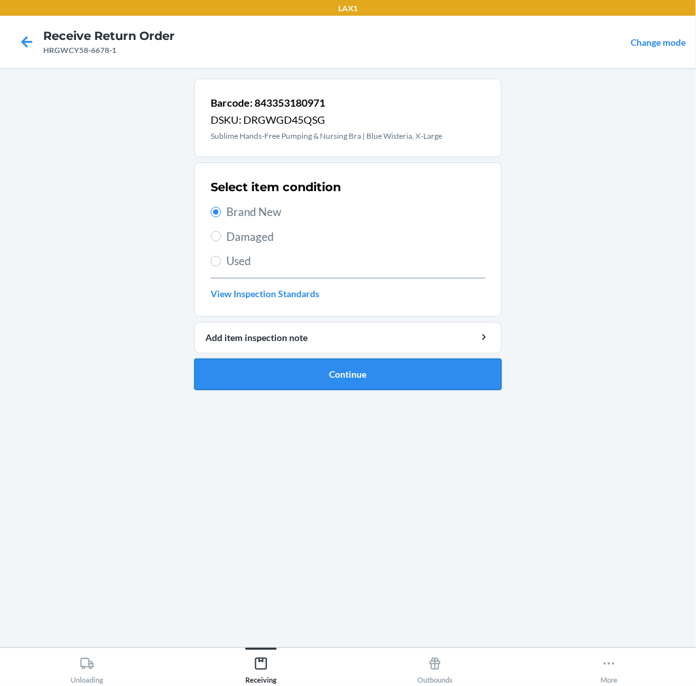
click at [315, 370] on button "Continue" at bounding box center [347, 374] width 307 height 31
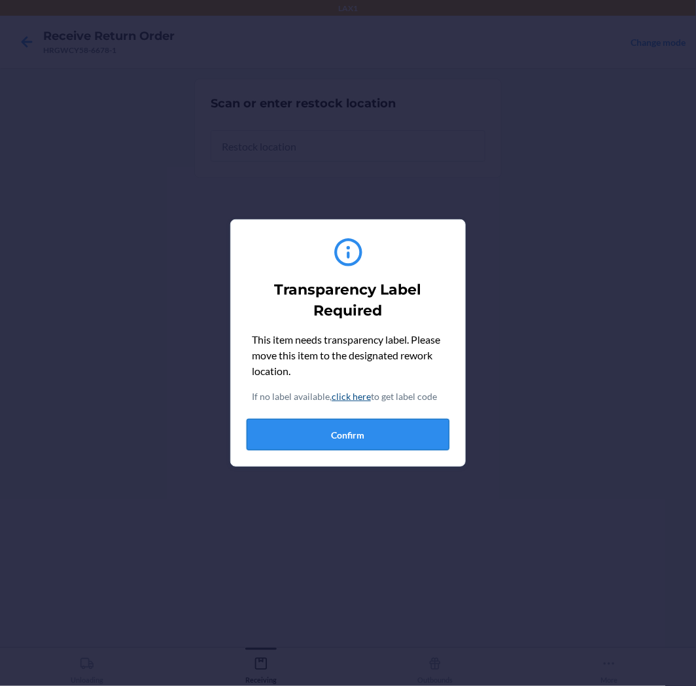
click at [321, 439] on button "Confirm" at bounding box center [348, 434] width 203 height 31
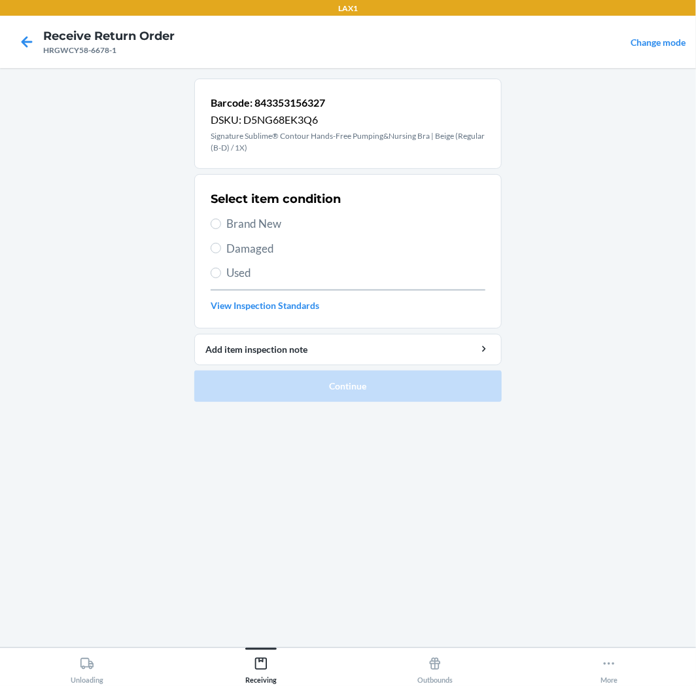
click at [254, 217] on span "Brand New" at bounding box center [355, 223] width 259 height 17
click at [221, 219] on input "Brand New" at bounding box center [216, 224] width 10 height 10
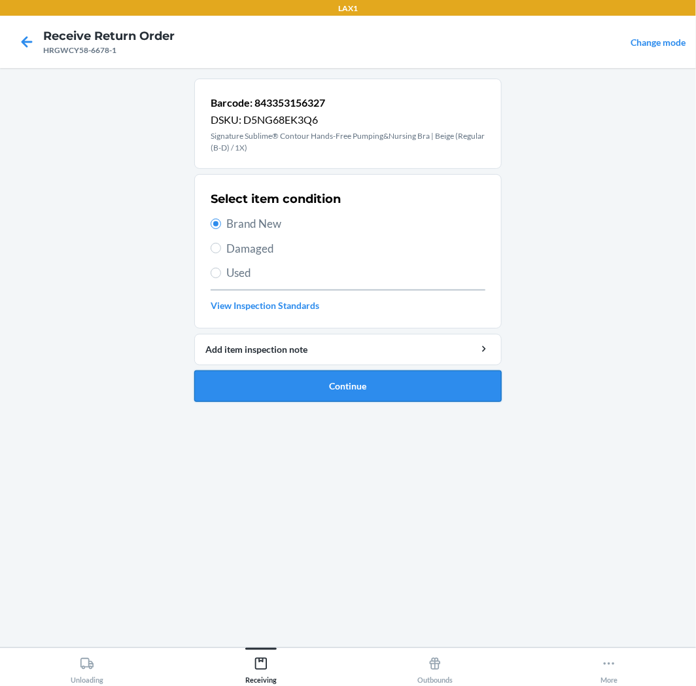
click at [289, 384] on button "Continue" at bounding box center [347, 385] width 307 height 31
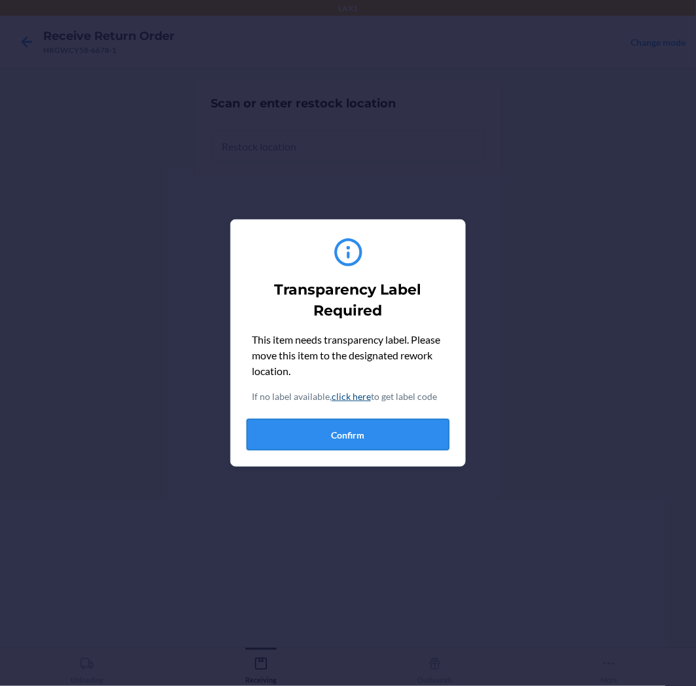
click at [343, 427] on button "Confirm" at bounding box center [348, 434] width 203 height 31
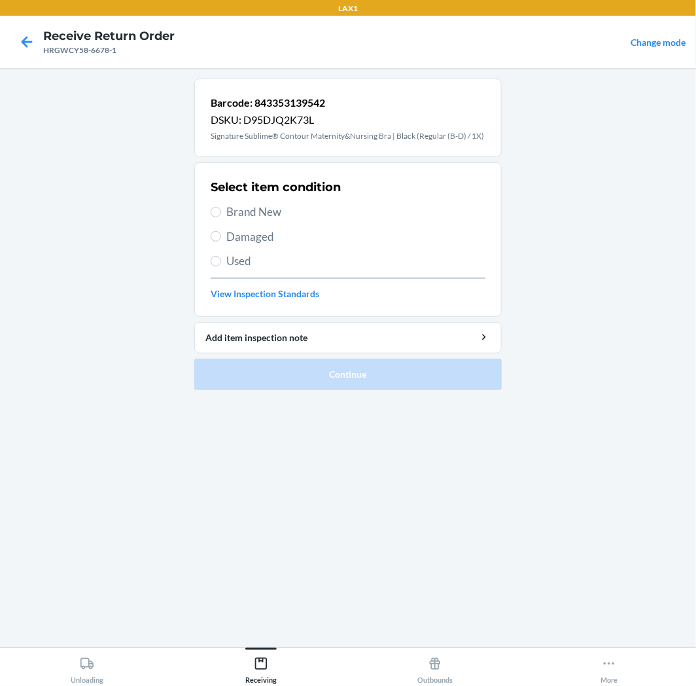
click at [220, 204] on label "Brand New" at bounding box center [348, 211] width 275 height 17
click at [220, 207] on input "Brand New" at bounding box center [216, 212] width 10 height 10
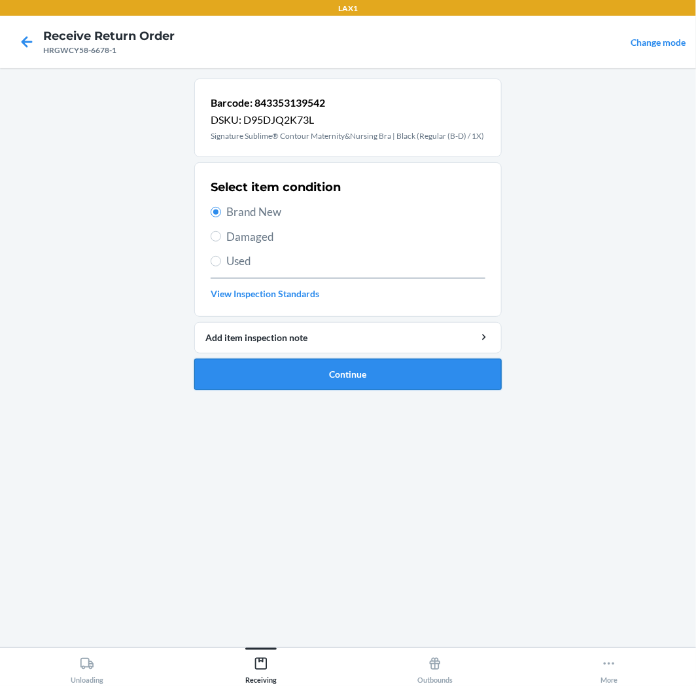
click at [272, 375] on button "Continue" at bounding box center [347, 374] width 307 height 31
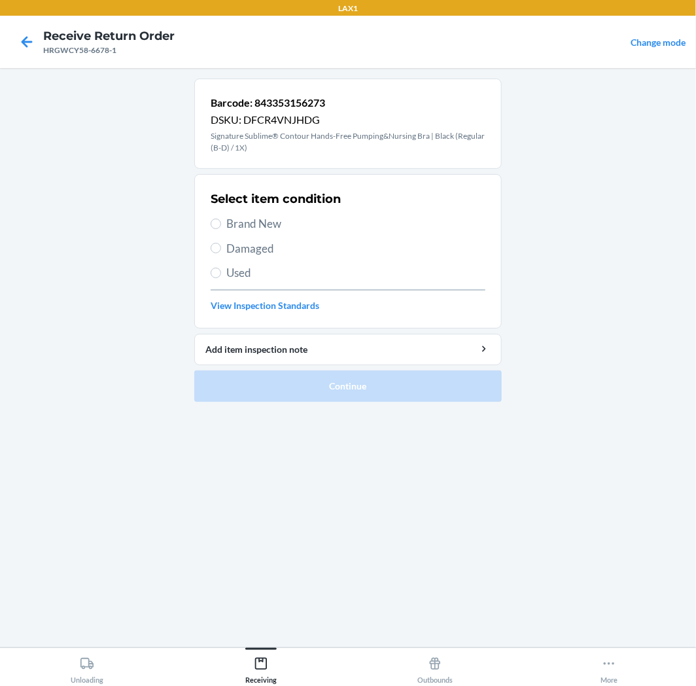
click at [272, 220] on span "Brand New" at bounding box center [355, 223] width 259 height 17
click at [221, 220] on input "Brand New" at bounding box center [216, 224] width 10 height 10
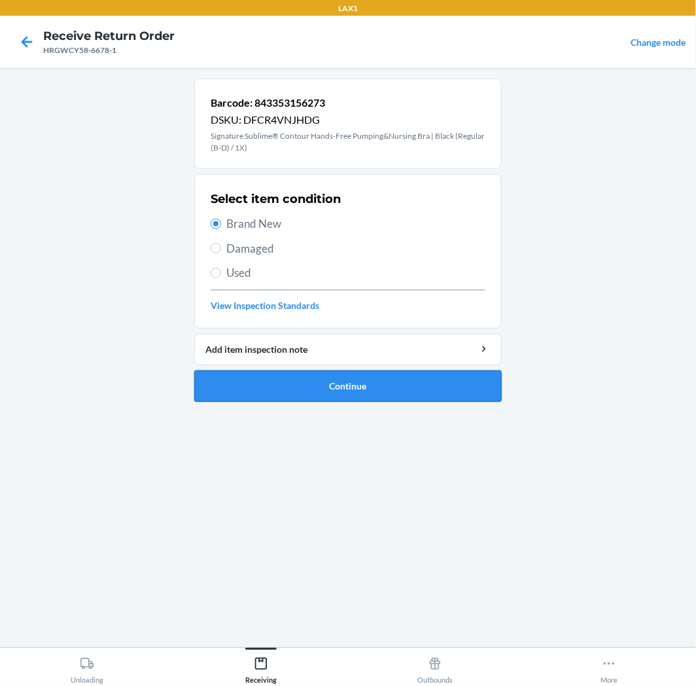
click at [256, 386] on button "Continue" at bounding box center [347, 385] width 307 height 31
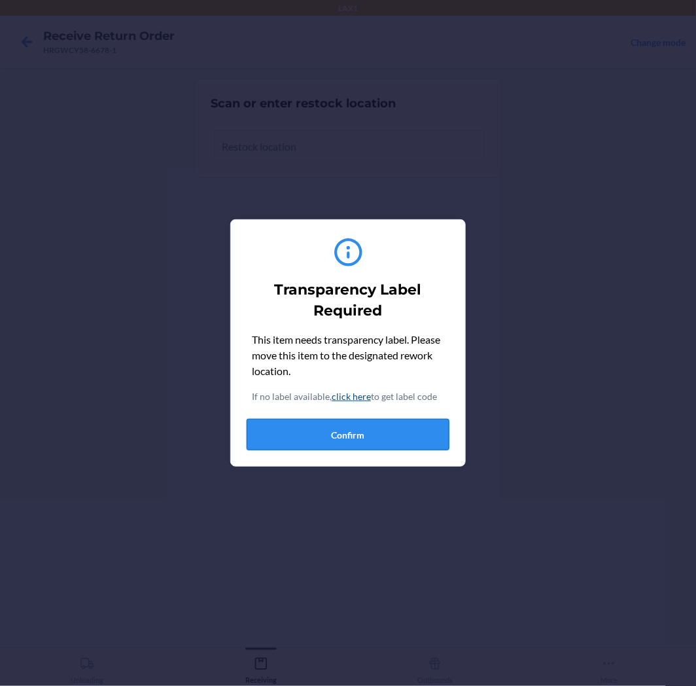
click at [296, 436] on button "Confirm" at bounding box center [348, 434] width 203 height 31
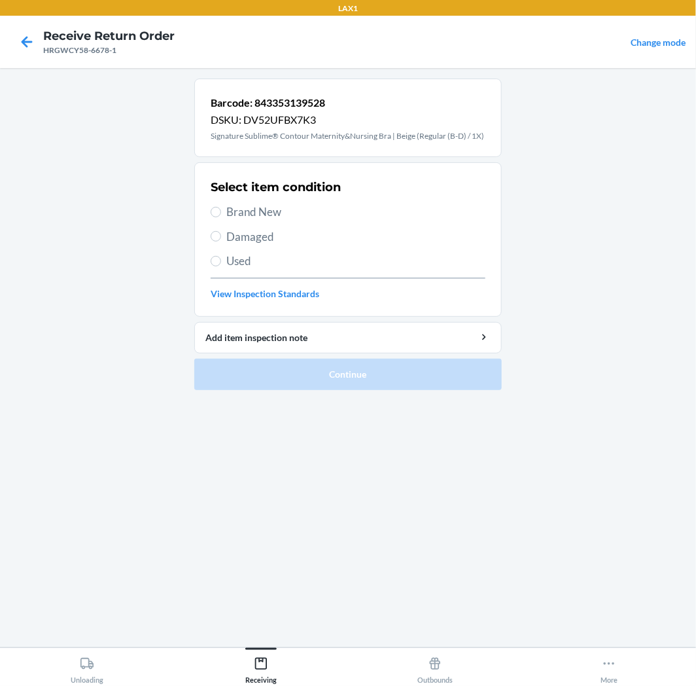
click at [222, 213] on label "Brand New" at bounding box center [348, 211] width 275 height 17
click at [221, 213] on input "Brand New" at bounding box center [216, 212] width 10 height 10
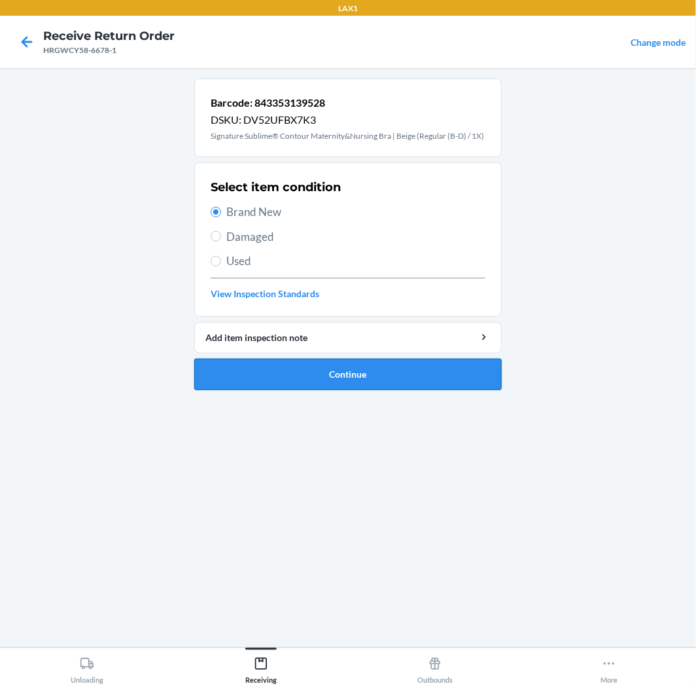
click at [272, 376] on button "Continue" at bounding box center [347, 374] width 307 height 31
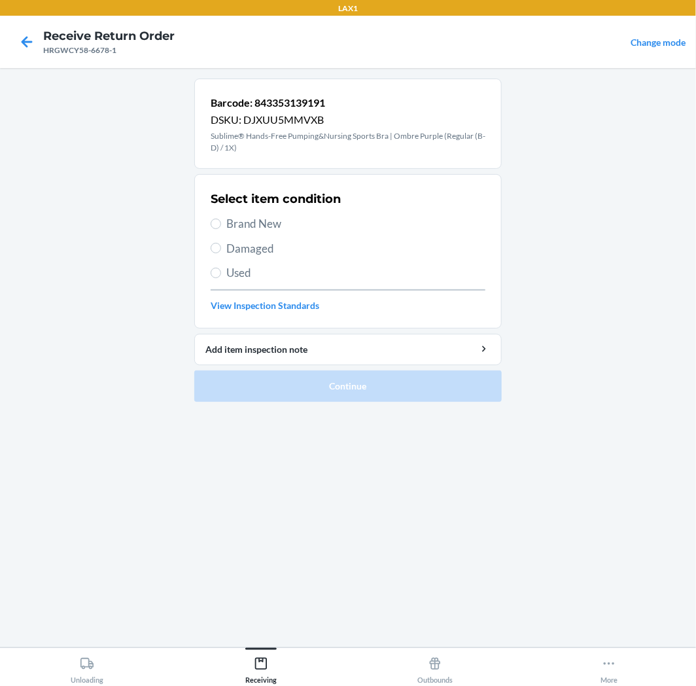
click at [256, 224] on span "Brand New" at bounding box center [355, 223] width 259 height 17
click at [221, 224] on input "Brand New" at bounding box center [216, 224] width 10 height 10
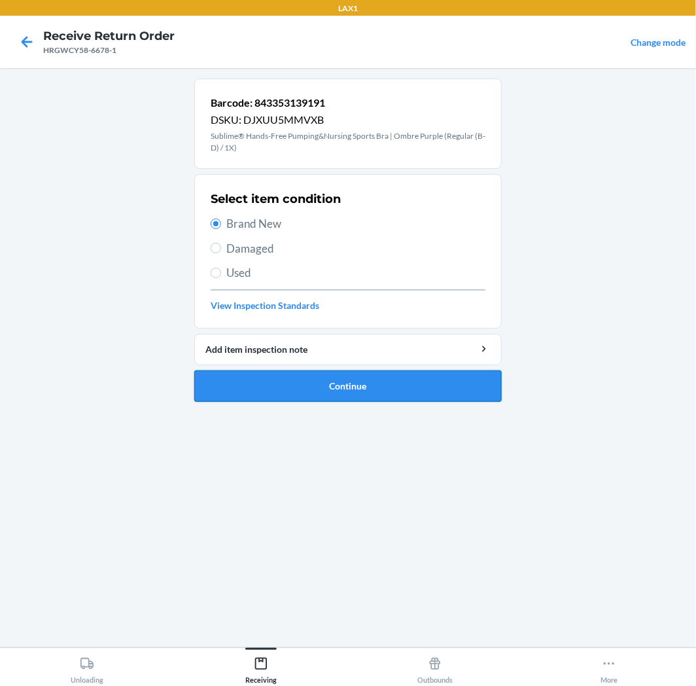
click at [284, 400] on button "Continue" at bounding box center [347, 385] width 307 height 31
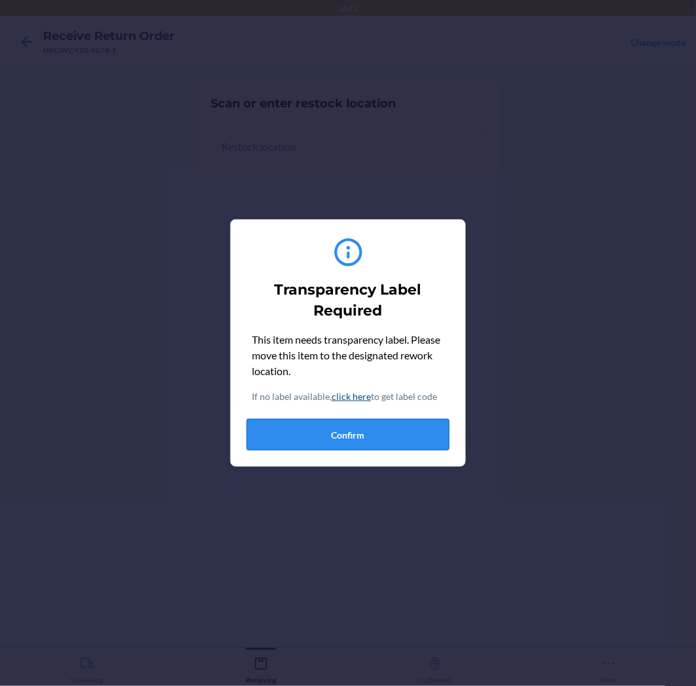
click at [347, 434] on button "Confirm" at bounding box center [348, 434] width 203 height 31
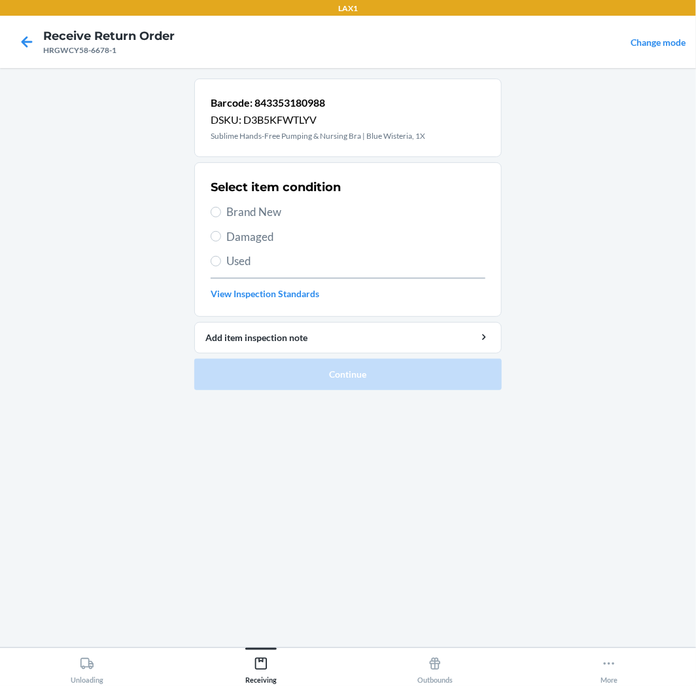
click at [264, 206] on span "Brand New" at bounding box center [355, 211] width 259 height 17
click at [221, 207] on input "Brand New" at bounding box center [216, 212] width 10 height 10
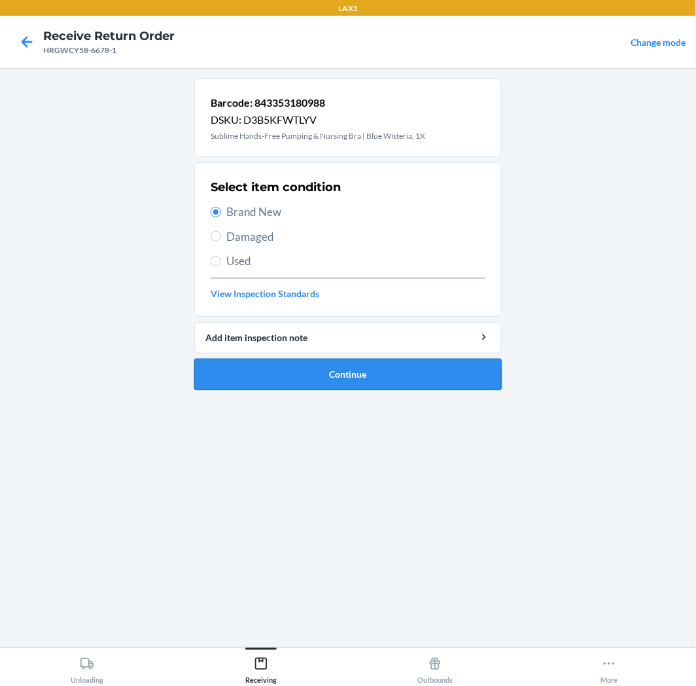
click at [326, 377] on button "Continue" at bounding box center [347, 374] width 307 height 31
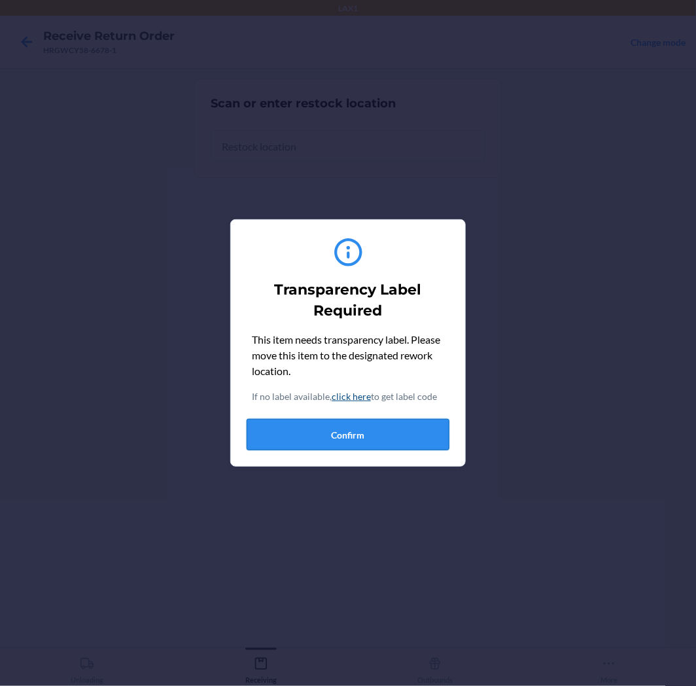
click at [371, 435] on button "Confirm" at bounding box center [348, 434] width 203 height 31
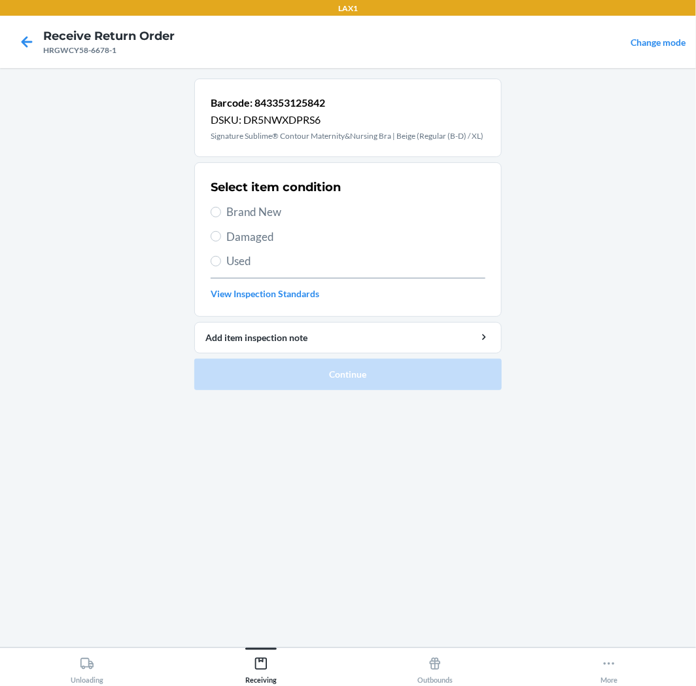
click at [223, 260] on label "Used" at bounding box center [348, 261] width 275 height 17
click at [221, 260] on input "Used" at bounding box center [216, 261] width 10 height 10
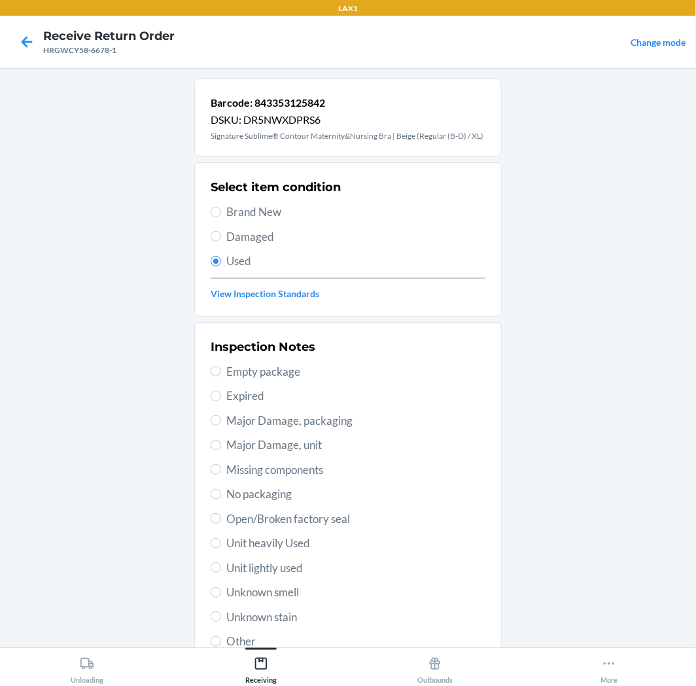
click at [285, 527] on div "Inspection Notes Empty package Expired Major Damage, packaging Major Damage, un…" at bounding box center [348, 493] width 275 height 319
click at [300, 519] on span "Open/Broken factory seal" at bounding box center [355, 518] width 259 height 17
click at [221, 519] on input "Open/Broken factory seal" at bounding box center [216, 518] width 10 height 10
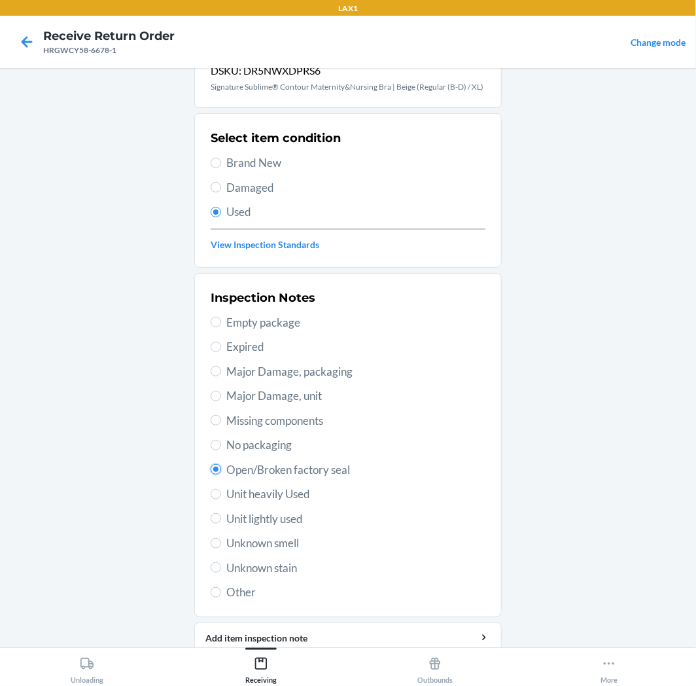
scroll to position [101, 0]
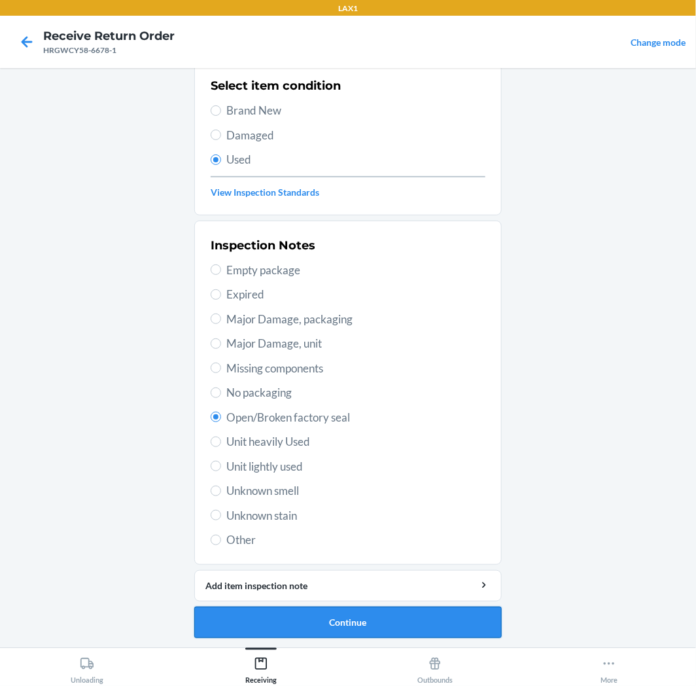
click at [401, 613] on button "Continue" at bounding box center [347, 621] width 307 height 31
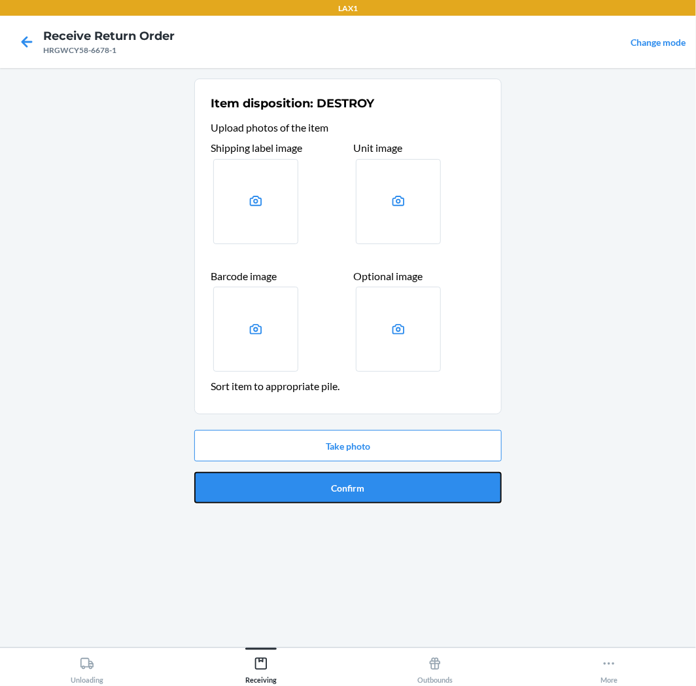
drag, startPoint x: 456, startPoint y: 483, endPoint x: 484, endPoint y: 472, distance: 30.0
click at [478, 472] on button "Confirm" at bounding box center [347, 487] width 307 height 31
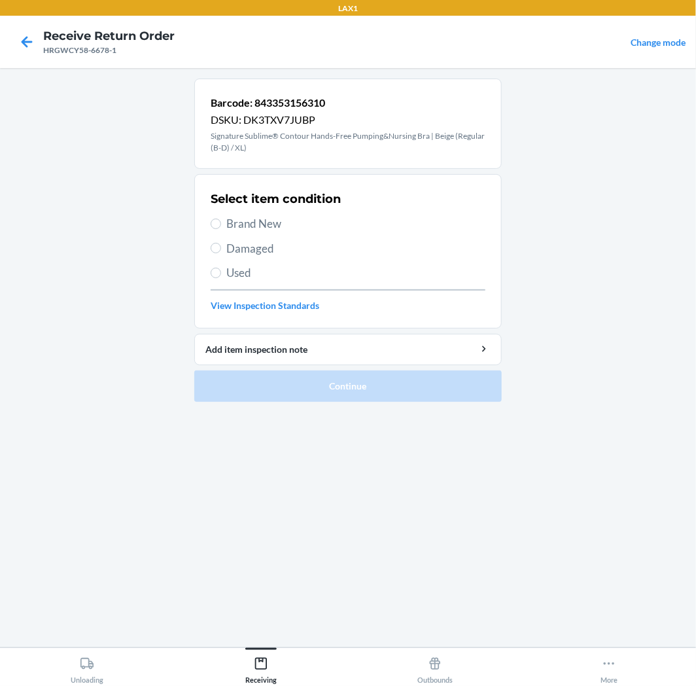
click at [245, 251] on span "Damaged" at bounding box center [355, 248] width 259 height 17
click at [221, 251] on input "Damaged" at bounding box center [216, 248] width 10 height 10
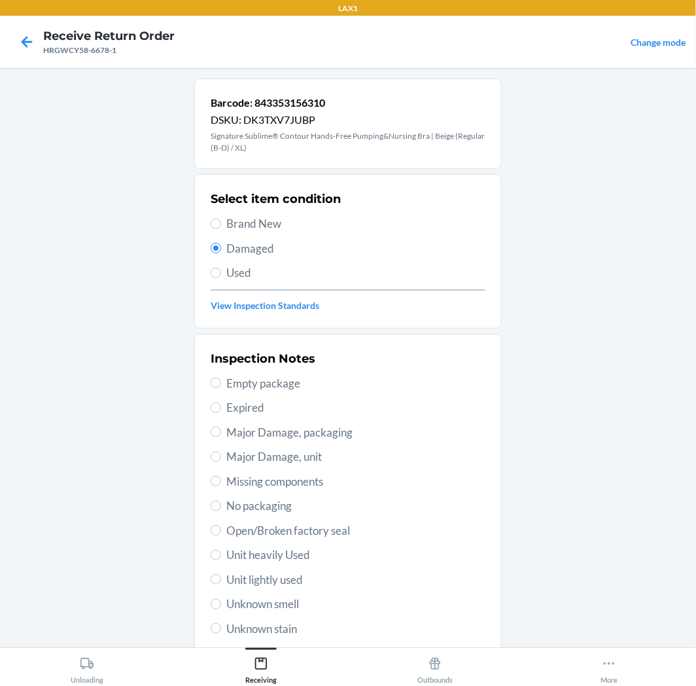
click at [277, 440] on span "Major Damage, packaging" at bounding box center [355, 432] width 259 height 17
click at [221, 437] on input "Major Damage, packaging" at bounding box center [216, 432] width 10 height 10
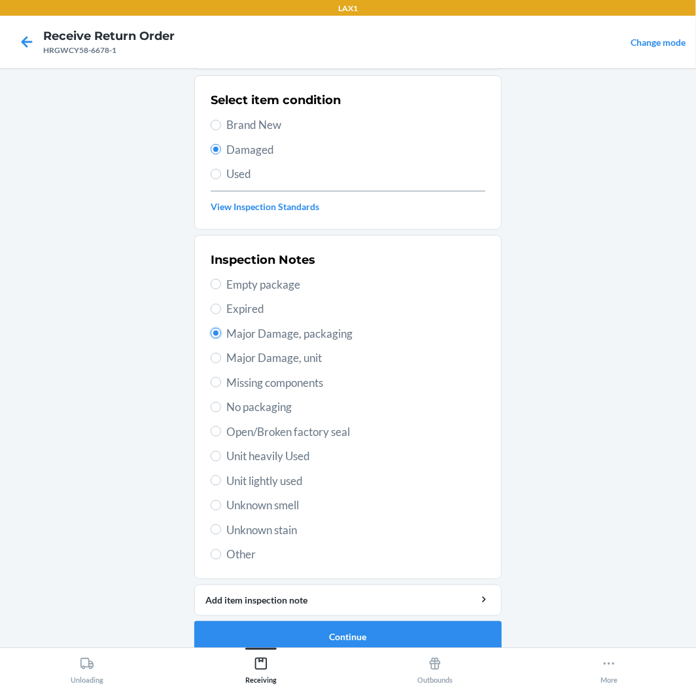
scroll to position [113, 0]
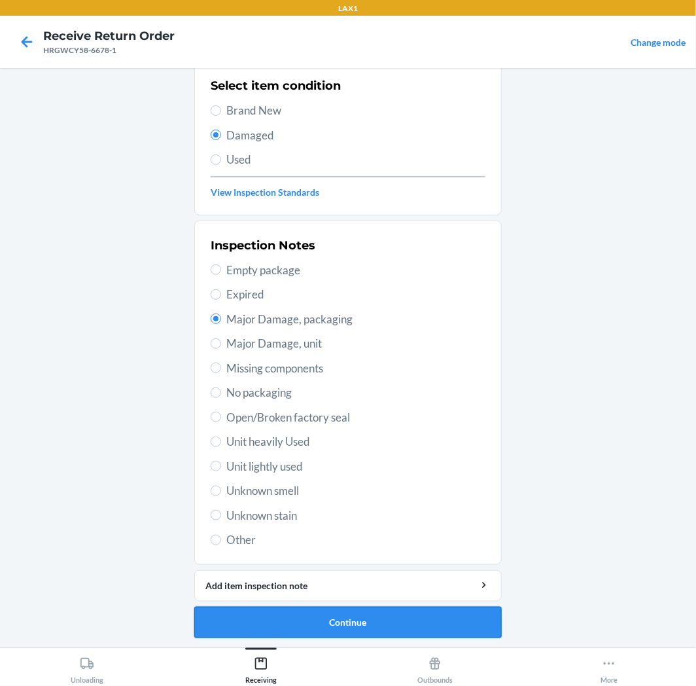
click at [378, 611] on button "Continue" at bounding box center [347, 621] width 307 height 31
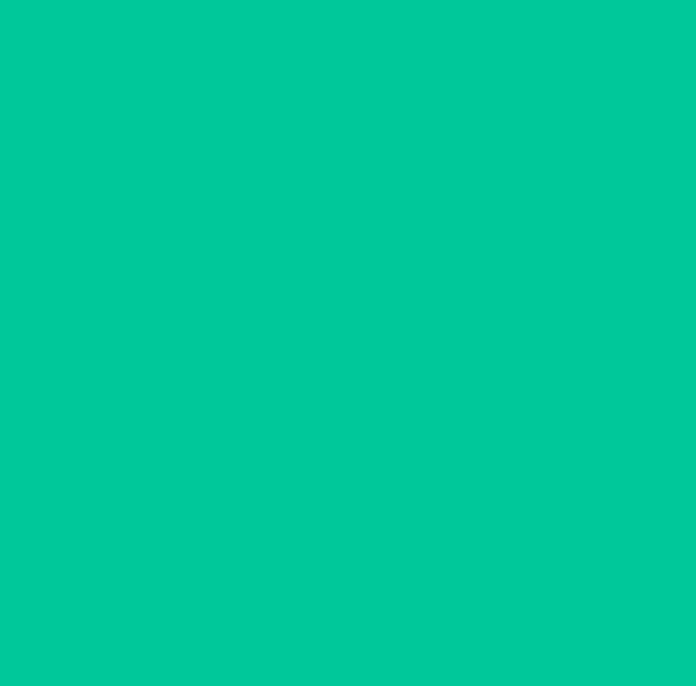
scroll to position [0, 0]
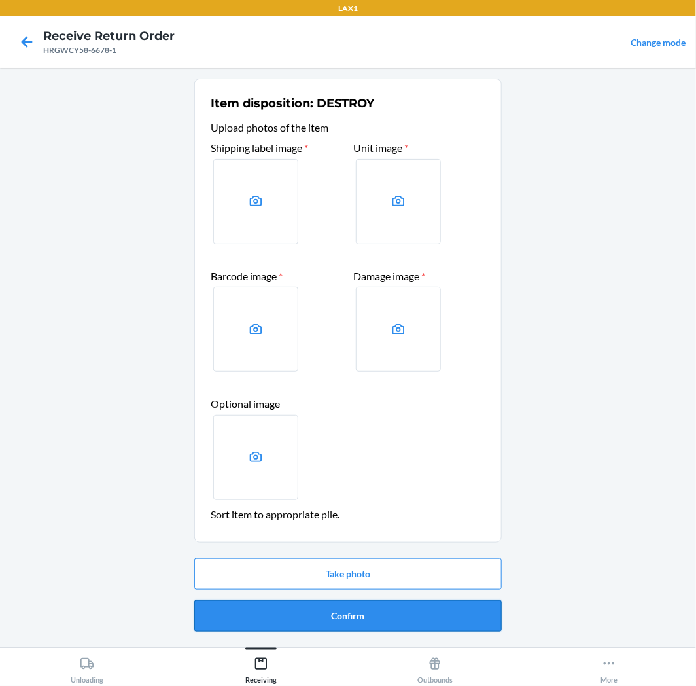
drag, startPoint x: 379, startPoint y: 612, endPoint x: 336, endPoint y: 612, distance: 43.8
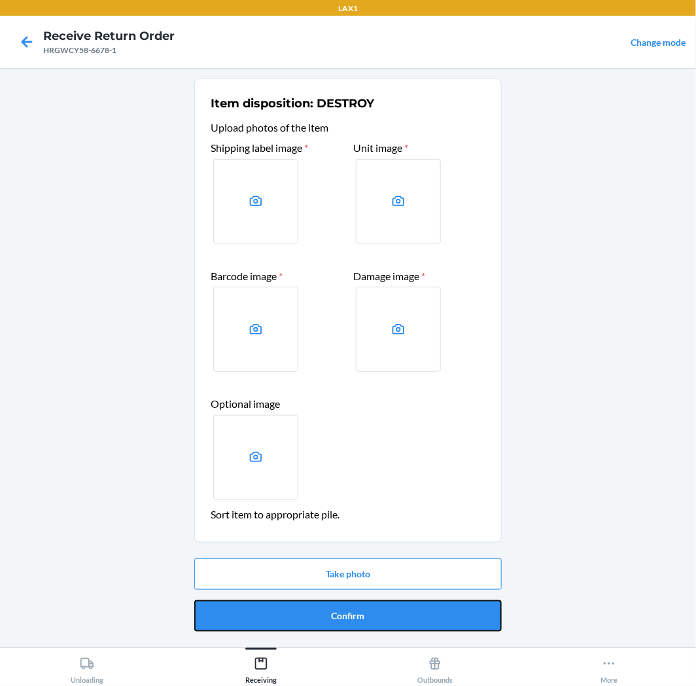
click at [379, 614] on button "Confirm" at bounding box center [347, 615] width 307 height 31
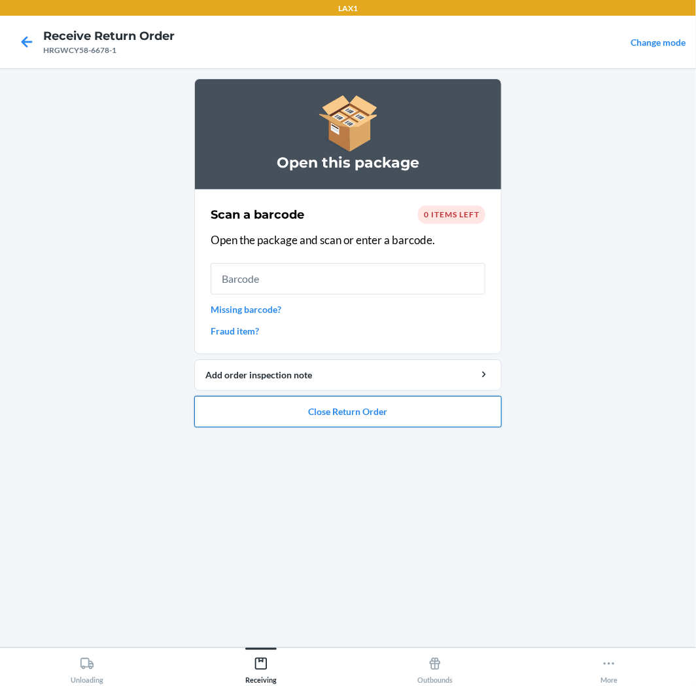
click at [298, 408] on button "Close Return Order" at bounding box center [347, 411] width 307 height 31
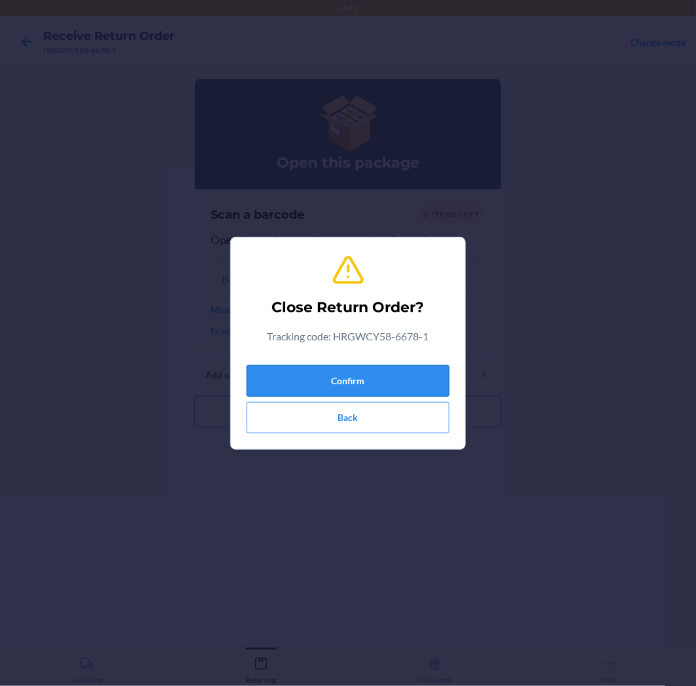
click at [334, 376] on button "Confirm" at bounding box center [348, 380] width 203 height 31
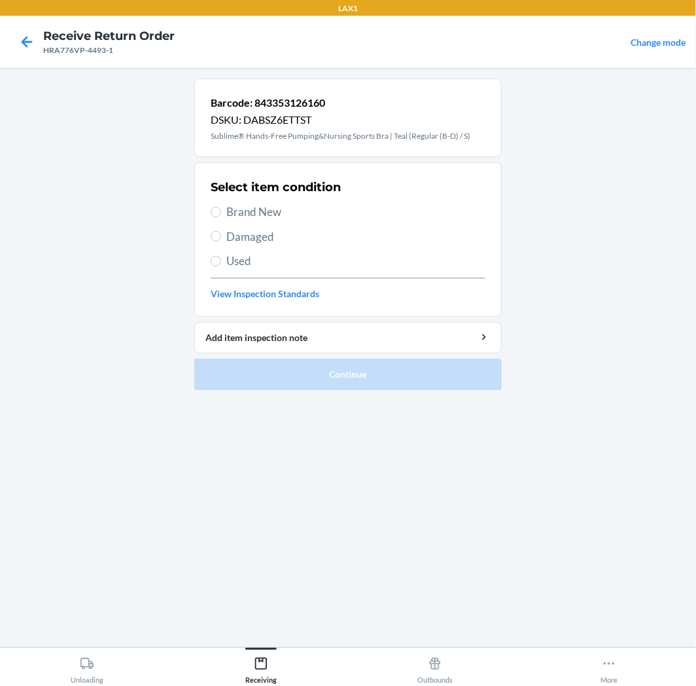
click at [237, 205] on span "Brand New" at bounding box center [355, 211] width 259 height 17
click at [221, 207] on input "Brand New" at bounding box center [216, 212] width 10 height 10
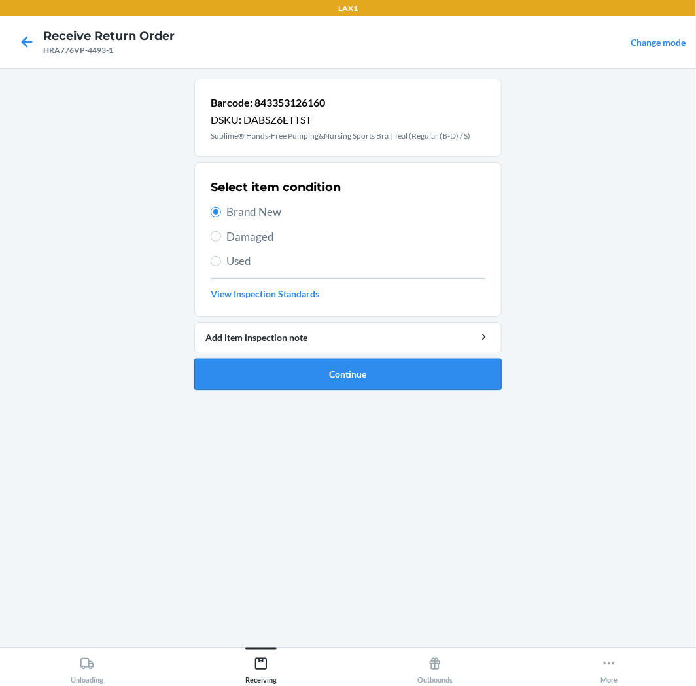
click at [249, 373] on button "Continue" at bounding box center [347, 374] width 307 height 31
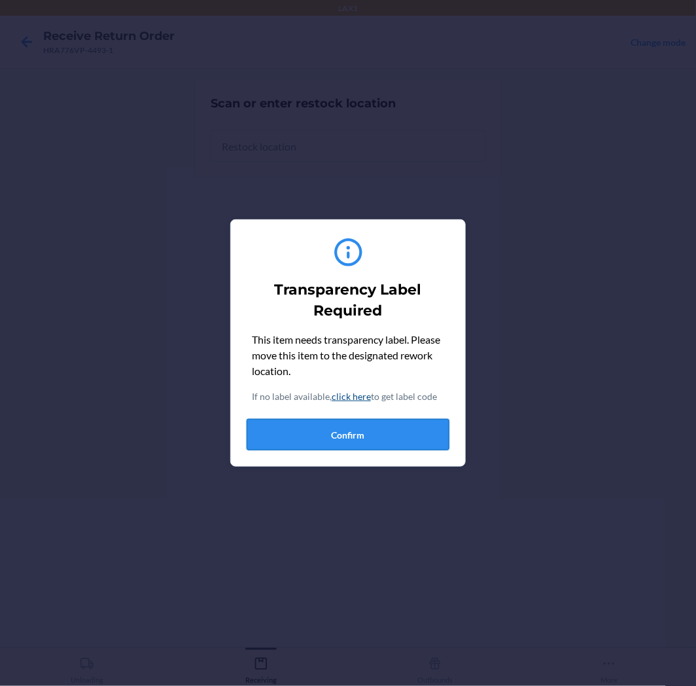
click at [388, 449] on button "Confirm" at bounding box center [348, 434] width 203 height 31
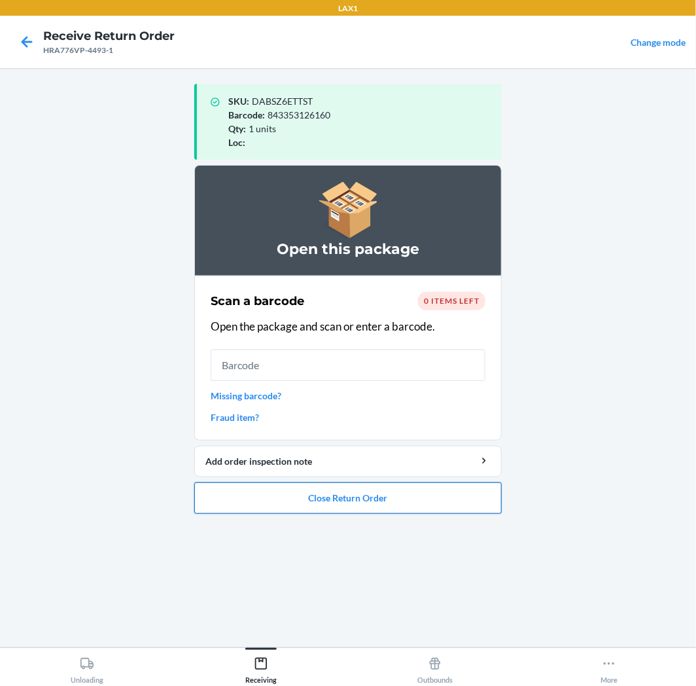
click at [417, 504] on button "Close Return Order" at bounding box center [347, 497] width 307 height 31
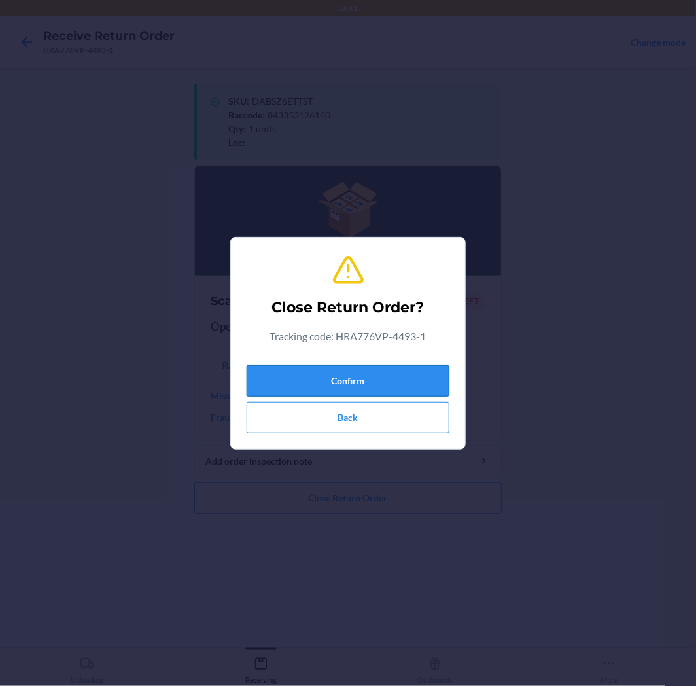
click at [360, 391] on button "Confirm" at bounding box center [348, 380] width 203 height 31
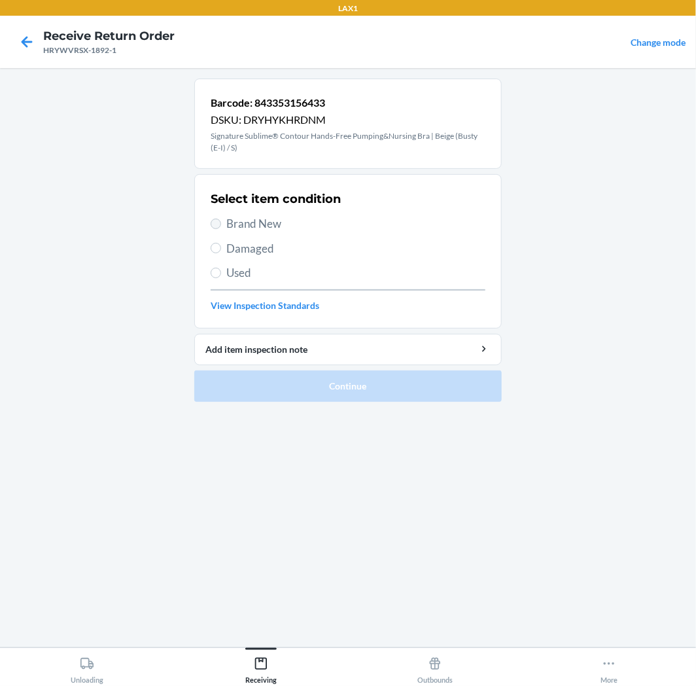
click at [211, 224] on section "Select item condition Brand New Damaged Used View Inspection Standards" at bounding box center [347, 251] width 307 height 154
click at [247, 232] on span "Brand New" at bounding box center [355, 223] width 259 height 17
click at [221, 229] on input "Brand New" at bounding box center [216, 224] width 10 height 10
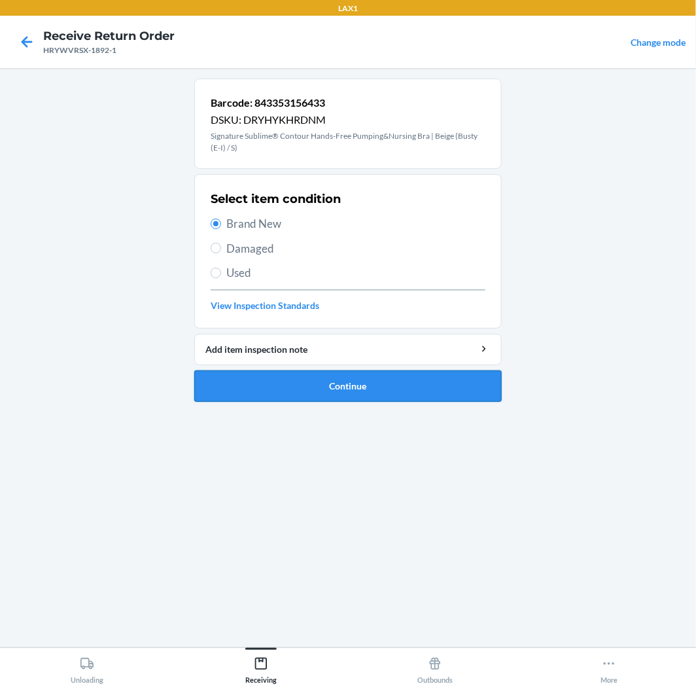
click at [203, 384] on button "Continue" at bounding box center [347, 385] width 307 height 31
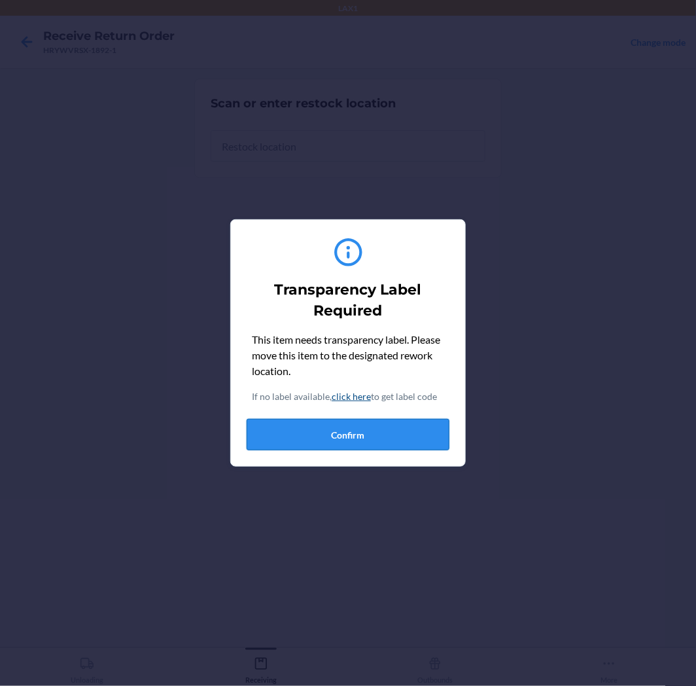
click at [403, 441] on button "Confirm" at bounding box center [348, 434] width 203 height 31
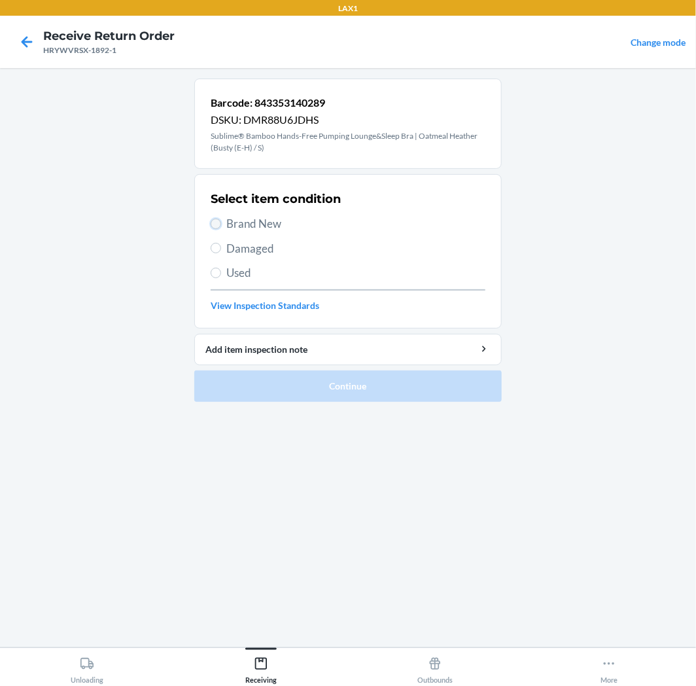
click at [215, 219] on input "Brand New" at bounding box center [216, 224] width 10 height 10
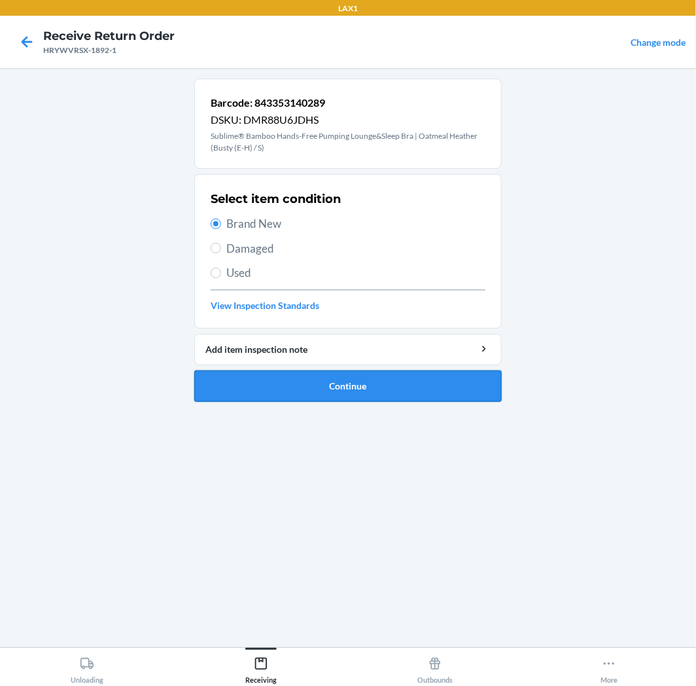
click at [262, 372] on button "Continue" at bounding box center [347, 385] width 307 height 31
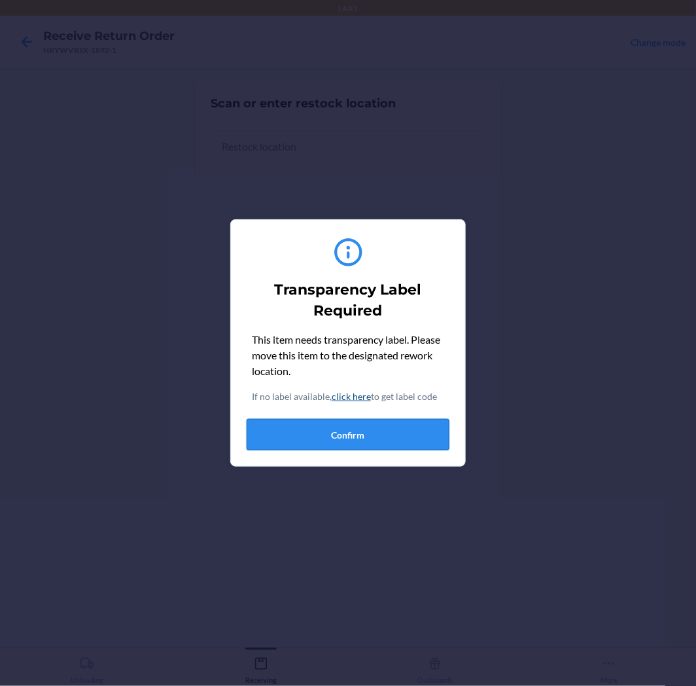
click at [325, 425] on button "Confirm" at bounding box center [348, 434] width 203 height 31
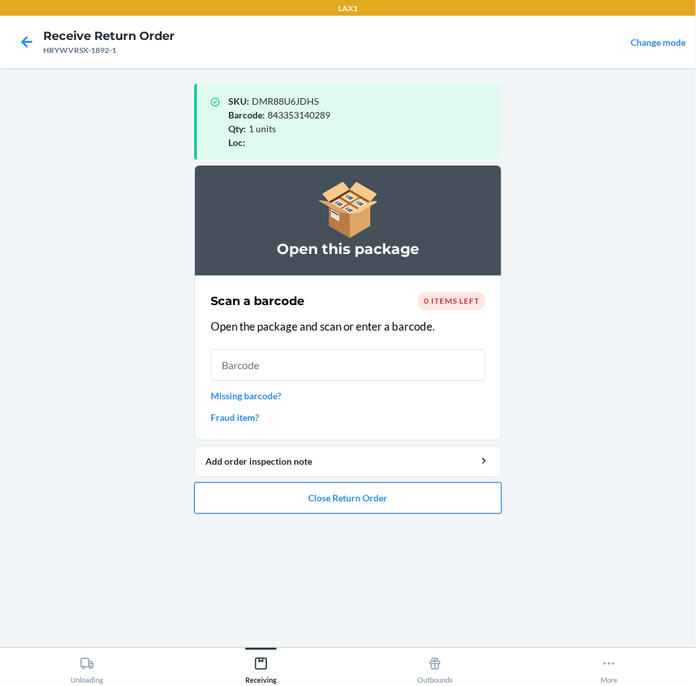
click at [391, 504] on button "Close Return Order" at bounding box center [347, 497] width 307 height 31
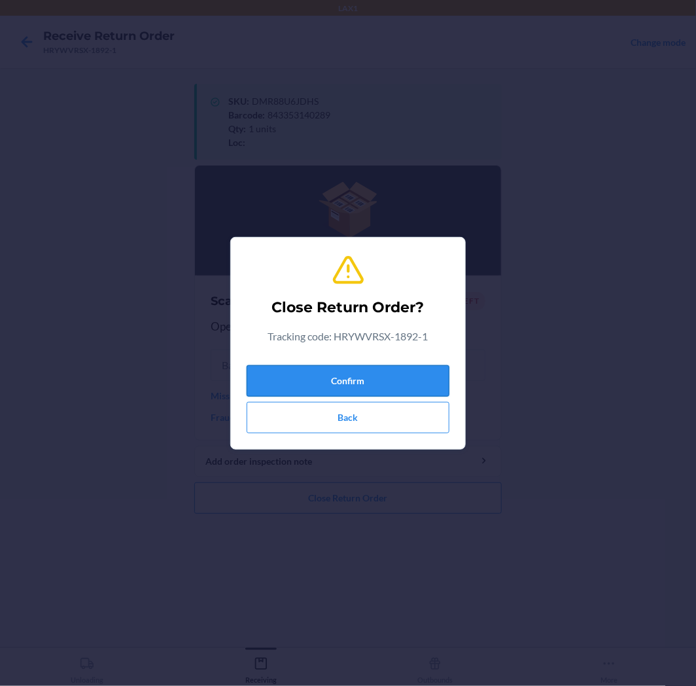
click at [400, 382] on button "Confirm" at bounding box center [348, 380] width 203 height 31
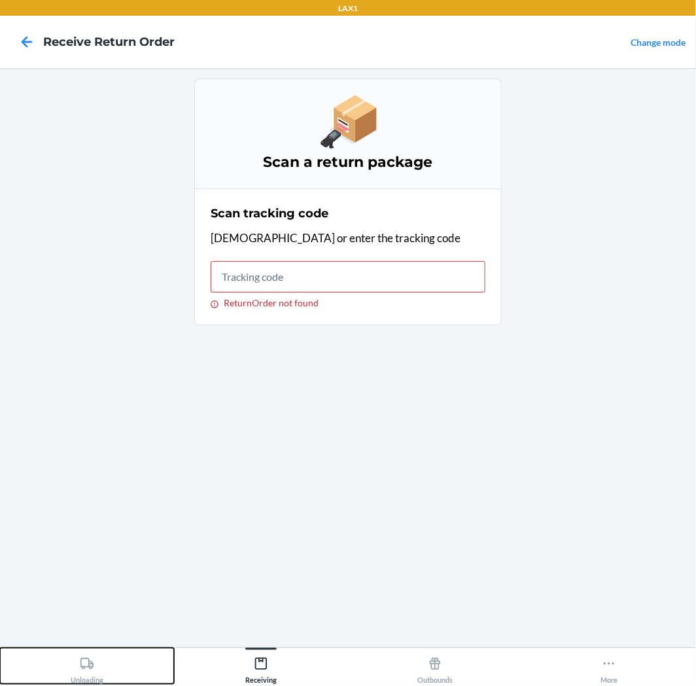
click at [77, 671] on div "Unloading" at bounding box center [87, 667] width 33 height 33
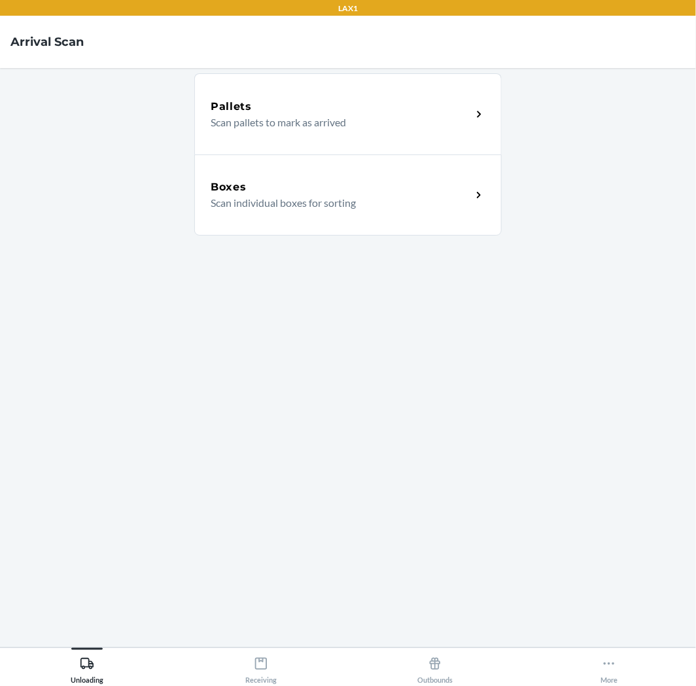
click at [269, 192] on div "Boxes" at bounding box center [341, 187] width 261 height 16
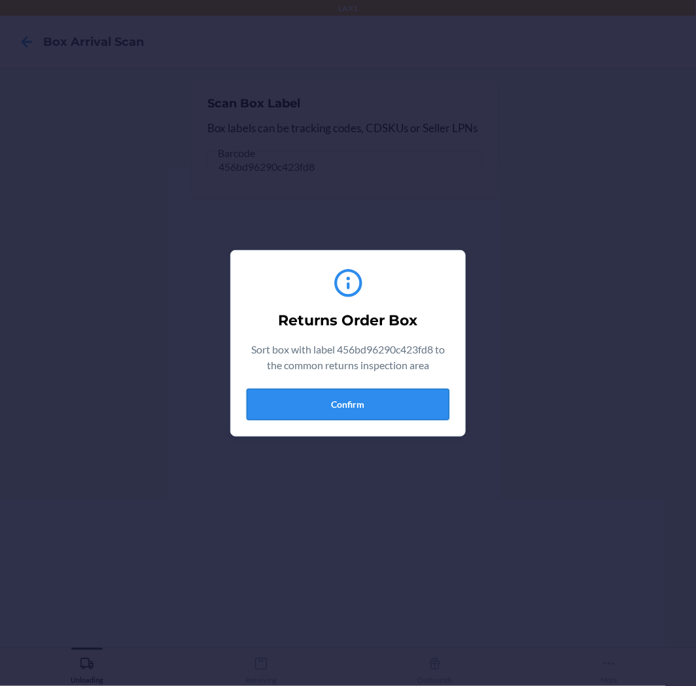
click at [410, 394] on button "Confirm" at bounding box center [348, 404] width 203 height 31
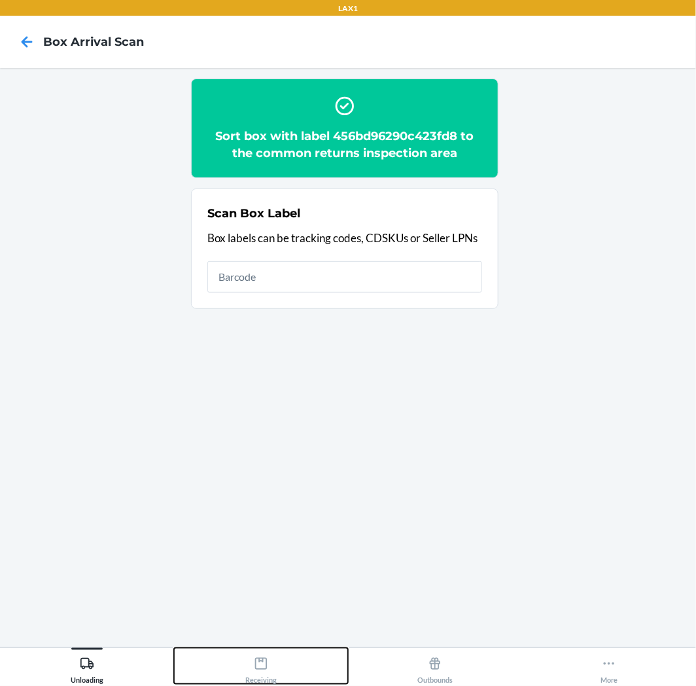
click at [253, 671] on div "Receiving" at bounding box center [260, 667] width 31 height 33
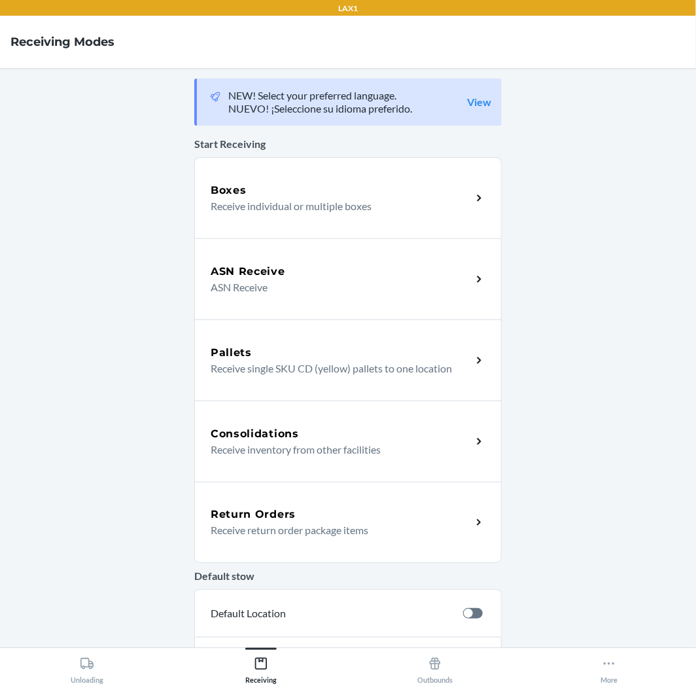
click at [362, 544] on div "Return Orders Receive return order package items" at bounding box center [347, 522] width 307 height 81
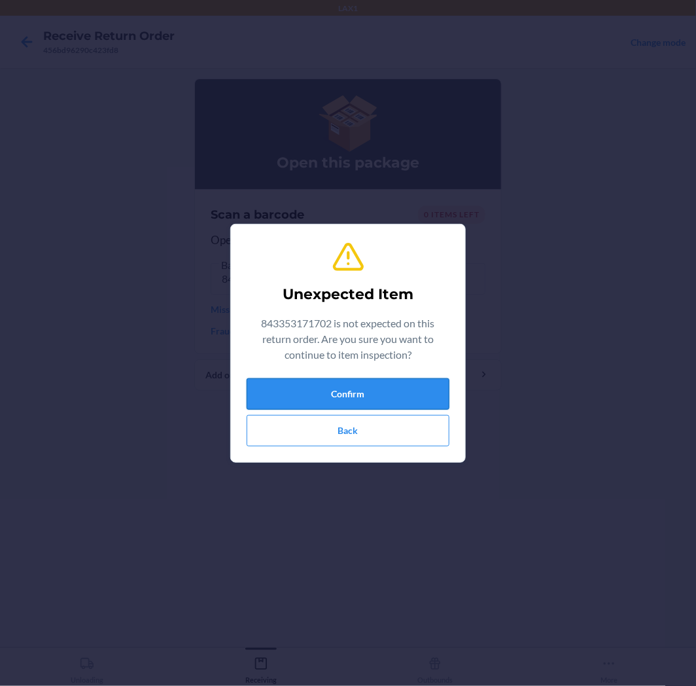
click at [400, 401] on button "Confirm" at bounding box center [348, 393] width 203 height 31
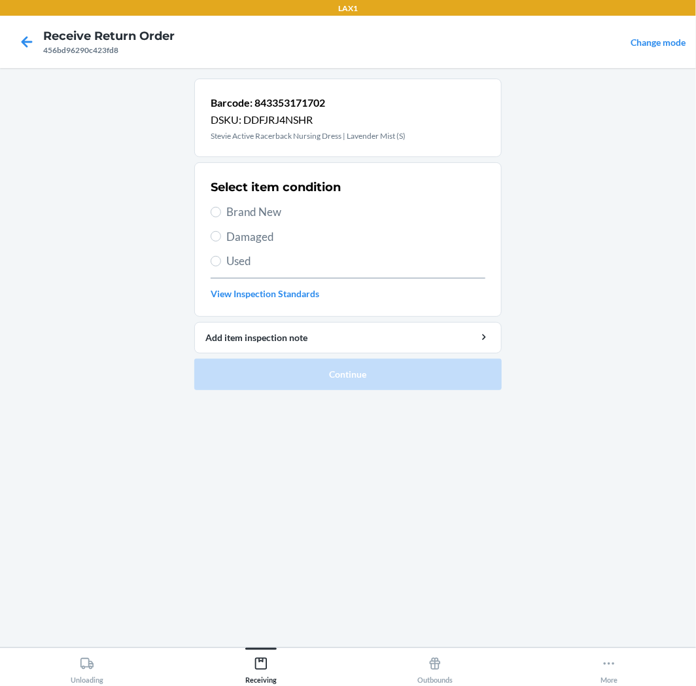
click at [224, 258] on label "Used" at bounding box center [348, 261] width 275 height 17
click at [221, 258] on input "Used" at bounding box center [216, 261] width 10 height 10
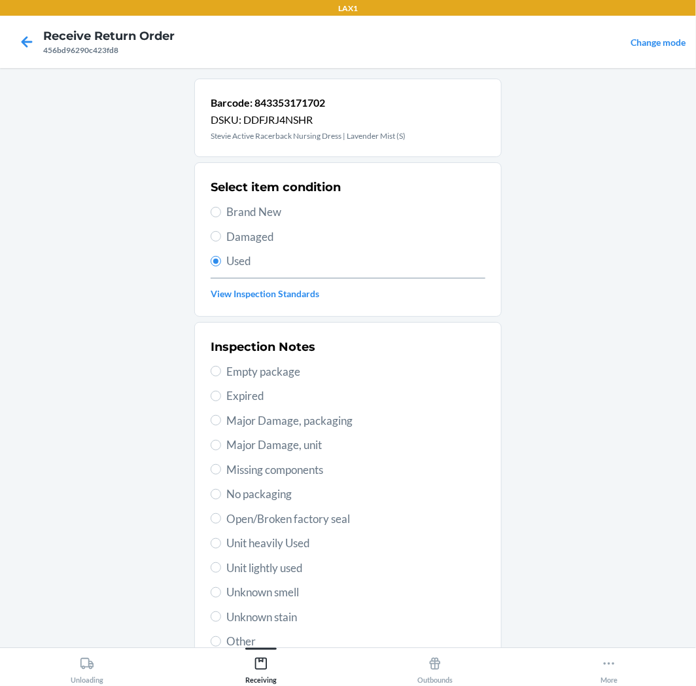
click at [253, 570] on span "Unit lightly used" at bounding box center [355, 567] width 259 height 17
click at [221, 570] on input "Unit lightly used" at bounding box center [216, 567] width 10 height 10
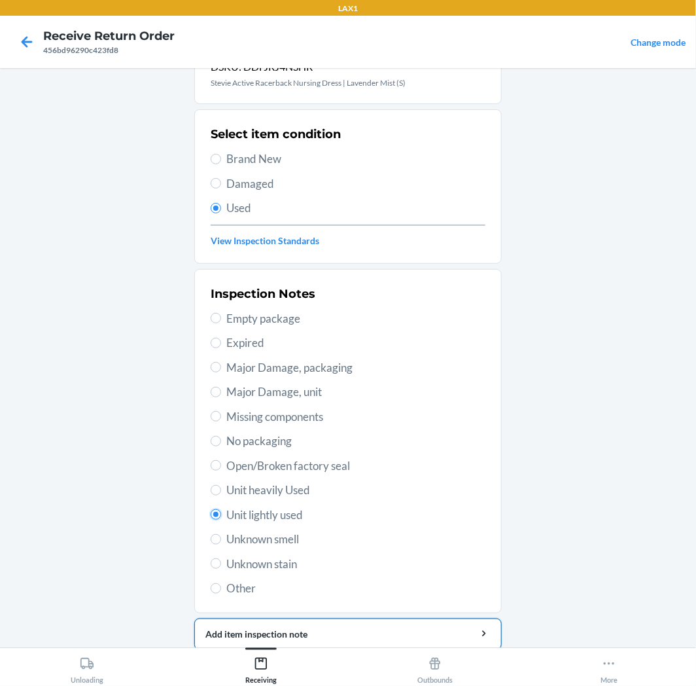
scroll to position [101, 0]
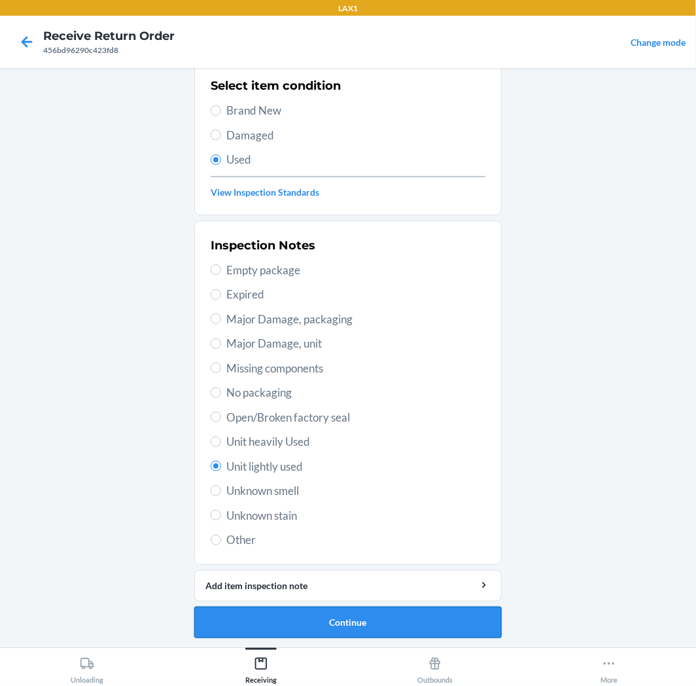
click at [344, 620] on button "Continue" at bounding box center [347, 621] width 307 height 31
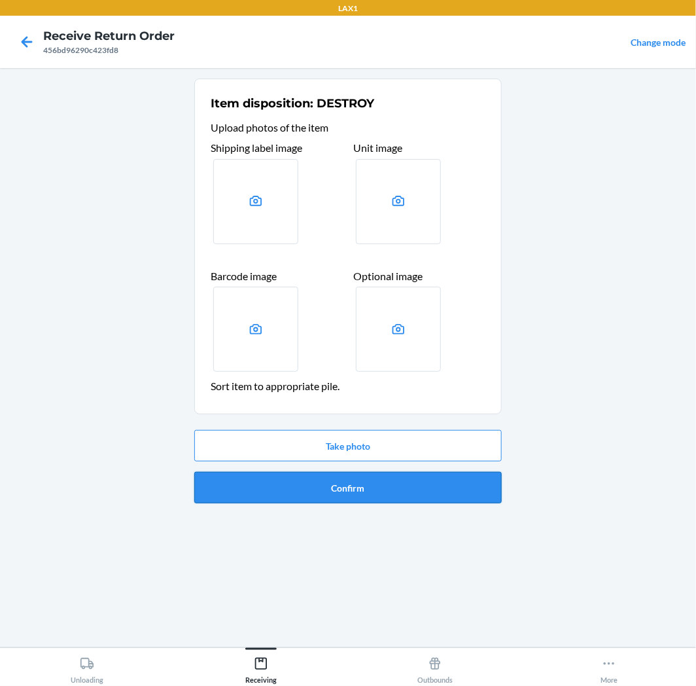
click at [373, 495] on button "Confirm" at bounding box center [347, 487] width 307 height 31
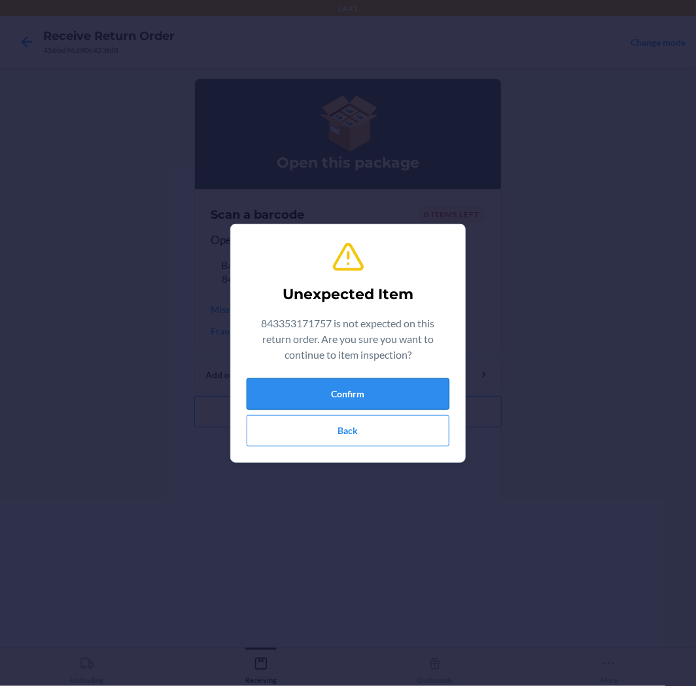
click at [428, 398] on button "Confirm" at bounding box center [348, 393] width 203 height 31
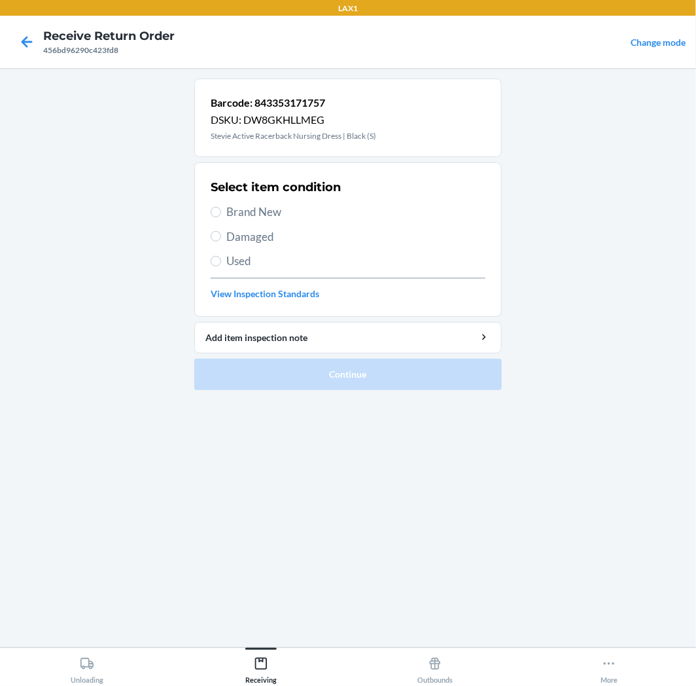
click at [236, 258] on span "Used" at bounding box center [355, 261] width 259 height 17
click at [221, 258] on input "Used" at bounding box center [216, 261] width 10 height 10
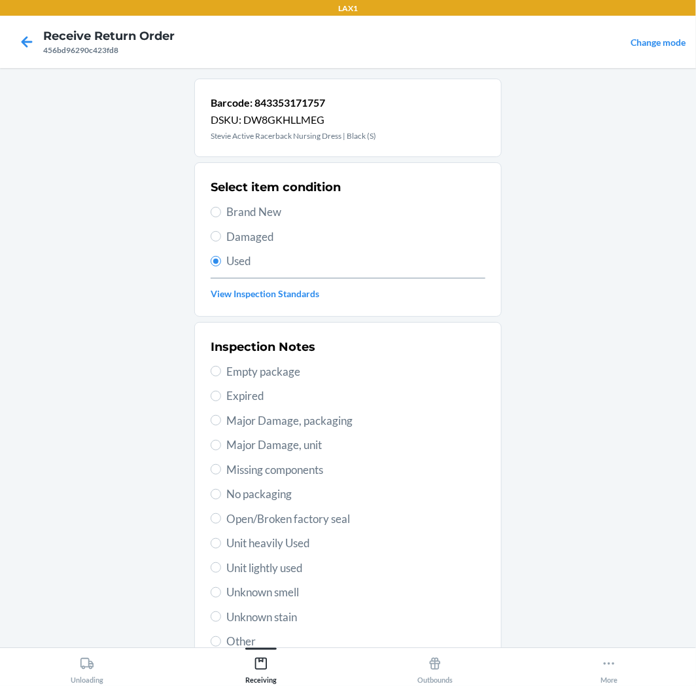
click at [294, 565] on span "Unit lightly used" at bounding box center [355, 567] width 259 height 17
click at [221, 565] on input "Unit lightly used" at bounding box center [216, 567] width 10 height 10
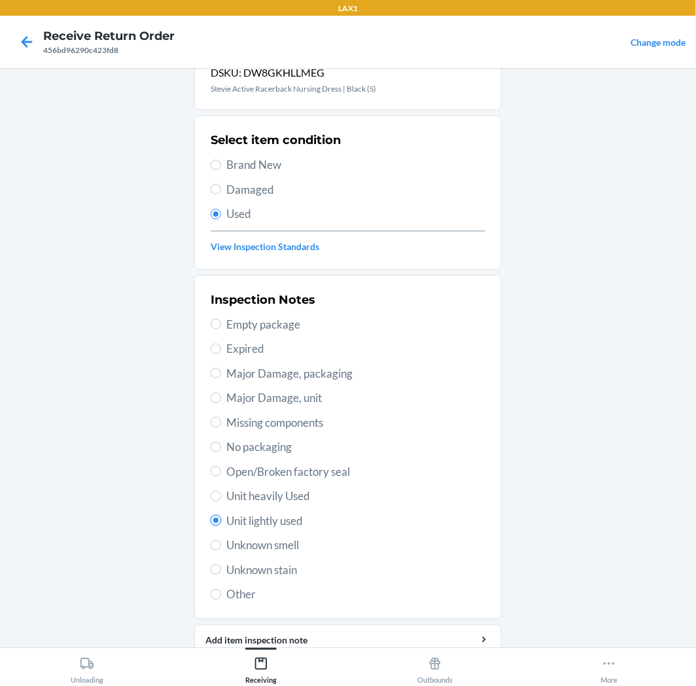
scroll to position [101, 0]
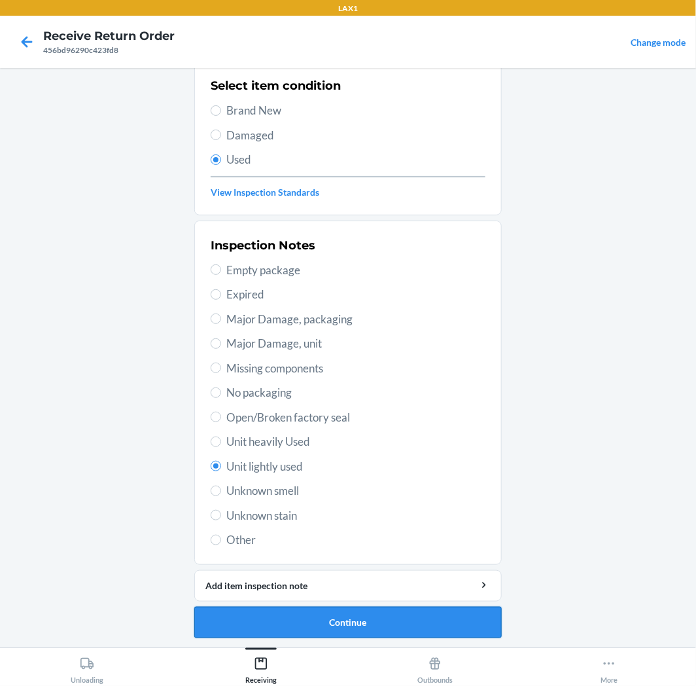
click at [329, 623] on button "Continue" at bounding box center [347, 621] width 307 height 31
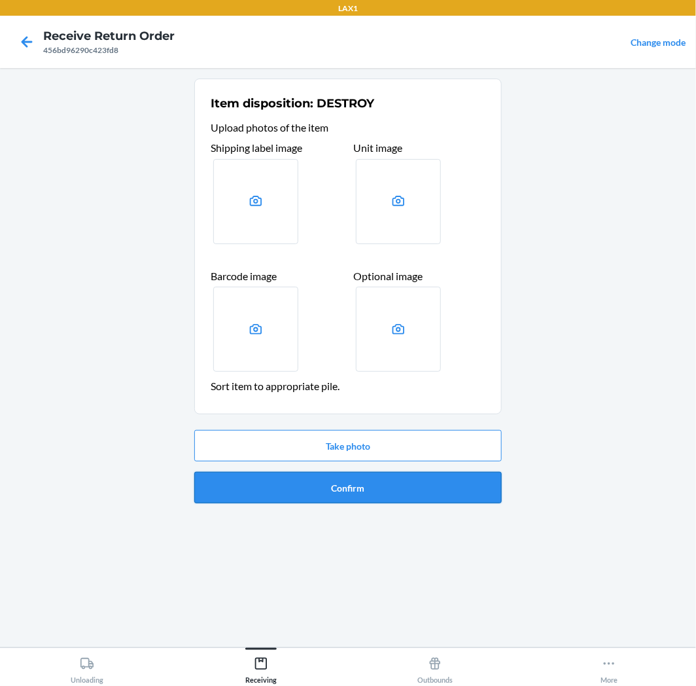
click at [379, 493] on button "Confirm" at bounding box center [347, 487] width 307 height 31
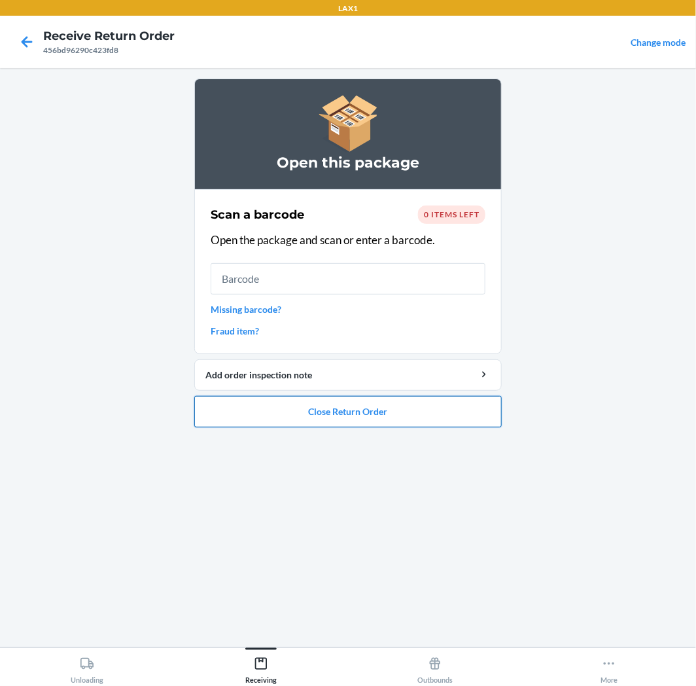
click at [460, 403] on button "Close Return Order" at bounding box center [347, 411] width 307 height 31
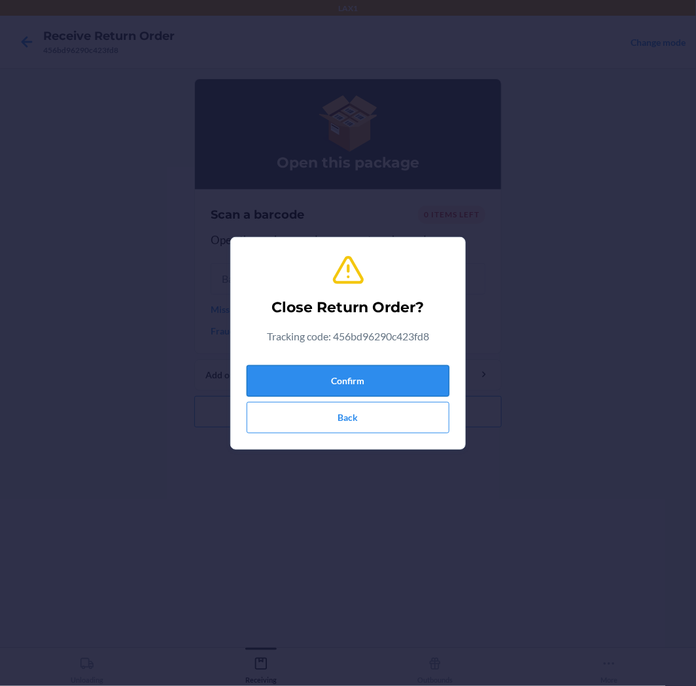
click at [394, 374] on button "Confirm" at bounding box center [348, 380] width 203 height 31
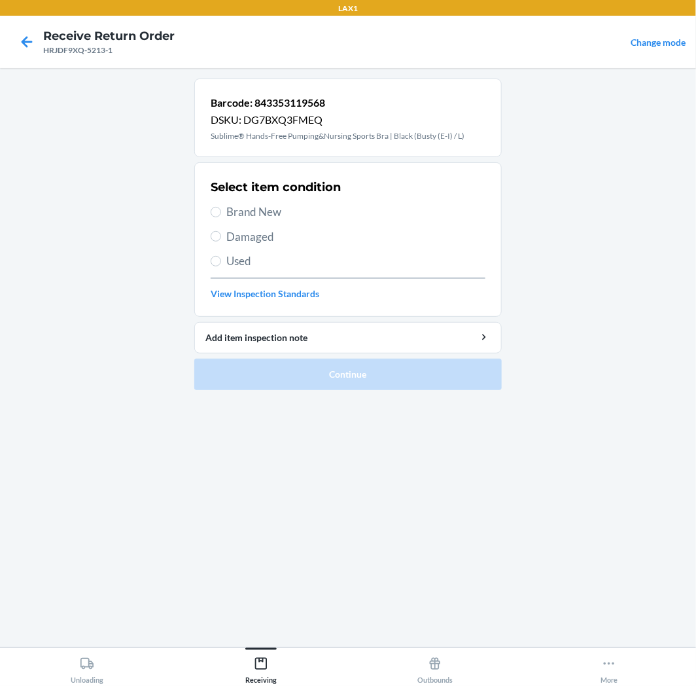
click at [245, 203] on div "Select item condition Brand New Damaged Used View Inspection Standards" at bounding box center [348, 240] width 275 height 130
click at [245, 215] on span "Brand New" at bounding box center [355, 211] width 259 height 17
click at [221, 215] on input "Brand New" at bounding box center [216, 212] width 10 height 10
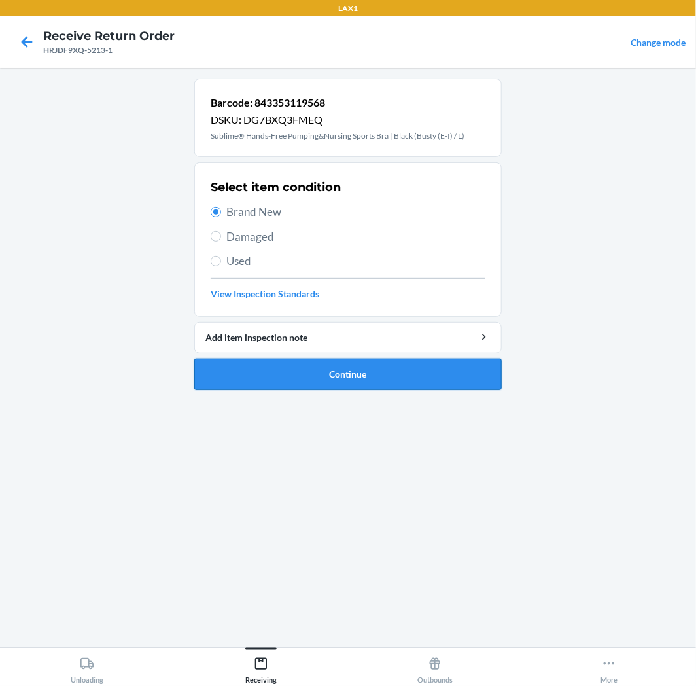
click at [259, 359] on button "Continue" at bounding box center [347, 374] width 307 height 31
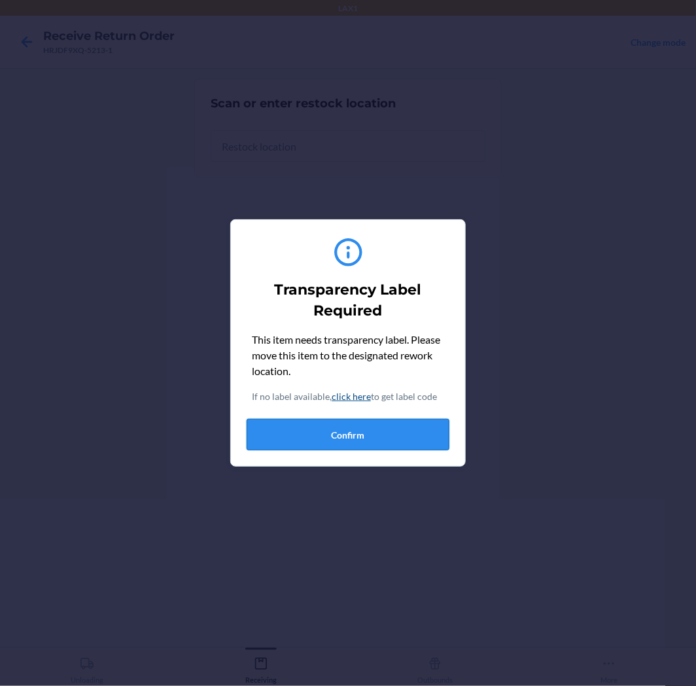
click at [290, 423] on button "Confirm" at bounding box center [348, 434] width 203 height 31
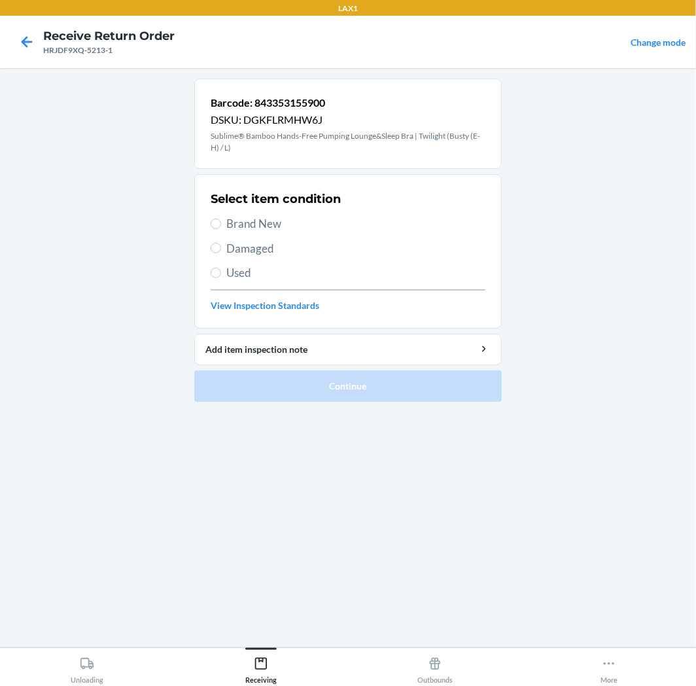
click at [260, 218] on span "Brand New" at bounding box center [355, 223] width 259 height 17
click at [221, 219] on input "Brand New" at bounding box center [216, 224] width 10 height 10
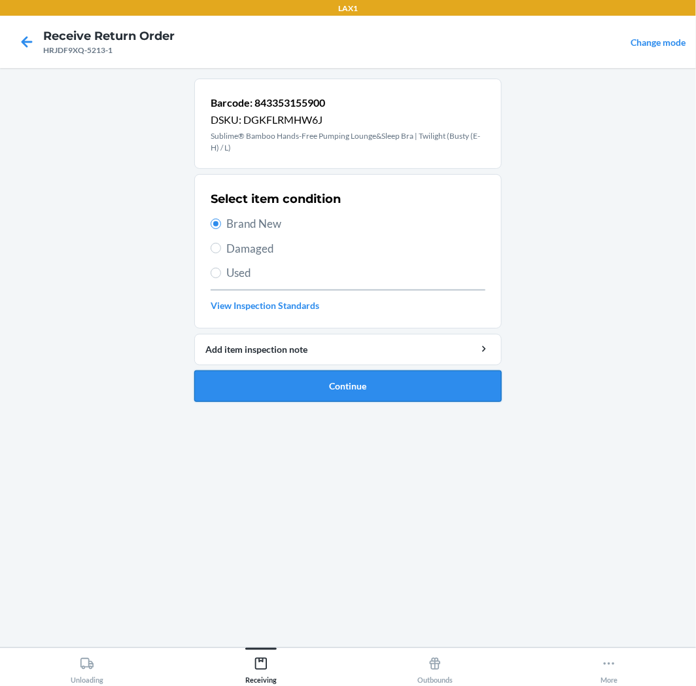
click at [278, 388] on button "Continue" at bounding box center [347, 385] width 307 height 31
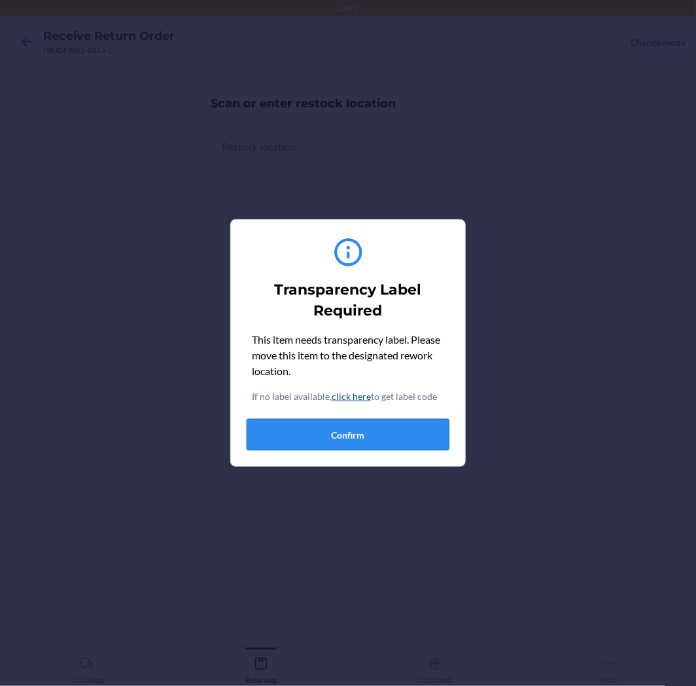
click at [302, 426] on button "Confirm" at bounding box center [348, 434] width 203 height 31
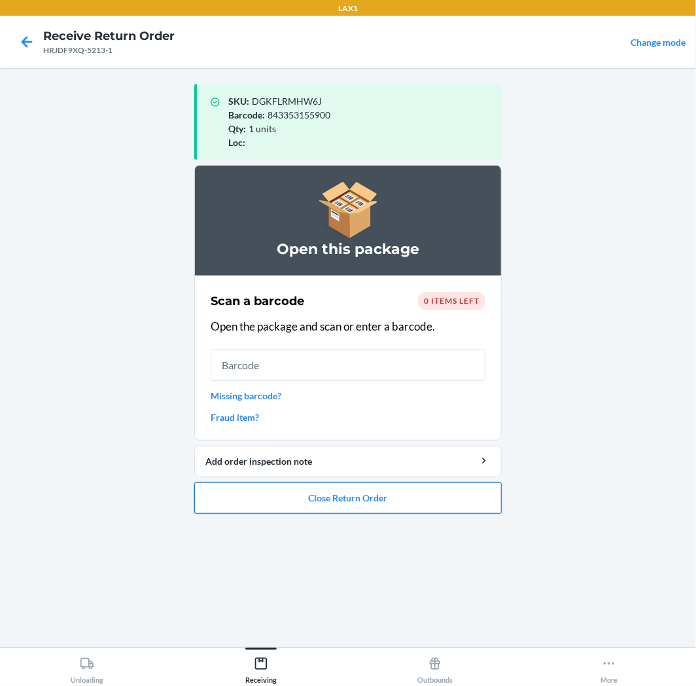
click at [460, 495] on button "Close Return Order" at bounding box center [347, 497] width 307 height 31
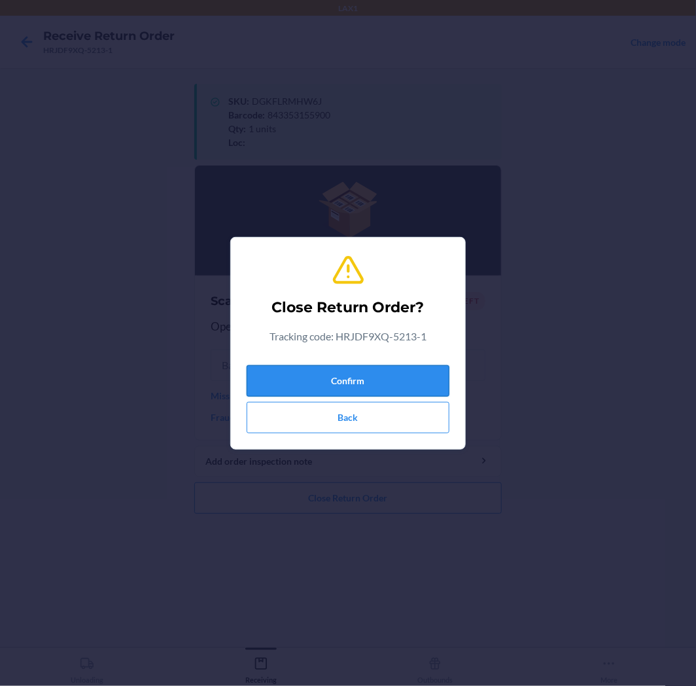
click at [384, 374] on button "Confirm" at bounding box center [348, 380] width 203 height 31
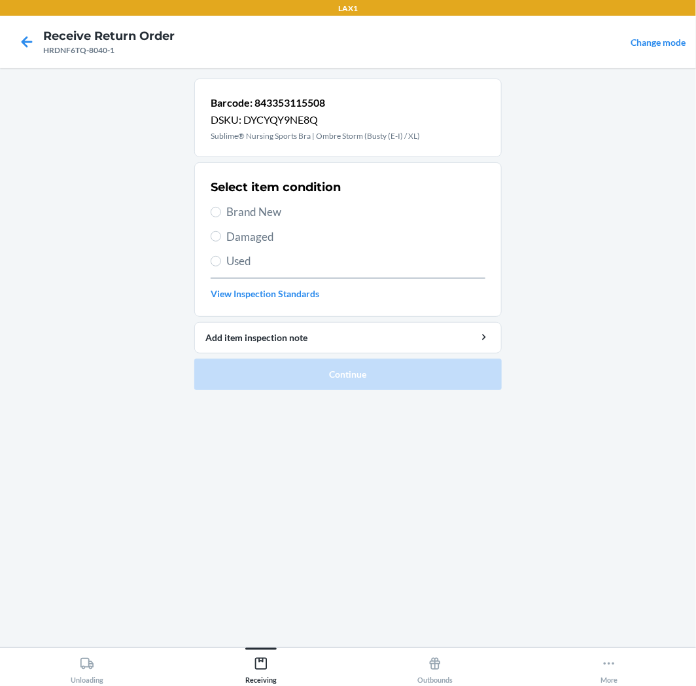
click at [247, 209] on span "Brand New" at bounding box center [355, 211] width 259 height 17
click at [221, 209] on input "Brand New" at bounding box center [216, 212] width 10 height 10
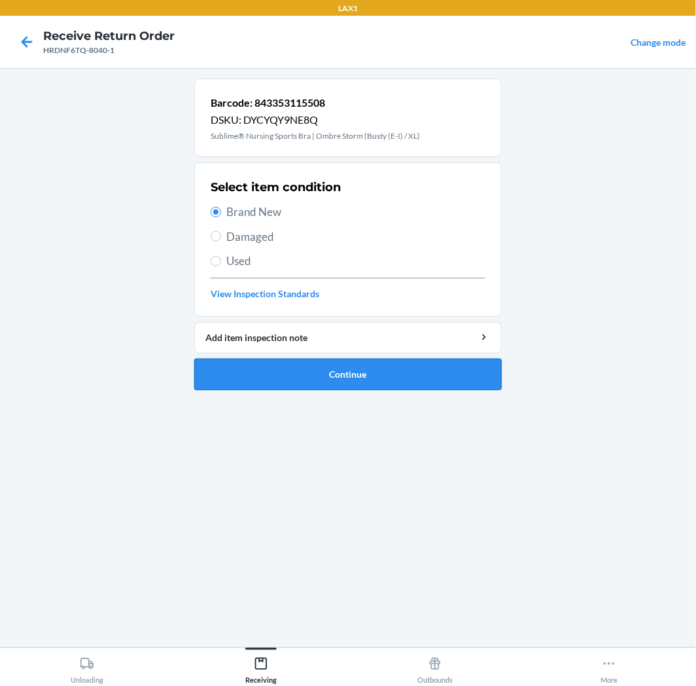
click at [319, 368] on button "Continue" at bounding box center [347, 374] width 307 height 31
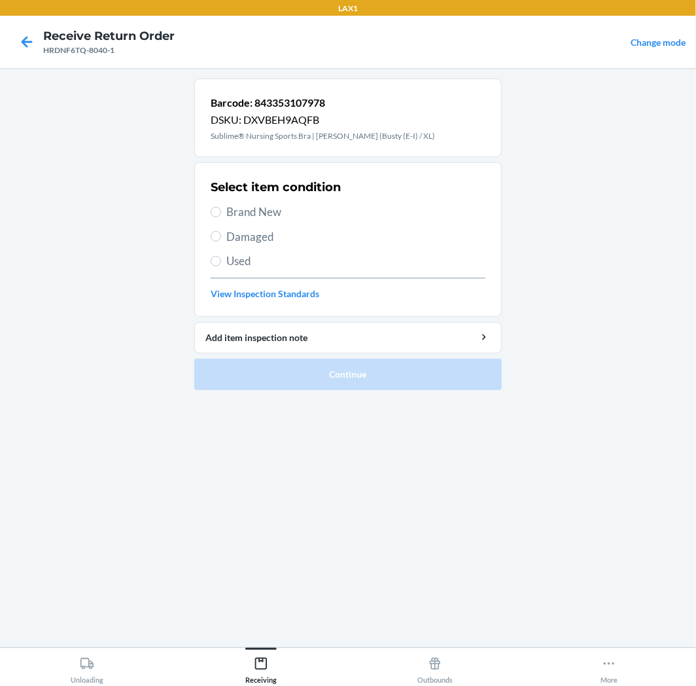
click at [255, 213] on span "Brand New" at bounding box center [355, 211] width 259 height 17
click at [221, 213] on input "Brand New" at bounding box center [216, 212] width 10 height 10
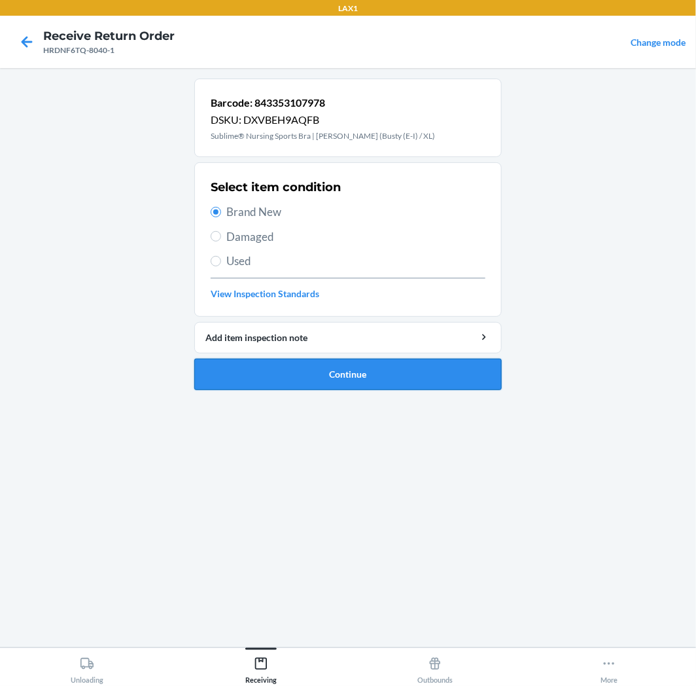
click at [299, 383] on button "Continue" at bounding box center [347, 374] width 307 height 31
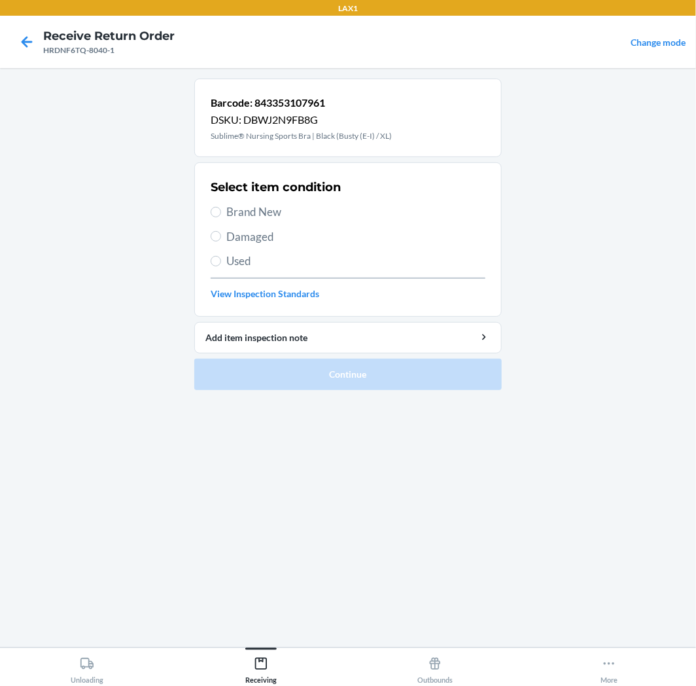
click at [226, 263] on span "Used" at bounding box center [355, 261] width 259 height 17
click at [221, 263] on input "Used" at bounding box center [216, 261] width 10 height 10
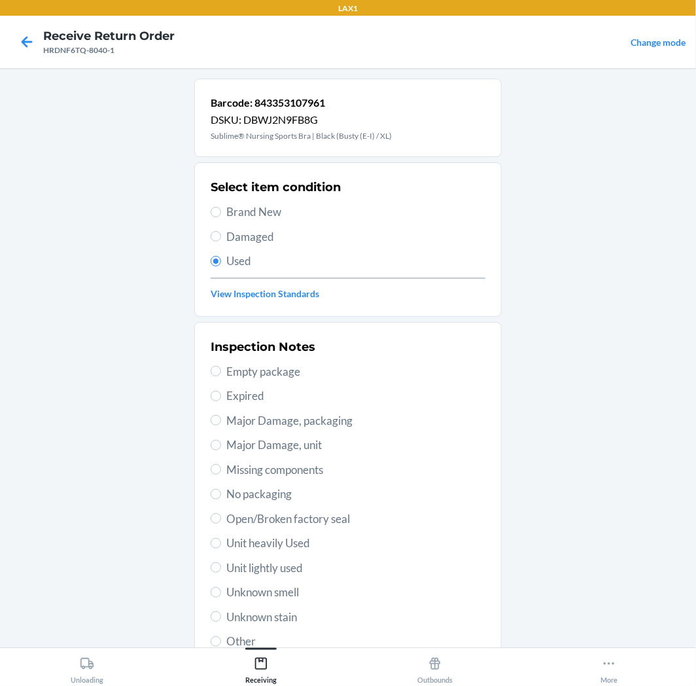
click at [243, 574] on span "Unit lightly used" at bounding box center [355, 567] width 259 height 17
click at [221, 572] on input "Unit lightly used" at bounding box center [216, 567] width 10 height 10
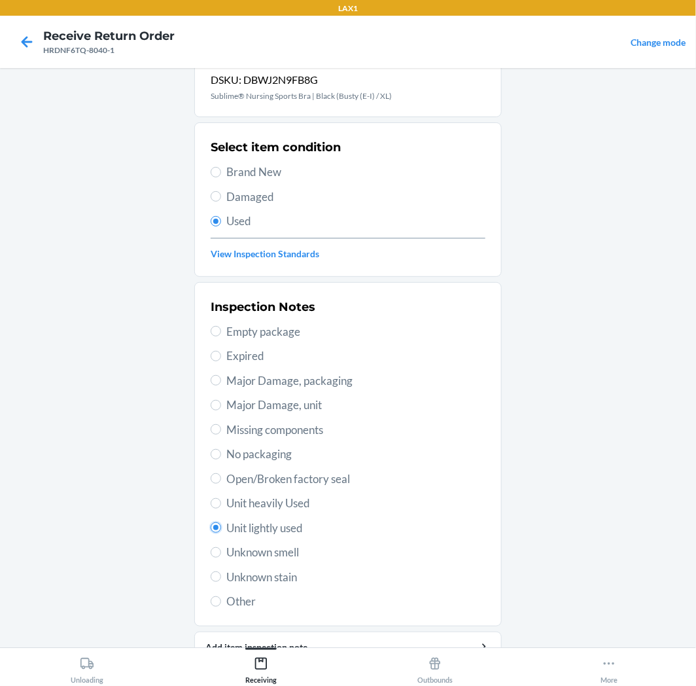
scroll to position [101, 0]
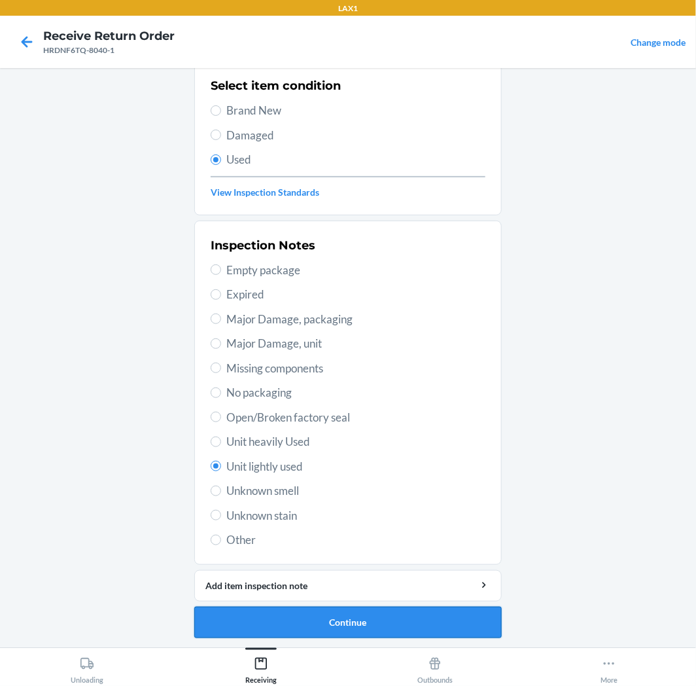
click at [362, 611] on button "Continue" at bounding box center [347, 621] width 307 height 31
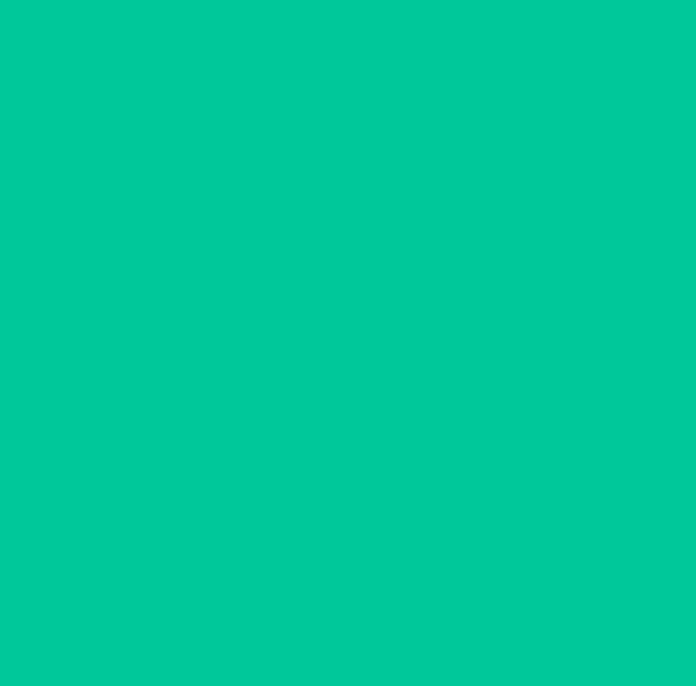
scroll to position [0, 0]
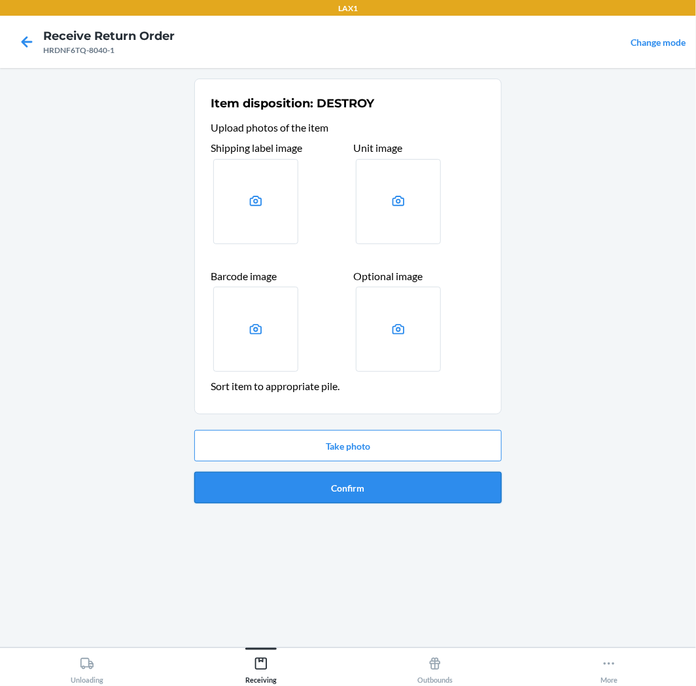
click at [424, 479] on button "Confirm" at bounding box center [347, 487] width 307 height 31
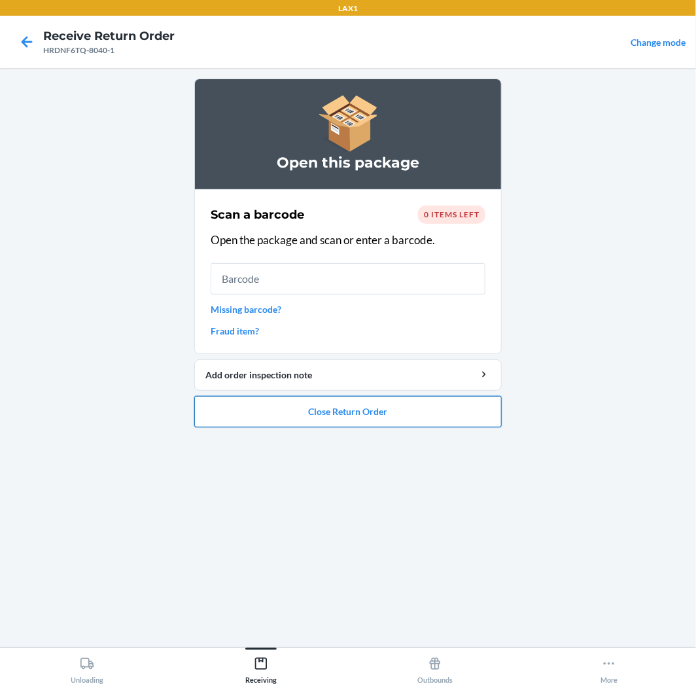
click at [399, 407] on button "Close Return Order" at bounding box center [347, 411] width 307 height 31
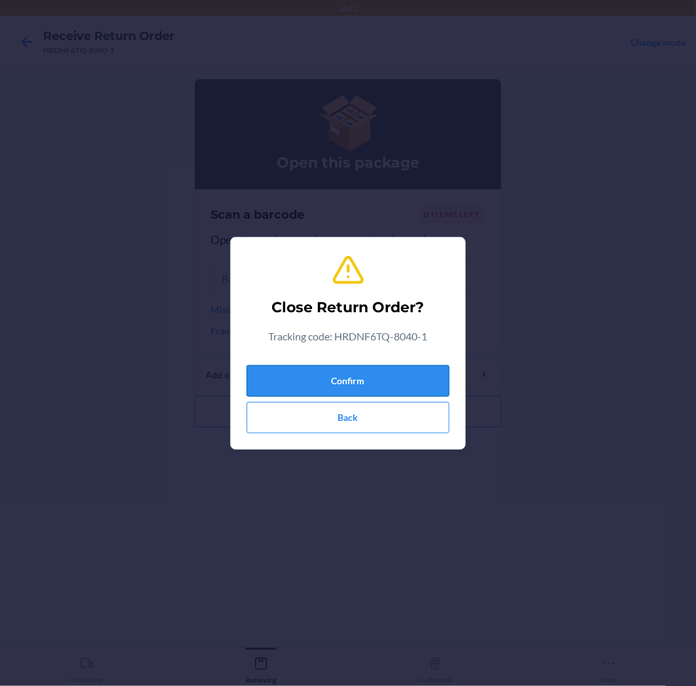
click at [400, 368] on button "Confirm" at bounding box center [348, 380] width 203 height 31
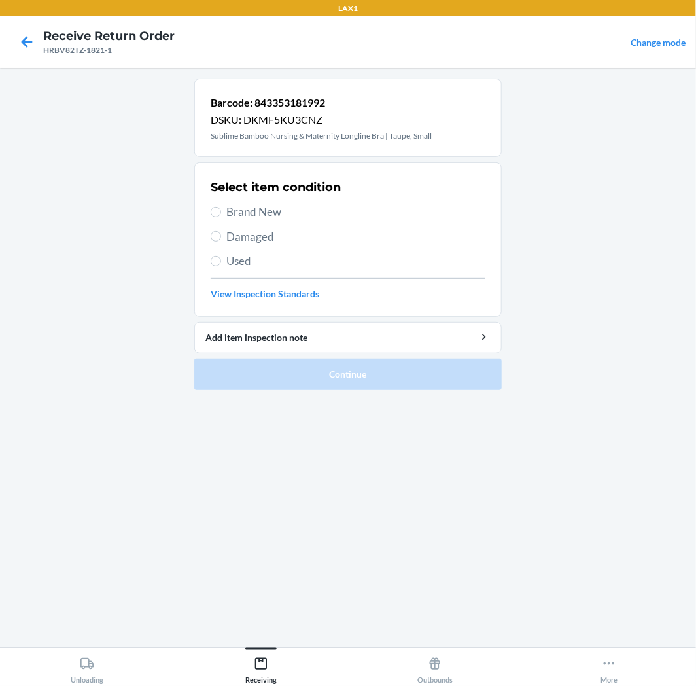
click at [246, 262] on span "Used" at bounding box center [355, 261] width 259 height 17
click at [221, 262] on input "Used" at bounding box center [216, 261] width 10 height 10
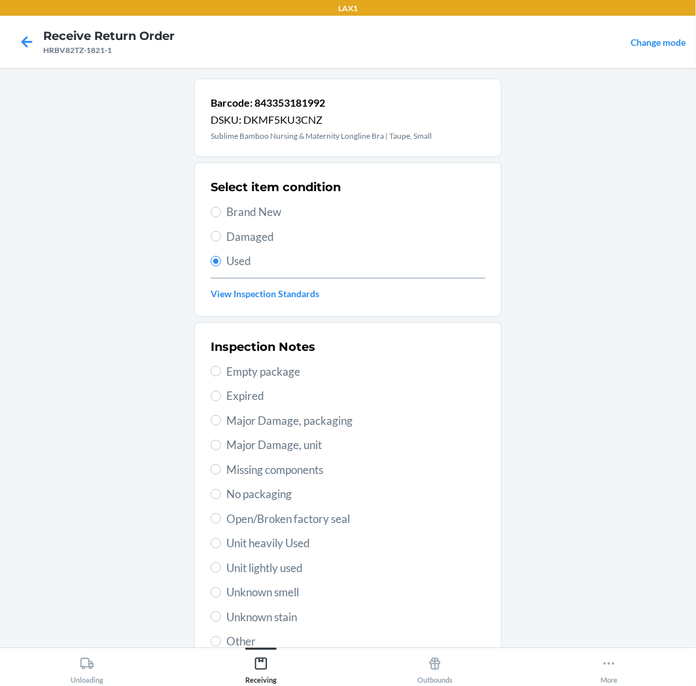
click at [288, 565] on span "Unit lightly used" at bounding box center [355, 567] width 259 height 17
click at [221, 565] on input "Unit lightly used" at bounding box center [216, 567] width 10 height 10
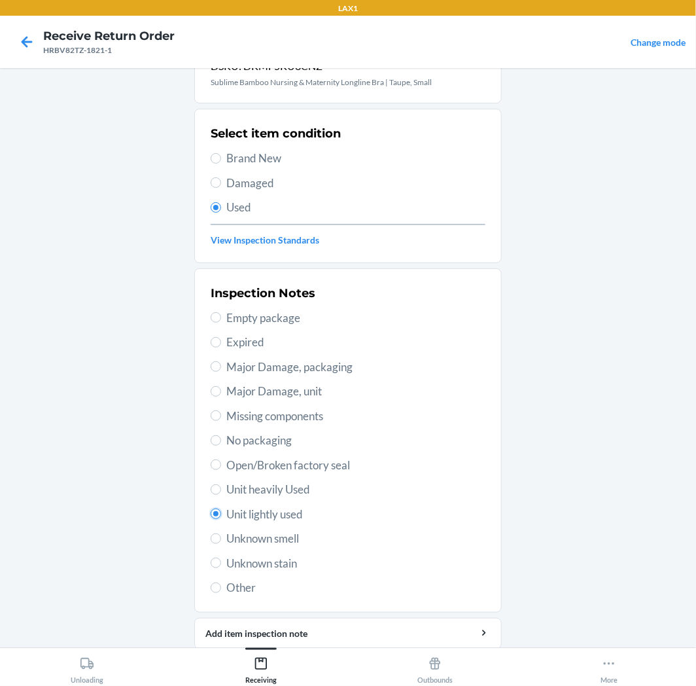
scroll to position [101, 0]
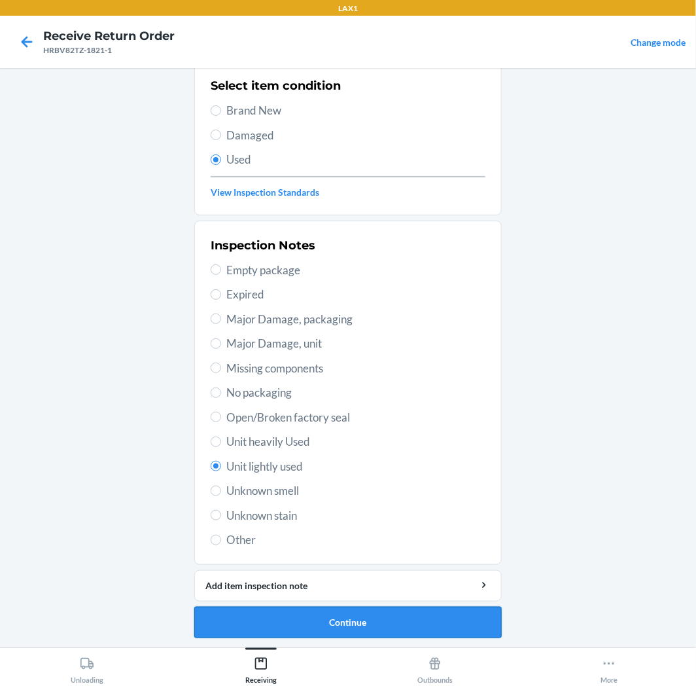
click at [411, 618] on button "Continue" at bounding box center [347, 621] width 307 height 31
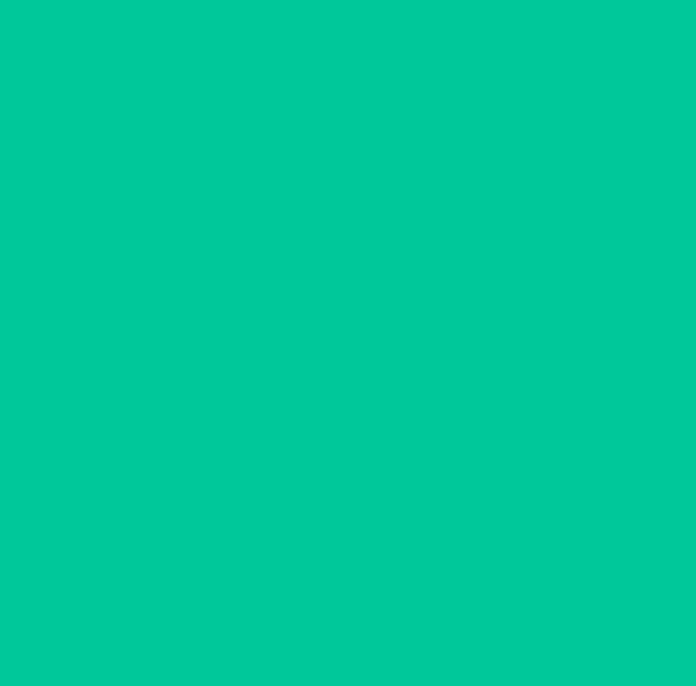
scroll to position [0, 0]
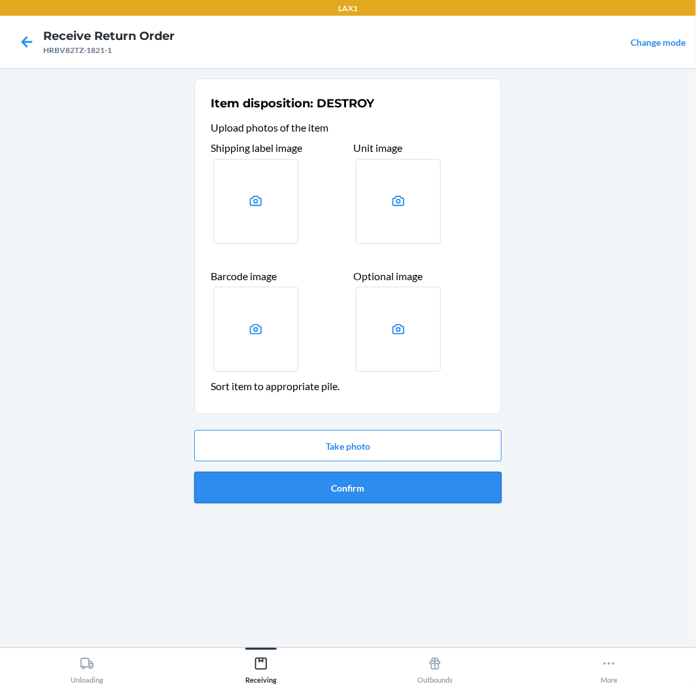
click at [437, 478] on button "Confirm" at bounding box center [347, 487] width 307 height 31
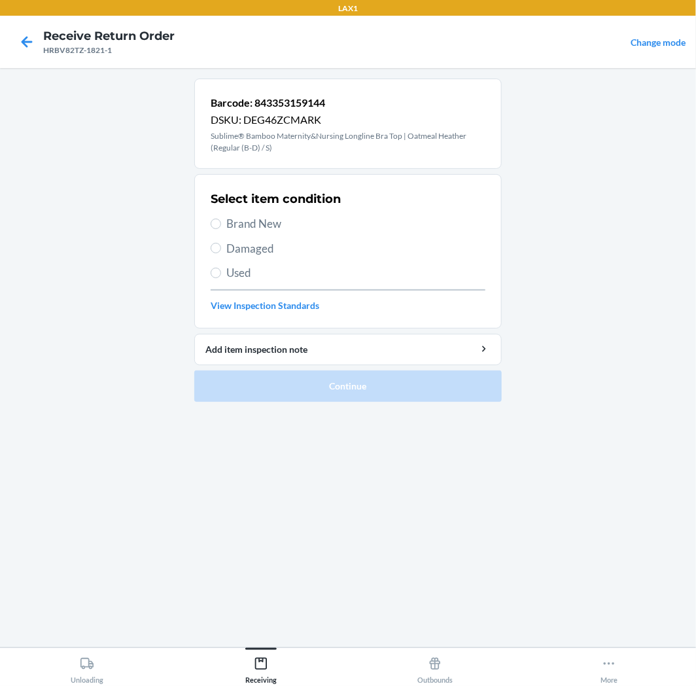
click at [241, 252] on span "Damaged" at bounding box center [355, 248] width 259 height 17
click at [221, 252] on input "Damaged" at bounding box center [216, 248] width 10 height 10
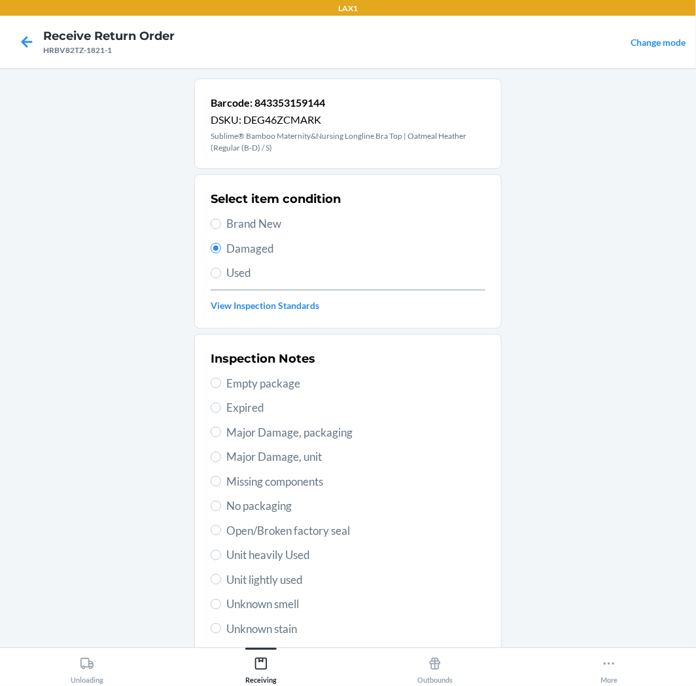
click at [257, 528] on span "Open/Broken factory seal" at bounding box center [355, 530] width 259 height 17
click at [221, 528] on input "Open/Broken factory seal" at bounding box center [216, 530] width 10 height 10
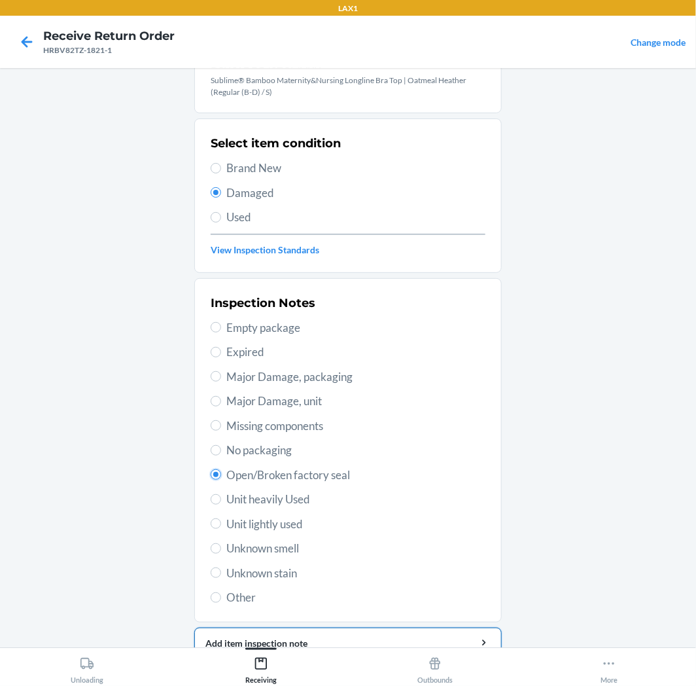
scroll to position [113, 0]
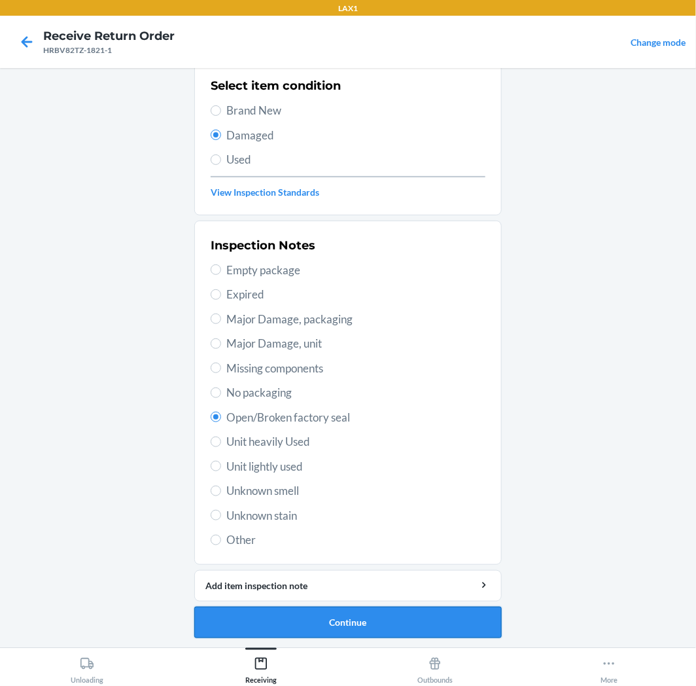
click at [377, 612] on button "Continue" at bounding box center [347, 621] width 307 height 31
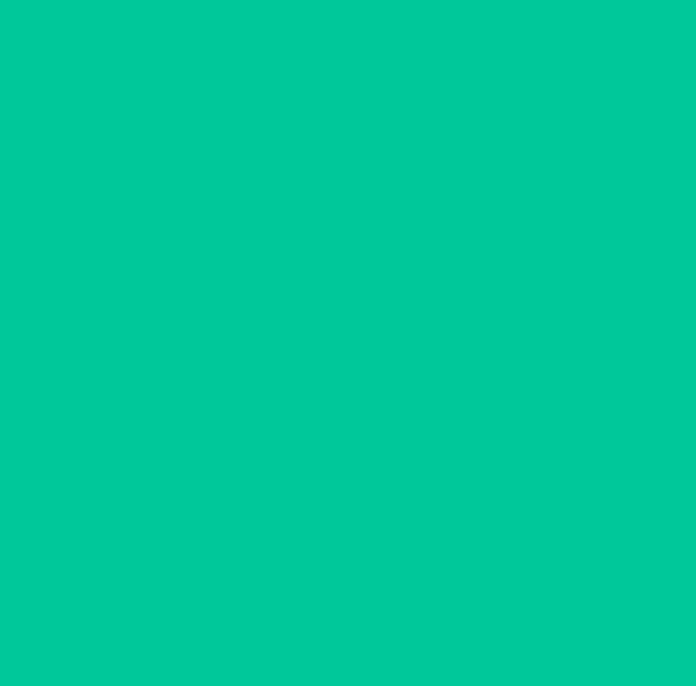
scroll to position [0, 0]
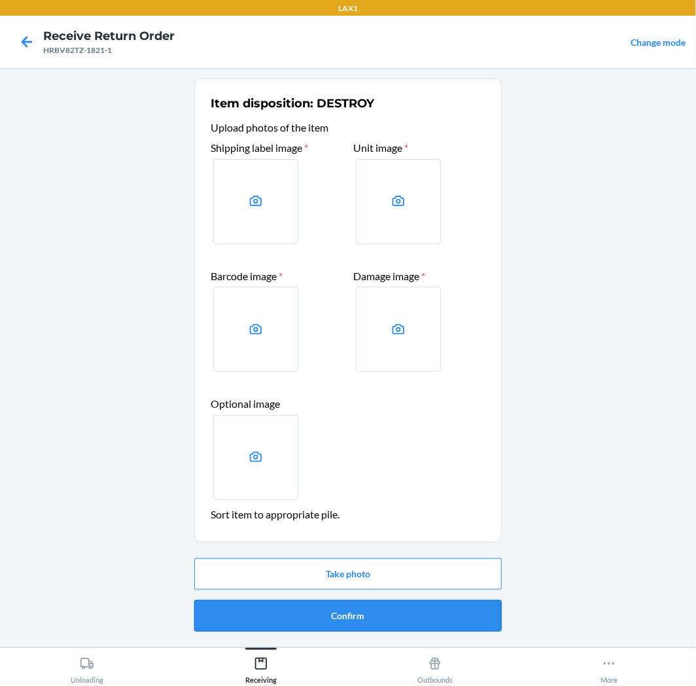
click at [377, 610] on button "Confirm" at bounding box center [347, 615] width 307 height 31
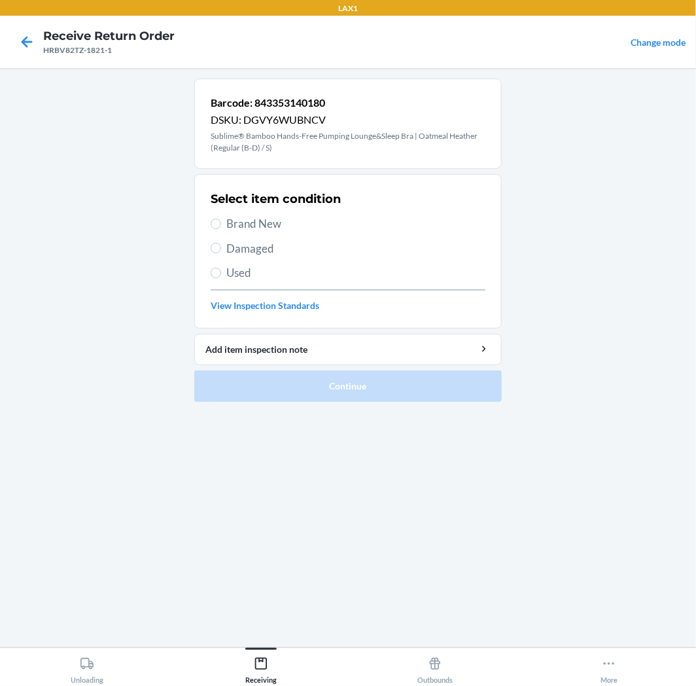
click at [211, 269] on label "Used" at bounding box center [348, 272] width 275 height 17
click at [211, 269] on input "Used" at bounding box center [216, 273] width 10 height 10
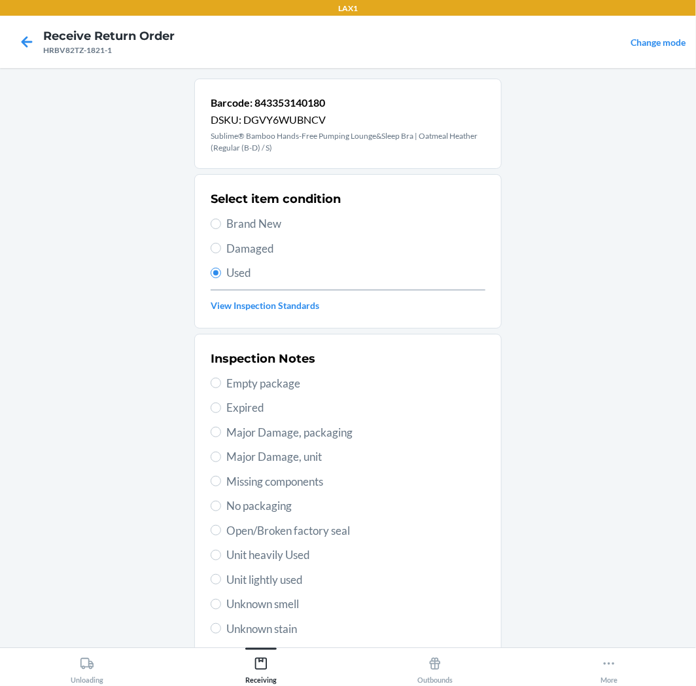
click at [272, 578] on span "Unit lightly used" at bounding box center [355, 579] width 259 height 17
click at [221, 578] on input "Unit lightly used" at bounding box center [216, 579] width 10 height 10
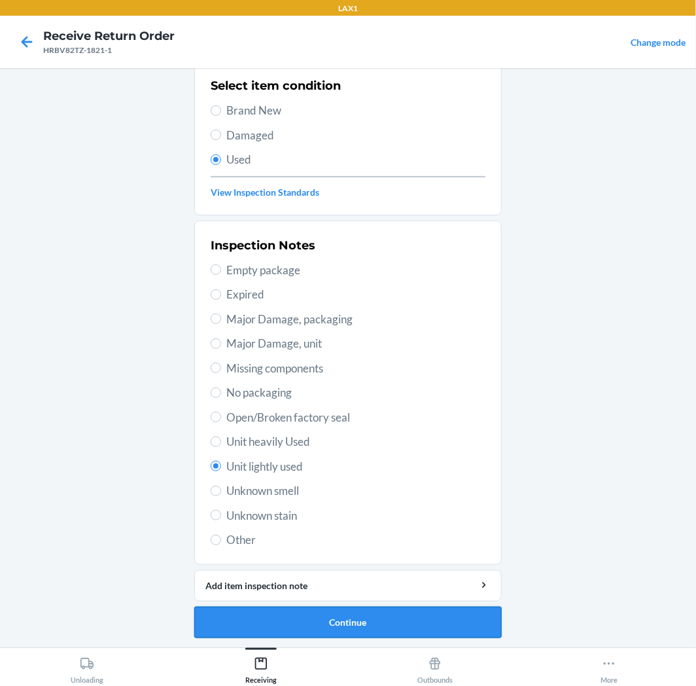
click at [208, 612] on button "Continue" at bounding box center [347, 621] width 307 height 31
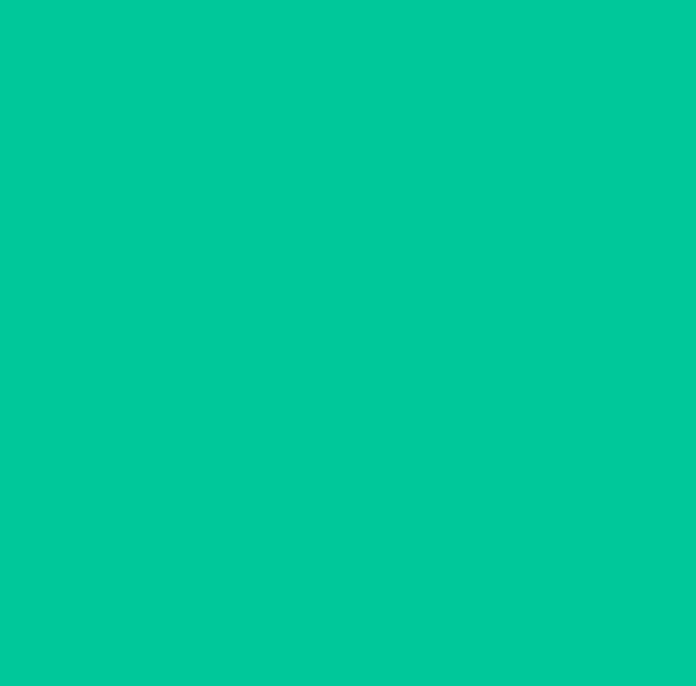
scroll to position [0, 0]
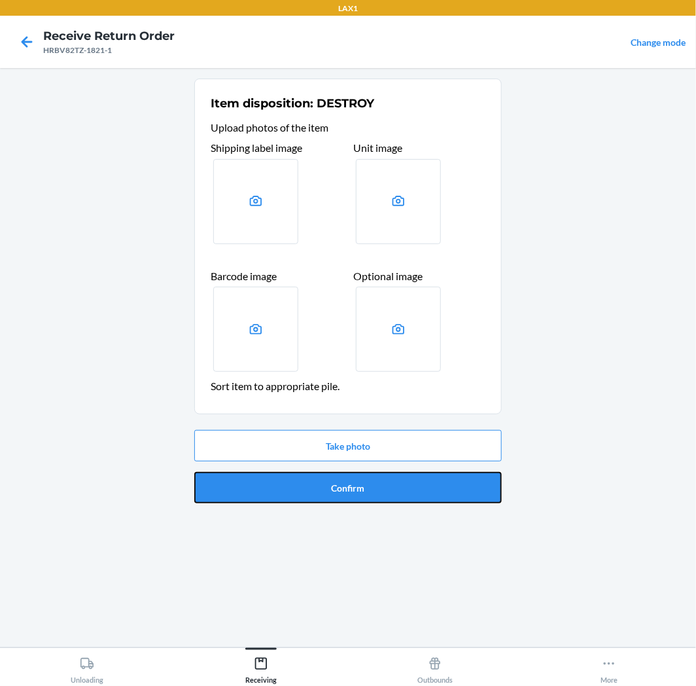
drag, startPoint x: 368, startPoint y: 494, endPoint x: 373, endPoint y: 488, distance: 7.5
click at [373, 488] on button "Confirm" at bounding box center [347, 487] width 307 height 31
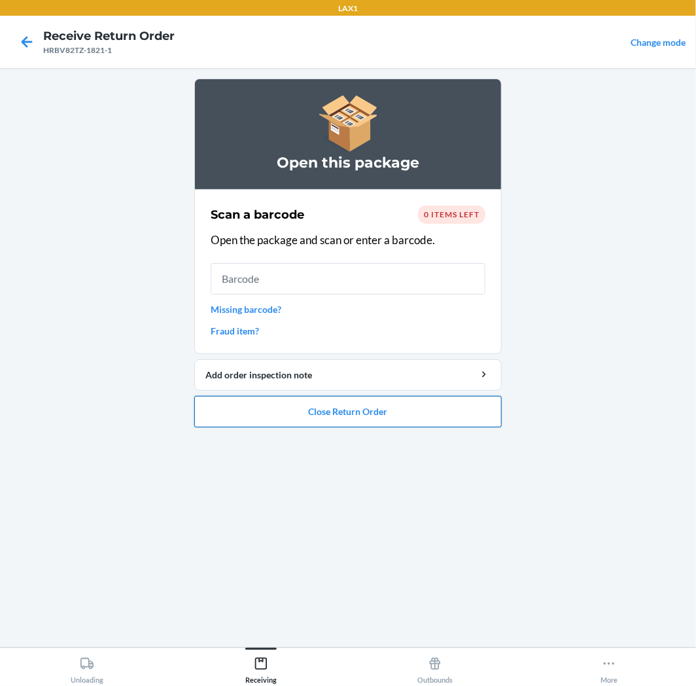
click at [412, 417] on button "Close Return Order" at bounding box center [347, 411] width 307 height 31
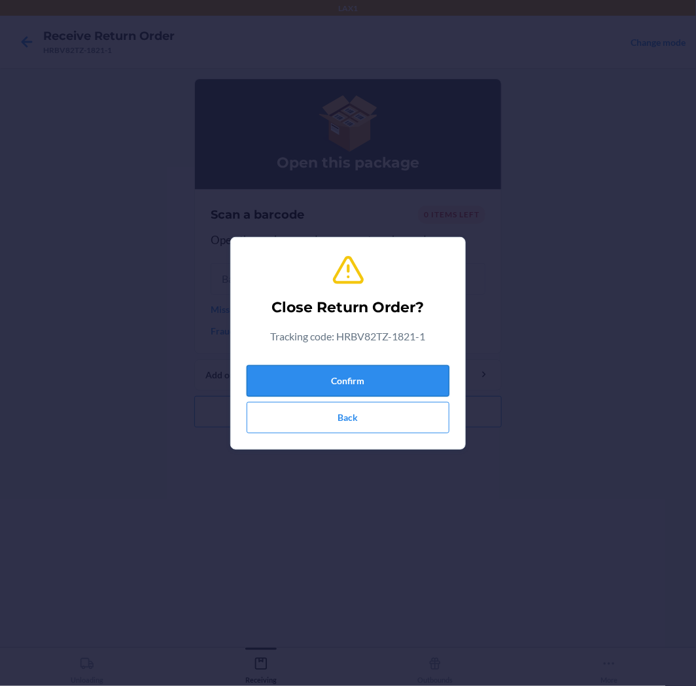
click at [417, 389] on button "Confirm" at bounding box center [348, 380] width 203 height 31
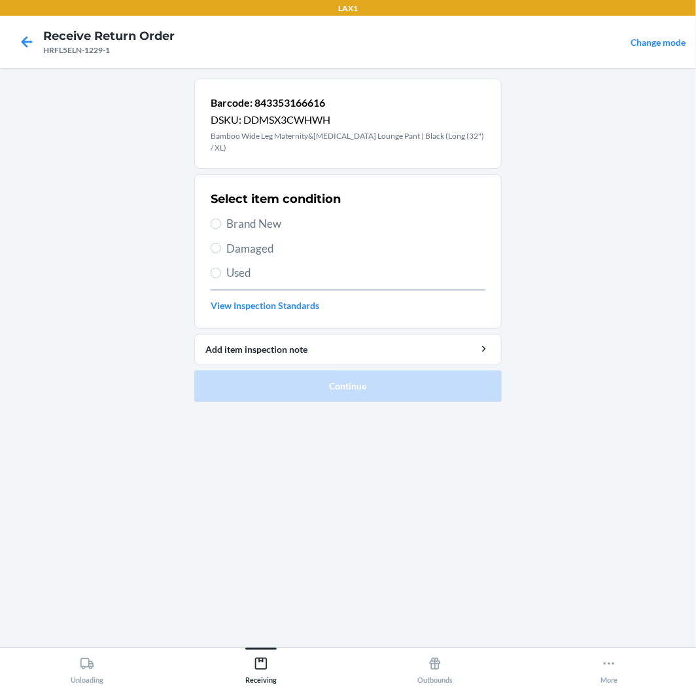
click at [264, 240] on span "Damaged" at bounding box center [355, 248] width 259 height 17
click at [221, 243] on input "Damaged" at bounding box center [216, 248] width 10 height 10
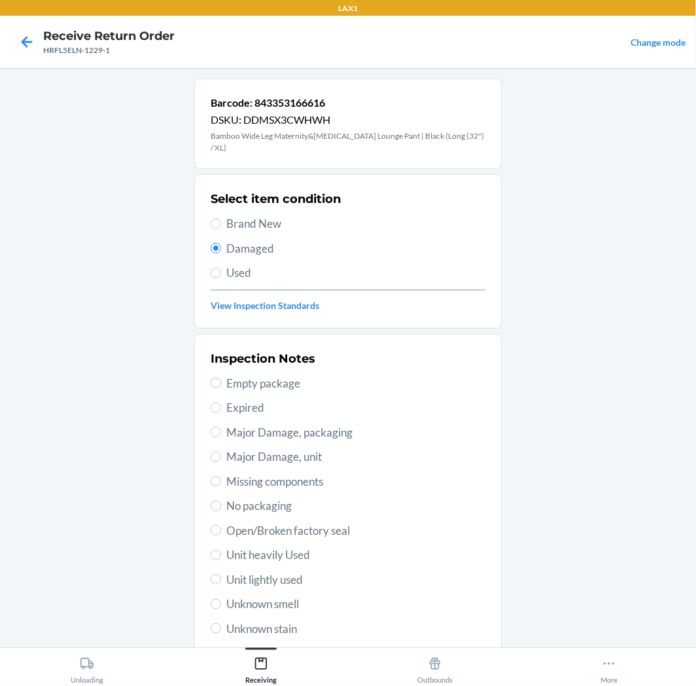
click at [232, 523] on span "Open/Broken factory seal" at bounding box center [355, 530] width 259 height 17
click at [221, 525] on input "Open/Broken factory seal" at bounding box center [216, 530] width 10 height 10
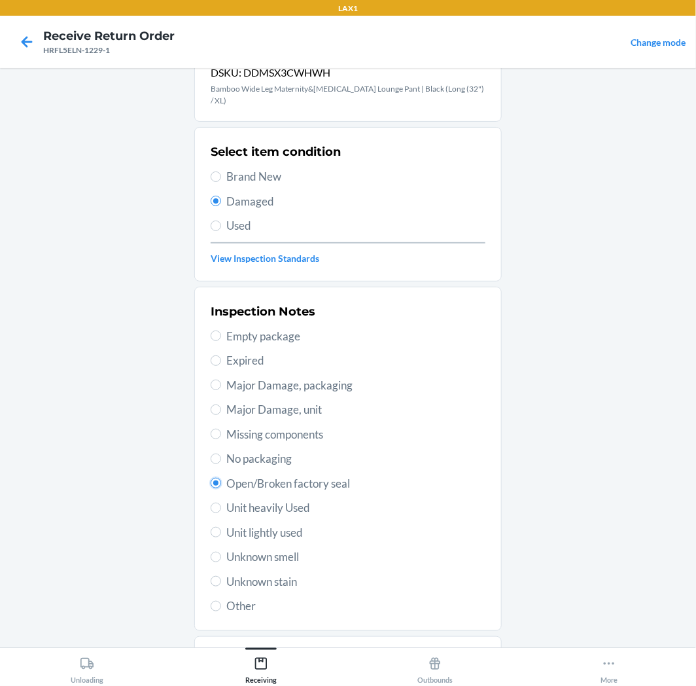
scroll to position [101, 0]
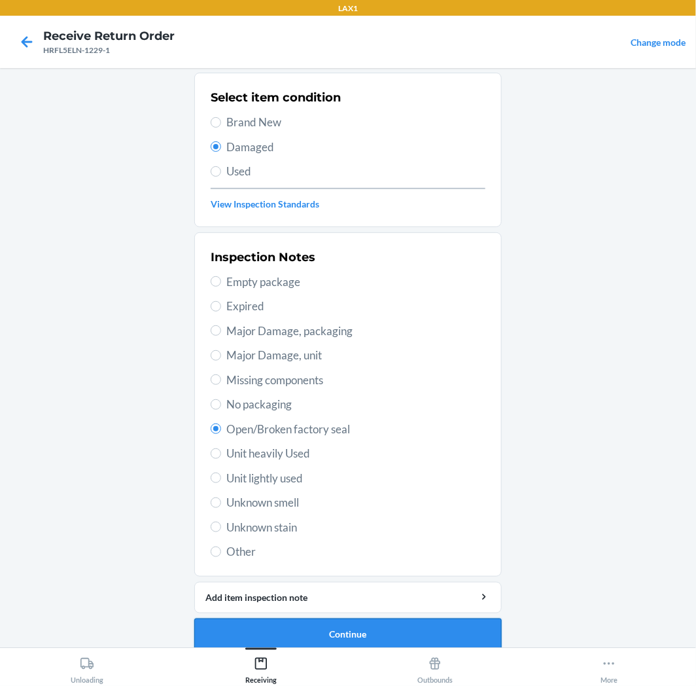
click at [438, 631] on button "Continue" at bounding box center [347, 633] width 307 height 31
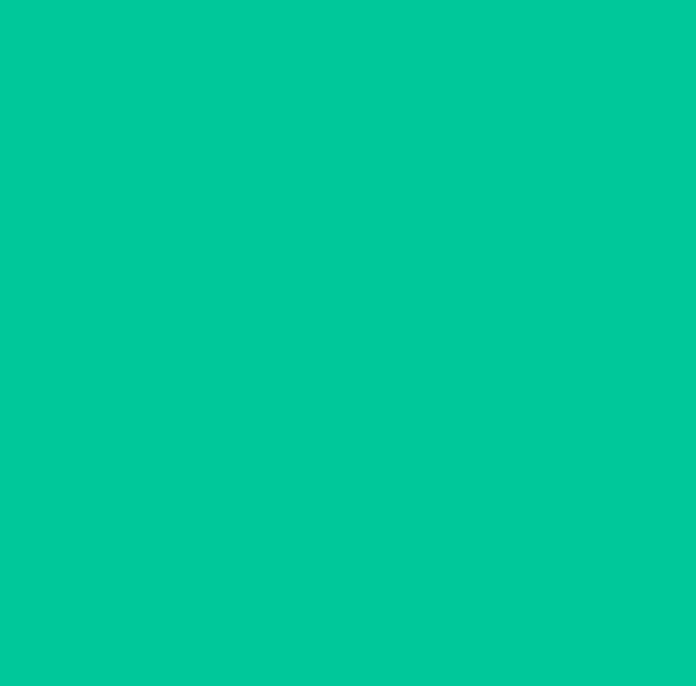
scroll to position [0, 0]
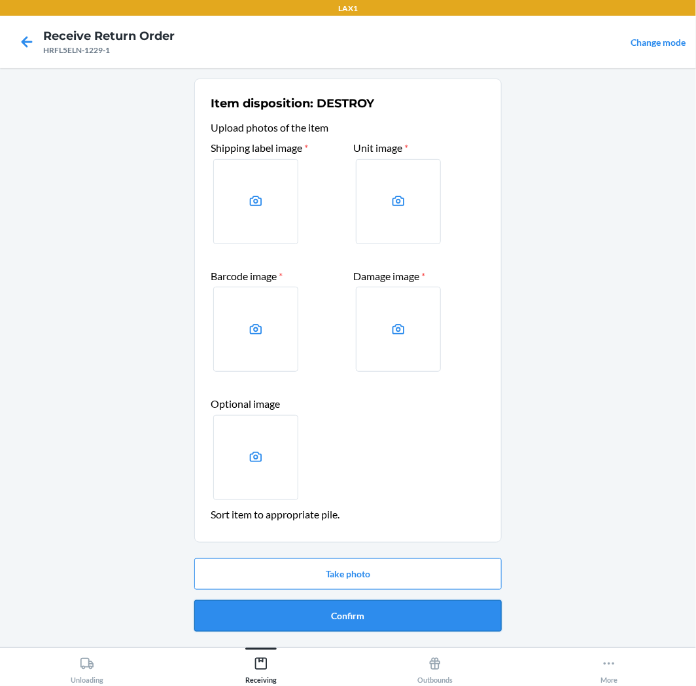
click at [442, 607] on button "Confirm" at bounding box center [347, 615] width 307 height 31
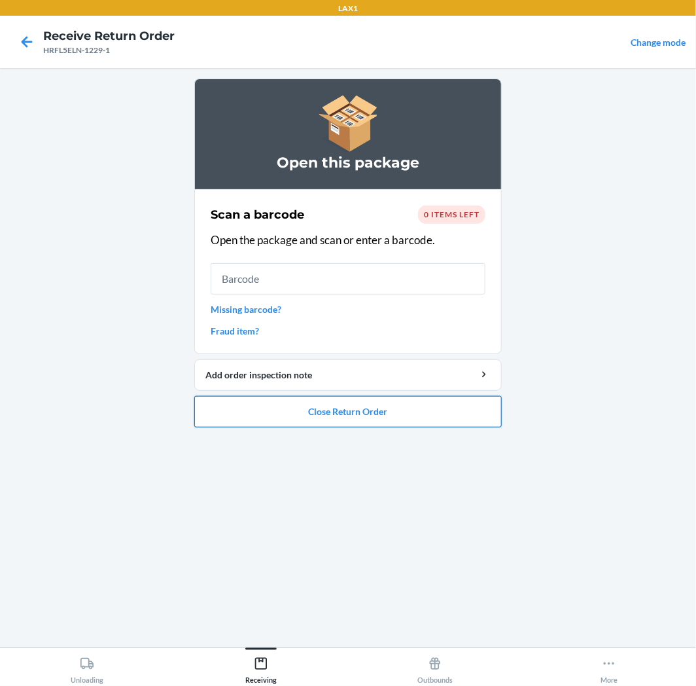
click at [478, 425] on button "Close Return Order" at bounding box center [347, 411] width 307 height 31
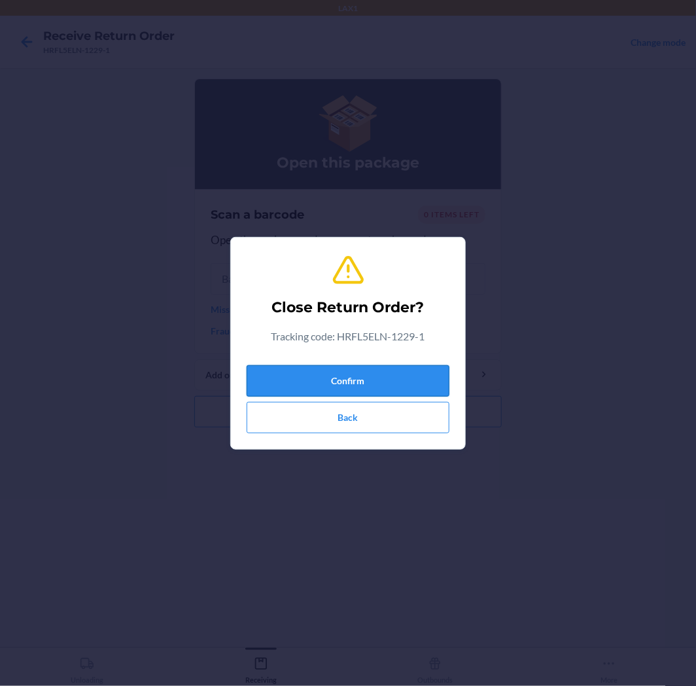
click at [397, 390] on button "Confirm" at bounding box center [348, 380] width 203 height 31
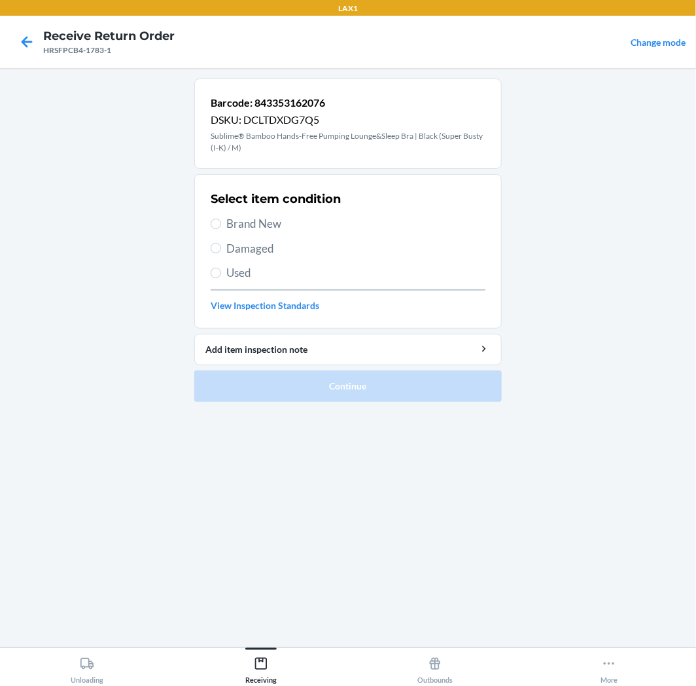
click at [234, 224] on span "Brand New" at bounding box center [355, 223] width 259 height 17
click at [221, 224] on input "Brand New" at bounding box center [216, 224] width 10 height 10
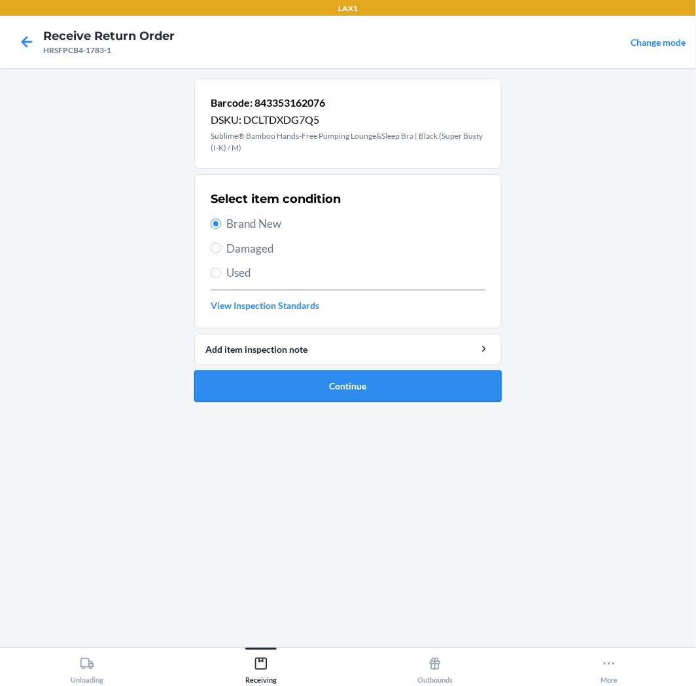
click at [273, 387] on button "Continue" at bounding box center [347, 385] width 307 height 31
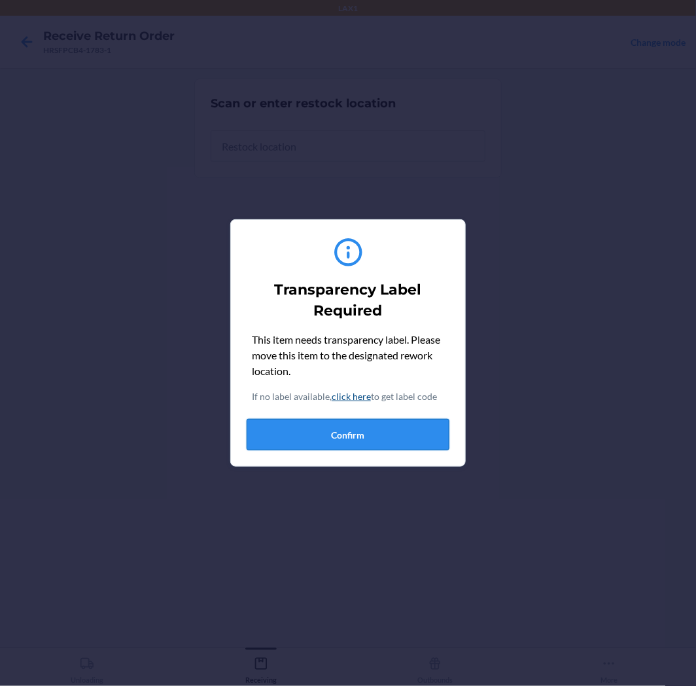
click at [326, 438] on button "Confirm" at bounding box center [348, 434] width 203 height 31
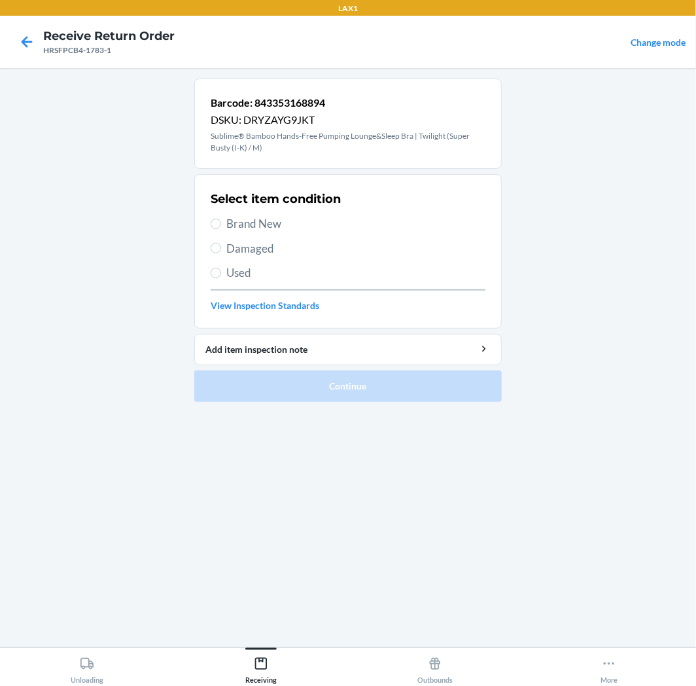
click at [267, 217] on span "Brand New" at bounding box center [355, 223] width 259 height 17
click at [221, 219] on input "Brand New" at bounding box center [216, 224] width 10 height 10
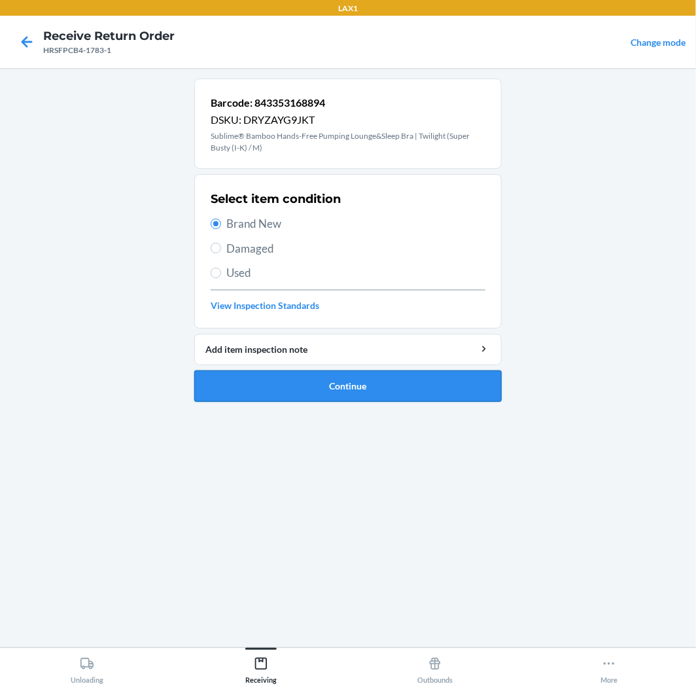
click at [276, 371] on button "Continue" at bounding box center [347, 385] width 307 height 31
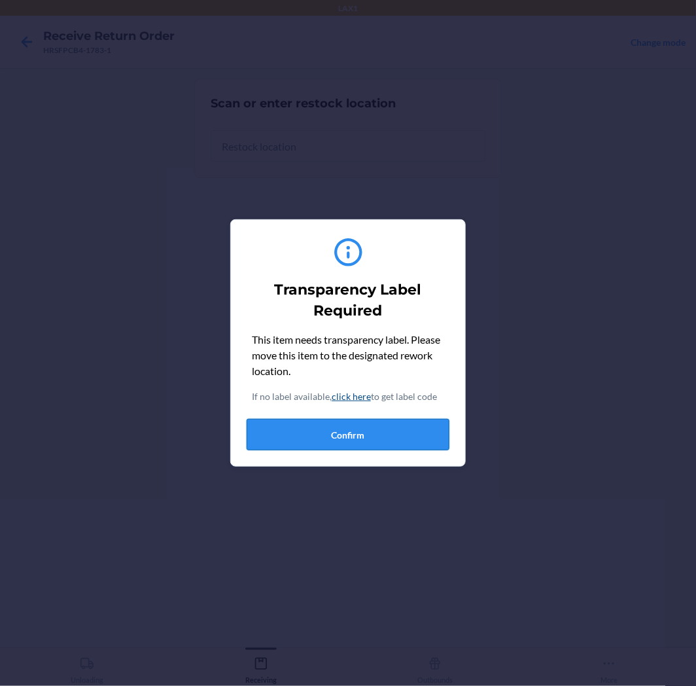
click at [322, 436] on button "Confirm" at bounding box center [348, 434] width 203 height 31
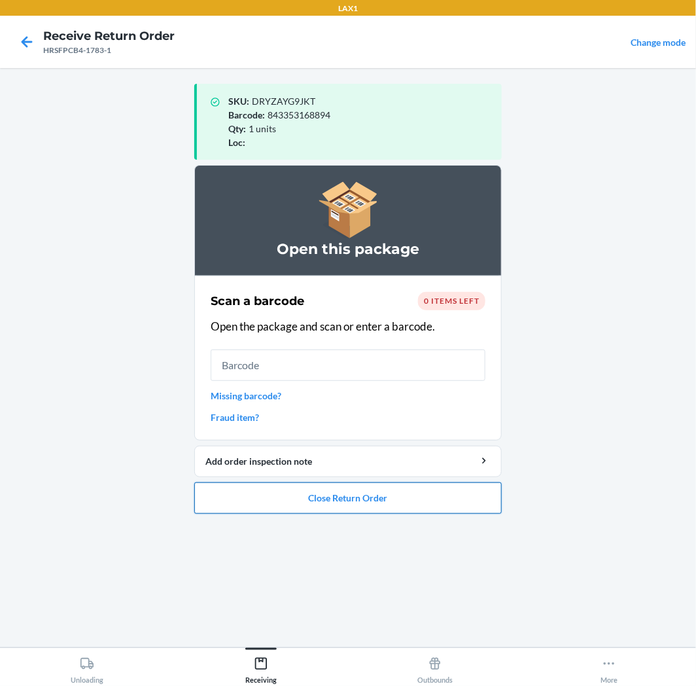
click at [302, 502] on button "Close Return Order" at bounding box center [347, 497] width 307 height 31
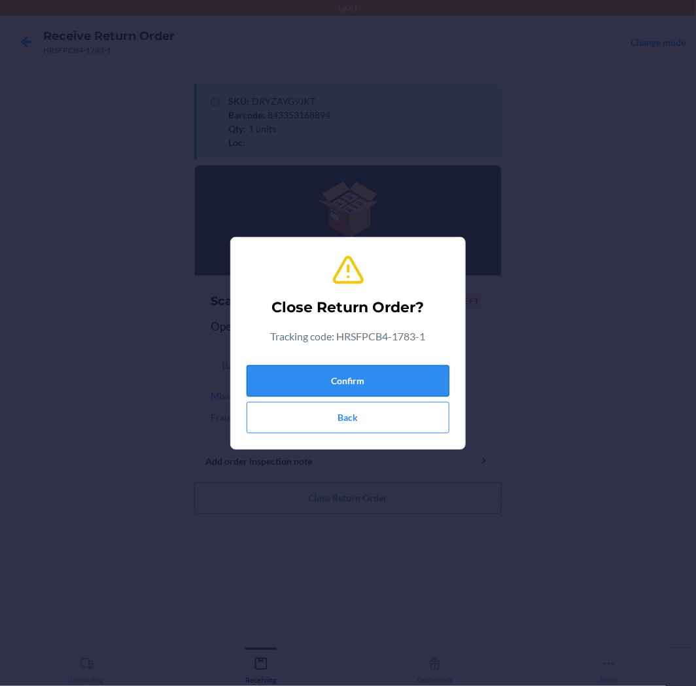
click at [374, 393] on button "Confirm" at bounding box center [348, 380] width 203 height 31
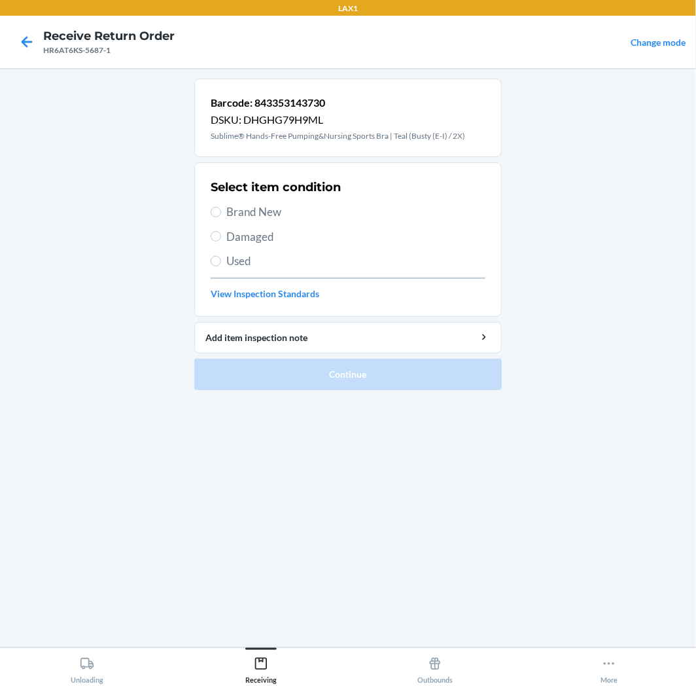
click at [233, 214] on span "Brand New" at bounding box center [355, 211] width 259 height 17
click at [221, 214] on input "Brand New" at bounding box center [216, 212] width 10 height 10
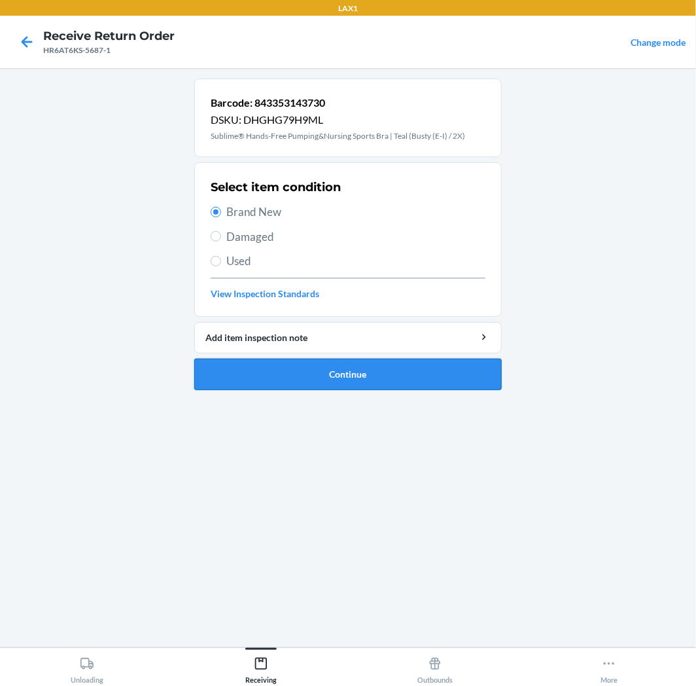
click at [249, 377] on button "Continue" at bounding box center [347, 374] width 307 height 31
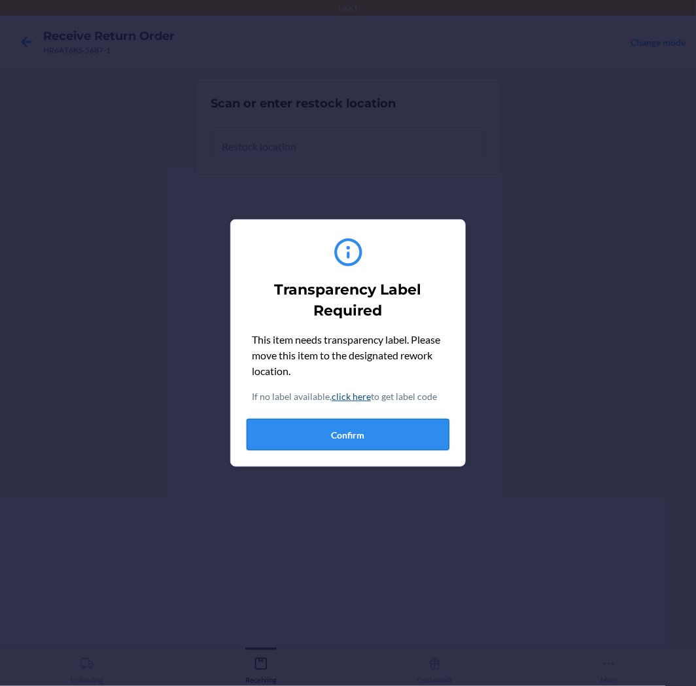
click at [289, 444] on button "Confirm" at bounding box center [348, 434] width 203 height 31
